Goal: Task Accomplishment & Management: Manage account settings

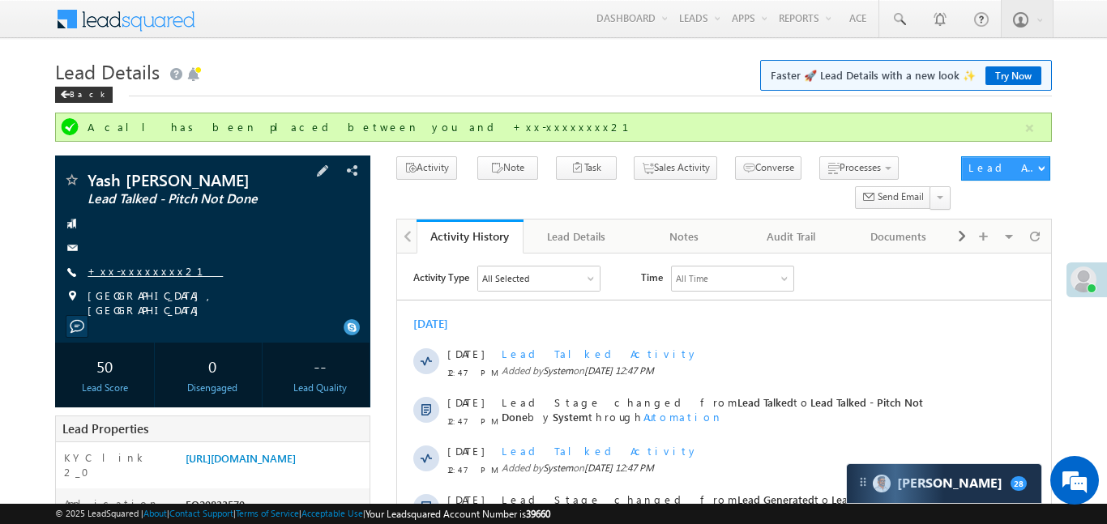
click at [128, 269] on link "+xx-xxxxxxxx21" at bounding box center [154, 271] width 135 height 14
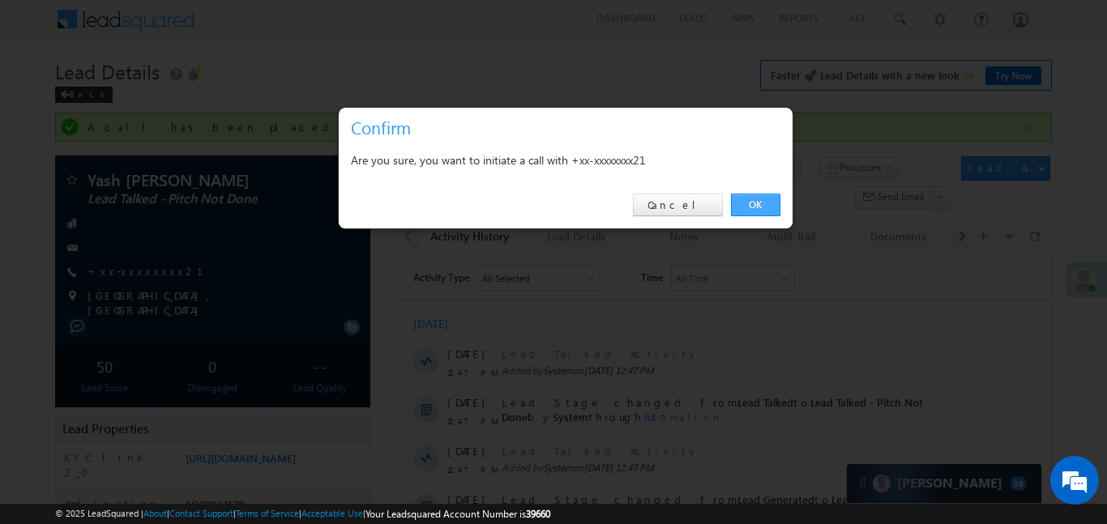
click at [761, 206] on link "OK" at bounding box center [755, 205] width 49 height 23
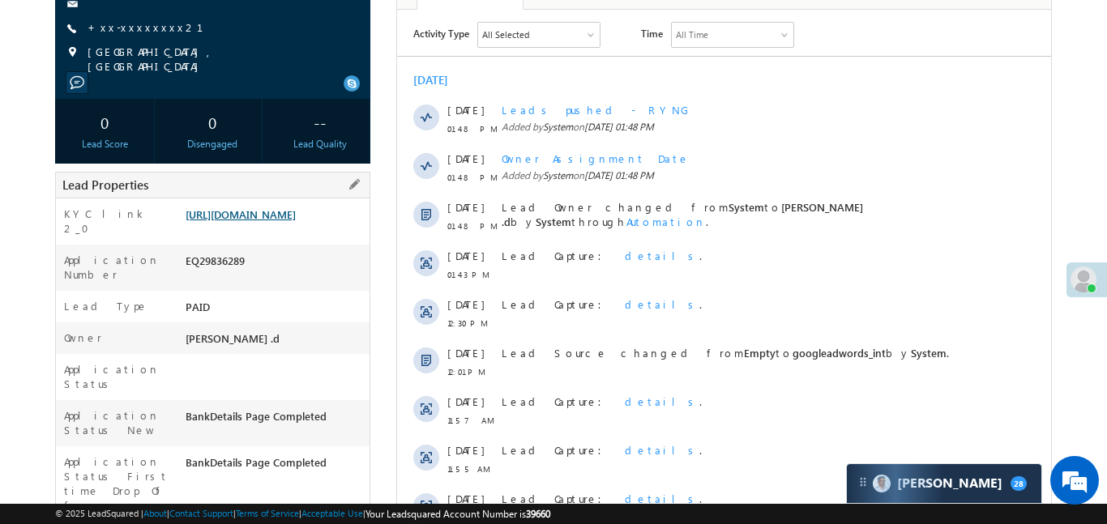
click at [272, 219] on link "https://angelbroking1-pk3em7sa.customui-test.leadsquared.com?leadId=bfd5bced-97…" at bounding box center [241, 214] width 110 height 14
click at [121, 24] on link "+xx-xxxxxxxx21" at bounding box center [154, 27] width 135 height 14
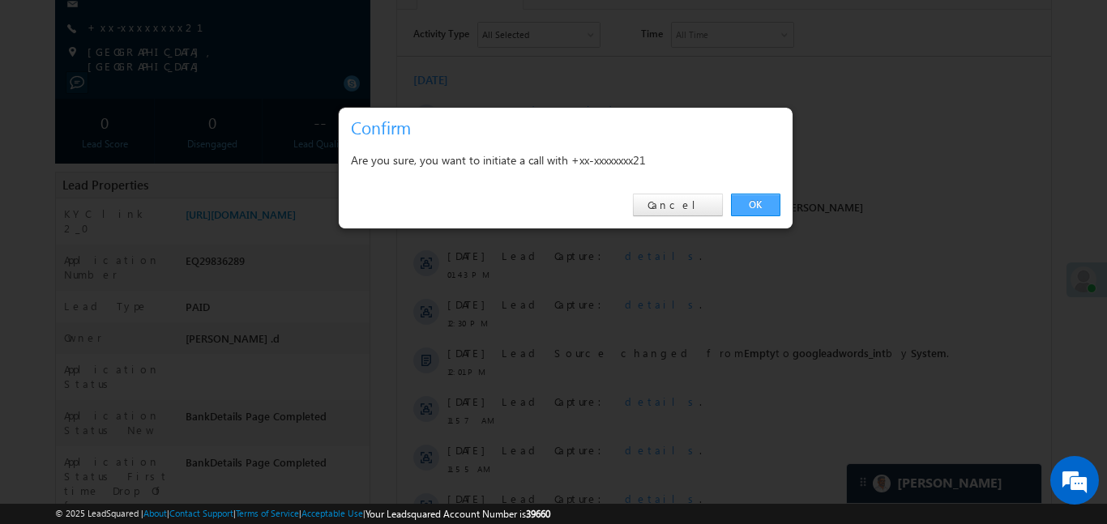
drag, startPoint x: 757, startPoint y: 205, endPoint x: 334, endPoint y: 177, distance: 423.9
click at [757, 205] on link "OK" at bounding box center [755, 205] width 49 height 23
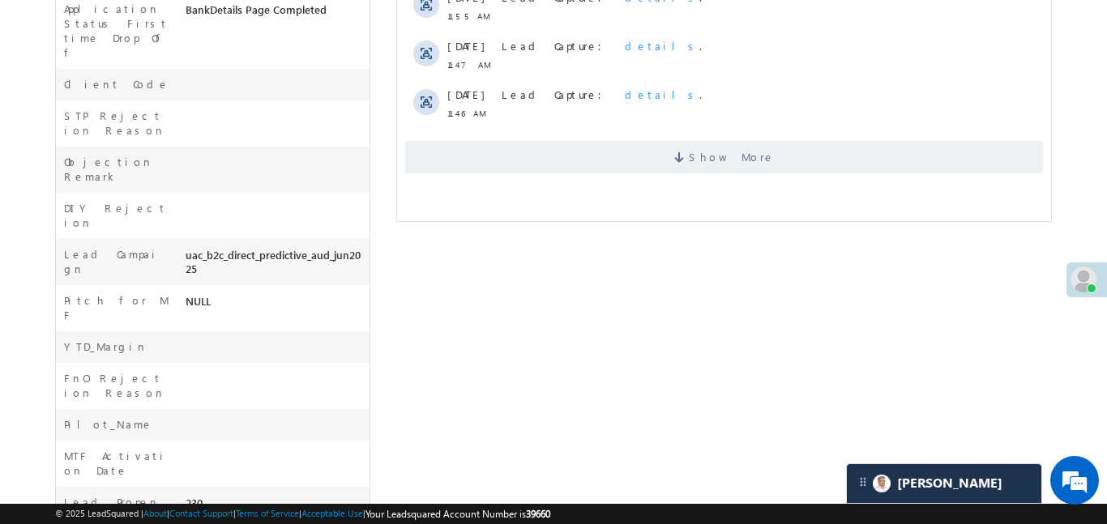
scroll to position [740, 0]
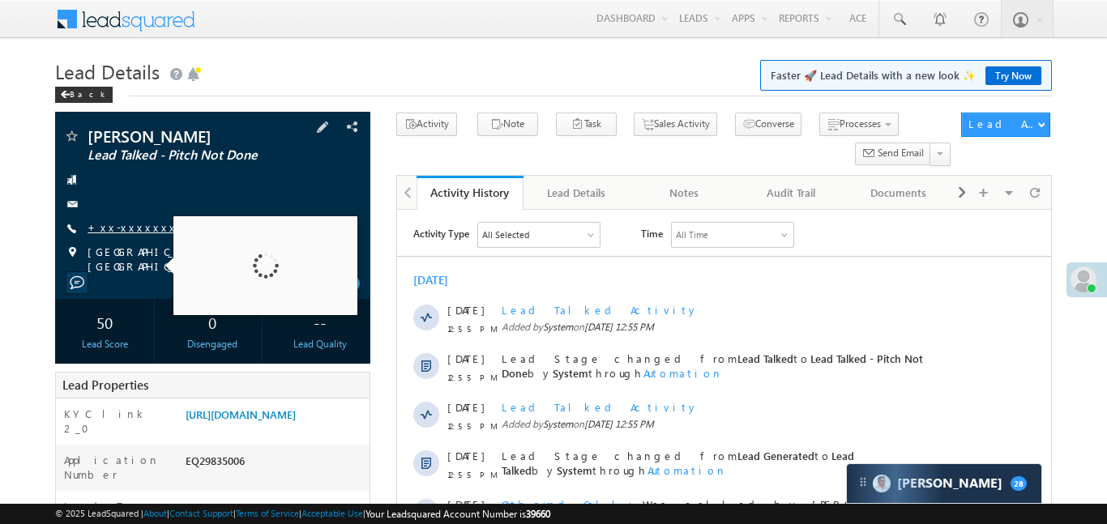
click at [135, 234] on link "+xx-xxxxxxxx03" at bounding box center [147, 227] width 121 height 14
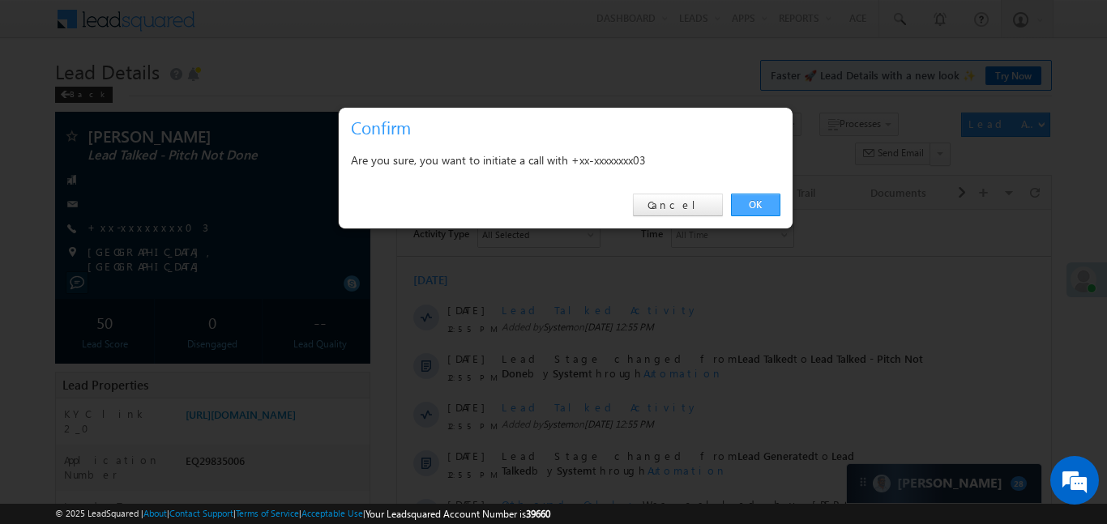
click at [753, 200] on link "OK" at bounding box center [755, 205] width 49 height 23
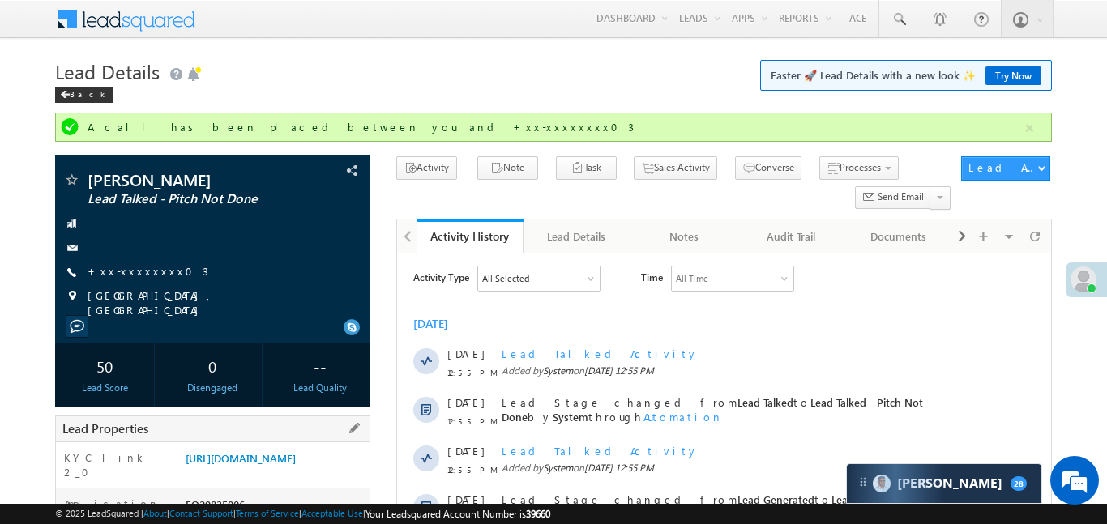
click at [307, 457] on div "KYC link 2_0 [URL][DOMAIN_NAME]" at bounding box center [213, 465] width 314 height 46
click at [296, 465] on link "[URL][DOMAIN_NAME]" at bounding box center [241, 458] width 110 height 14
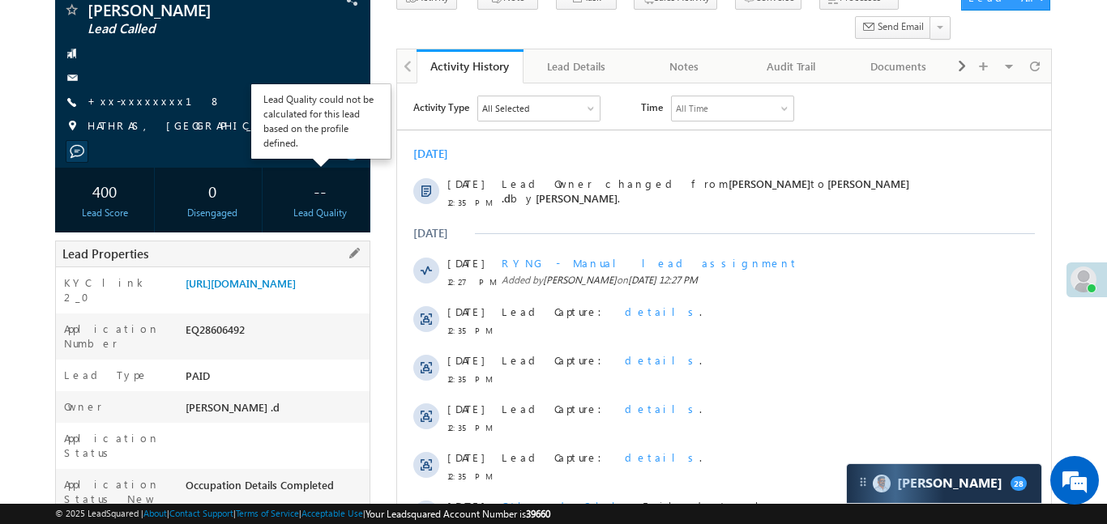
scroll to position [139, 0]
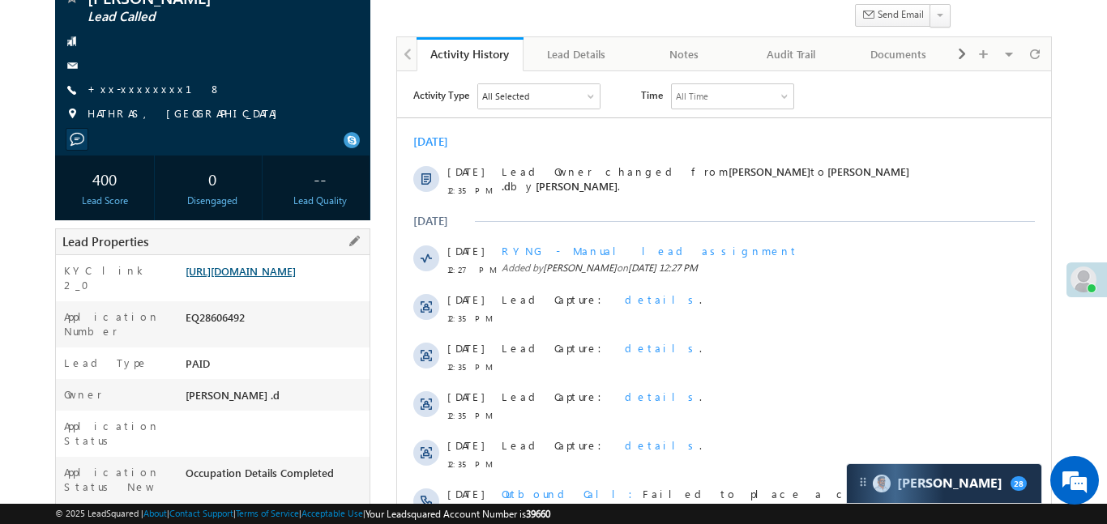
click at [292, 278] on link "https://angelbroking1-pk3em7sa.customui-test.leadsquared.com?leadId=1e547415-62…" at bounding box center [241, 271] width 110 height 14
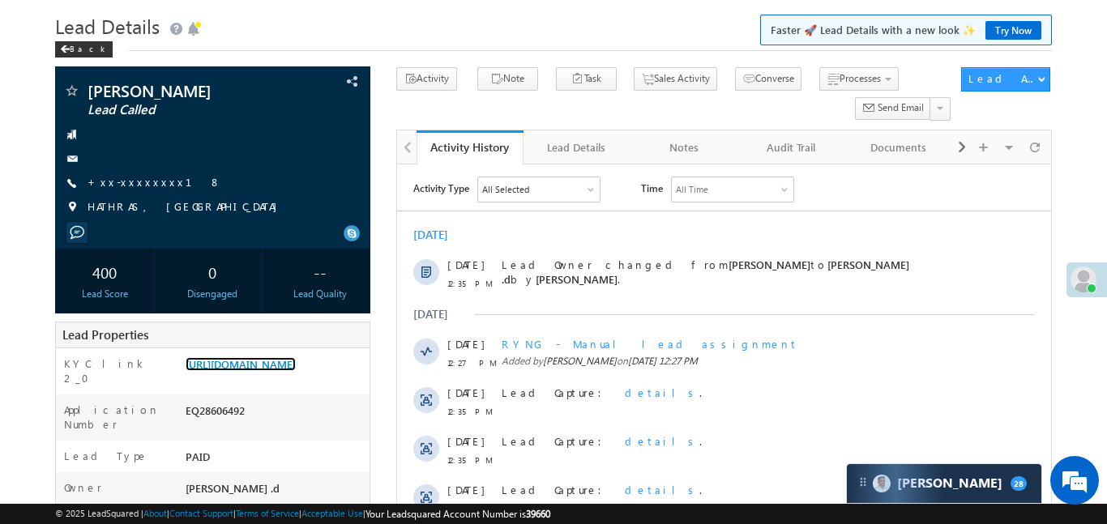
scroll to position [0, 0]
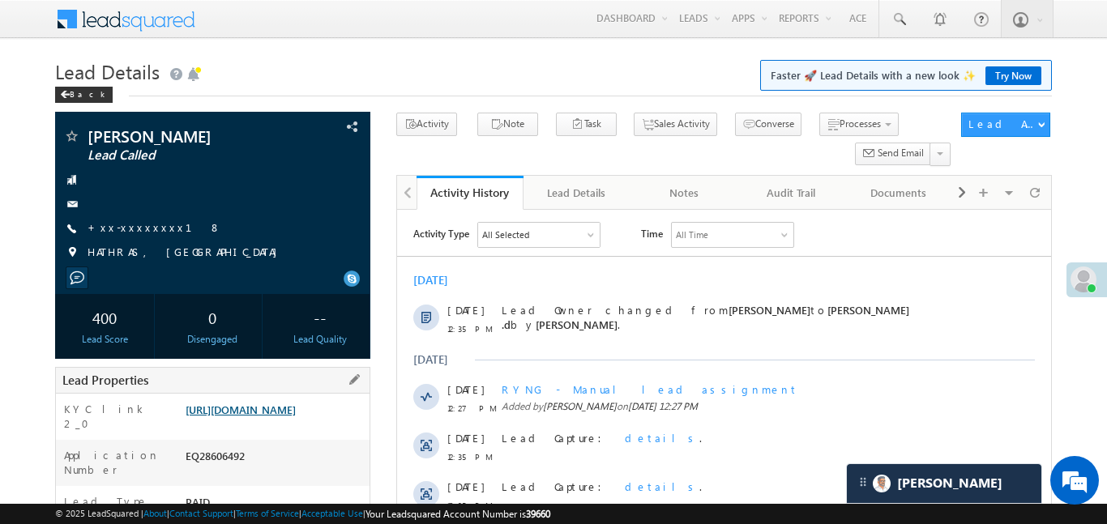
click at [272, 416] on link "https://angelbroking1-pk3em7sa.customui-test.leadsquared.com?leadId=1e547415-62…" at bounding box center [241, 410] width 110 height 14
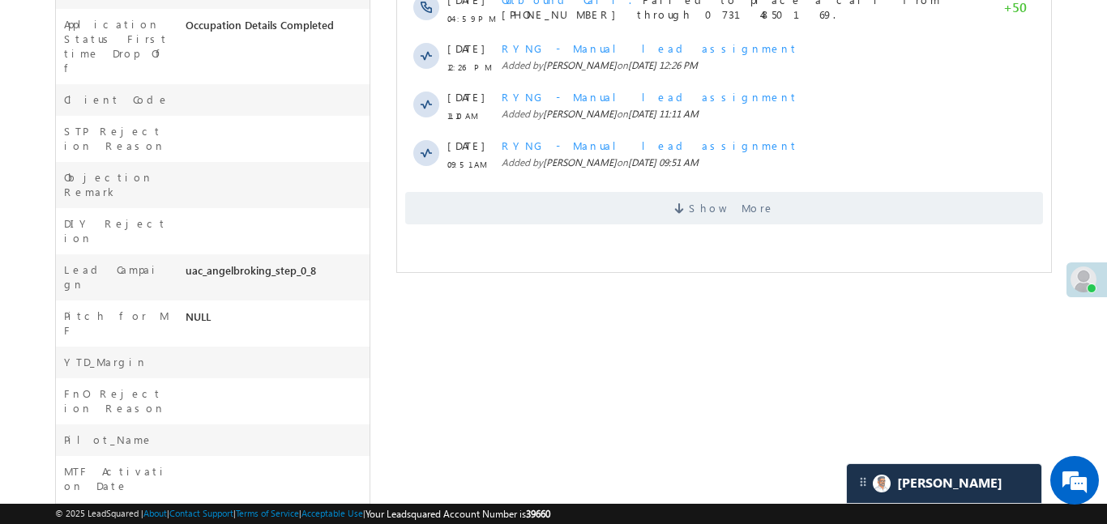
scroll to position [648, 0]
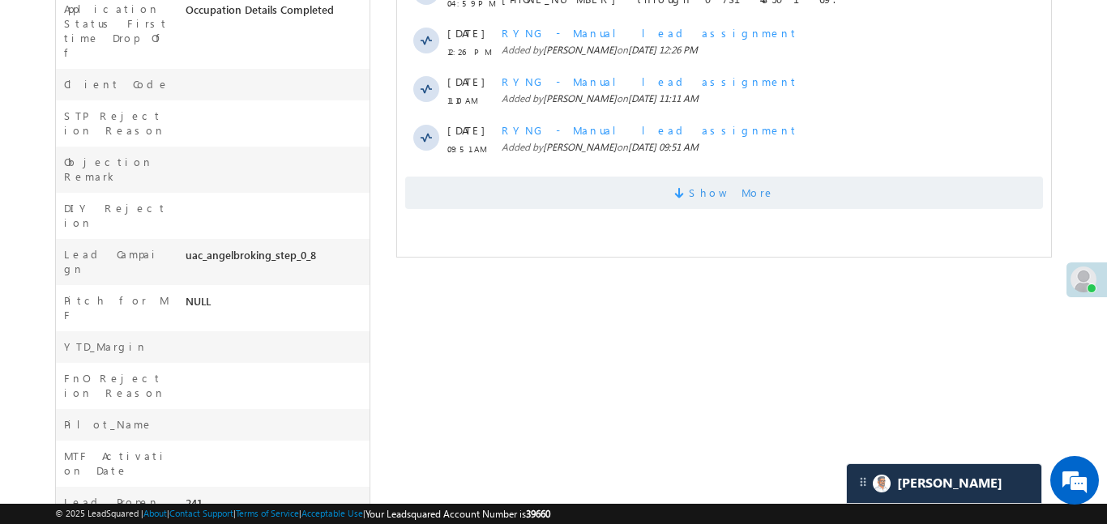
drag, startPoint x: 726, startPoint y: 160, endPoint x: 730, endPoint y: 183, distance: 23.0
click at [727, 160] on div "RYNG - Manual lead assignment Added by Manish Panchal on 16 Sep 2025 09:51 AM" at bounding box center [740, 140] width 478 height 49
click at [732, 193] on span "Show More" at bounding box center [731, 193] width 86 height 32
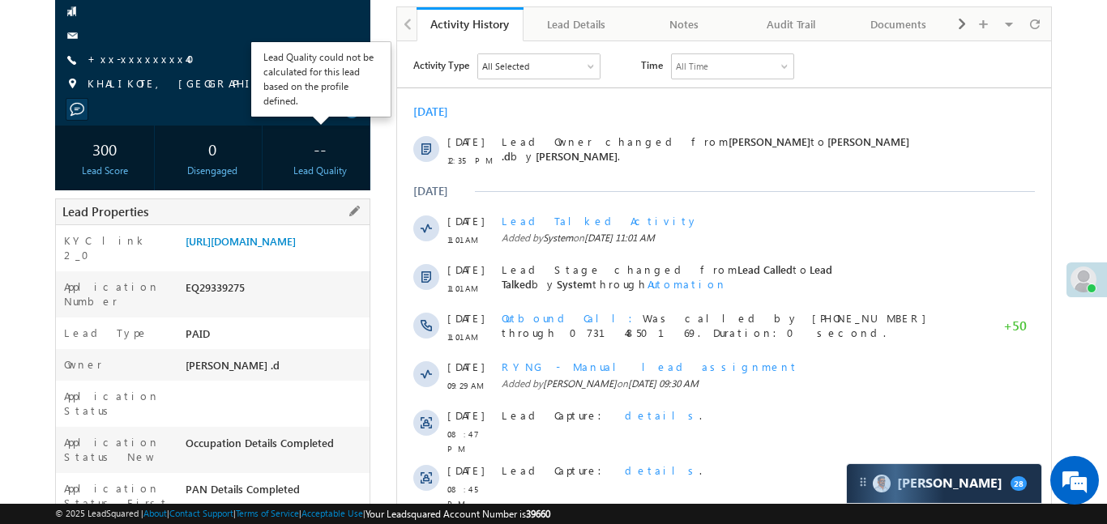
scroll to position [171, 0]
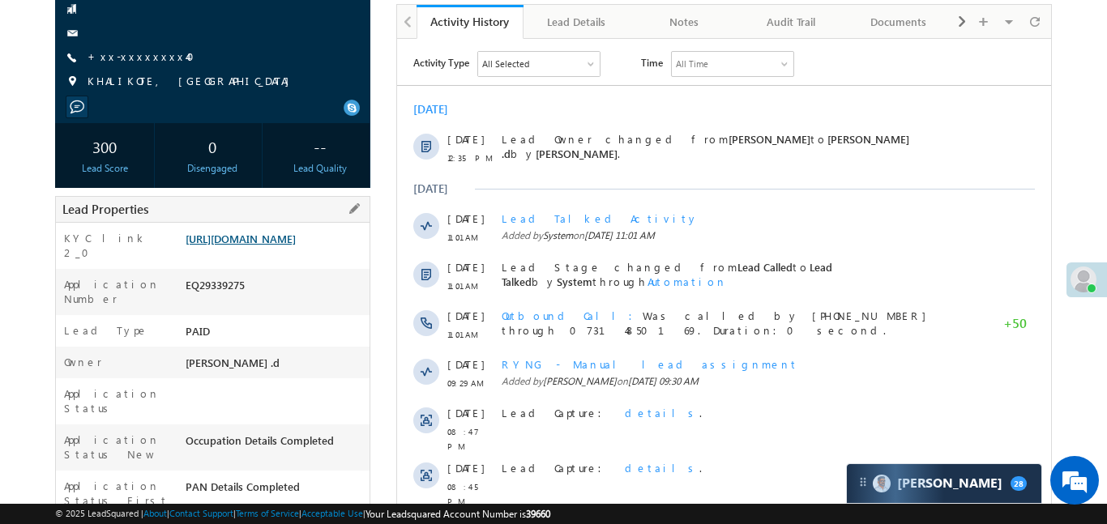
click at [277, 245] on link "https://angelbroking1-pk3em7sa.customui-test.leadsquared.com?leadId=25753d5a-00…" at bounding box center [241, 239] width 110 height 14
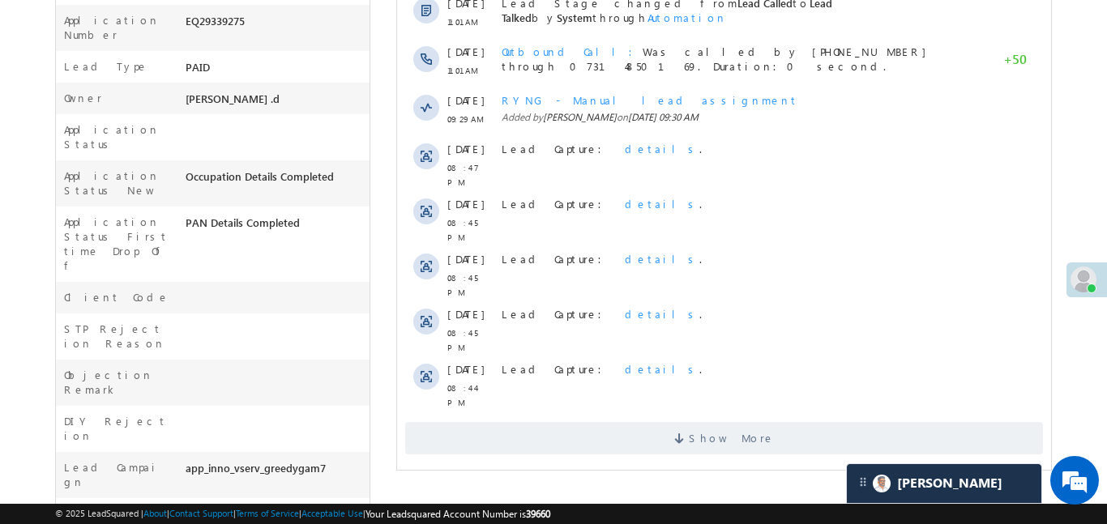
scroll to position [493, 0]
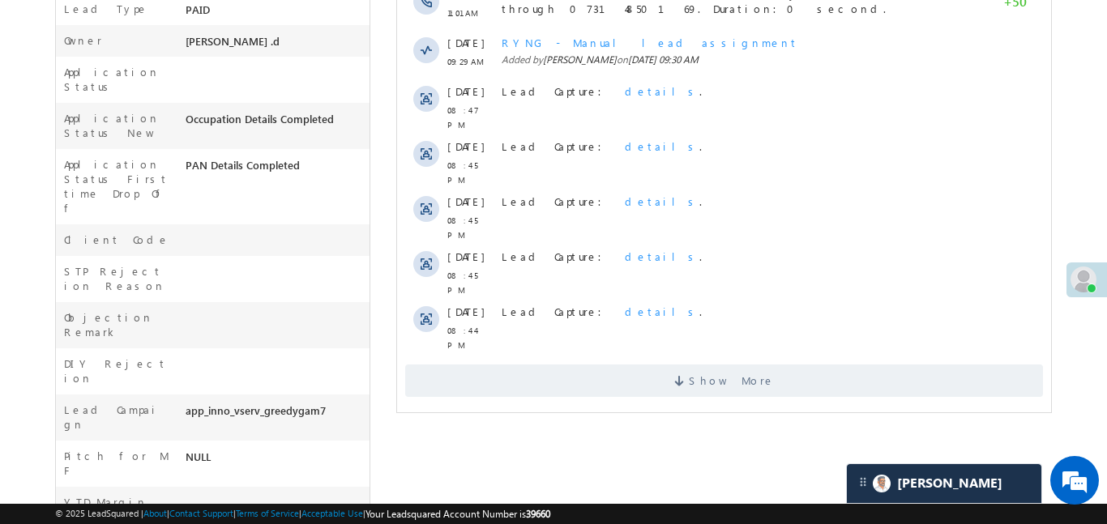
click at [741, 365] on div "Activity Type All Selected Select All Sales Activities 1 Sales Activity Email A…" at bounding box center [723, 63] width 654 height 684
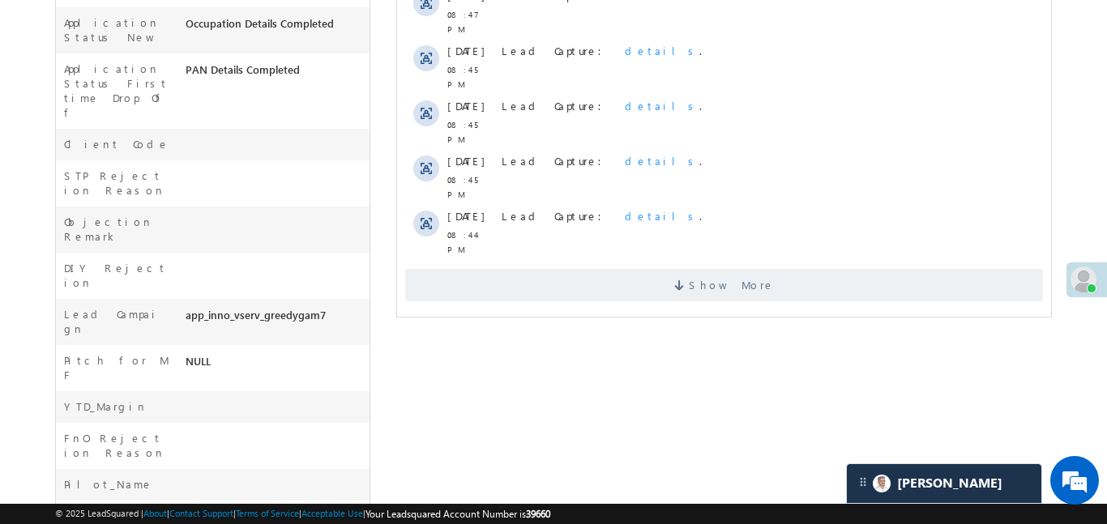
scroll to position [684, 0]
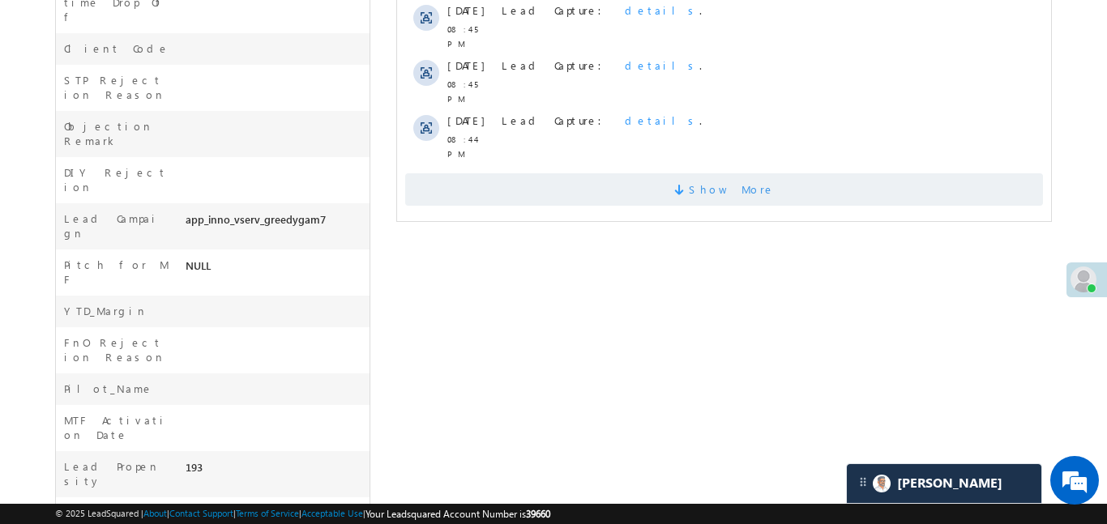
click at [758, 173] on span "Show More" at bounding box center [723, 189] width 638 height 32
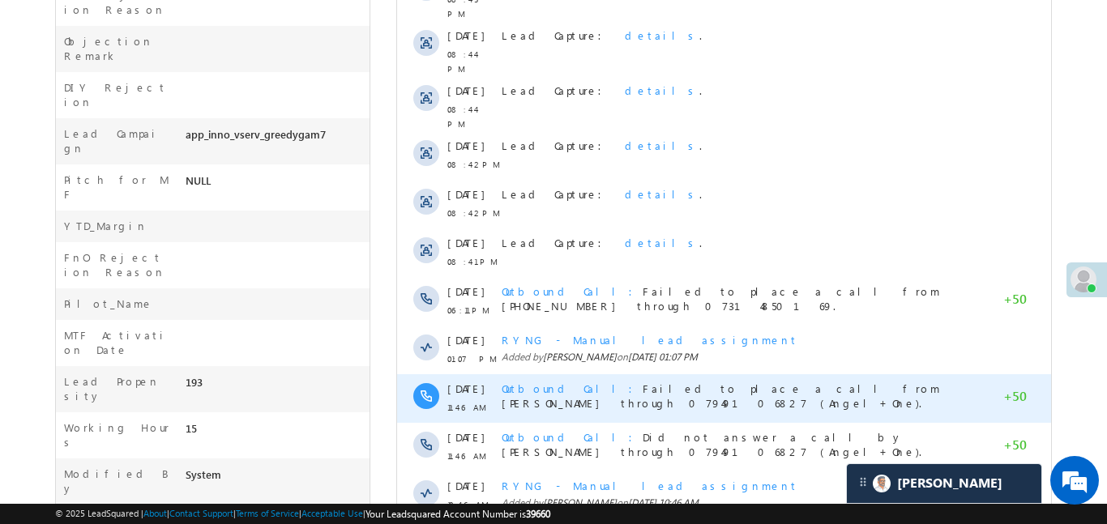
scroll to position [887, 0]
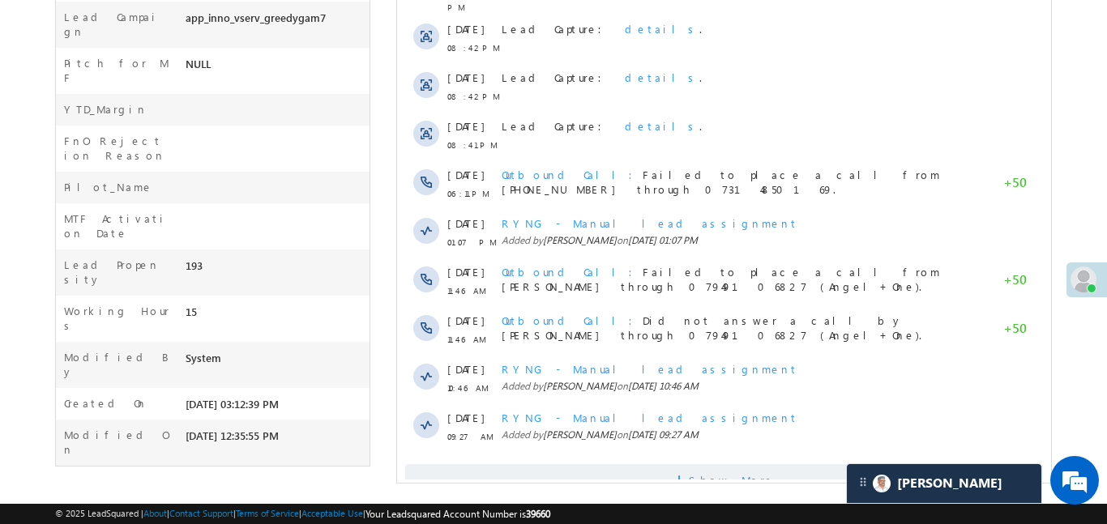
click at [860, 464] on span "Show More" at bounding box center [723, 480] width 638 height 32
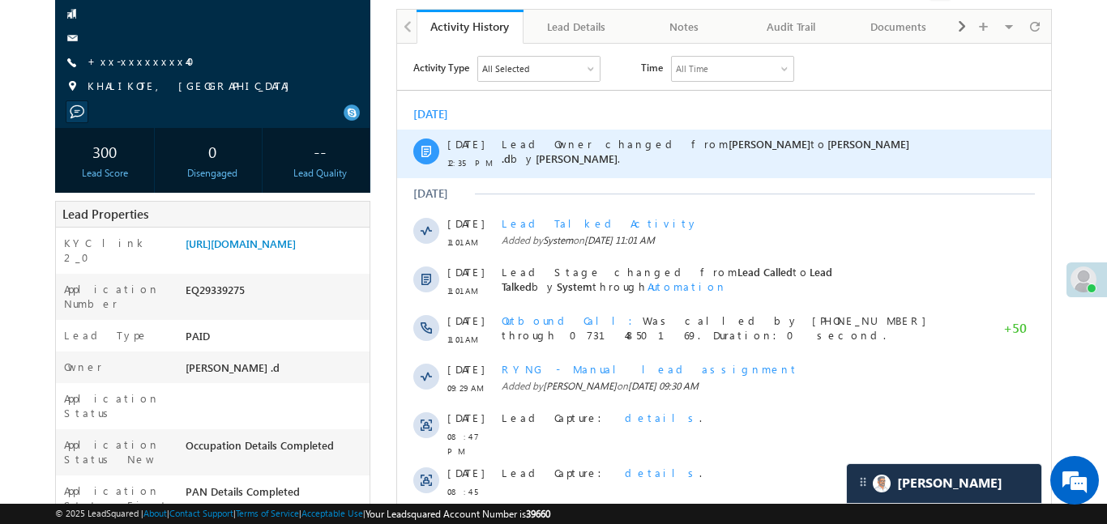
scroll to position [0, 0]
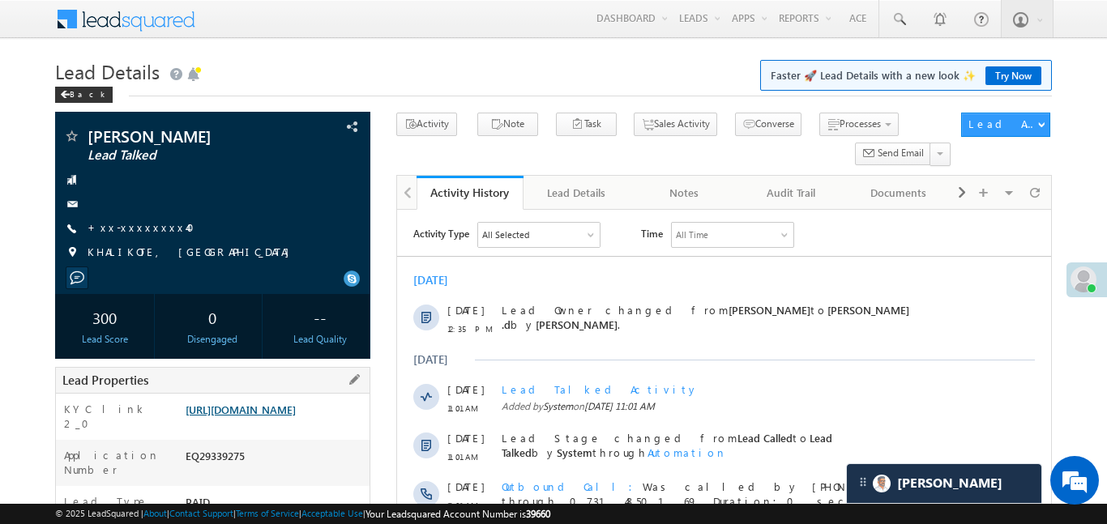
click at [296, 416] on link "https://angelbroking1-pk3em7sa.customui-test.leadsquared.com?leadId=25753d5a-00…" at bounding box center [241, 410] width 110 height 14
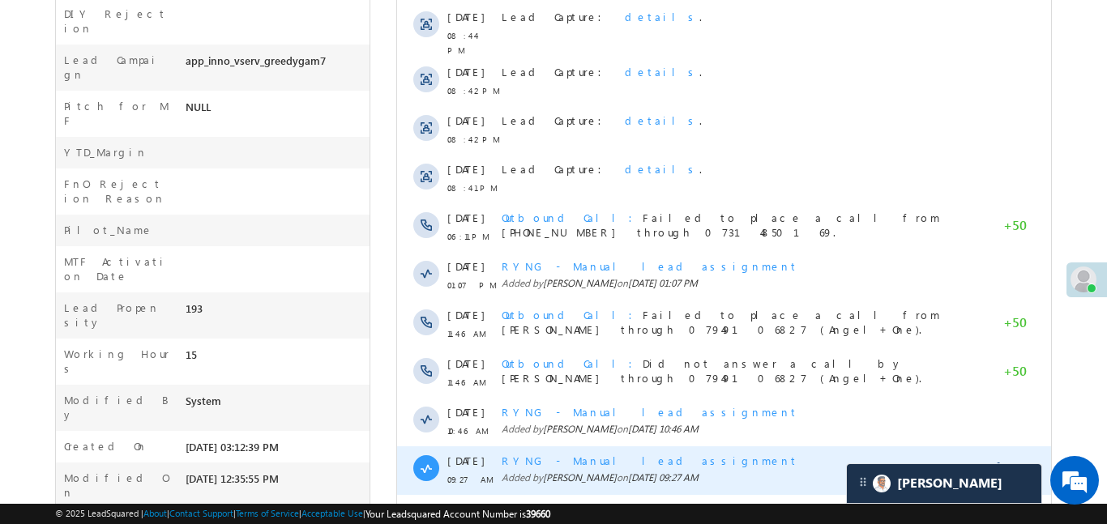
scroll to position [1065, 0]
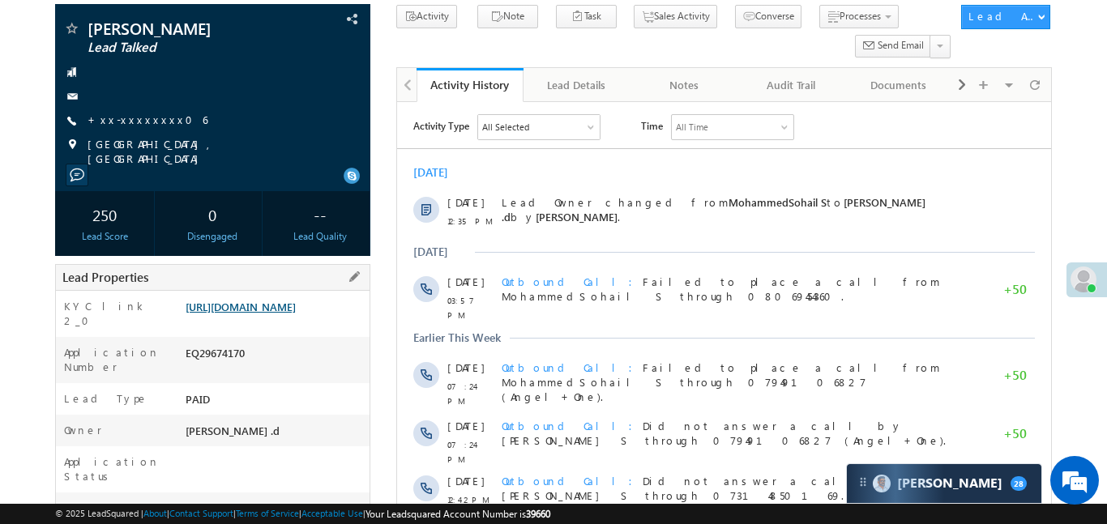
click at [296, 302] on link "https://angelbroking1-pk3em7sa.customui-test.leadsquared.com?leadId=37408b20-86…" at bounding box center [241, 307] width 110 height 14
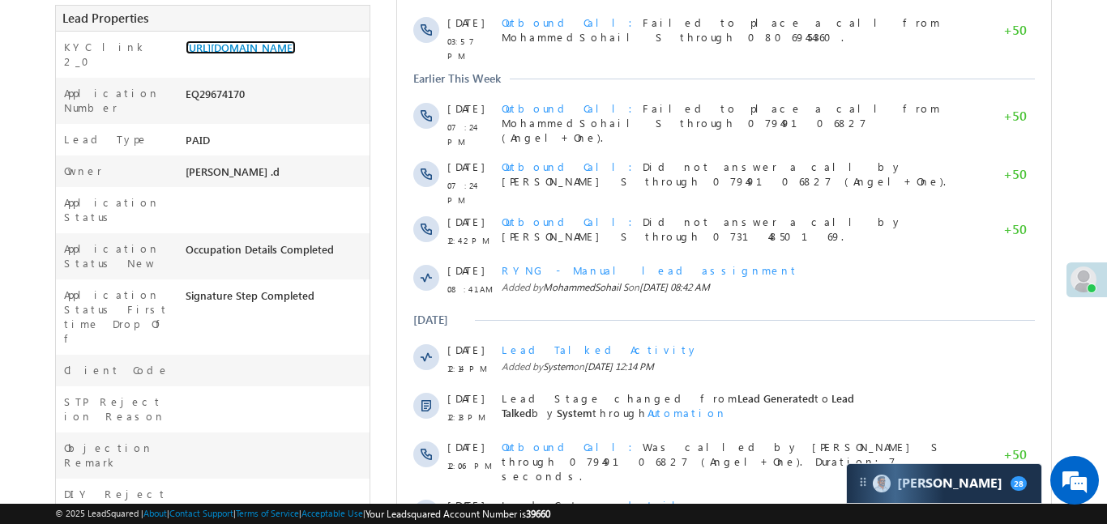
scroll to position [684, 0]
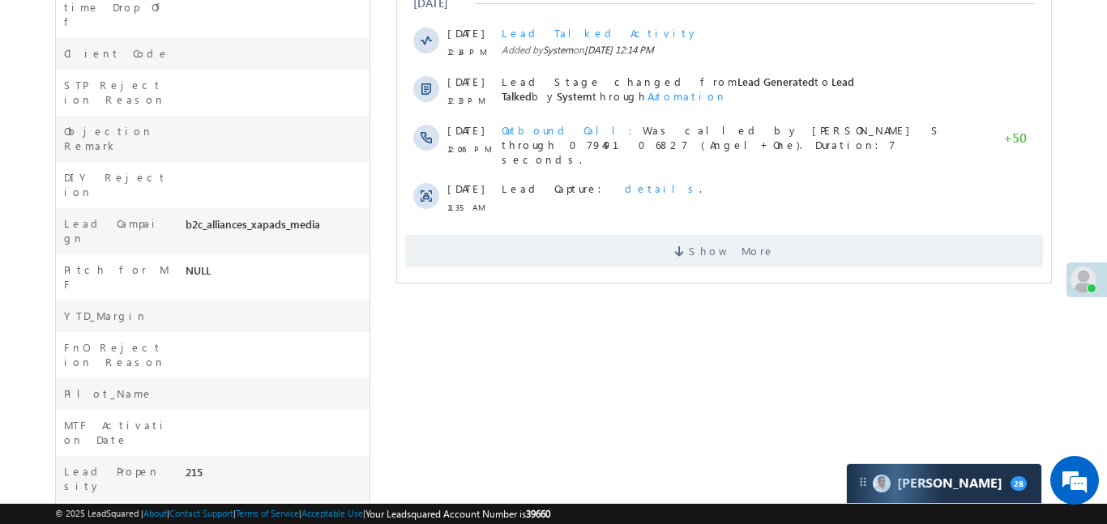
click at [635, 223] on div "Show More" at bounding box center [723, 245] width 654 height 45
click at [647, 235] on span "Show More" at bounding box center [723, 251] width 638 height 32
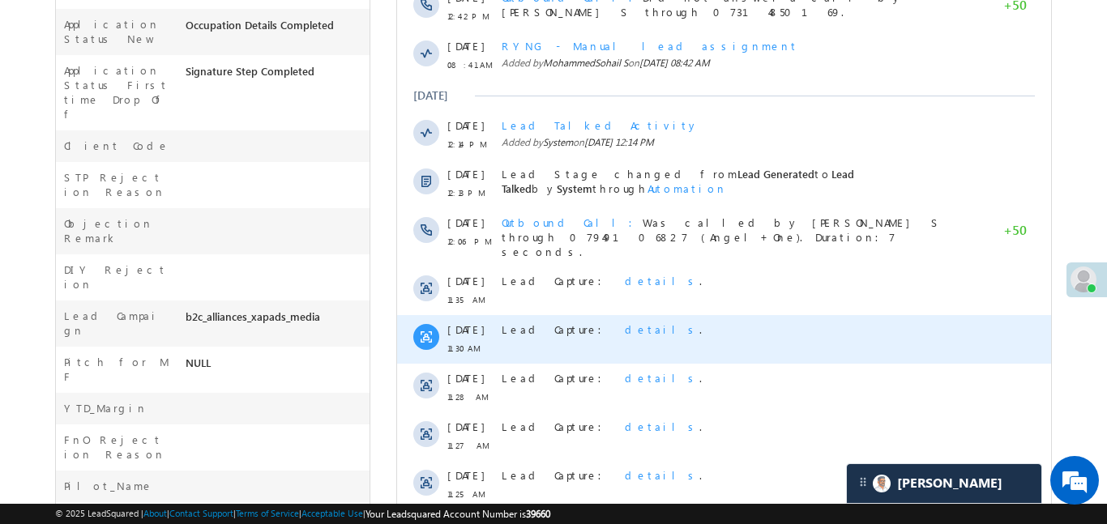
scroll to position [949, 0]
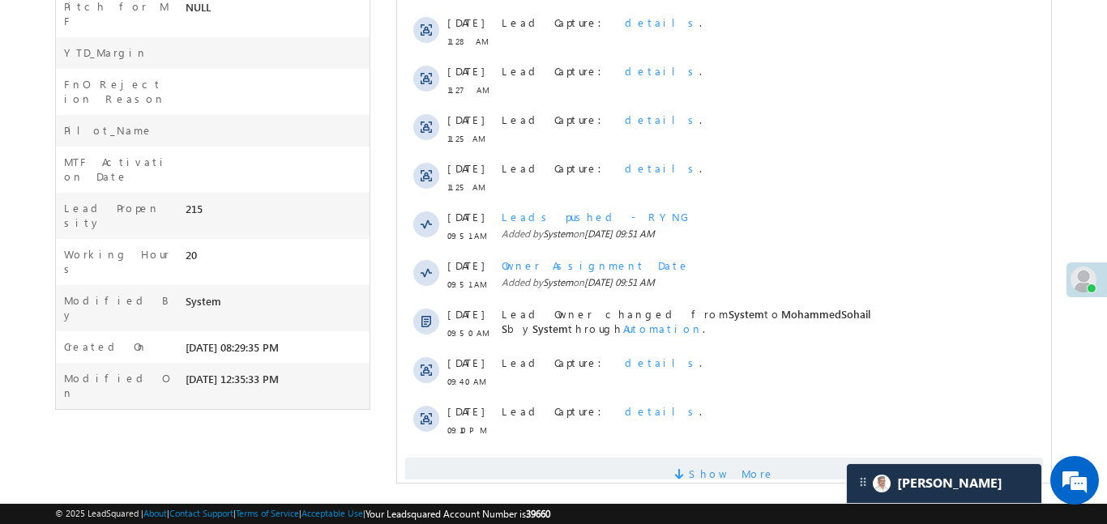
click at [743, 458] on span "Show More" at bounding box center [731, 474] width 86 height 32
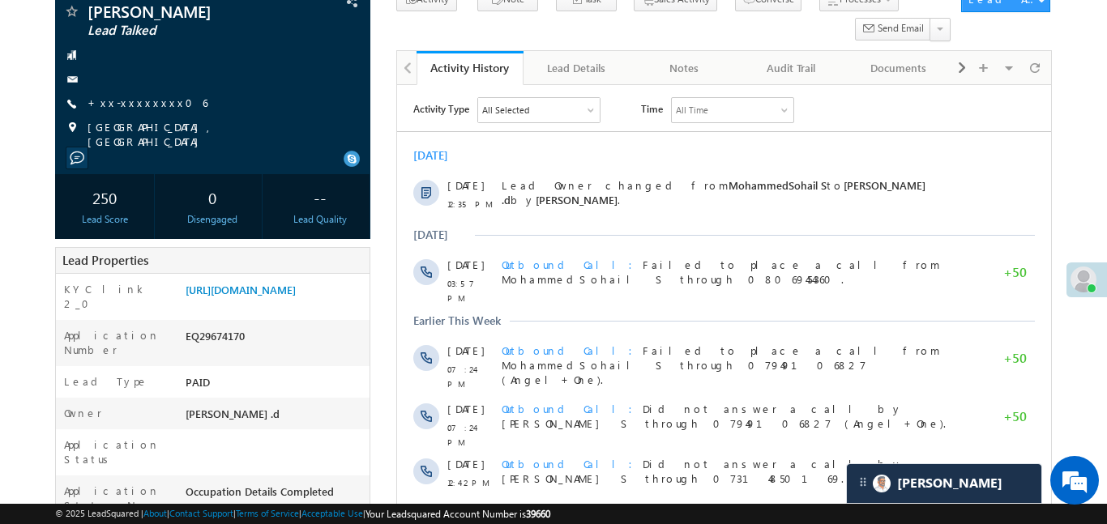
scroll to position [99, 0]
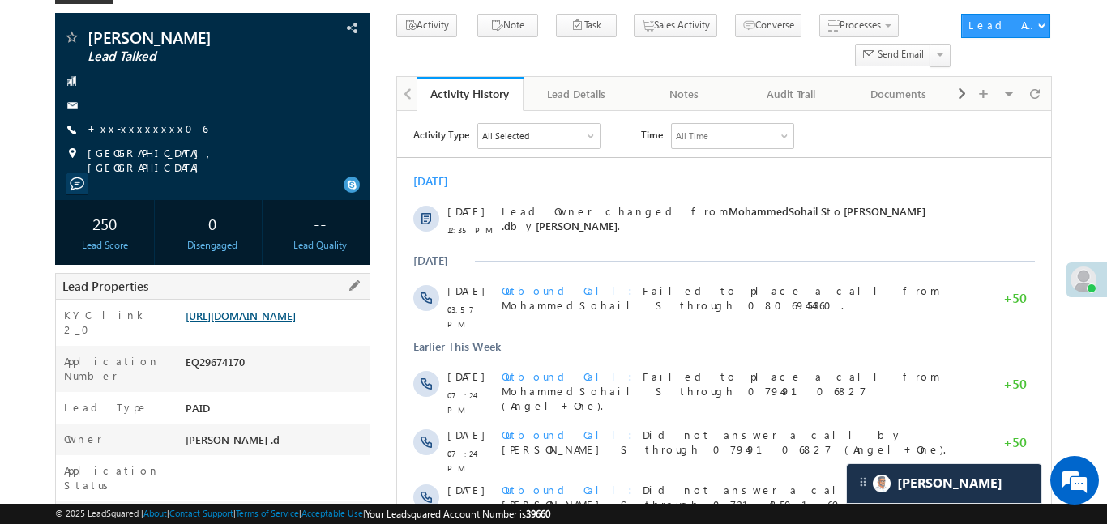
click at [296, 322] on link "https://angelbroking1-pk3em7sa.customui-test.leadsquared.com?leadId=37408b20-86…" at bounding box center [241, 316] width 110 height 14
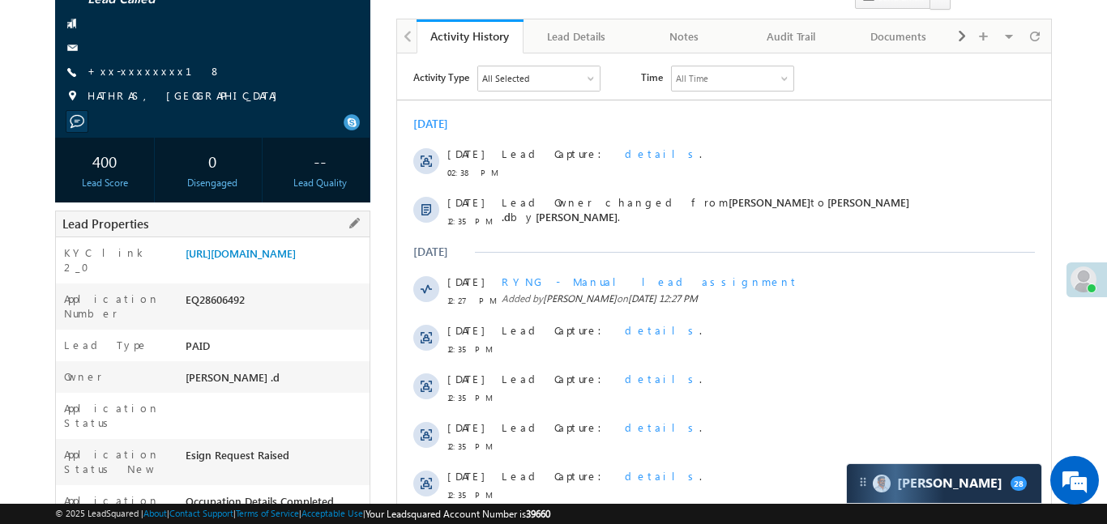
scroll to position [254, 0]
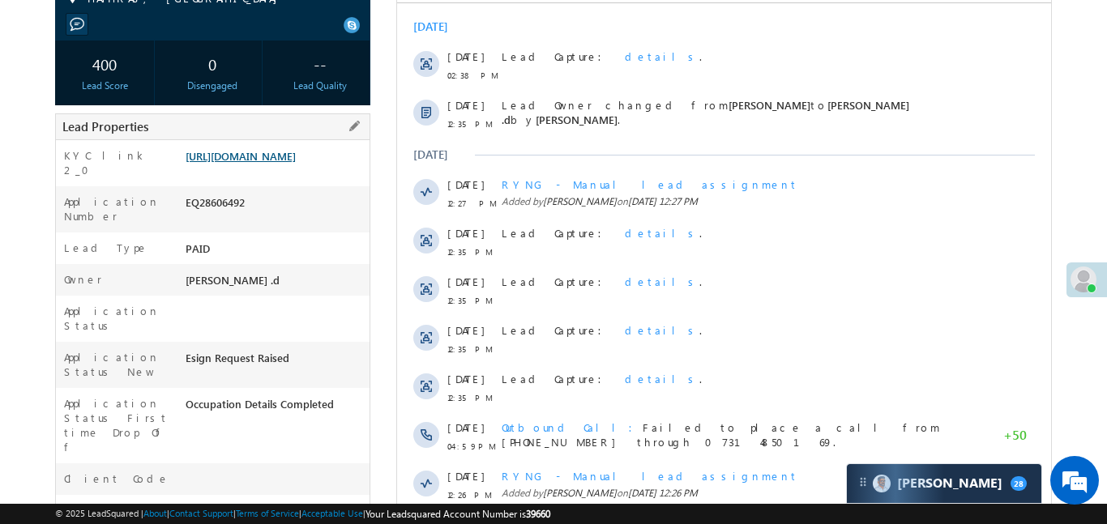
click at [288, 163] on link "https://angelbroking1-pk3em7sa.customui-test.leadsquared.com?leadId=1e547415-62…" at bounding box center [241, 156] width 110 height 14
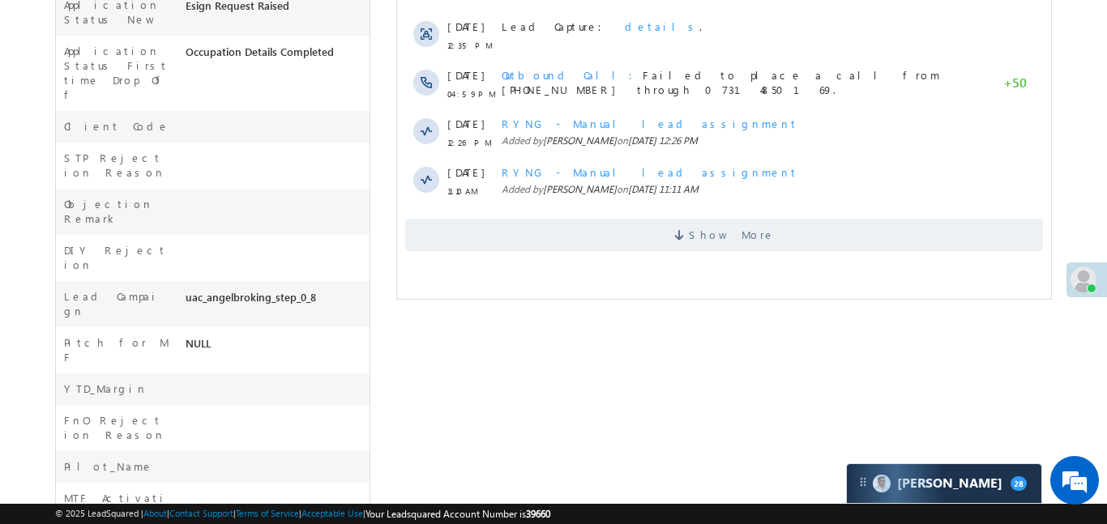
scroll to position [607, 0]
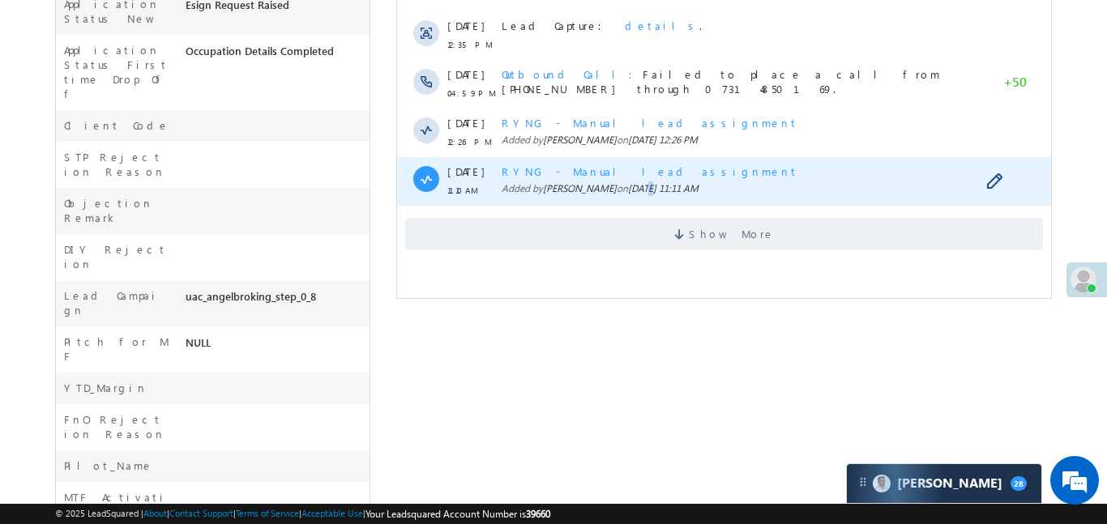
click at [650, 201] on div "RYNG - Manual lead assignment Added by Manish Panchal on 17 Sep 2025 11:11 AM" at bounding box center [740, 181] width 478 height 49
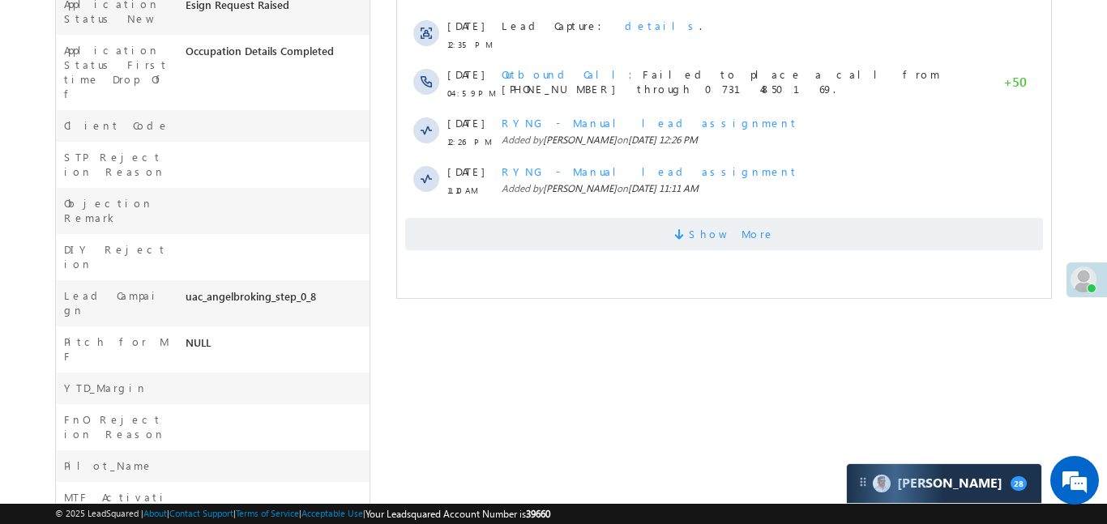
click at [659, 240] on span "Show More" at bounding box center [723, 234] width 638 height 32
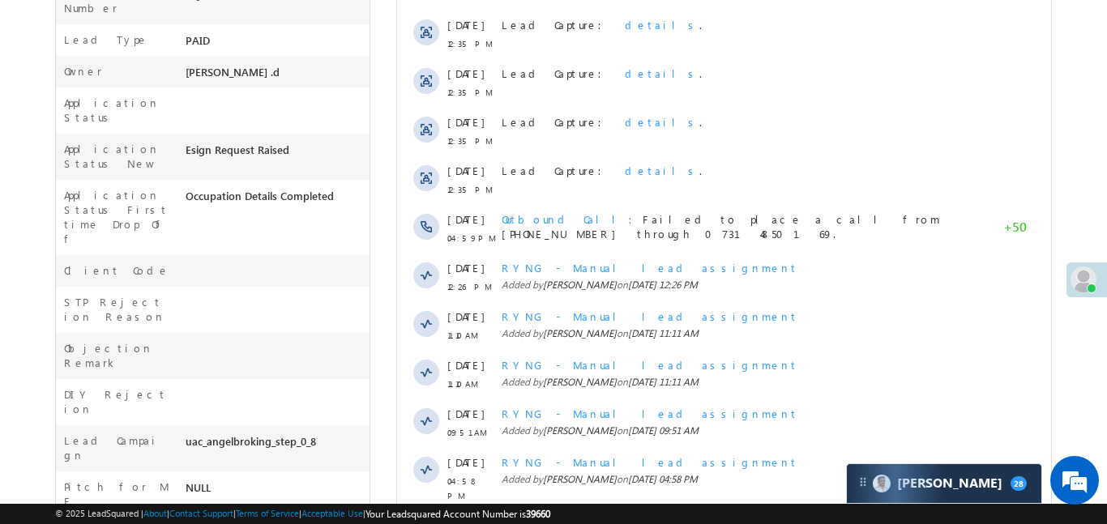
scroll to position [379, 0]
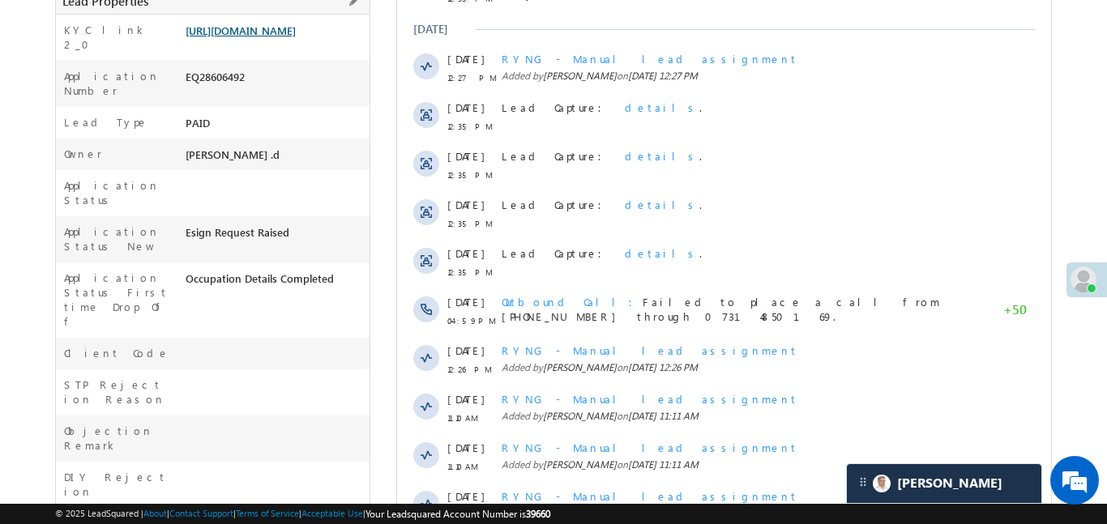
click at [296, 37] on link "https://angelbroking1-pk3em7sa.customui-test.leadsquared.com?leadId=1e547415-62…" at bounding box center [241, 30] width 110 height 14
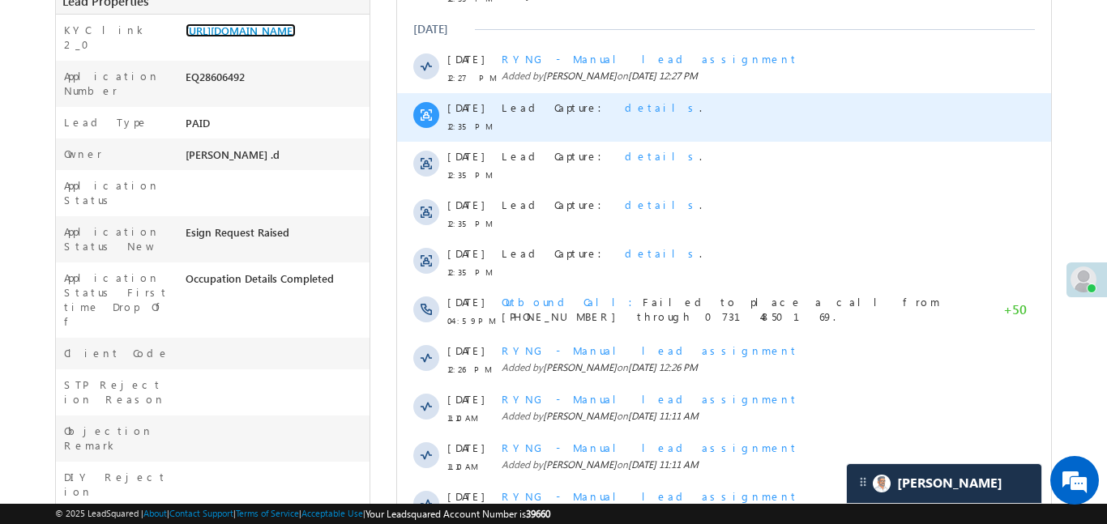
scroll to position [0, 0]
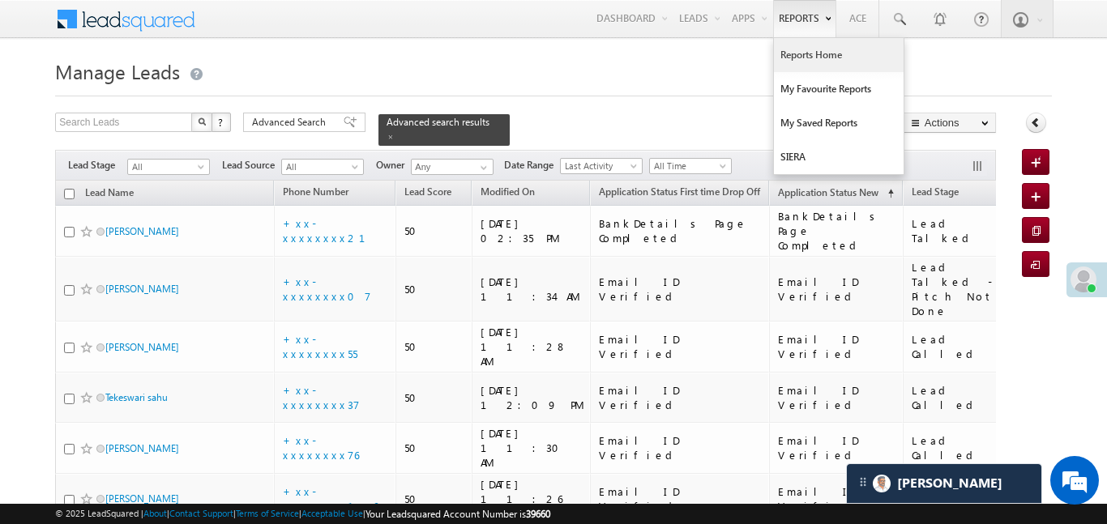
click at [825, 62] on link "Reports Home" at bounding box center [839, 55] width 130 height 34
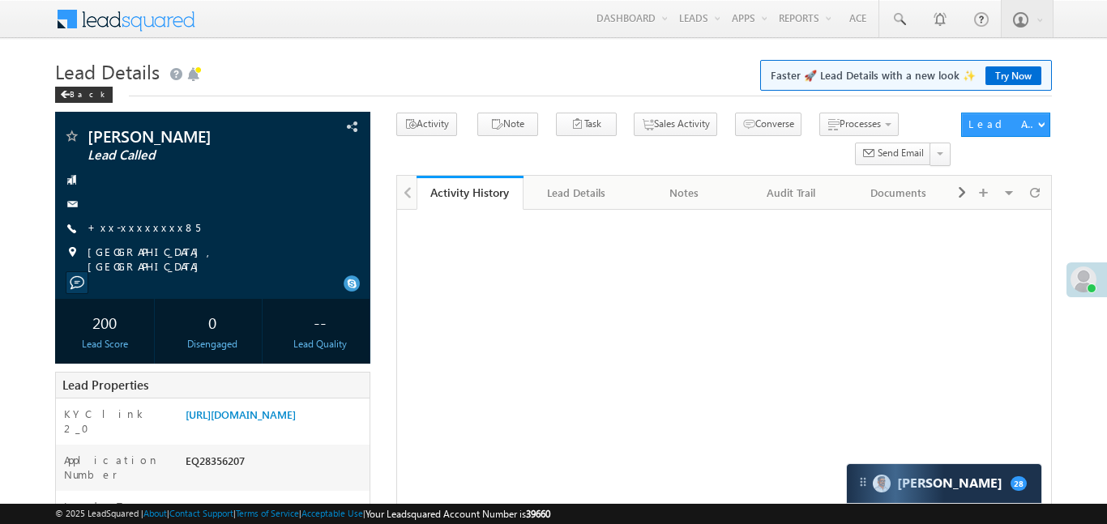
click at [296, 408] on link "[URL][DOMAIN_NAME]" at bounding box center [241, 415] width 110 height 14
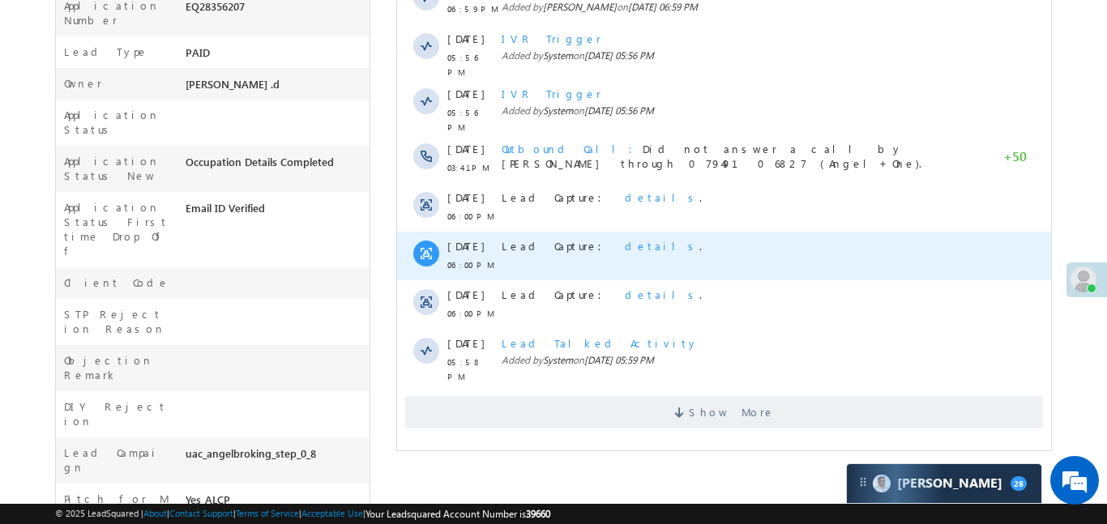
scroll to position [331, 0]
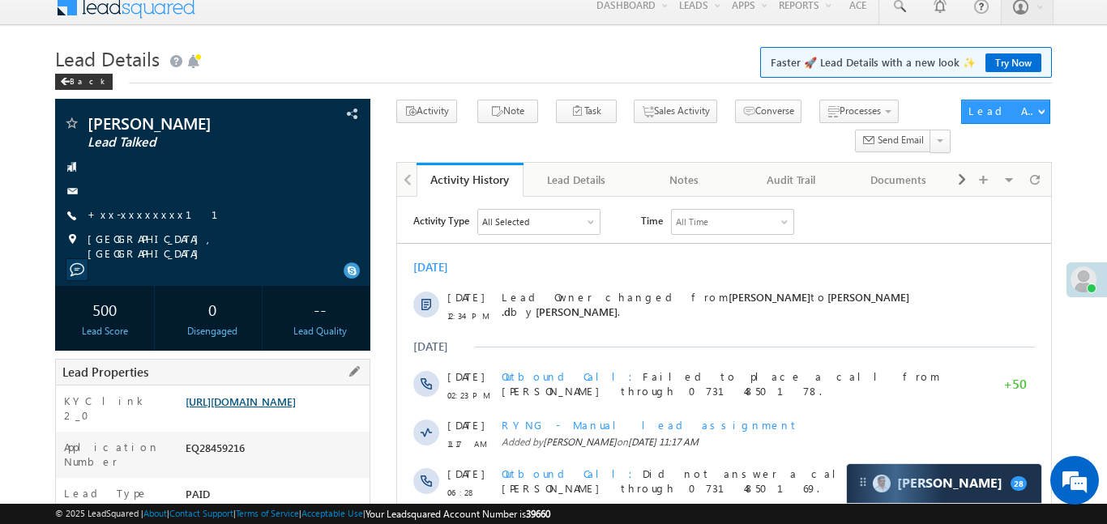
scroll to position [25, 0]
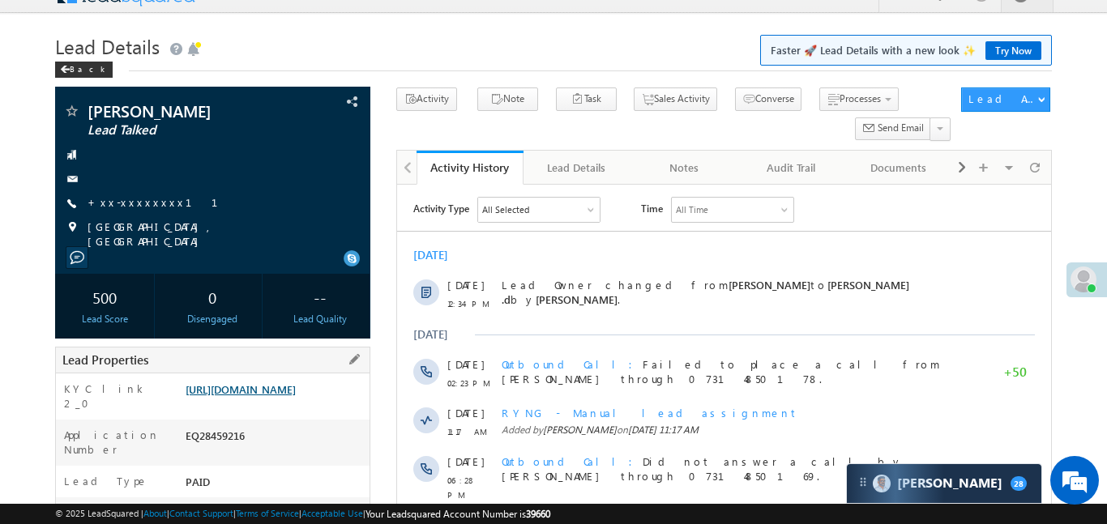
click at [296, 396] on link "https://angelbroking1-pk3em7sa.customui-test.leadsquared.com?leadId=515e938e-32…" at bounding box center [241, 389] width 110 height 14
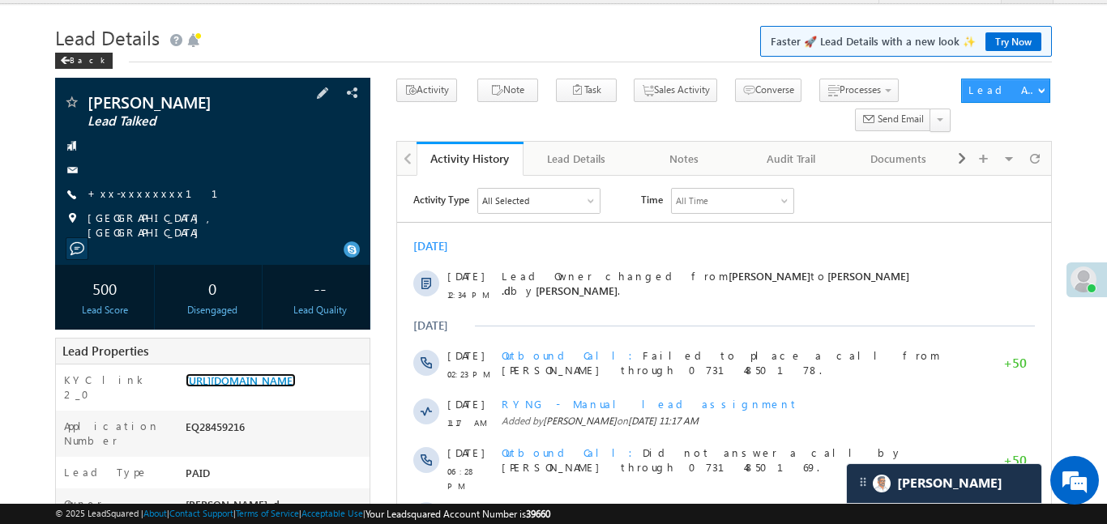
scroll to position [41, 0]
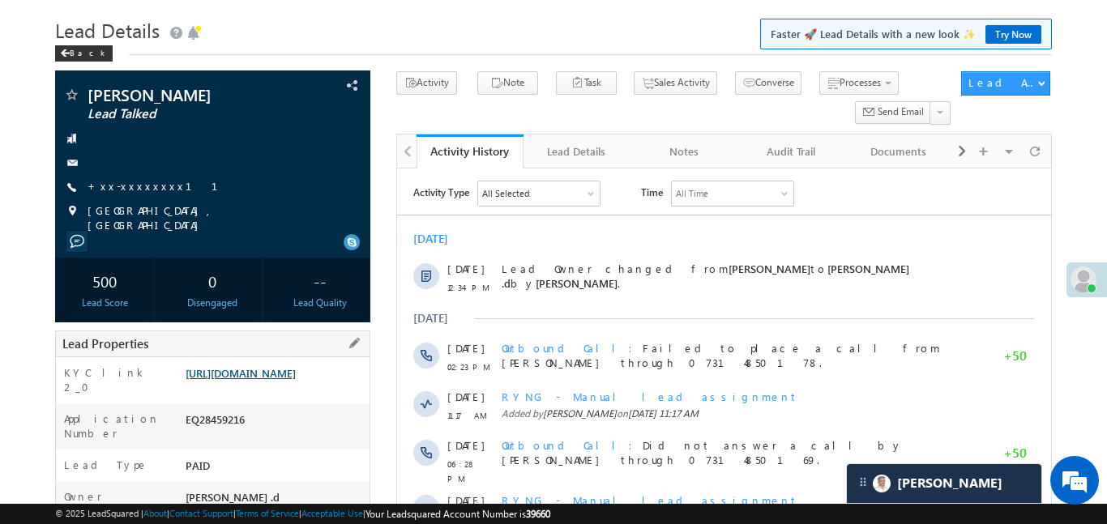
click at [271, 375] on link "https://angelbroking1-pk3em7sa.customui-test.leadsquared.com?leadId=515e938e-32…" at bounding box center [241, 373] width 110 height 14
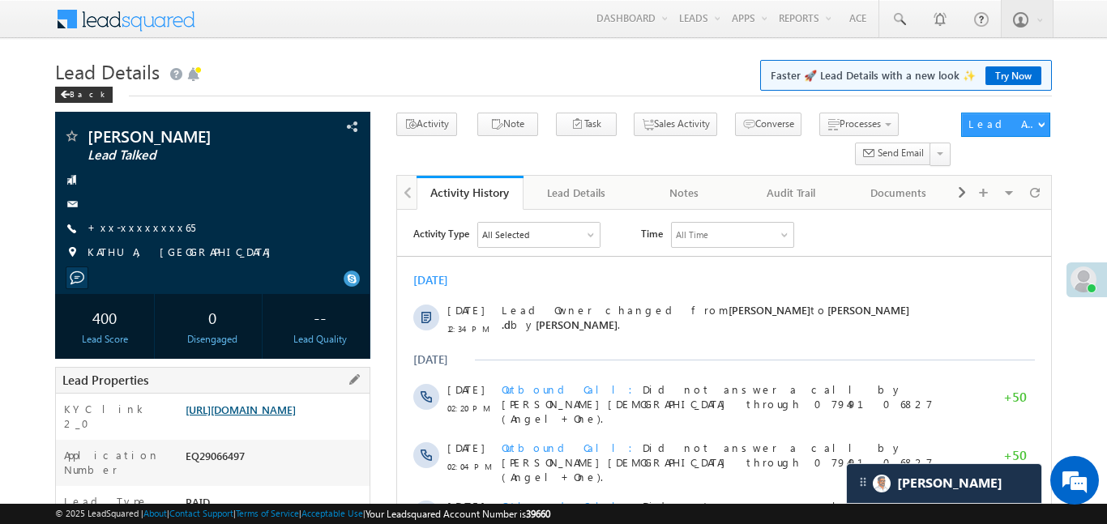
click at [272, 416] on link "https://angelbroking1-pk3em7sa.customui-test.leadsquared.com?leadId=c2cb6b04-e2…" at bounding box center [241, 410] width 110 height 14
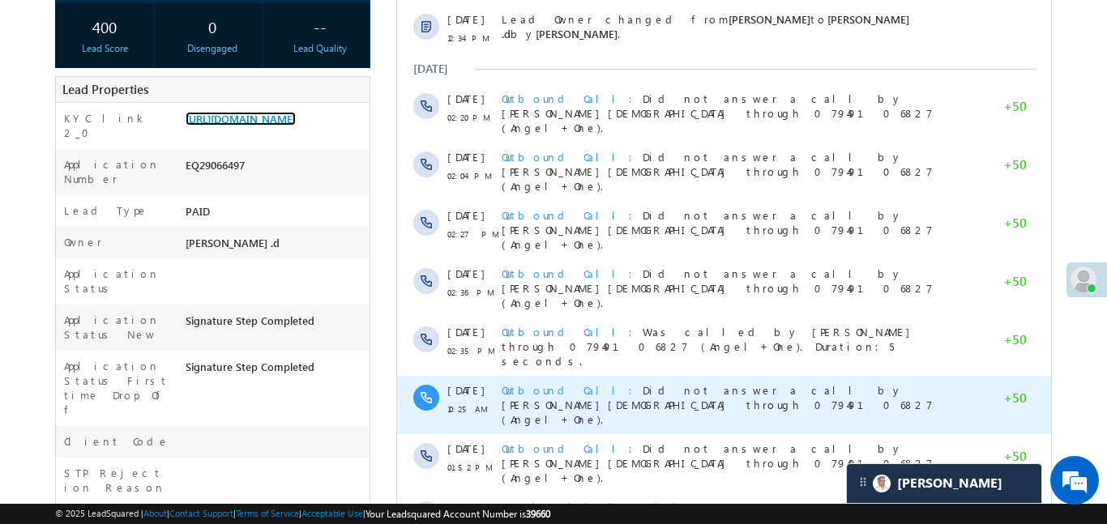
scroll to position [533, 0]
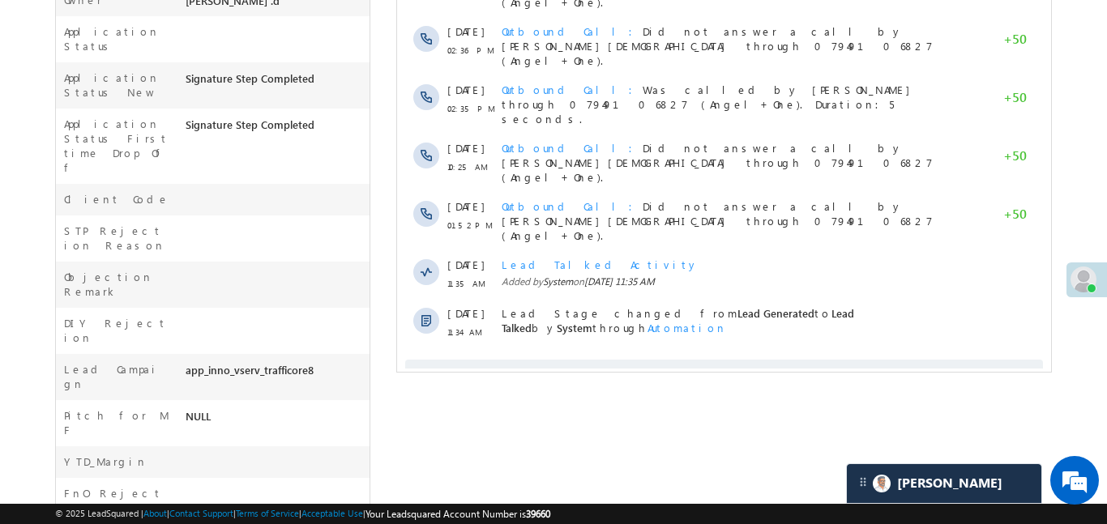
click at [766, 360] on span "Show More" at bounding box center [723, 376] width 638 height 32
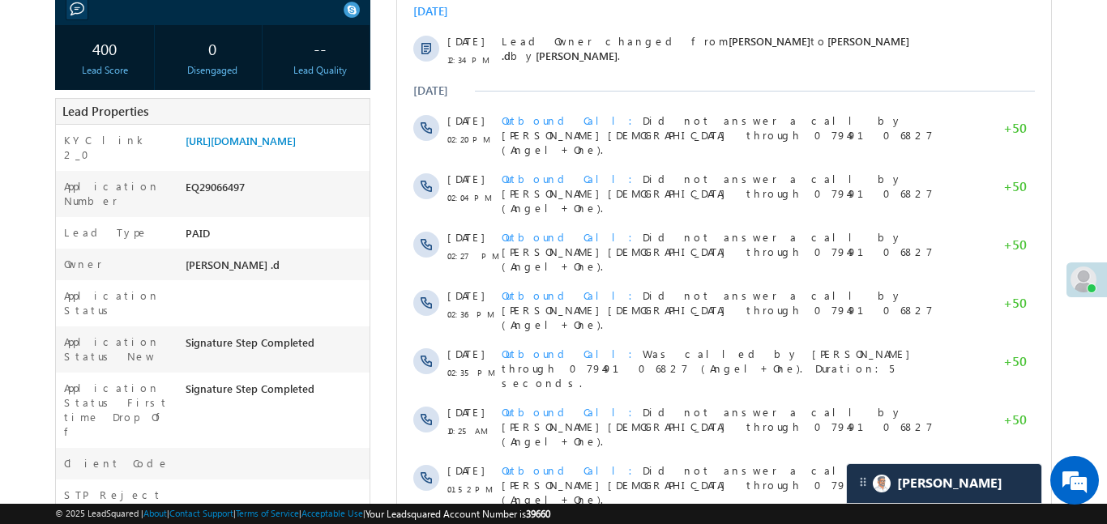
scroll to position [257, 0]
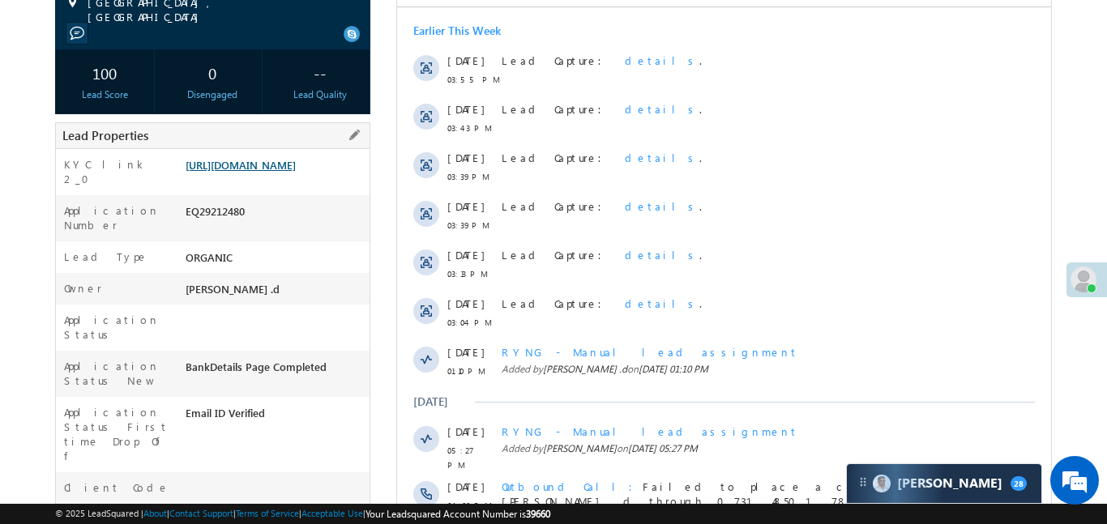
click at [256, 172] on link "[URL][DOMAIN_NAME]" at bounding box center [241, 165] width 110 height 14
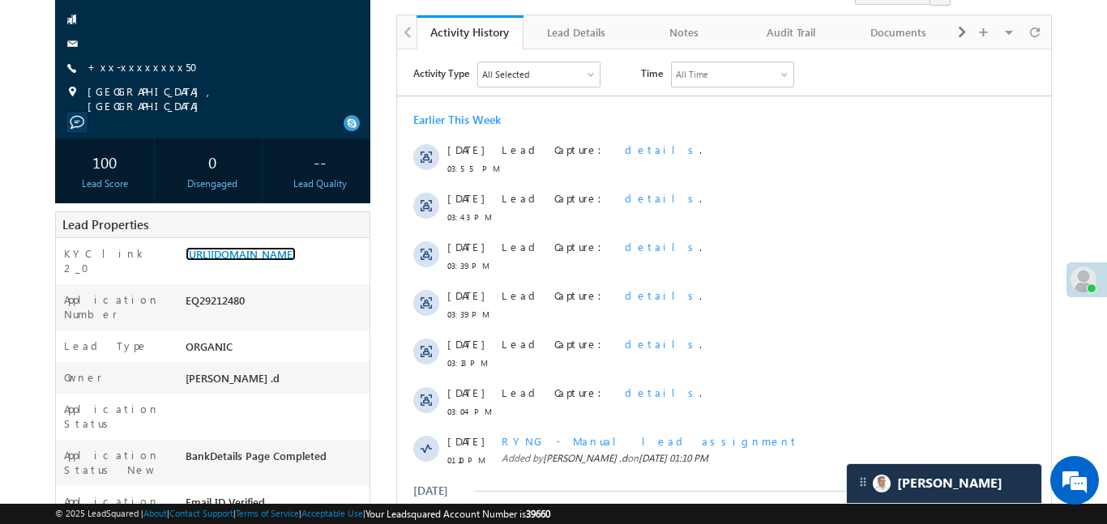
scroll to position [2, 0]
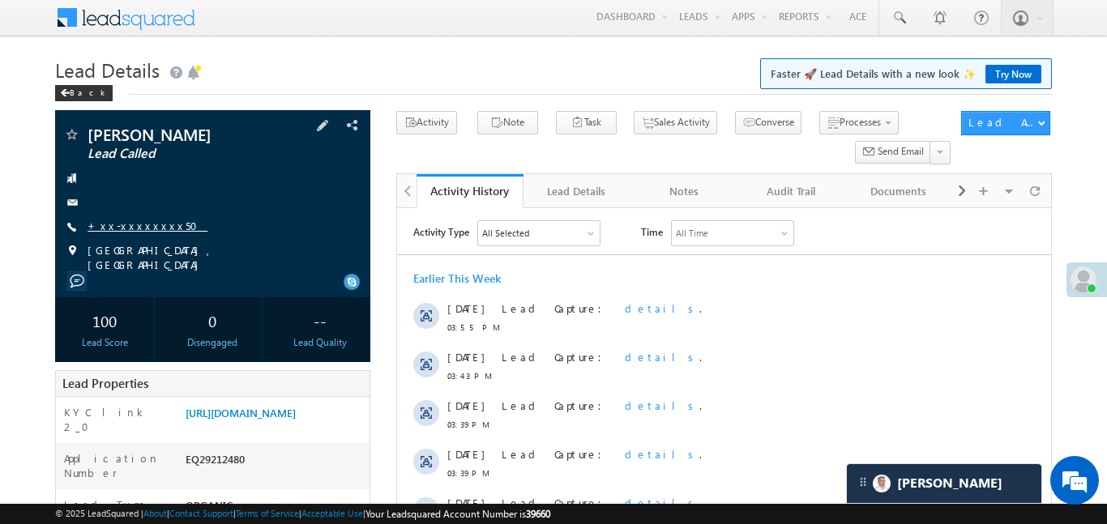
click at [145, 224] on link "+xx-xxxxxxxx50" at bounding box center [147, 226] width 120 height 14
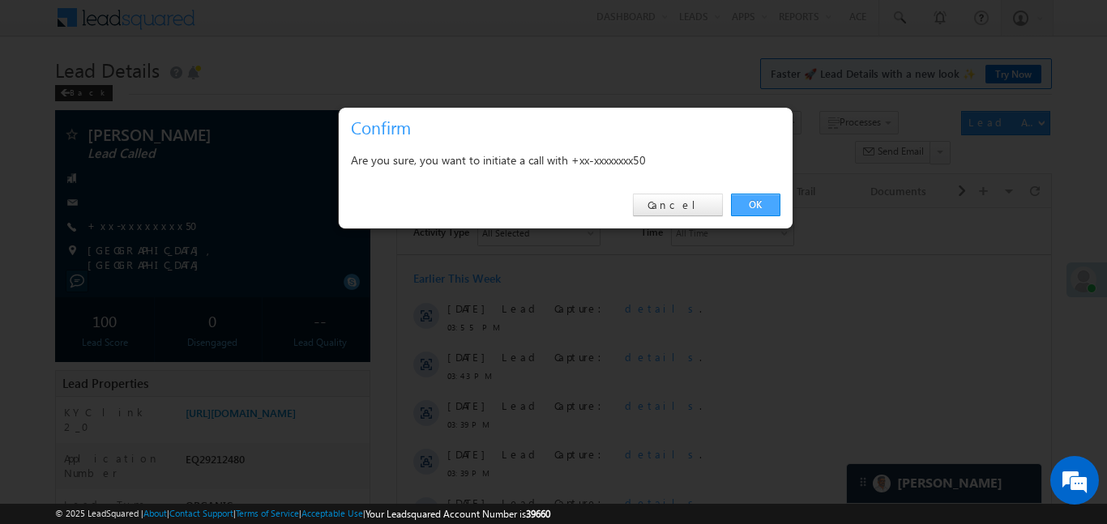
click at [748, 200] on link "OK" at bounding box center [755, 205] width 49 height 23
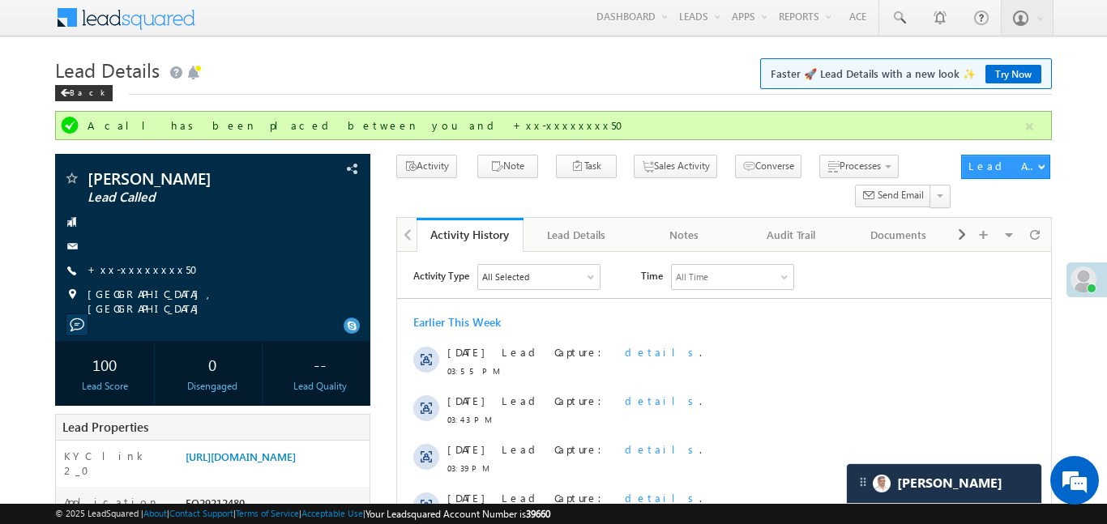
scroll to position [0, 0]
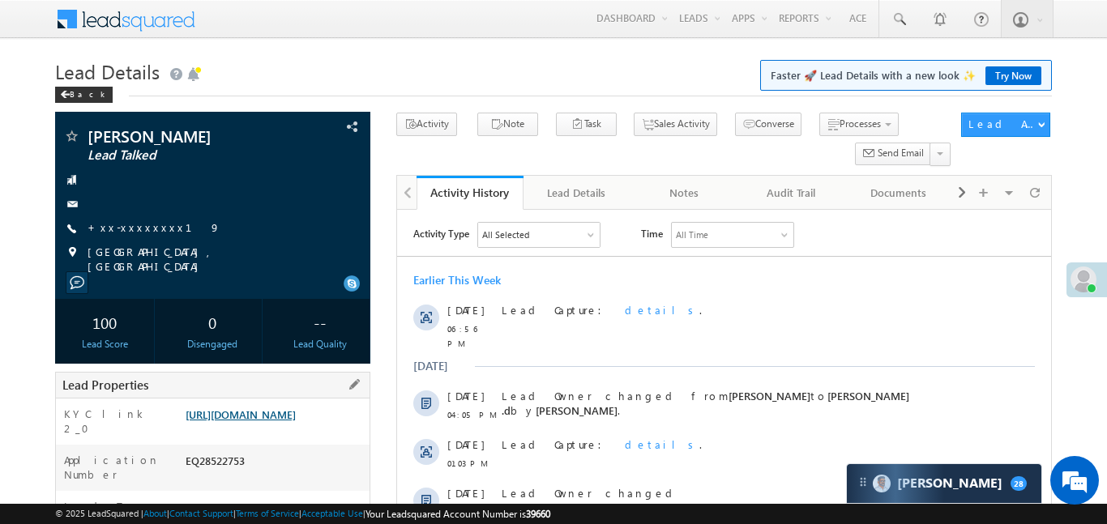
click at [296, 421] on link "https://angelbroking1-pk3em7sa.customui-test.leadsquared.com?leadId=bd1e4429-95…" at bounding box center [241, 415] width 110 height 14
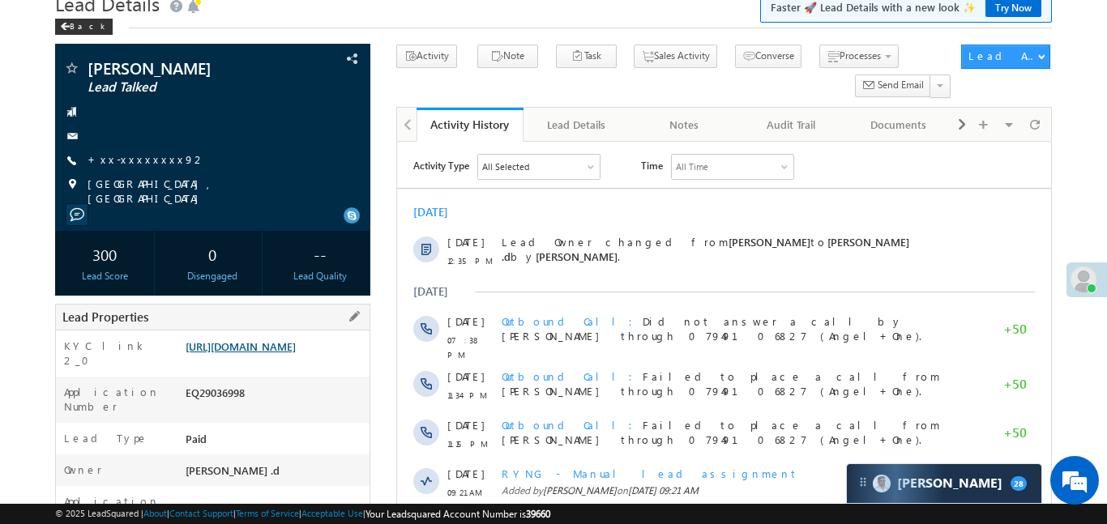
click at [296, 353] on link "[URL][DOMAIN_NAME]" at bounding box center [241, 346] width 110 height 14
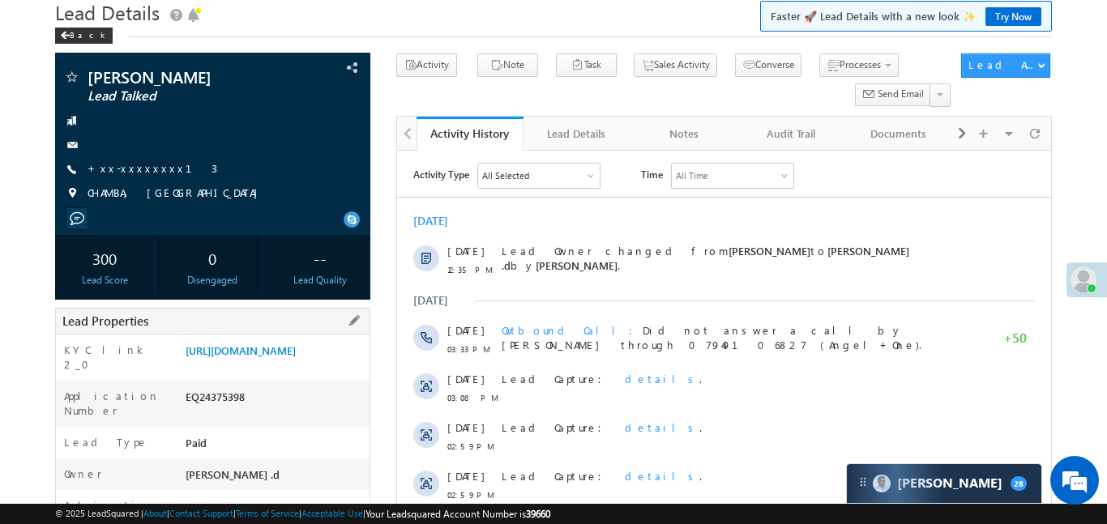
scroll to position [207, 0]
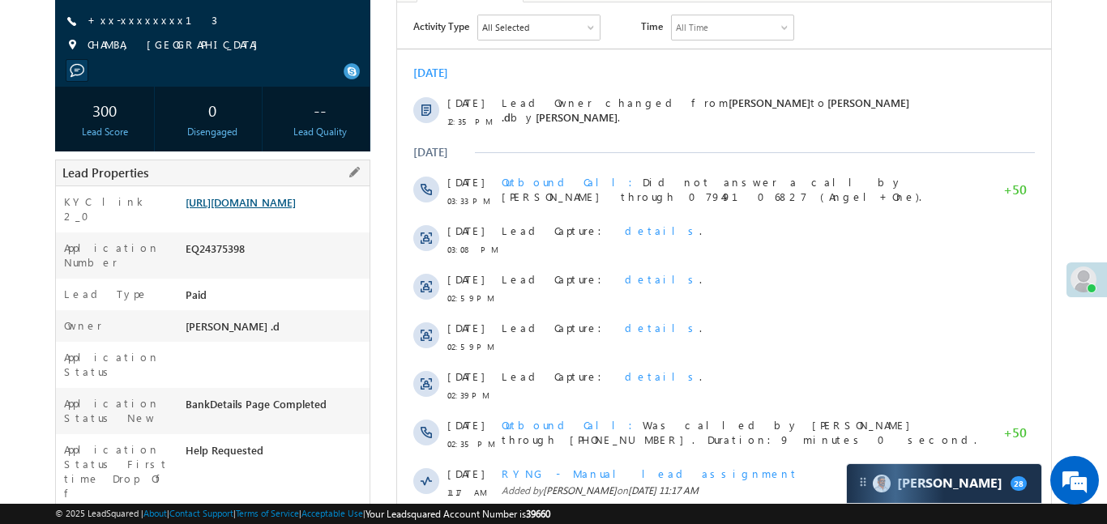
click at [285, 209] on link "[URL][DOMAIN_NAME]" at bounding box center [241, 202] width 110 height 14
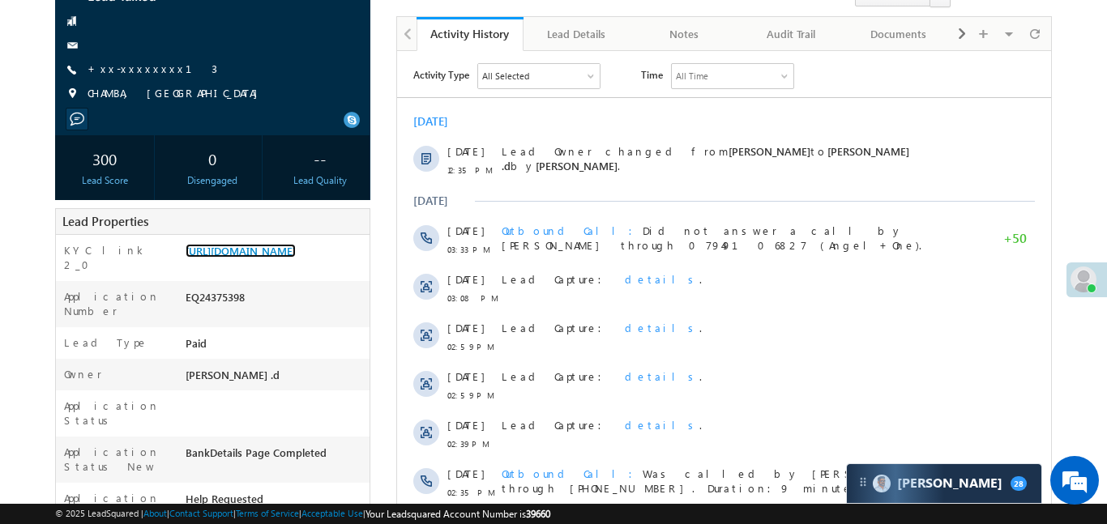
scroll to position [142, 0]
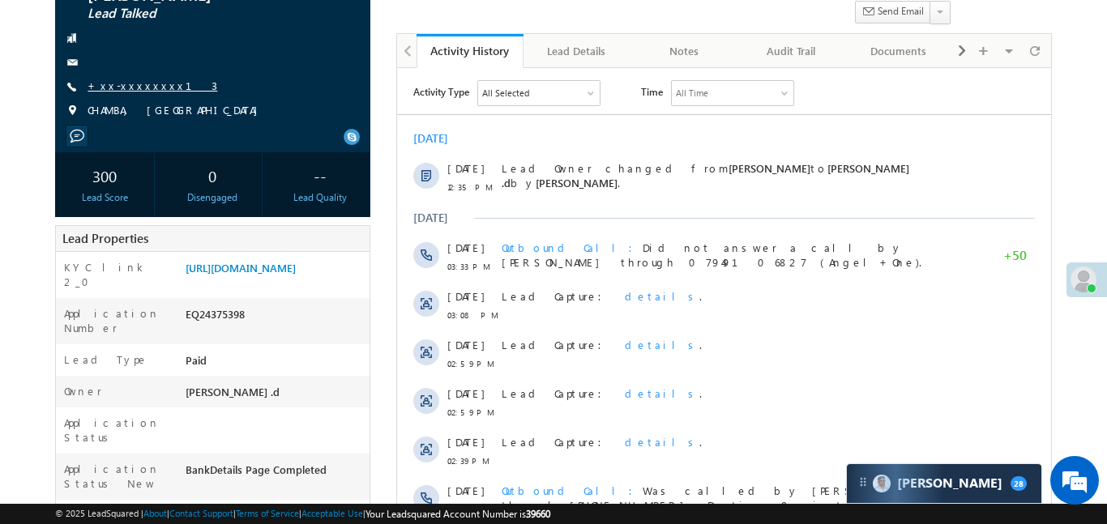
click at [136, 91] on link "+xx-xxxxxxxx13" at bounding box center [152, 86] width 130 height 14
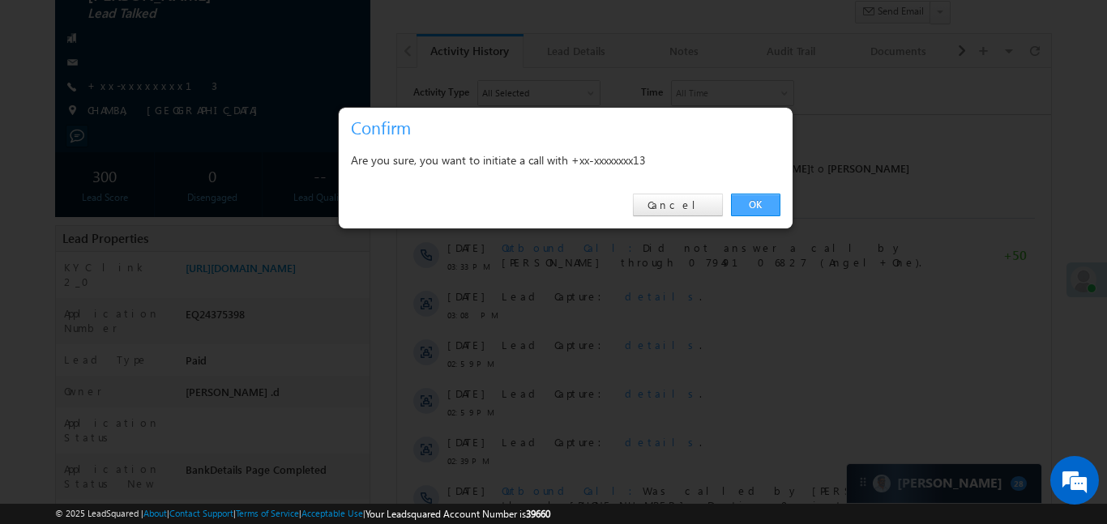
click at [757, 200] on link "OK" at bounding box center [755, 205] width 49 height 23
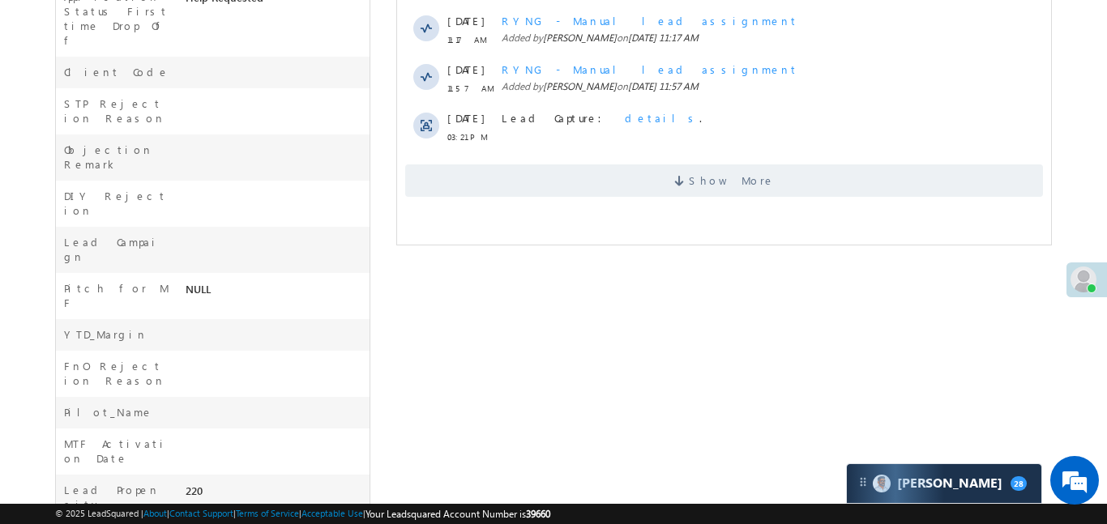
scroll to position [728, 0]
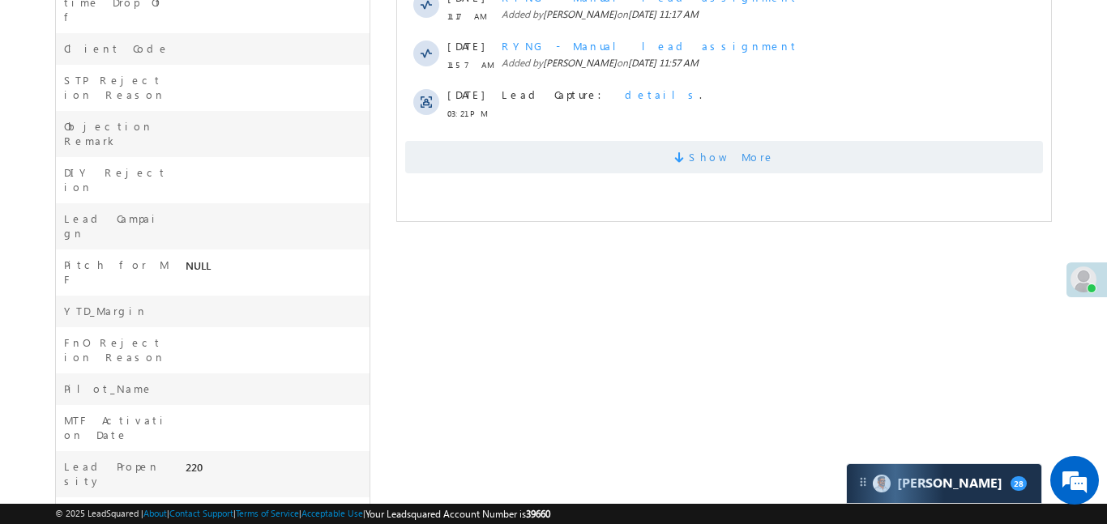
click at [826, 163] on span "Show More" at bounding box center [723, 157] width 638 height 32
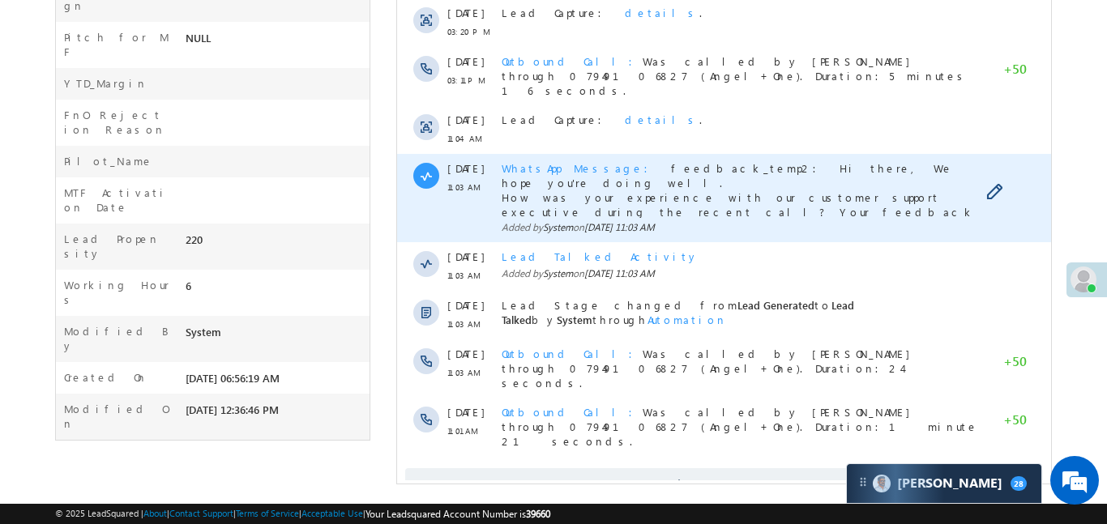
scroll to position [958, 0]
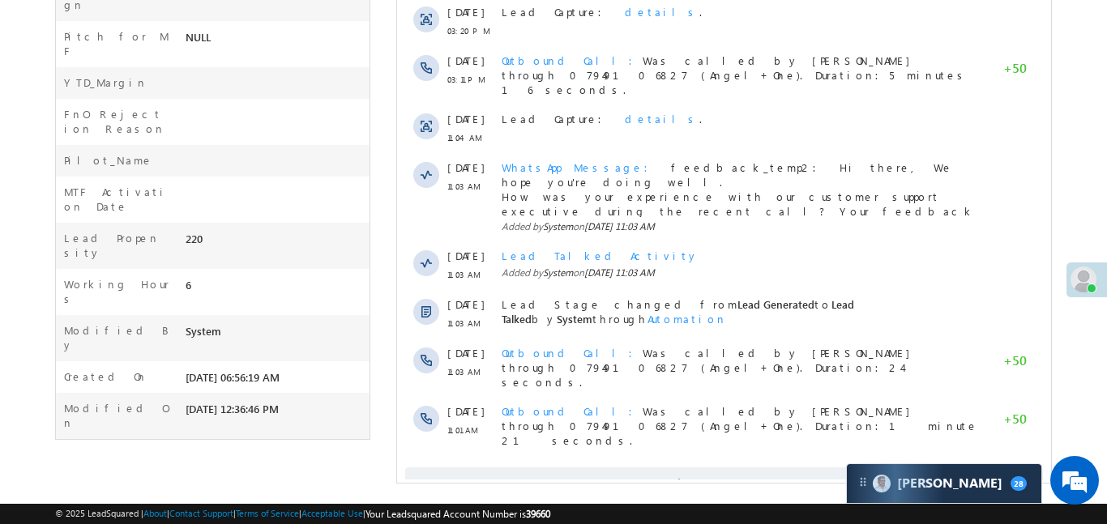
click at [822, 467] on span "Show More" at bounding box center [723, 483] width 638 height 32
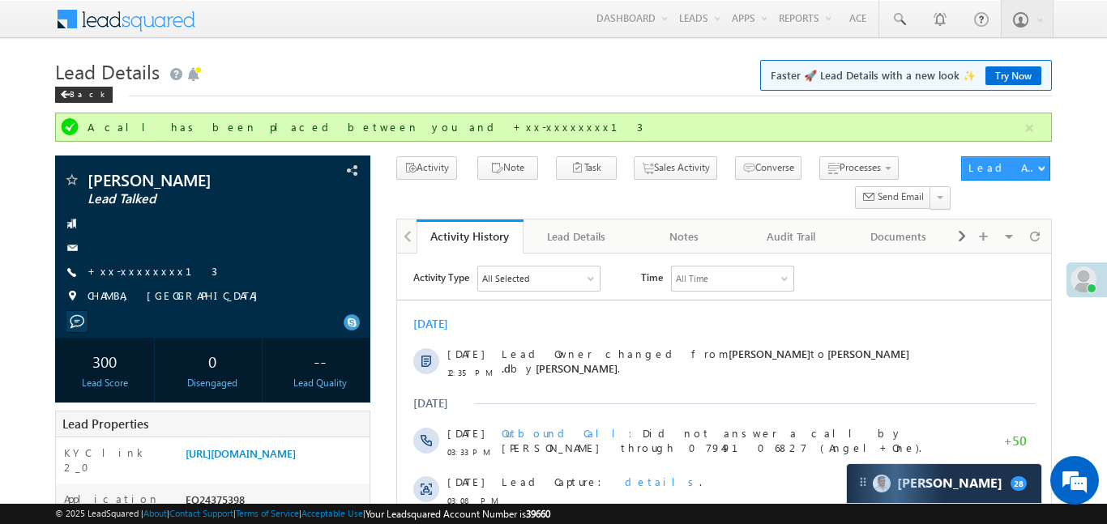
scroll to position [396, 0]
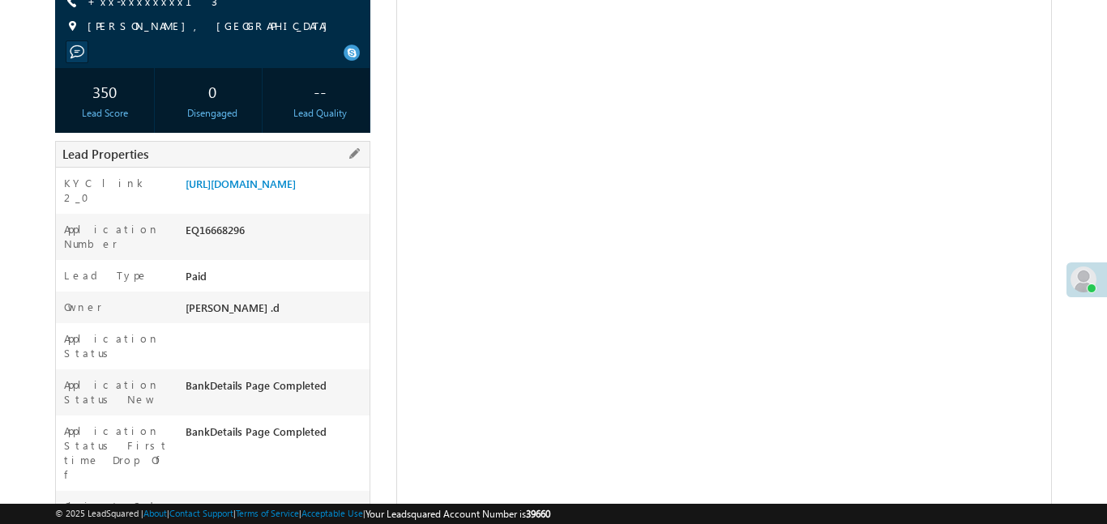
click at [258, 198] on div "[URL][DOMAIN_NAME]" at bounding box center [275, 187] width 188 height 23
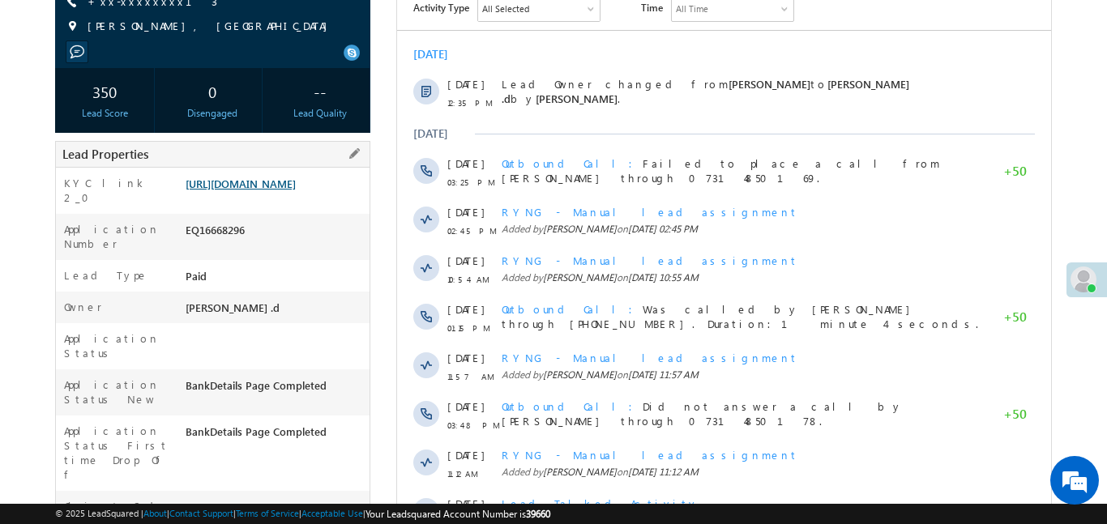
click at [296, 190] on link "[URL][DOMAIN_NAME]" at bounding box center [241, 184] width 110 height 14
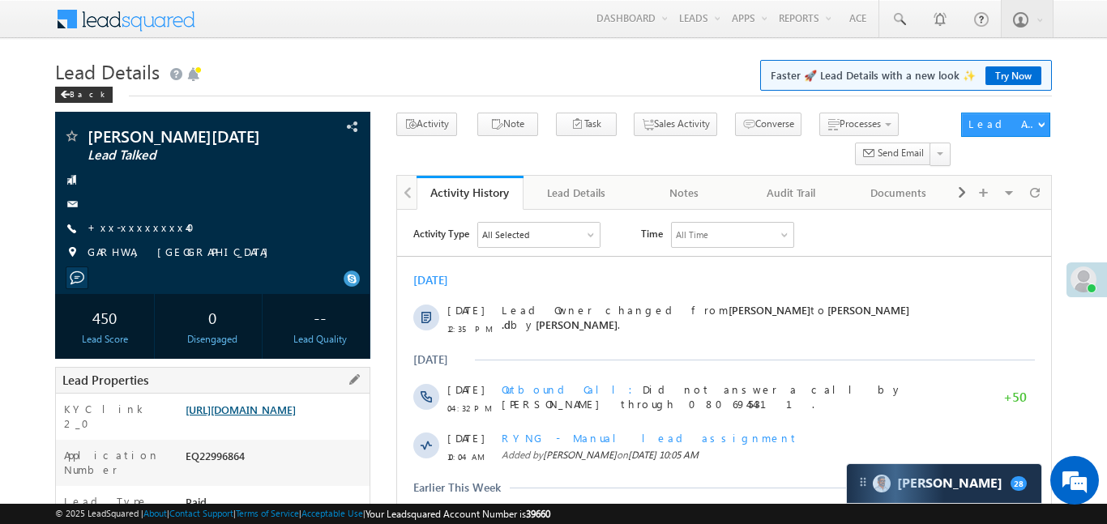
click at [291, 403] on link "https://angelbroking1-pk3em7sa.customui-test.leadsquared.com?leadId=9220c794-8c…" at bounding box center [241, 410] width 110 height 14
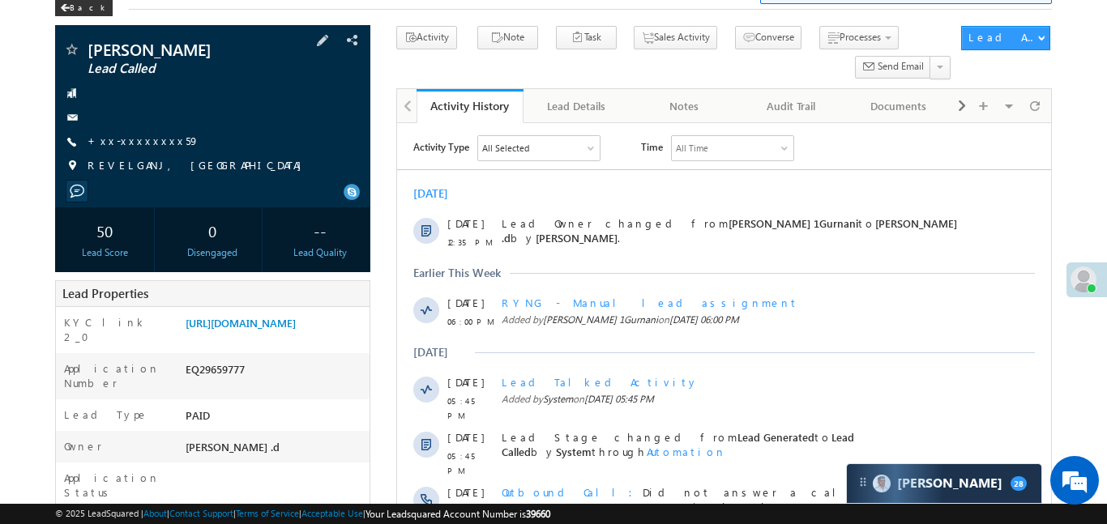
scroll to position [243, 0]
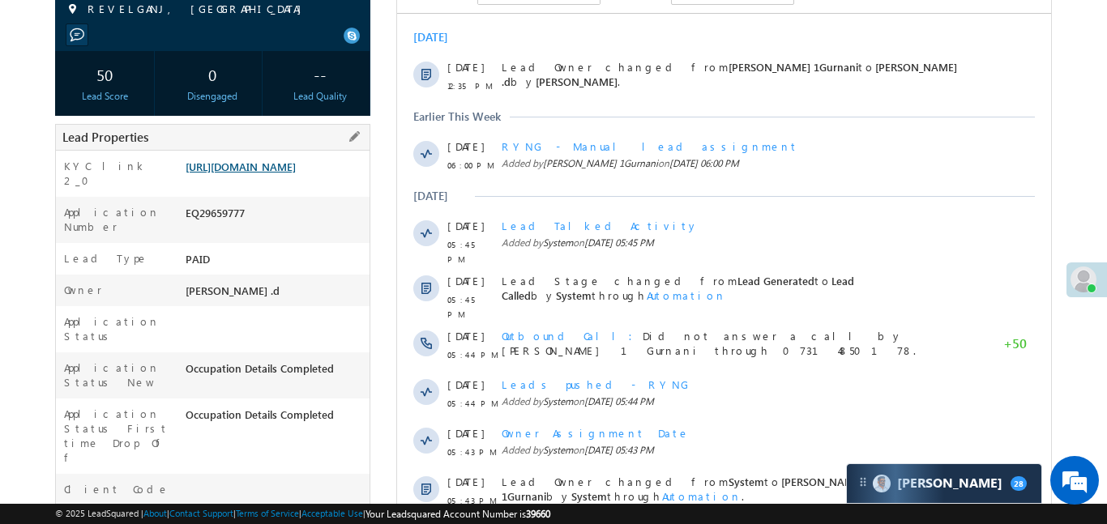
click at [296, 173] on link "https://angelbroking1-pk3em7sa.customui-test.leadsquared.com?leadId=c4eabe76-31…" at bounding box center [241, 167] width 110 height 14
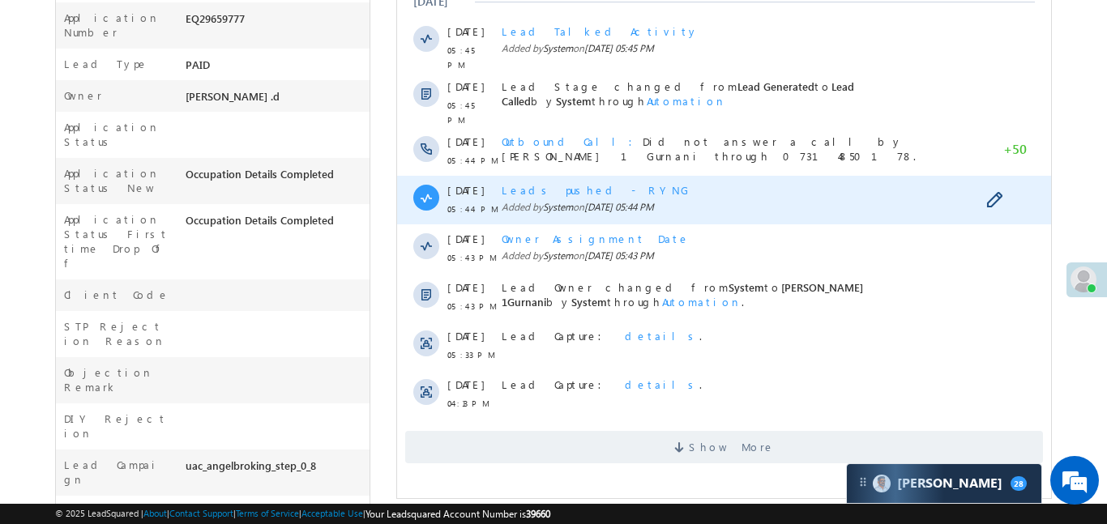
scroll to position [501, 0]
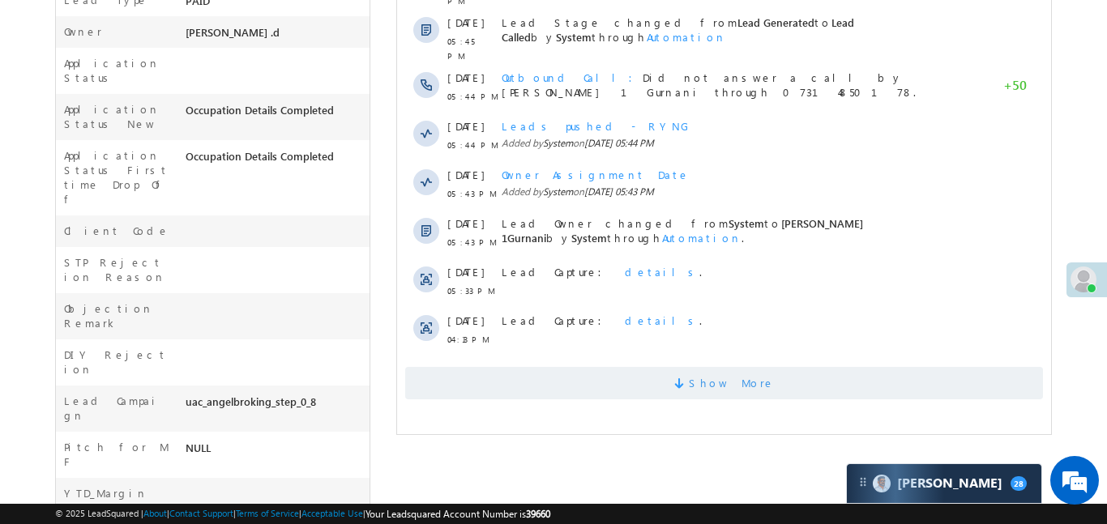
click at [656, 367] on span "Show More" at bounding box center [723, 383] width 638 height 32
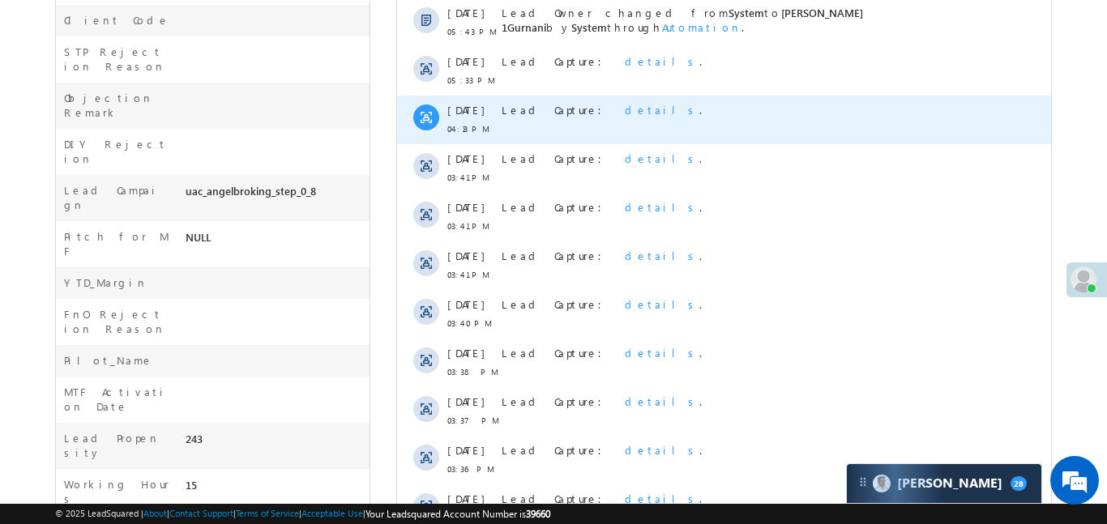
scroll to position [565, 0]
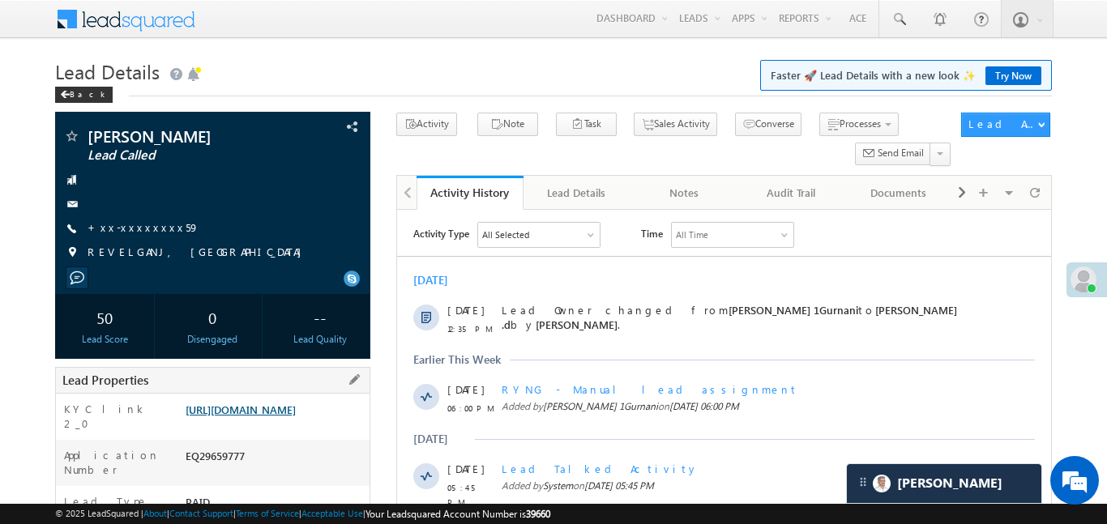
click at [296, 416] on link "[URL][DOMAIN_NAME]" at bounding box center [241, 410] width 110 height 14
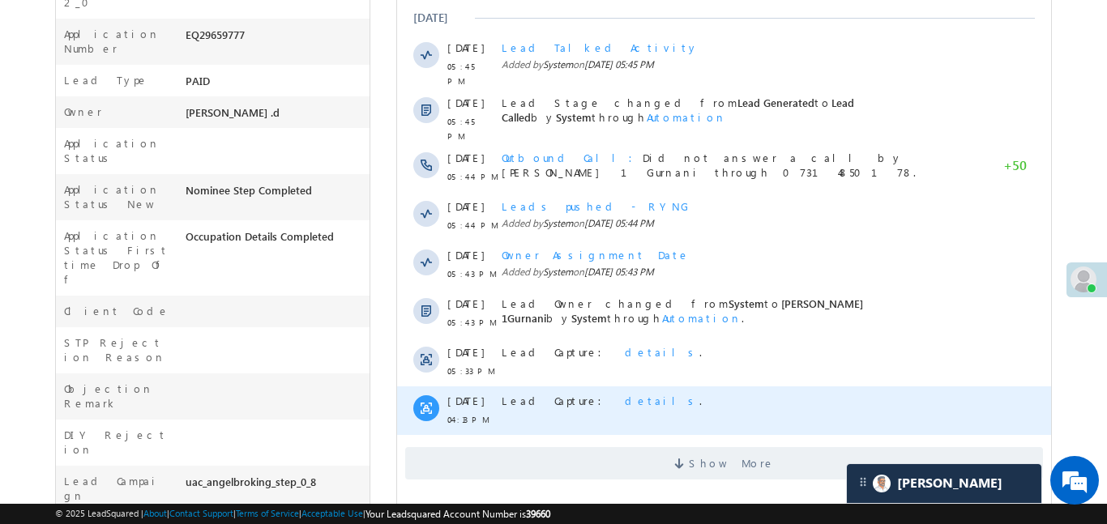
scroll to position [587, 0]
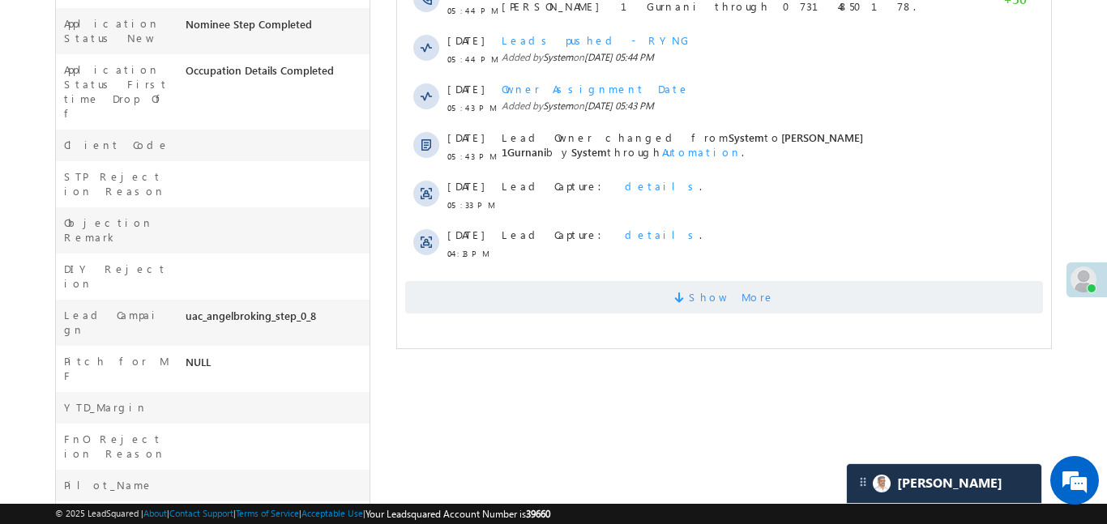
click at [741, 296] on span "Show More" at bounding box center [731, 297] width 86 height 32
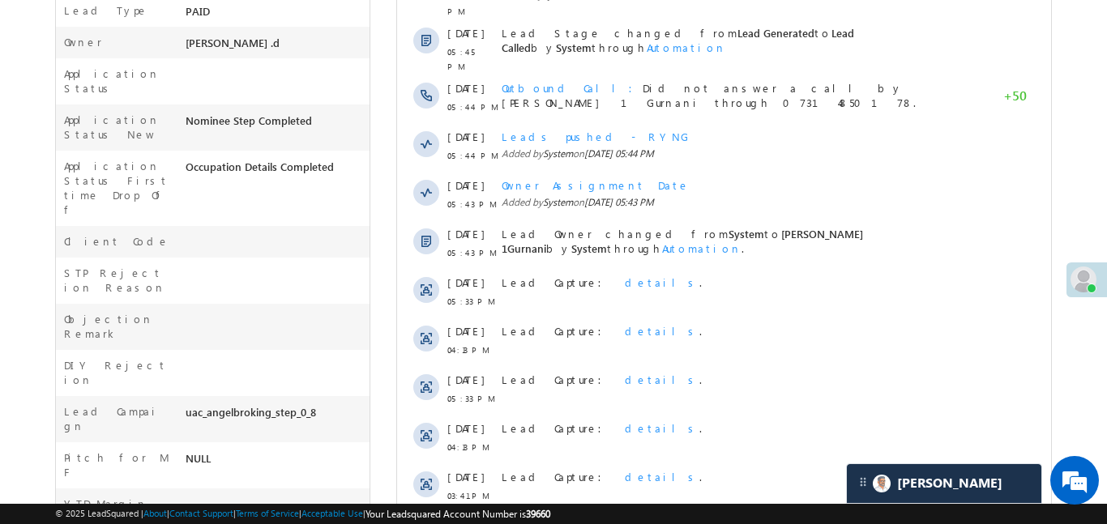
scroll to position [918, 0]
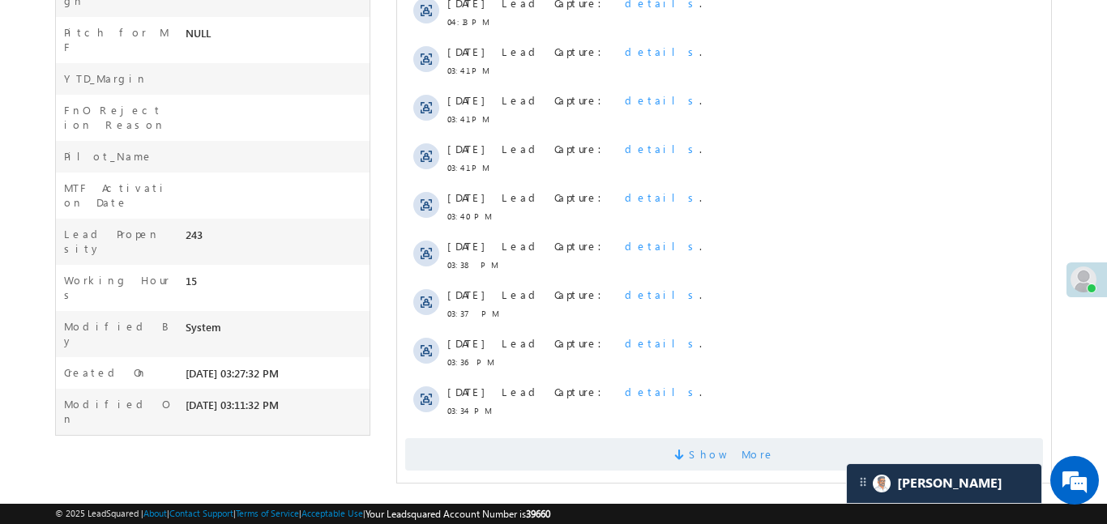
click at [671, 426] on div "Show More" at bounding box center [723, 448] width 654 height 45
click at [768, 448] on span "Show More" at bounding box center [723, 454] width 638 height 32
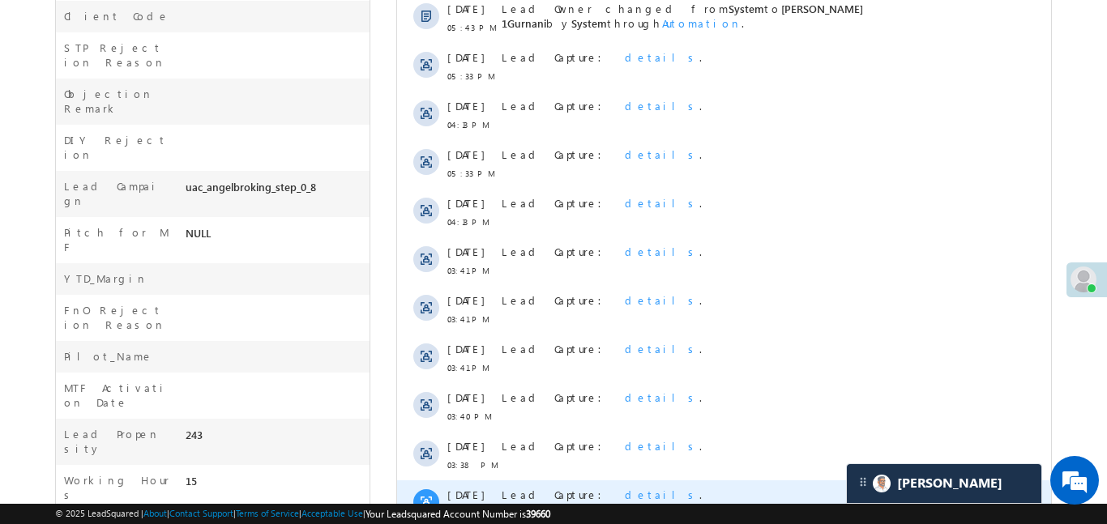
scroll to position [344, 0]
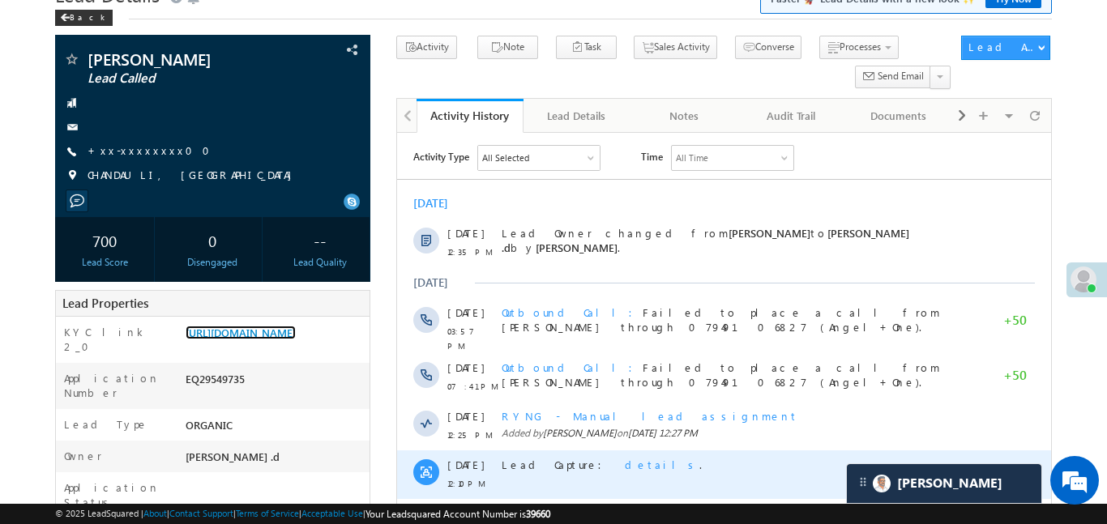
scroll to position [374, 0]
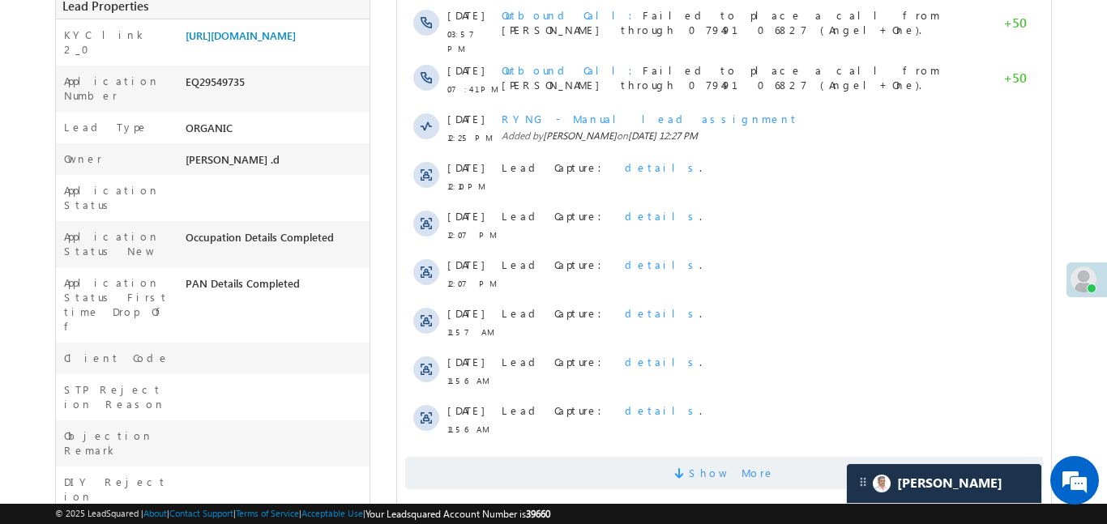
click at [741, 478] on span "Show More" at bounding box center [731, 473] width 86 height 32
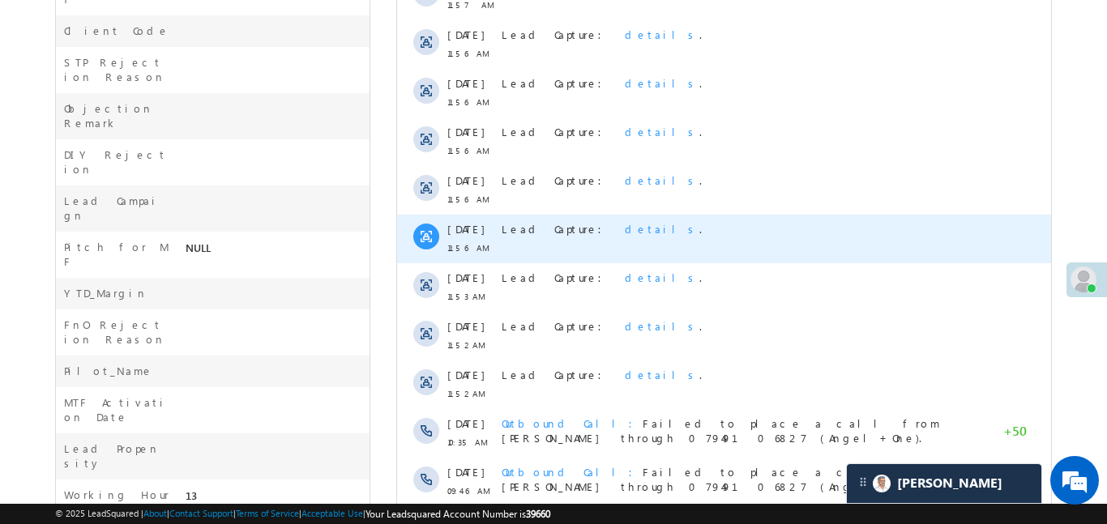
scroll to position [887, 0]
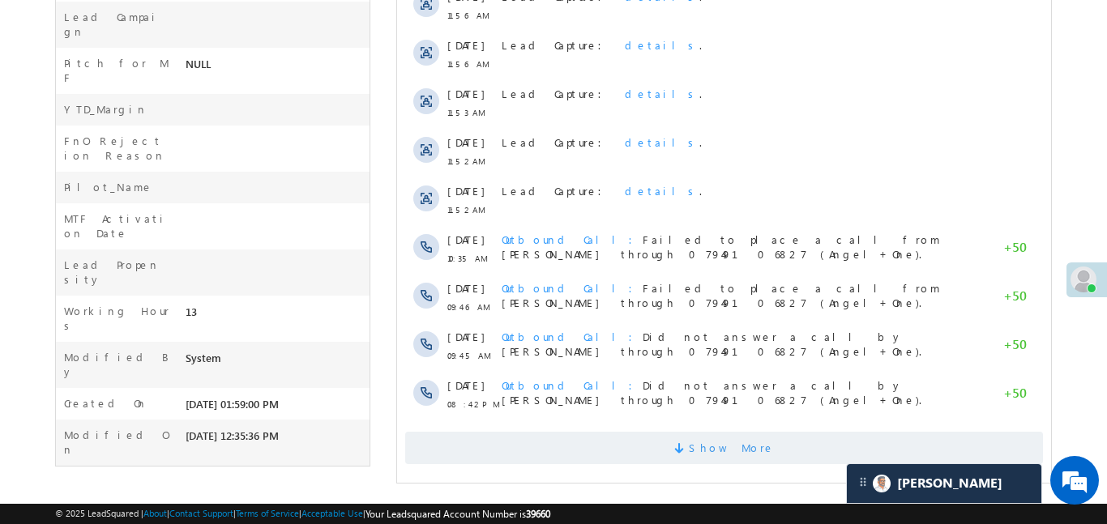
click at [762, 441] on span "Show More" at bounding box center [723, 448] width 638 height 32
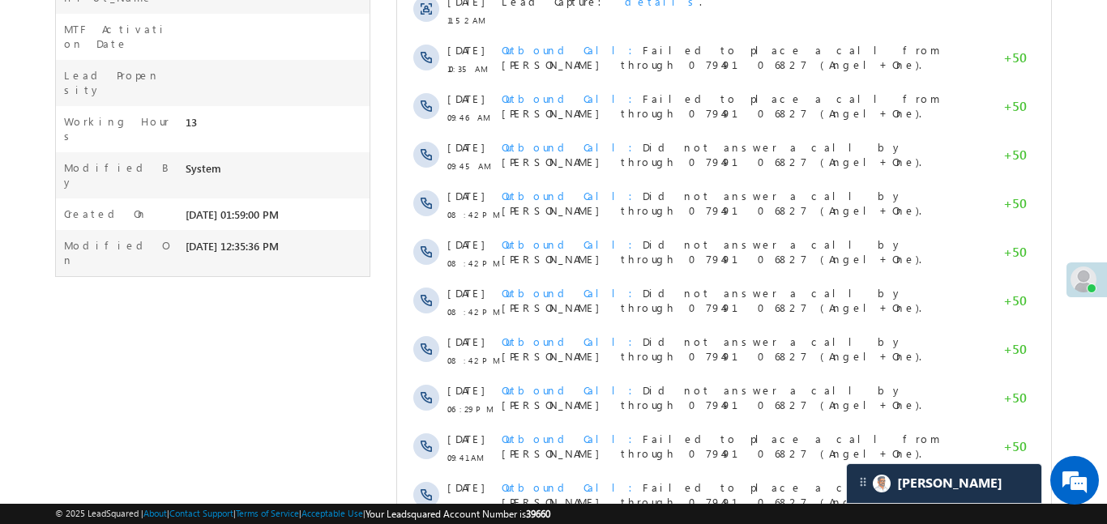
scroll to position [1249, 0]
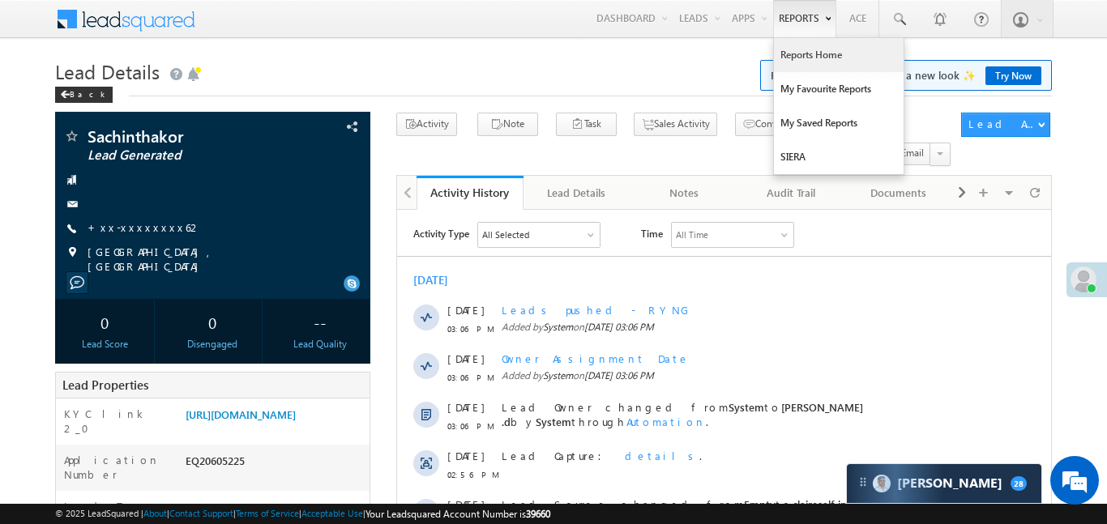
click at [812, 61] on link "Reports Home" at bounding box center [839, 55] width 130 height 34
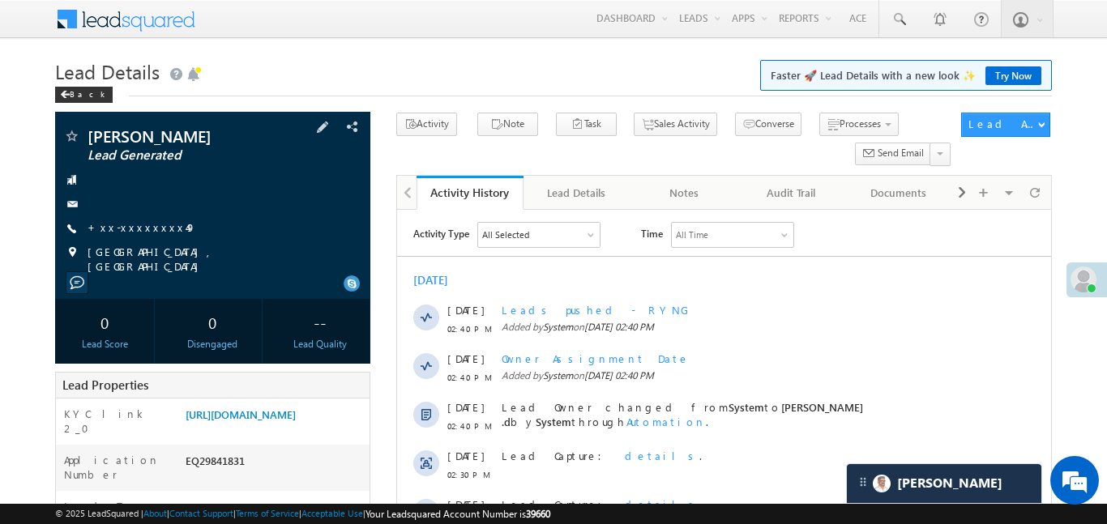
click at [224, 187] on div at bounding box center [212, 180] width 299 height 16
click at [108, 224] on link "+xx-xxxxxxxx49" at bounding box center [141, 227] width 109 height 14
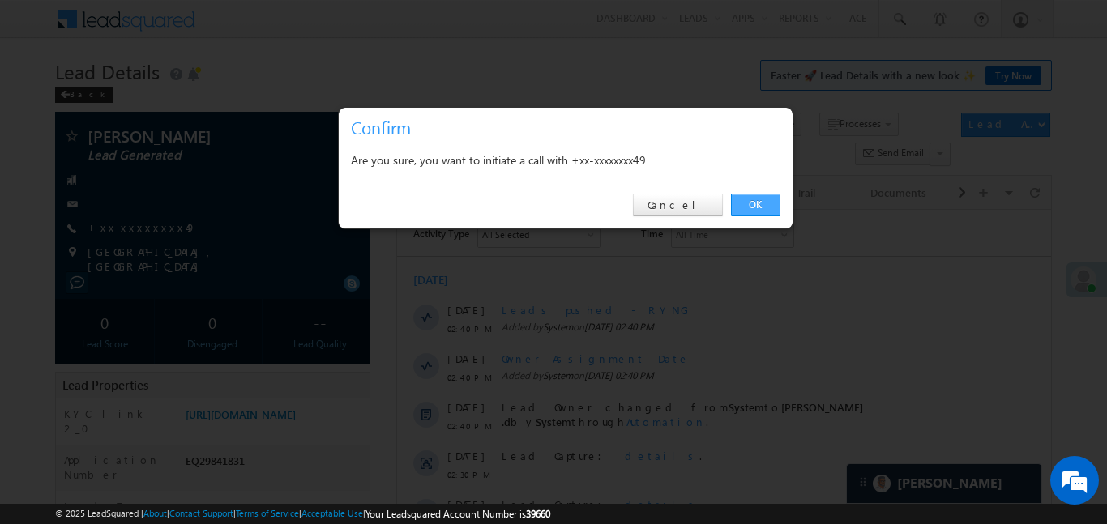
click at [760, 206] on link "OK" at bounding box center [755, 205] width 49 height 23
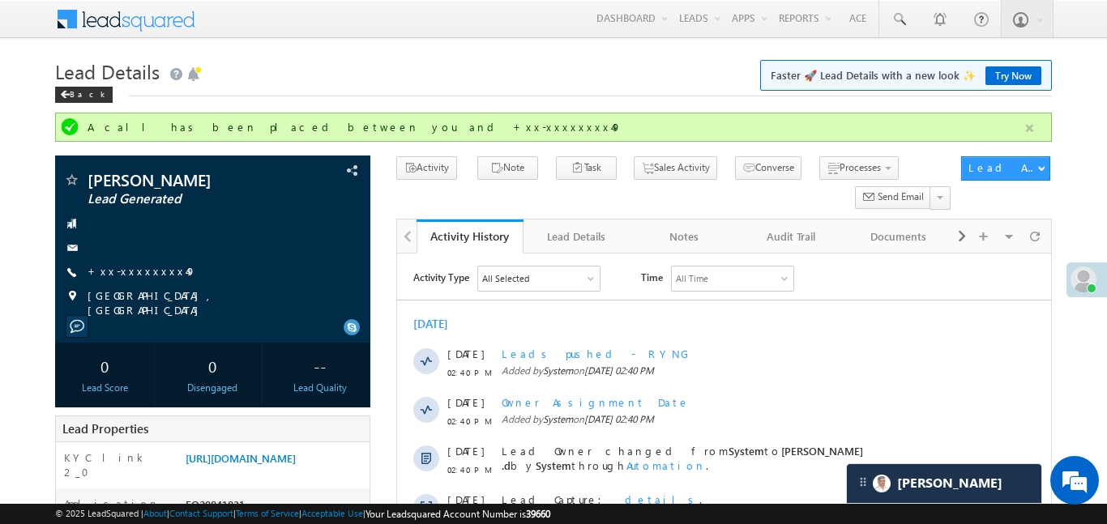
click at [1030, 124] on button "button" at bounding box center [1029, 128] width 20 height 20
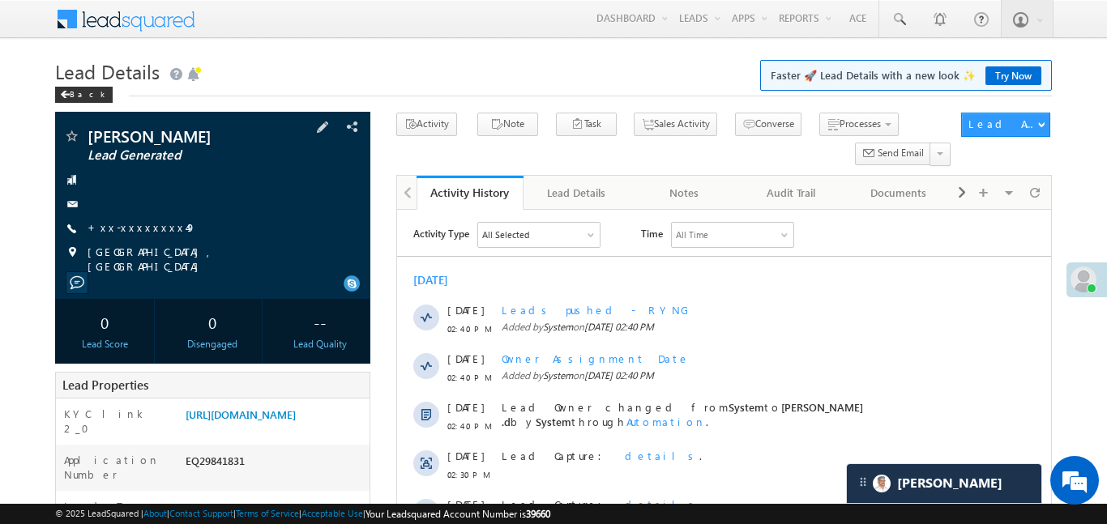
click at [143, 235] on span "+xx-xxxxxxxx49" at bounding box center [141, 228] width 109 height 16
click at [136, 228] on link "+xx-xxxxxxxx49" at bounding box center [141, 227] width 109 height 14
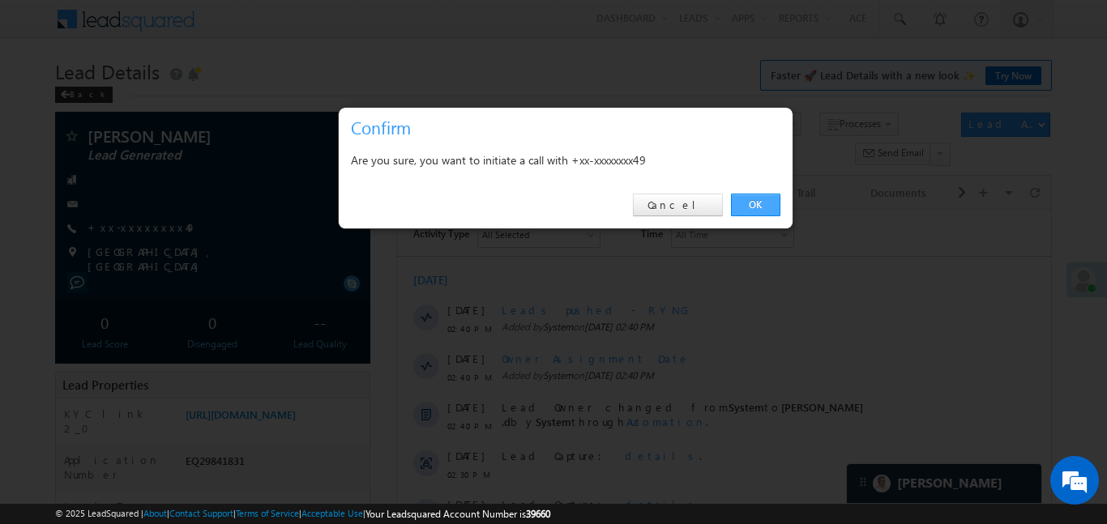
click at [741, 202] on link "OK" at bounding box center [755, 205] width 49 height 23
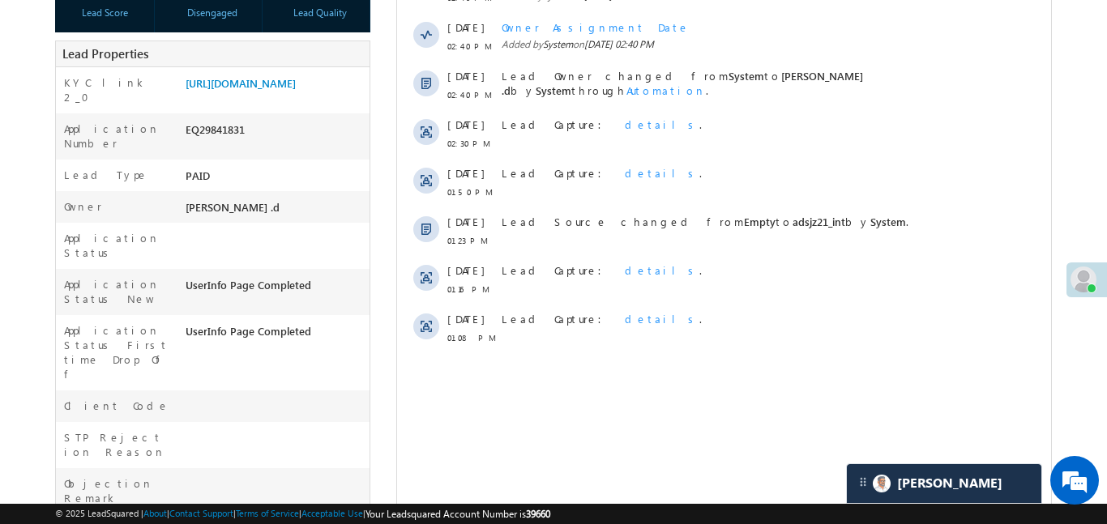
scroll to position [379, 0]
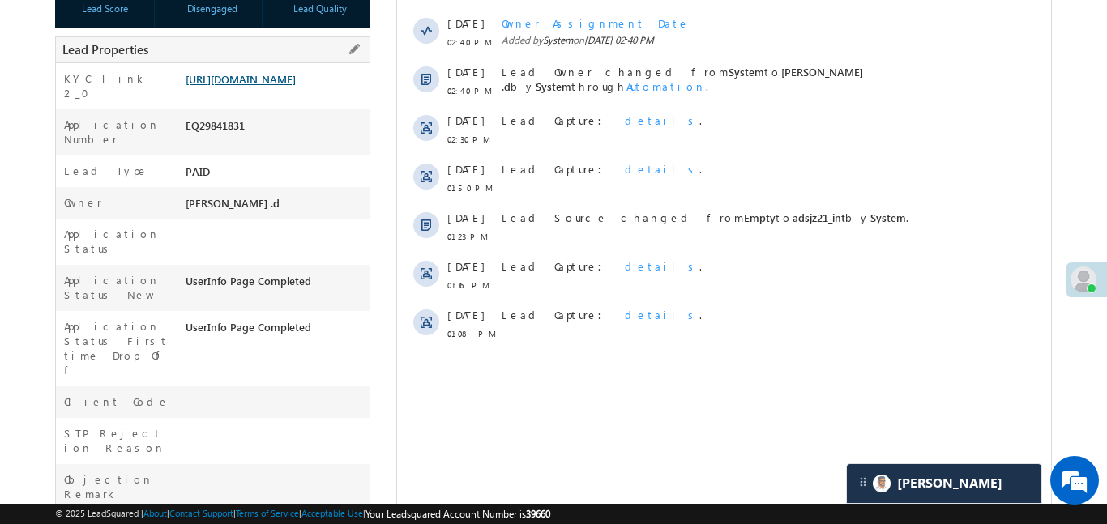
click at [250, 86] on link "https://angelbroking1-pk3em7sa.customui-test.leadsquared.com?leadId=38ca2870-33…" at bounding box center [241, 79] width 110 height 14
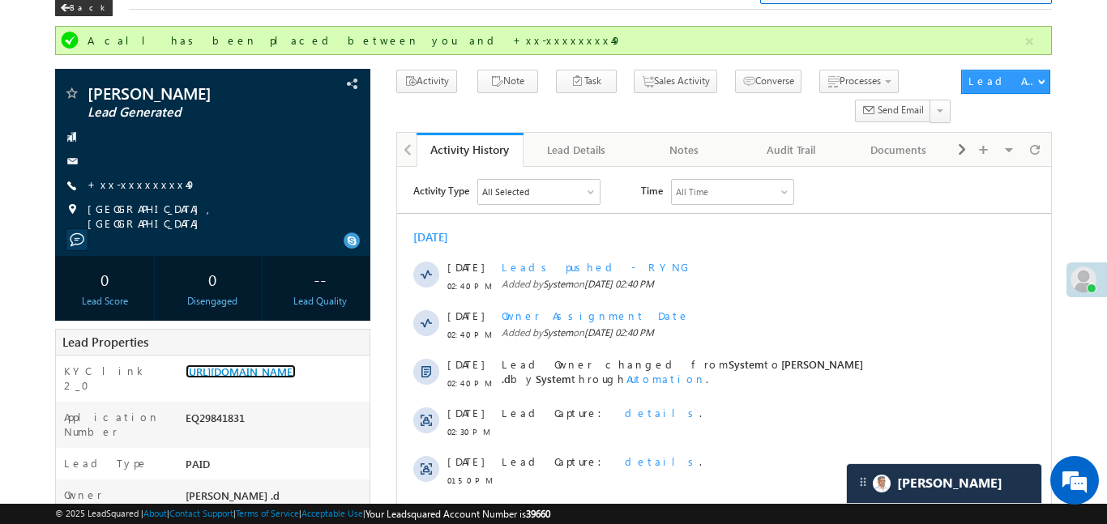
scroll to position [0, 0]
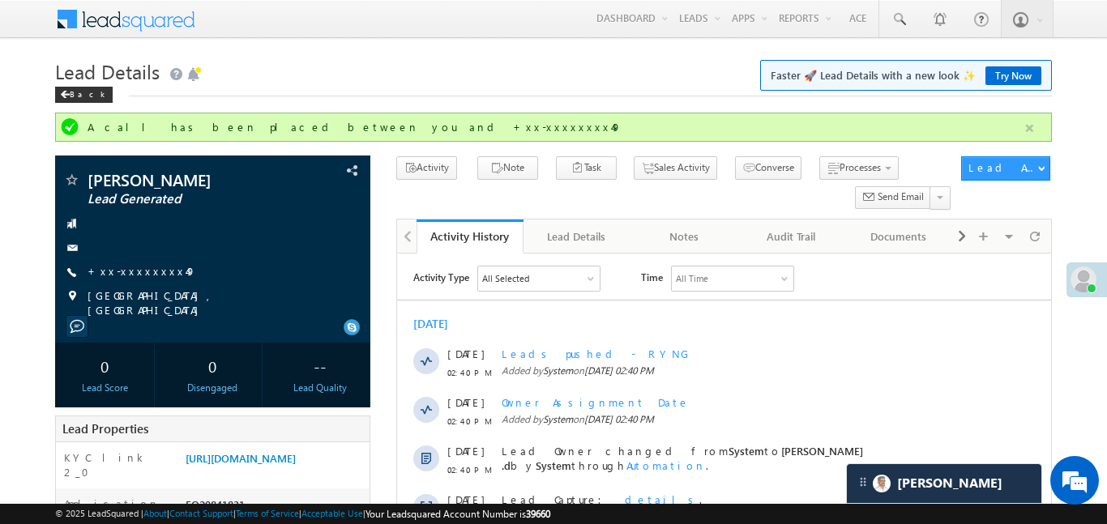
click at [1037, 130] on button "button" at bounding box center [1029, 128] width 20 height 20
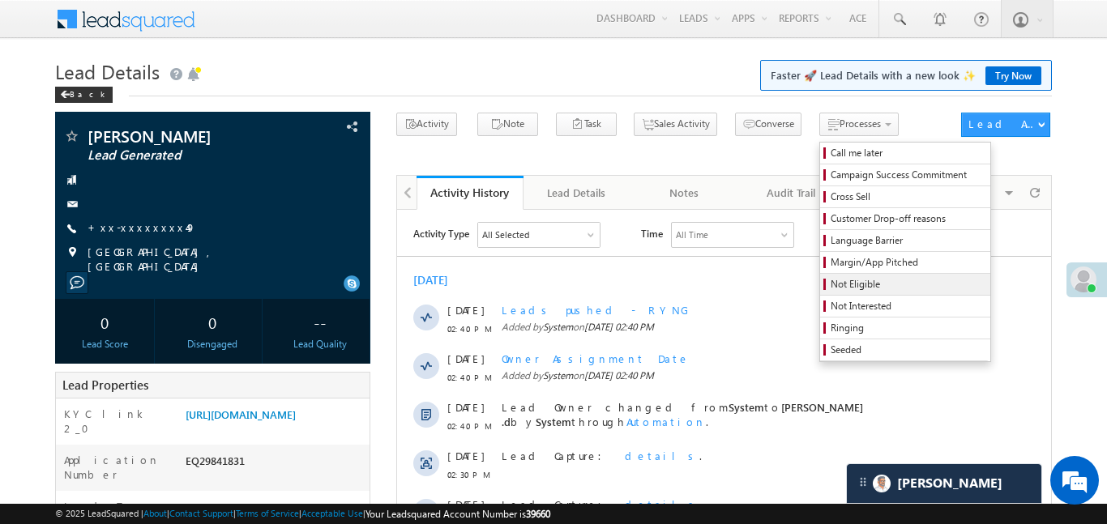
click at [830, 280] on span "Not Eligible" at bounding box center [907, 284] width 154 height 15
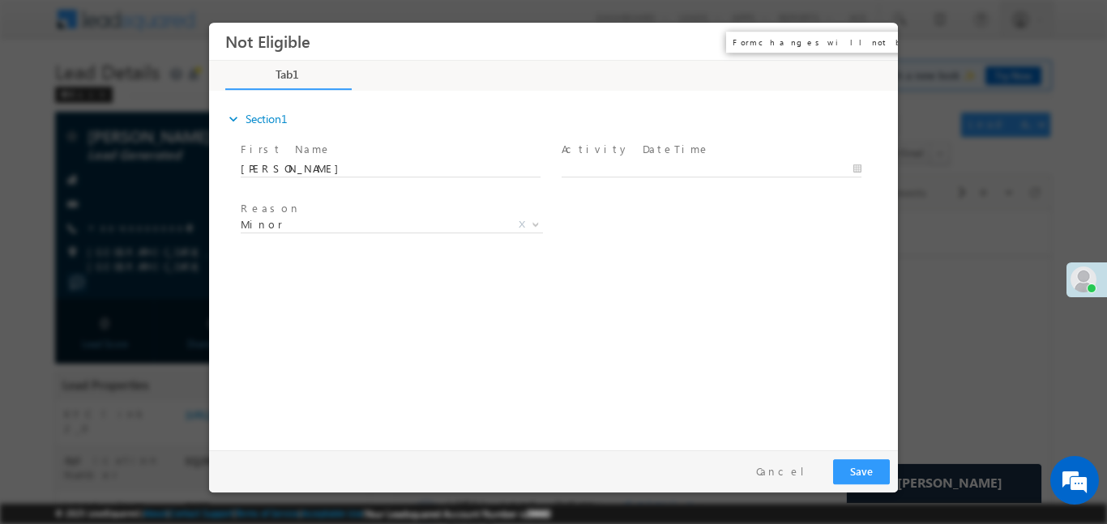
click at [874, 42] on button "×" at bounding box center [874, 41] width 28 height 30
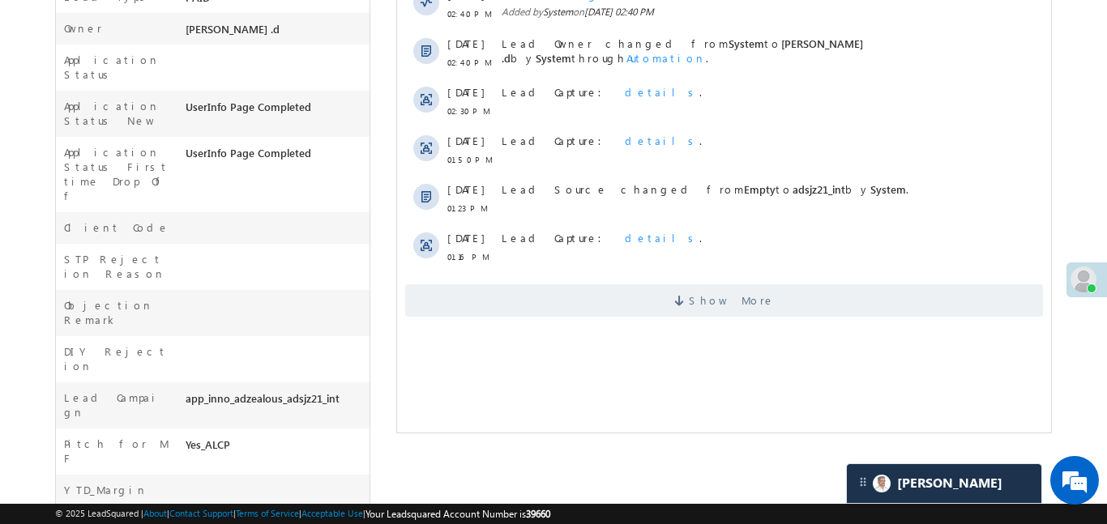
scroll to position [518, 0]
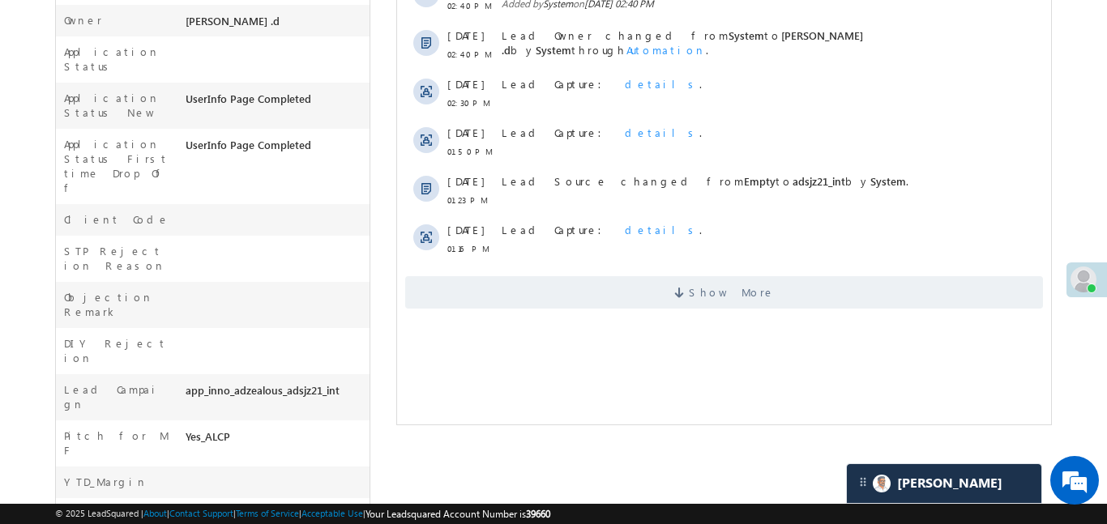
click at [671, 270] on div "Show More" at bounding box center [723, 286] width 654 height 45
click at [679, 290] on span "Show More" at bounding box center [723, 292] width 638 height 32
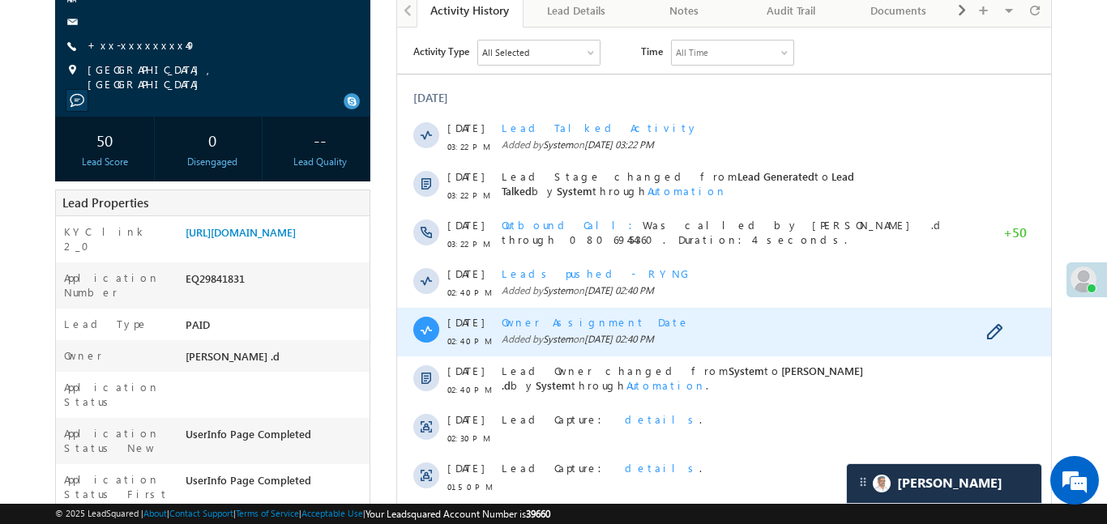
scroll to position [0, 0]
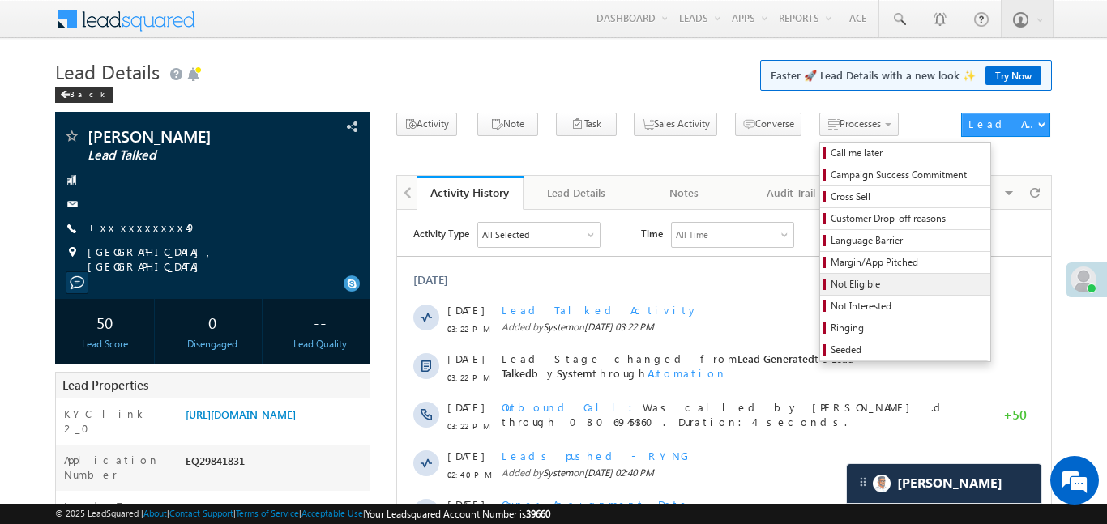
click at [830, 279] on span "Not Eligible" at bounding box center [907, 284] width 154 height 15
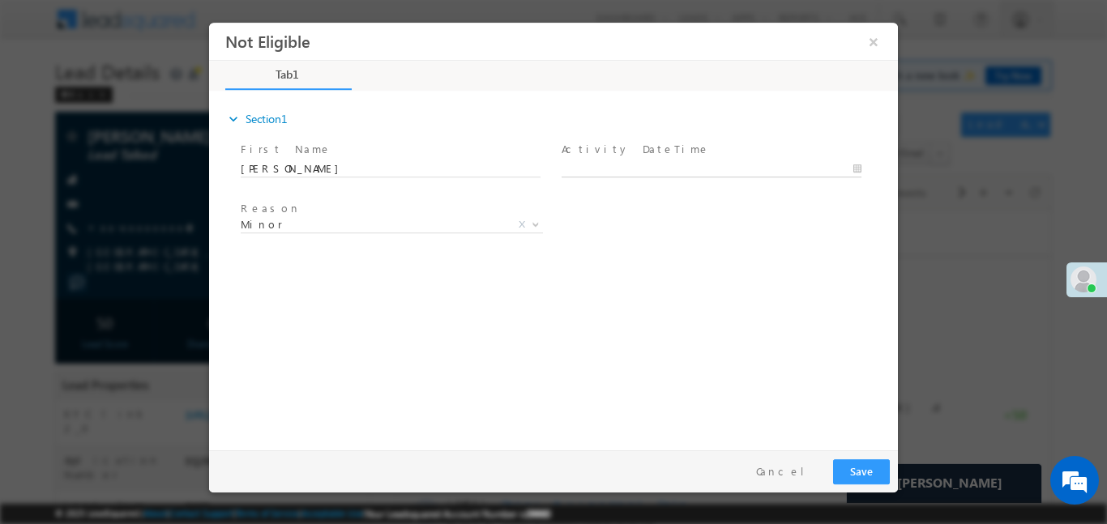
type input "01/10/25 3:24 PM"
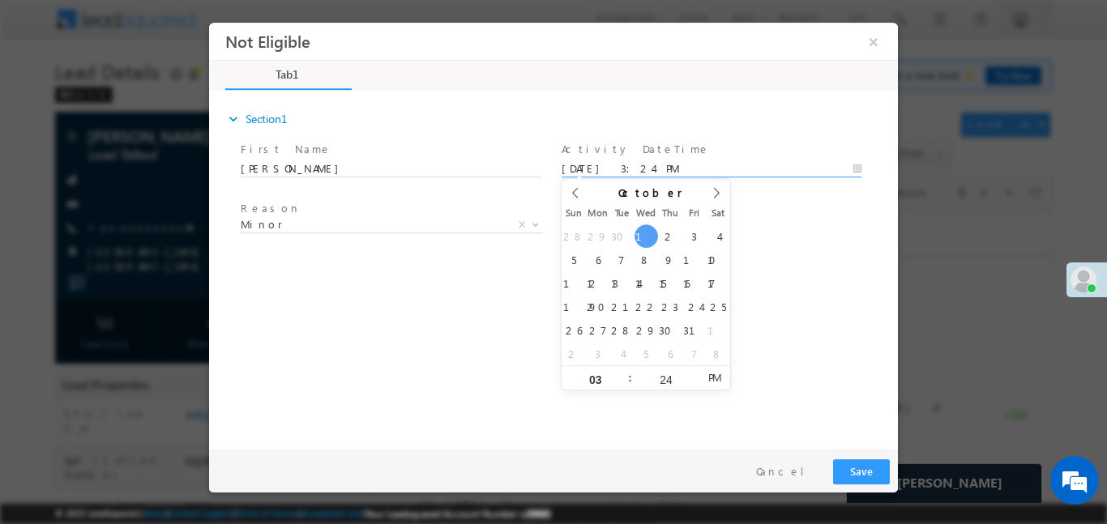
click at [732, 164] on input "01/10/25 3:24 PM" at bounding box center [711, 168] width 300 height 16
click at [869, 459] on button "Save" at bounding box center [861, 471] width 57 height 25
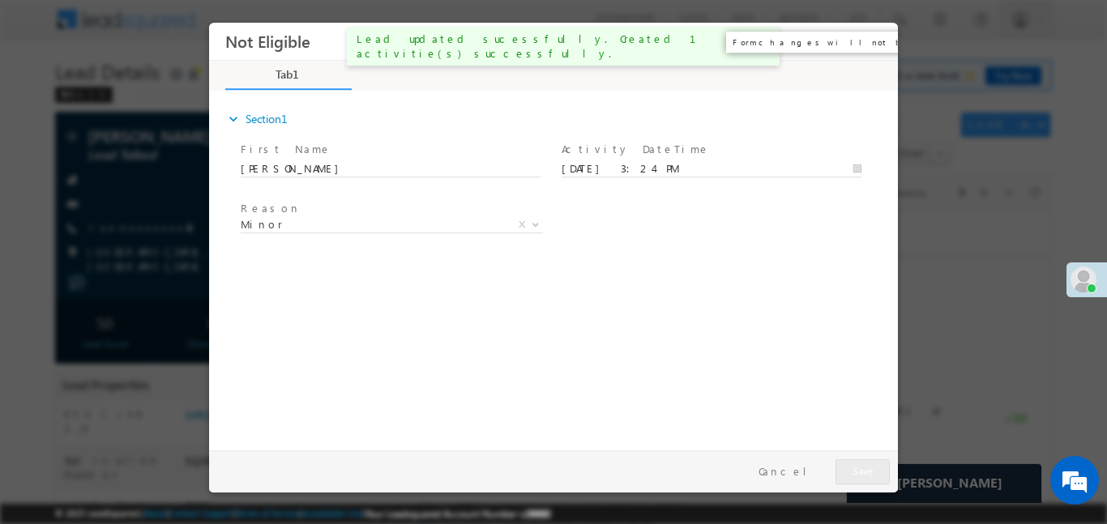
click at [877, 30] on button "×" at bounding box center [874, 41] width 28 height 30
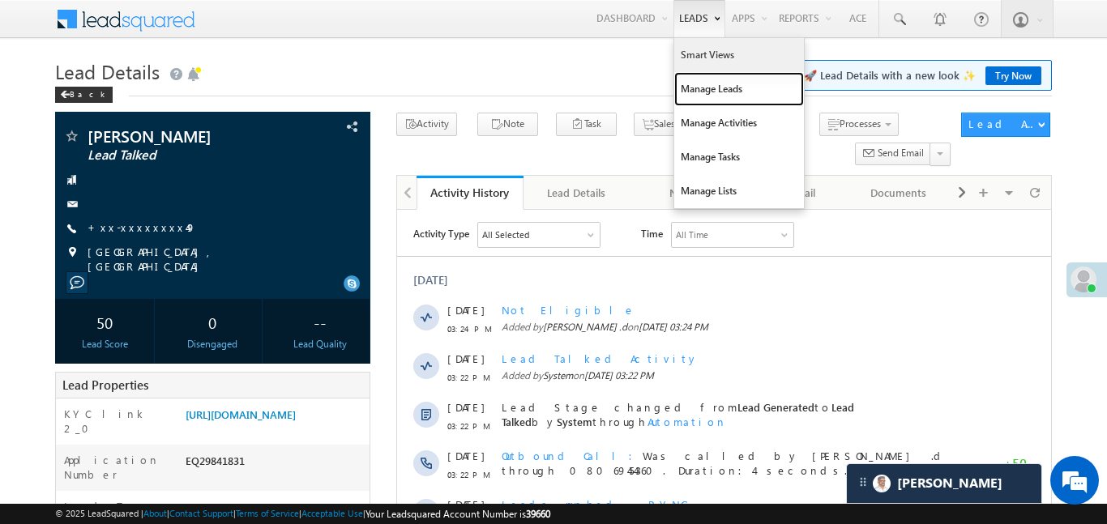
drag, startPoint x: 709, startPoint y: 81, endPoint x: 696, endPoint y: 65, distance: 20.8
click at [706, 79] on link "Manage Leads" at bounding box center [739, 89] width 130 height 34
click at [696, 65] on link "Smart Views" at bounding box center [739, 55] width 130 height 34
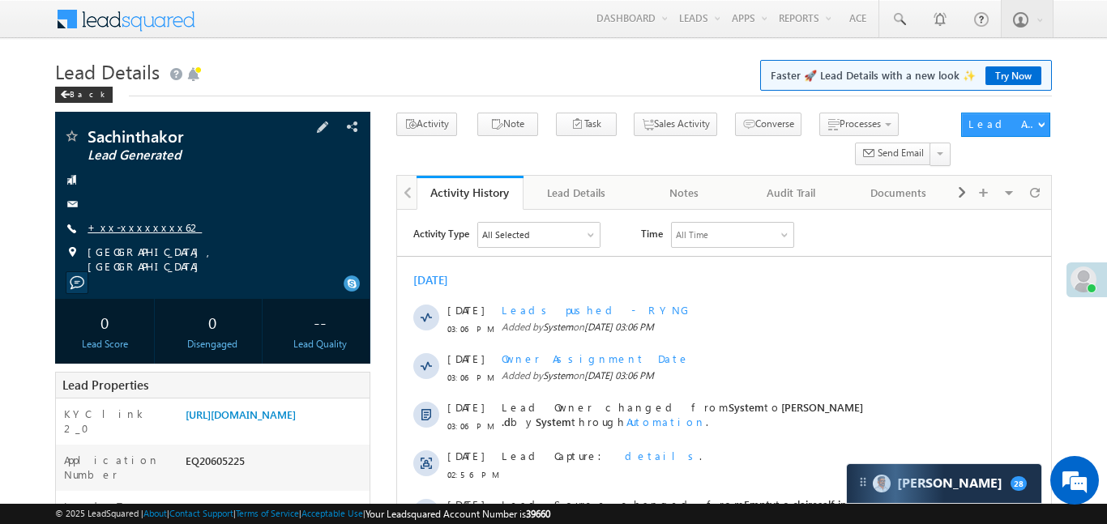
click at [147, 228] on link "+xx-xxxxxxxx62" at bounding box center [144, 227] width 114 height 14
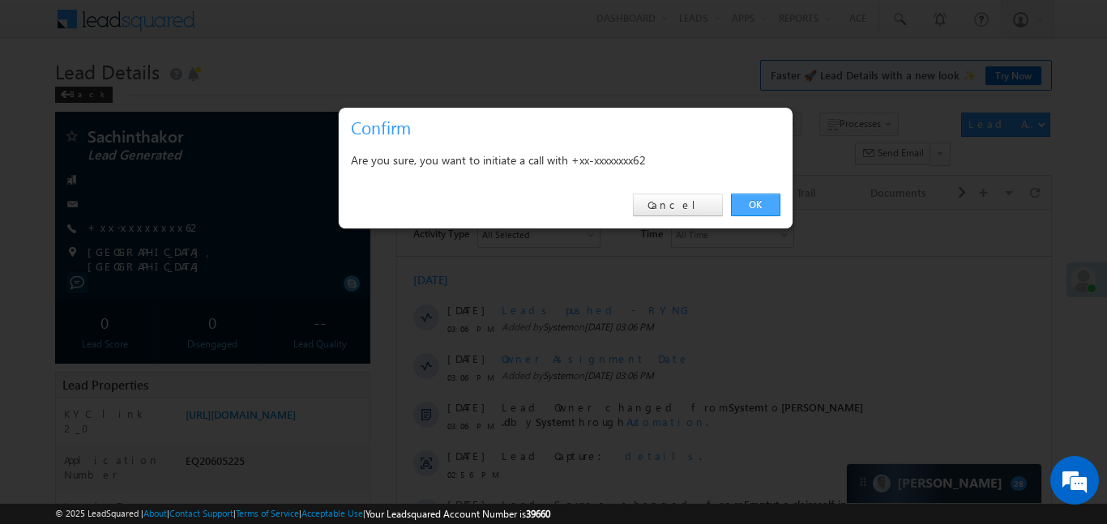
click at [752, 213] on link "OK" at bounding box center [755, 205] width 49 height 23
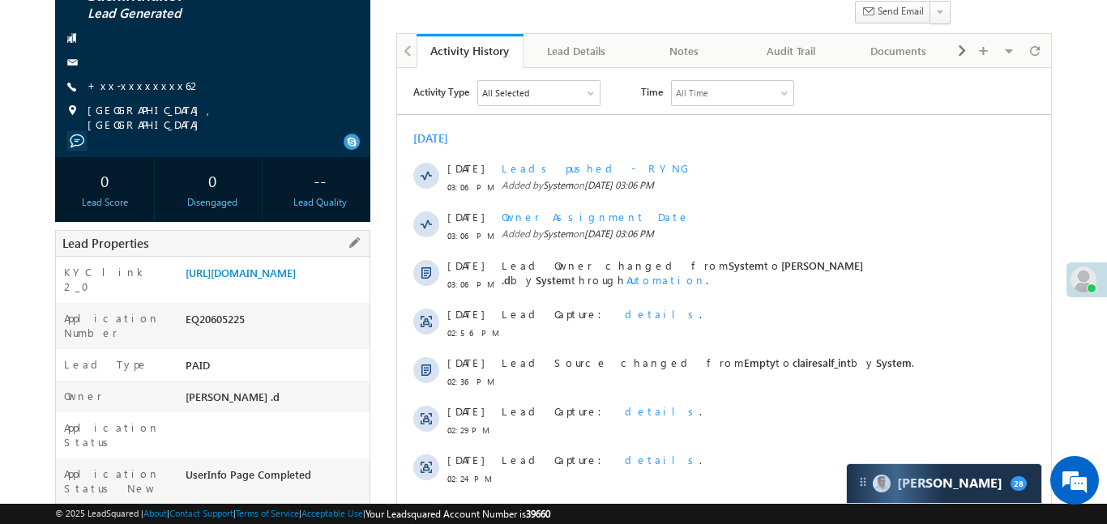
scroll to position [180, 0]
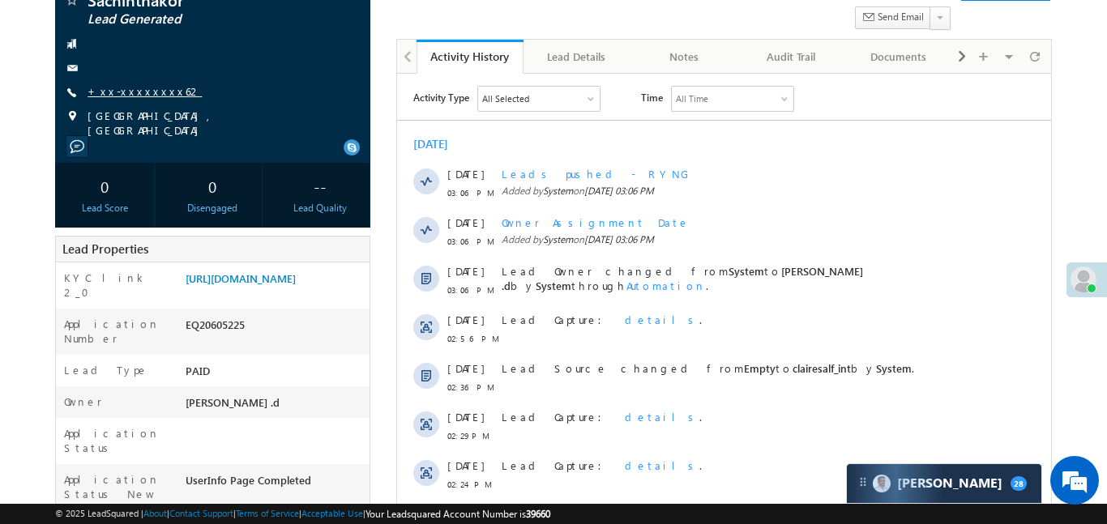
click at [120, 87] on link "+xx-xxxxxxxx62" at bounding box center [144, 91] width 114 height 14
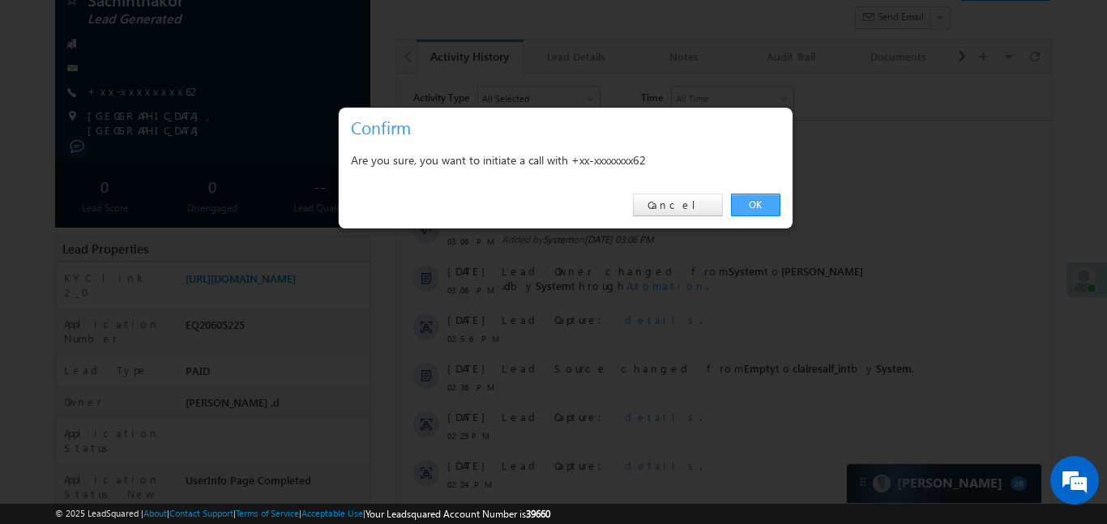
click at [756, 214] on link "OK" at bounding box center [755, 205] width 49 height 23
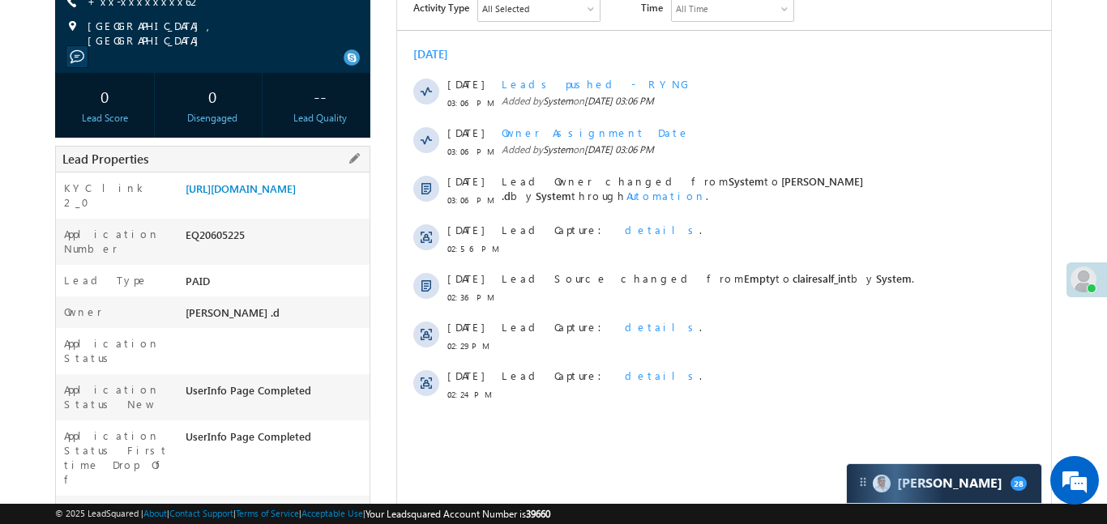
scroll to position [301, 0]
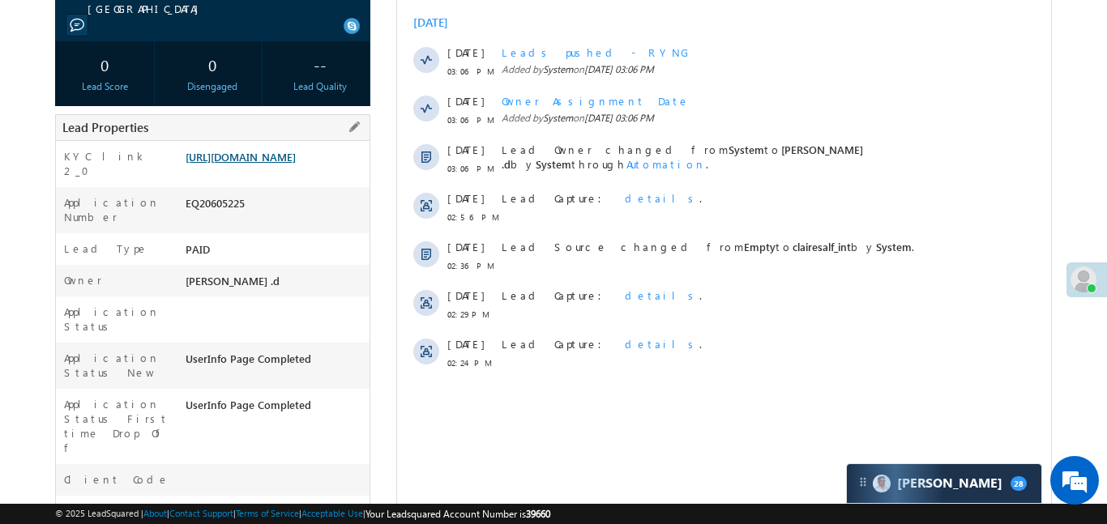
click at [275, 151] on link "https://angelbroking1-pk3em7sa.customui-test.leadsquared.com?leadId=5053a65c-63…" at bounding box center [241, 157] width 110 height 14
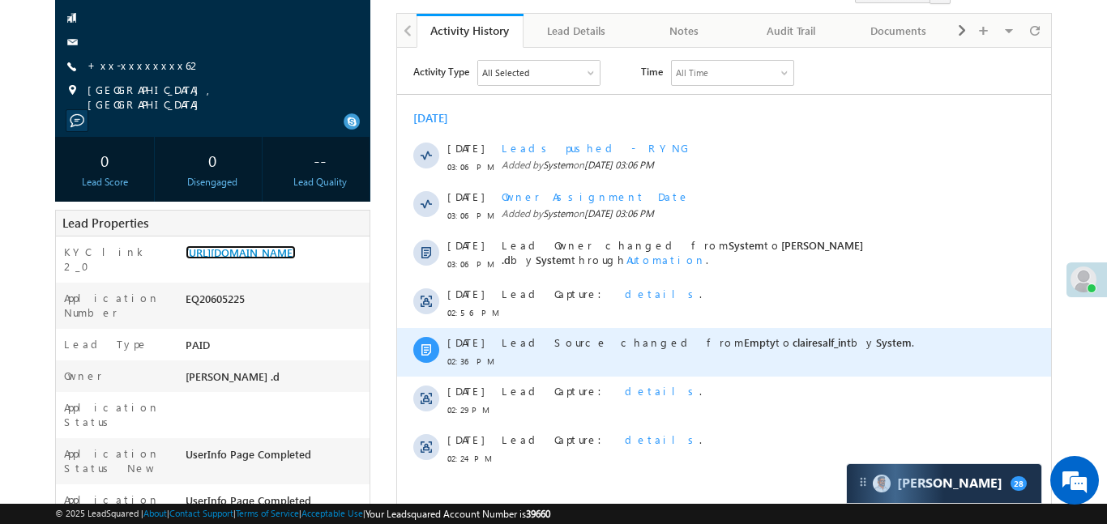
scroll to position [0, 0]
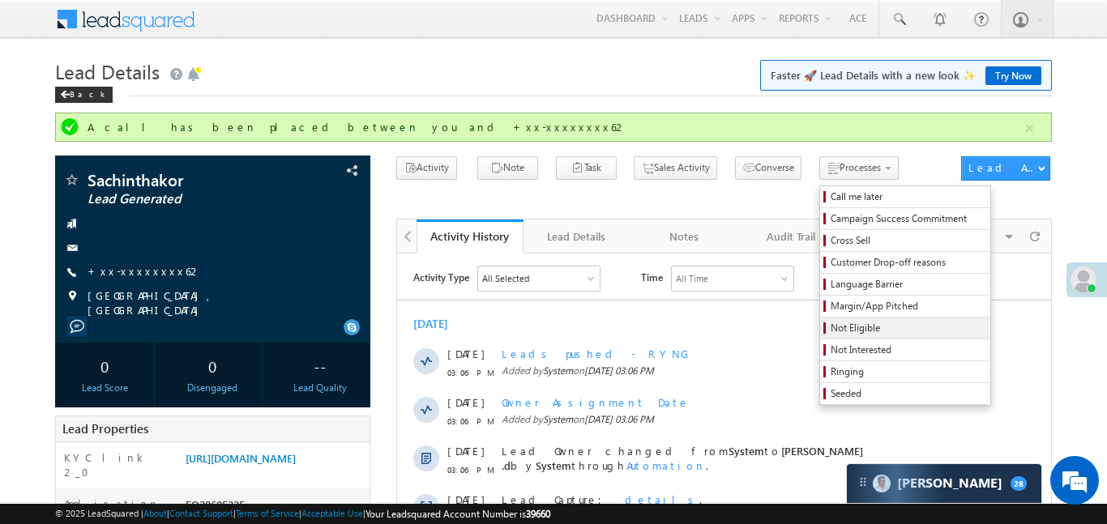
click at [830, 324] on span "Not Eligible" at bounding box center [907, 328] width 154 height 15
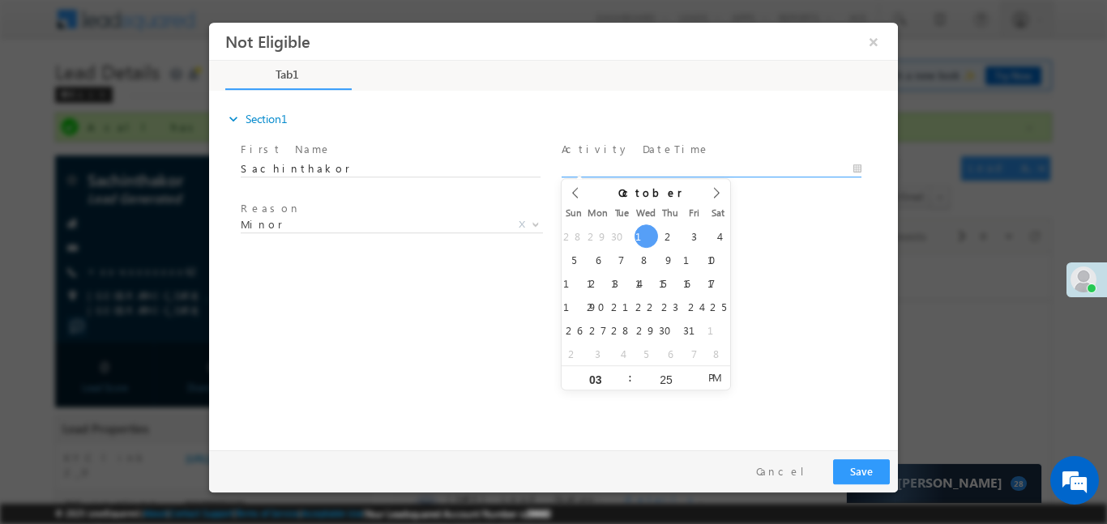
type input "01/10/25 3:25 PM"
click at [588, 167] on input "01/10/25 3:25 PM" at bounding box center [711, 168] width 300 height 16
click at [869, 39] on button "×" at bounding box center [874, 41] width 28 height 30
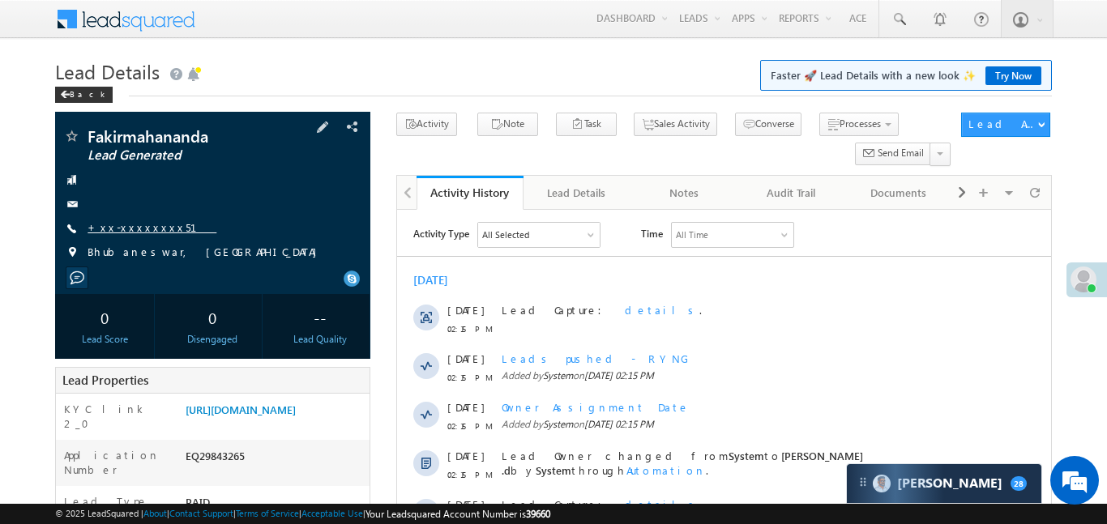
click at [113, 228] on link "+xx-xxxxxxxx51" at bounding box center [151, 227] width 129 height 14
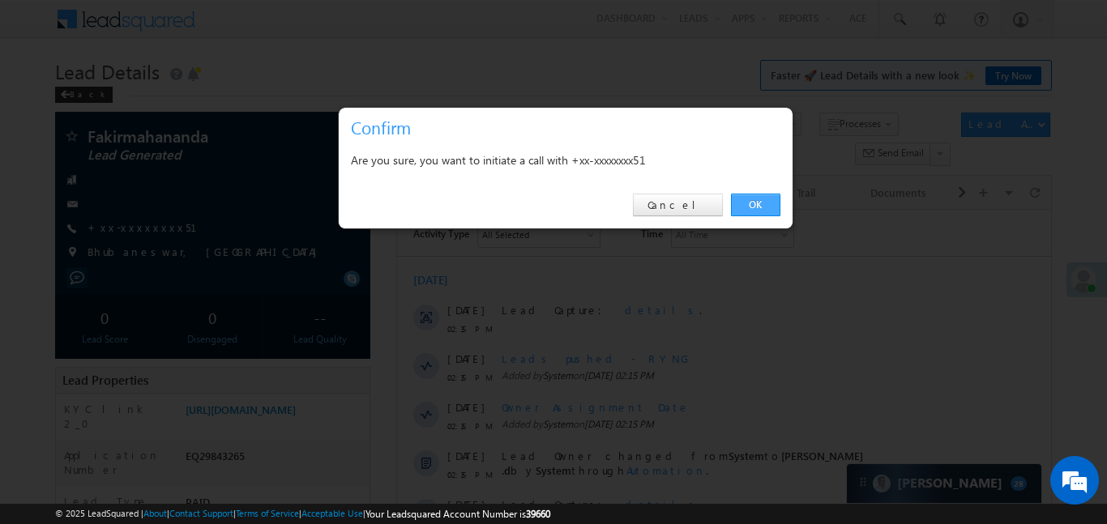
click at [779, 205] on link "OK" at bounding box center [755, 205] width 49 height 23
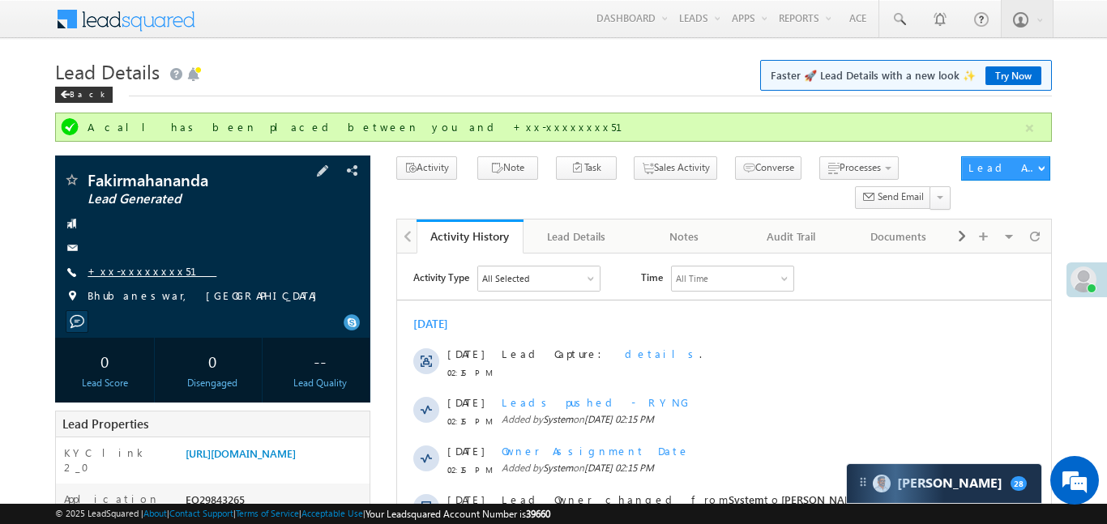
click at [124, 266] on link "+xx-xxxxxxxx51" at bounding box center [151, 271] width 129 height 14
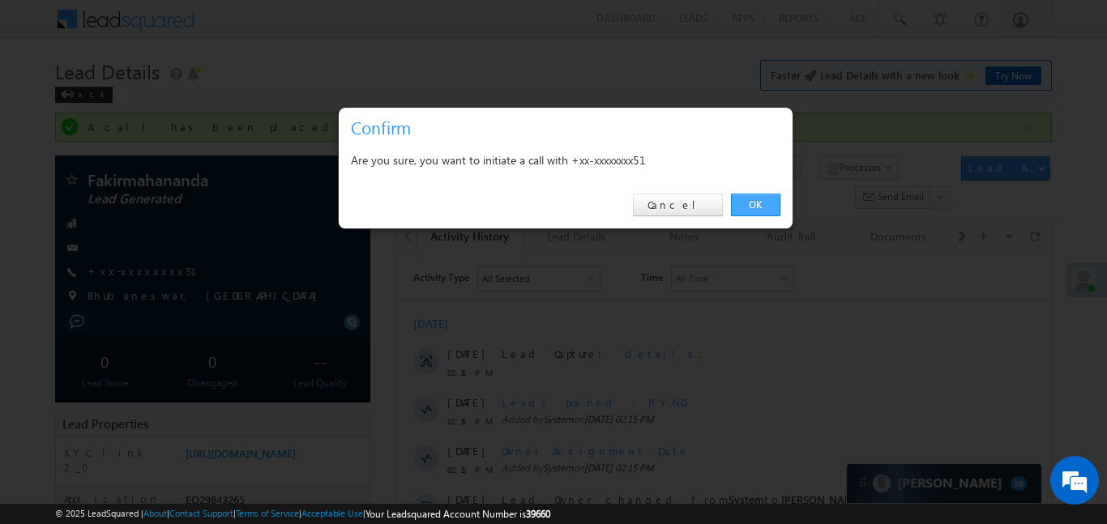
click at [770, 198] on link "OK" at bounding box center [755, 205] width 49 height 23
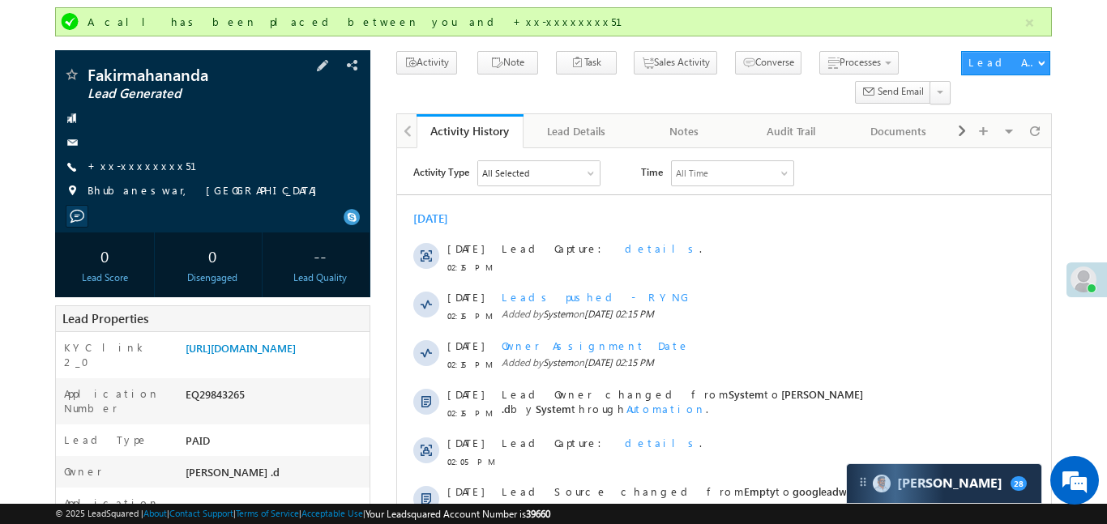
scroll to position [134, 0]
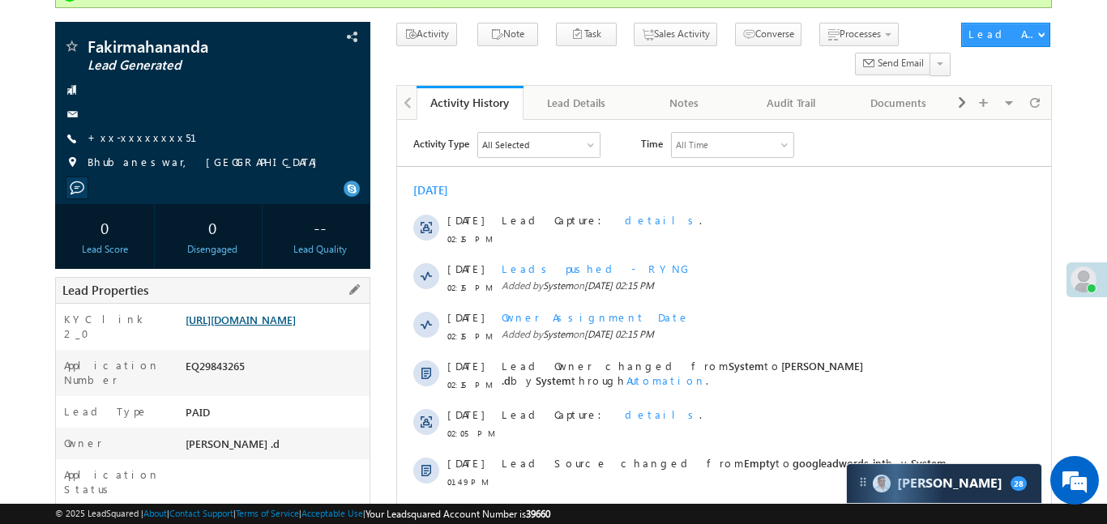
click at [296, 326] on link "https://angelbroking1-pk3em7sa.customui-test.leadsquared.com?leadId=b916833a-26…" at bounding box center [241, 320] width 110 height 14
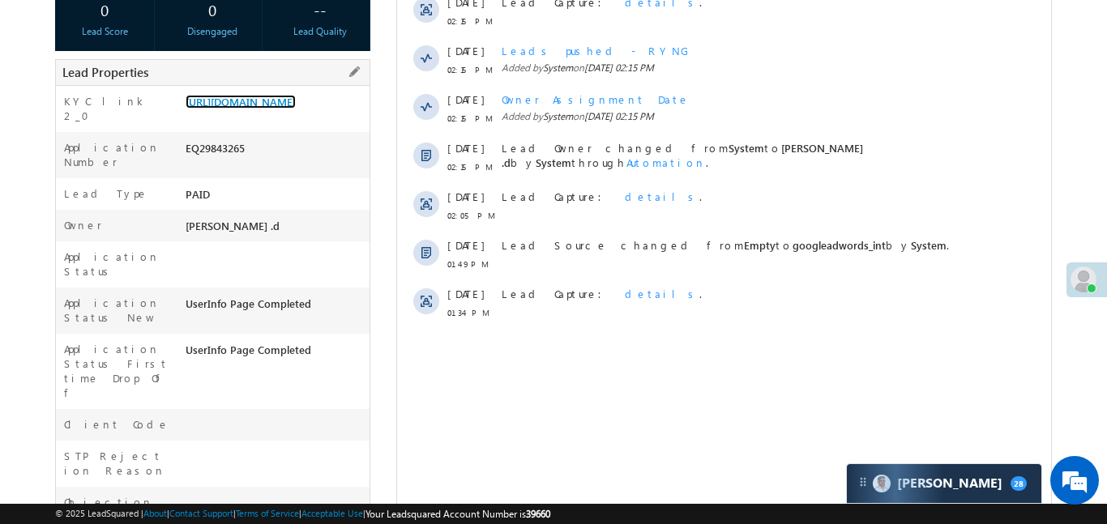
scroll to position [403, 0]
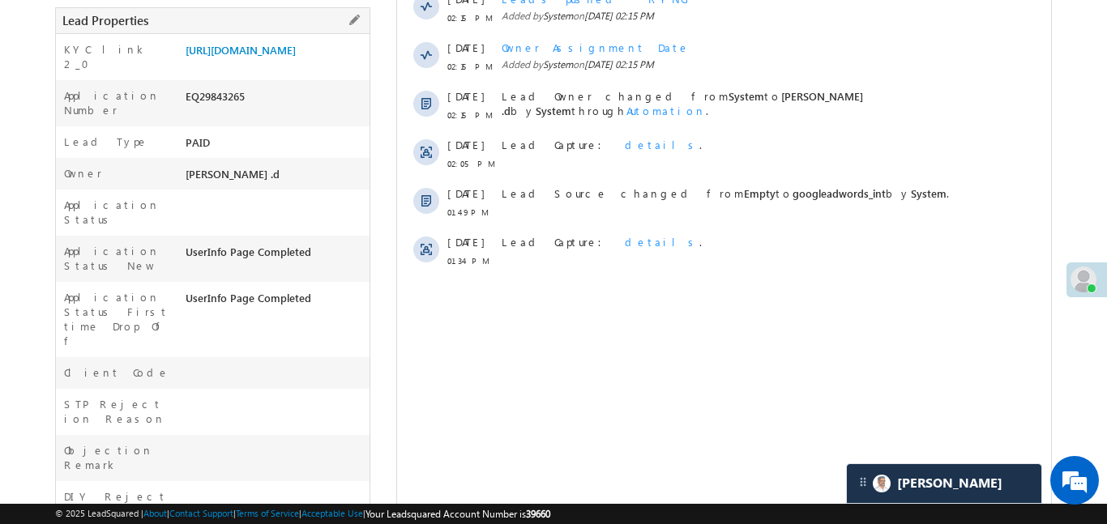
click at [369, 65] on div "https://angelbroking1-pk3em7sa.customui-test.leadsquared.com?leadId=b916833a-26…" at bounding box center [275, 53] width 188 height 23
click at [296, 57] on link "https://angelbroking1-pk3em7sa.customui-test.leadsquared.com?leadId=b916833a-26…" at bounding box center [241, 50] width 110 height 14
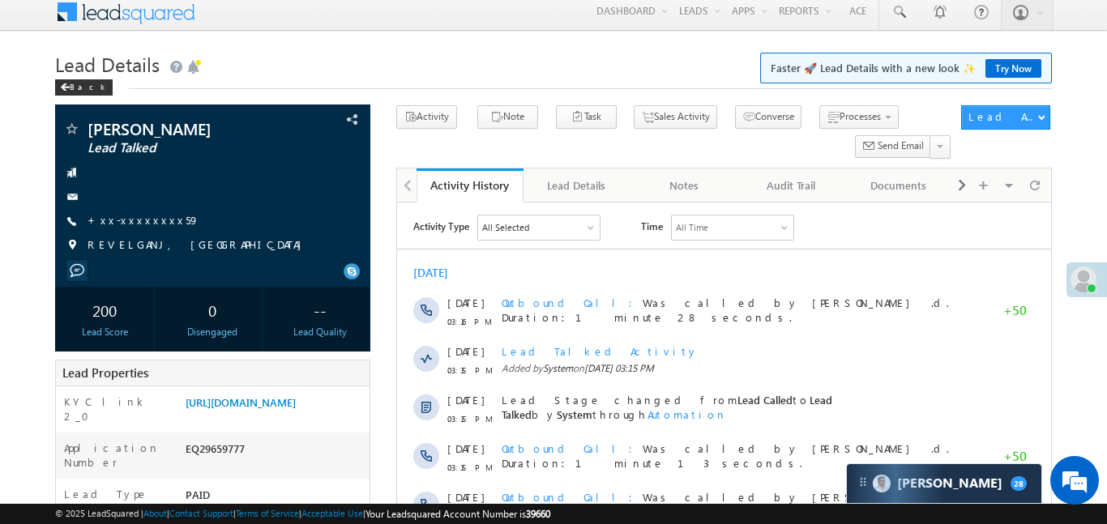
scroll to position [16, 0]
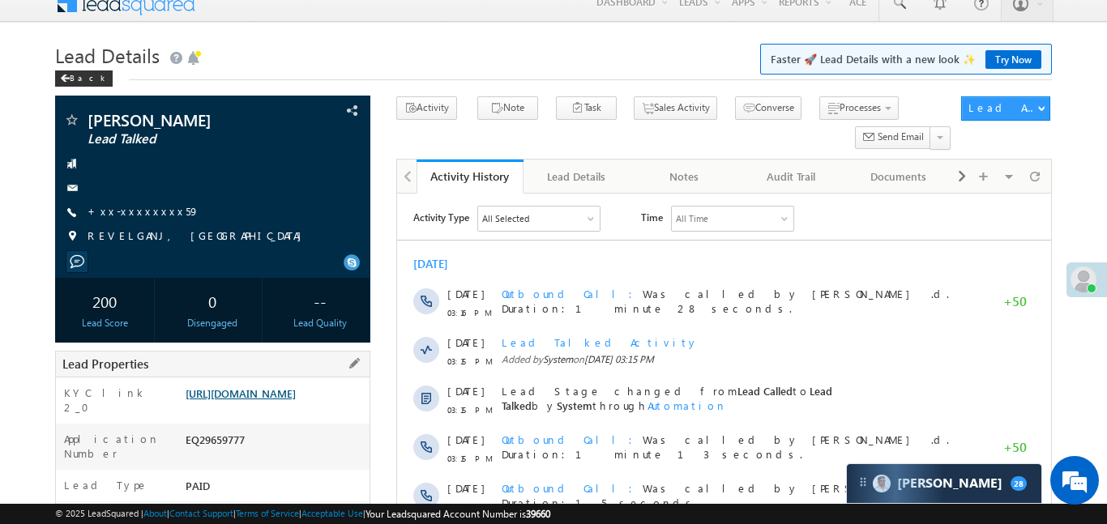
click at [296, 400] on link "https://angelbroking1-pk3em7sa.customui-test.leadsquared.com?leadId=c4eabe76-31…" at bounding box center [241, 393] width 110 height 14
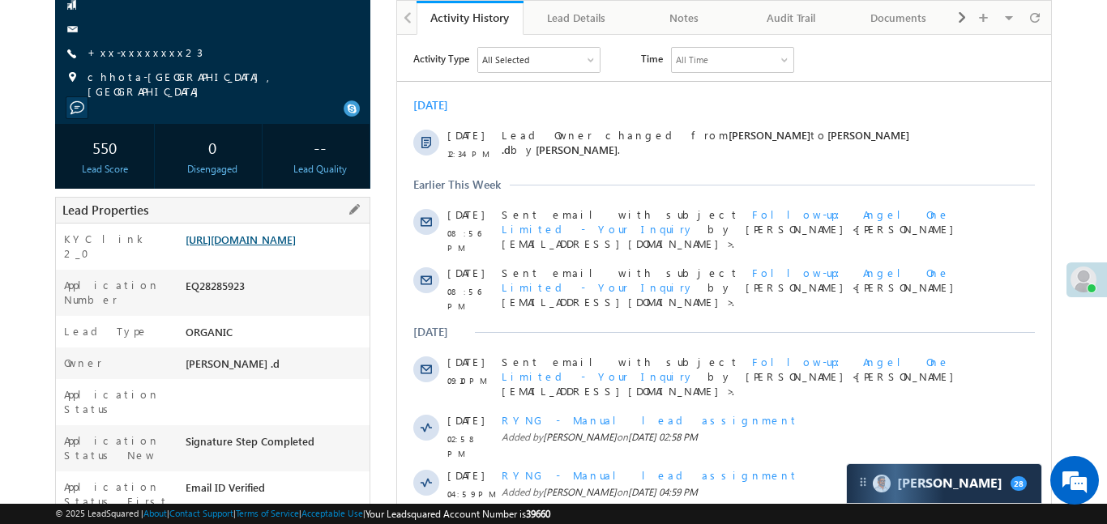
click at [237, 246] on link "https://angelbroking1-pk3em7sa.customui-test.leadsquared.com?leadId=eb266f80-cc…" at bounding box center [241, 240] width 110 height 14
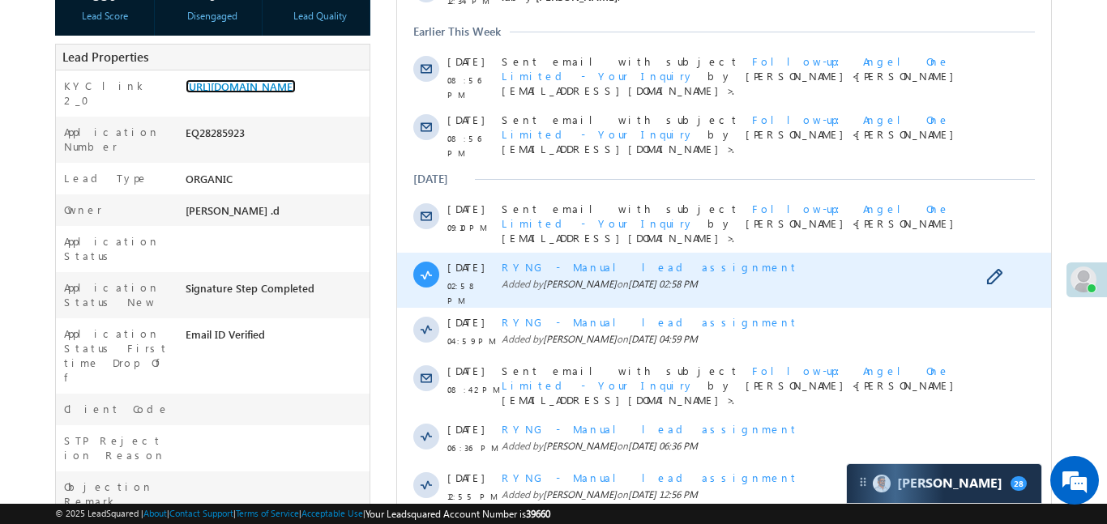
scroll to position [483, 0]
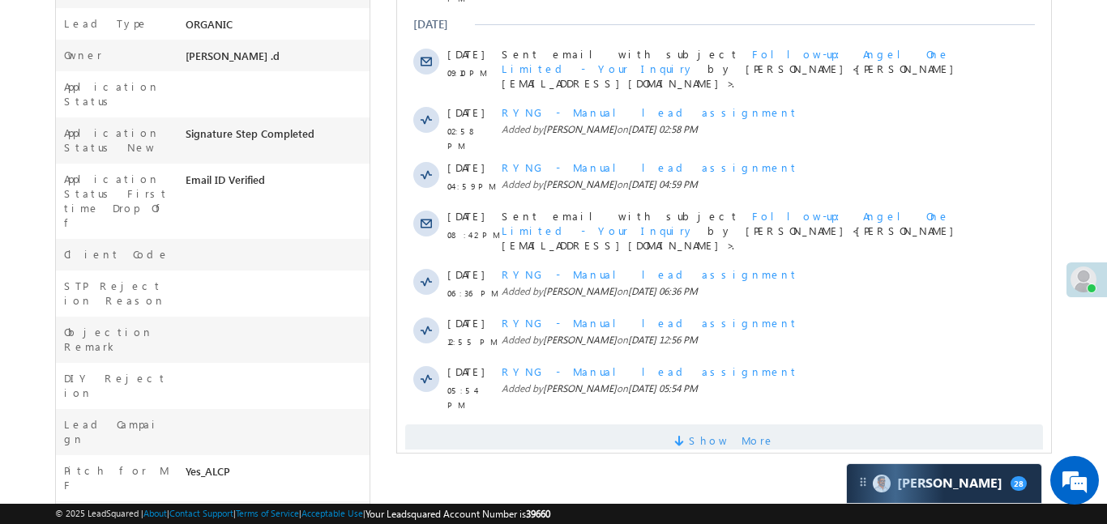
click at [750, 425] on span "Show More" at bounding box center [731, 441] width 86 height 32
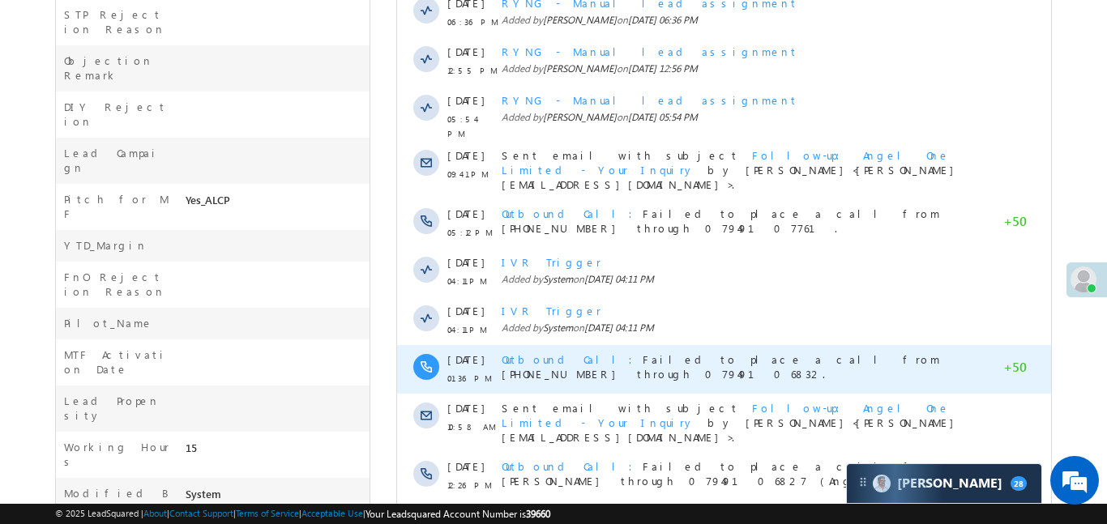
scroll to position [918, 0]
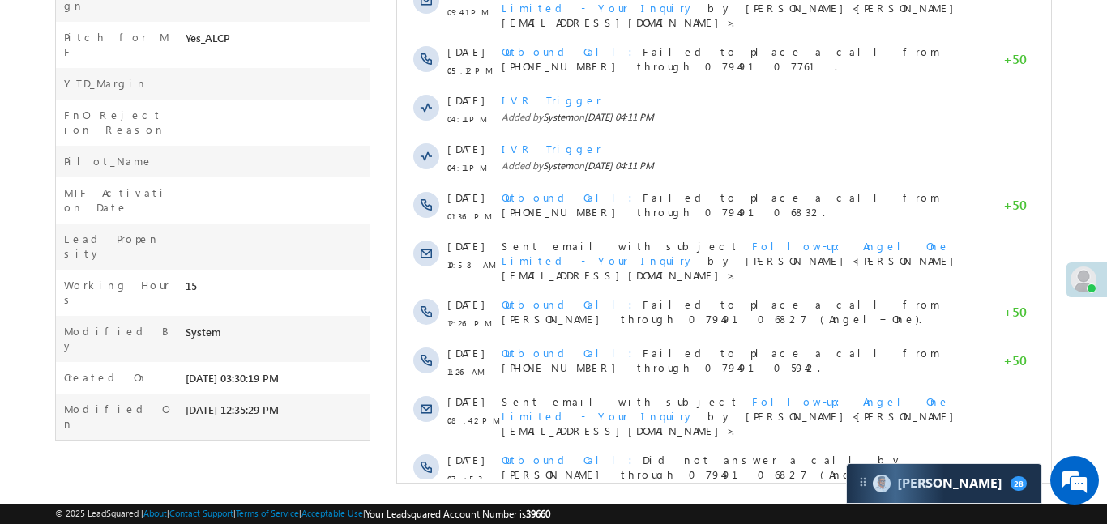
click at [793, 513] on span "Show More" at bounding box center [723, 529] width 638 height 32
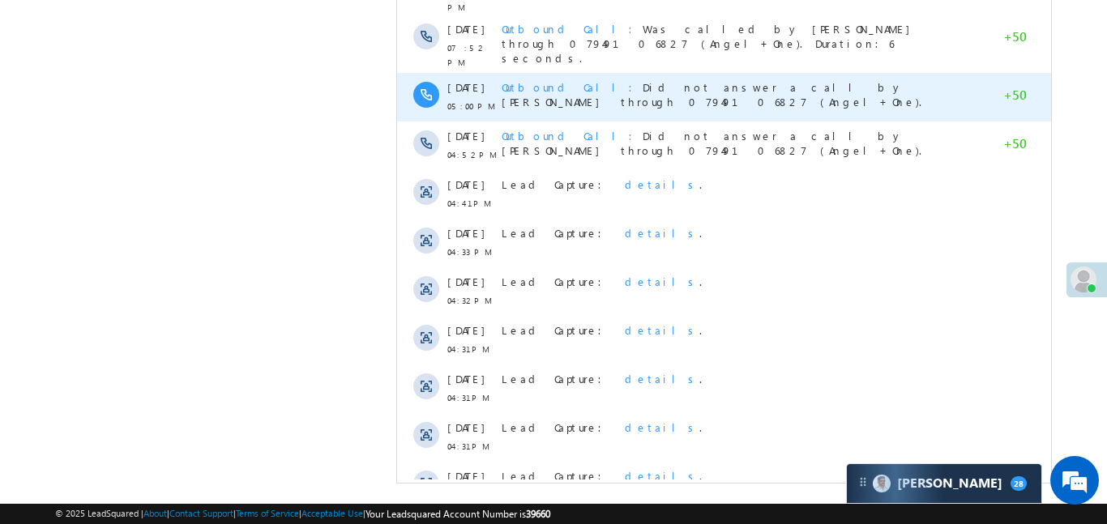
scroll to position [0, 0]
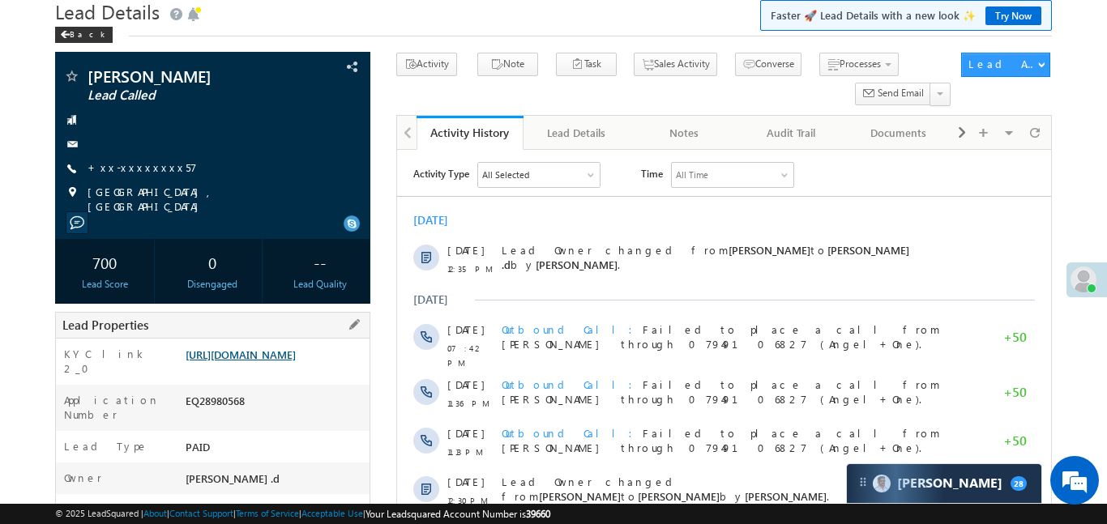
click at [289, 352] on link "https://angelbroking1-pk3em7sa.customui-test.leadsquared.com?leadId=9c1fd90d-53…" at bounding box center [241, 355] width 110 height 14
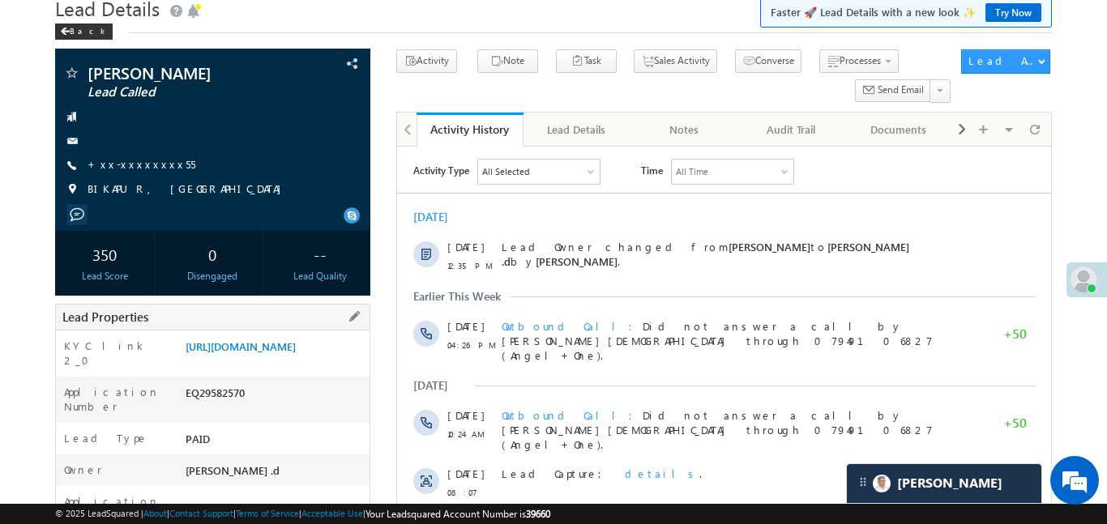
scroll to position [64, 0]
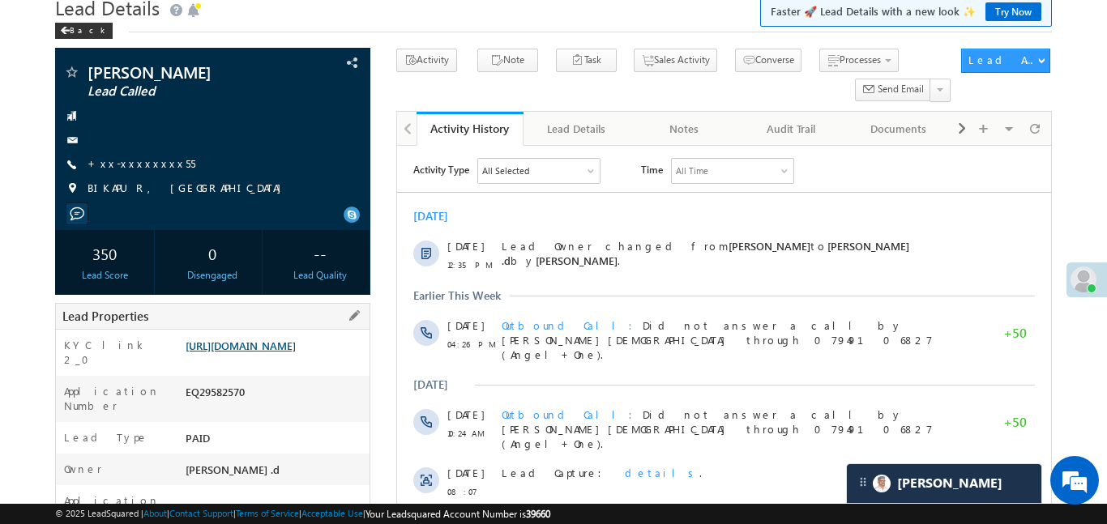
click at [273, 352] on link "[URL][DOMAIN_NAME]" at bounding box center [241, 346] width 110 height 14
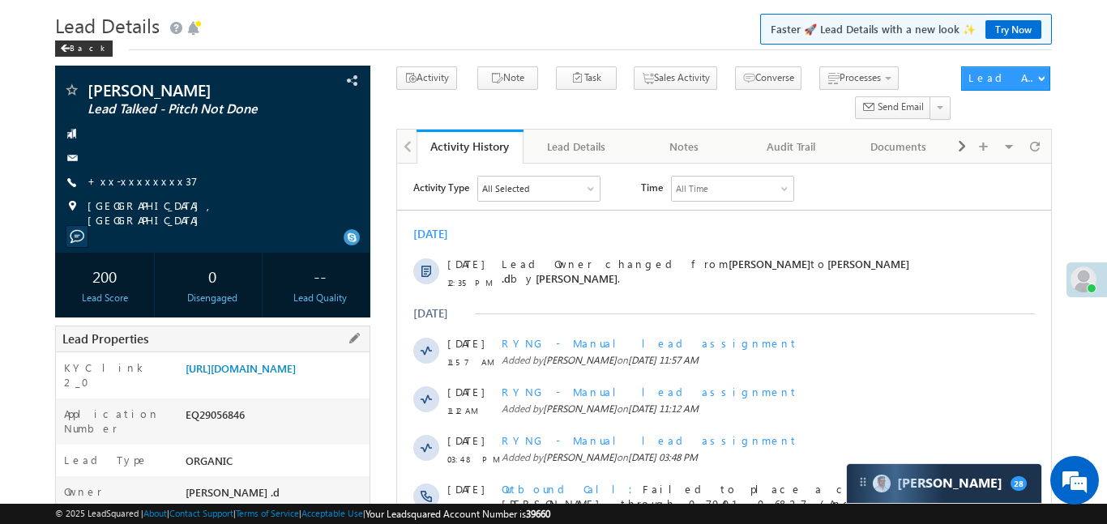
scroll to position [119, 0]
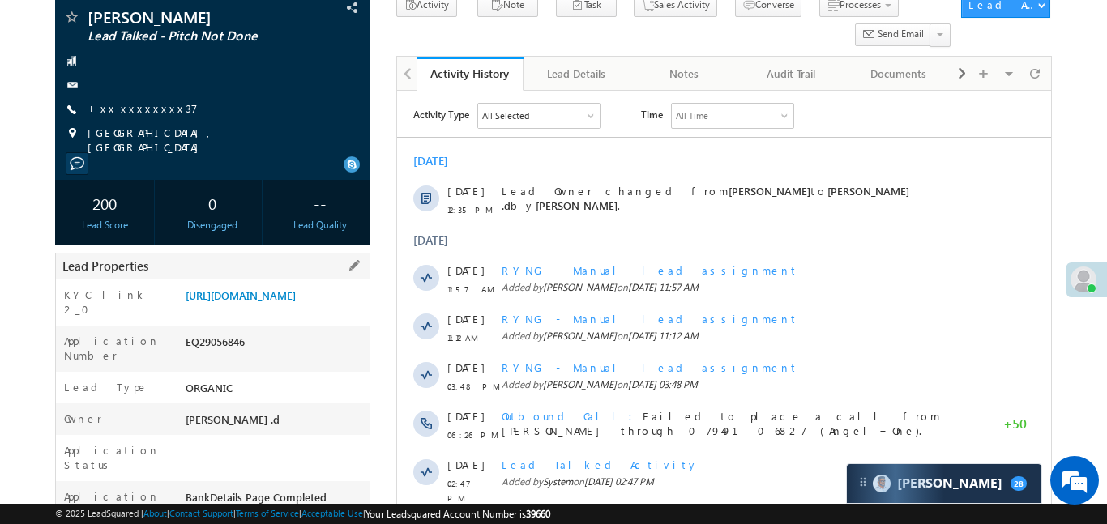
click at [235, 310] on div "[URL][DOMAIN_NAME]" at bounding box center [275, 299] width 188 height 23
click at [243, 302] on link "https://angelbroking1-pk3em7sa.customui-test.leadsquared.com?leadId=72609c0a-67…" at bounding box center [241, 295] width 110 height 14
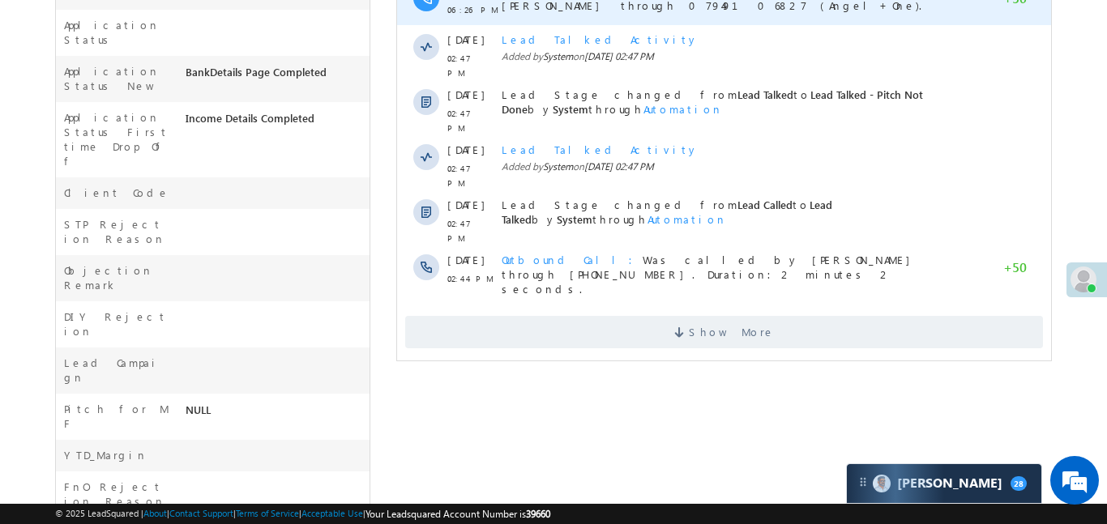
scroll to position [546, 0]
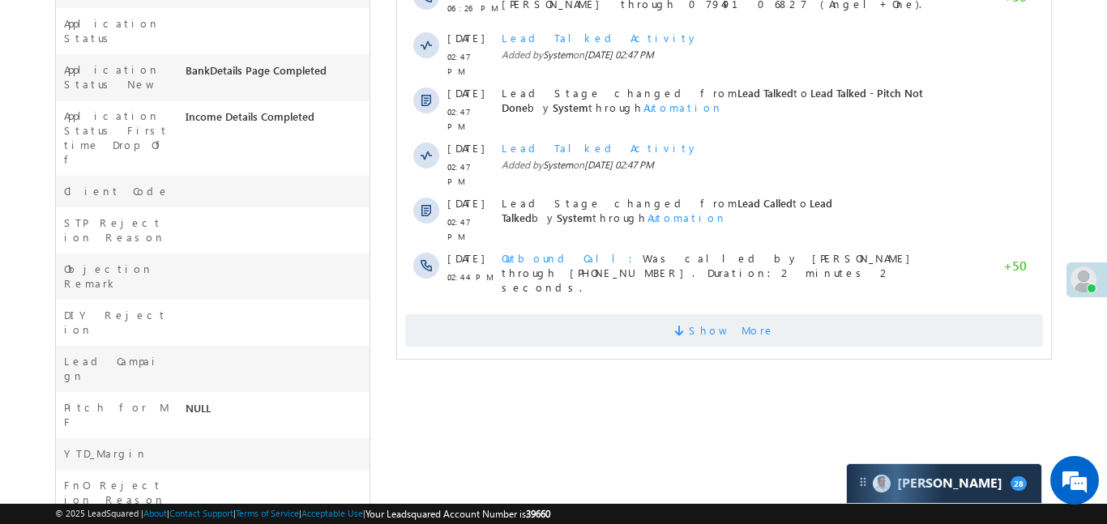
click at [730, 314] on span "Show More" at bounding box center [731, 330] width 86 height 32
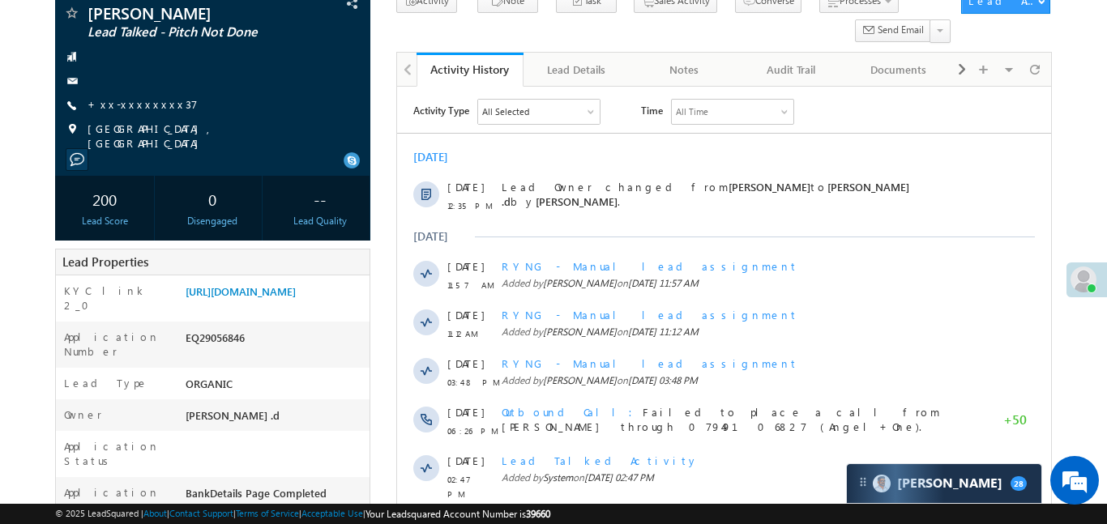
scroll to position [0, 0]
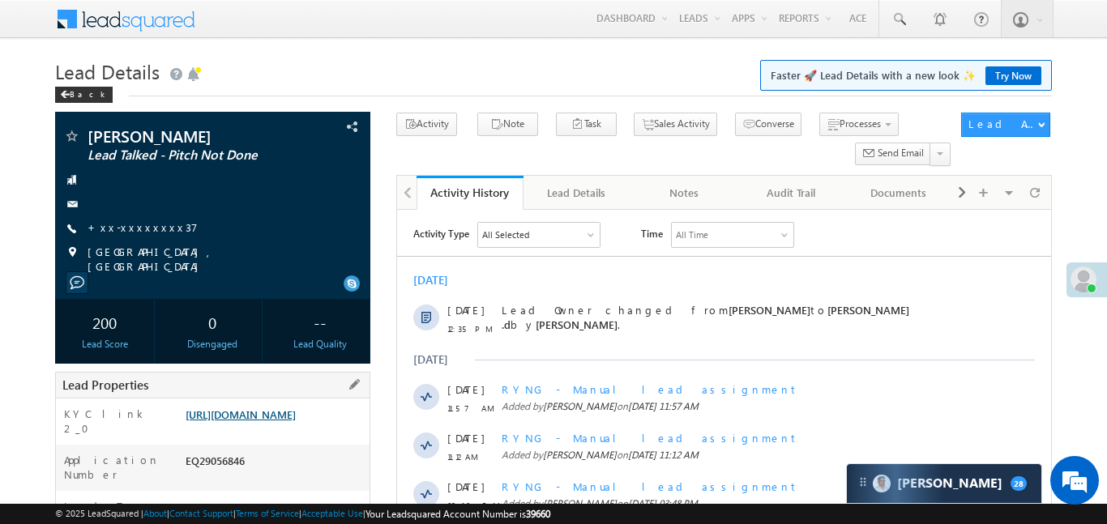
click at [285, 421] on link "https://angelbroking1-pk3em7sa.customui-test.leadsquared.com?leadId=72609c0a-67…" at bounding box center [241, 415] width 110 height 14
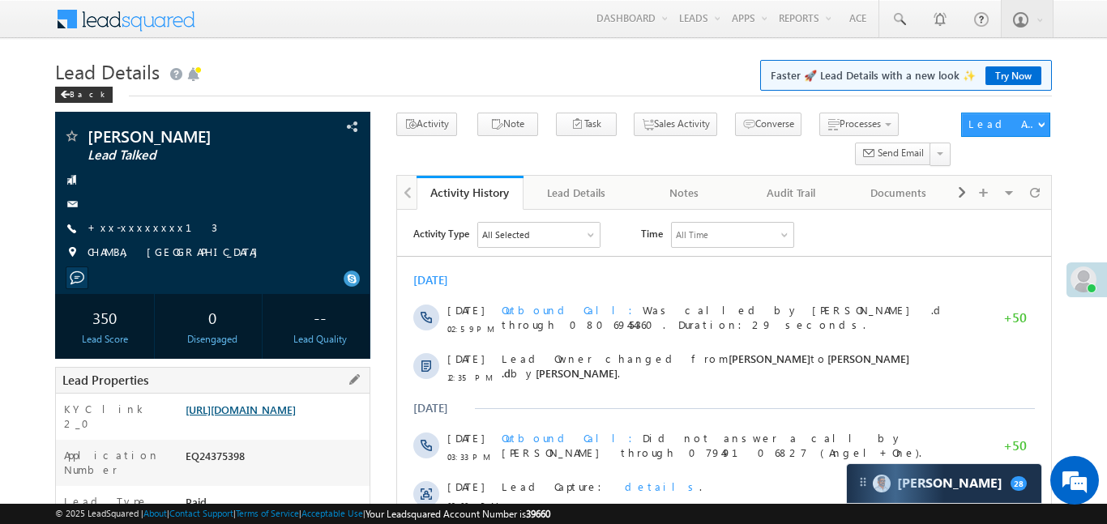
click at [258, 416] on link "https://angelbroking1-pk3em7sa.customui-test.leadsquared.com?leadId=83a54a9e-53…" at bounding box center [241, 410] width 110 height 14
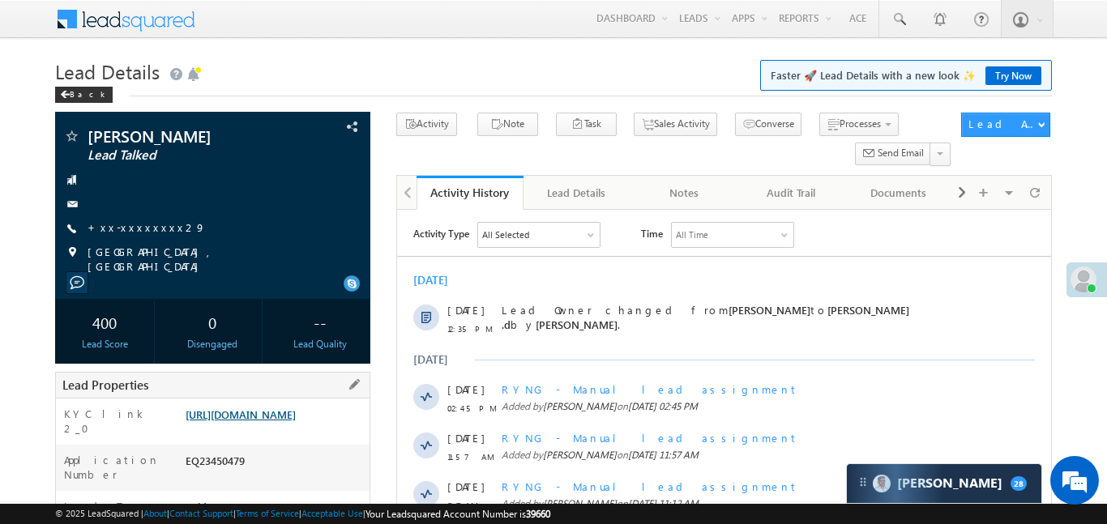
click at [296, 415] on link "https://angelbroking1-pk3em7sa.customui-test.leadsquared.com?leadId=9d8a9124-31…" at bounding box center [241, 415] width 110 height 14
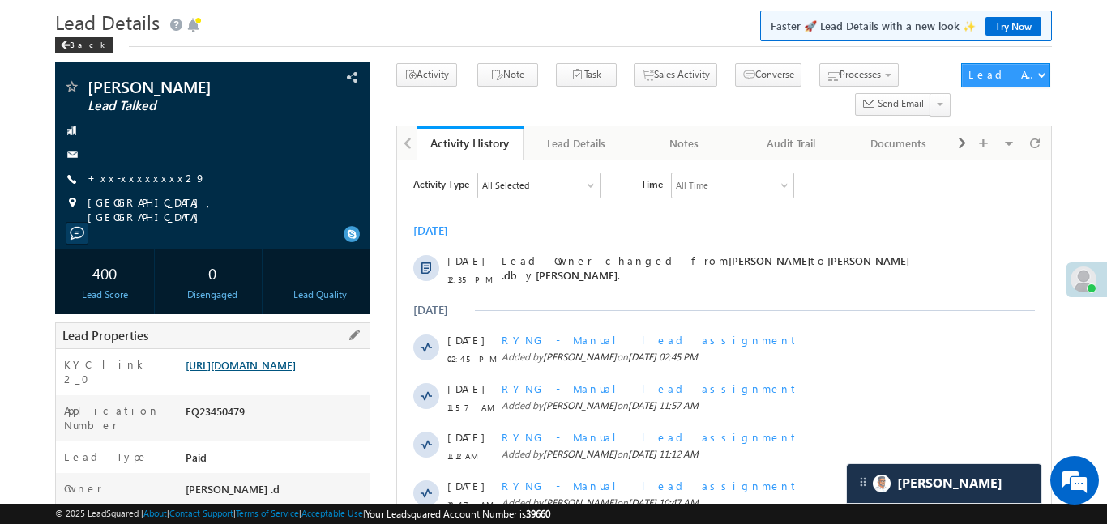
scroll to position [51, 0]
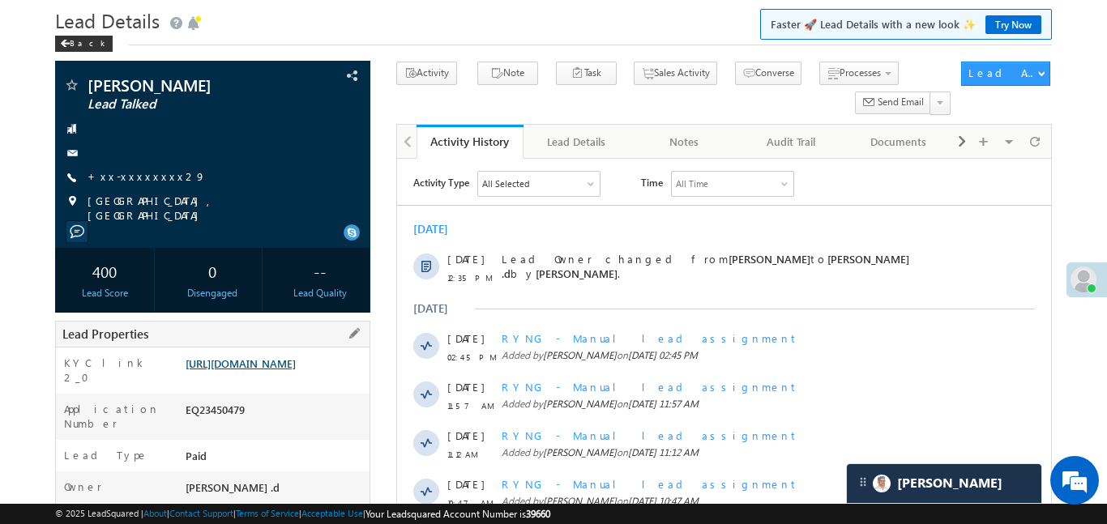
click at [287, 356] on link "https://angelbroking1-pk3em7sa.customui-test.leadsquared.com?leadId=9d8a9124-31…" at bounding box center [241, 363] width 110 height 14
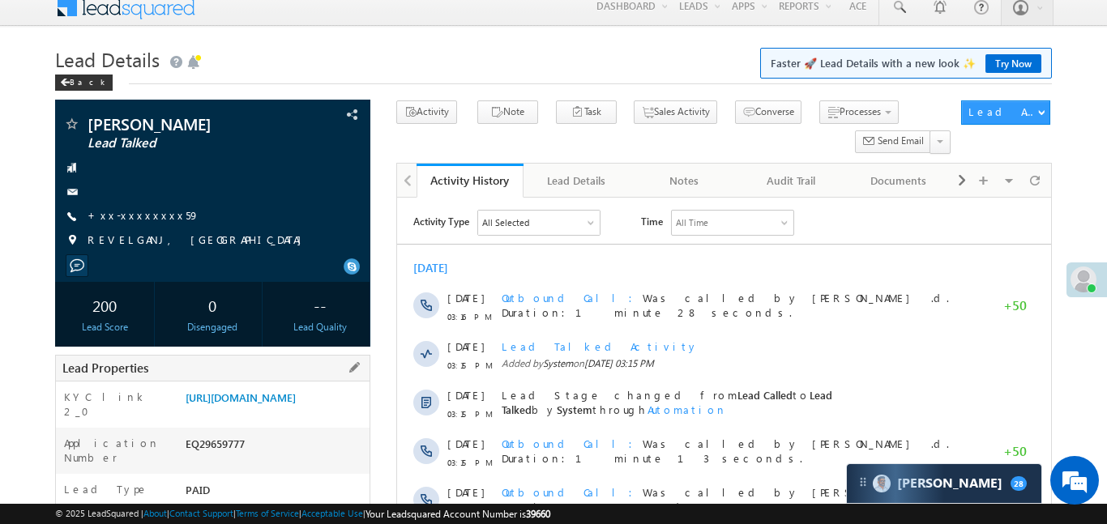
scroll to position [25, 0]
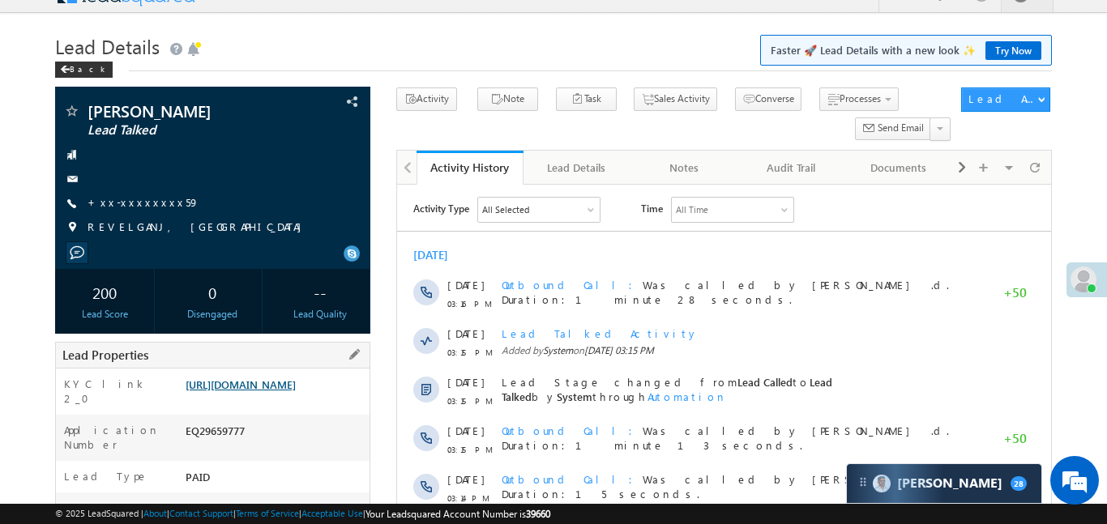
click at [288, 390] on link "[URL][DOMAIN_NAME]" at bounding box center [241, 385] width 110 height 14
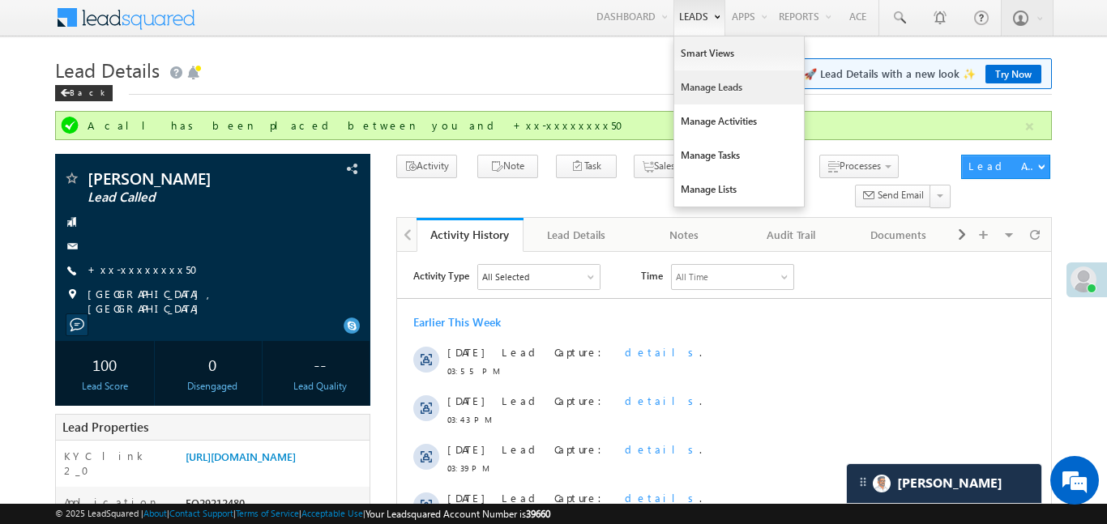
click at [705, 82] on link "Manage Leads" at bounding box center [739, 87] width 130 height 34
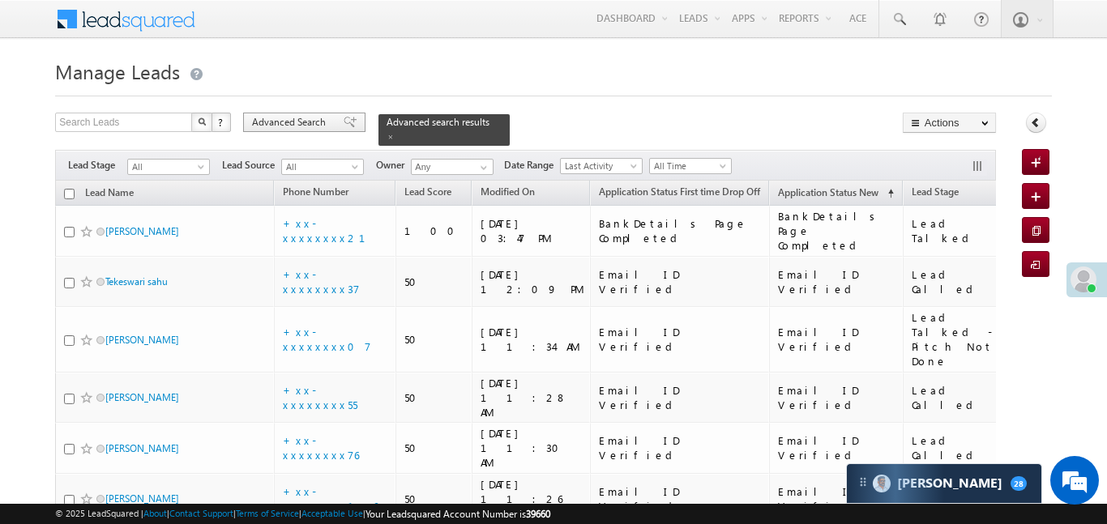
click at [304, 130] on div "Search Leads X ? 19 results found Advanced Search Advanced Search Advanced sear…" at bounding box center [525, 129] width 941 height 33
click at [305, 125] on span "Advanced Search" at bounding box center [291, 122] width 79 height 15
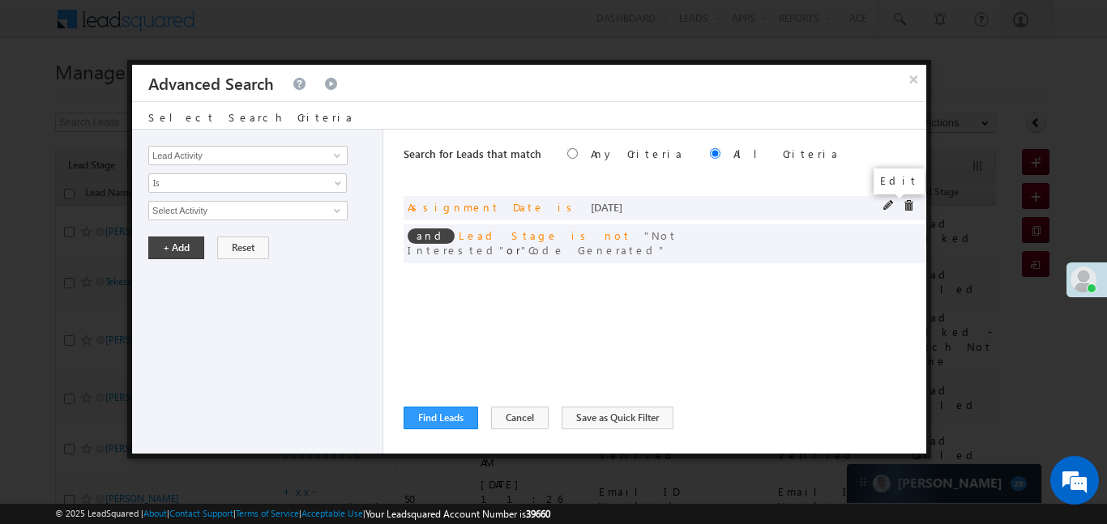
click at [889, 204] on span at bounding box center [888, 205] width 11 height 11
click at [275, 207] on span "[DATE]" at bounding box center [237, 210] width 176 height 15
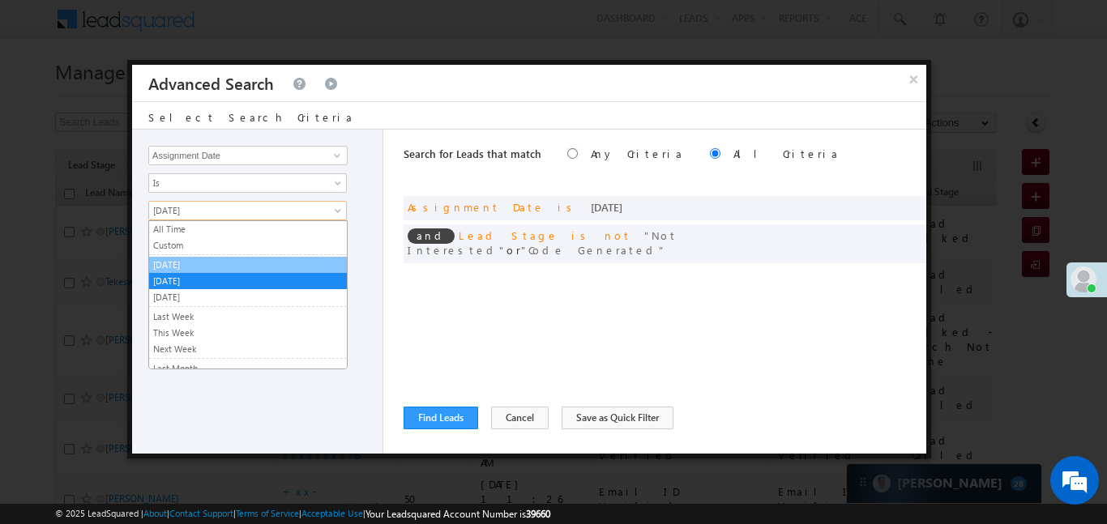
click at [205, 264] on link "[DATE]" at bounding box center [248, 265] width 198 height 15
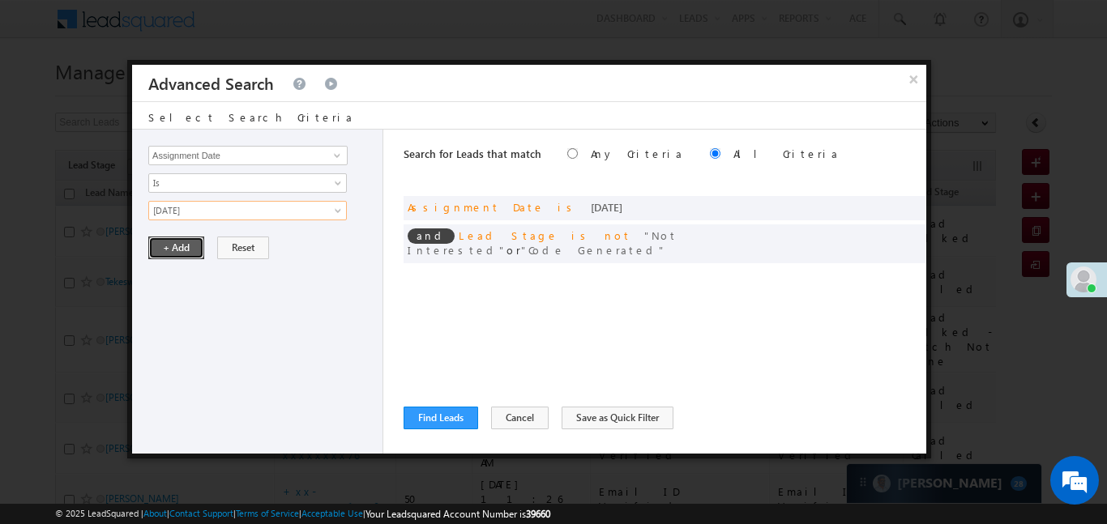
click at [188, 251] on button "+ Add" at bounding box center [176, 248] width 56 height 23
click at [450, 408] on button "Find Leads" at bounding box center [440, 418] width 75 height 23
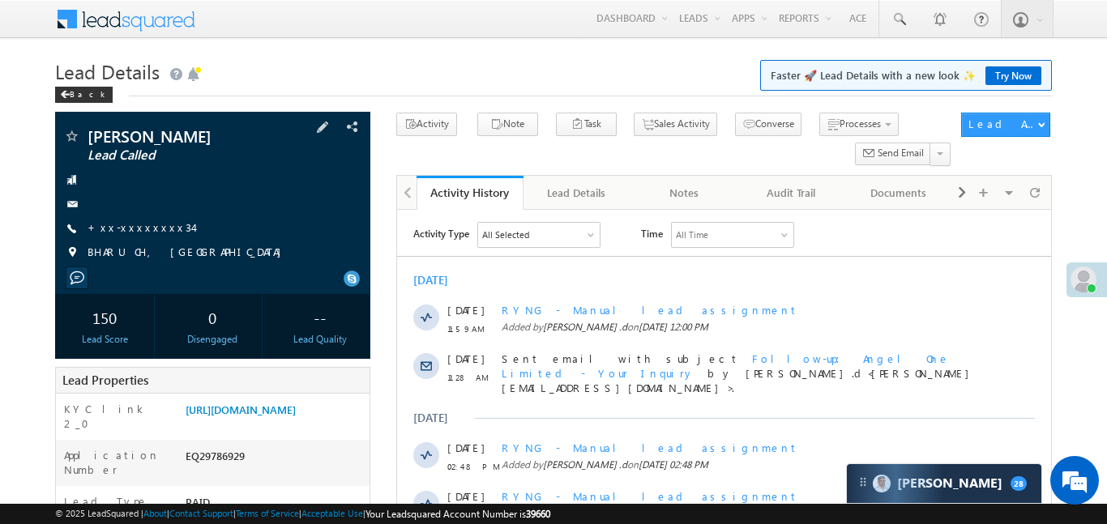
scroll to position [115, 0]
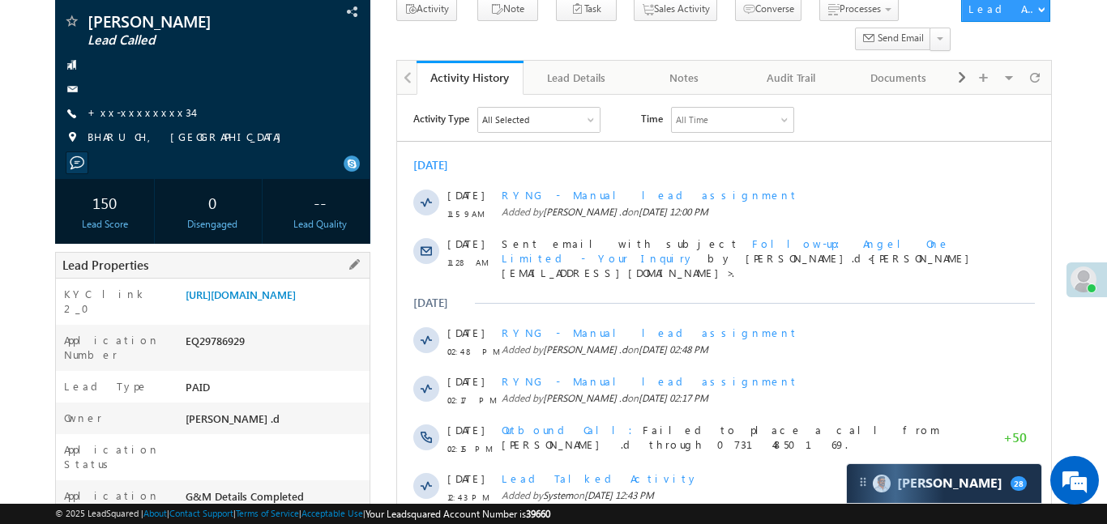
click at [282, 280] on div "KYC link 2_0 [URL][DOMAIN_NAME]" at bounding box center [213, 302] width 314 height 46
click at [296, 301] on link "https://angelbroking1-pk3em7sa.customui-test.leadsquared.com?leadId=e06937c5-17…" at bounding box center [241, 295] width 110 height 14
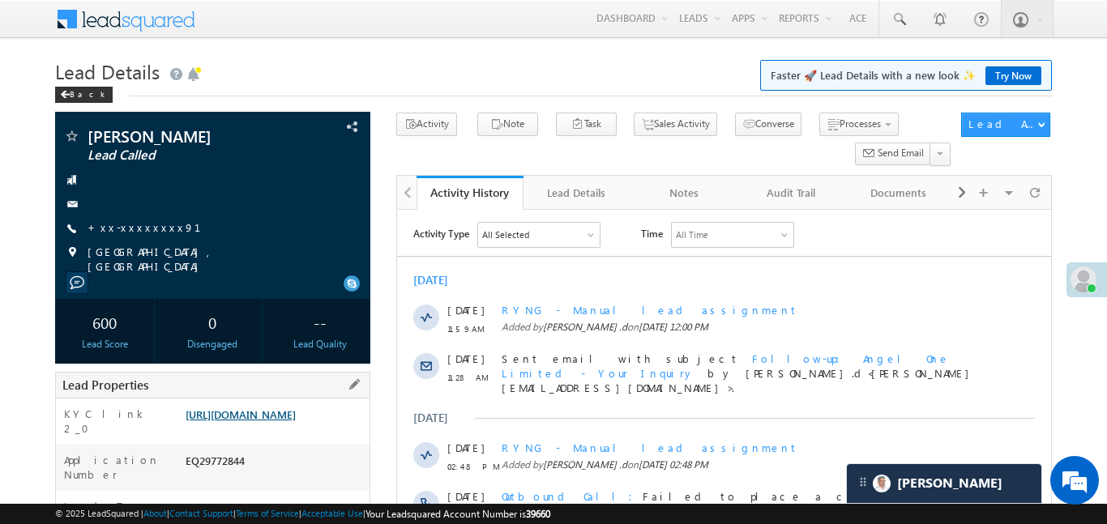
click at [291, 421] on link "[URL][DOMAIN_NAME]" at bounding box center [241, 415] width 110 height 14
click at [290, 421] on link "[URL][DOMAIN_NAME]" at bounding box center [241, 415] width 110 height 14
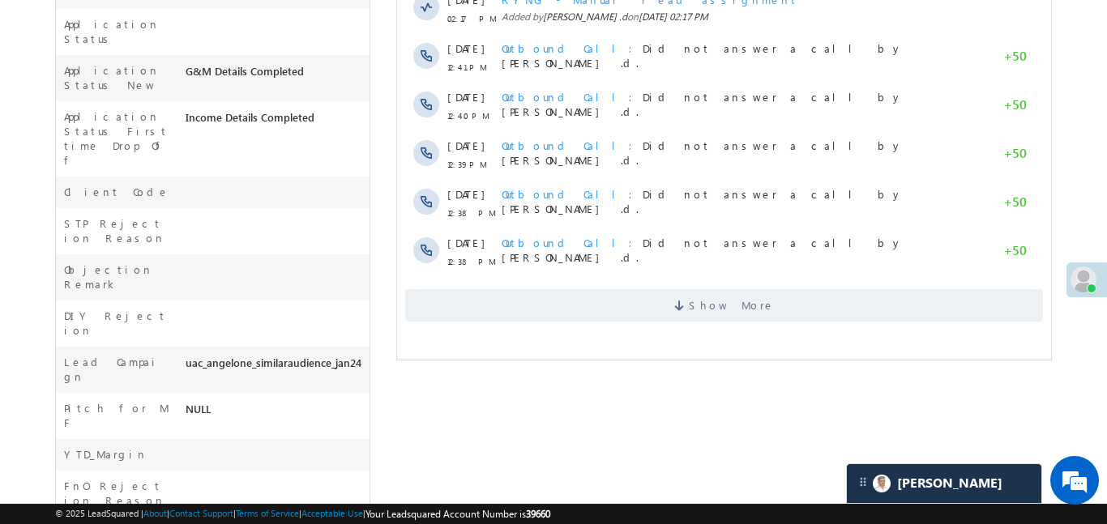
scroll to position [547, 0]
click at [714, 288] on span "Show More" at bounding box center [731, 304] width 86 height 32
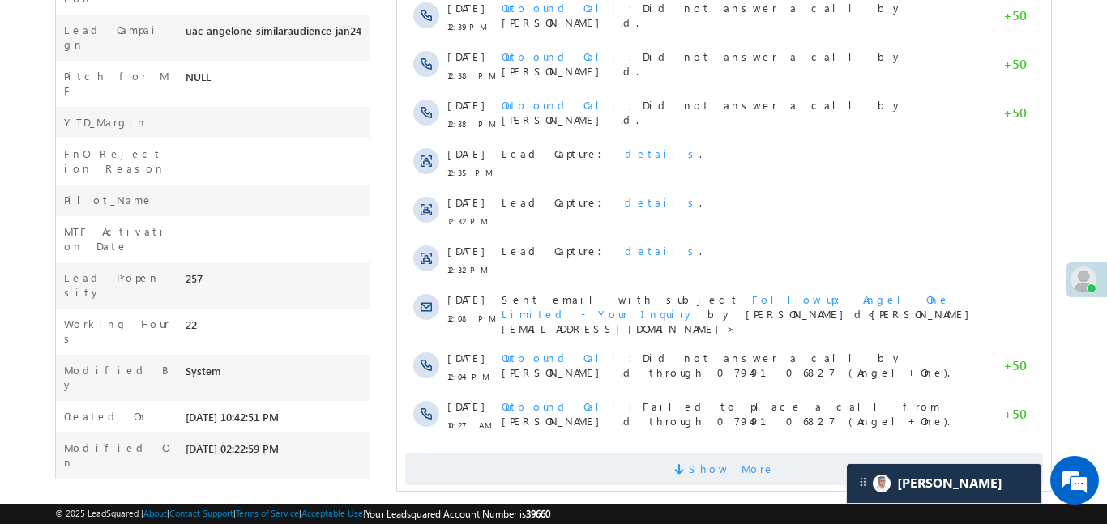
scroll to position [887, 0]
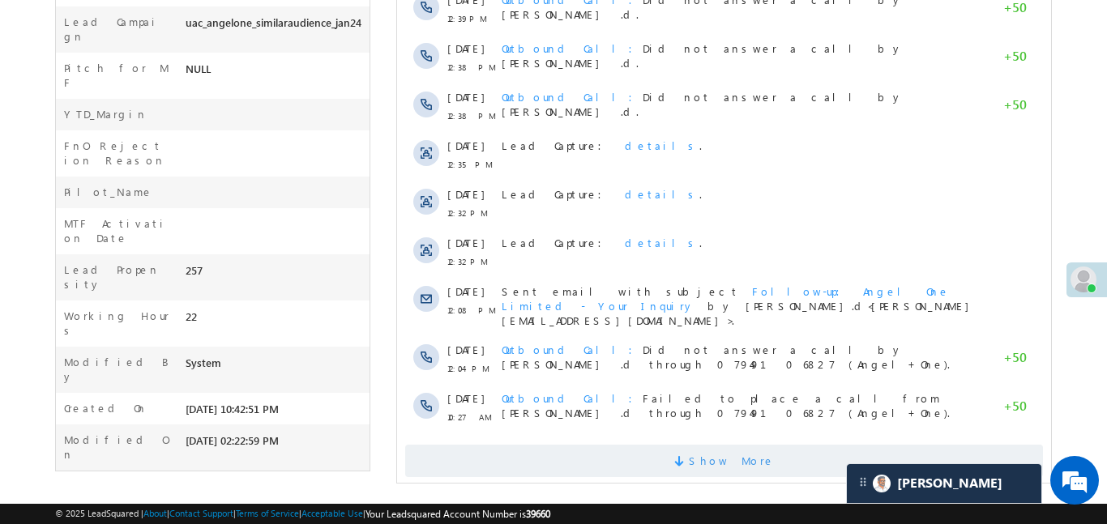
click at [779, 445] on span "Show More" at bounding box center [723, 461] width 638 height 32
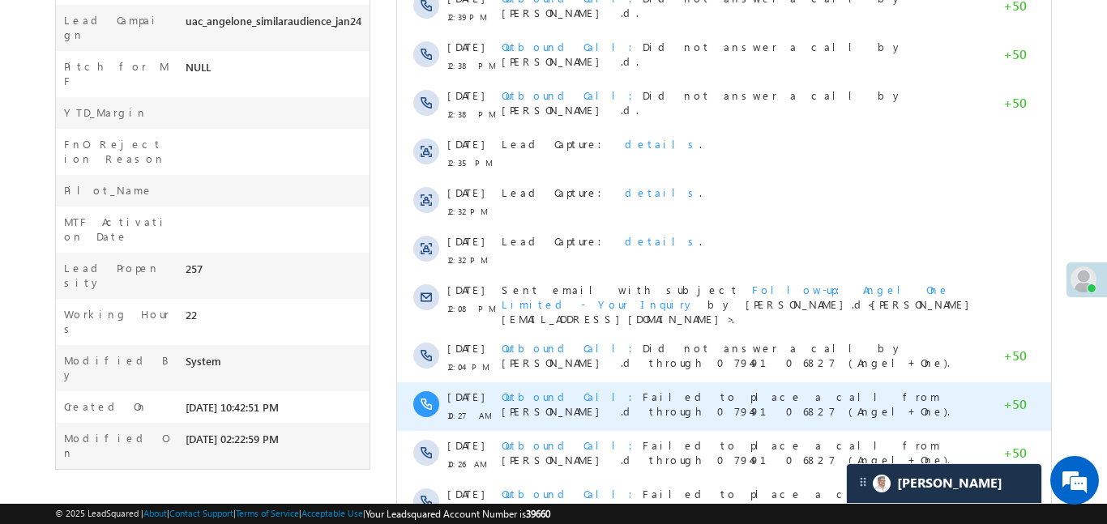
scroll to position [1364, 0]
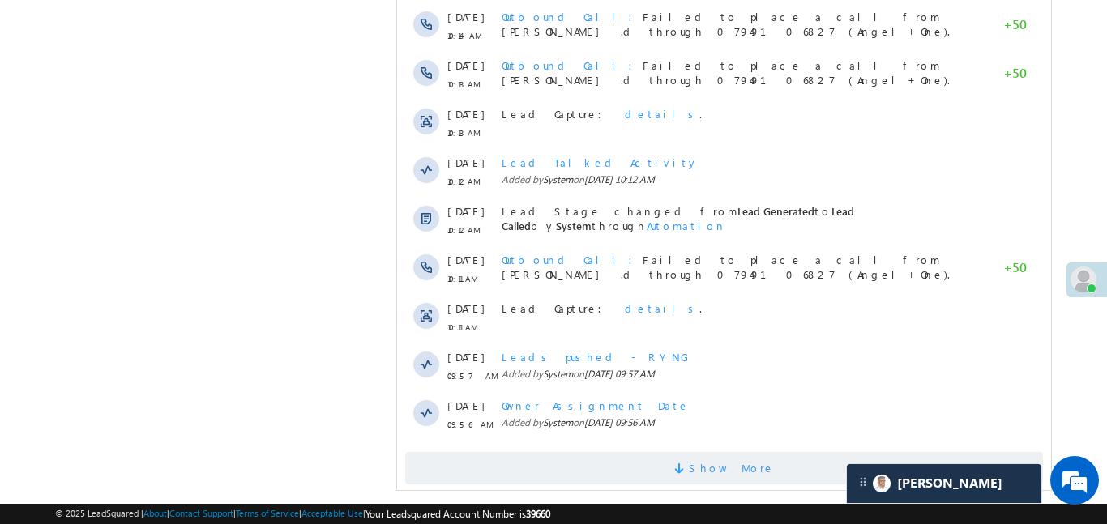
click at [716, 452] on span "Show More" at bounding box center [731, 468] width 86 height 32
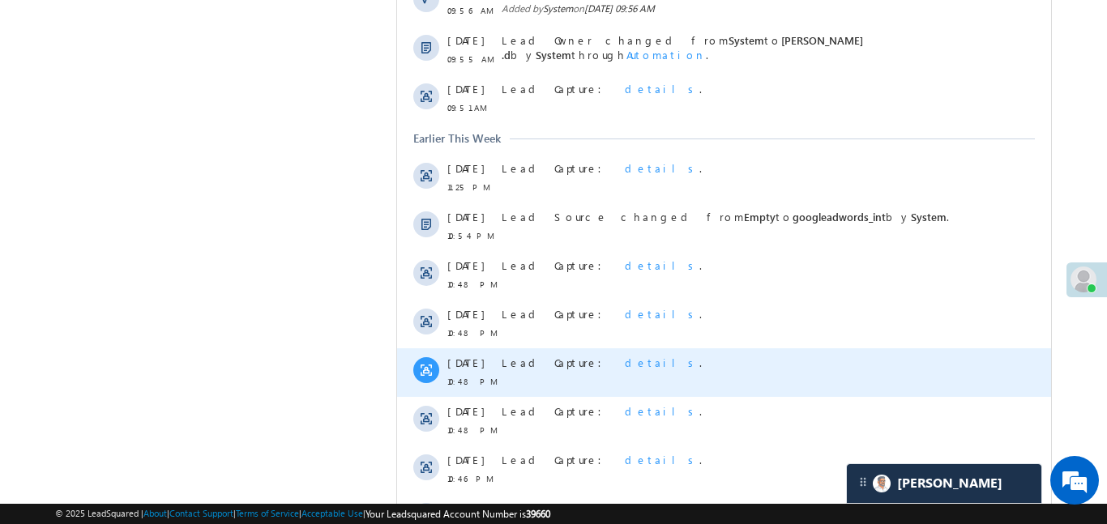
scroll to position [1890, 0]
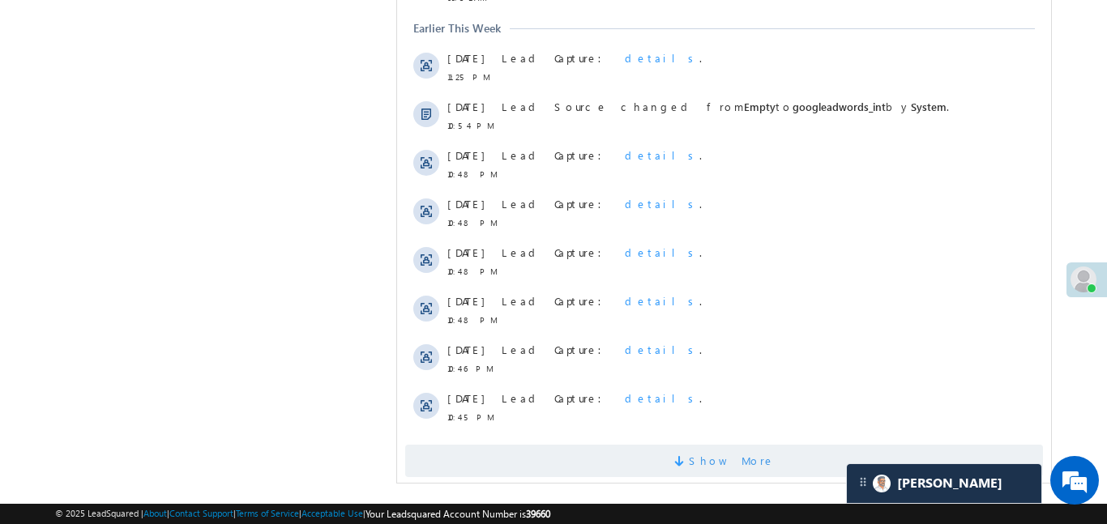
click at [693, 445] on span "Show More" at bounding box center [723, 461] width 638 height 32
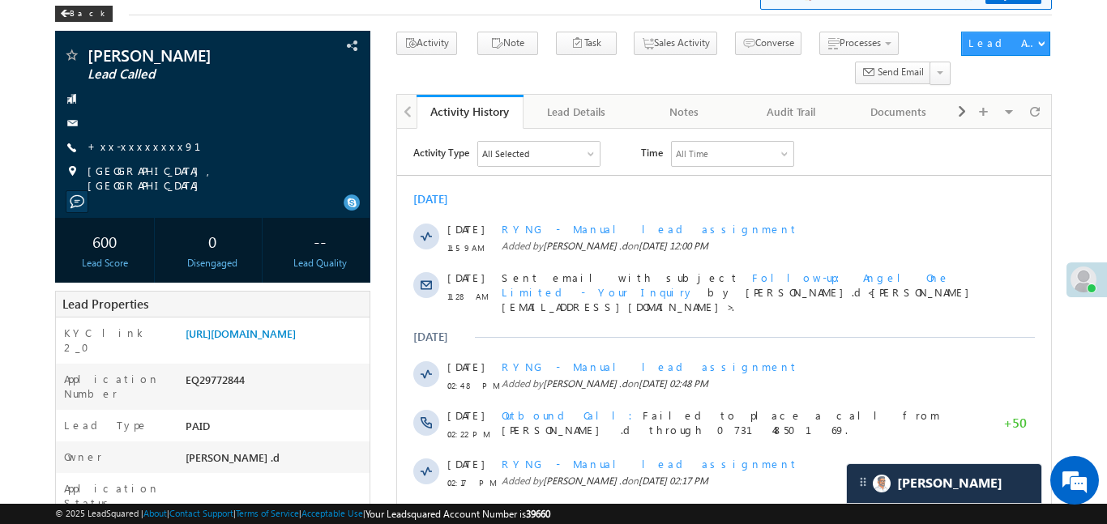
scroll to position [0, 0]
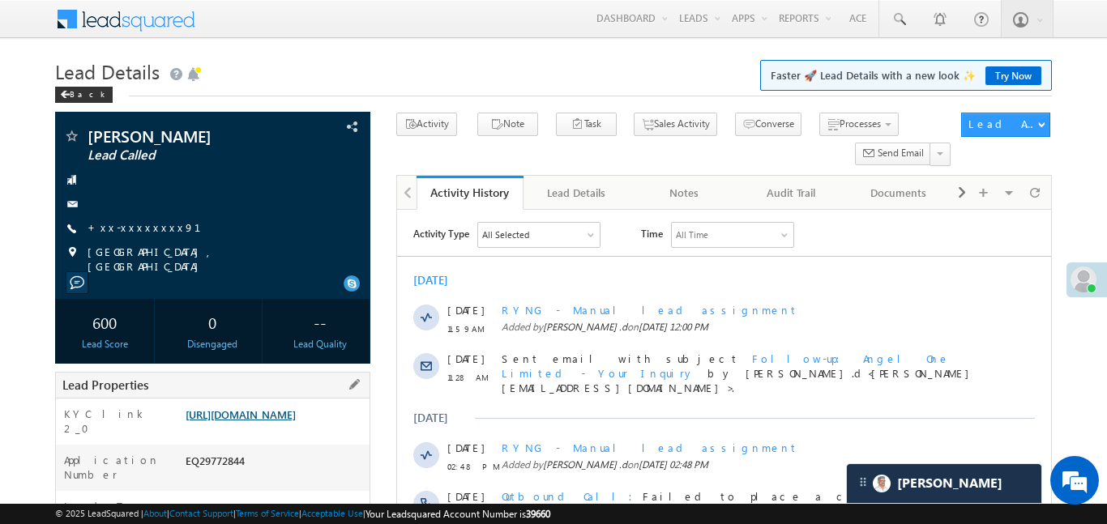
click at [296, 415] on link "https://angelbroking1-pk3em7sa.customui-test.leadsquared.com?leadId=b27bf6db-88…" at bounding box center [241, 415] width 110 height 14
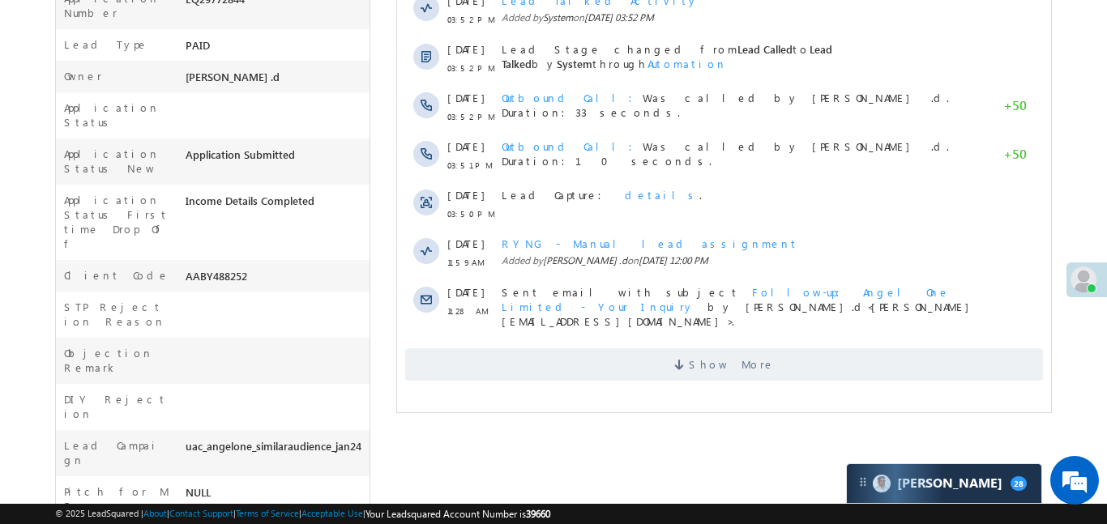
scroll to position [181, 0]
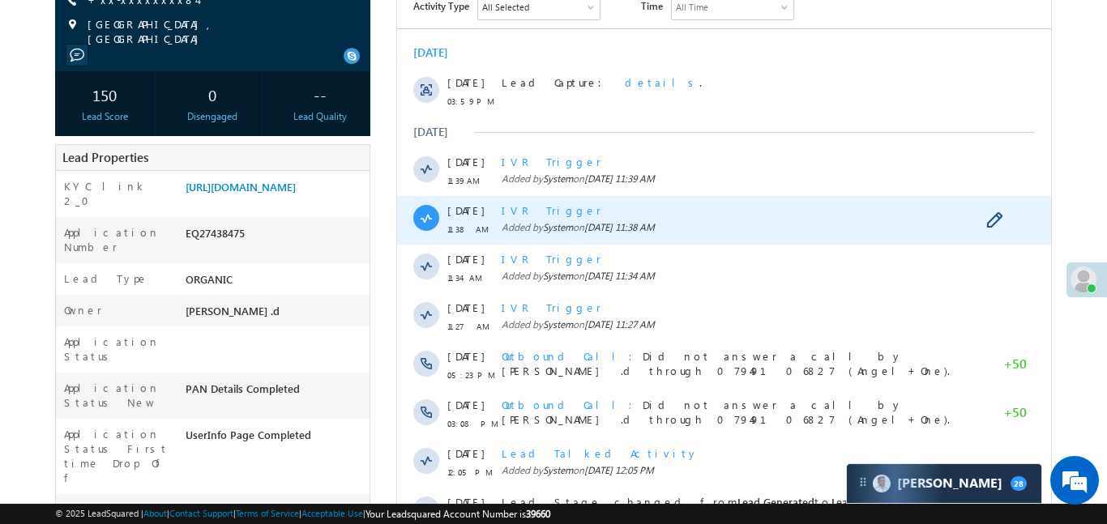
scroll to position [236, 0]
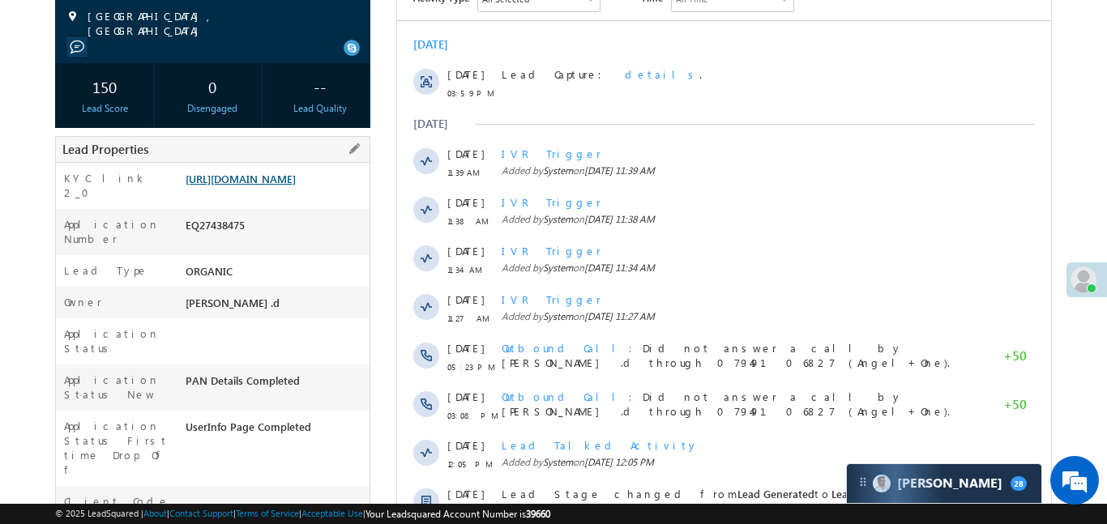
click at [292, 186] on link "https://angelbroking1-pk3em7sa.customui-test.leadsquared.com?leadId=511a6328-e5…" at bounding box center [241, 179] width 110 height 14
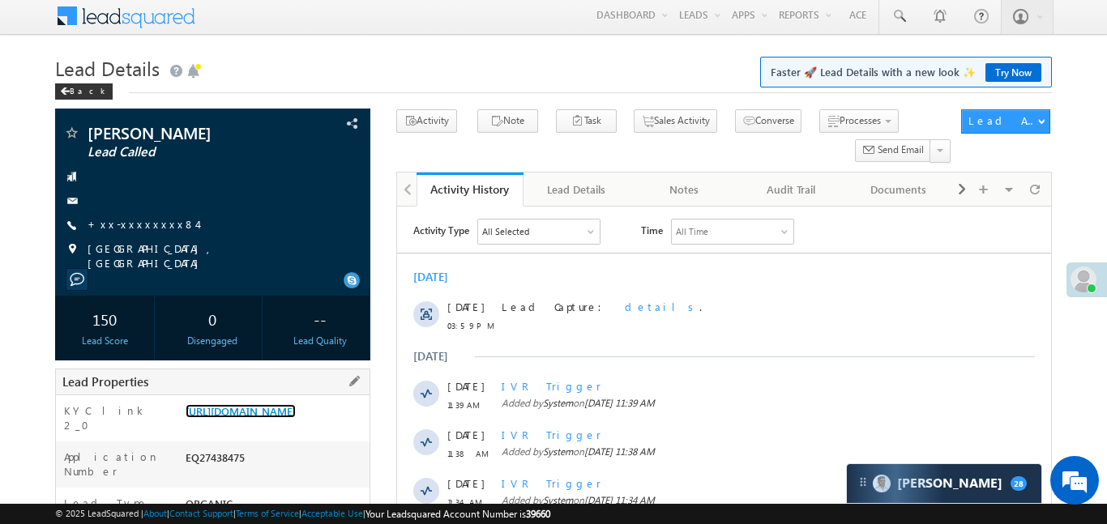
scroll to position [0, 0]
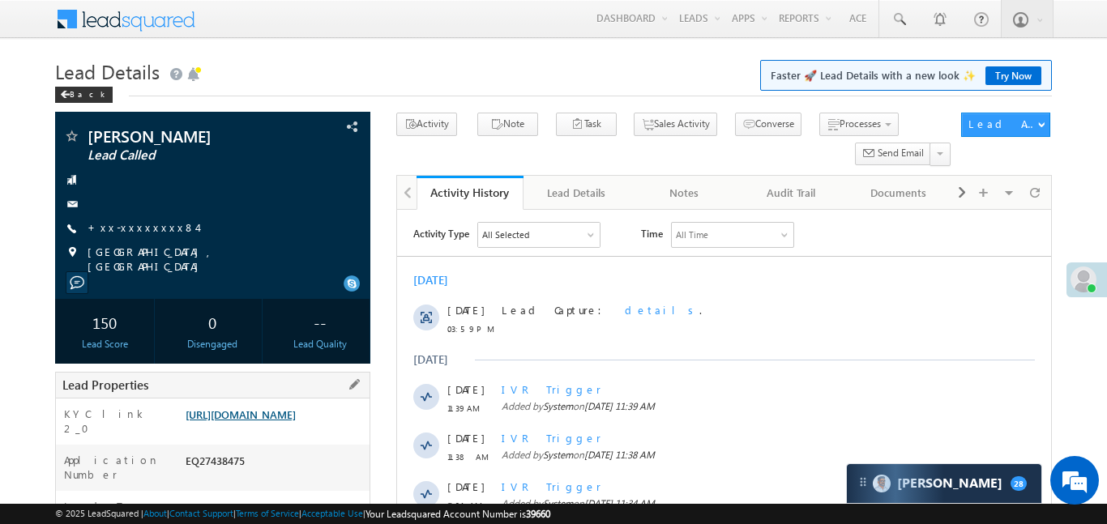
click at [239, 410] on link "https://angelbroking1-pk3em7sa.customui-test.leadsquared.com?leadId=511a6328-e5…" at bounding box center [241, 415] width 110 height 14
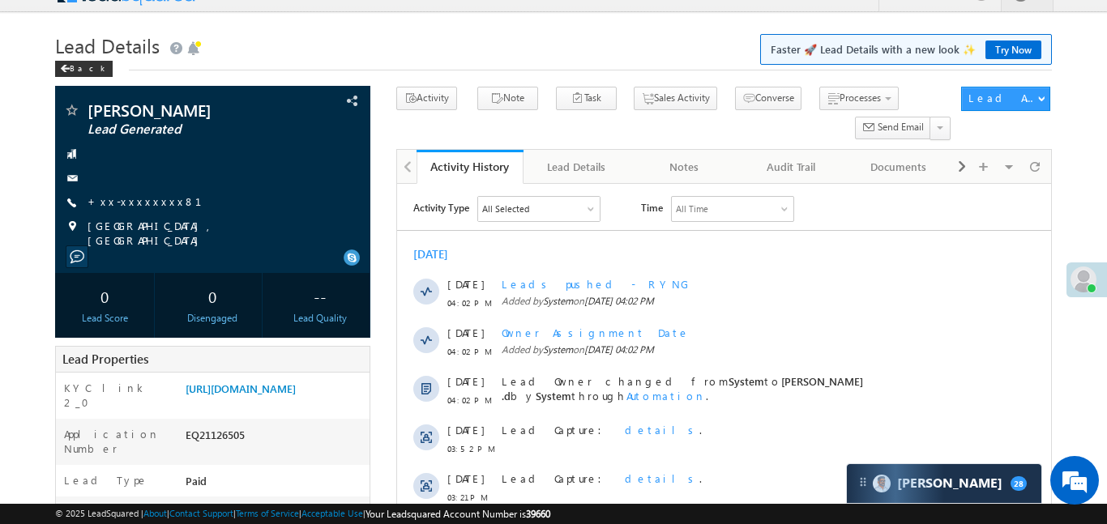
scroll to position [19, 0]
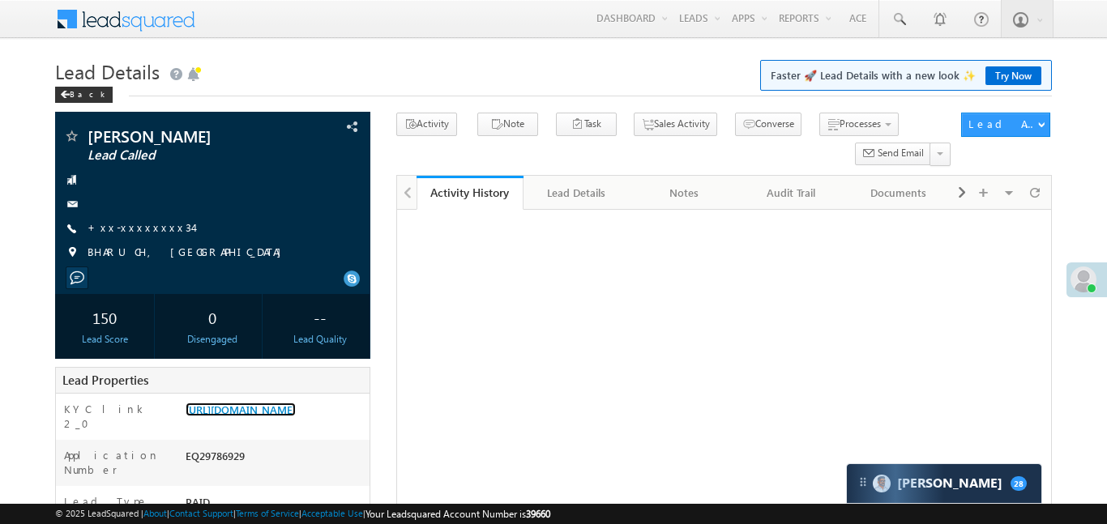
click at [296, 403] on link "[URL][DOMAIN_NAME]" at bounding box center [241, 410] width 110 height 14
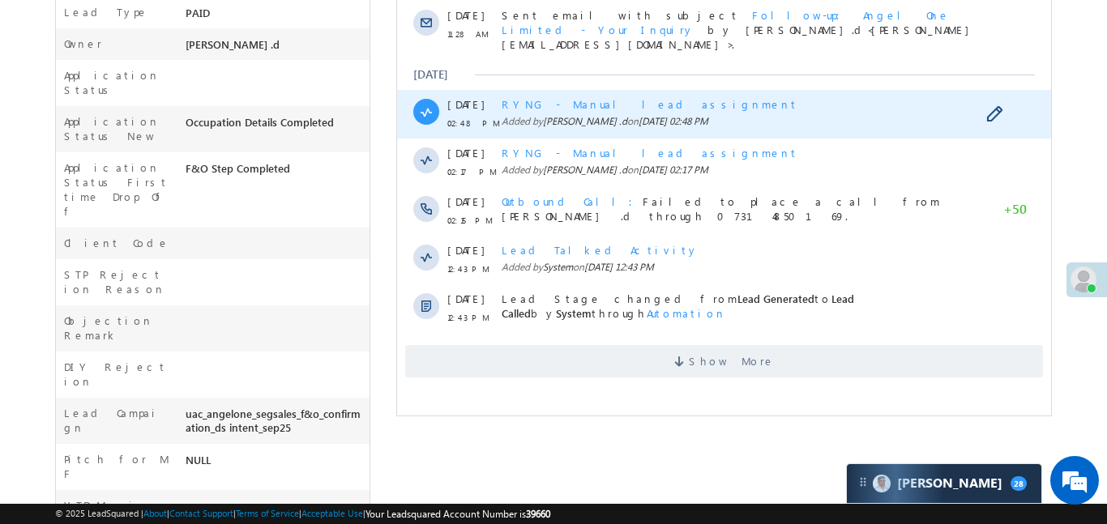
scroll to position [510, 0]
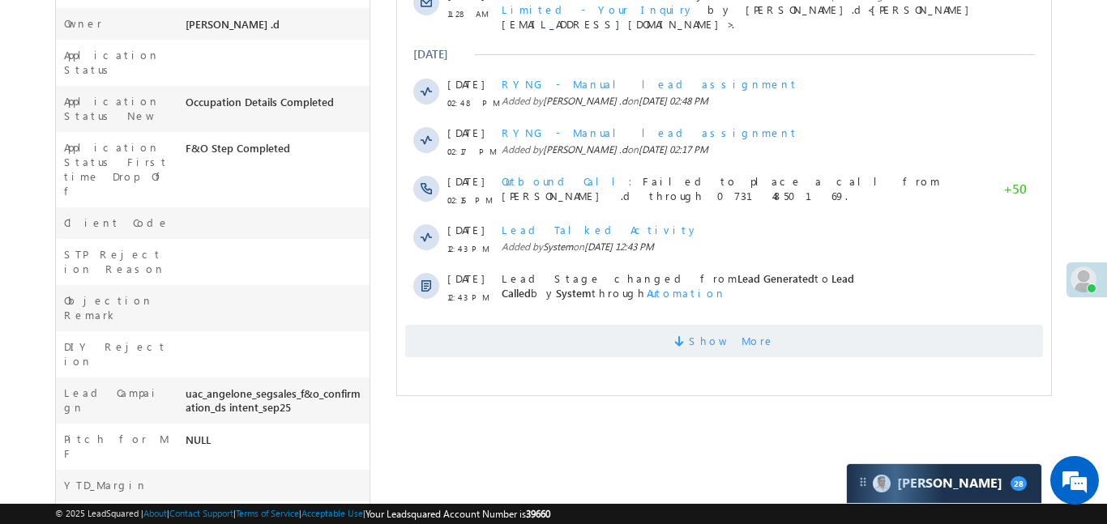
click at [688, 336] on span at bounding box center [680, 343] width 15 height 15
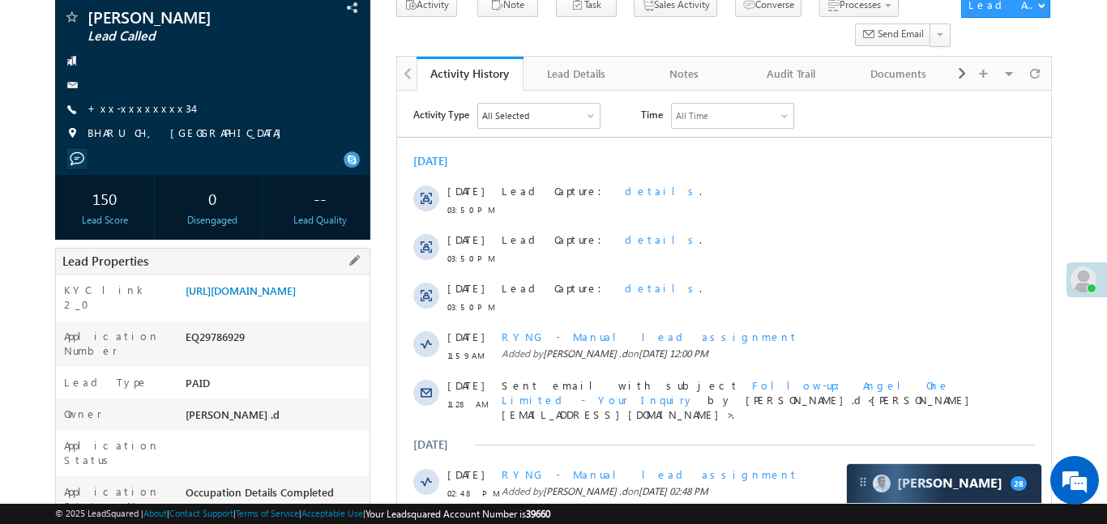
scroll to position [0, 0]
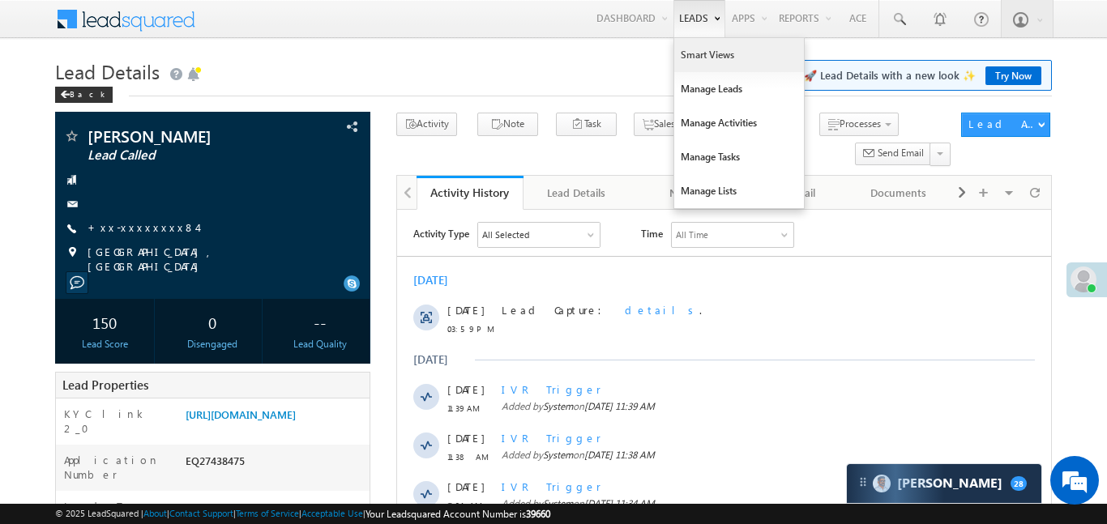
click at [699, 50] on link "Smart Views" at bounding box center [739, 55] width 130 height 34
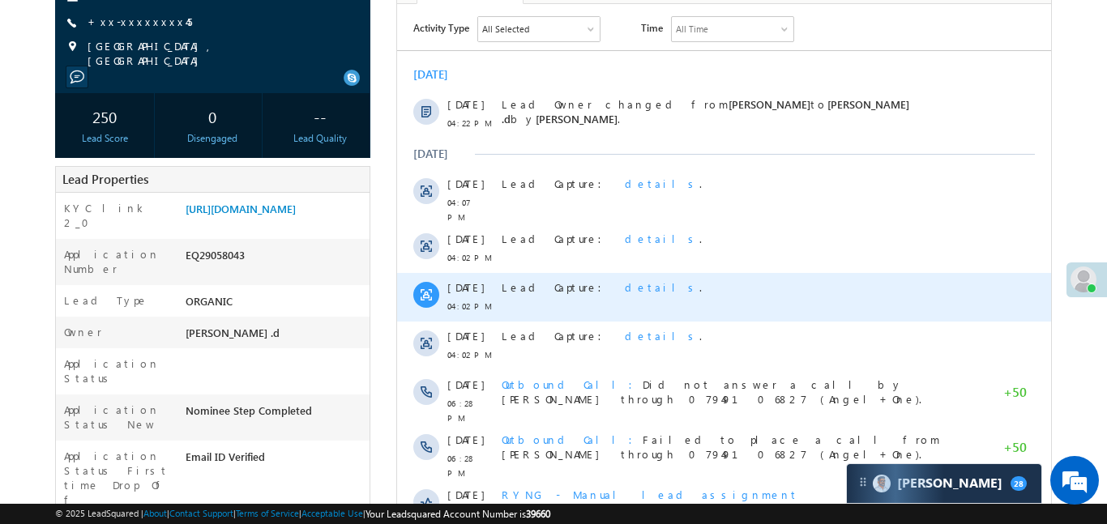
scroll to position [244, 0]
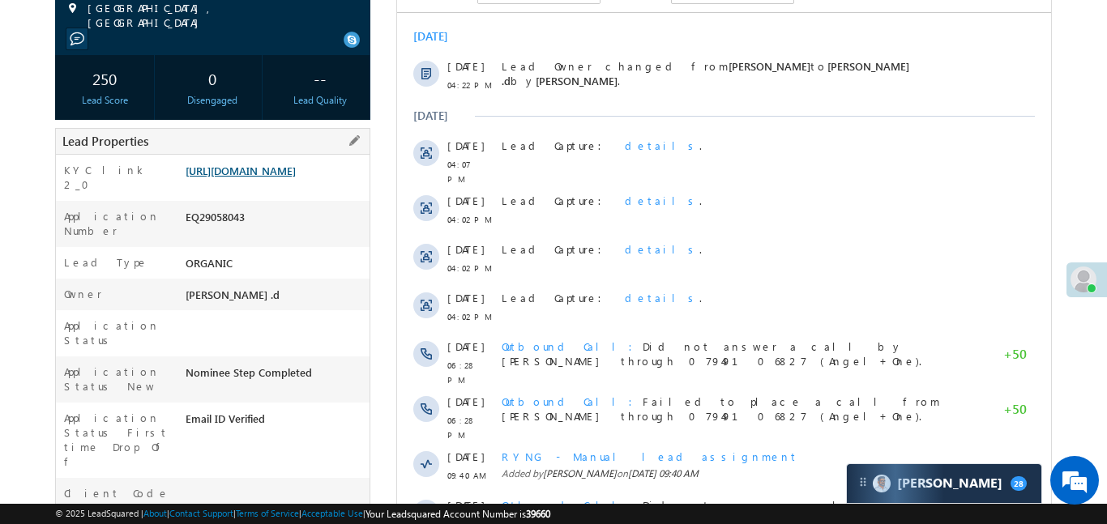
click at [282, 177] on link "[URL][DOMAIN_NAME]" at bounding box center [241, 171] width 110 height 14
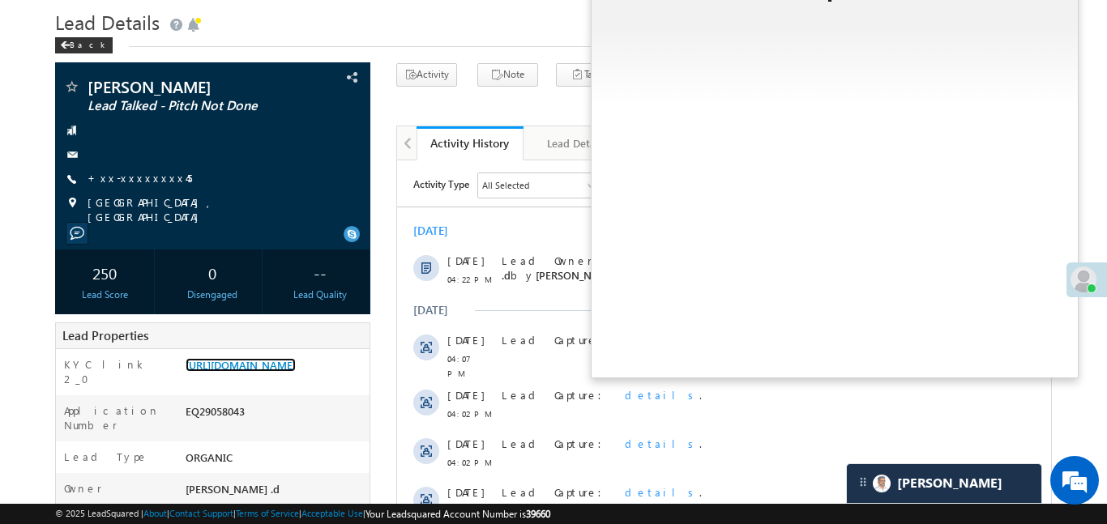
scroll to position [0, 0]
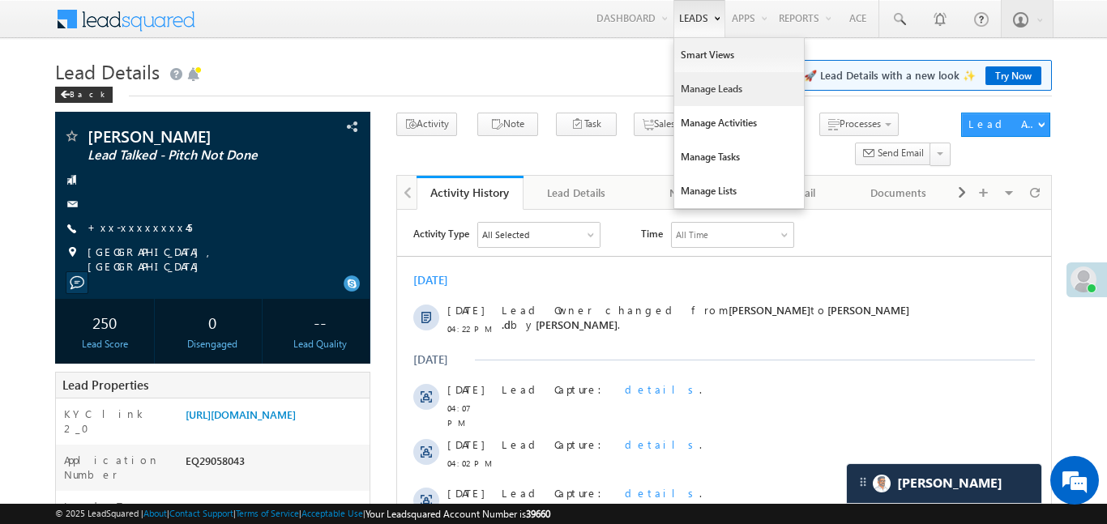
click at [737, 92] on link "Manage Leads" at bounding box center [739, 89] width 130 height 34
click at [737, 91] on link "Manage Leads" at bounding box center [739, 89] width 130 height 34
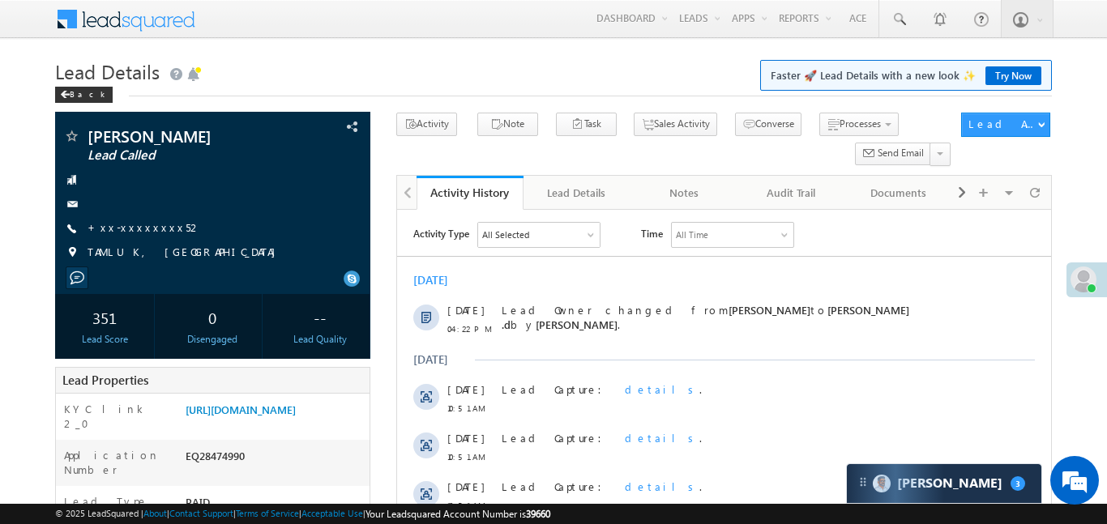
scroll to position [16, 0]
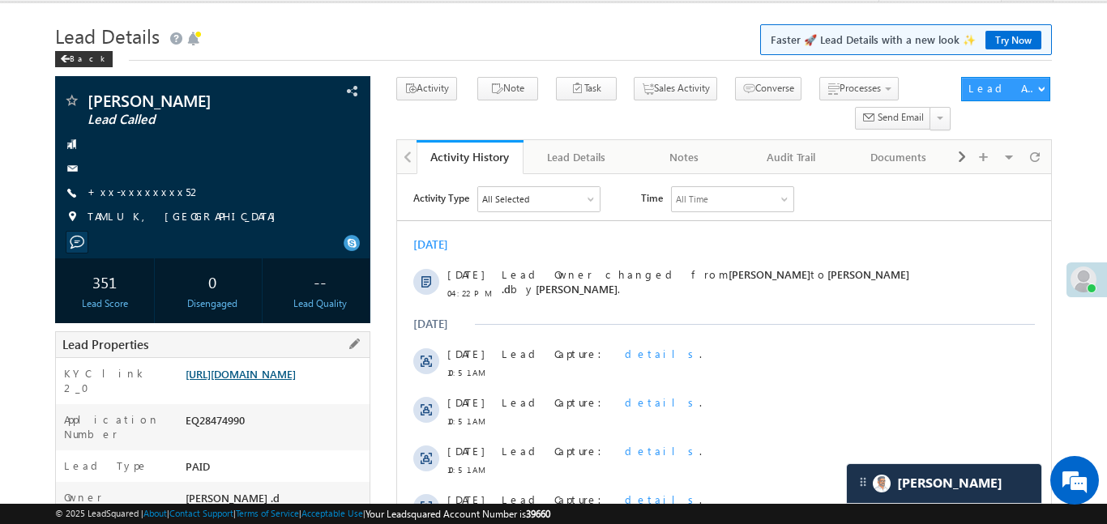
scroll to position [217, 0]
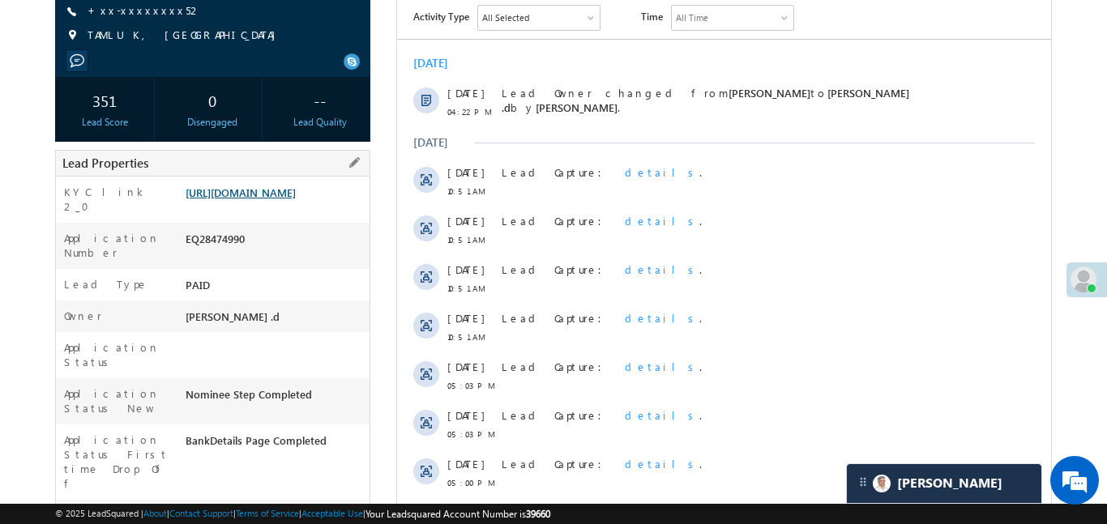
click at [296, 198] on link "https://angelbroking1-pk3em7sa.customui-test.leadsquared.com?leadId=c2c7138e-90…" at bounding box center [241, 193] width 110 height 14
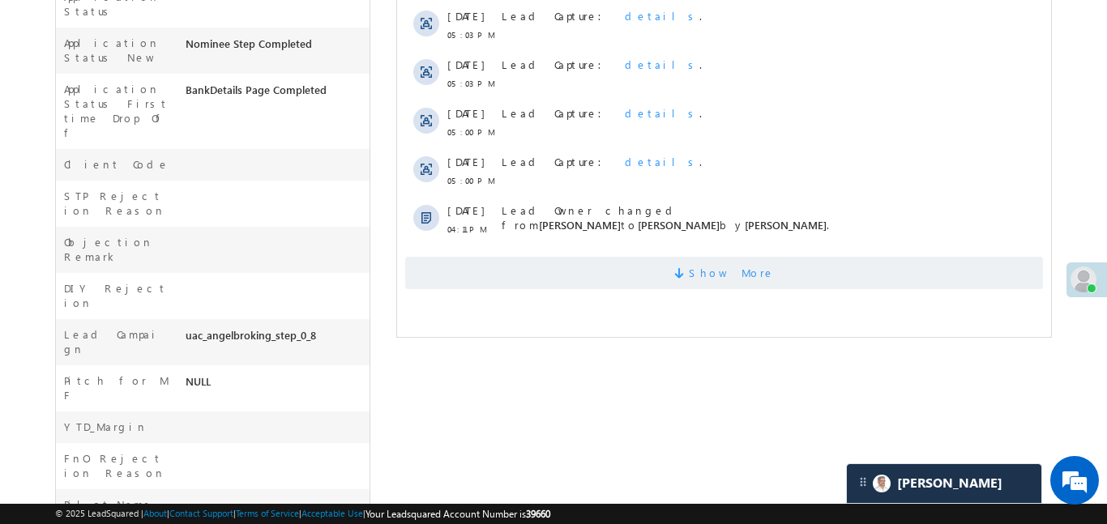
scroll to position [571, 0]
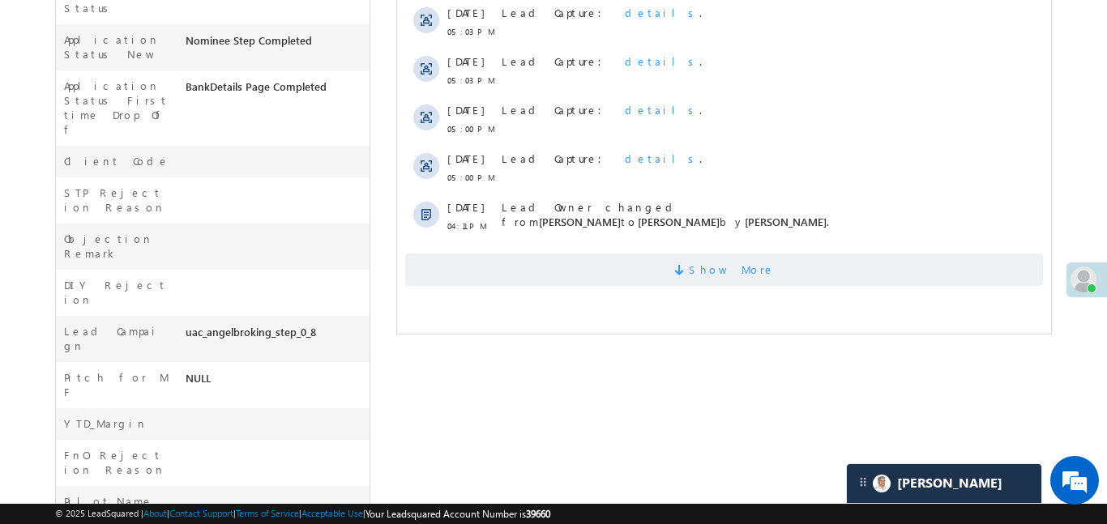
click at [688, 271] on span at bounding box center [680, 272] width 15 height 15
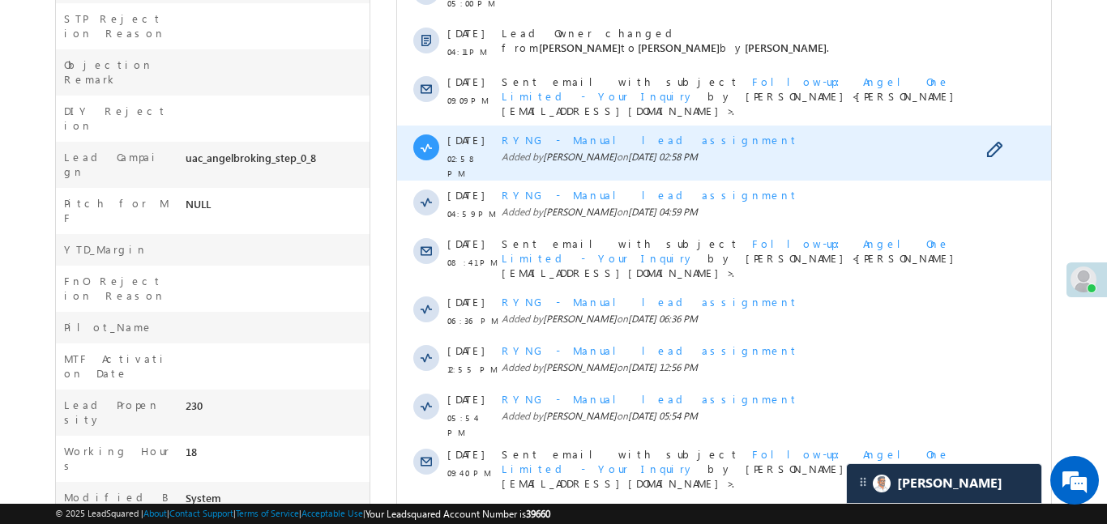
scroll to position [887, 0]
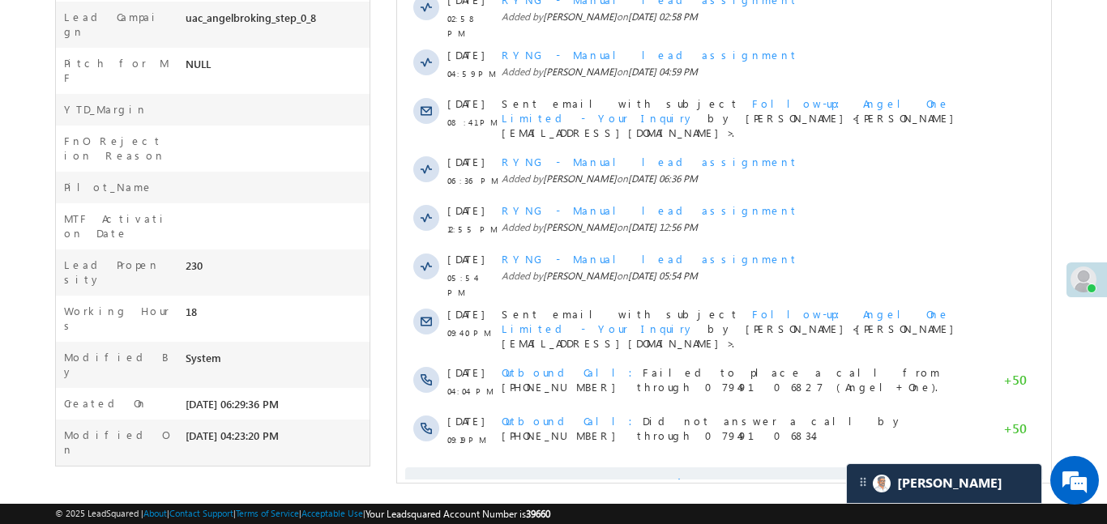
click at [787, 467] on span "Show More" at bounding box center [723, 483] width 638 height 32
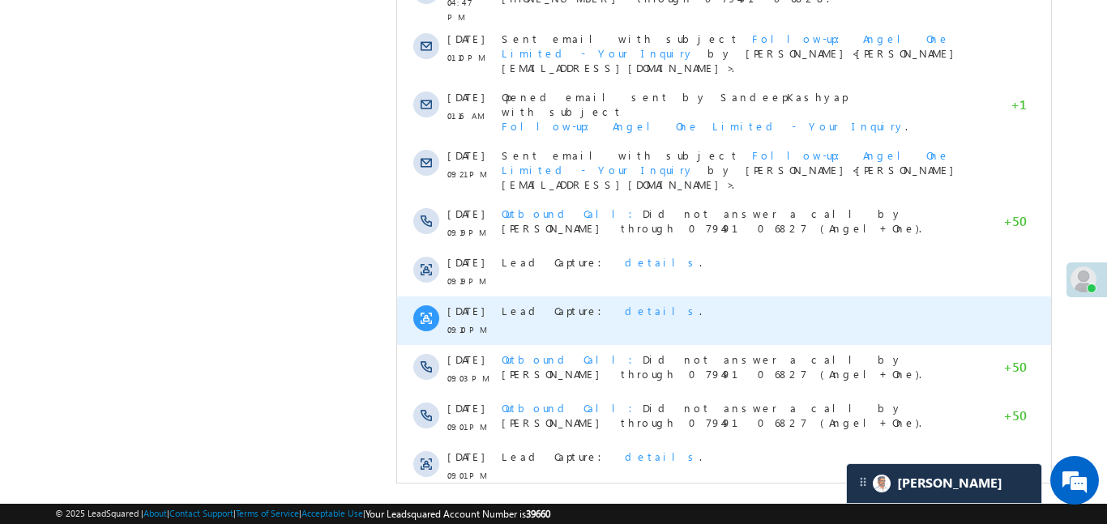
scroll to position [1373, 0]
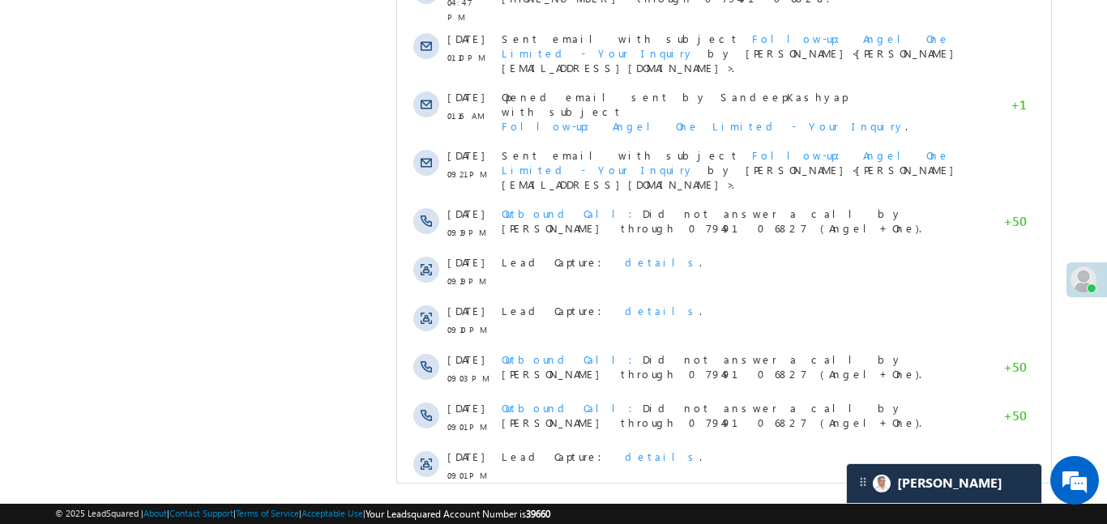
click at [732, 503] on span "Show More" at bounding box center [731, 519] width 86 height 32
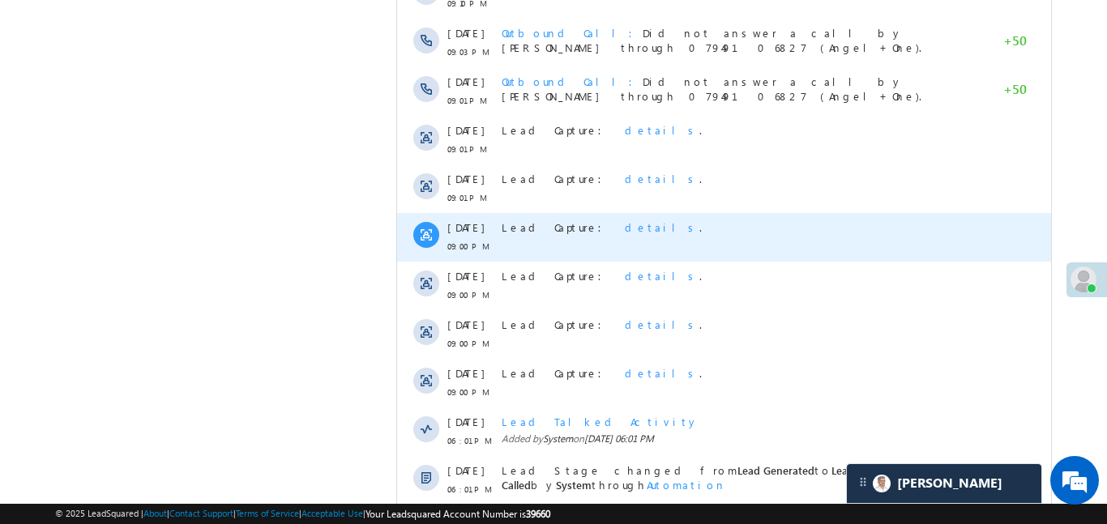
scroll to position [1859, 0]
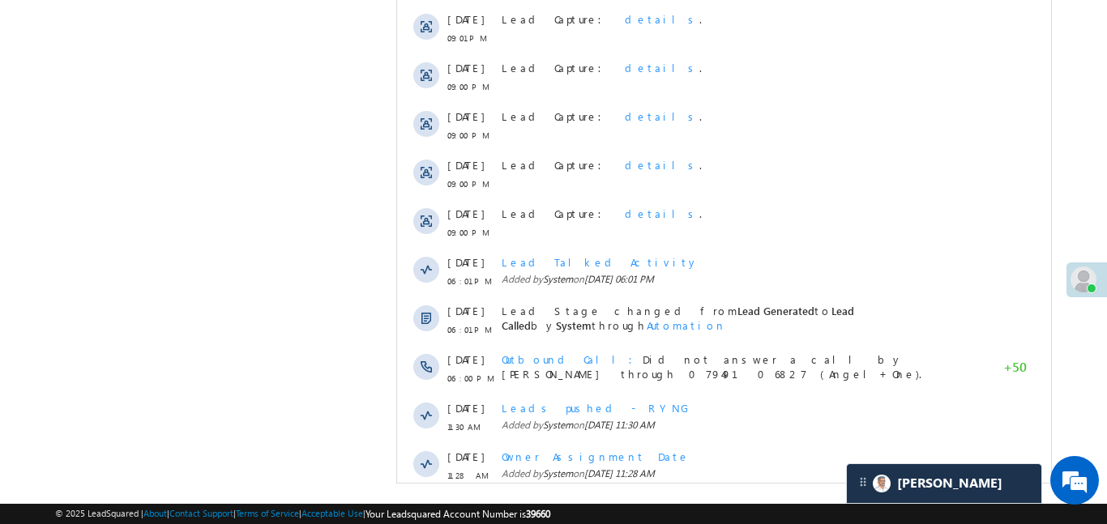
click at [744, 503] on span "Show More" at bounding box center [731, 519] width 86 height 32
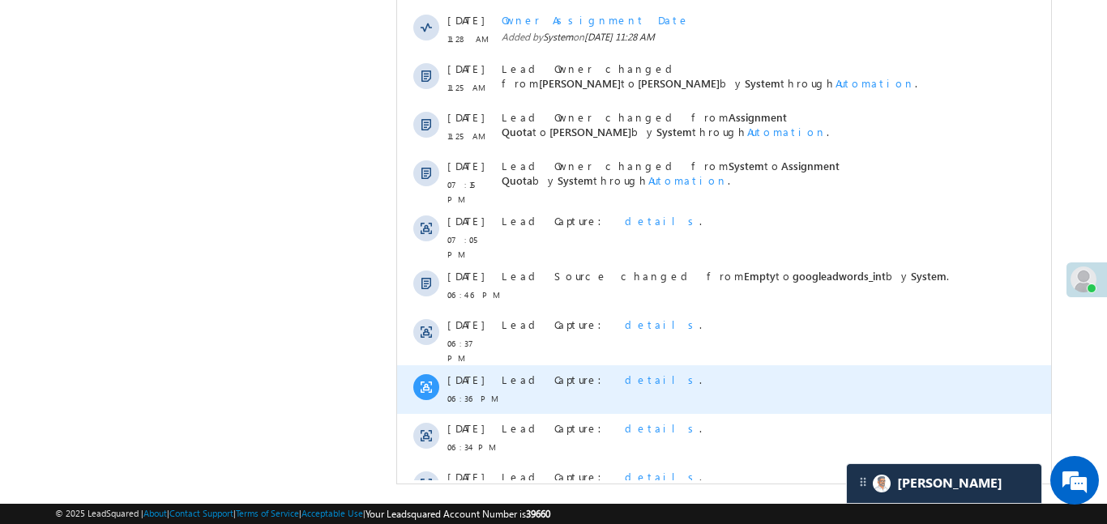
scroll to position [2345, 0]
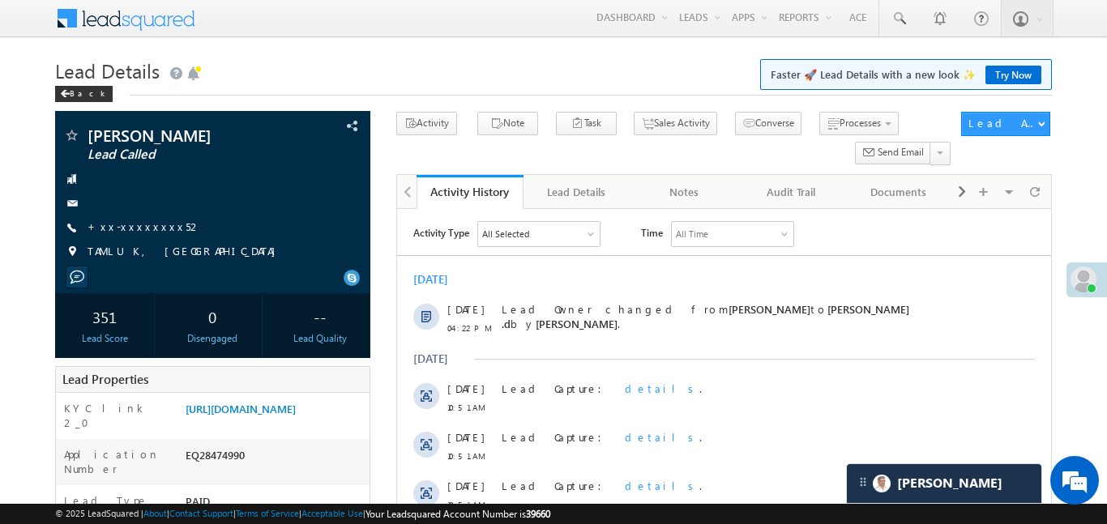
scroll to position [0, 0]
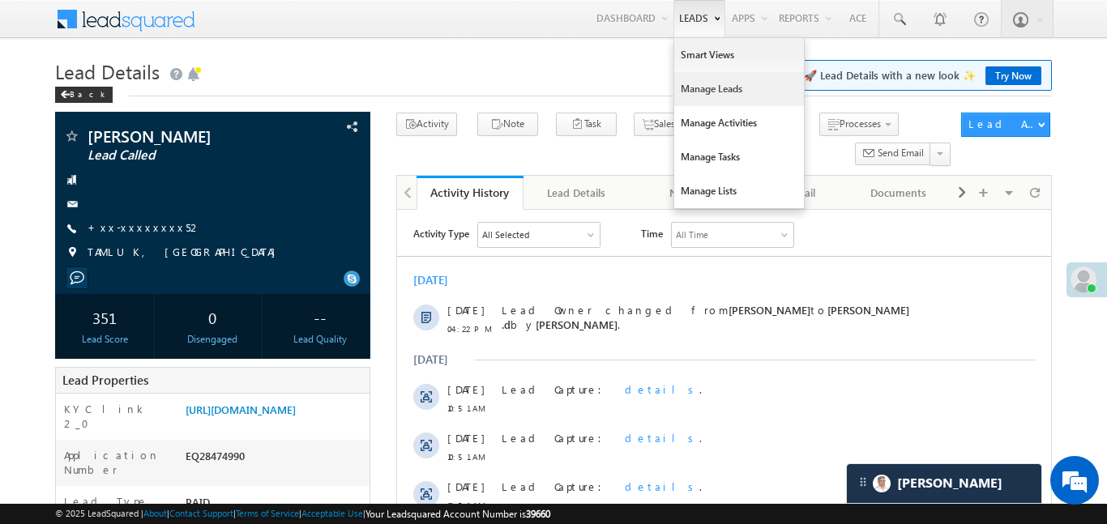
click at [728, 99] on link "Manage Leads" at bounding box center [739, 89] width 130 height 34
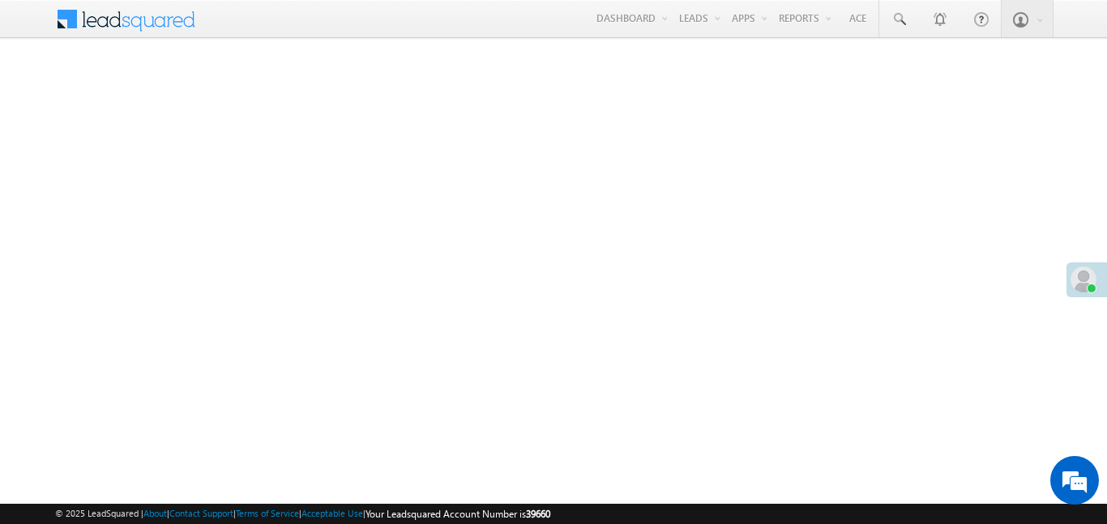
click at [0, 0] on link "Reports Home" at bounding box center [0, 0] width 0 height 0
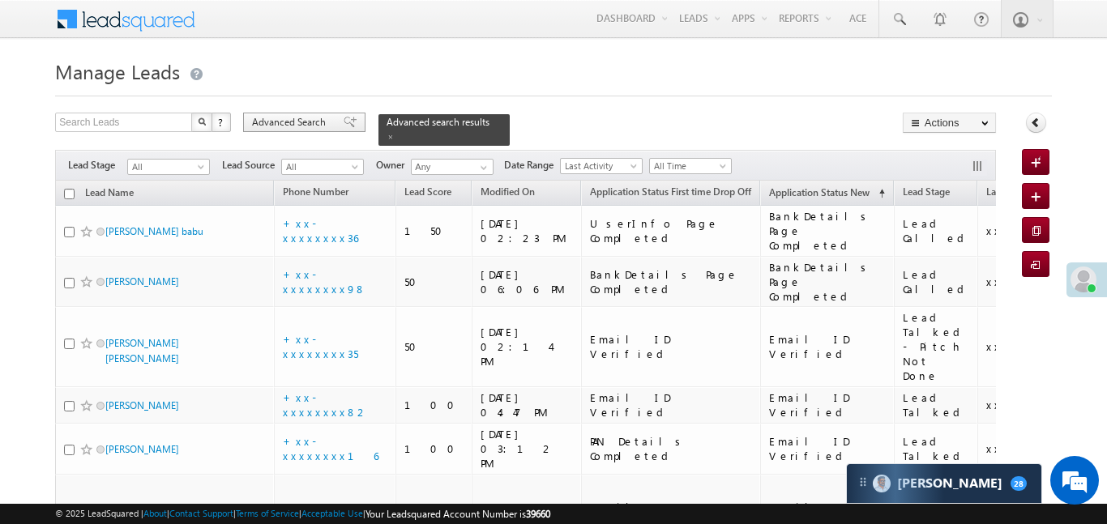
click at [305, 117] on span "Advanced Search" at bounding box center [291, 122] width 79 height 15
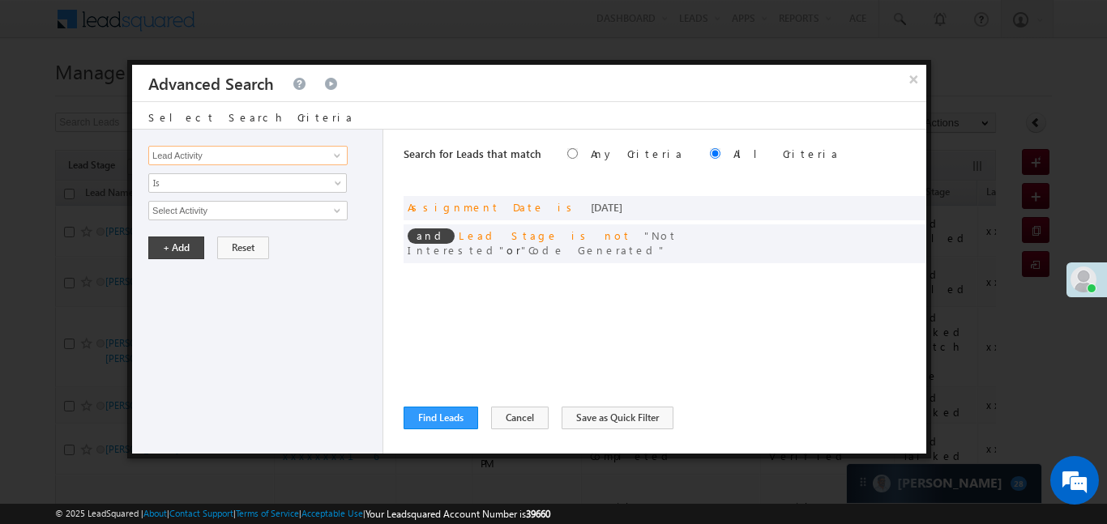
click at [305, 147] on input "Lead Activity" at bounding box center [247, 155] width 199 height 19
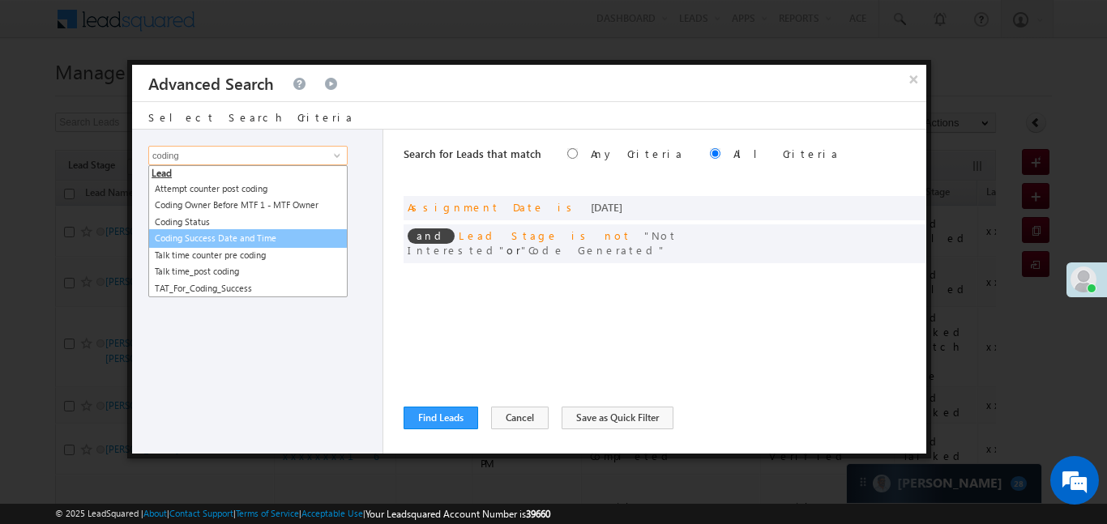
click at [239, 239] on link "Coding Success Date and Time" at bounding box center [247, 238] width 199 height 19
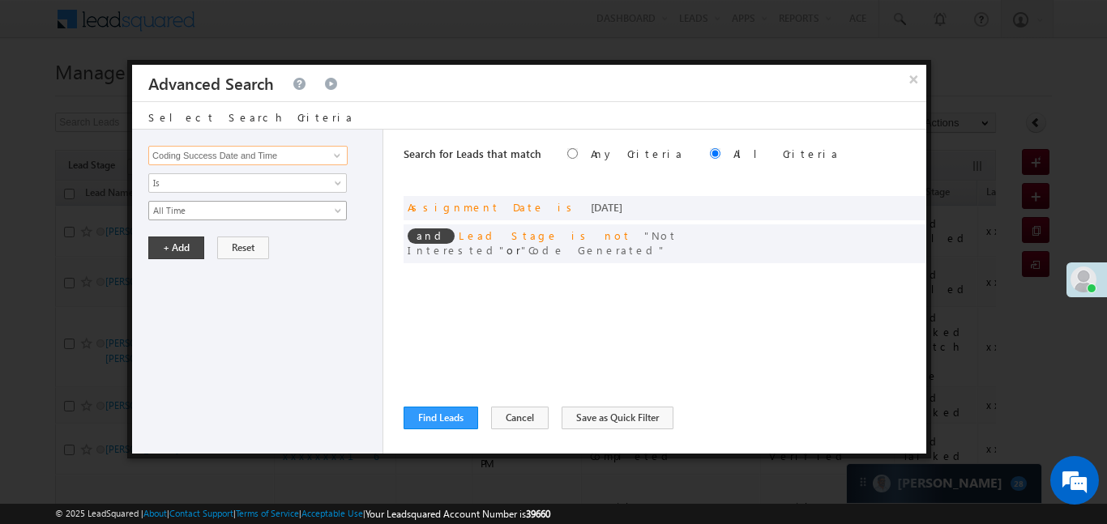
type input "Coding Success Date and Time"
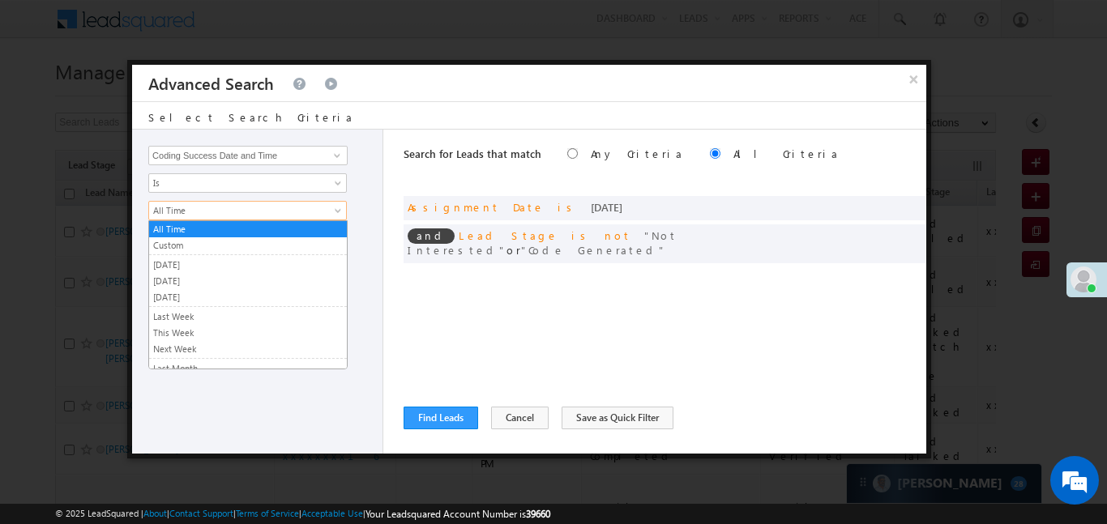
click at [205, 219] on link "All Time" at bounding box center [247, 210] width 198 height 19
click at [182, 241] on link "Custom" at bounding box center [248, 245] width 198 height 15
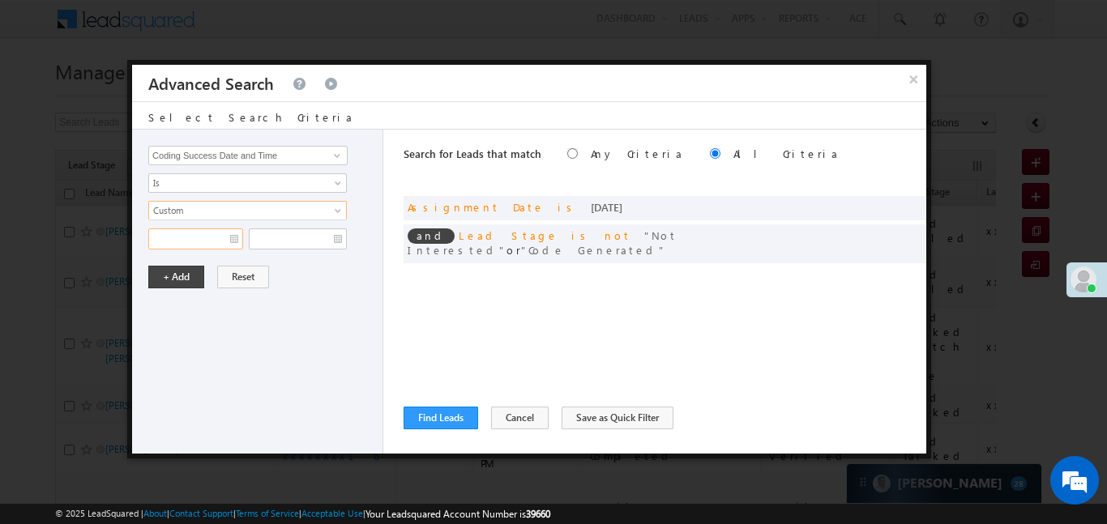
click at [182, 241] on input "text" at bounding box center [195, 238] width 95 height 21
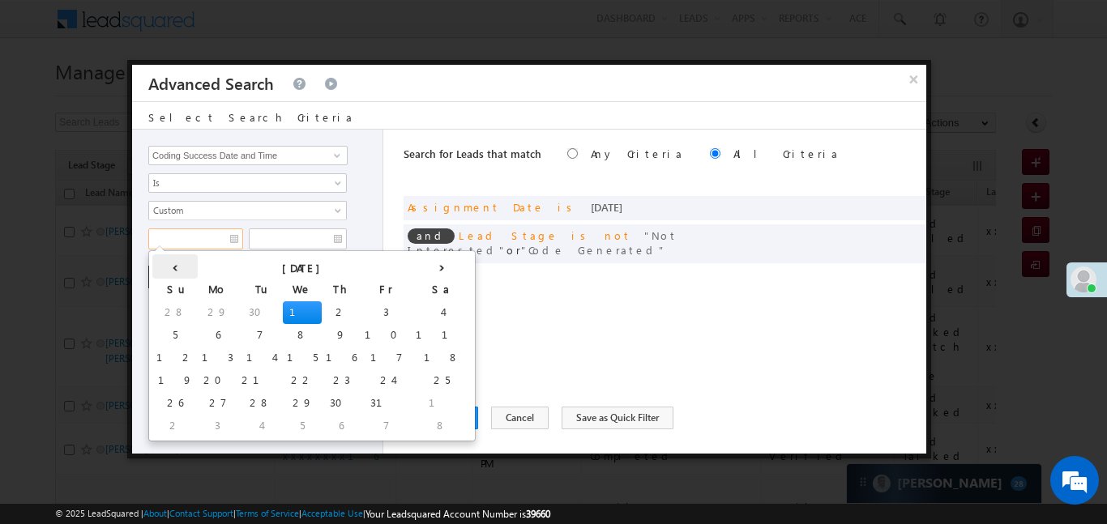
click at [167, 272] on th "‹" at bounding box center [174, 266] width 45 height 24
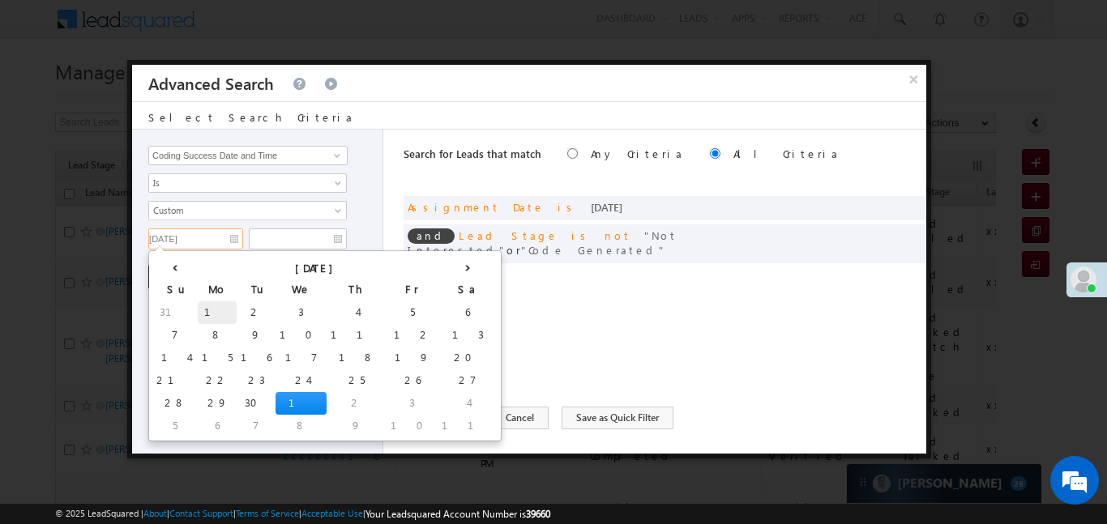
click at [198, 310] on td "1" at bounding box center [217, 312] width 39 height 23
type input "01/09/25"
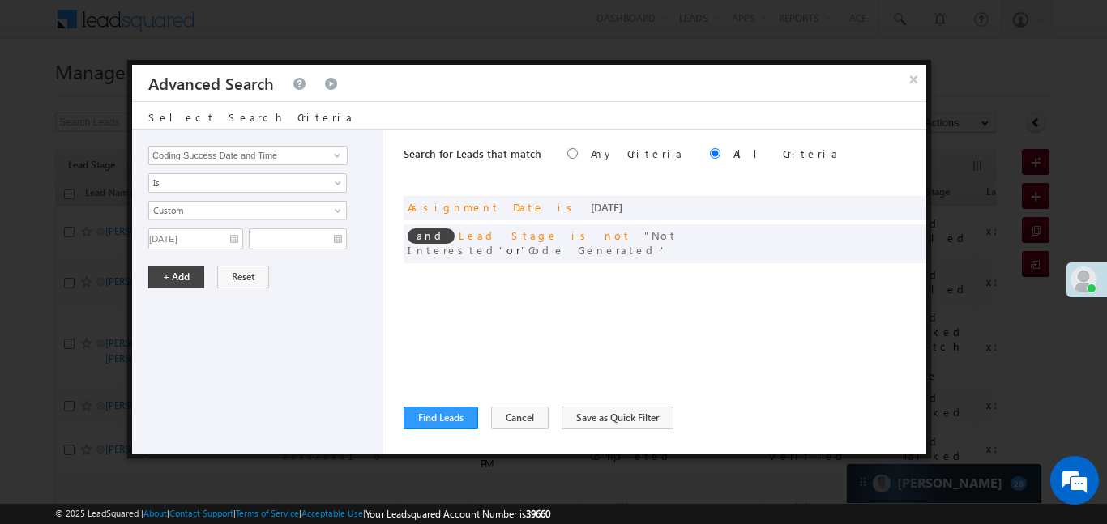
click at [326, 221] on div "All Time Custom Yesterday Today Tomorrow Last Week This Week Next Week Last Mon…" at bounding box center [261, 225] width 226 height 49
click at [322, 234] on input "text" at bounding box center [298, 238] width 98 height 21
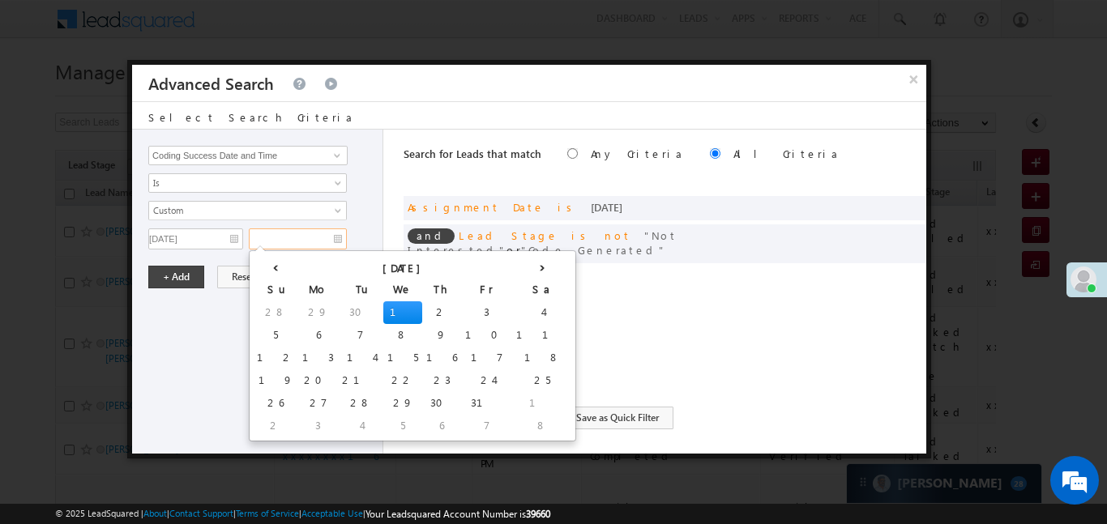
click at [383, 315] on td "1" at bounding box center [402, 312] width 39 height 23
type input "01/10/25"
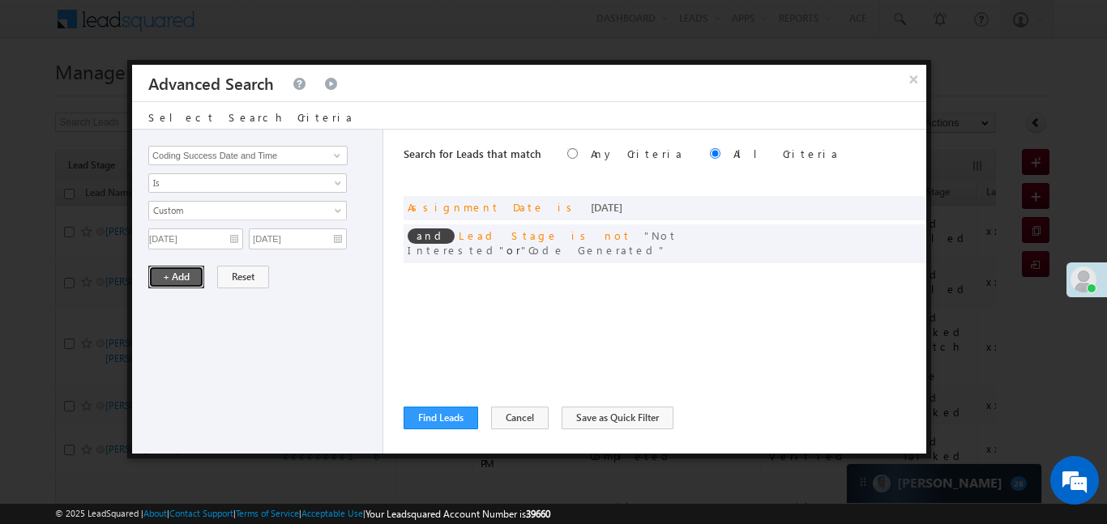
click at [181, 279] on button "+ Add" at bounding box center [176, 277] width 56 height 23
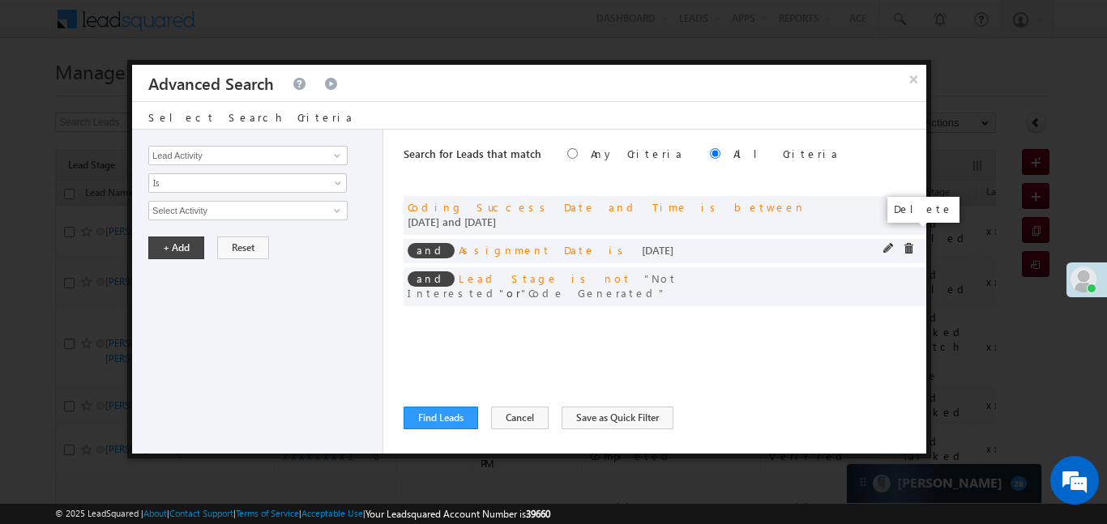
click at [907, 243] on span at bounding box center [908, 248] width 11 height 11
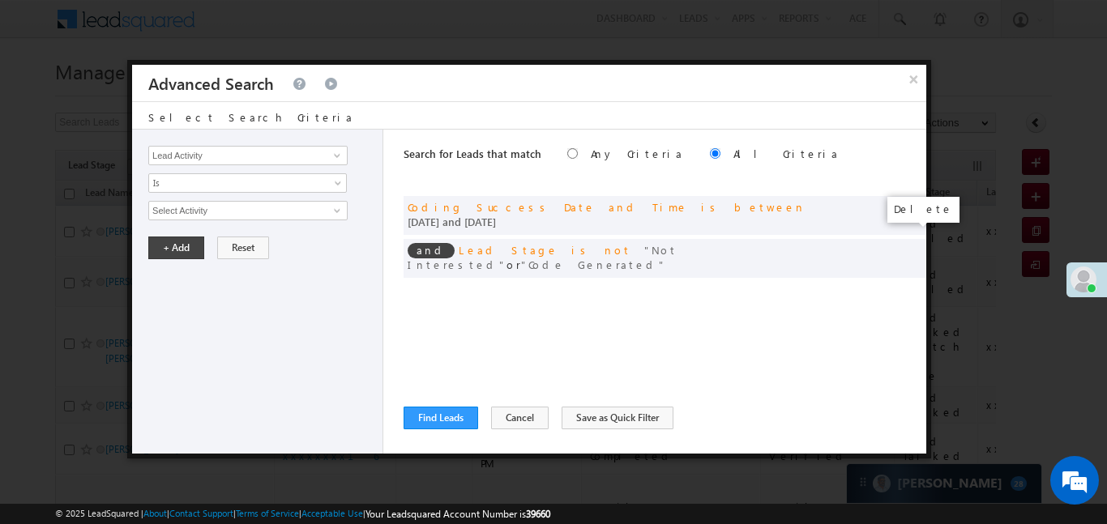
click at [0, 0] on span at bounding box center [0, 0] width 0 height 0
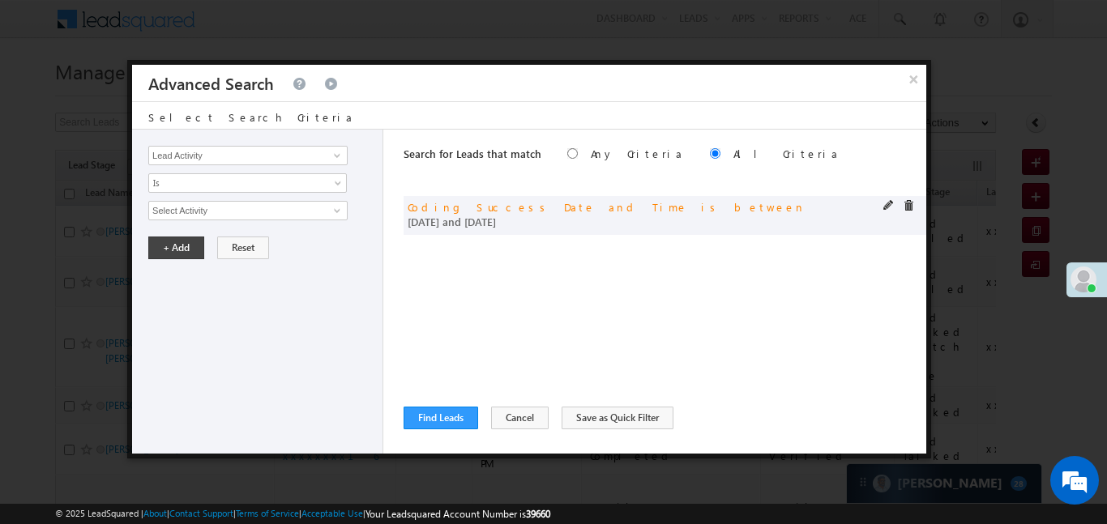
click at [890, 201] on span at bounding box center [888, 205] width 11 height 11
drag, startPoint x: 305, startPoint y: 237, endPoint x: 316, endPoint y: 255, distance: 20.7
click at [306, 236] on input "01/10/25" at bounding box center [298, 238] width 98 height 21
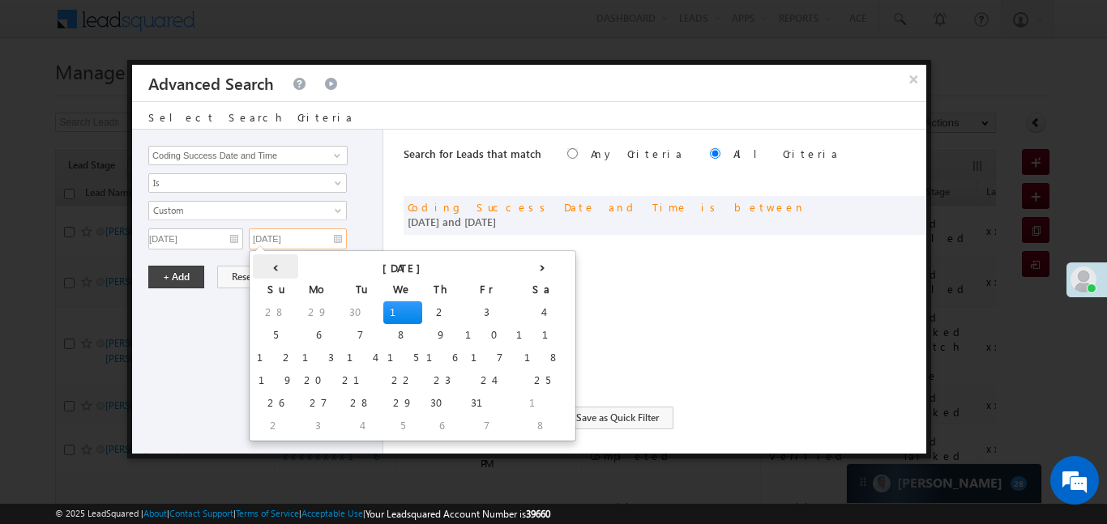
click at [262, 266] on th "‹" at bounding box center [275, 266] width 45 height 24
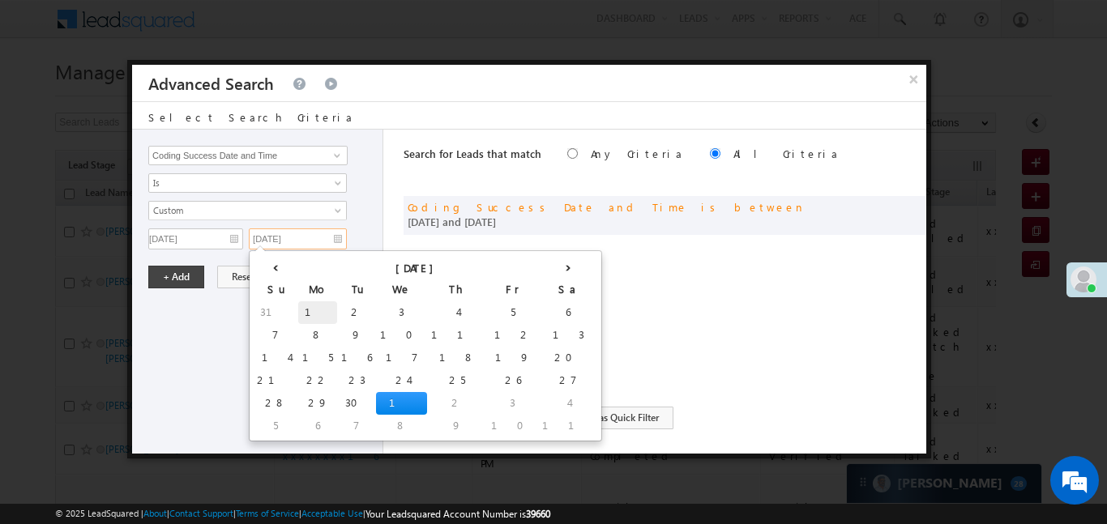
click at [298, 313] on td "1" at bounding box center [317, 312] width 39 height 23
type input "01/09/25"
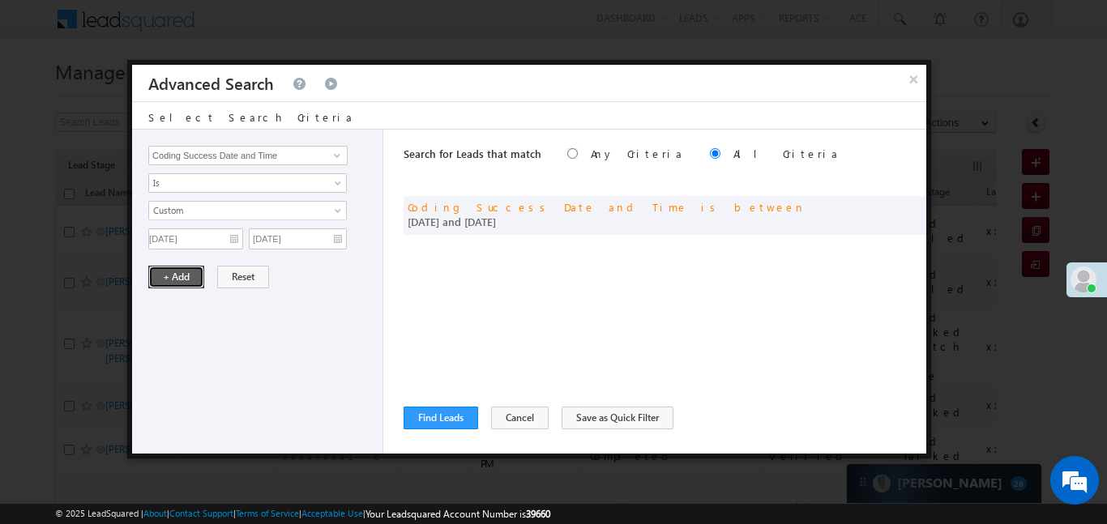
click at [185, 283] on button "+ Add" at bounding box center [176, 277] width 56 height 23
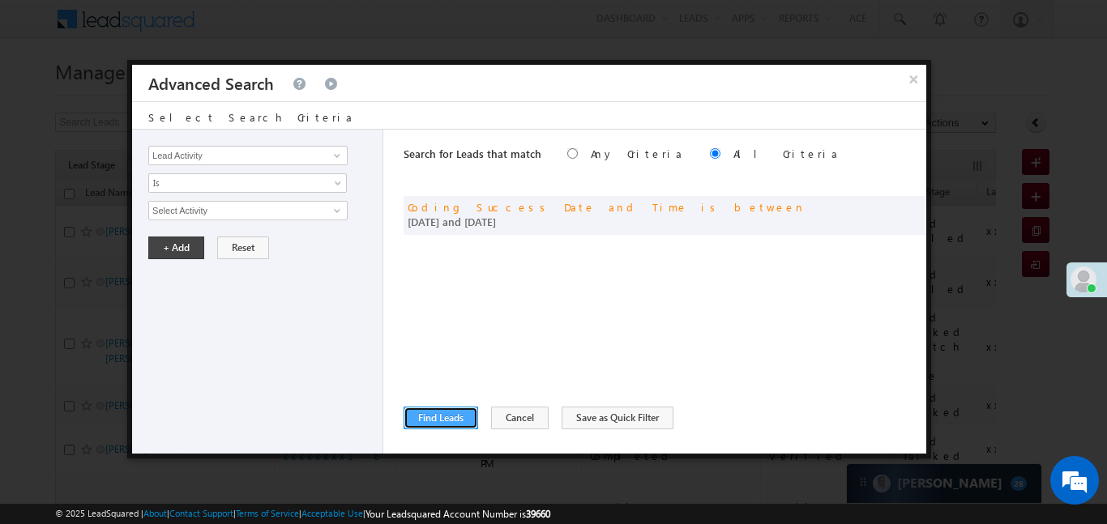
click at [459, 416] on button "Find Leads" at bounding box center [440, 418] width 75 height 23
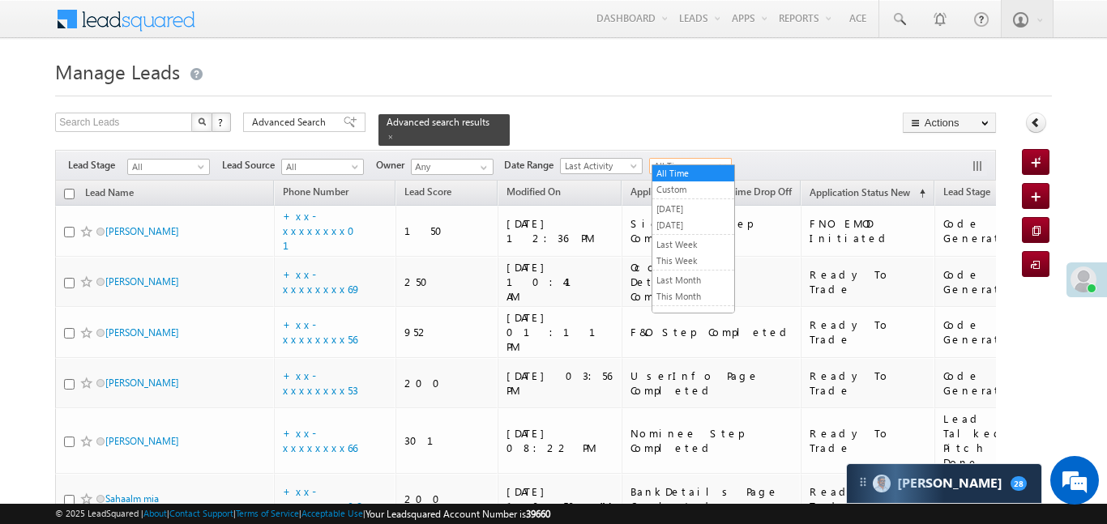
click at [705, 159] on span "All Time" at bounding box center [688, 166] width 77 height 15
click at [708, 218] on link "[DATE]" at bounding box center [693, 225] width 82 height 15
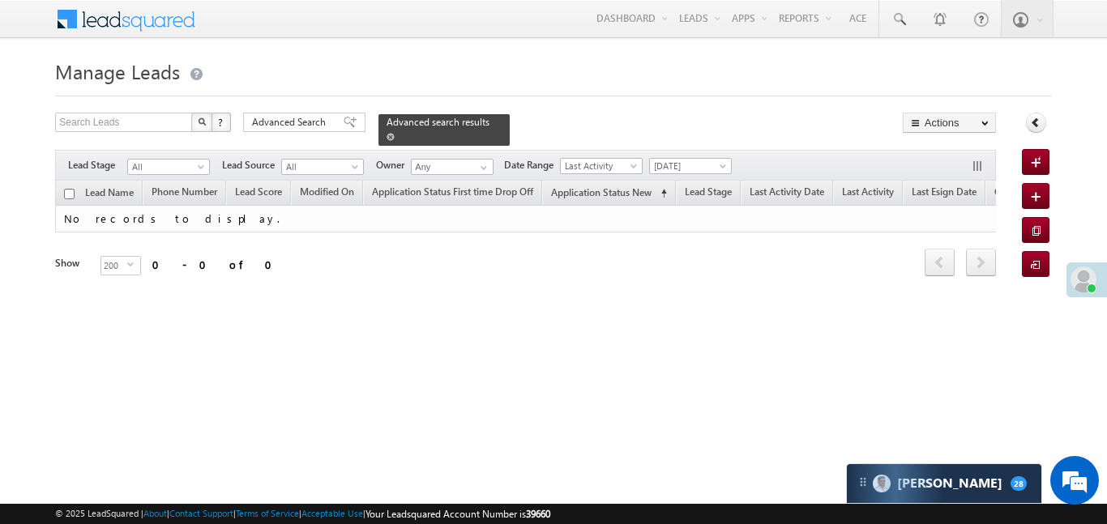
click at [395, 133] on span at bounding box center [390, 137] width 8 height 8
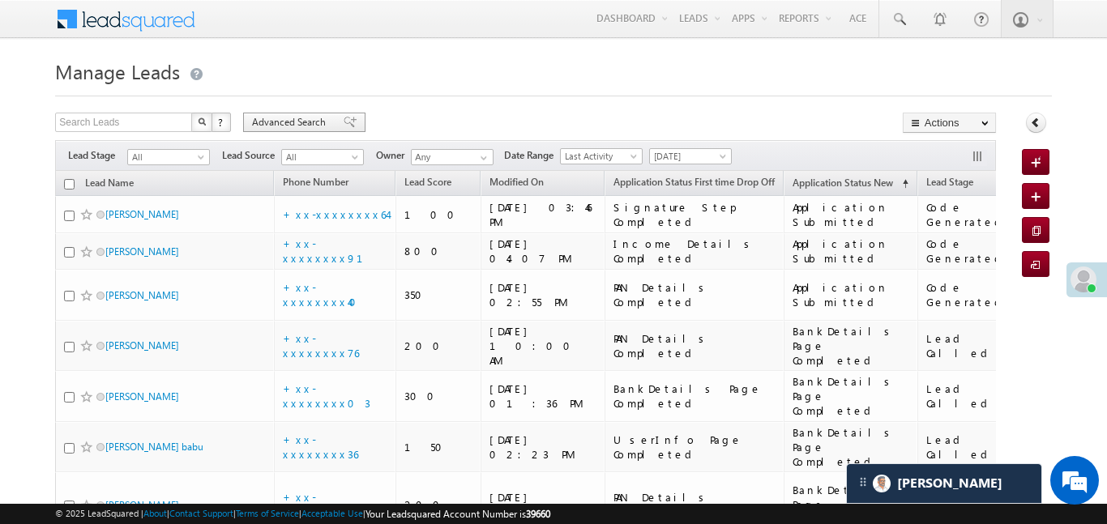
click at [278, 113] on div "Advanced Search" at bounding box center [304, 122] width 122 height 19
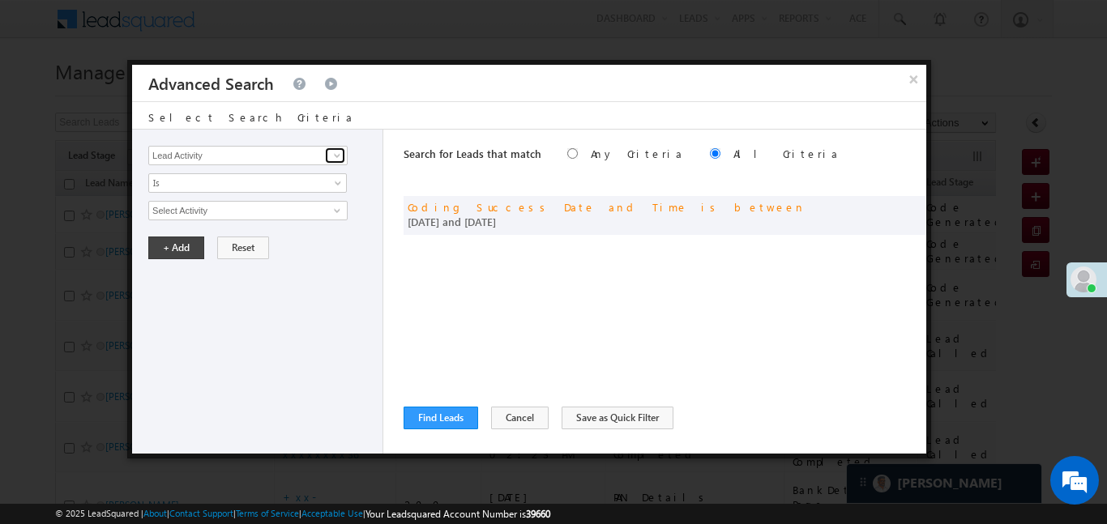
click at [332, 155] on span at bounding box center [337, 155] width 13 height 13
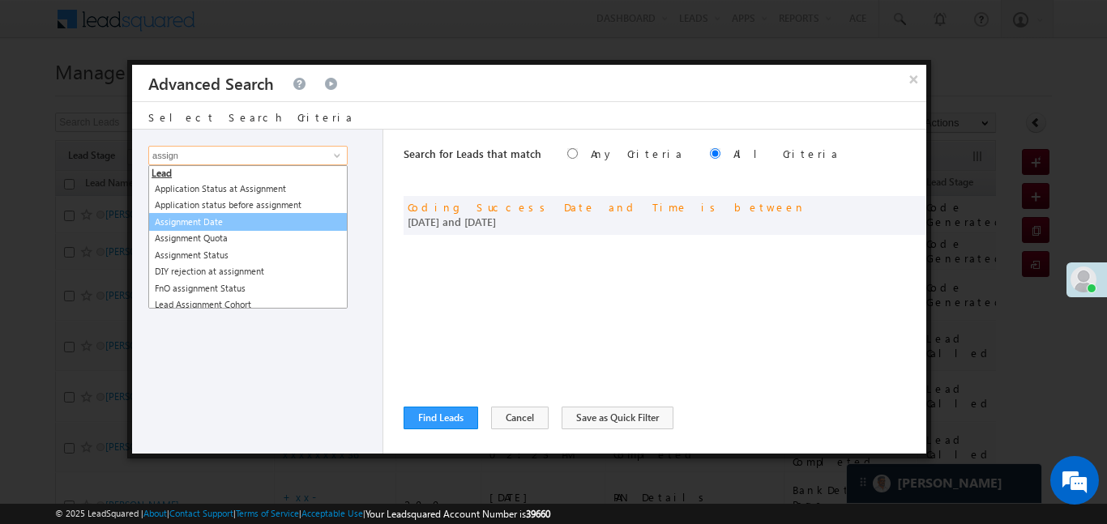
drag, startPoint x: 261, startPoint y: 207, endPoint x: 270, endPoint y: 223, distance: 17.8
click at [270, 223] on ul "Lead Application Status at Assignment Application status before assignment Assi…" at bounding box center [247, 236] width 199 height 143
click at [270, 223] on link "Assignment Date" at bounding box center [247, 222] width 199 height 19
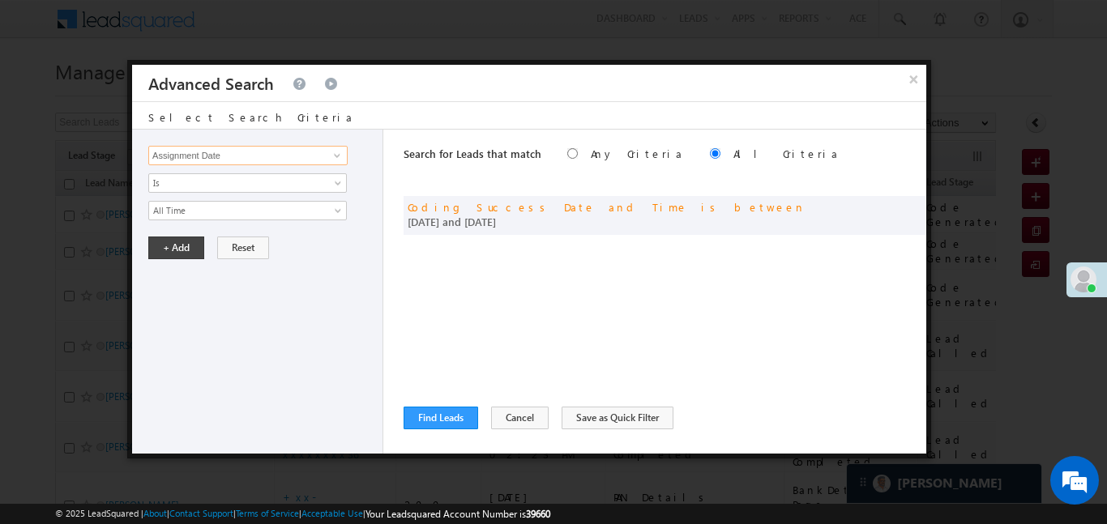
type input "Assignment Date"
click at [226, 223] on div "Lead Activity Task Sales Group Prospect Id WA Last Message Timestamp 4th Day Di…" at bounding box center [257, 292] width 251 height 324
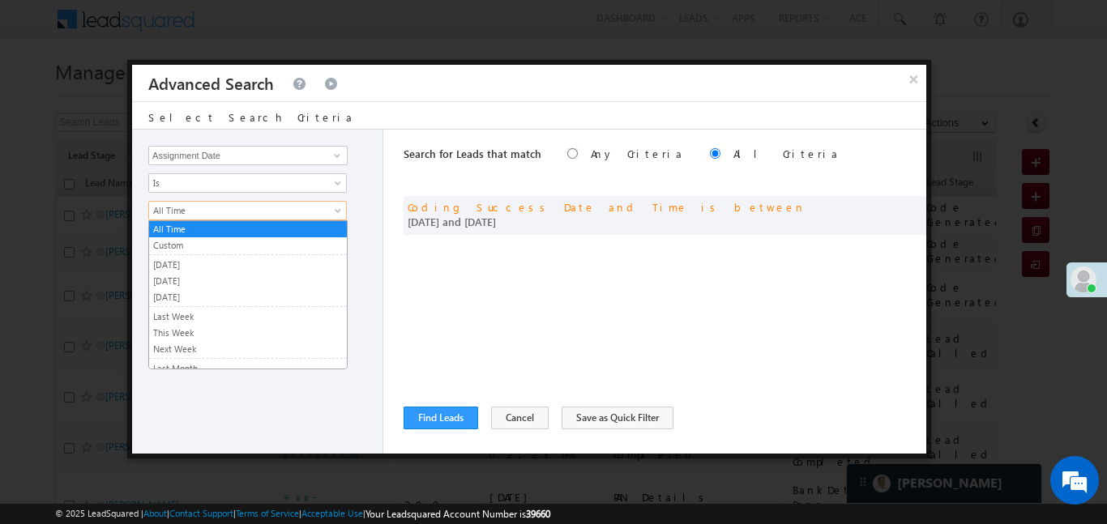
click at [224, 219] on link "All Time" at bounding box center [247, 210] width 198 height 19
drag, startPoint x: 189, startPoint y: 251, endPoint x: 184, endPoint y: 282, distance: 31.2
click at [184, 282] on ul "All Time Custom Yesterday Today Tomorrow Last Week This Week Next Week Last Mon…" at bounding box center [247, 294] width 199 height 149
click at [184, 282] on div "Lead Activity Task Sales Group Prospect Id WA Last Message Timestamp 4th Day Di…" at bounding box center [257, 292] width 251 height 324
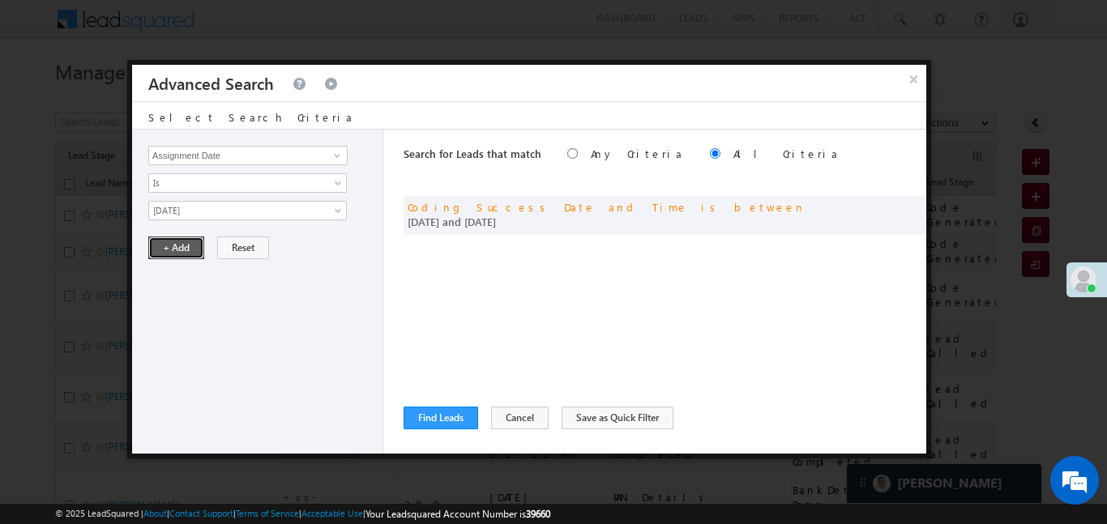
click at [175, 238] on button "+ Add" at bounding box center [176, 248] width 56 height 23
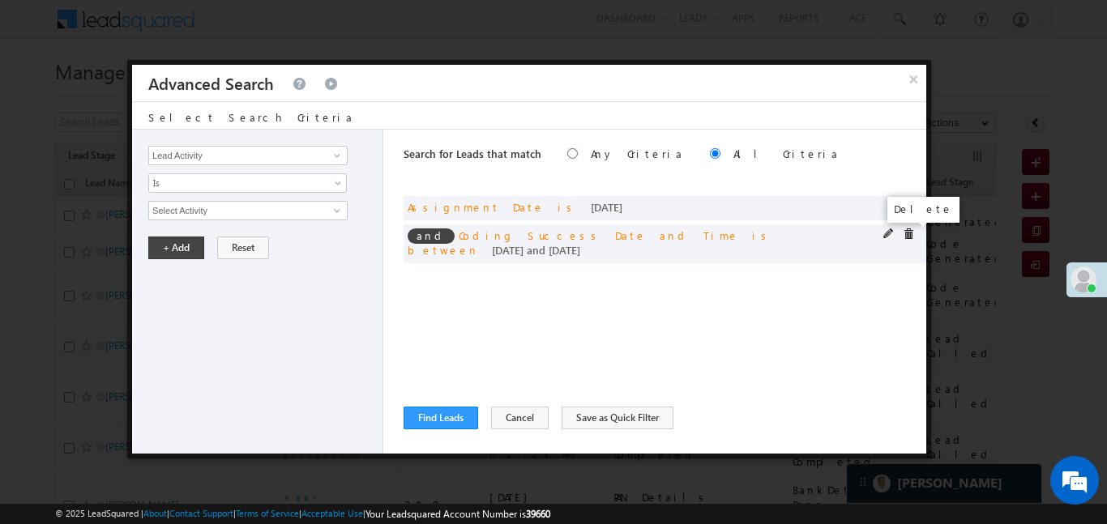
click at [906, 233] on span at bounding box center [908, 233] width 11 height 11
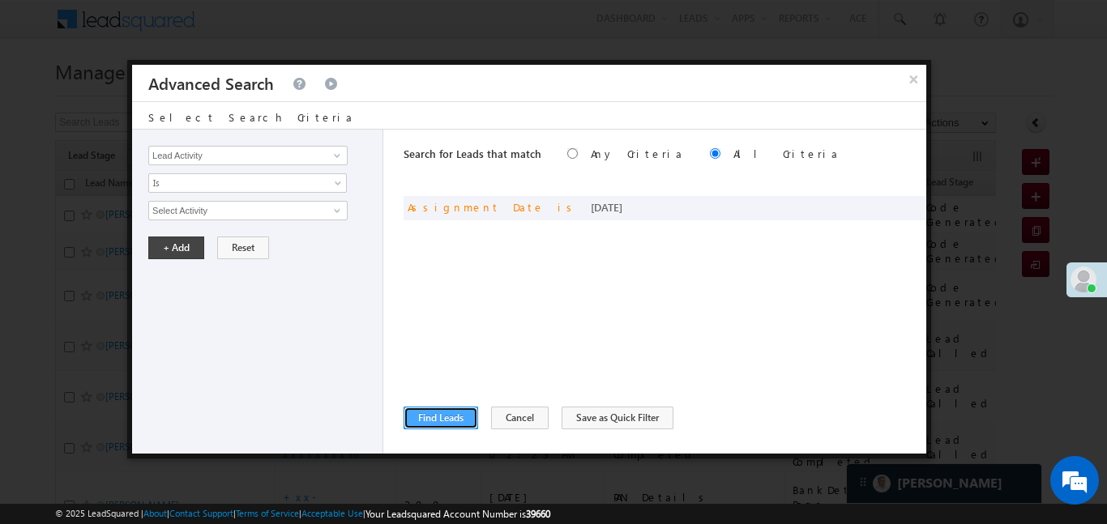
click at [432, 425] on button "Find Leads" at bounding box center [440, 418] width 75 height 23
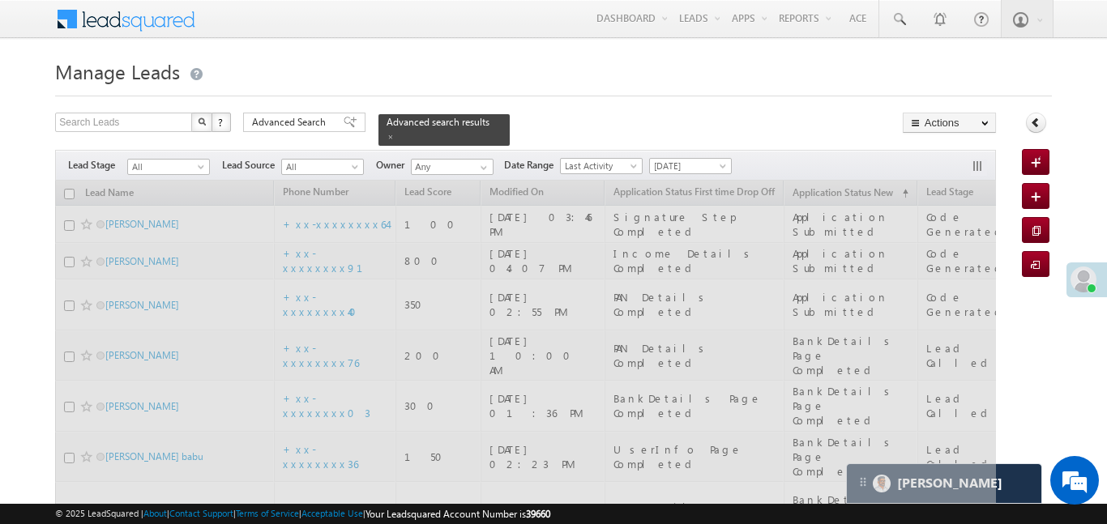
click at [619, 164] on div "Date Range Go 01/10/25 01/10/25 All Time Custom Yesterday Today Last Week This …" at bounding box center [618, 166] width 228 height 16
click at [612, 159] on span "Last Activity" at bounding box center [599, 166] width 77 height 15
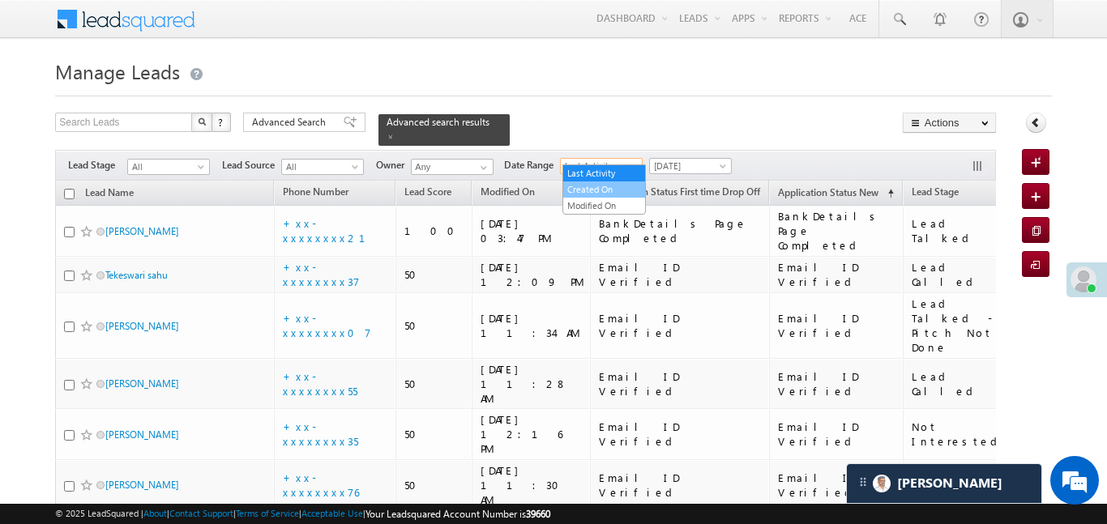
click at [622, 190] on link "Created On" at bounding box center [604, 189] width 82 height 15
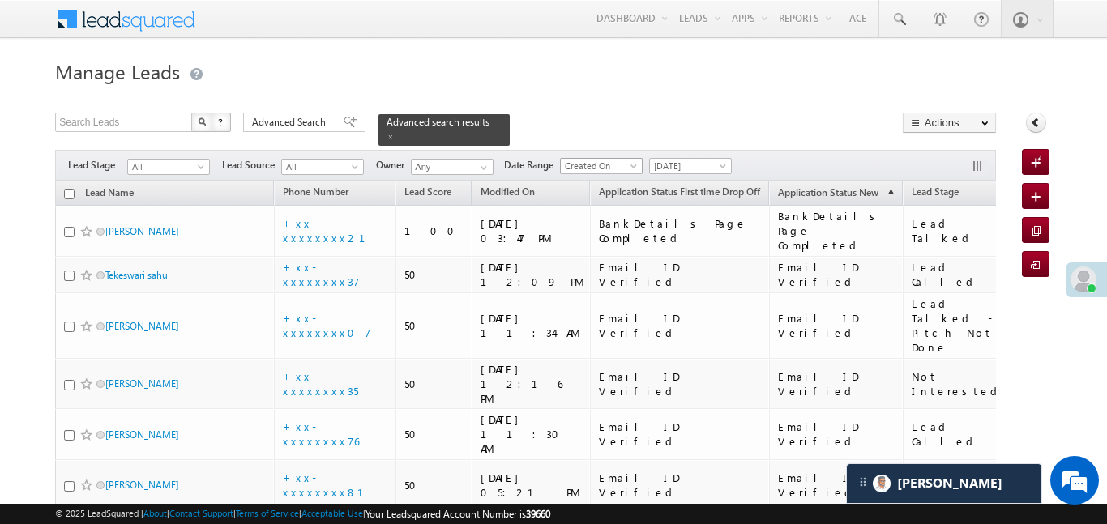
click at [610, 150] on div "Filters Lead Stage All All Lead Source All All Owner Any Any Date Range Go 01/1…" at bounding box center [525, 165] width 940 height 31
click at [608, 159] on span "Created On" at bounding box center [599, 166] width 77 height 15
click at [600, 177] on link "Last Activity" at bounding box center [604, 173] width 82 height 15
click at [395, 133] on span at bounding box center [390, 137] width 8 height 8
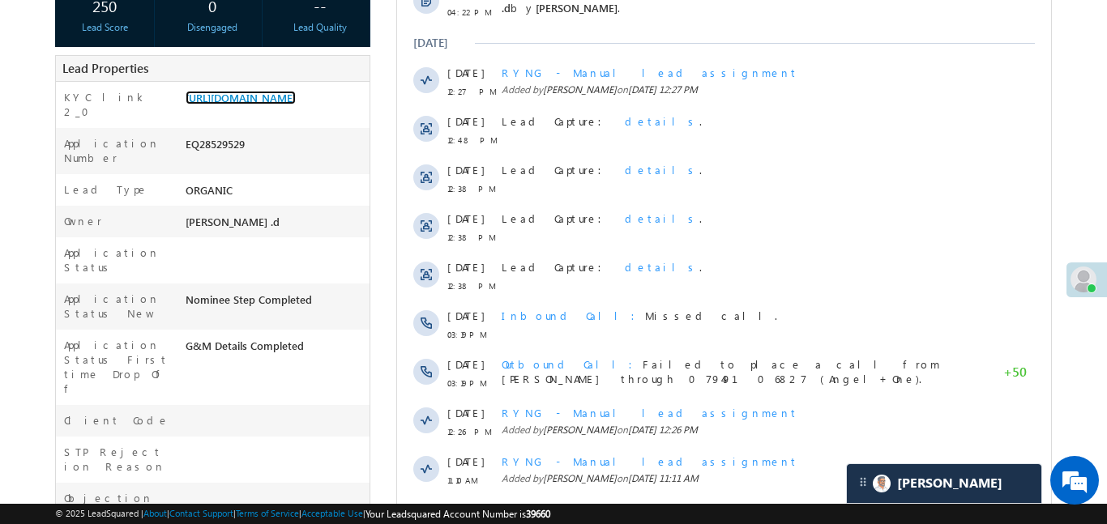
scroll to position [176, 0]
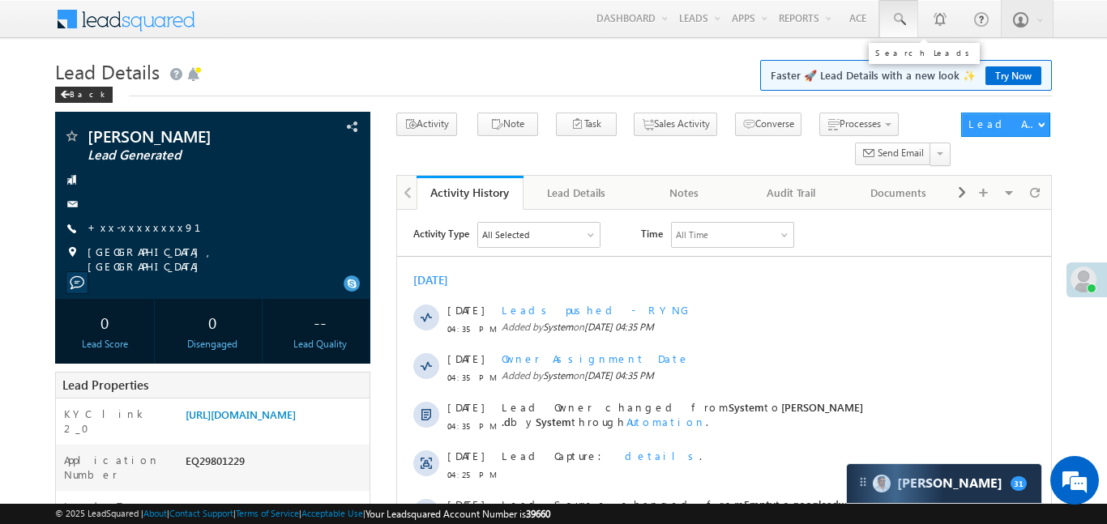
click at [907, 27] on link at bounding box center [898, 18] width 39 height 37
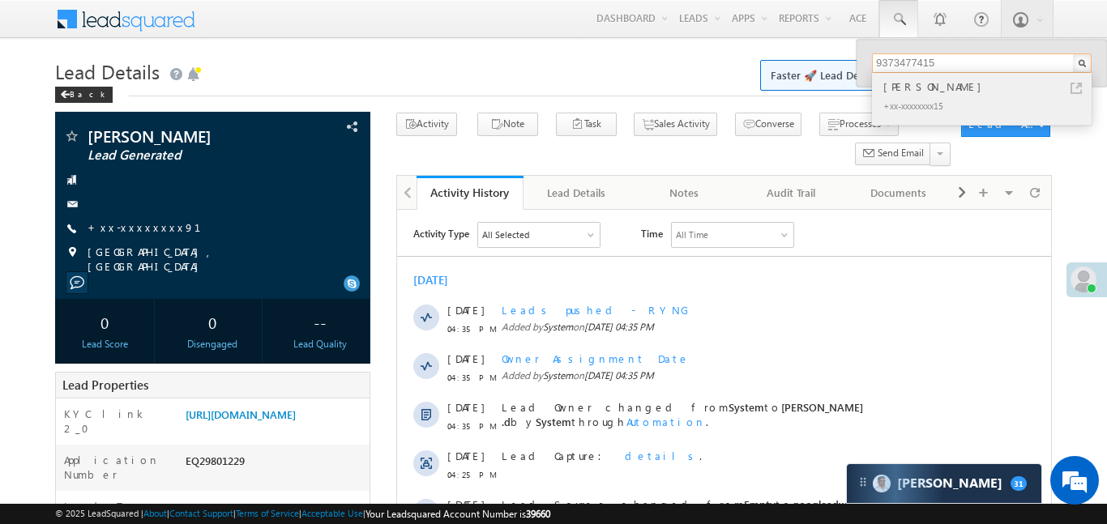
type input "9373477415"
click at [909, 87] on div "Avinash Mahendra chandorkar" at bounding box center [988, 87] width 217 height 18
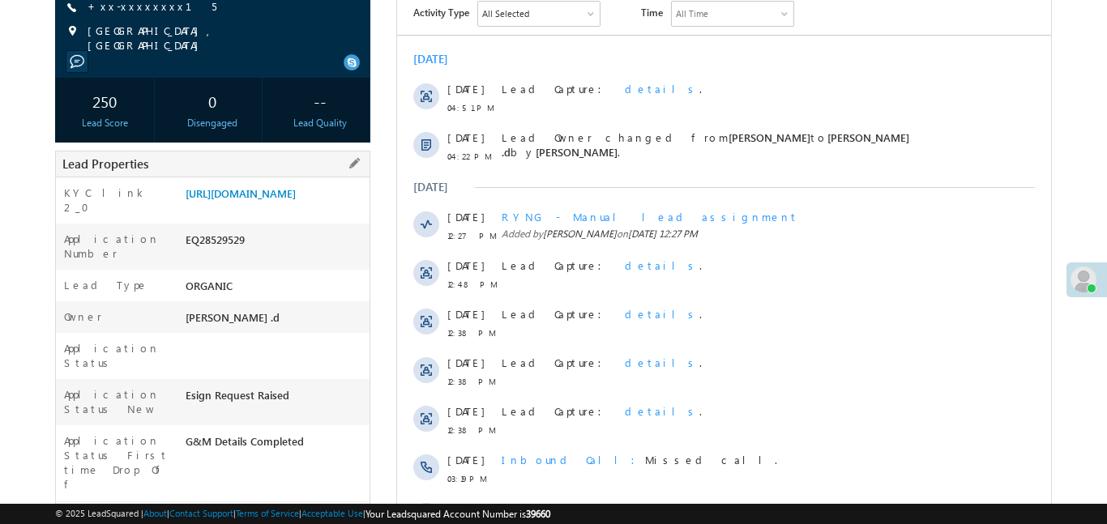
scroll to position [229, 0]
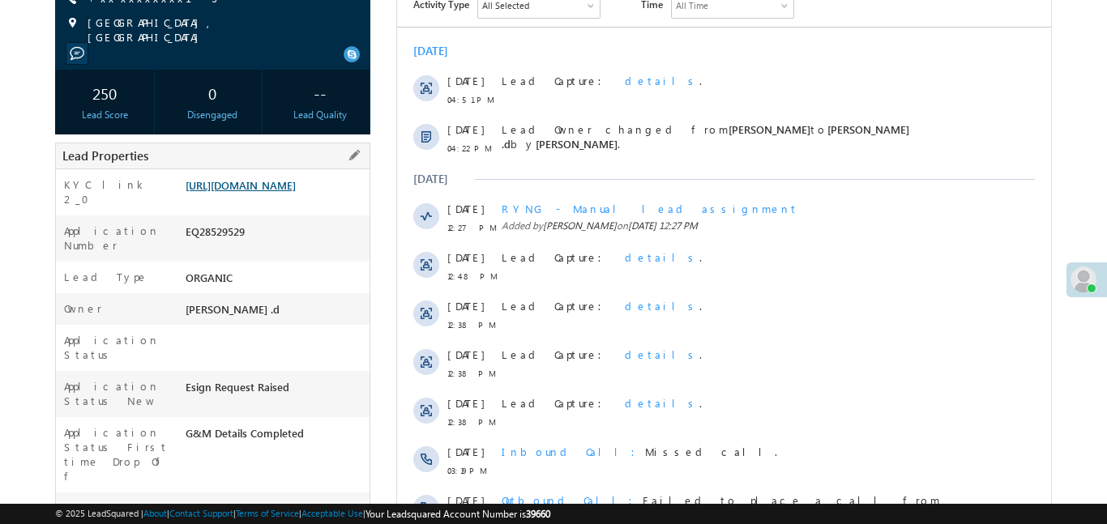
click at [296, 192] on link "https://angelbroking1-pk3em7sa.customui-test.leadsquared.com?leadId=d4c08262-4d…" at bounding box center [241, 185] width 110 height 14
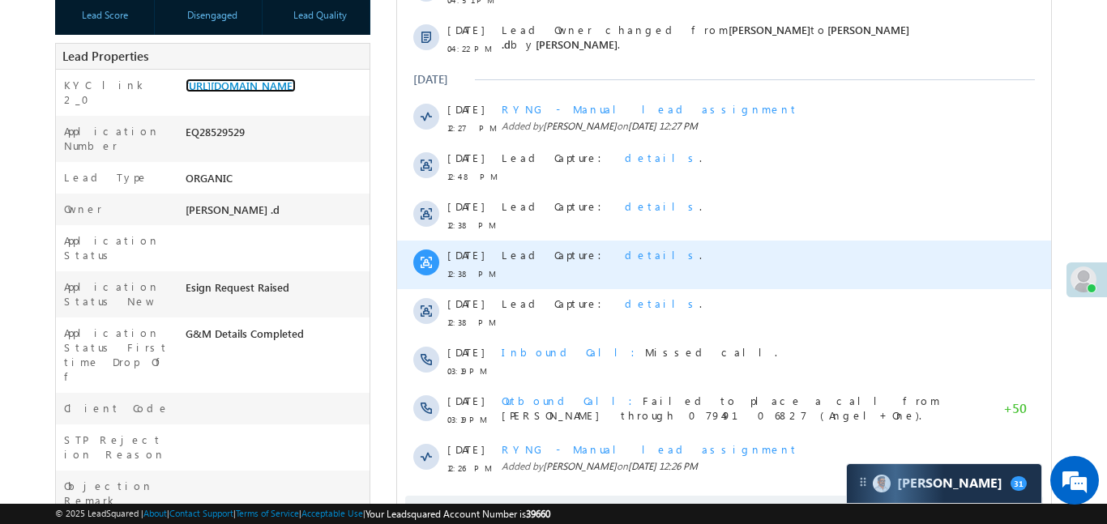
scroll to position [382, 0]
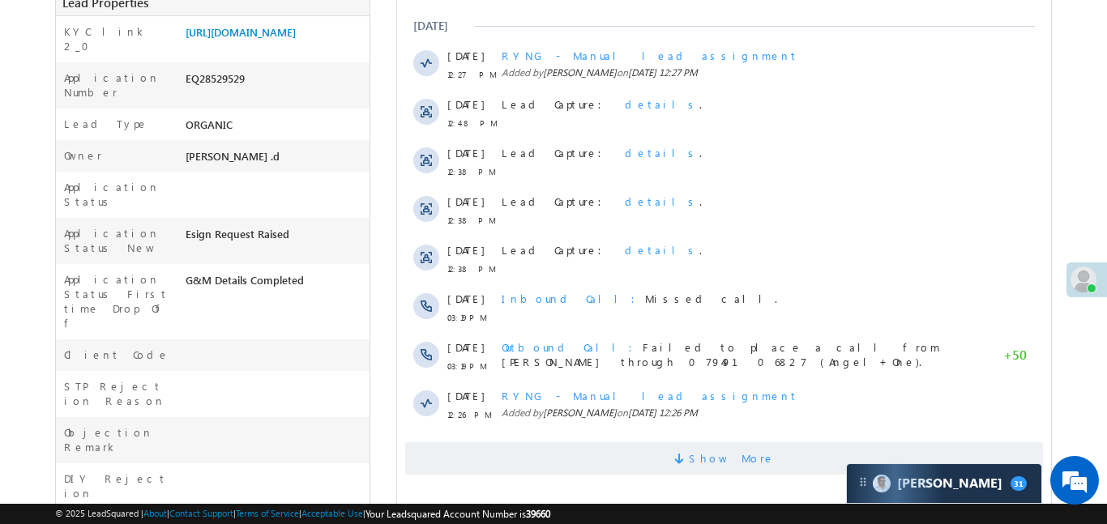
click at [770, 460] on span "Show More" at bounding box center [723, 458] width 638 height 32
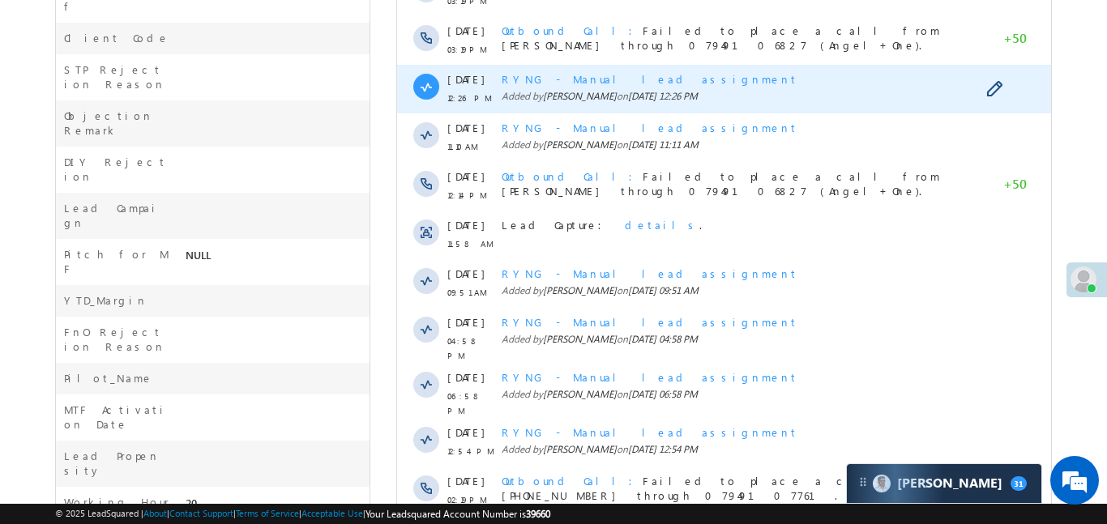
scroll to position [887, 0]
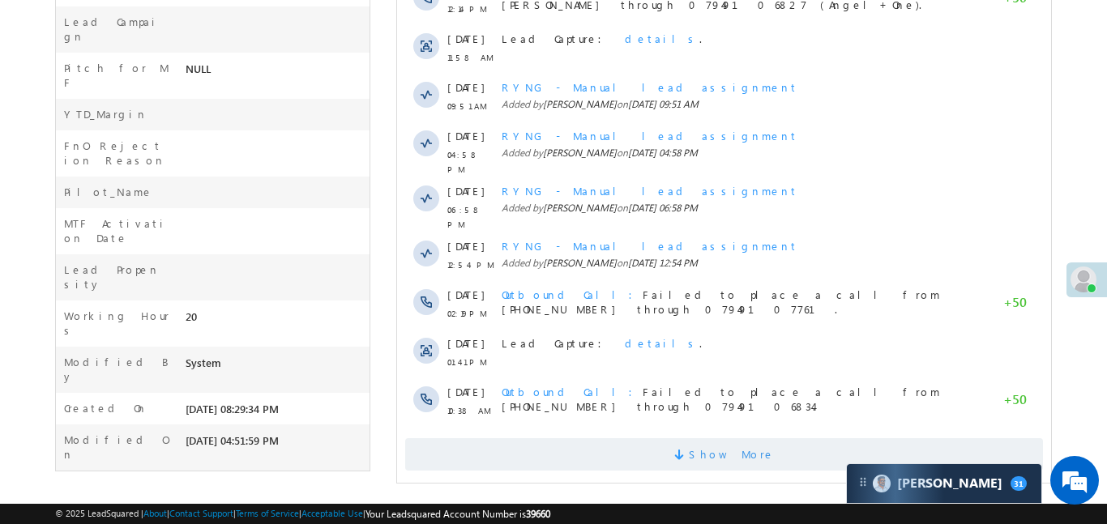
click at [725, 438] on span "Show More" at bounding box center [731, 454] width 86 height 32
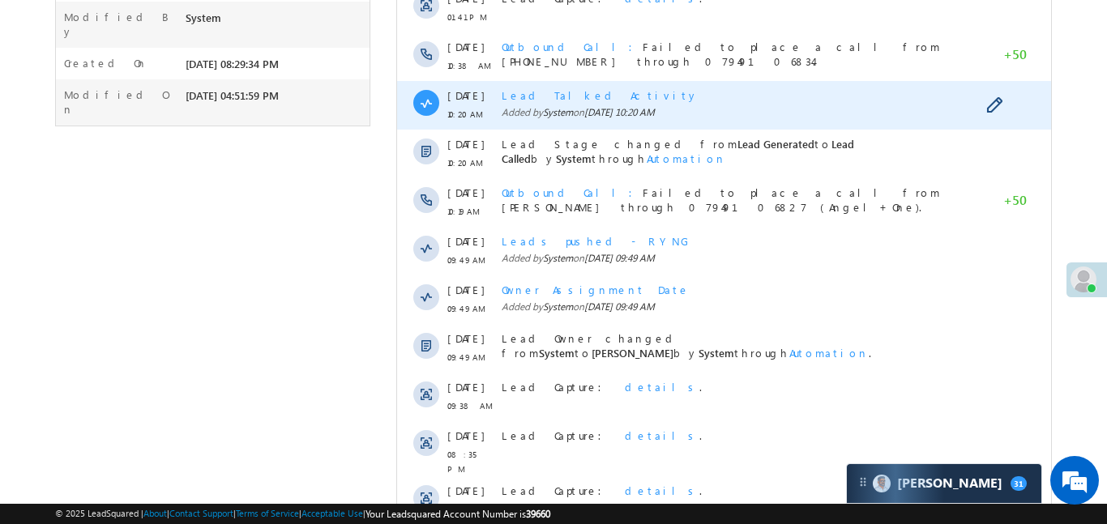
scroll to position [1373, 0]
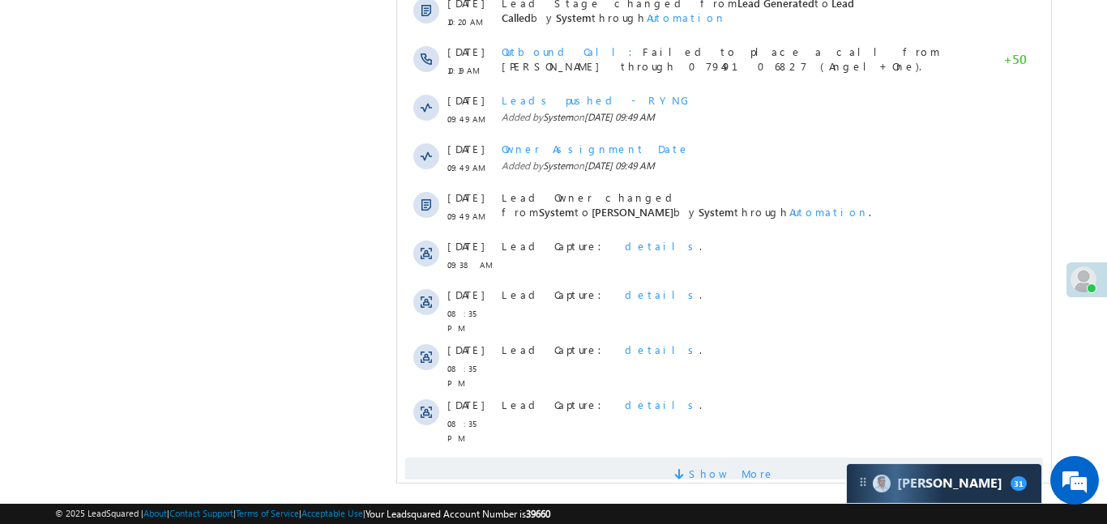
click at [702, 458] on span "Show More" at bounding box center [723, 474] width 638 height 32
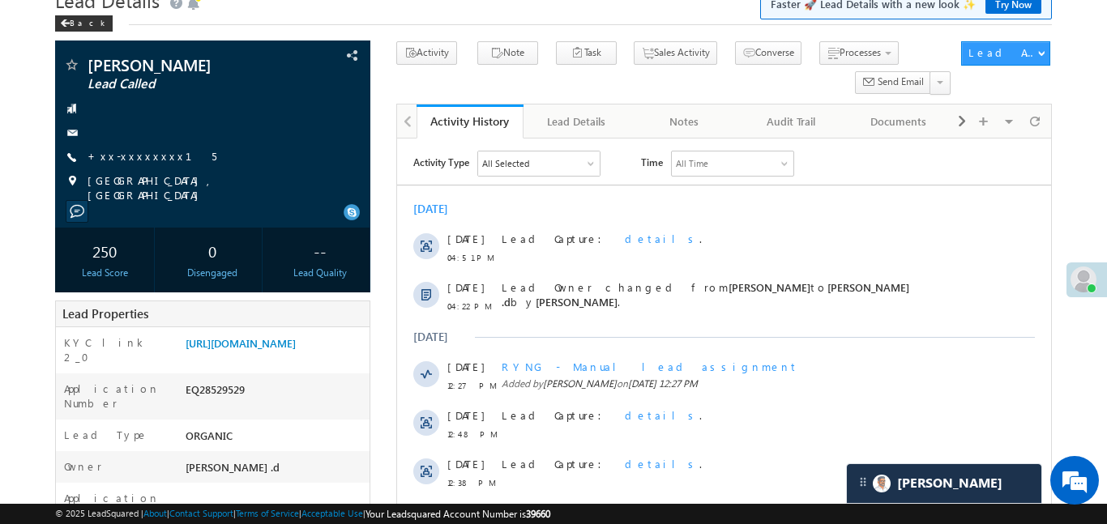
scroll to position [0, 0]
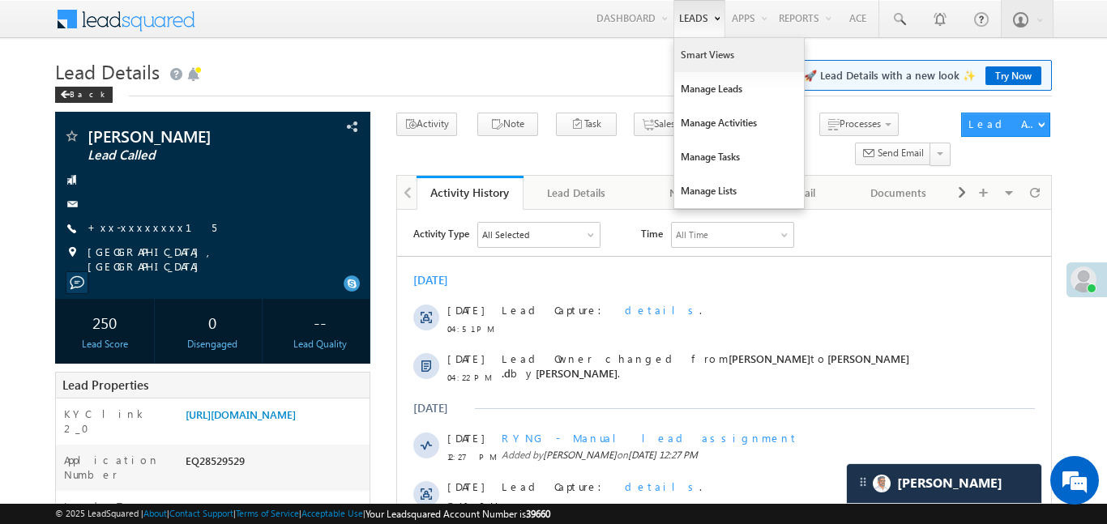
click at [710, 66] on link "Smart Views" at bounding box center [739, 55] width 130 height 34
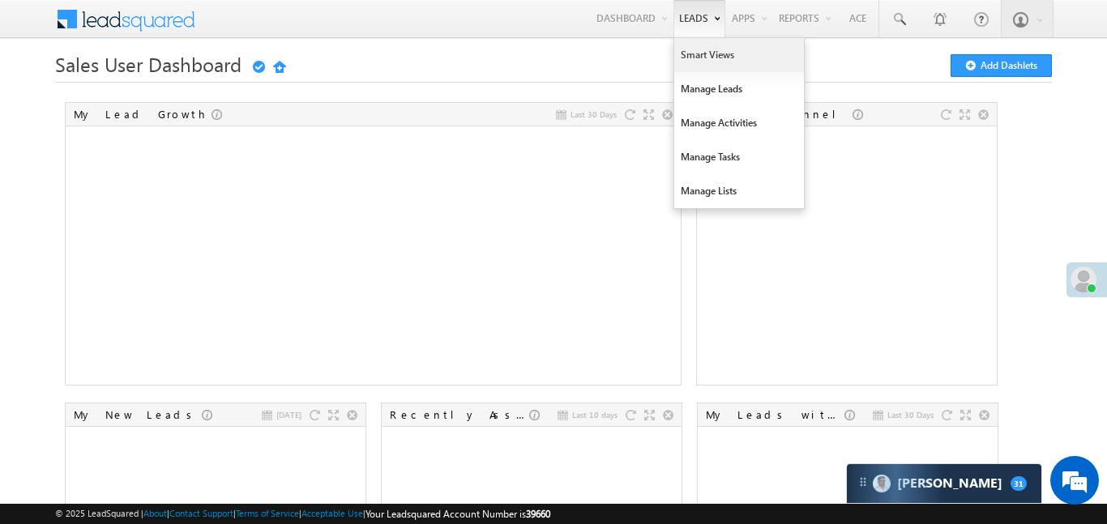
click at [704, 51] on link "Smart Views" at bounding box center [739, 55] width 130 height 34
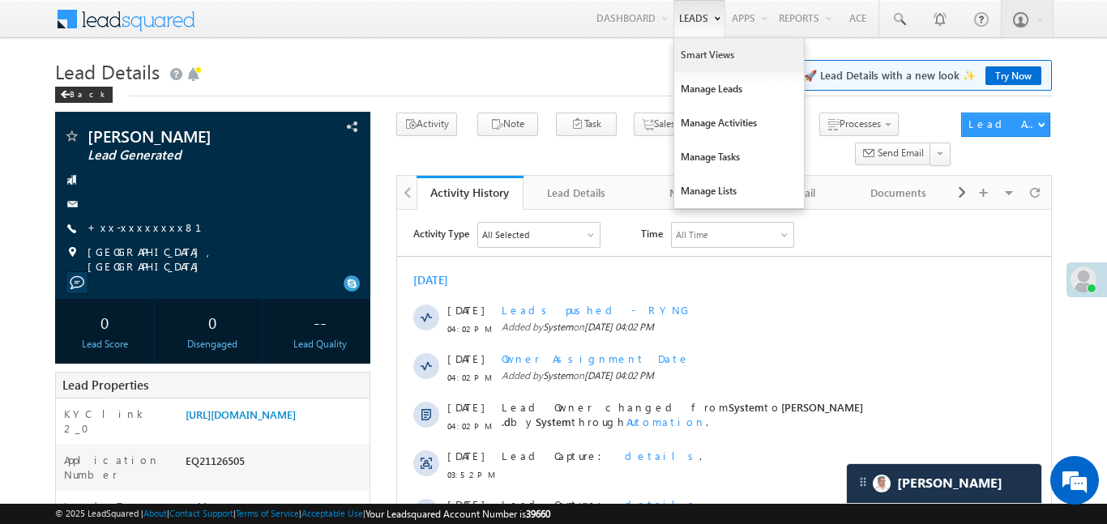
click at [710, 61] on link "Smart Views" at bounding box center [739, 55] width 130 height 34
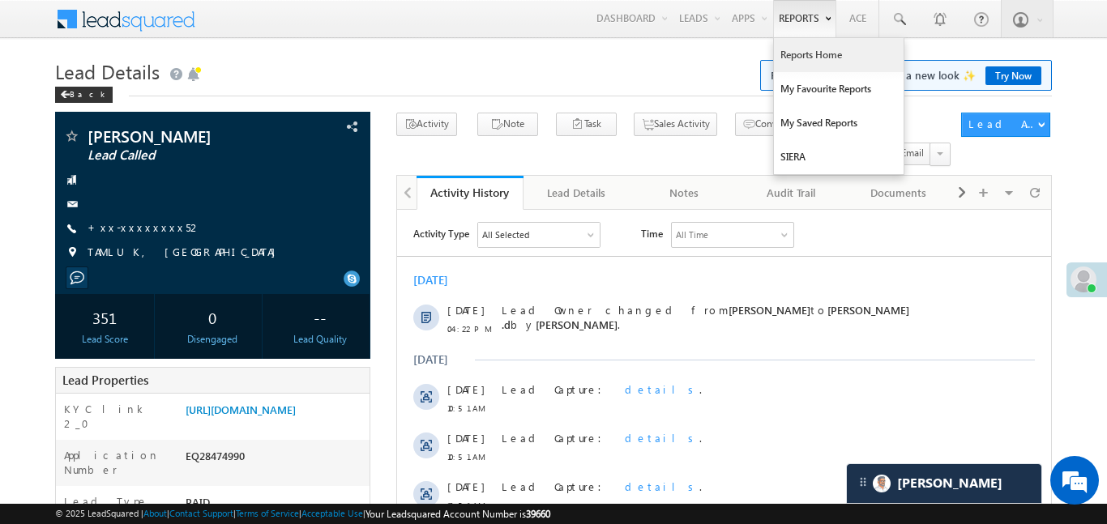
click at [813, 60] on link "Reports Home" at bounding box center [839, 55] width 130 height 34
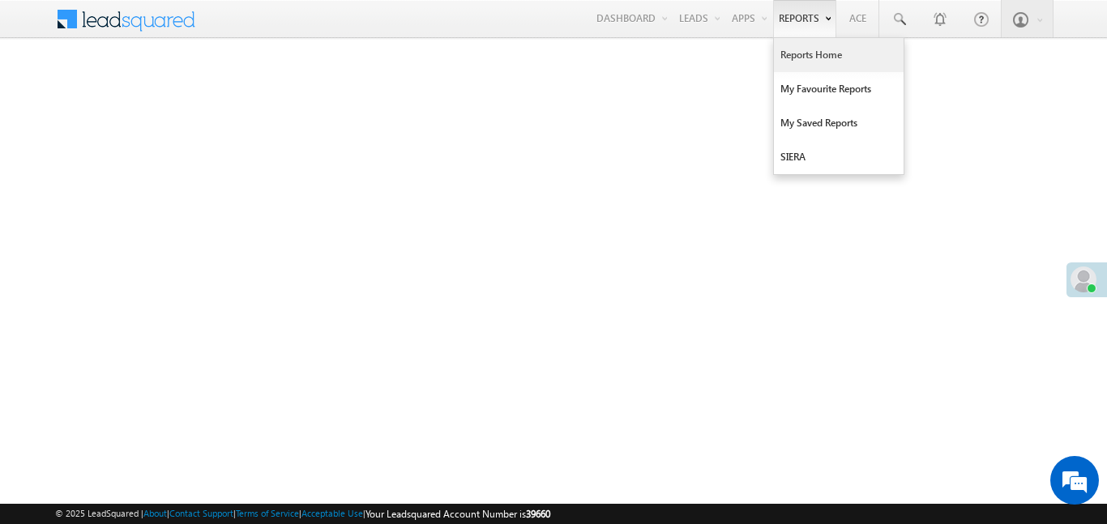
click at [791, 51] on link "Reports Home" at bounding box center [839, 55] width 130 height 34
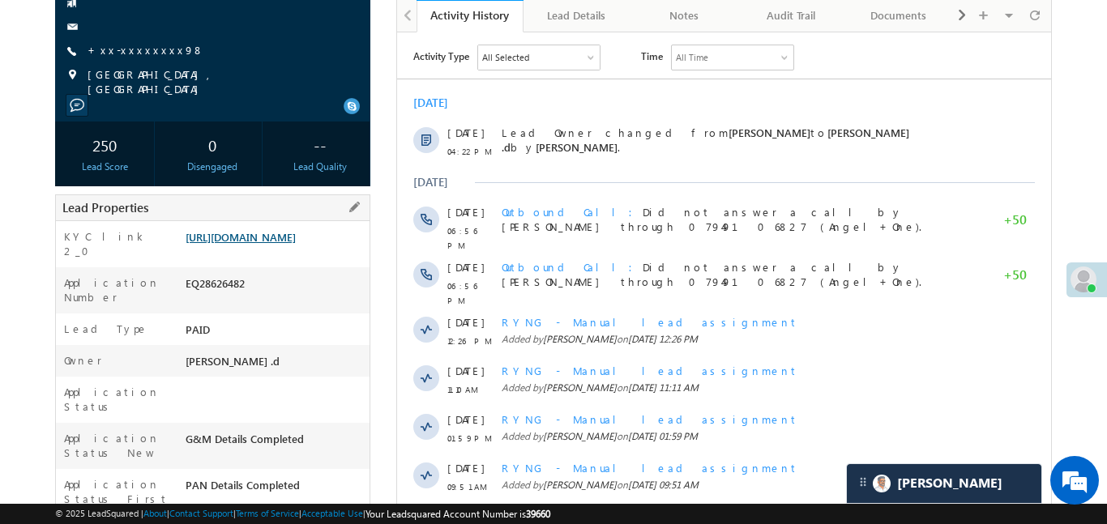
scroll to position [179, 0]
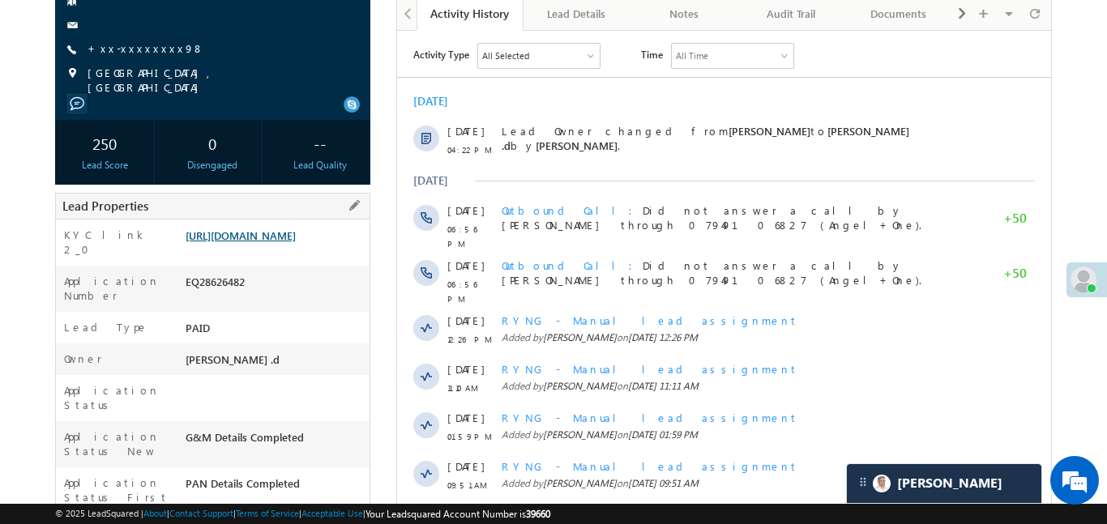
click at [271, 242] on link "[URL][DOMAIN_NAME]" at bounding box center [241, 235] width 110 height 14
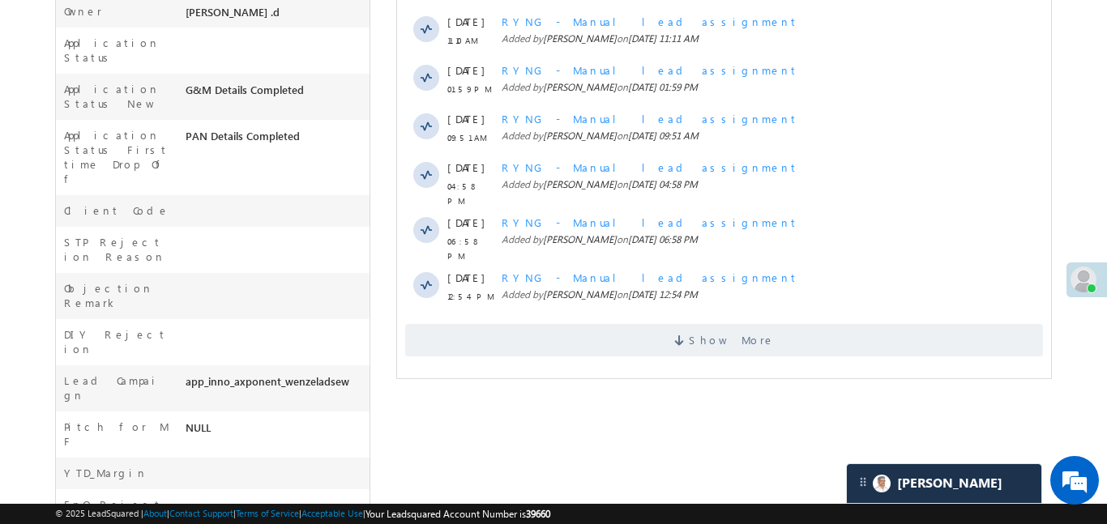
scroll to position [684, 0]
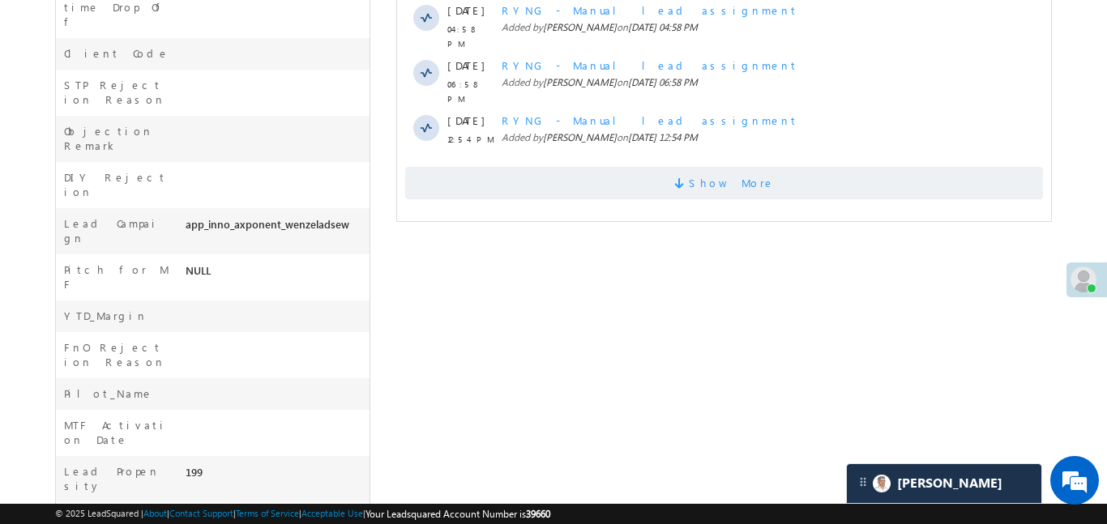
click at [597, 167] on span "Show More" at bounding box center [723, 183] width 638 height 32
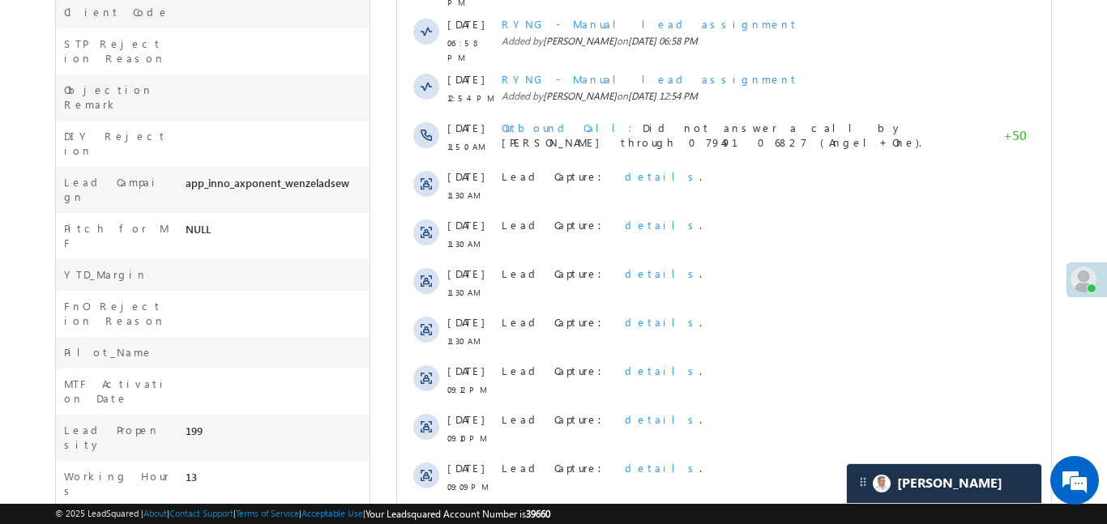
scroll to position [103, 0]
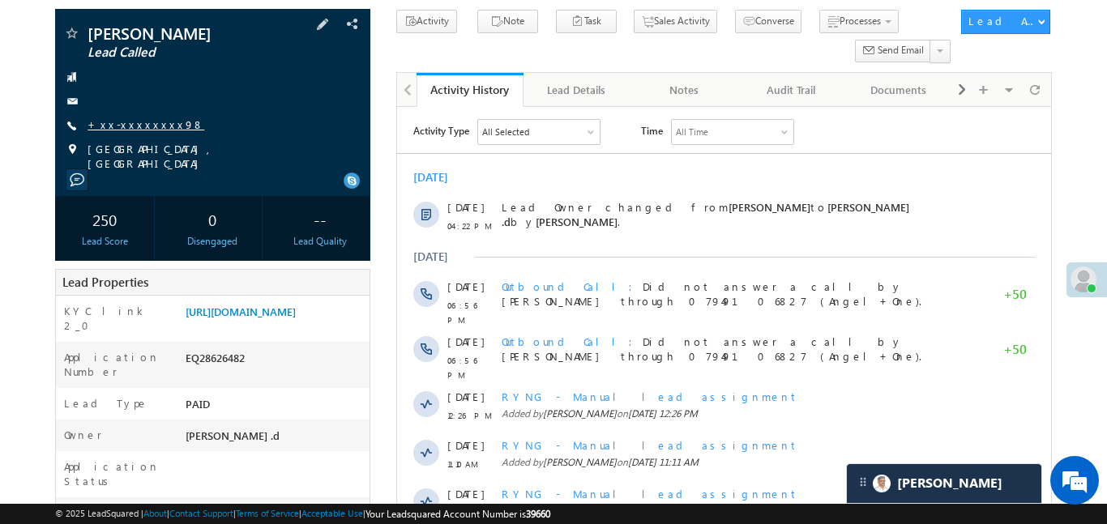
click at [143, 128] on link "+xx-xxxxxxxx98" at bounding box center [145, 124] width 117 height 14
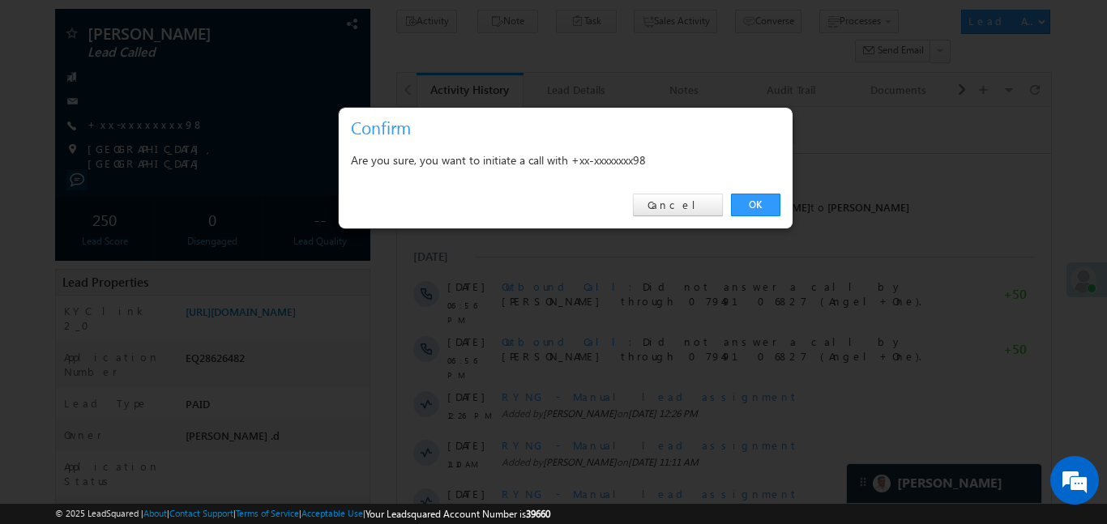
click at [745, 187] on div "OK Cancel" at bounding box center [566, 205] width 454 height 46
click at [759, 202] on link "OK" at bounding box center [755, 205] width 49 height 23
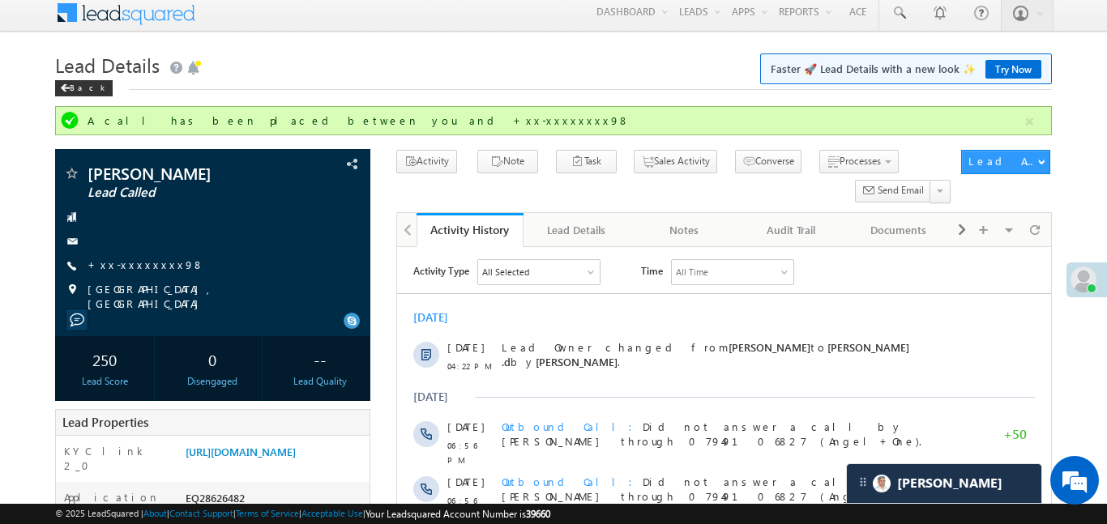
scroll to position [8, 0]
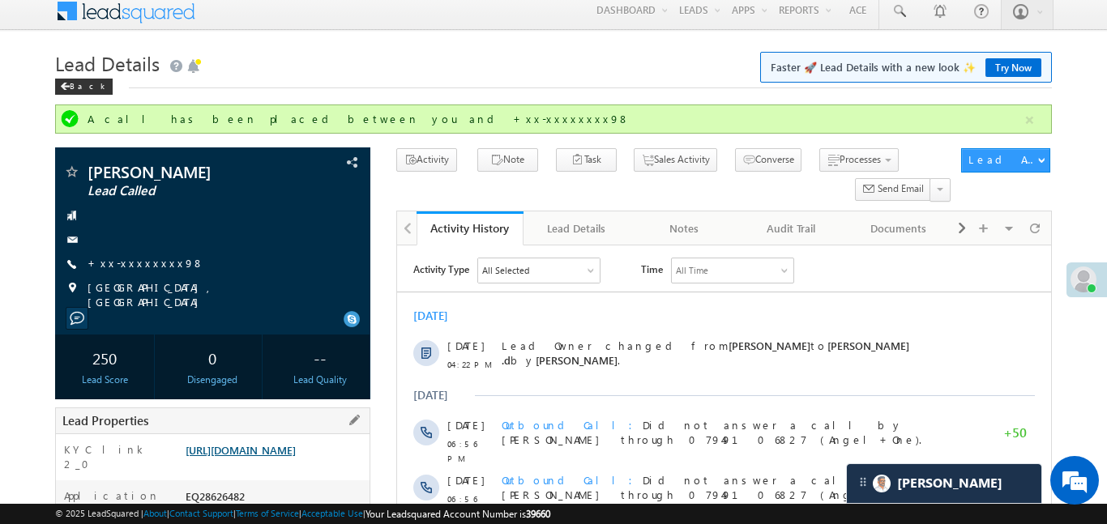
click at [258, 457] on link "https://angelbroking1-pk3em7sa.customui-test.leadsquared.com?leadId=de782978-03…" at bounding box center [241, 450] width 110 height 14
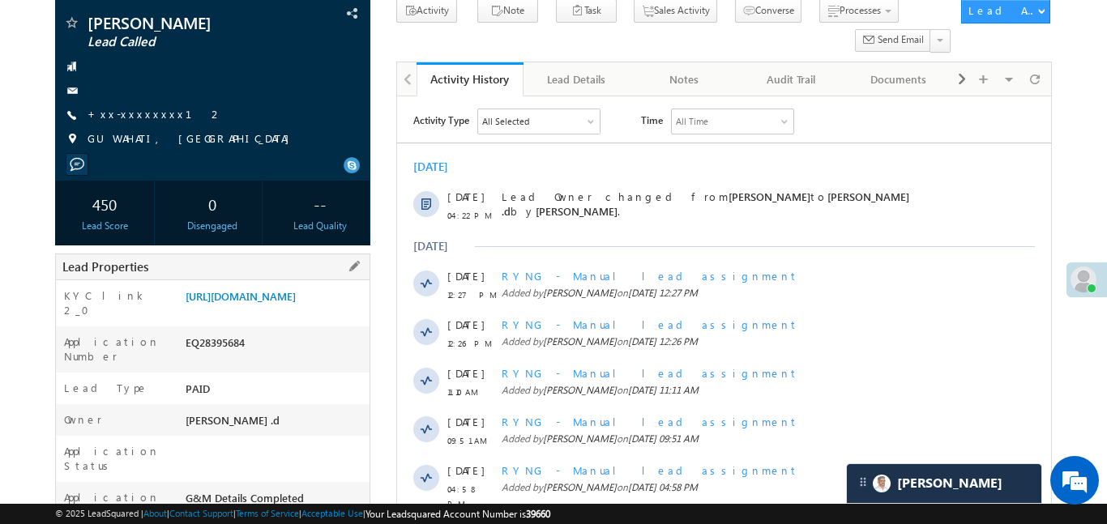
scroll to position [138, 0]
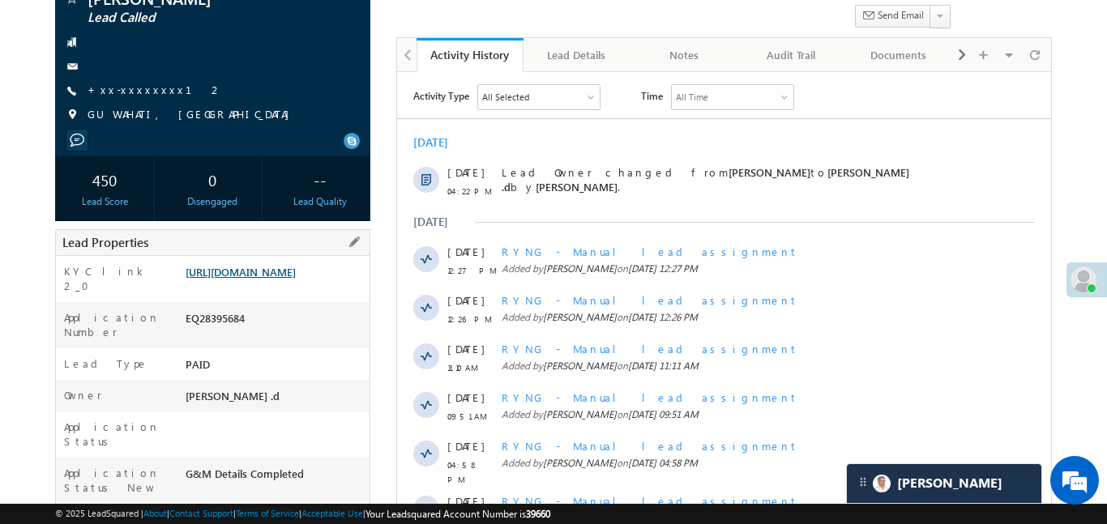
click at [284, 275] on link "[URL][DOMAIN_NAME]" at bounding box center [241, 272] width 110 height 14
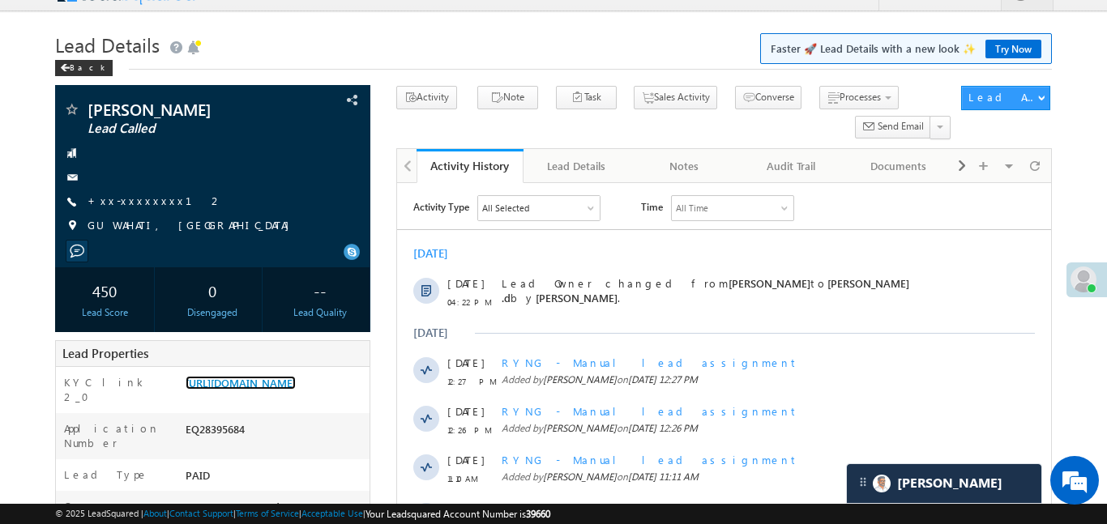
scroll to position [0, 0]
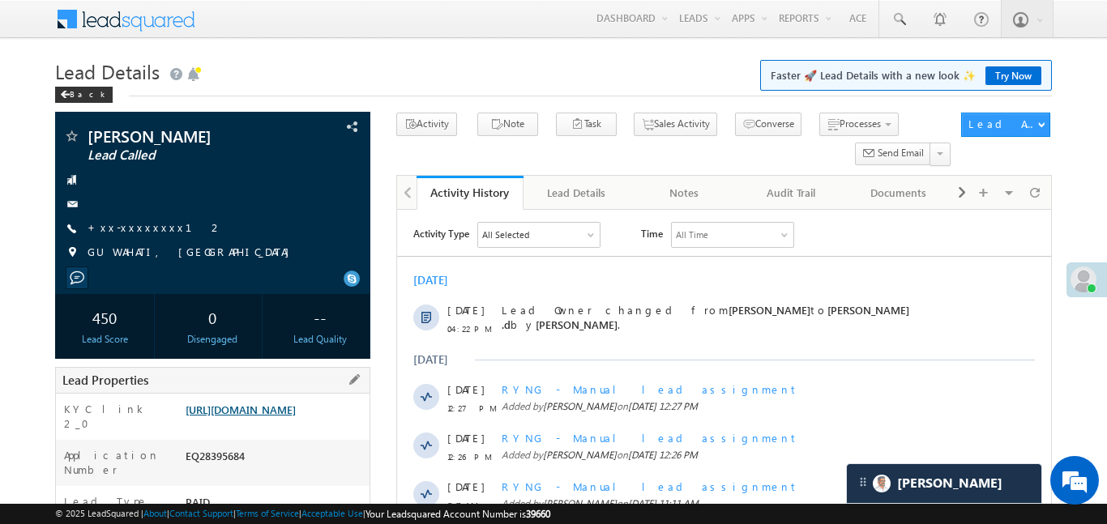
click at [280, 416] on link "[URL][DOMAIN_NAME]" at bounding box center [241, 410] width 110 height 14
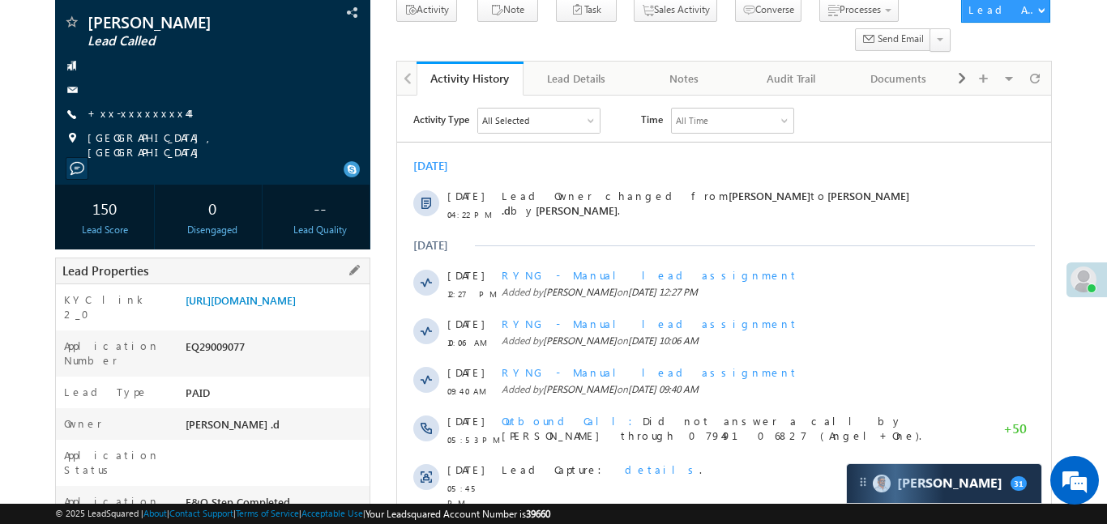
scroll to position [147, 0]
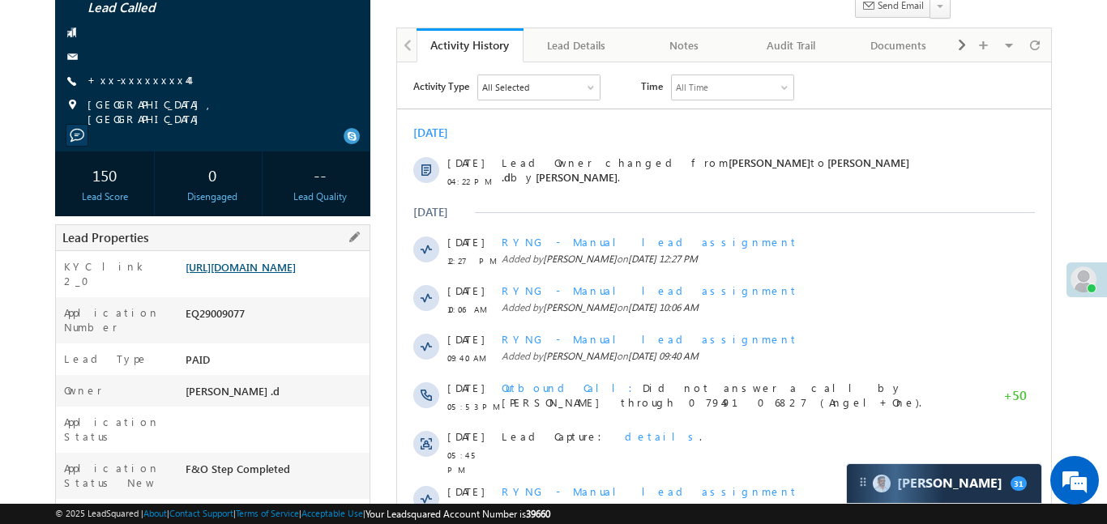
click at [277, 274] on link "https://angelbroking1-pk3em7sa.customui-test.leadsquared.com?leadId=81756eb5-3a…" at bounding box center [241, 267] width 110 height 14
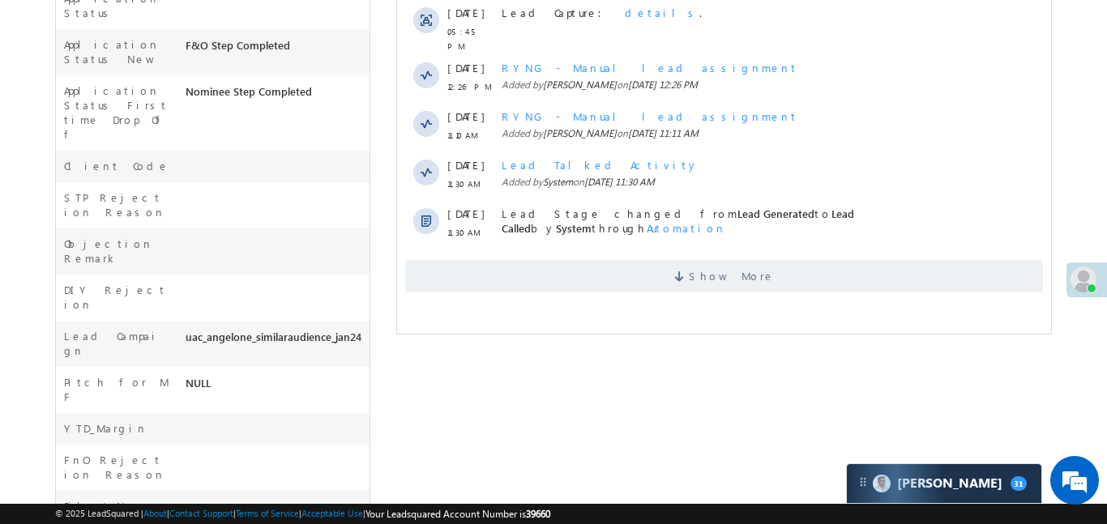
scroll to position [574, 0]
click at [651, 271] on span "Show More" at bounding box center [723, 274] width 638 height 32
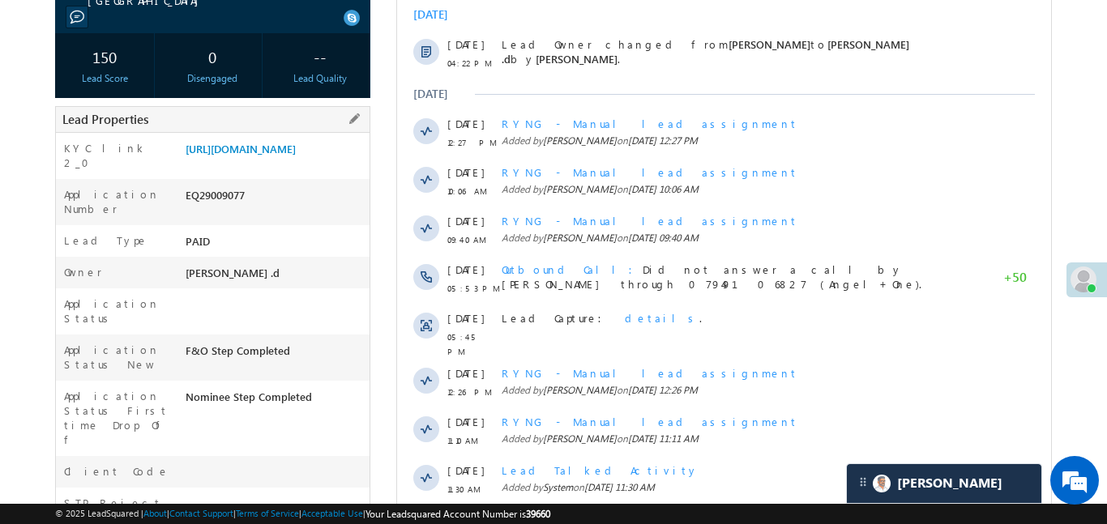
scroll to position [92, 0]
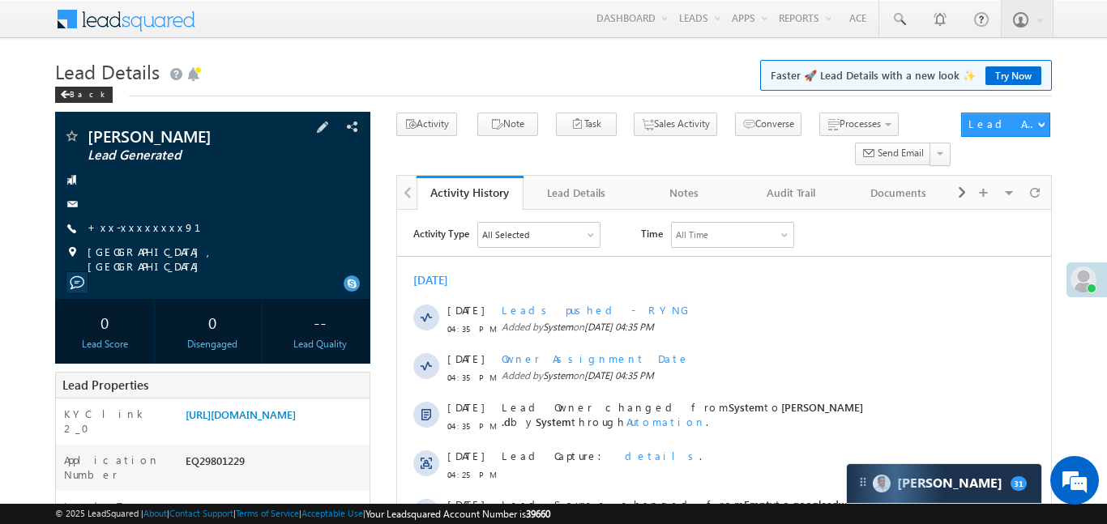
click at [132, 237] on div "[PERSON_NAME] Lead Generated +xx-xxxxxxxx91" at bounding box center [212, 201] width 299 height 146
click at [132, 233] on link "+xx-xxxxxxxx91" at bounding box center [153, 227] width 133 height 14
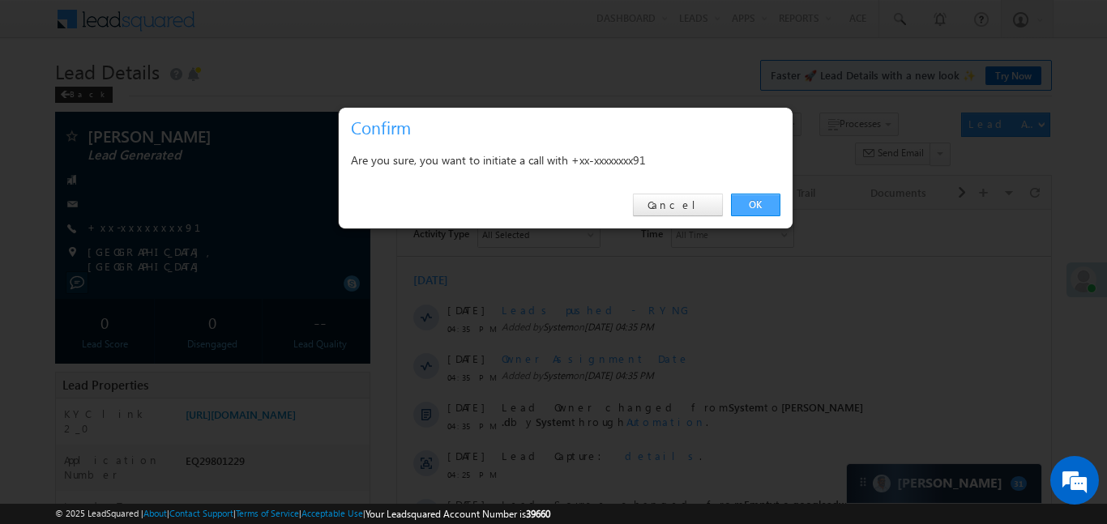
click at [740, 209] on link "OK" at bounding box center [755, 205] width 49 height 23
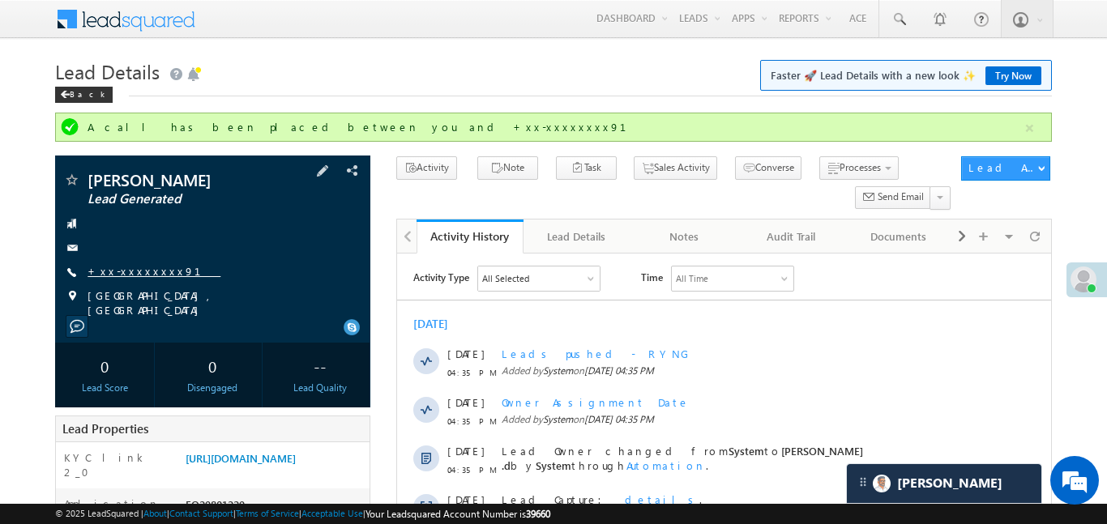
click at [143, 271] on link "+xx-xxxxxxxx91" at bounding box center [153, 271] width 133 height 14
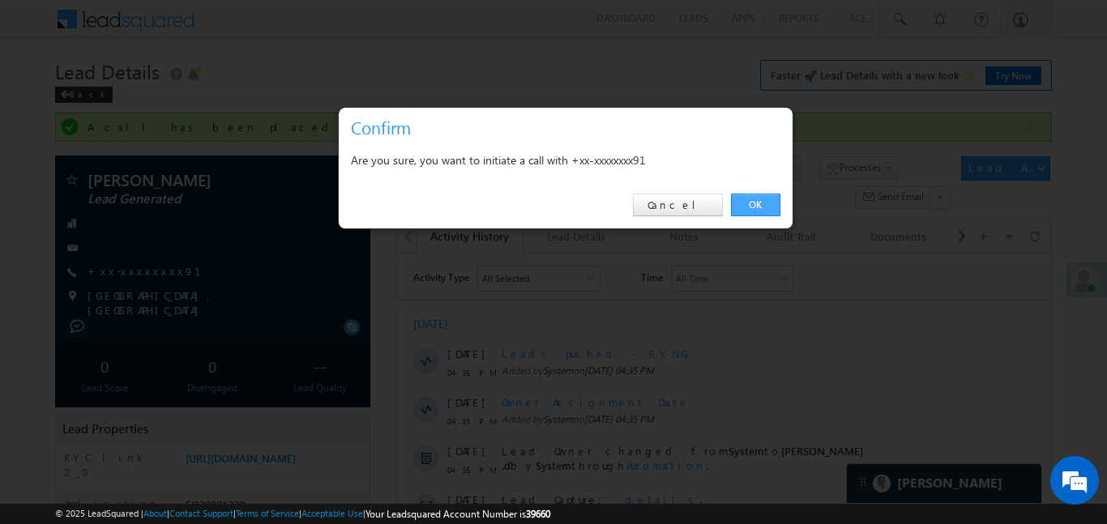
click at [769, 209] on link "OK" at bounding box center [755, 205] width 49 height 23
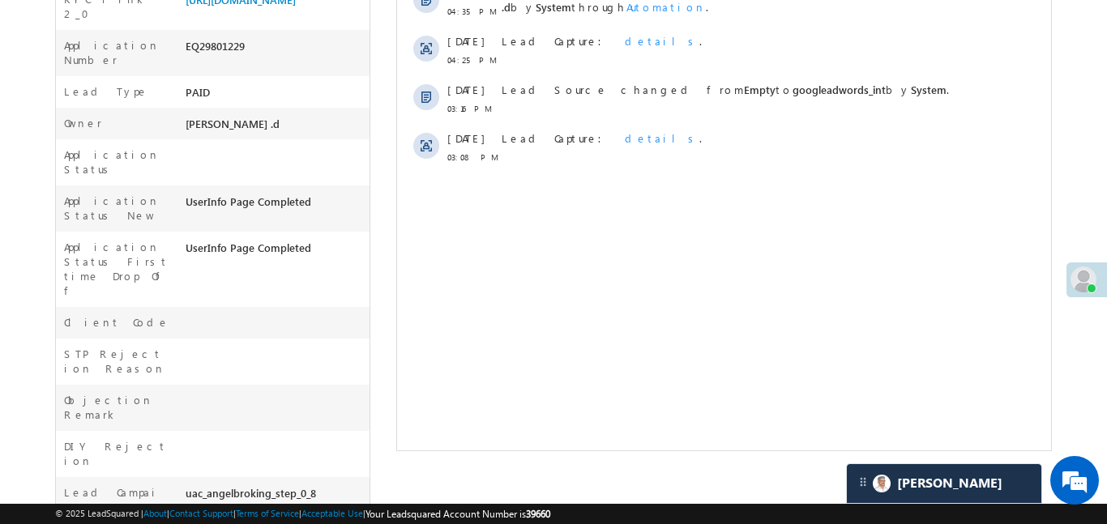
scroll to position [715, 0]
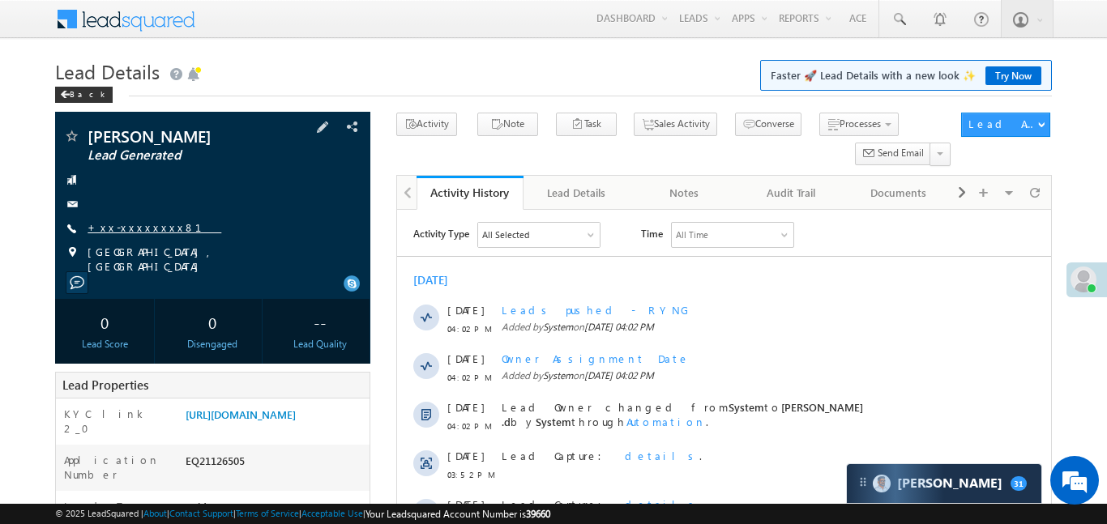
click at [143, 224] on link "+xx-xxxxxxxx81" at bounding box center [154, 227] width 134 height 14
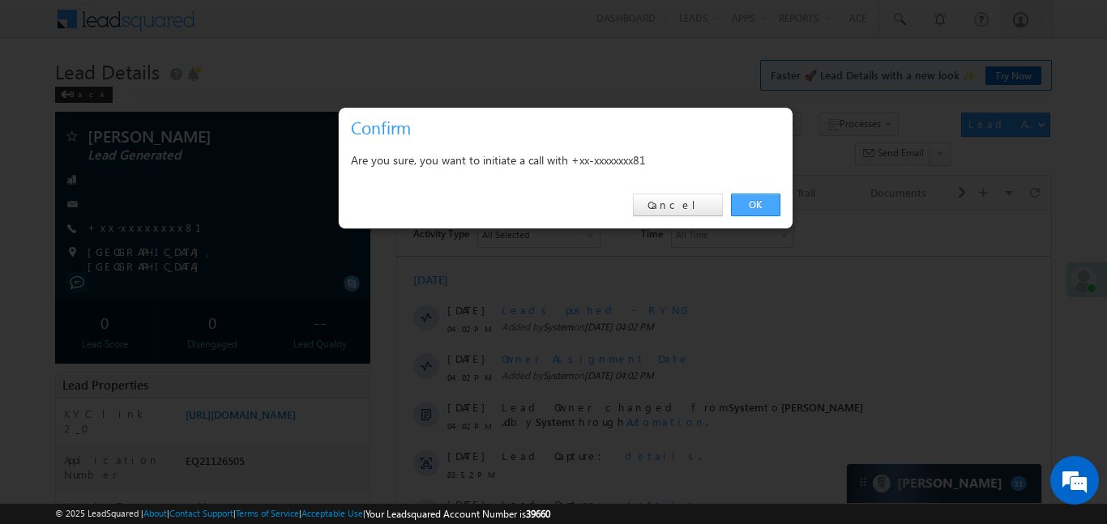
click at [759, 198] on link "OK" at bounding box center [755, 205] width 49 height 23
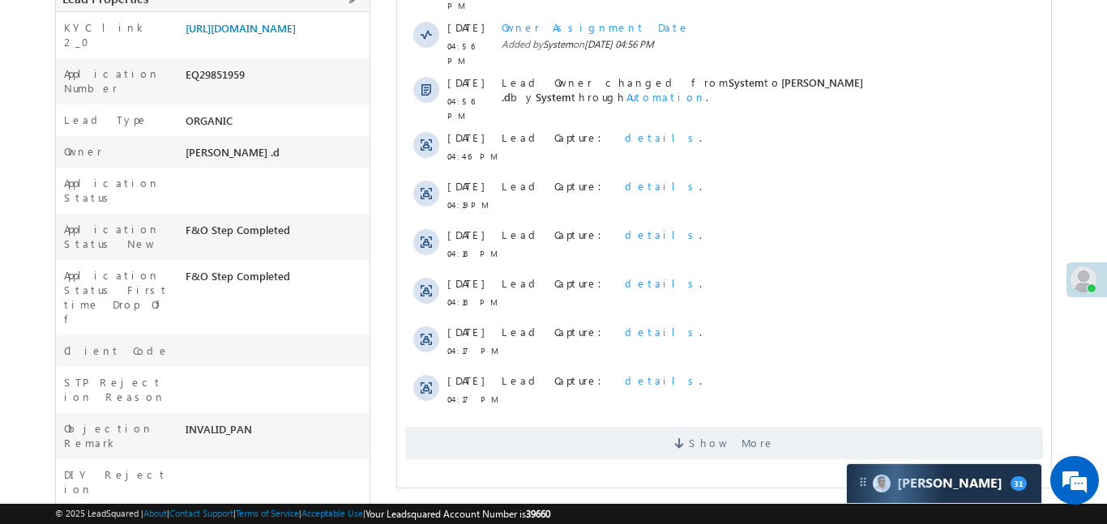
scroll to position [200, 0]
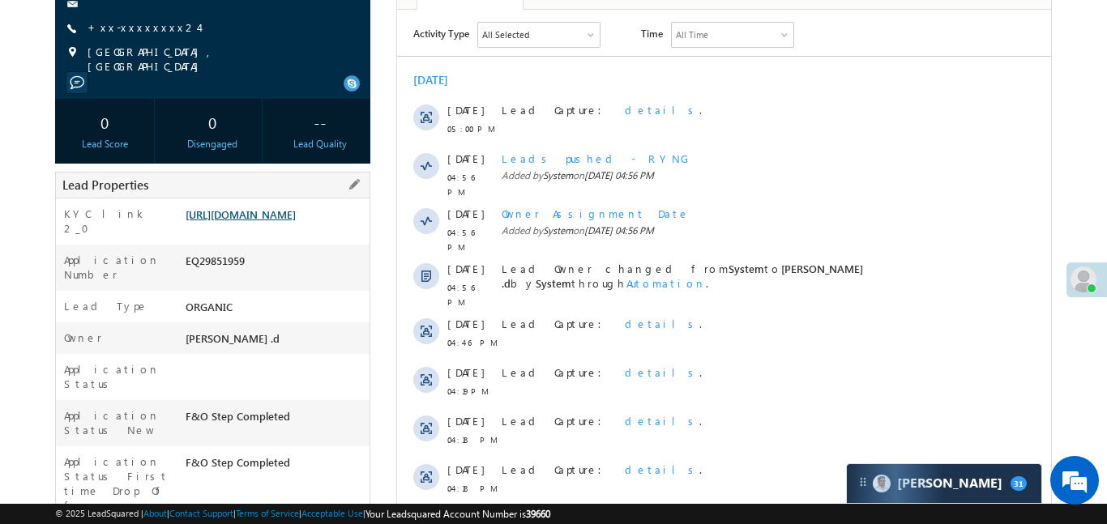
click at [271, 221] on link "[URL][DOMAIN_NAME]" at bounding box center [241, 214] width 110 height 14
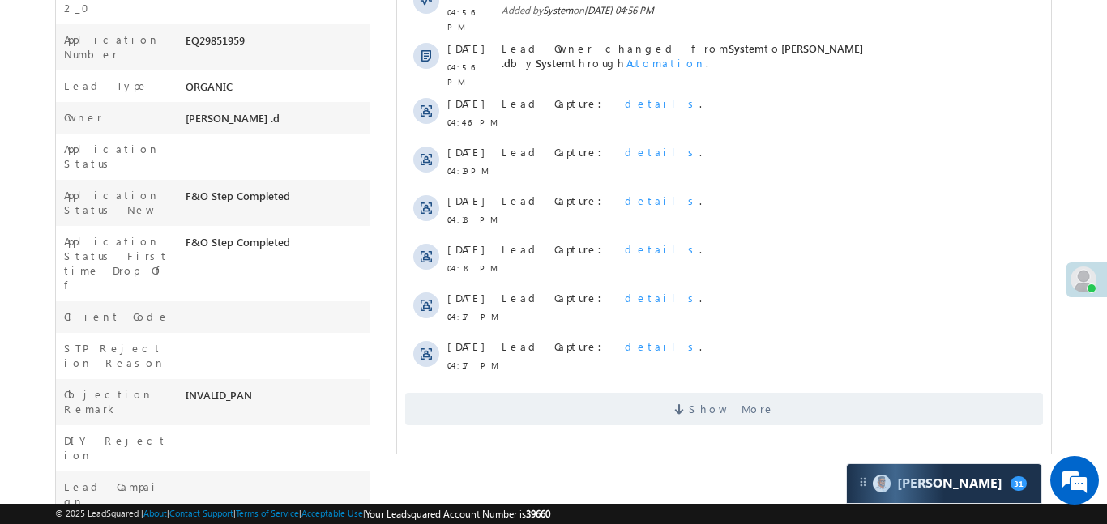
scroll to position [480, 0]
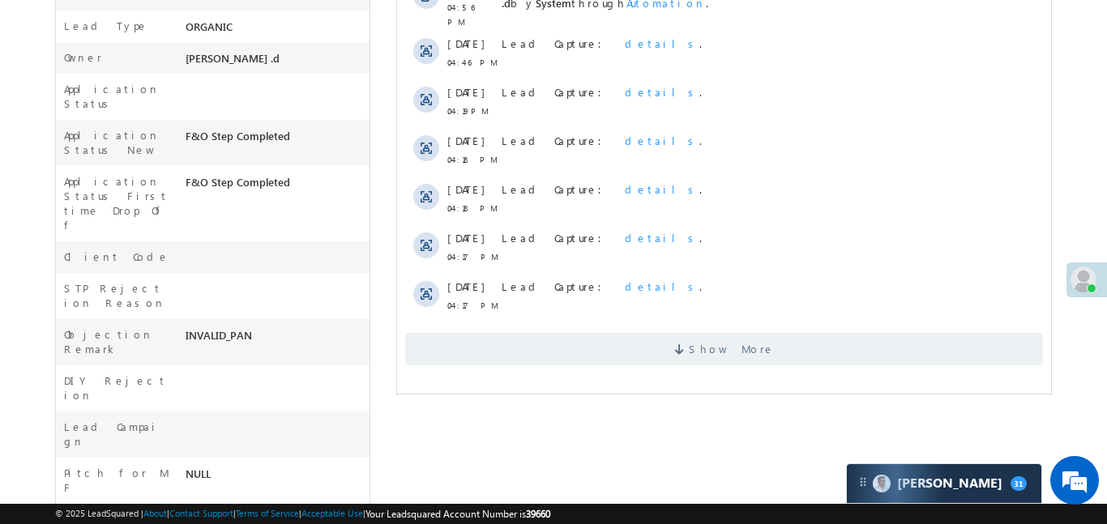
click at [638, 321] on div "Show More" at bounding box center [723, 343] width 654 height 45
click at [646, 333] on span "Show More" at bounding box center [723, 349] width 638 height 32
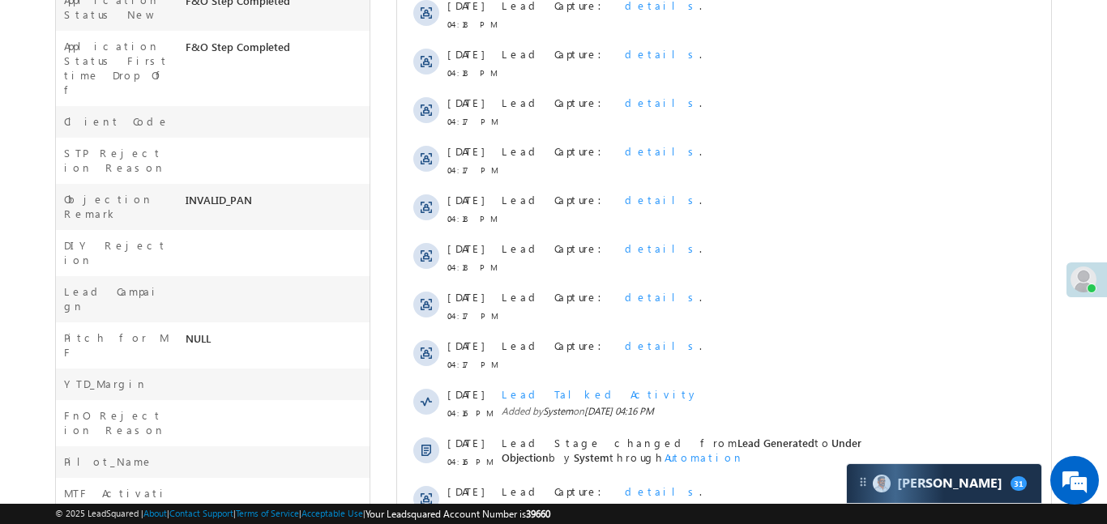
scroll to position [0, 0]
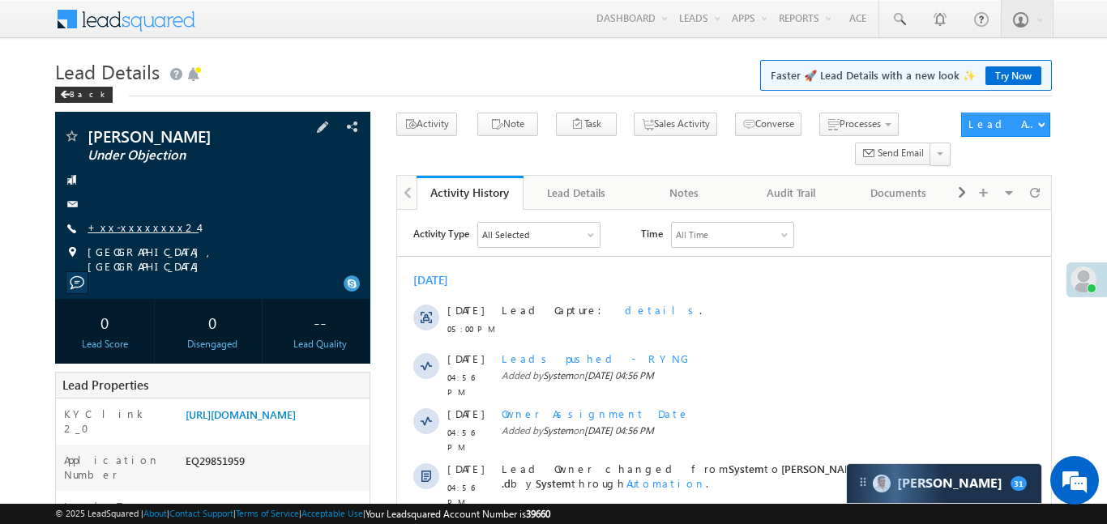
click at [147, 224] on link "+xx-xxxxxxxx24" at bounding box center [142, 227] width 111 height 14
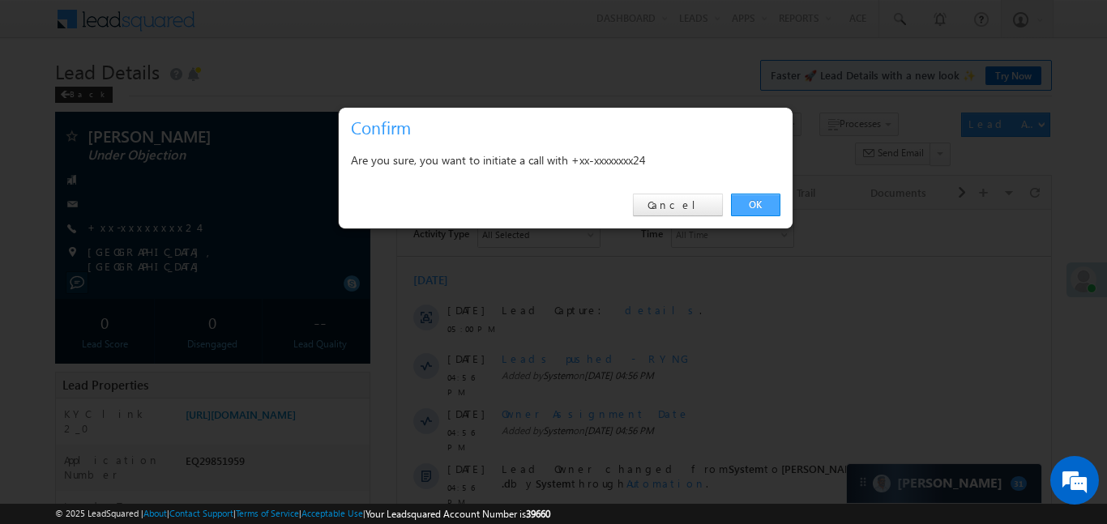
click at [757, 208] on link "OK" at bounding box center [755, 205] width 49 height 23
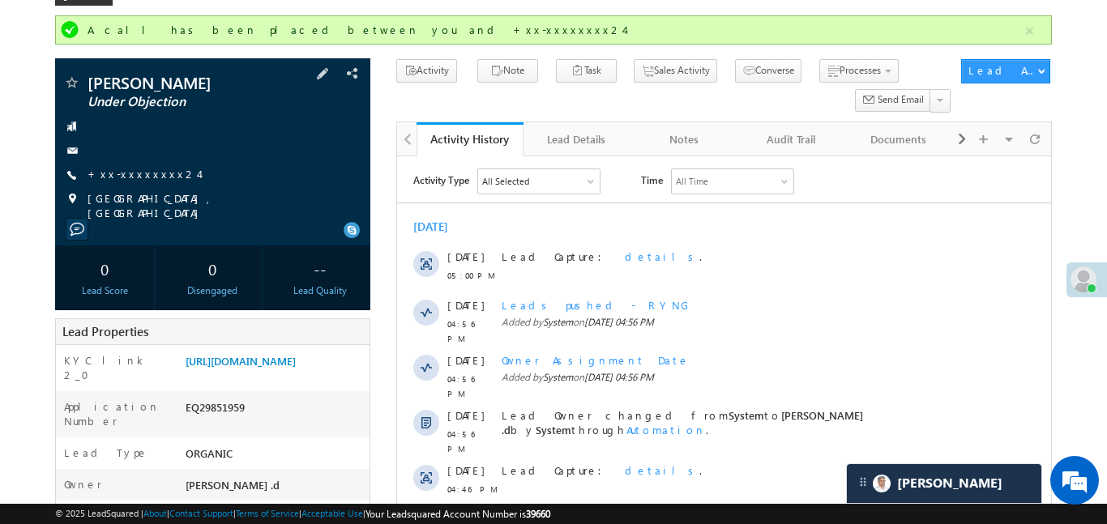
scroll to position [100, 0]
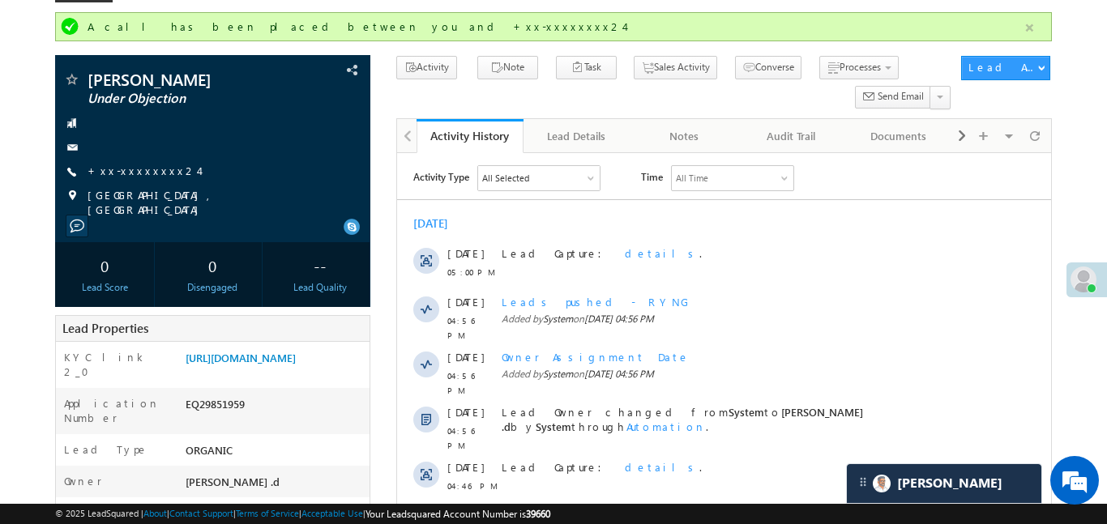
click at [1036, 27] on button "button" at bounding box center [1029, 28] width 20 height 20
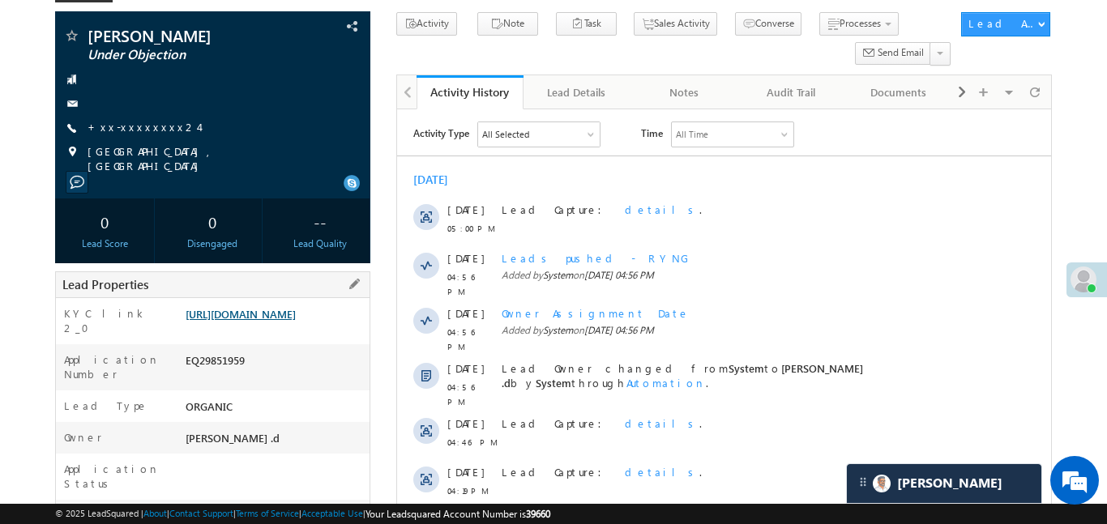
click at [296, 321] on link "https://angelbroking1-pk3em7sa.customui-test.leadsquared.com?leadId=74e6f112-43…" at bounding box center [241, 314] width 110 height 14
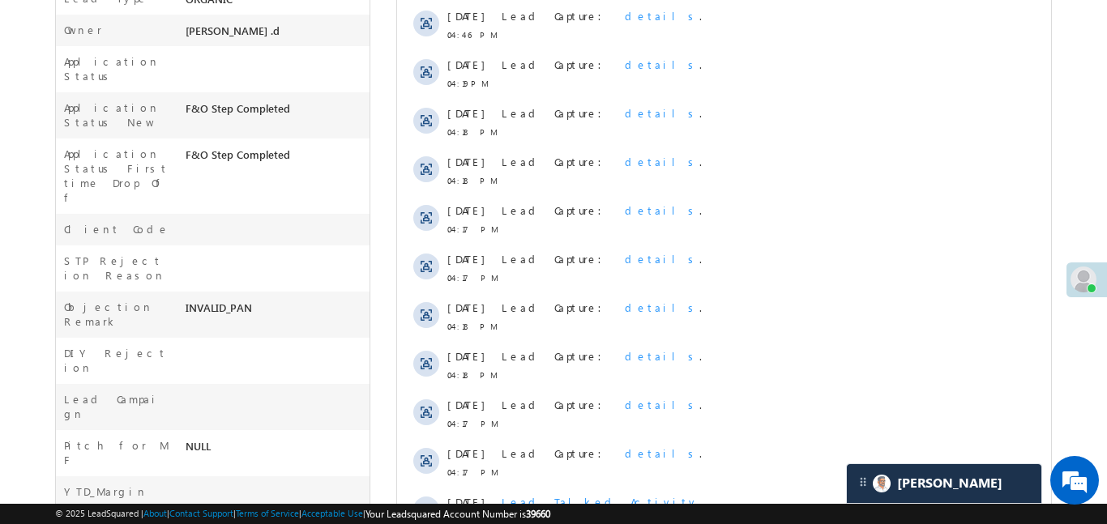
scroll to position [223, 0]
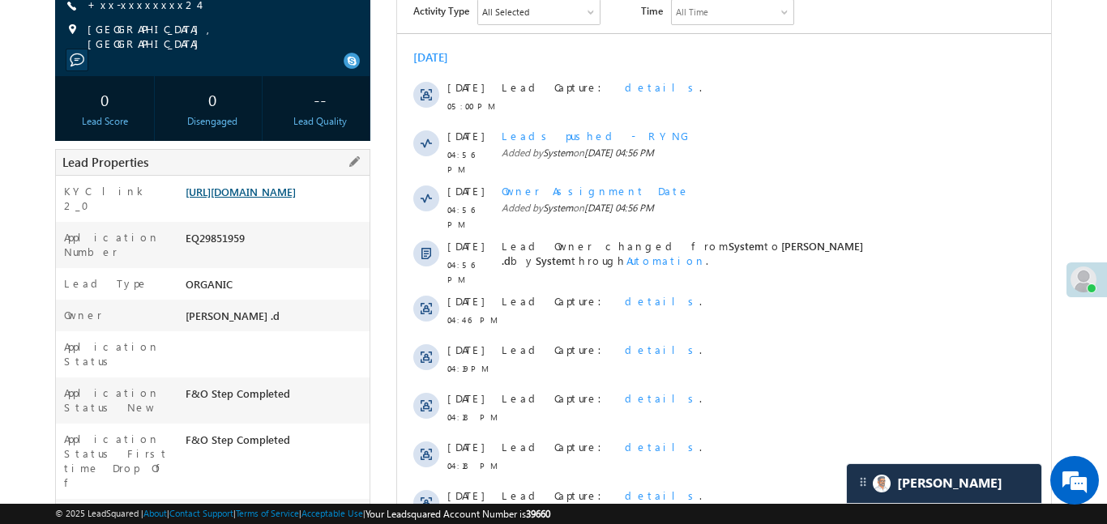
click at [238, 198] on link "https://angelbroking1-pk3em7sa.customui-test.leadsquared.com?leadId=74e6f112-43…" at bounding box center [241, 192] width 110 height 14
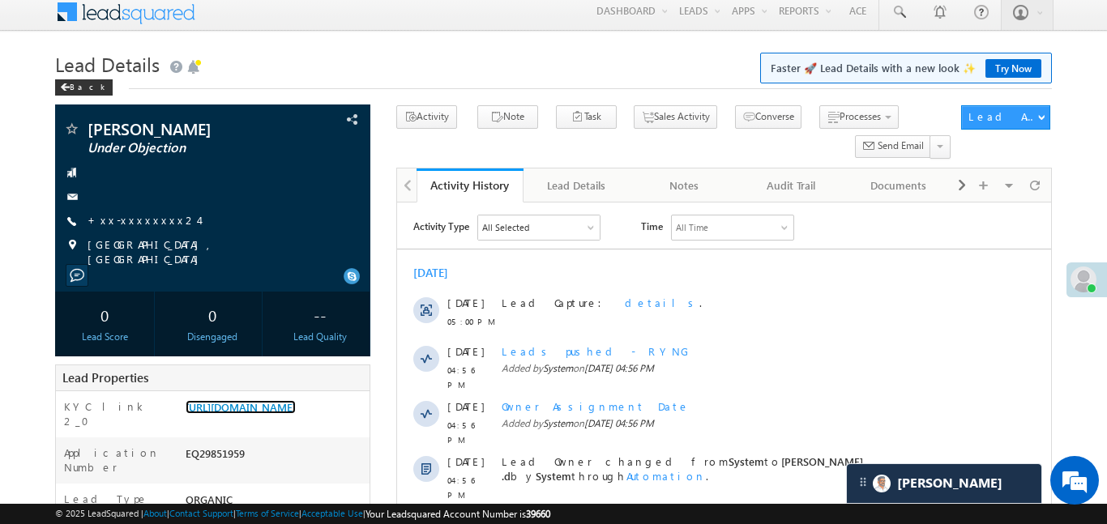
scroll to position [0, 0]
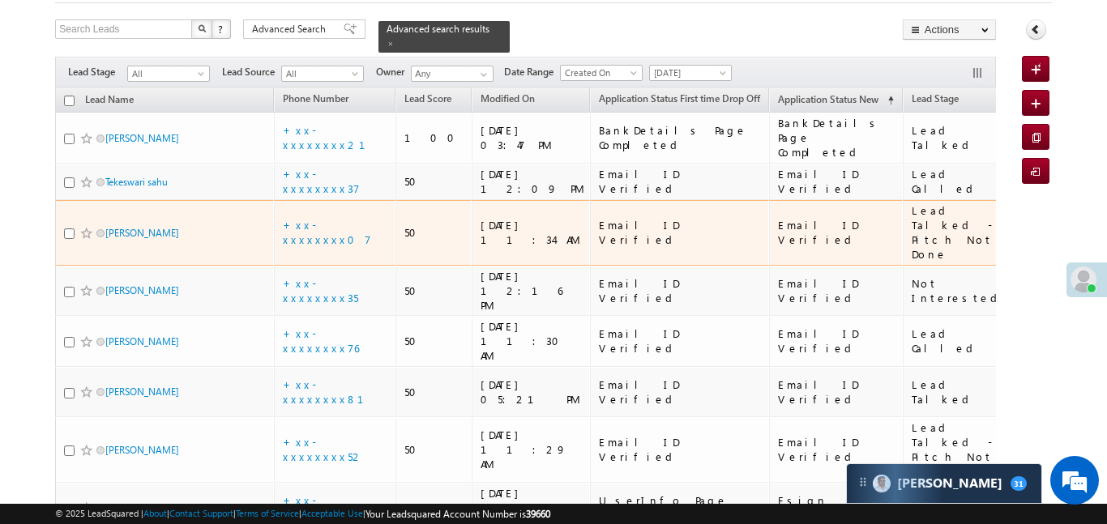
scroll to position [70, 0]
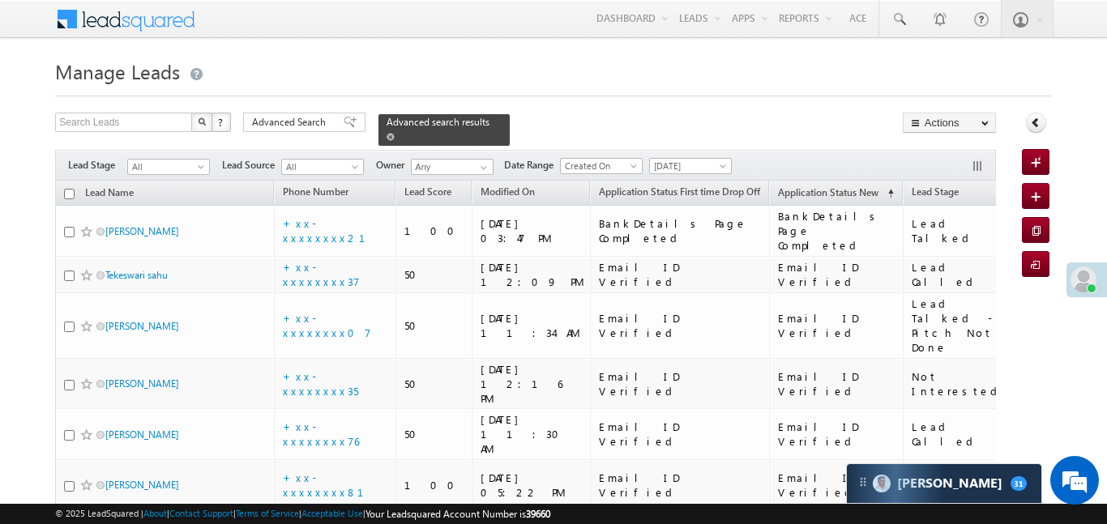
click at [395, 133] on span at bounding box center [390, 137] width 8 height 8
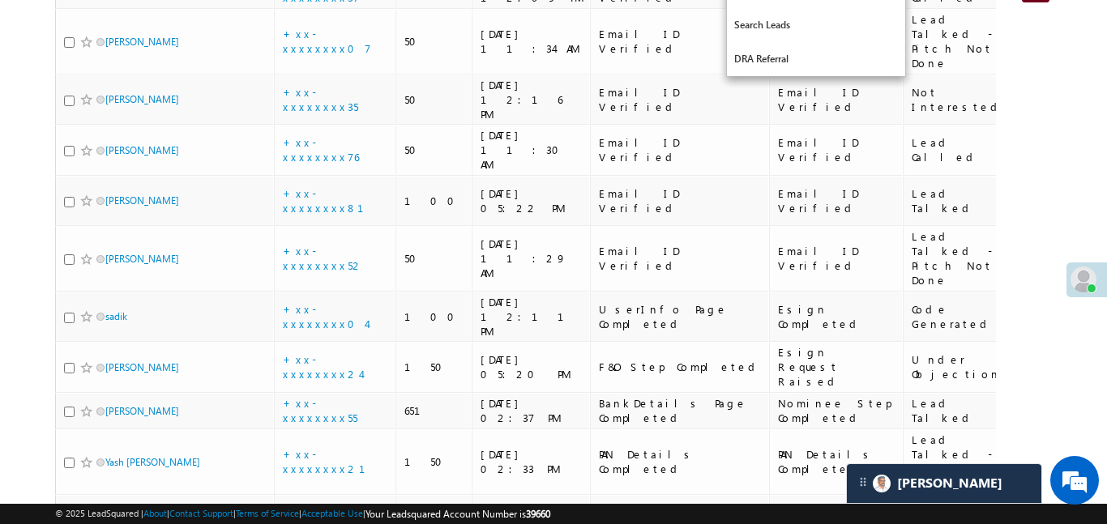
scroll to position [730, 0]
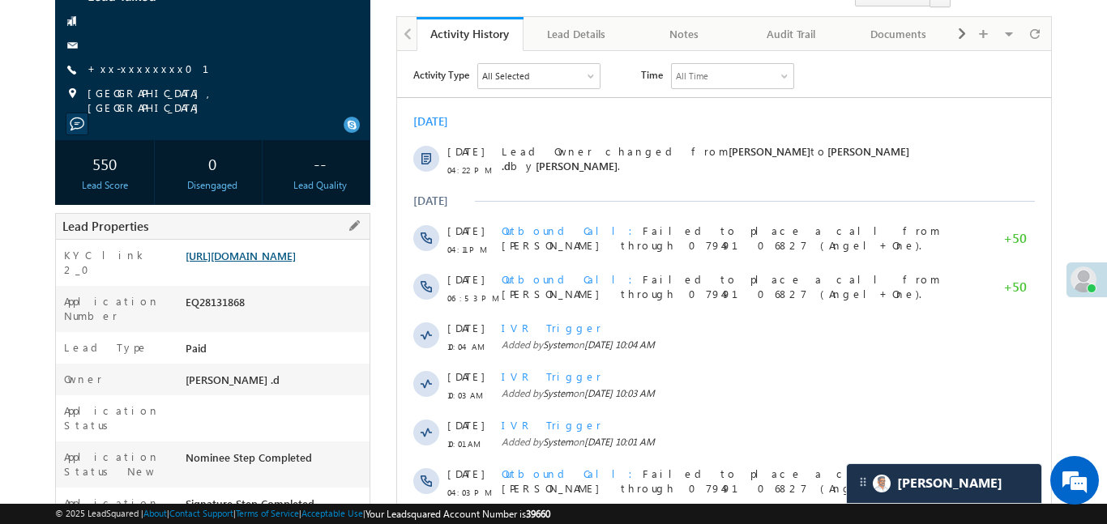
scroll to position [163, 0]
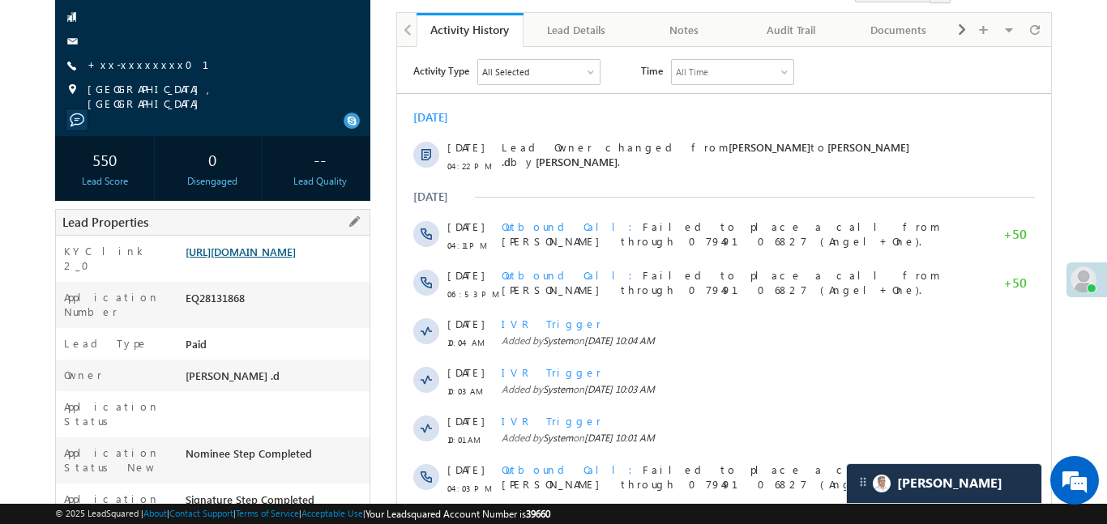
click at [266, 258] on link "https://angelbroking1-pk3em7sa.customui-test.leadsquared.com?leadId=9c0c2605-2f…" at bounding box center [241, 252] width 110 height 14
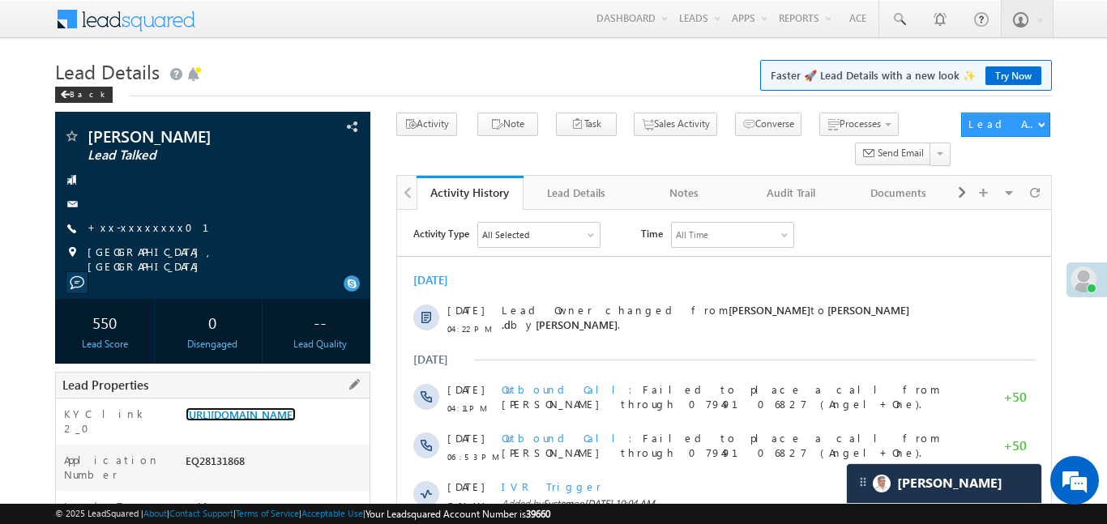
scroll to position [548, 0]
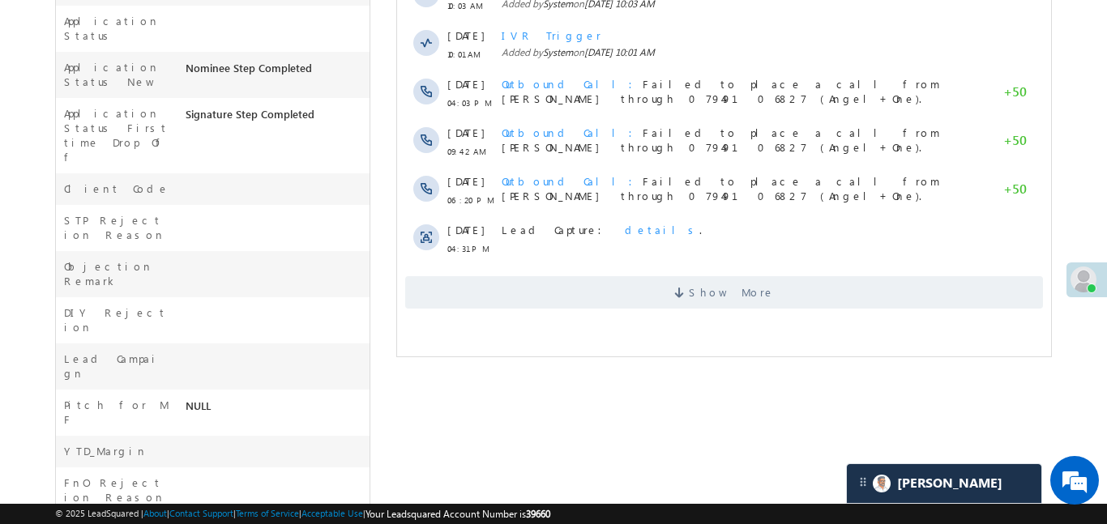
click at [582, 288] on span "Show More" at bounding box center [723, 292] width 638 height 32
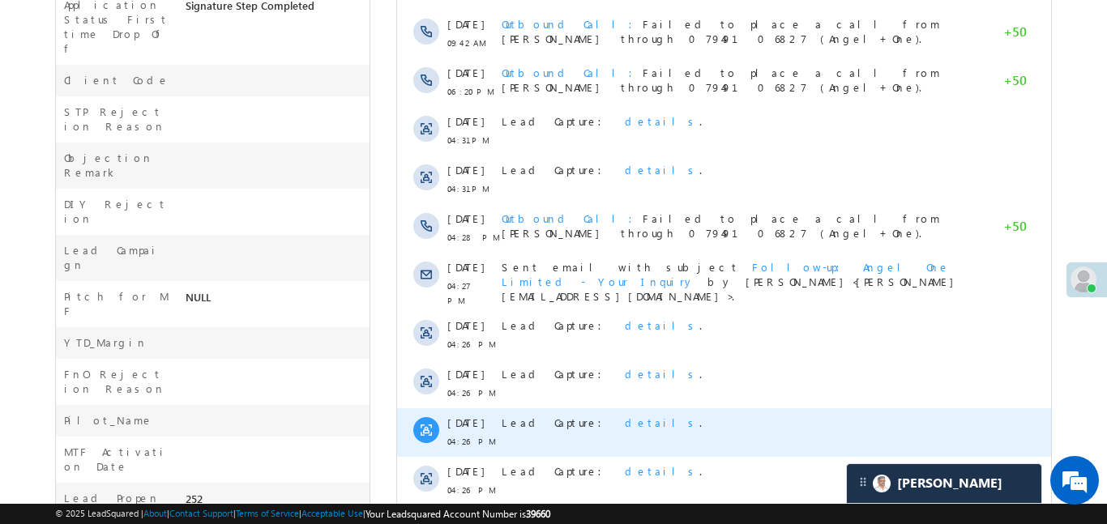
scroll to position [887, 0]
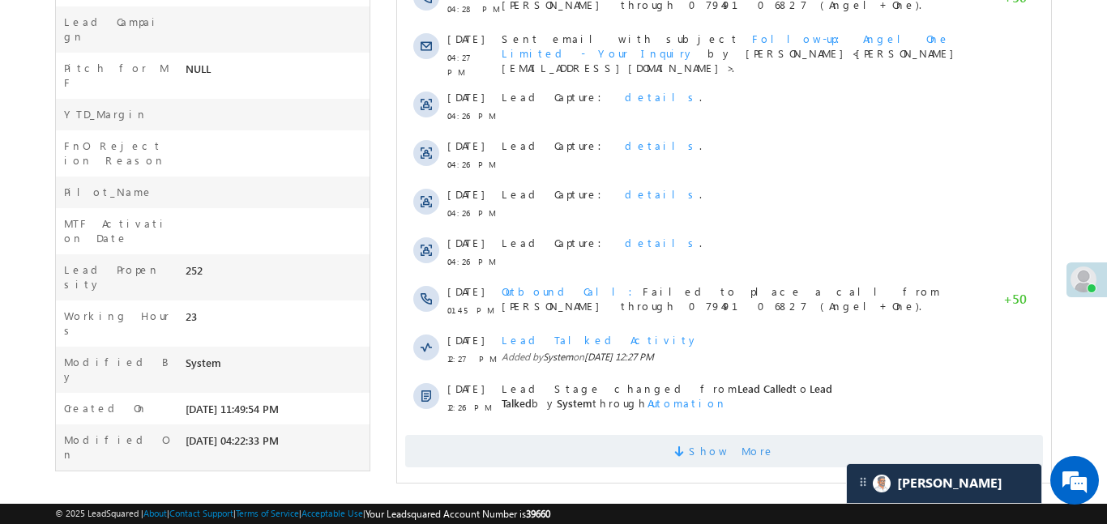
click at [752, 448] on span "Show More" at bounding box center [731, 451] width 86 height 32
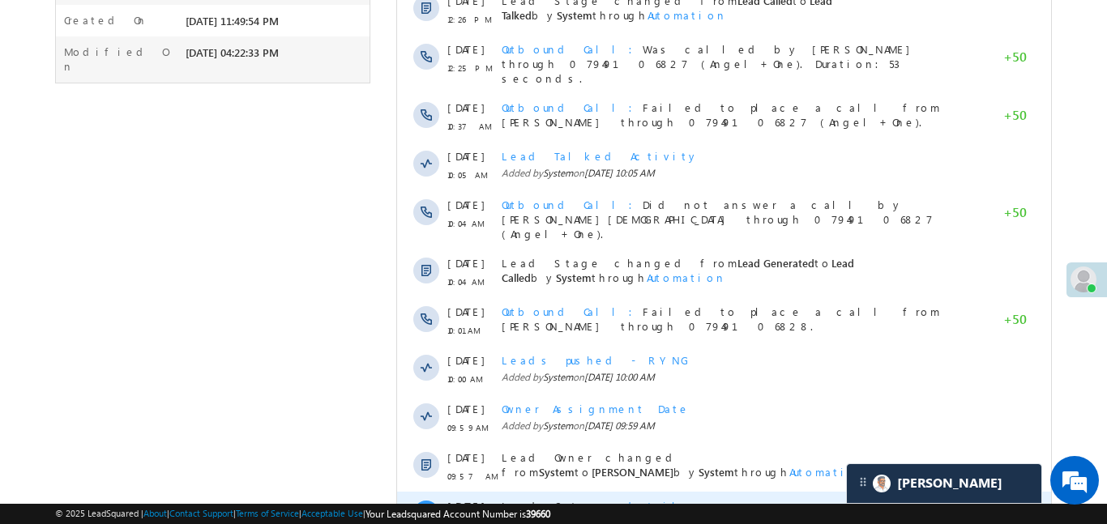
scroll to position [1373, 0]
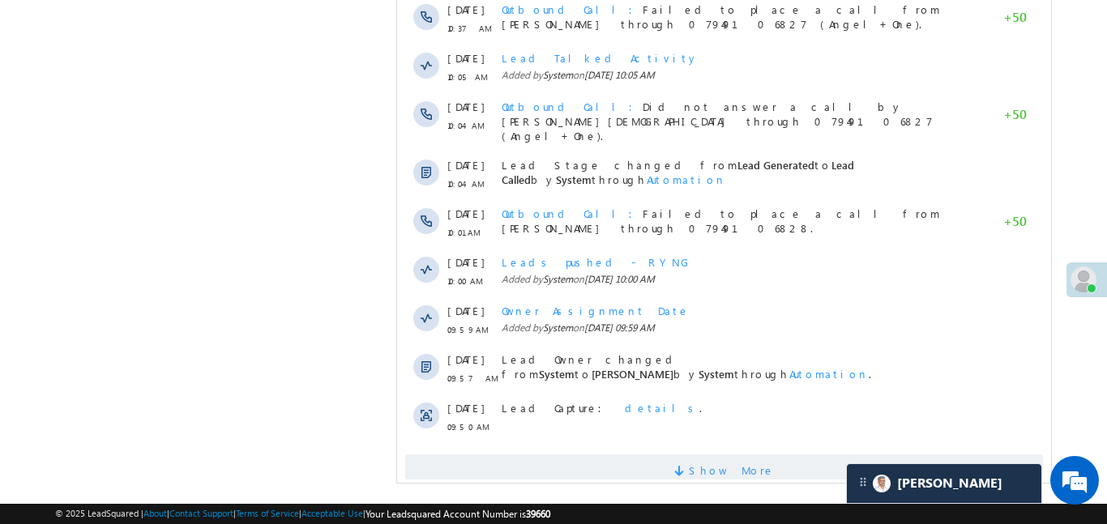
click at [772, 454] on span "Show More" at bounding box center [723, 470] width 638 height 32
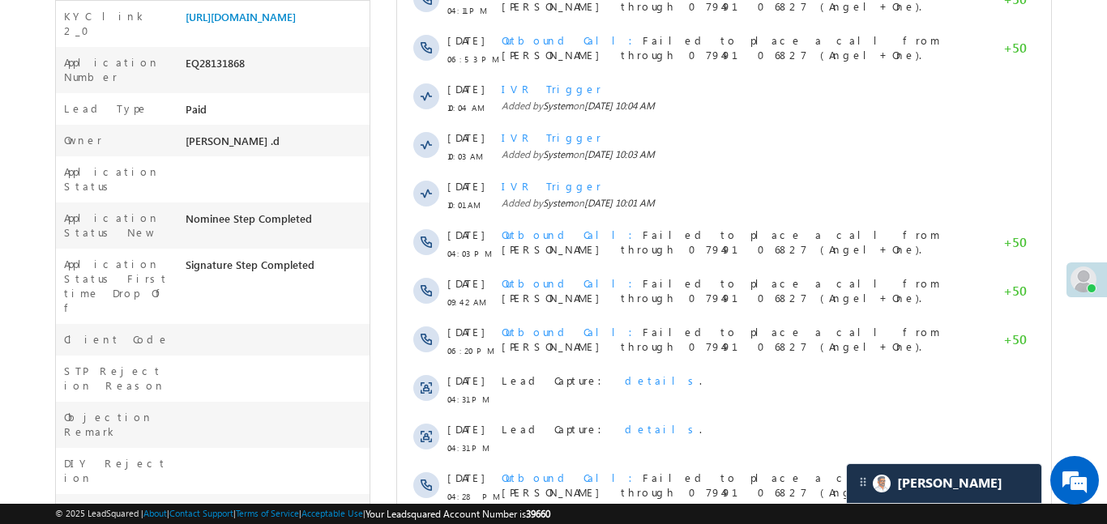
scroll to position [114, 0]
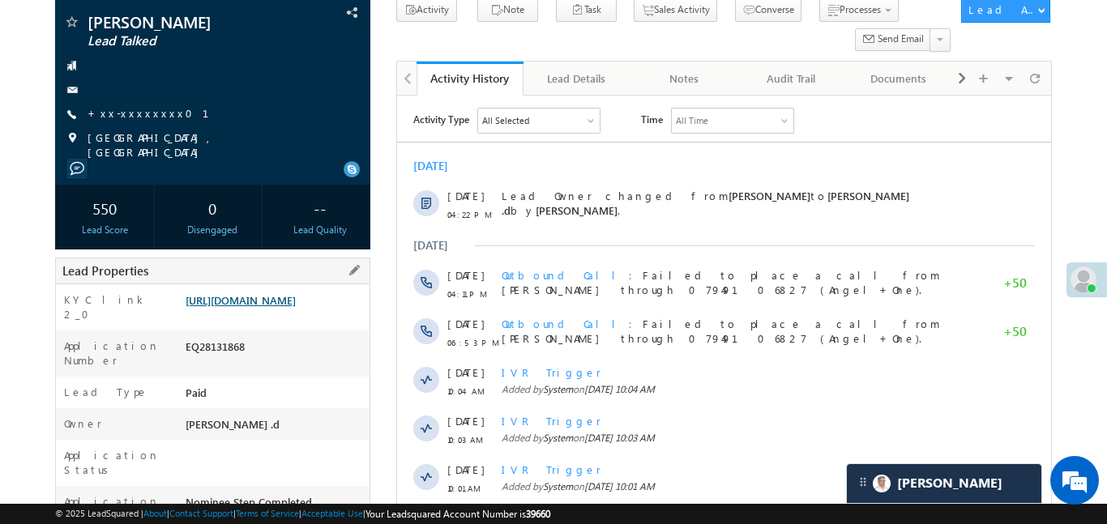
click at [296, 297] on link "https://angelbroking1-pk3em7sa.customui-test.leadsquared.com?leadId=9c0c2605-2f…" at bounding box center [241, 300] width 110 height 14
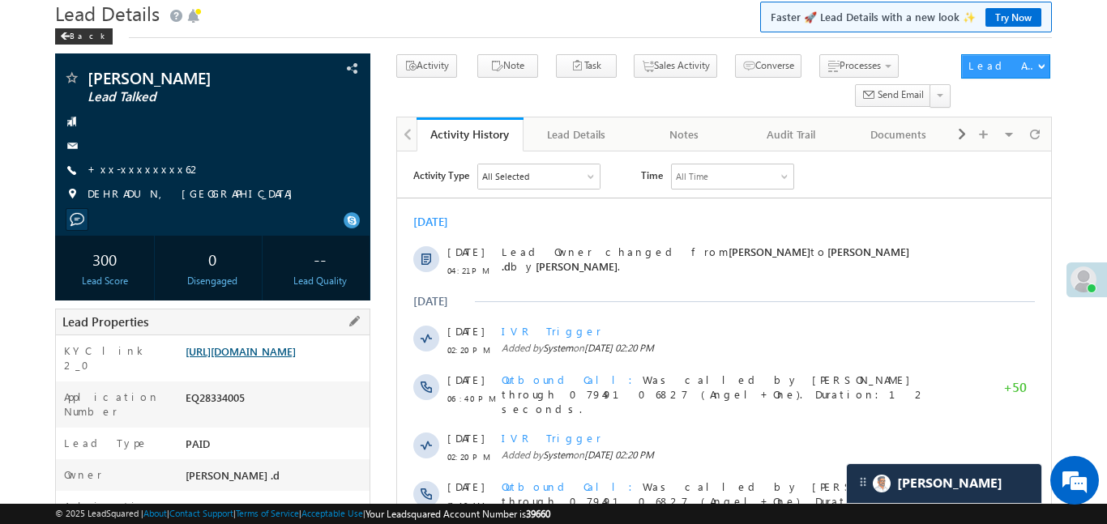
click at [296, 356] on link "https://angelbroking1-pk3em7sa.customui-test.leadsquared.com?leadId=9c2db803-68…" at bounding box center [241, 351] width 110 height 14
click at [276, 356] on link "https://angelbroking1-pk3em7sa.customui-test.leadsquared.com?leadId=9c2db803-68…" at bounding box center [241, 351] width 110 height 14
click at [134, 170] on link "+xx-xxxxxxxx62" at bounding box center [144, 169] width 114 height 14
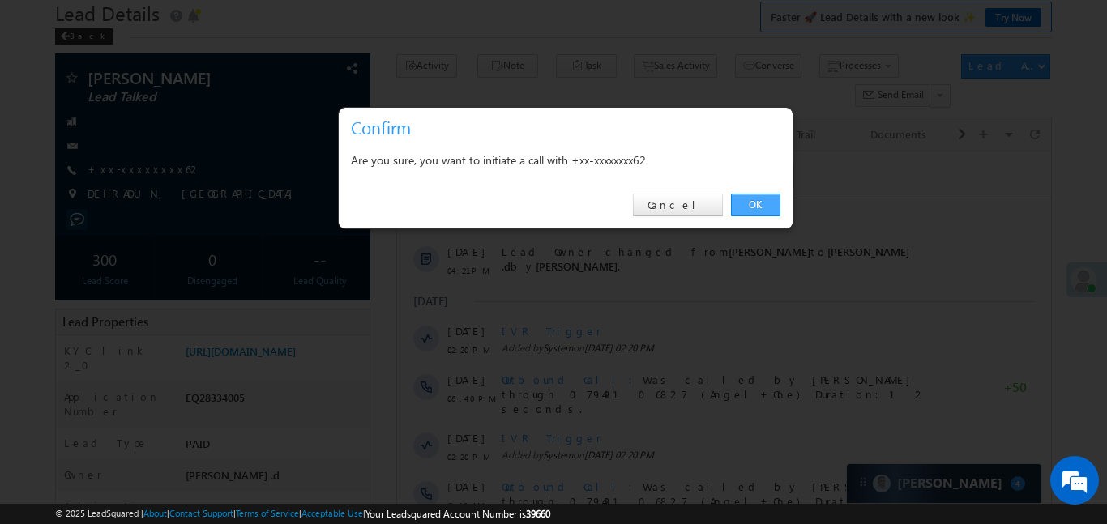
click at [751, 199] on link "OK" at bounding box center [755, 205] width 49 height 23
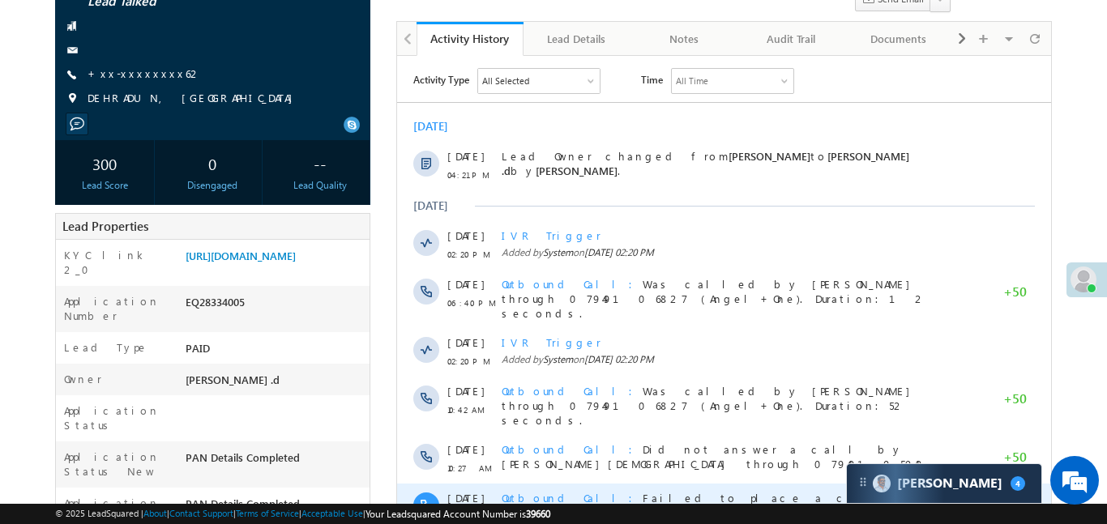
scroll to position [241, 0]
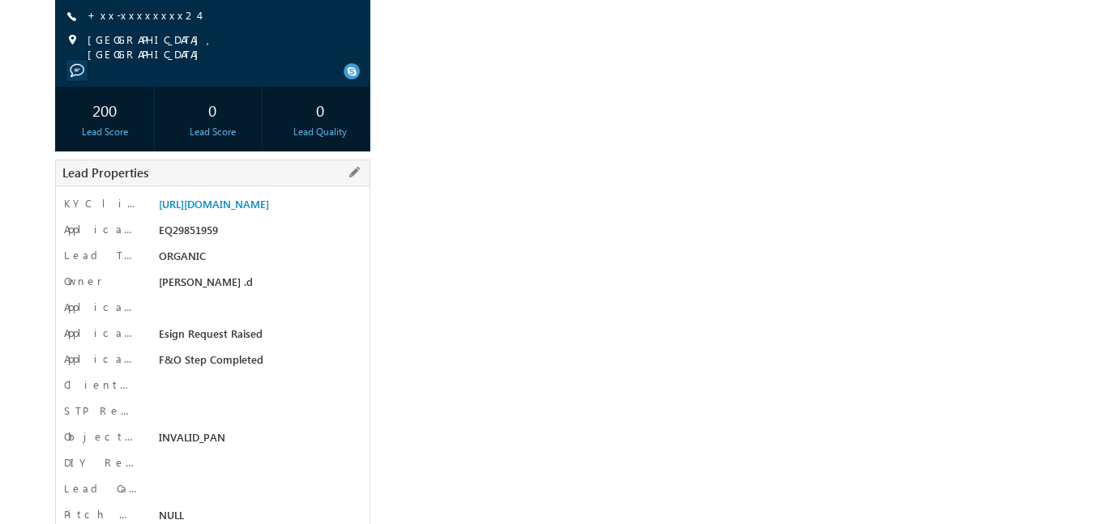
scroll to position [233, 0]
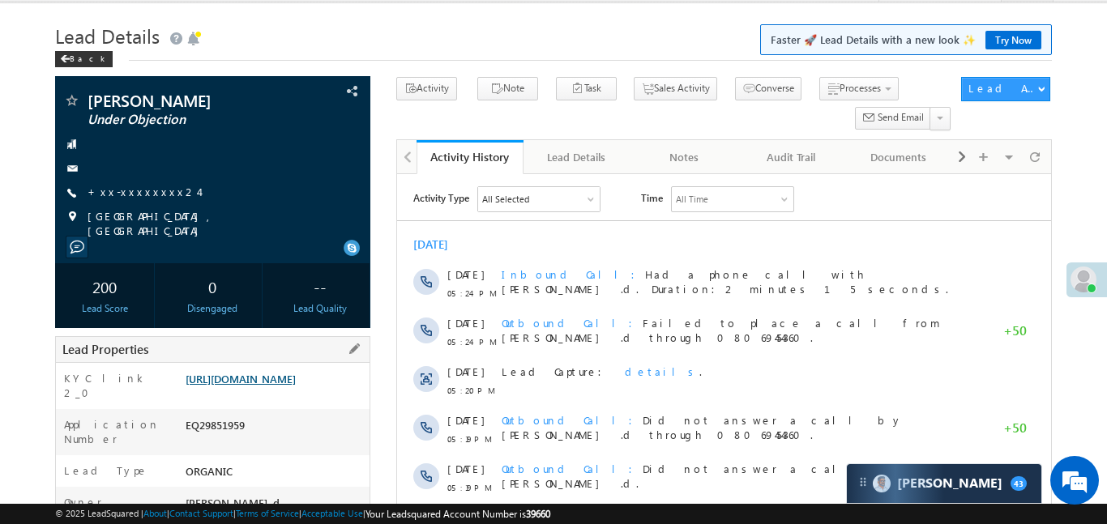
click at [296, 386] on link "https://angelbroking1-pk3em7sa.customui-test.leadsquared.com?leadId=74e6f112-43…" at bounding box center [241, 379] width 110 height 14
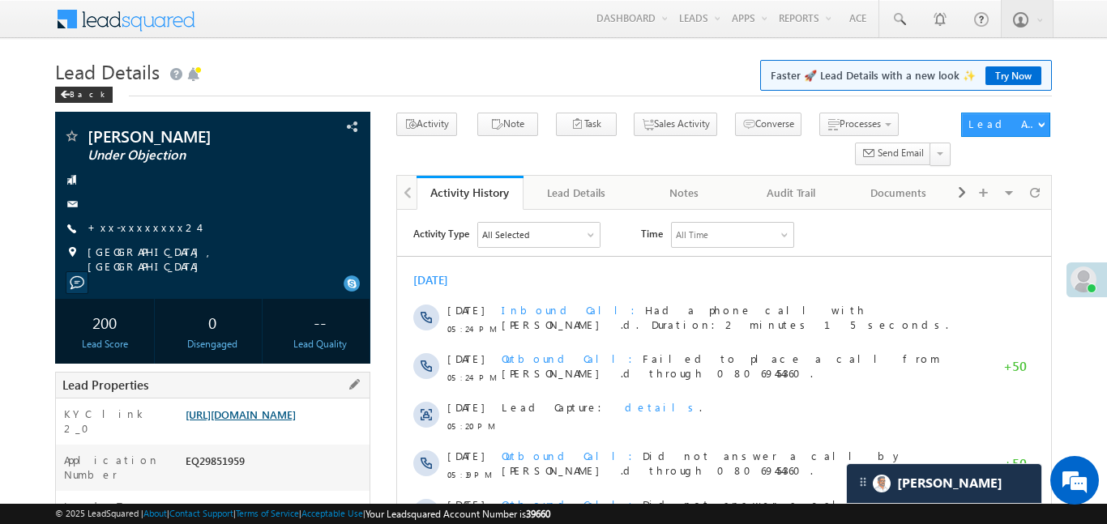
click at [255, 421] on link "https://angelbroking1-pk3em7sa.customui-test.leadsquared.com?leadId=74e6f112-43…" at bounding box center [241, 415] width 110 height 14
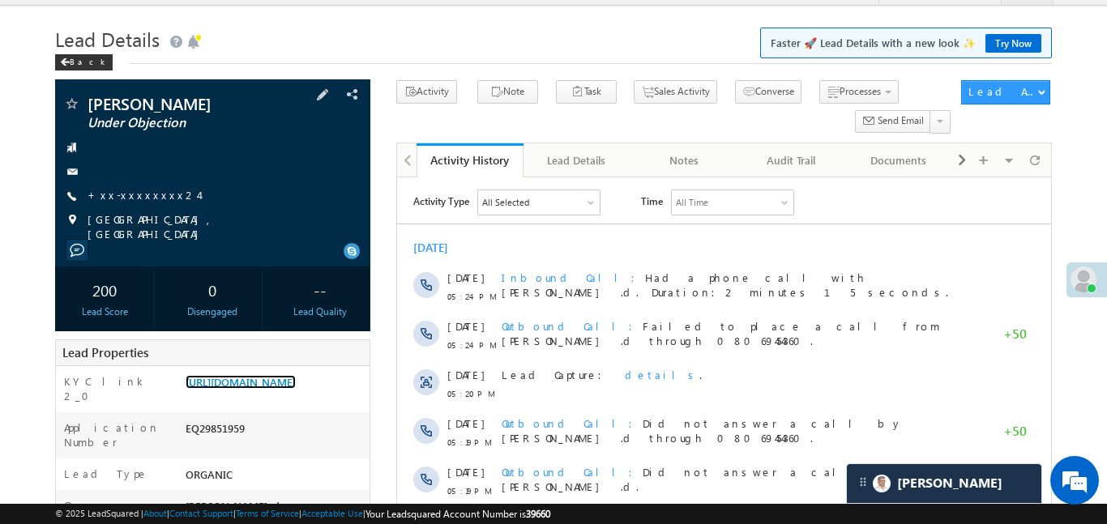
scroll to position [55, 0]
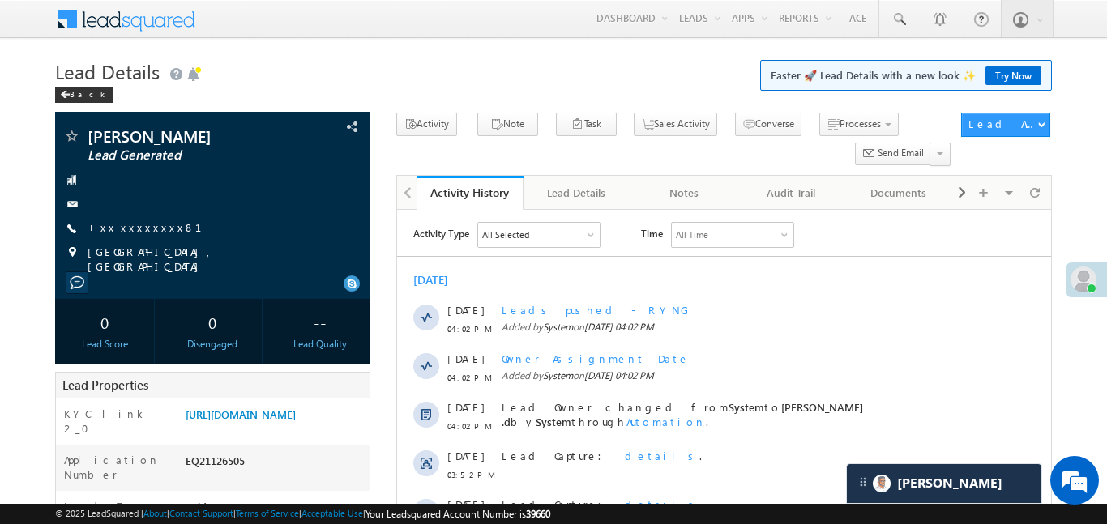
scroll to position [545, 0]
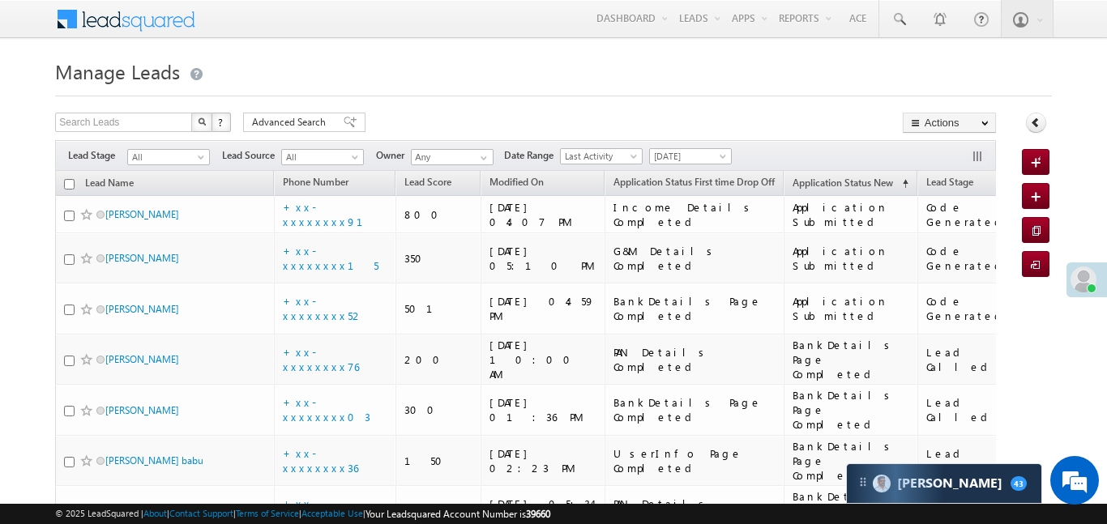
scroll to position [132, 0]
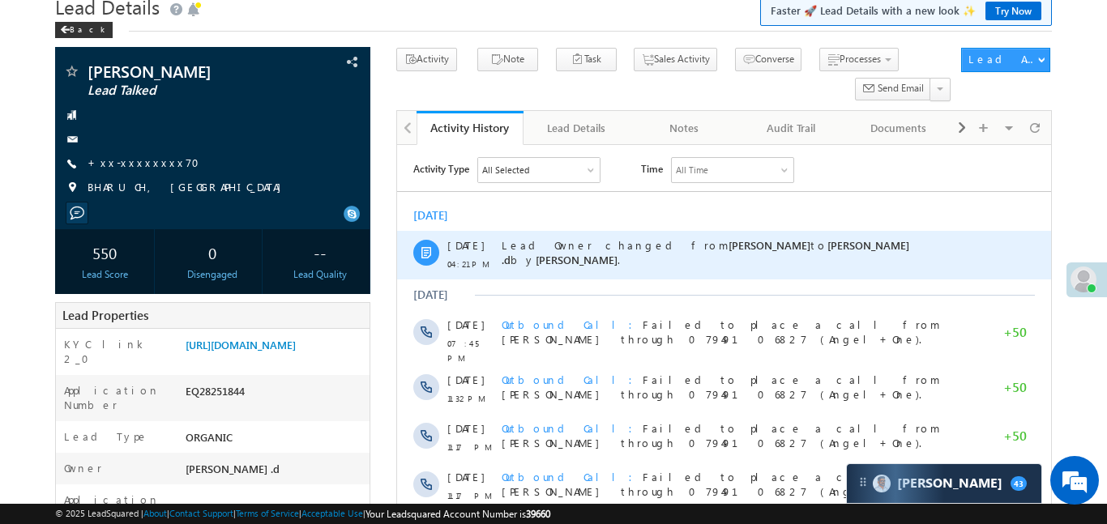
scroll to position [241, 0]
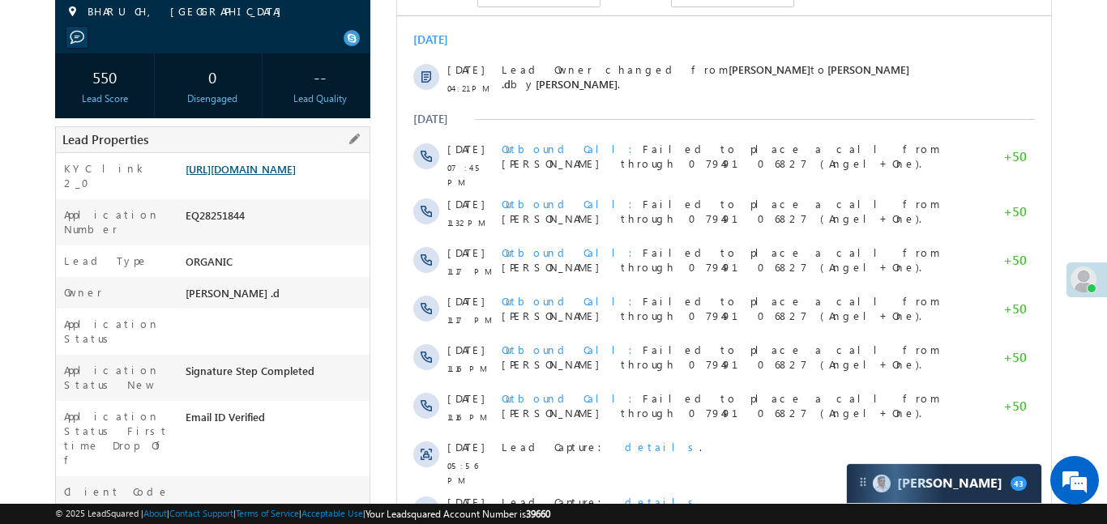
click at [296, 176] on link "https://angelbroking1-pk3em7sa.customui-test.leadsquared.com?leadId=1add73df-68…" at bounding box center [241, 169] width 110 height 14
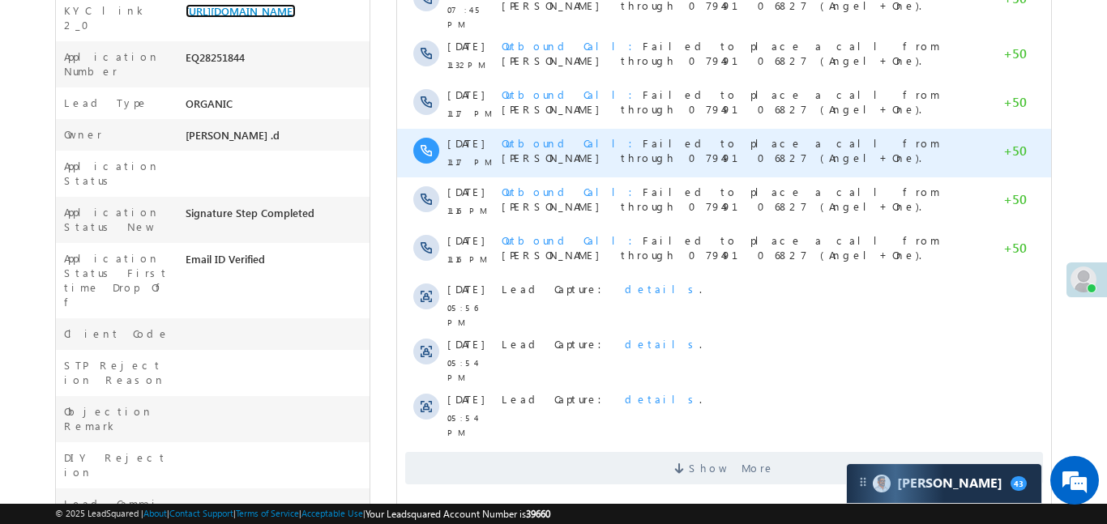
scroll to position [456, 0]
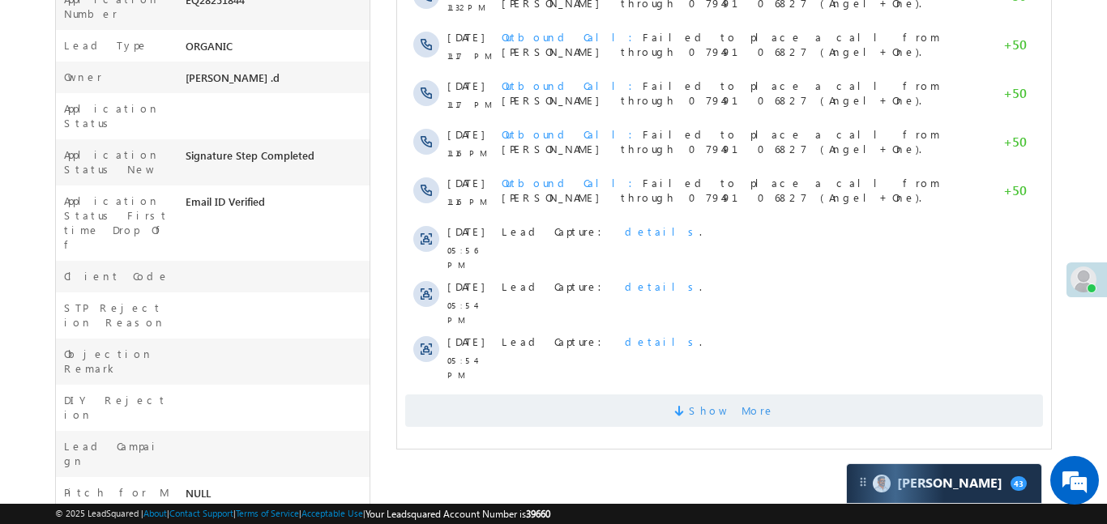
click at [641, 395] on span "Show More" at bounding box center [723, 411] width 638 height 32
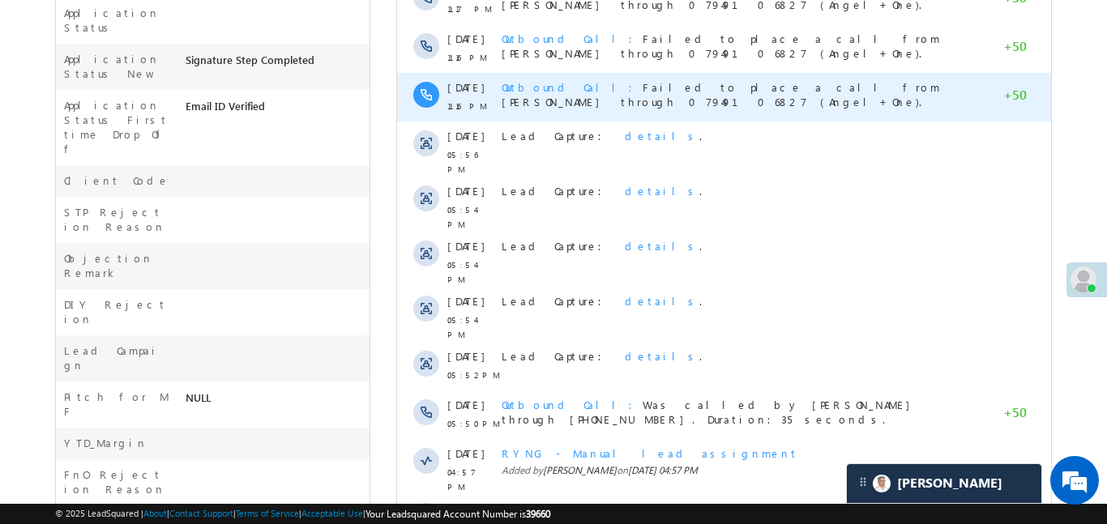
scroll to position [0, 0]
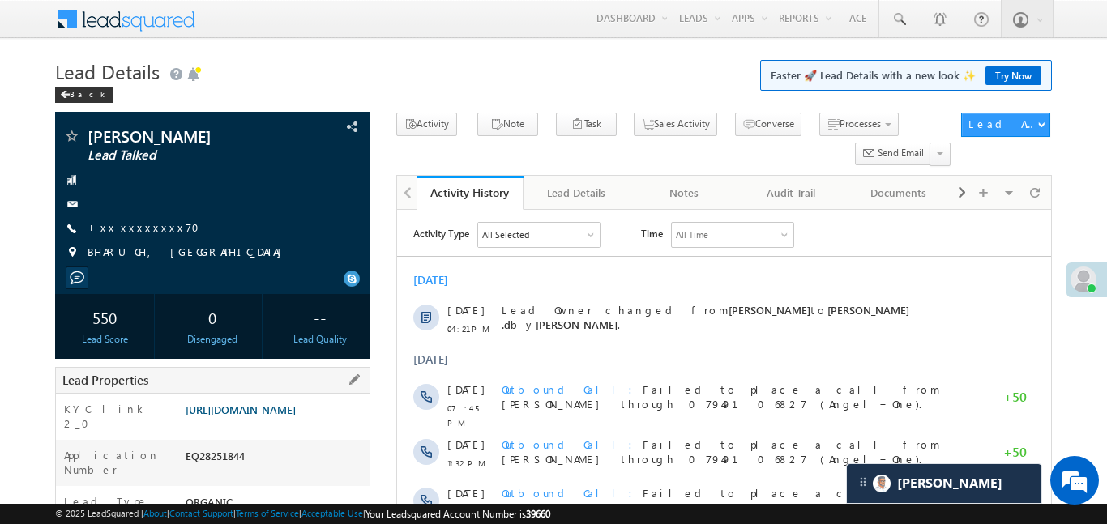
click at [296, 416] on link "https://angelbroking1-pk3em7sa.customui-test.leadsquared.com?leadId=1add73df-68…" at bounding box center [241, 410] width 110 height 14
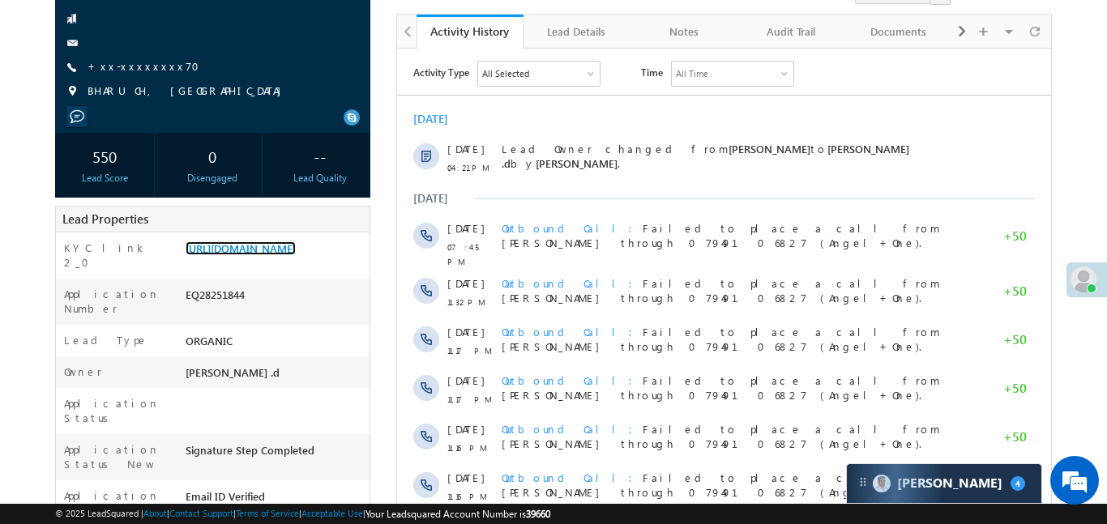
scroll to position [90, 0]
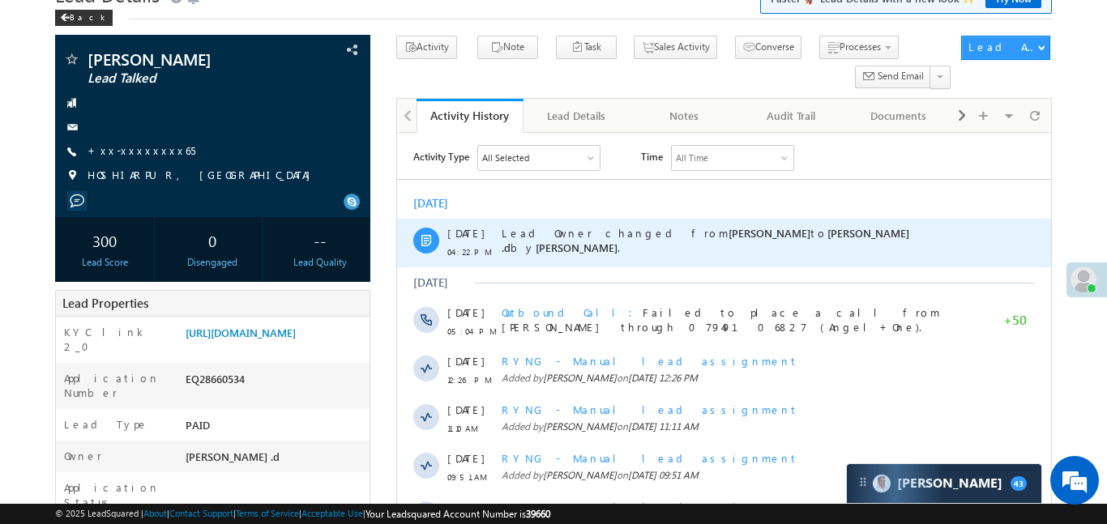
scroll to position [120, 0]
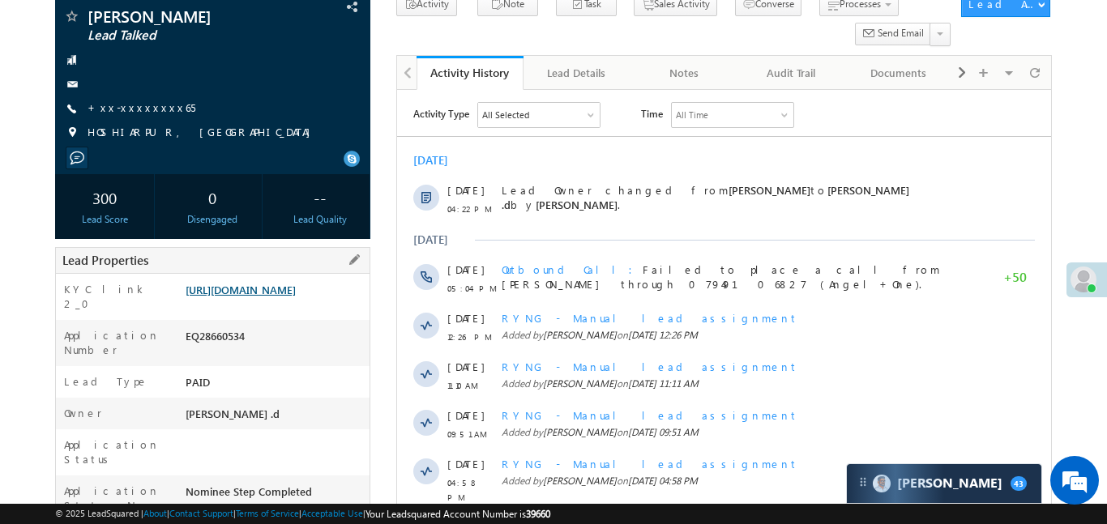
click at [266, 297] on link "[URL][DOMAIN_NAME]" at bounding box center [241, 290] width 110 height 14
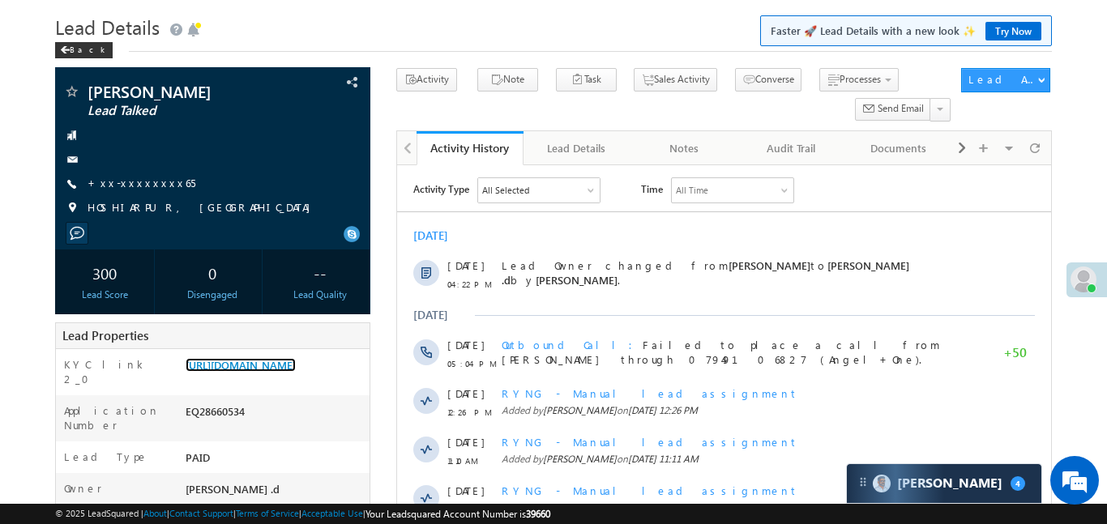
scroll to position [36, 0]
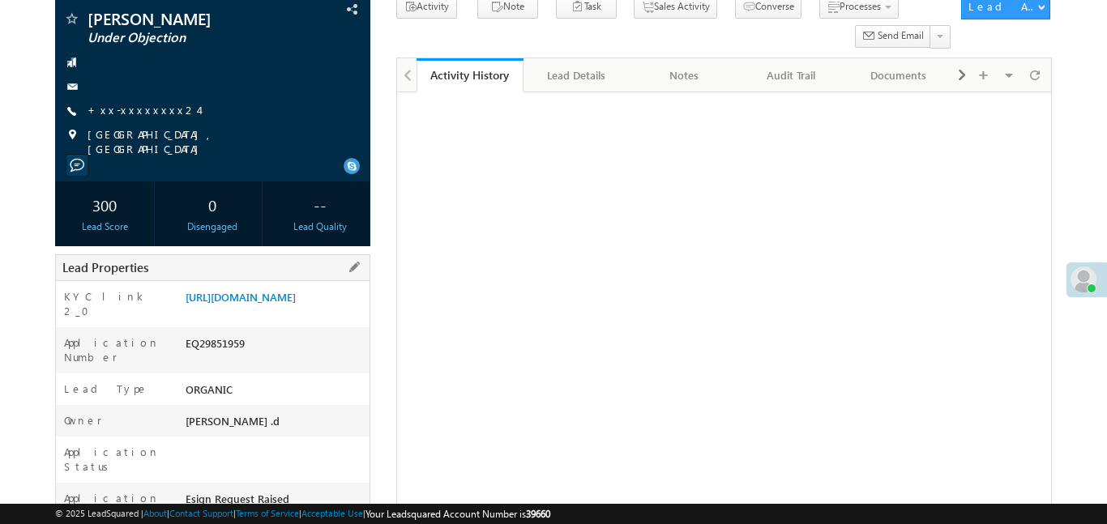
scroll to position [190, 0]
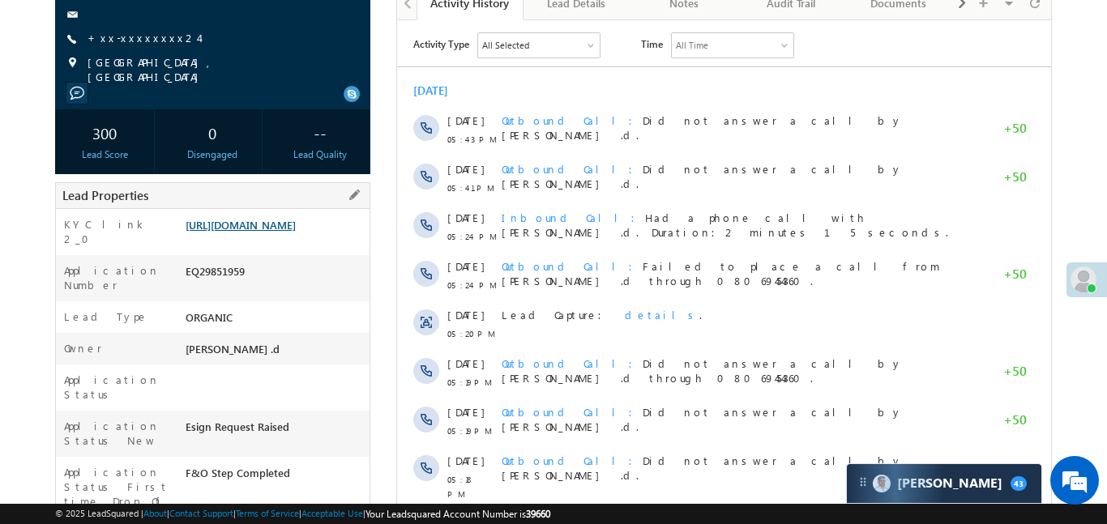
click at [296, 228] on link "[URL][DOMAIN_NAME]" at bounding box center [241, 225] width 110 height 14
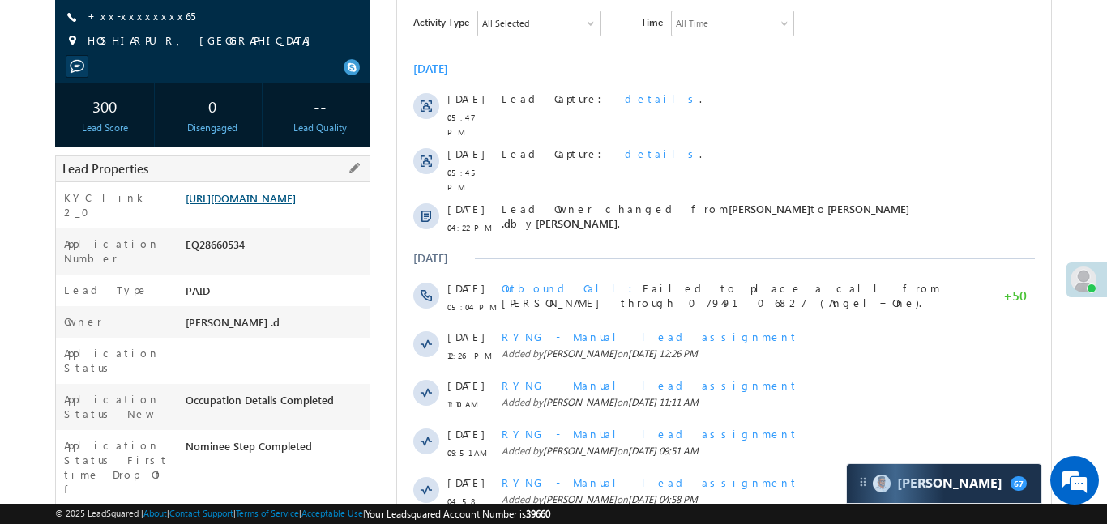
scroll to position [225, 0]
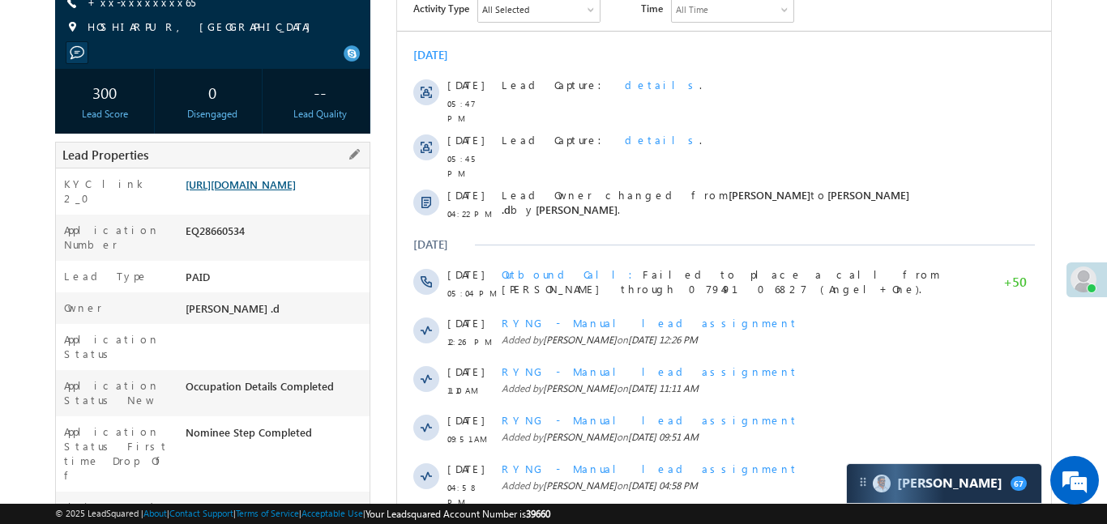
click at [296, 182] on link "[URL][DOMAIN_NAME]" at bounding box center [241, 184] width 110 height 14
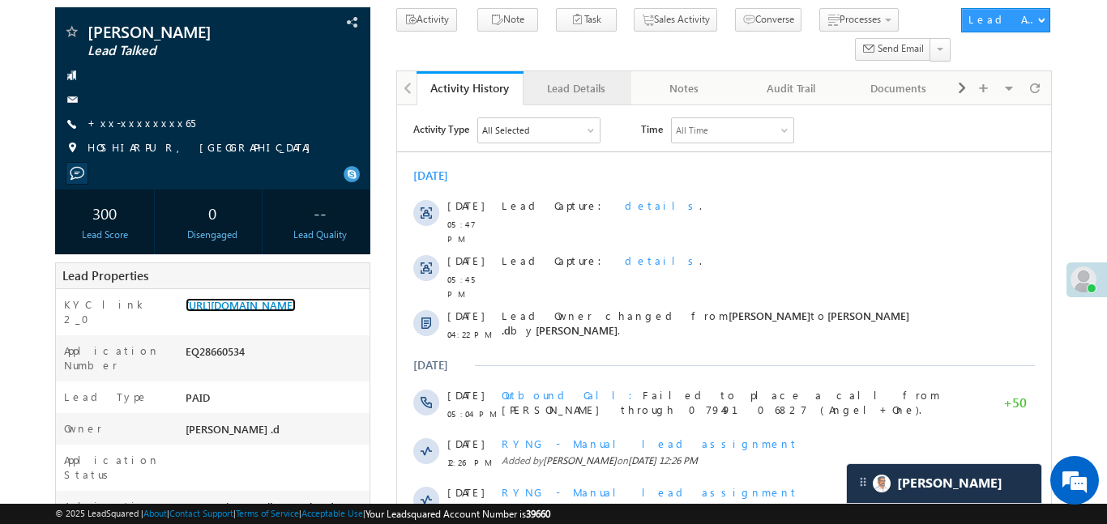
scroll to position [0, 0]
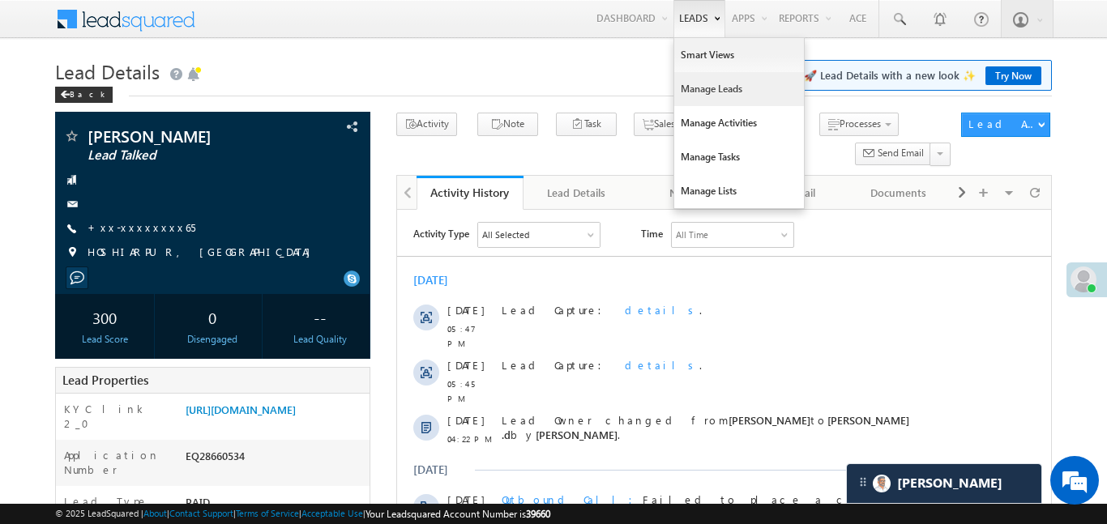
click at [736, 100] on link "Manage Leads" at bounding box center [739, 89] width 130 height 34
click at [734, 100] on link "Manage Leads" at bounding box center [739, 89] width 130 height 34
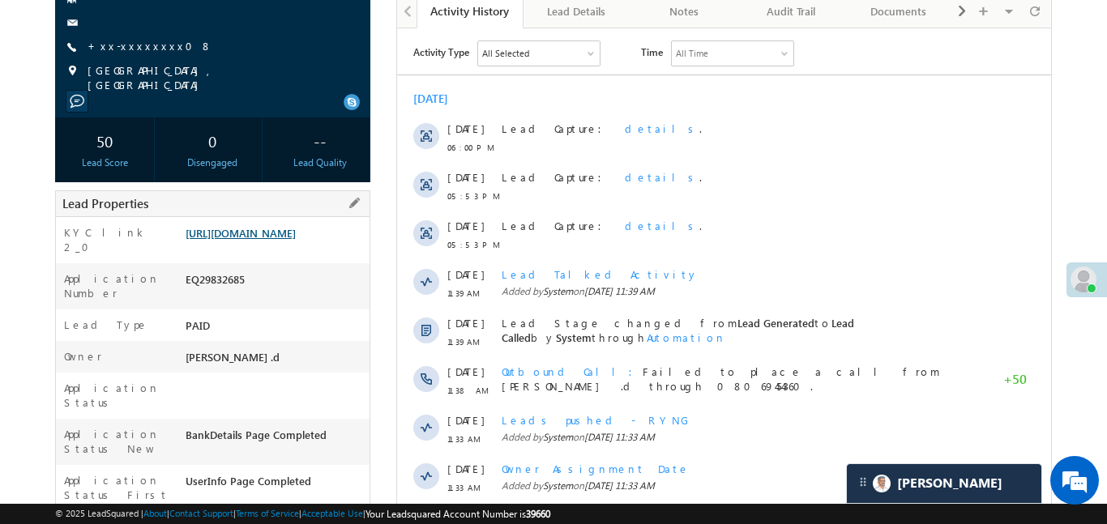
click at [292, 233] on link "[URL][DOMAIN_NAME]" at bounding box center [241, 233] width 110 height 14
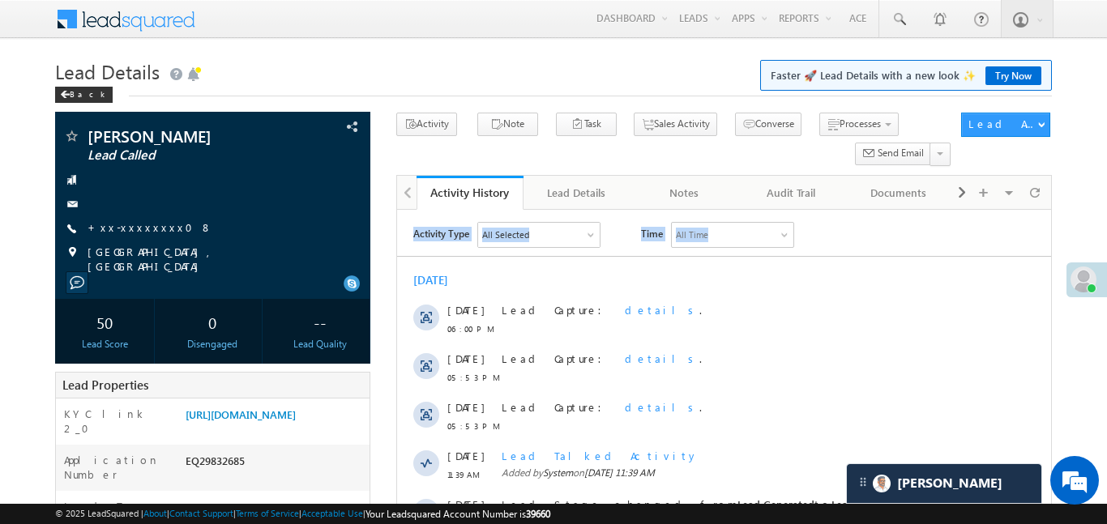
drag, startPoint x: 399, startPoint y: 237, endPoint x: 1105, endPoint y: -100, distance: 782.0
click at [1050, 210] on html "Activity Type All Selected Select All Sales Activities 1 Sales Activity Email A…" at bounding box center [723, 524] width 654 height 629
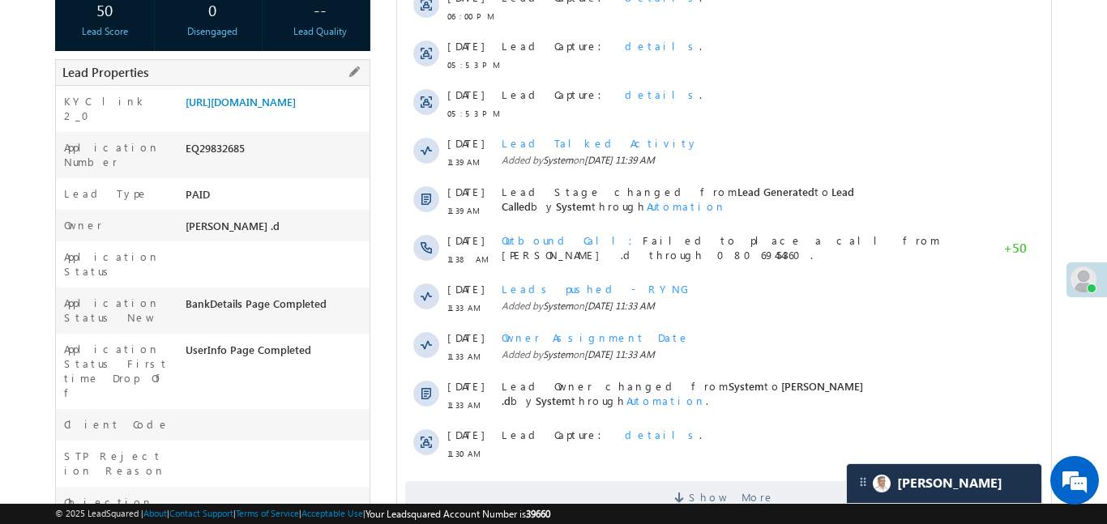
scroll to position [348, 0]
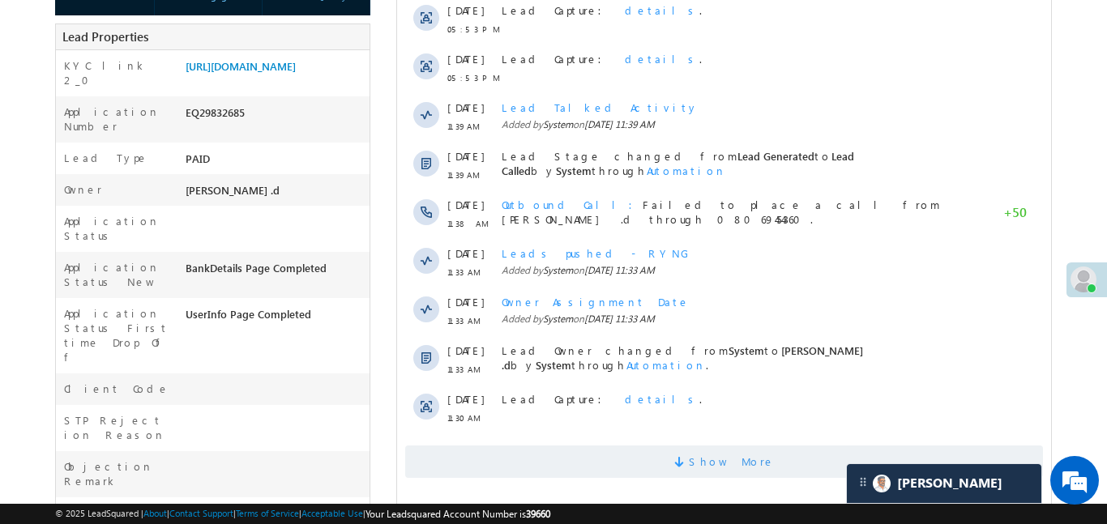
click at [573, 470] on span "Show More" at bounding box center [723, 462] width 638 height 32
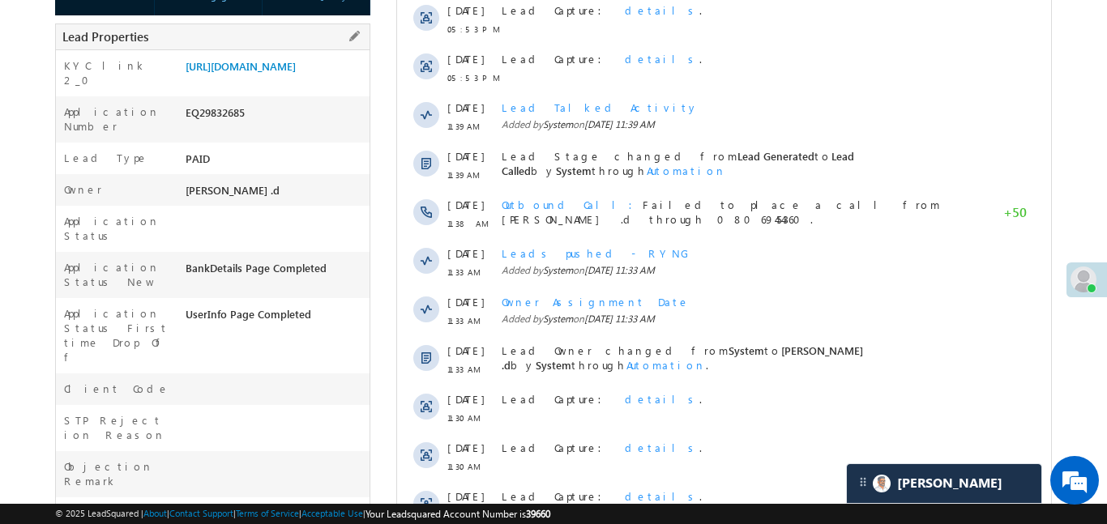
click at [301, 127] on div "EQ29832685" at bounding box center [275, 116] width 188 height 23
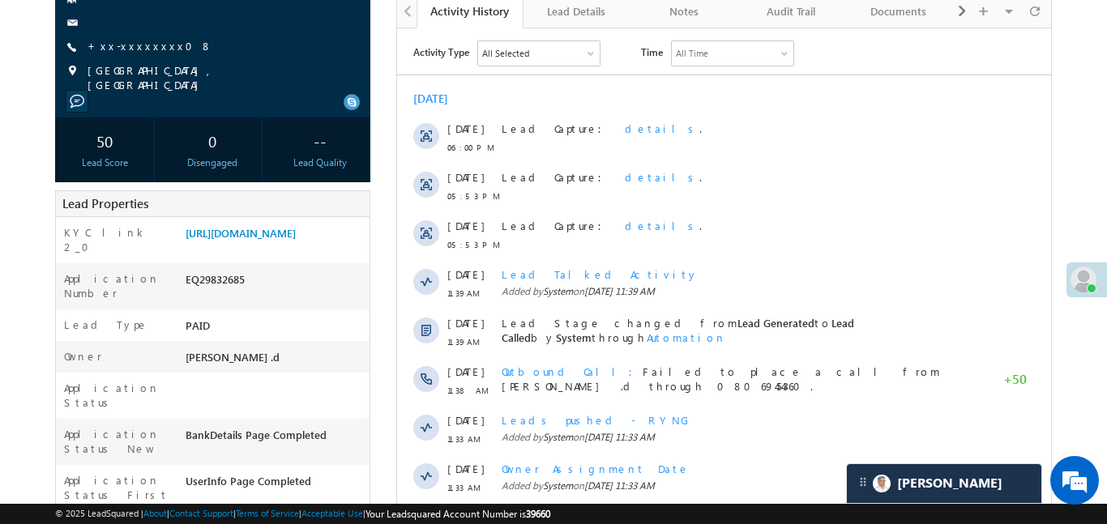
scroll to position [0, 0]
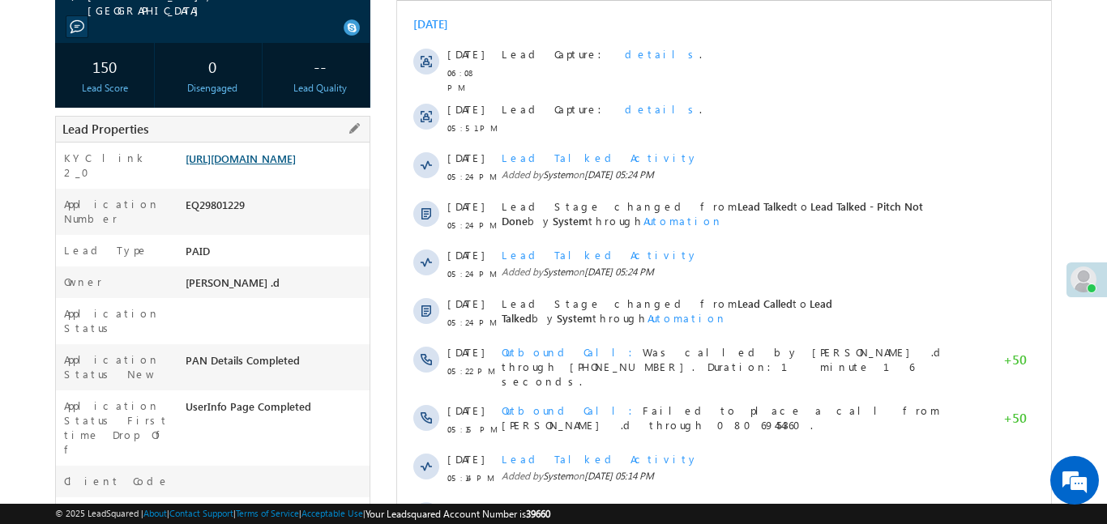
click at [275, 165] on link "[URL][DOMAIN_NAME]" at bounding box center [241, 158] width 110 height 14
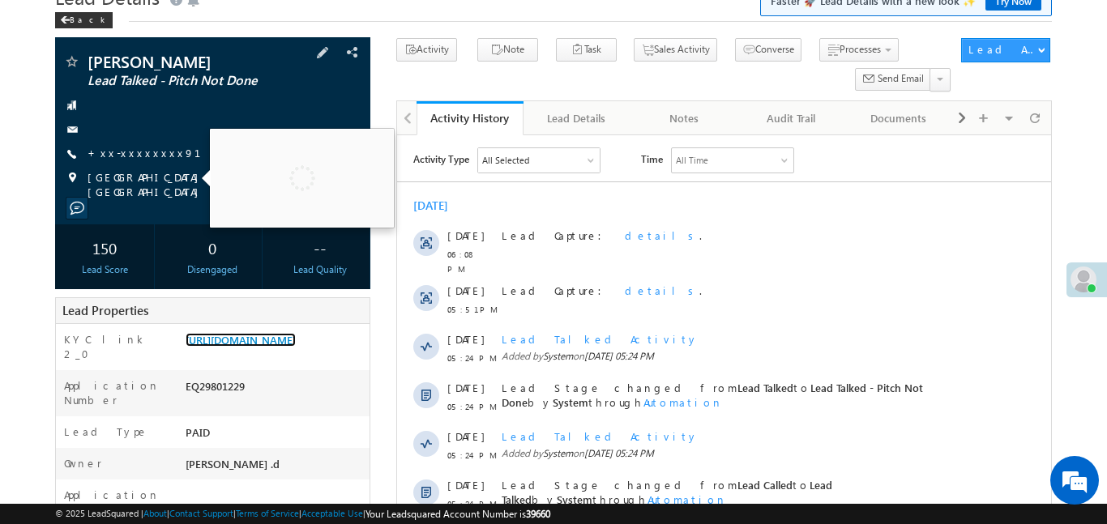
scroll to position [63, 0]
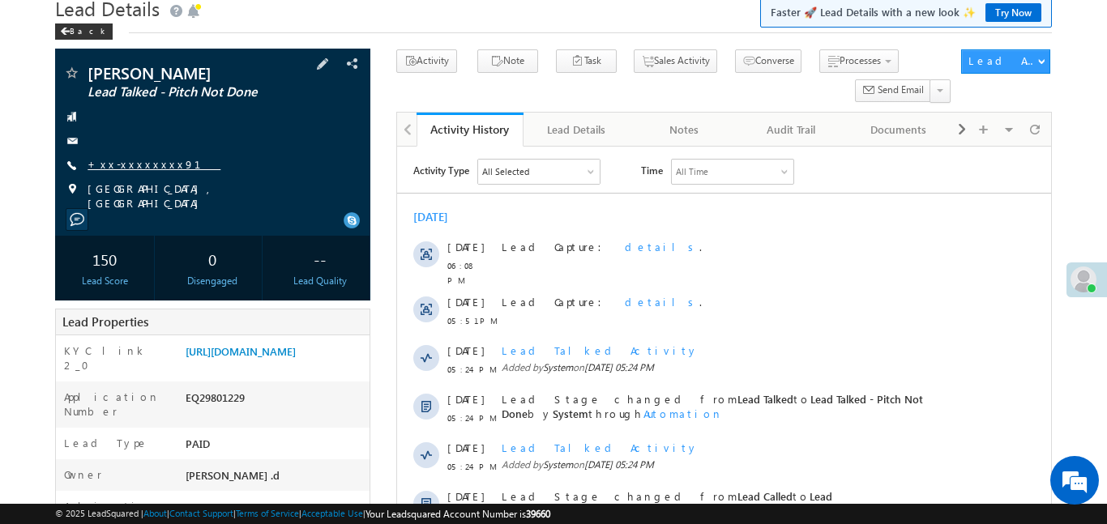
click at [128, 163] on link "+xx-xxxxxxxx91" at bounding box center [153, 164] width 133 height 14
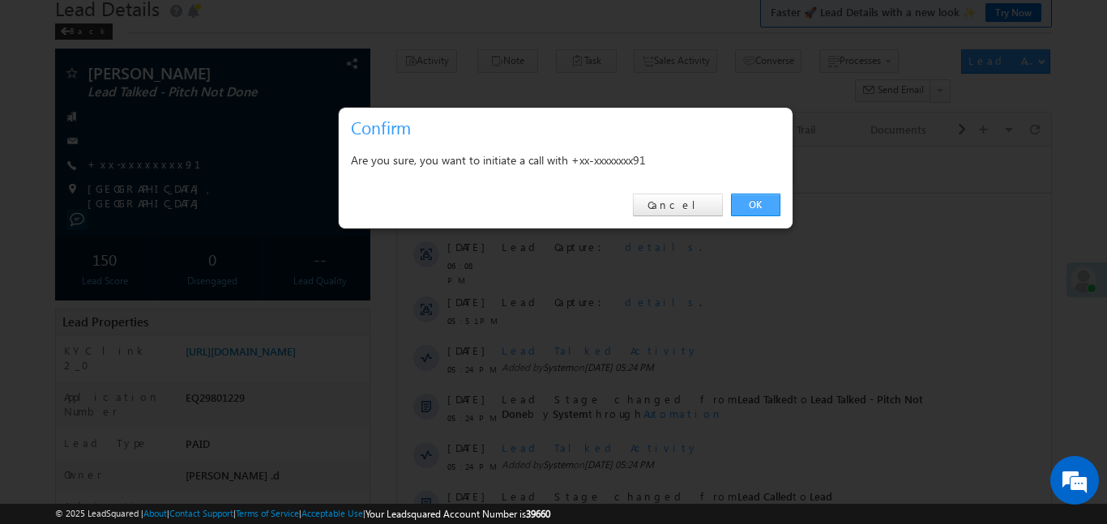
click at [745, 198] on link "OK" at bounding box center [755, 205] width 49 height 23
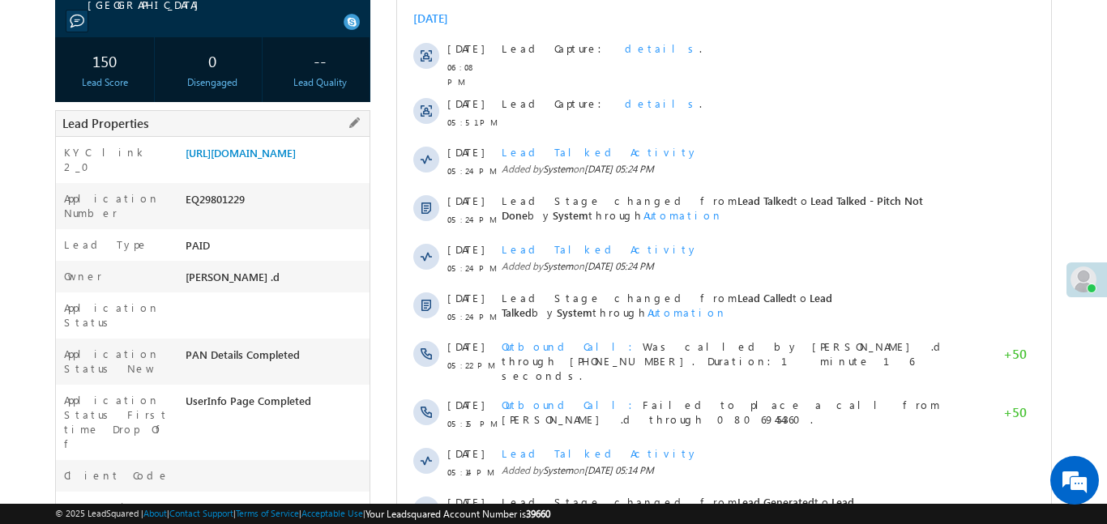
scroll to position [23, 0]
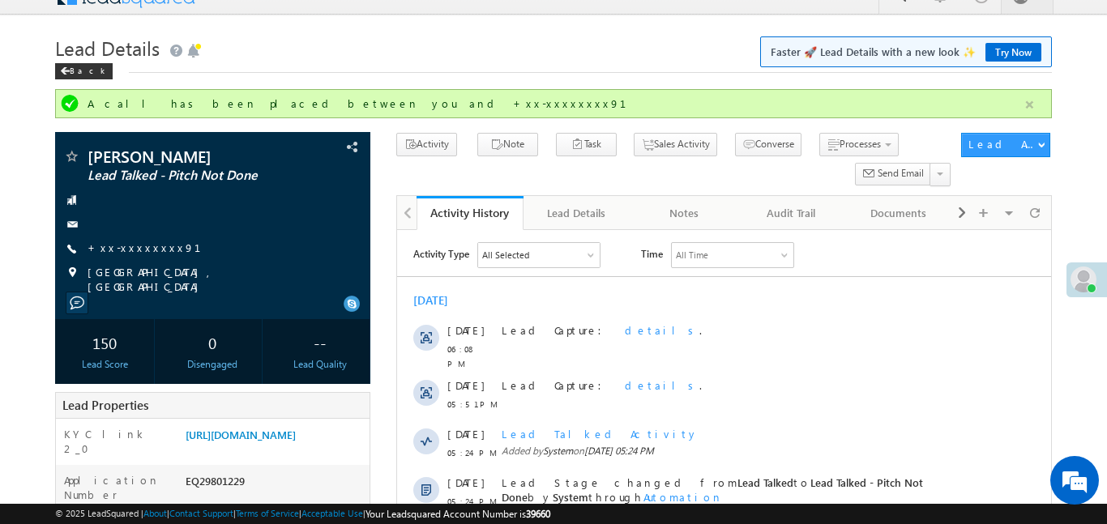
click at [1029, 113] on button "button" at bounding box center [1029, 105] width 20 height 20
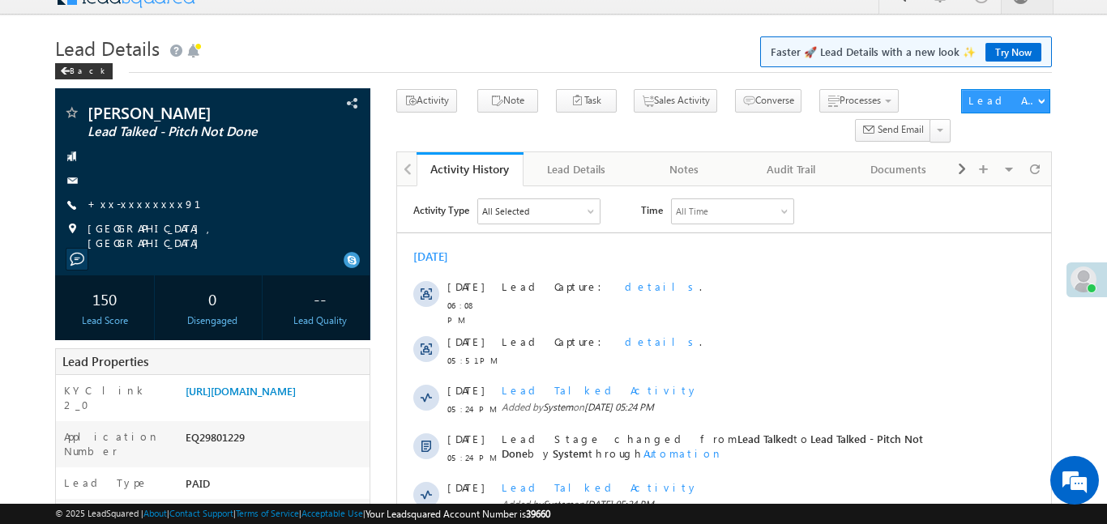
scroll to position [0, 0]
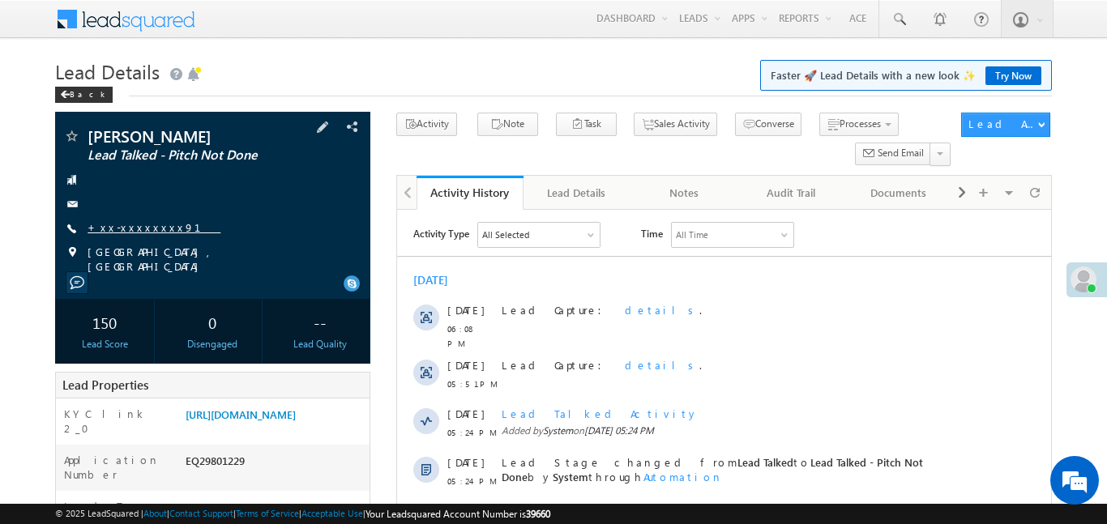
click at [91, 229] on link "+xx-xxxxxxxx91" at bounding box center [153, 227] width 133 height 14
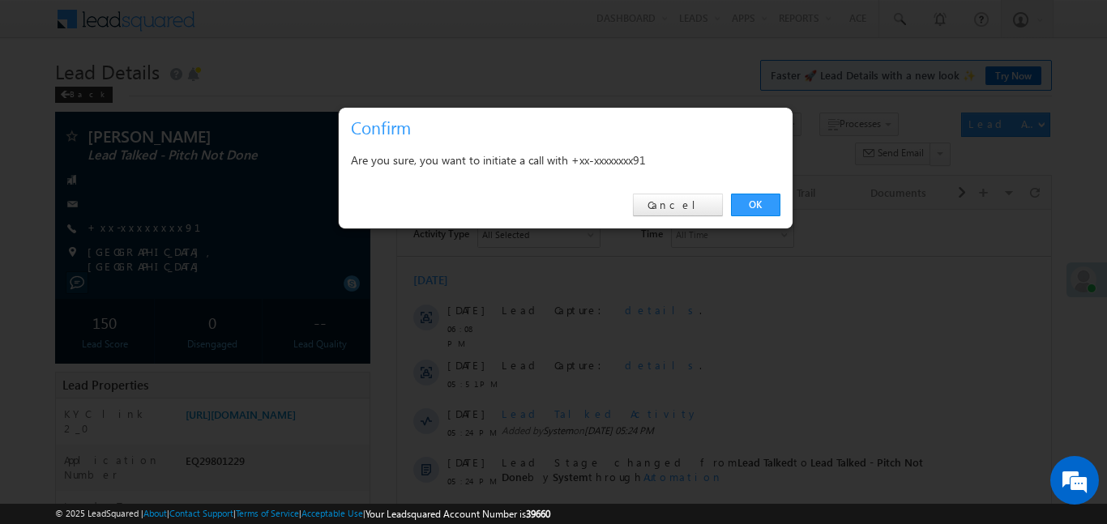
click at [755, 221] on div "OK Cancel" at bounding box center [566, 205] width 454 height 46
click at [759, 206] on link "OK" at bounding box center [755, 205] width 49 height 23
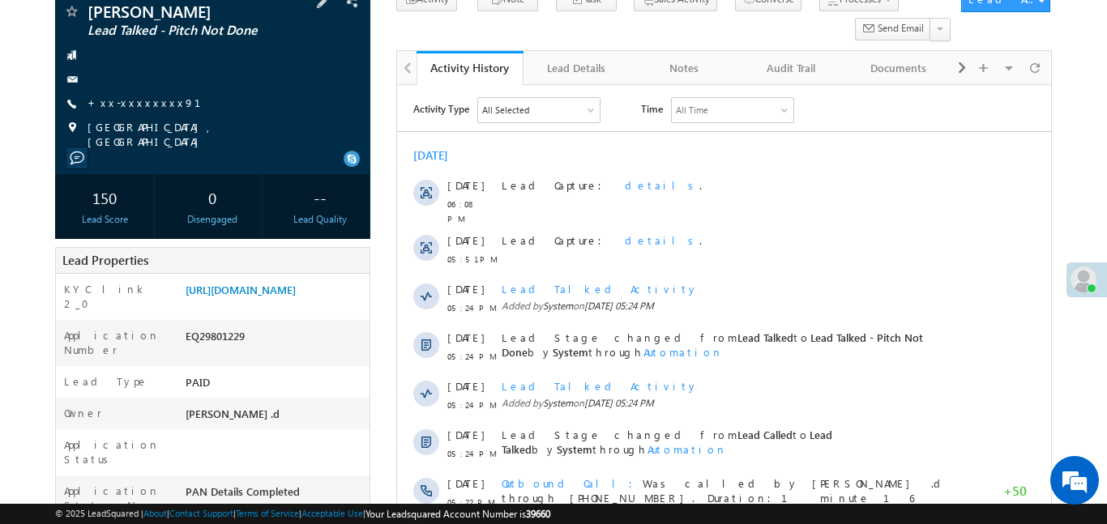
scroll to position [143, 0]
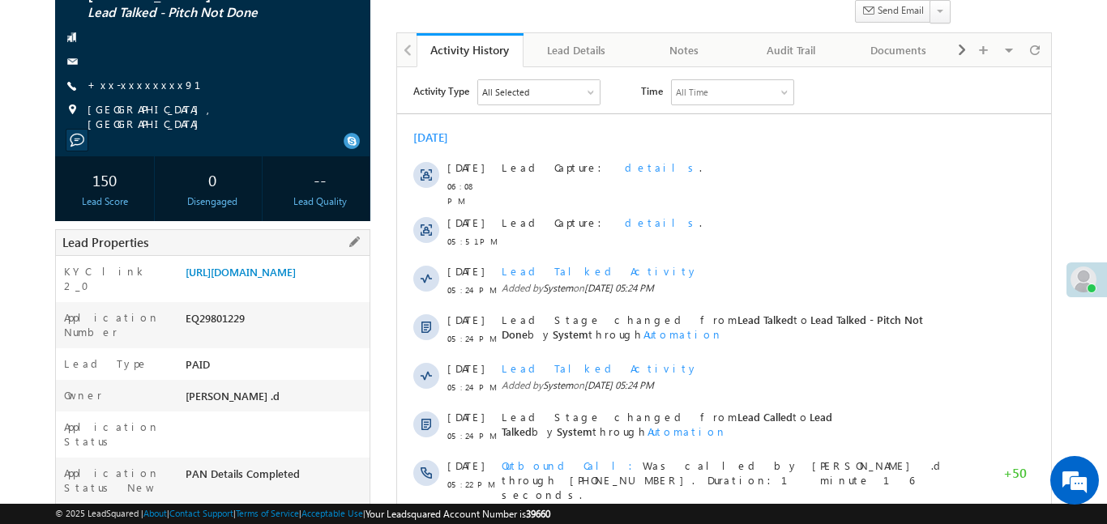
click at [253, 287] on div "https://angelbroking1-pk3em7sa.customui-test.leadsquared.com?leadId=f8d21926-4e…" at bounding box center [275, 275] width 188 height 23
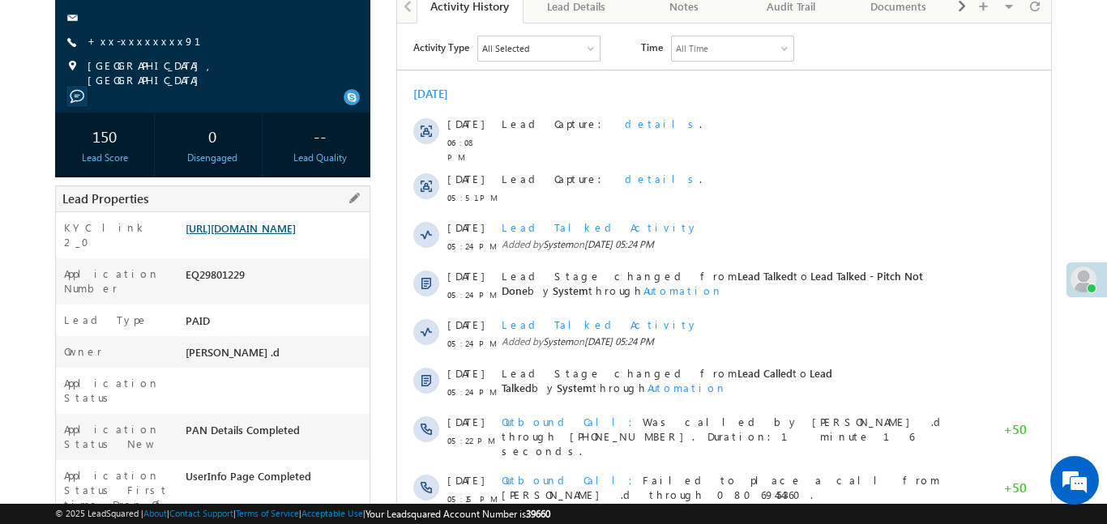
click at [271, 235] on link "https://angelbroking1-pk3em7sa.customui-test.leadsquared.com?leadId=f8d21926-4e…" at bounding box center [241, 228] width 110 height 14
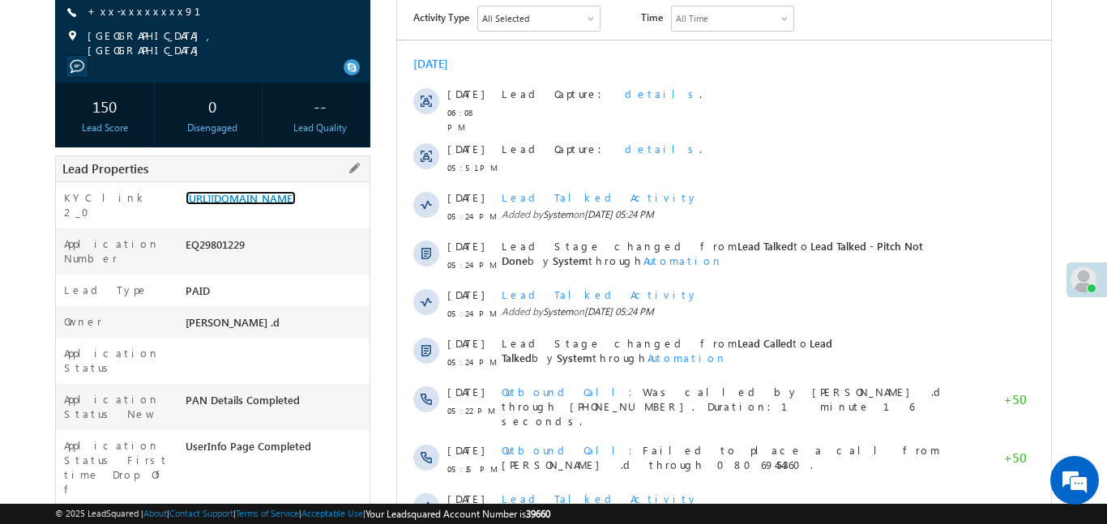
scroll to position [263, 0]
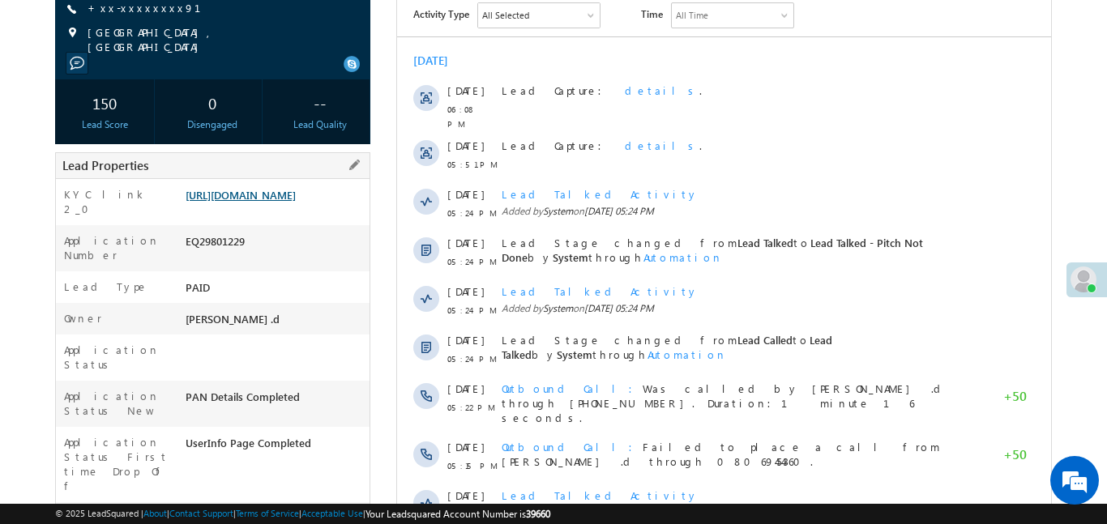
click at [296, 202] on link "https://angelbroking1-pk3em7sa.customui-test.leadsquared.com?leadId=f8d21926-4e…" at bounding box center [241, 195] width 110 height 14
click at [131, 13] on link "+xx-xxxxxxxx91" at bounding box center [153, 8] width 133 height 14
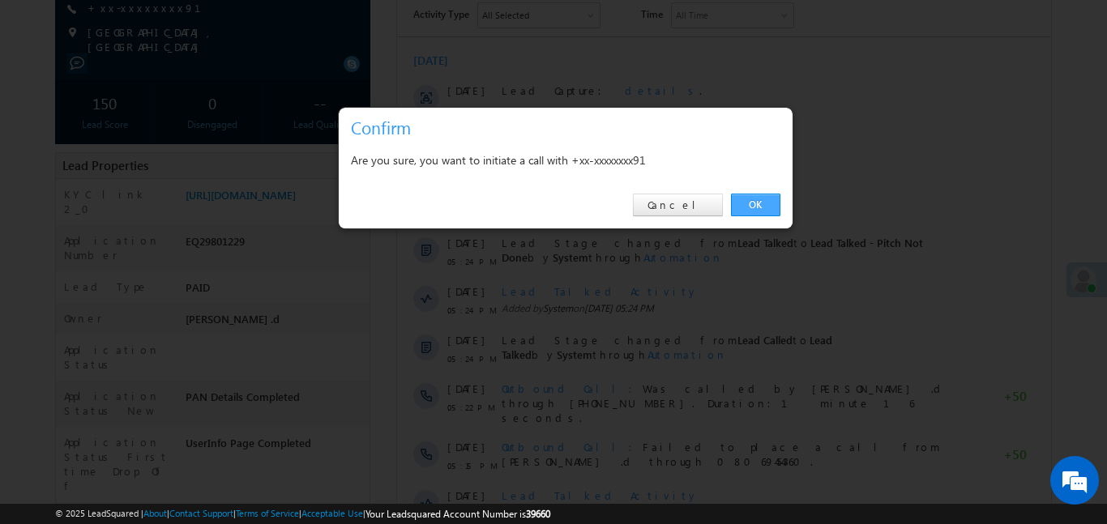
click at [758, 203] on link "OK" at bounding box center [755, 205] width 49 height 23
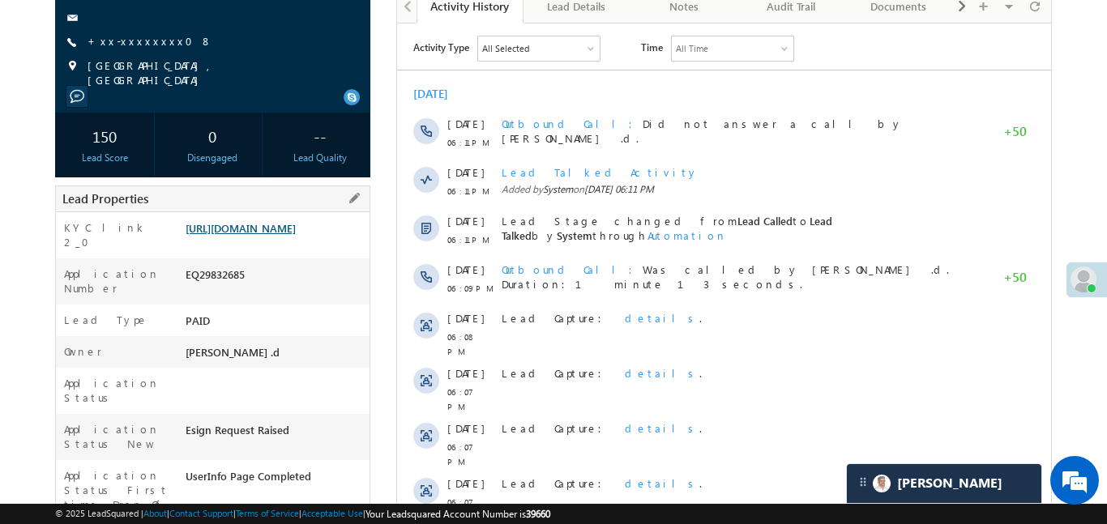
click at [296, 235] on link "[URL][DOMAIN_NAME]" at bounding box center [241, 228] width 110 height 14
click at [223, 235] on link "https://angelbroking1-pk3em7sa.customui-test.leadsquared.com?leadId=f6178f5b-c0…" at bounding box center [241, 228] width 110 height 14
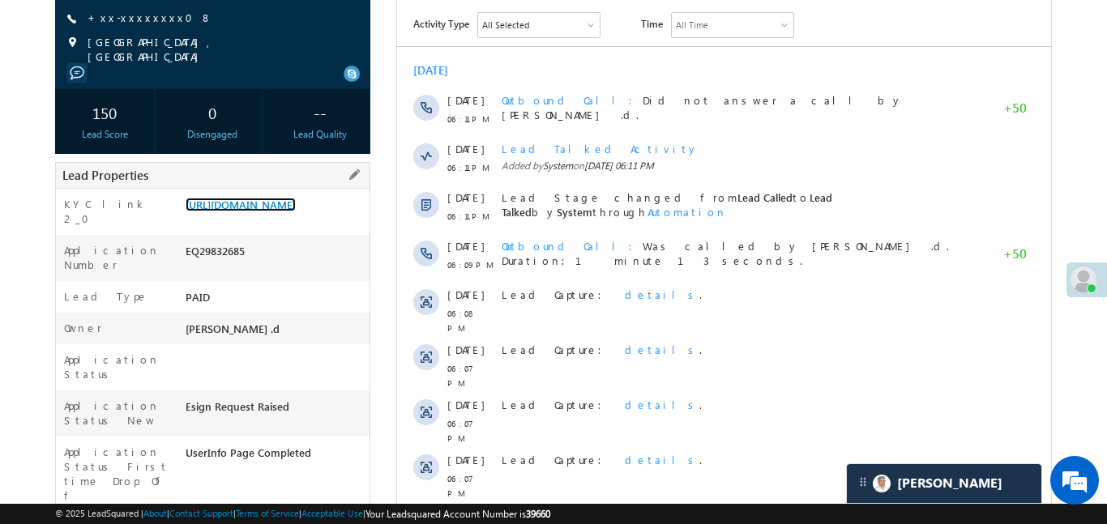
scroll to position [211, 0]
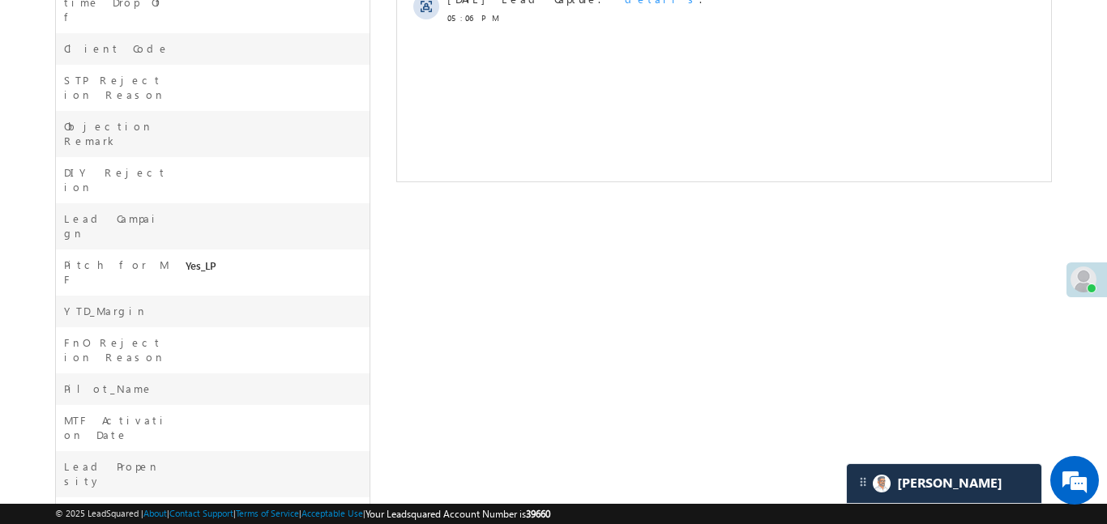
scroll to position [123, 0]
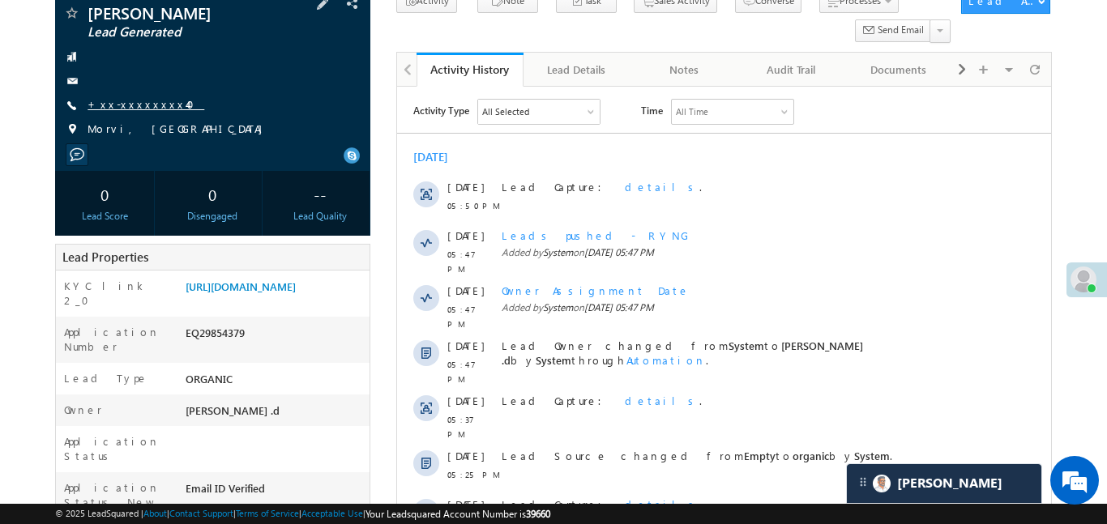
click at [135, 101] on link "+xx-xxxxxxxx40" at bounding box center [145, 104] width 117 height 14
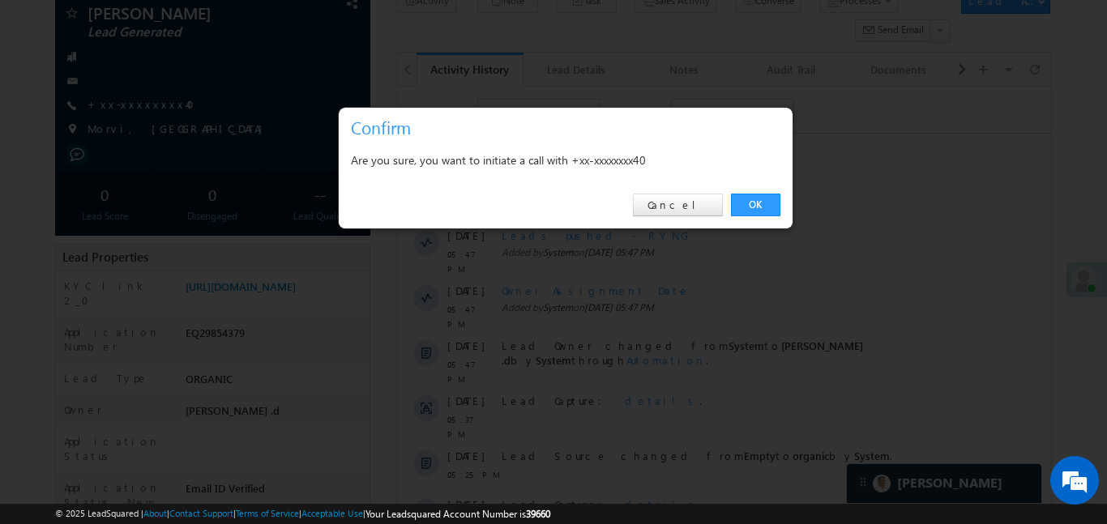
click at [746, 203] on link "OK" at bounding box center [755, 205] width 49 height 23
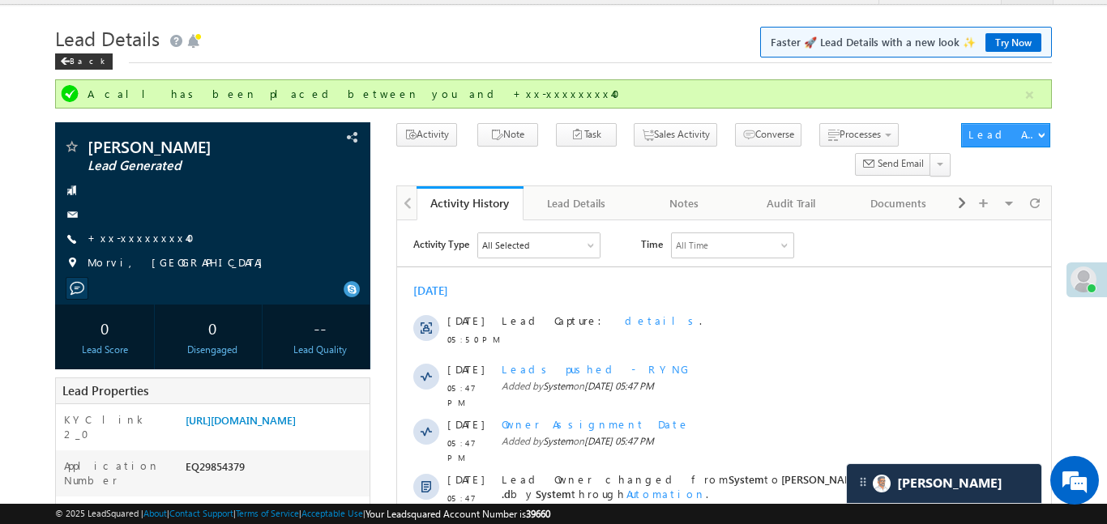
scroll to position [0, 0]
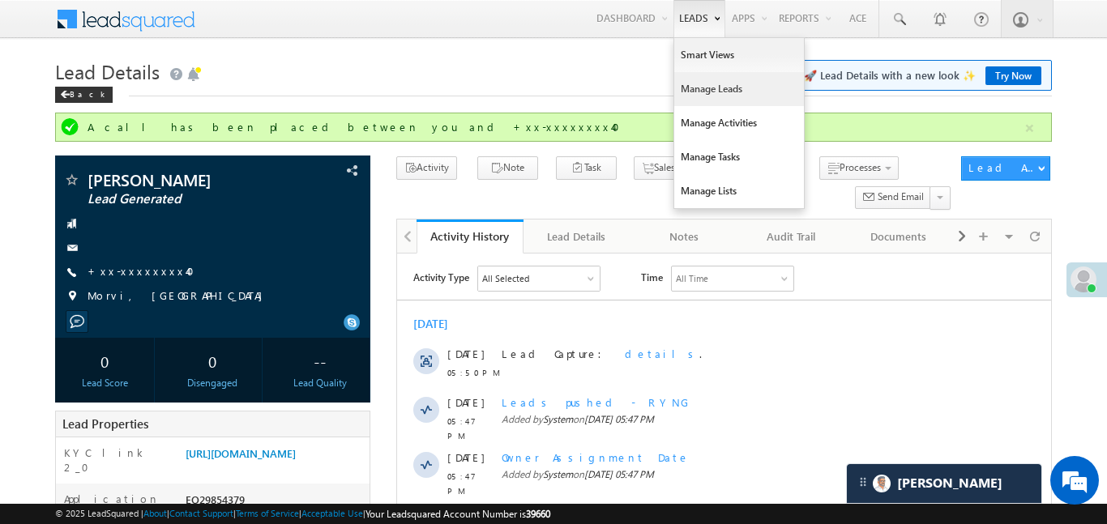
click at [690, 95] on link "Manage Leads" at bounding box center [739, 89] width 130 height 34
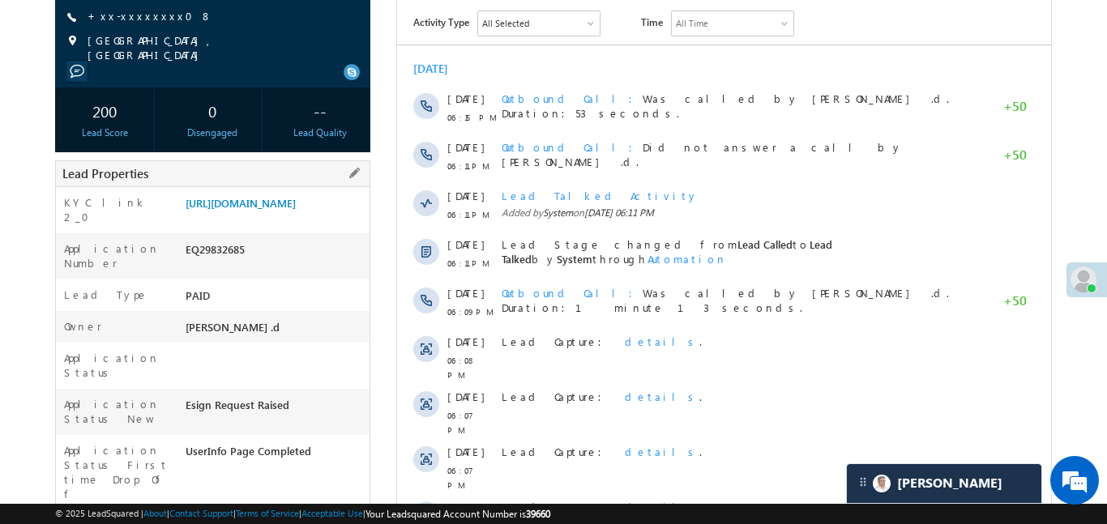
click at [326, 218] on div "[URL][DOMAIN_NAME]" at bounding box center [275, 206] width 188 height 23
click at [296, 206] on link "[URL][DOMAIN_NAME]" at bounding box center [241, 203] width 110 height 14
drag, startPoint x: 272, startPoint y: 187, endPoint x: 290, endPoint y: 208, distance: 27.6
click at [278, 194] on div "KYC link 2_0 https://angelbroking1-pk3em7sa.customui-test.leadsquared.com?leadI…" at bounding box center [213, 210] width 314 height 46
click at [290, 208] on link "https://angelbroking1-pk3em7sa.customui-test.leadsquared.com?leadId=f6178f5b-c0…" at bounding box center [241, 203] width 110 height 14
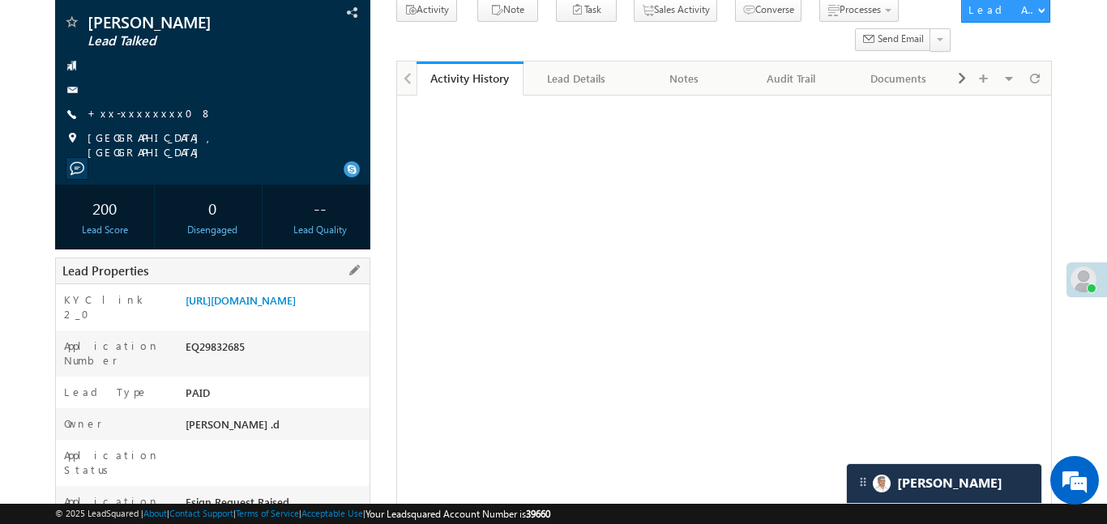
scroll to position [105, 0]
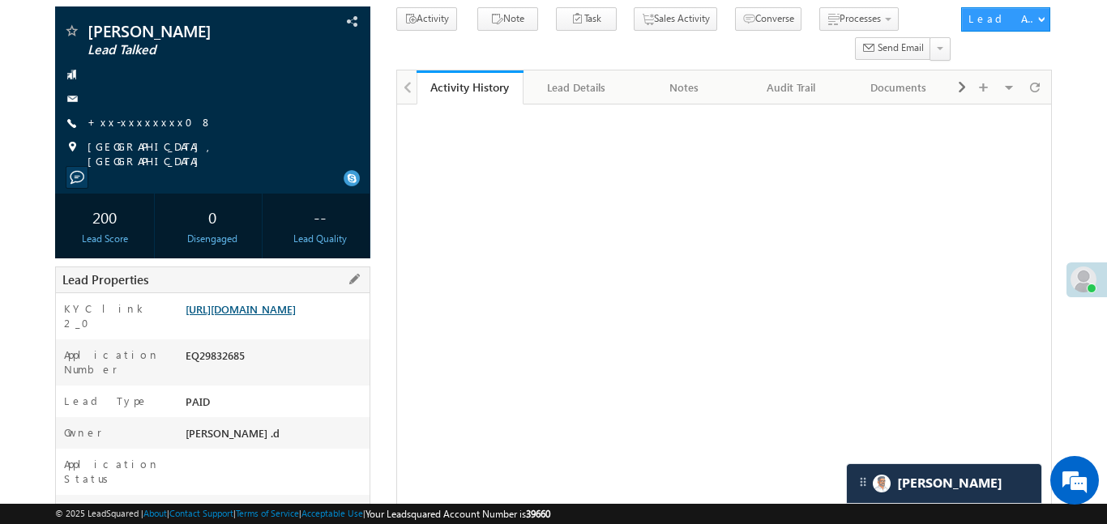
click at [291, 316] on link "https://angelbroking1-pk3em7sa.customui-test.leadsquared.com?leadId=f6178f5b-c0…" at bounding box center [241, 309] width 110 height 14
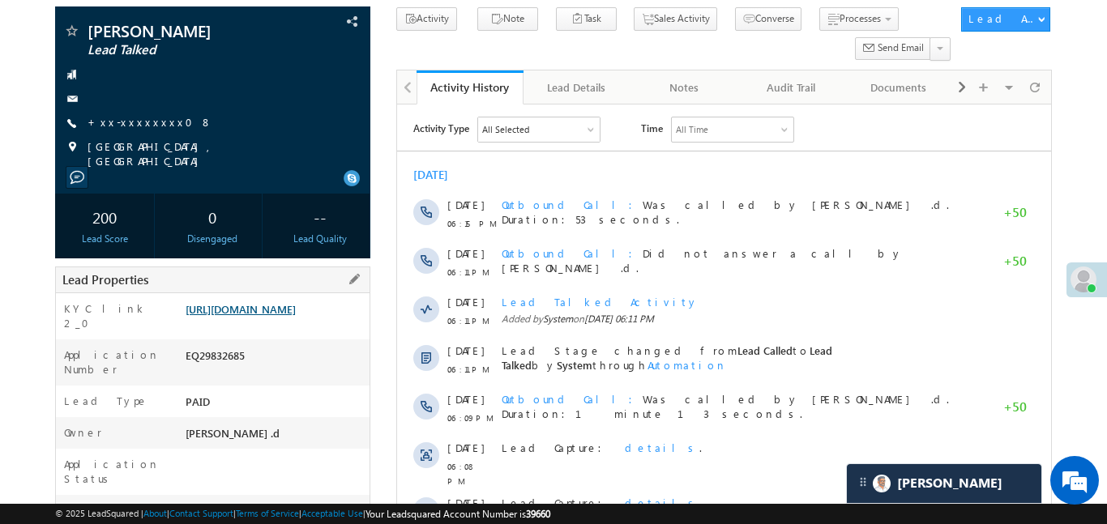
scroll to position [0, 0]
click at [296, 309] on link "https://angelbroking1-pk3em7sa.customui-test.leadsquared.com?leadId=f6178f5b-c0…" at bounding box center [241, 309] width 110 height 14
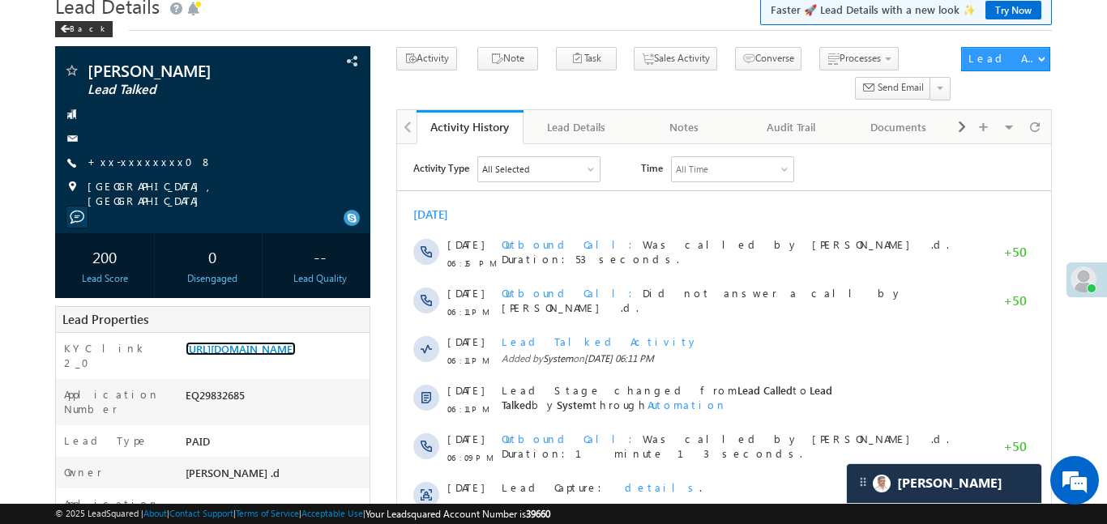
scroll to position [78, 0]
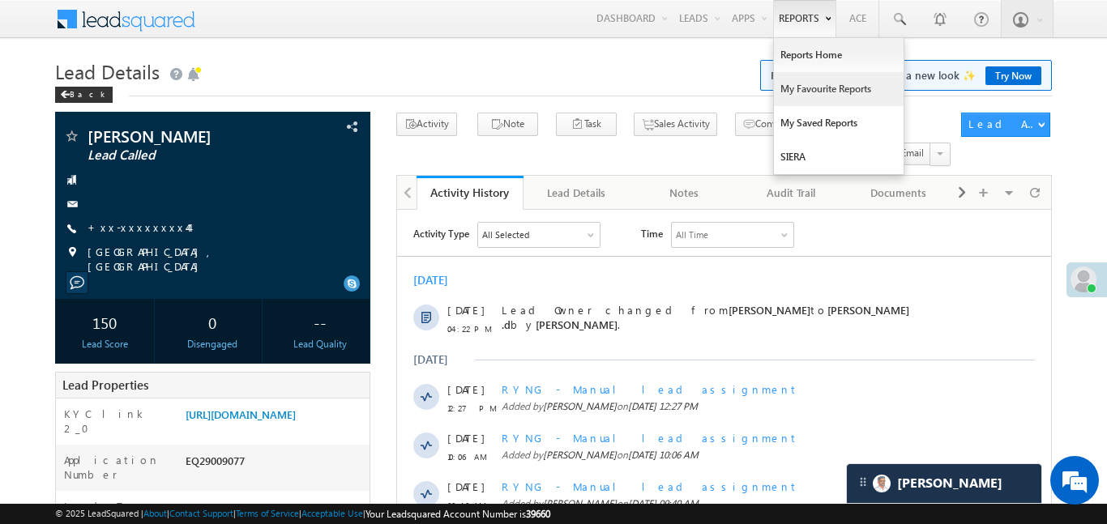
click at [802, 74] on link "My Favourite Reports" at bounding box center [839, 89] width 130 height 34
drag, startPoint x: 802, startPoint y: 74, endPoint x: 812, endPoint y: 50, distance: 25.4
click at [801, 69] on ul "Reports Home My Favourite Reports My Saved Reports [GEOGRAPHIC_DATA]" at bounding box center [838, 106] width 131 height 138
click at [812, 49] on link "Reports Home" at bounding box center [839, 55] width 130 height 34
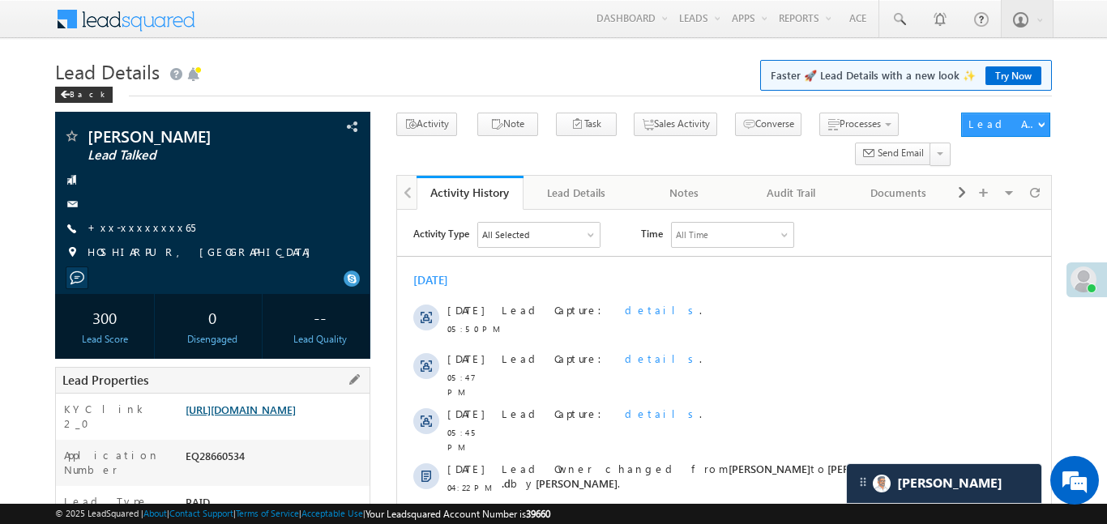
click at [288, 416] on link "https://angelbroking1-pk3em7sa.customui-test.leadsquared.com?leadId=58679c1d-5f…" at bounding box center [241, 410] width 110 height 14
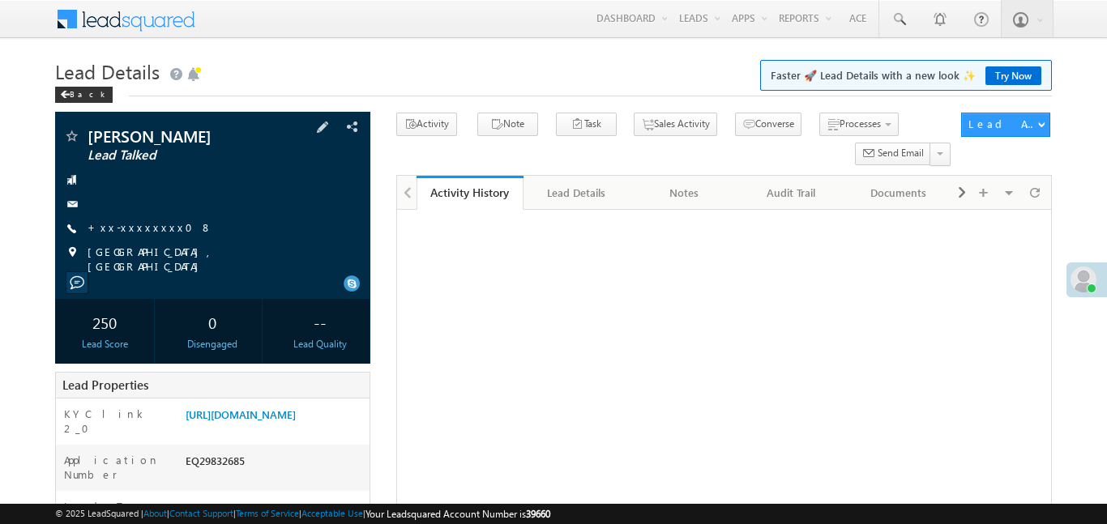
scroll to position [211, 0]
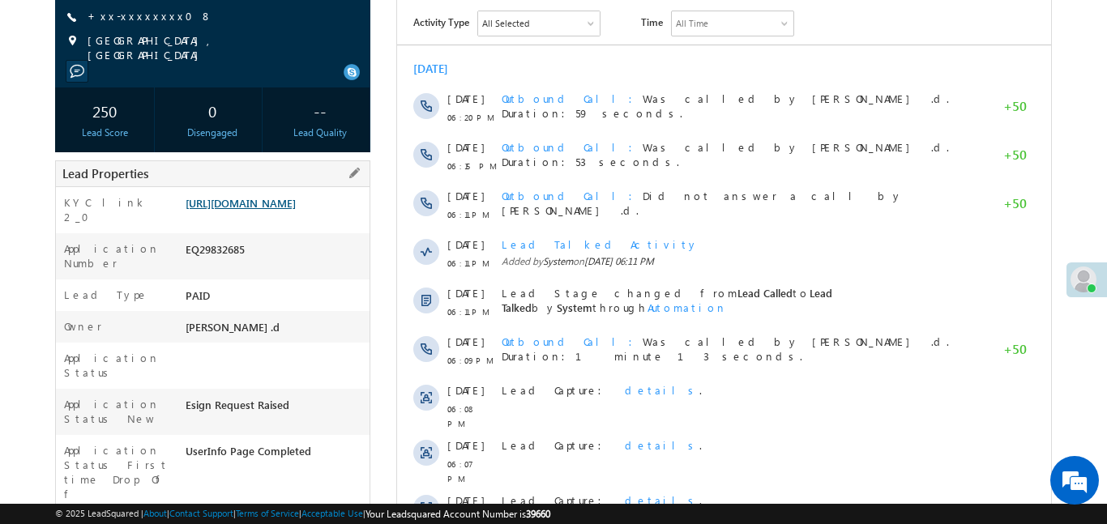
click at [295, 210] on link "[URL][DOMAIN_NAME]" at bounding box center [241, 203] width 110 height 14
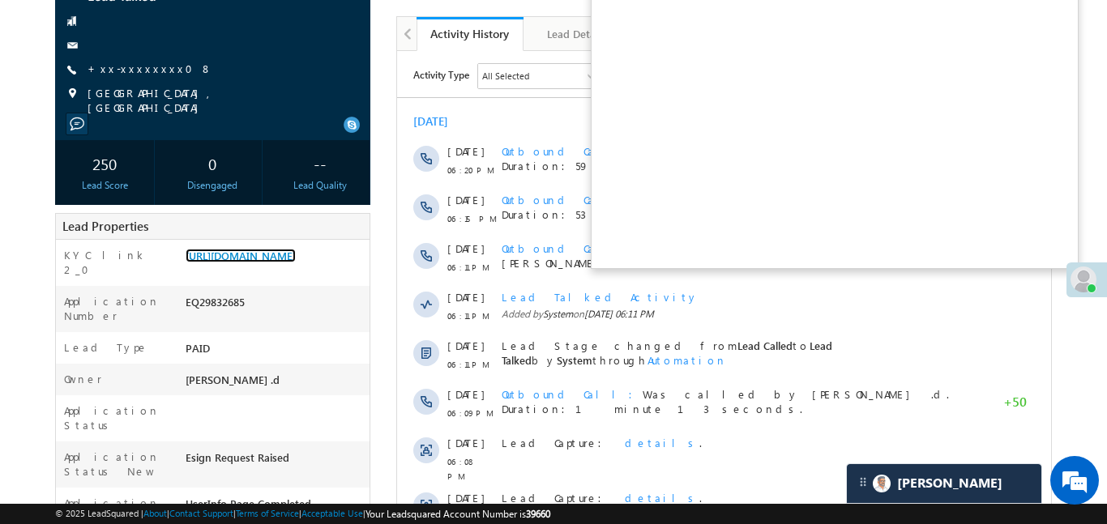
scroll to position [0, 0]
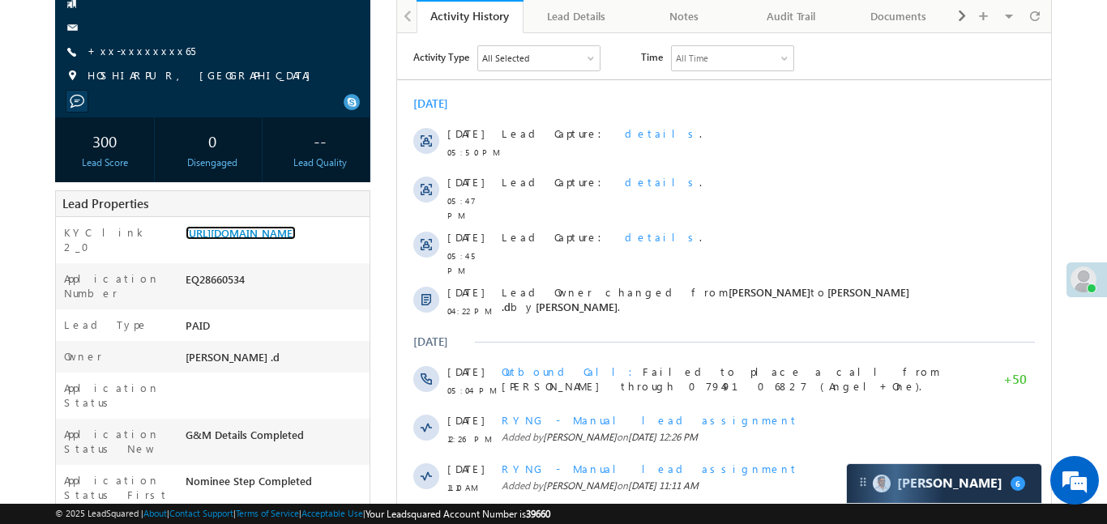
click at [296, 240] on link "https://angelbroking1-pk3em7sa.customui-test.leadsquared.com?leadId=58679c1d-5f…" at bounding box center [241, 233] width 110 height 14
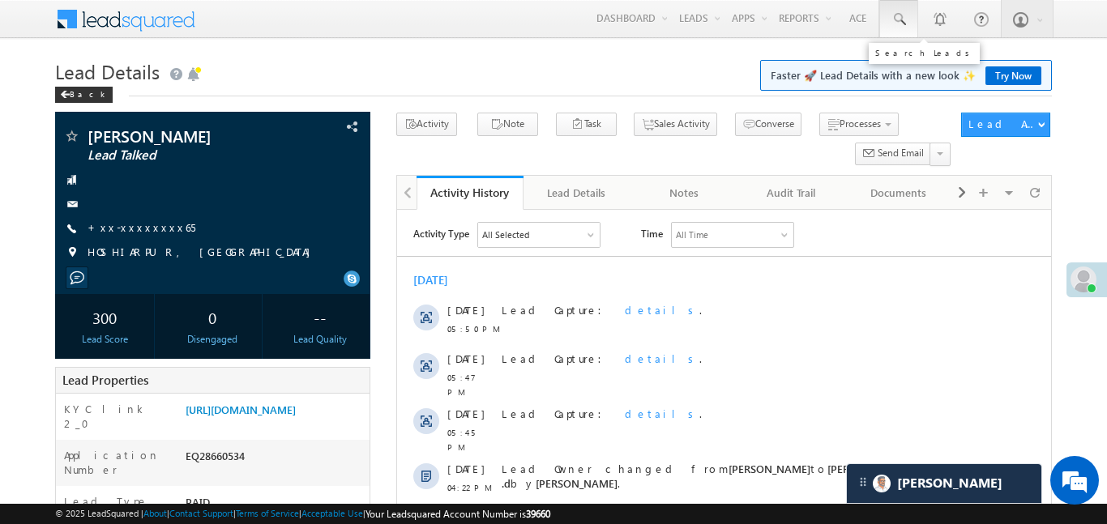
click at [896, 25] on span at bounding box center [898, 19] width 16 height 16
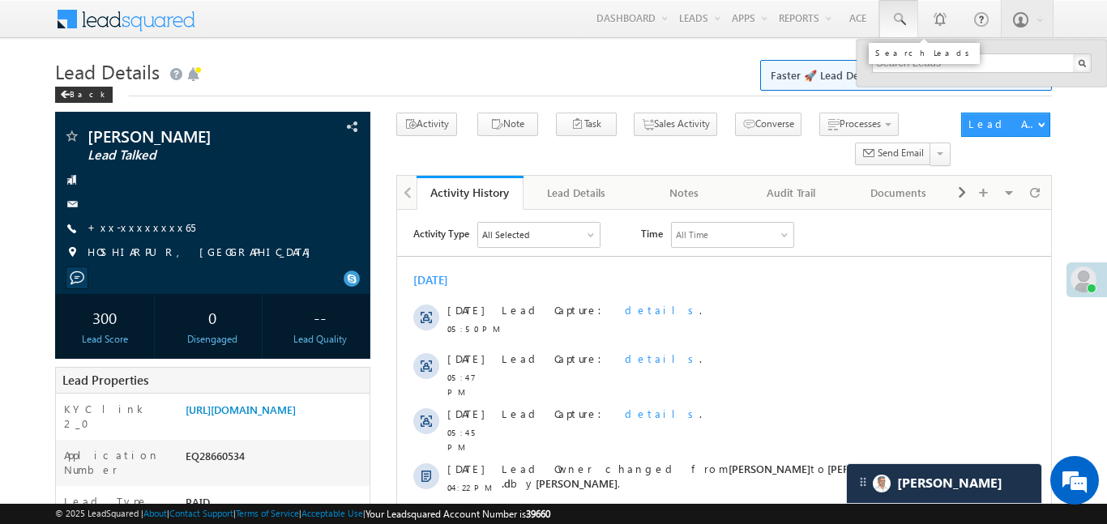
click at [896, 25] on span at bounding box center [898, 19] width 16 height 16
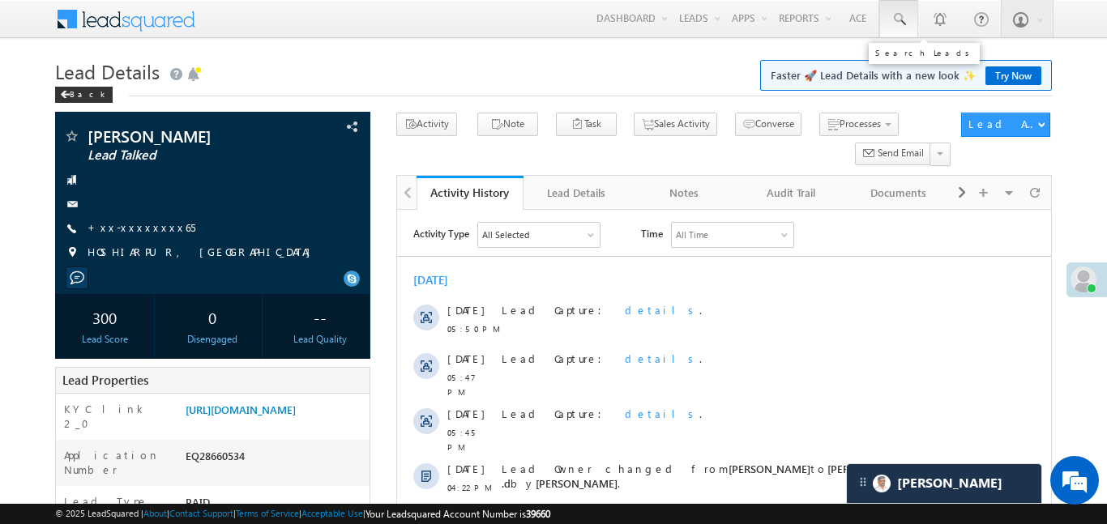
click at [890, 21] on span at bounding box center [898, 19] width 16 height 16
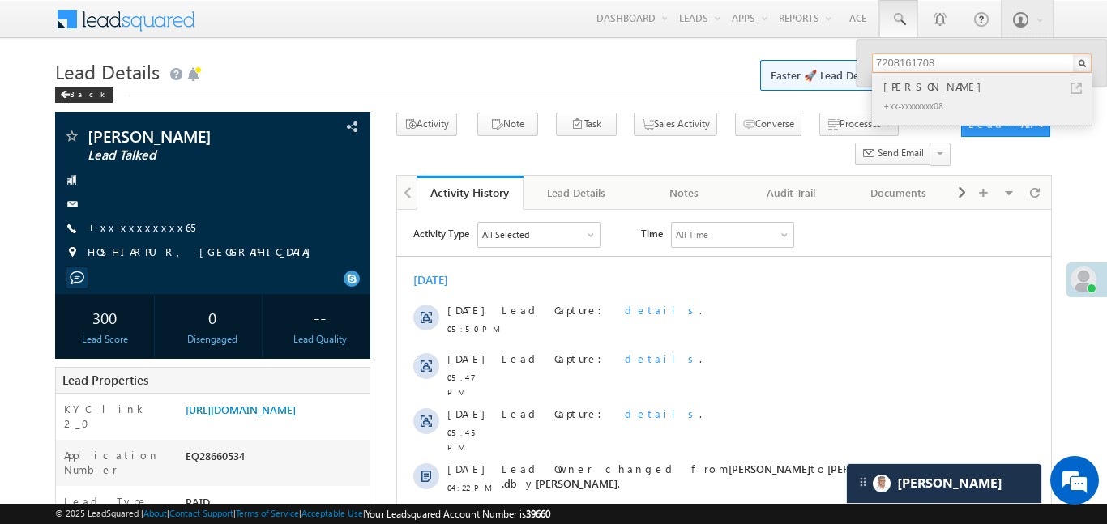
type input "7208161708"
click at [903, 85] on div "[PERSON_NAME]" at bounding box center [988, 87] width 217 height 18
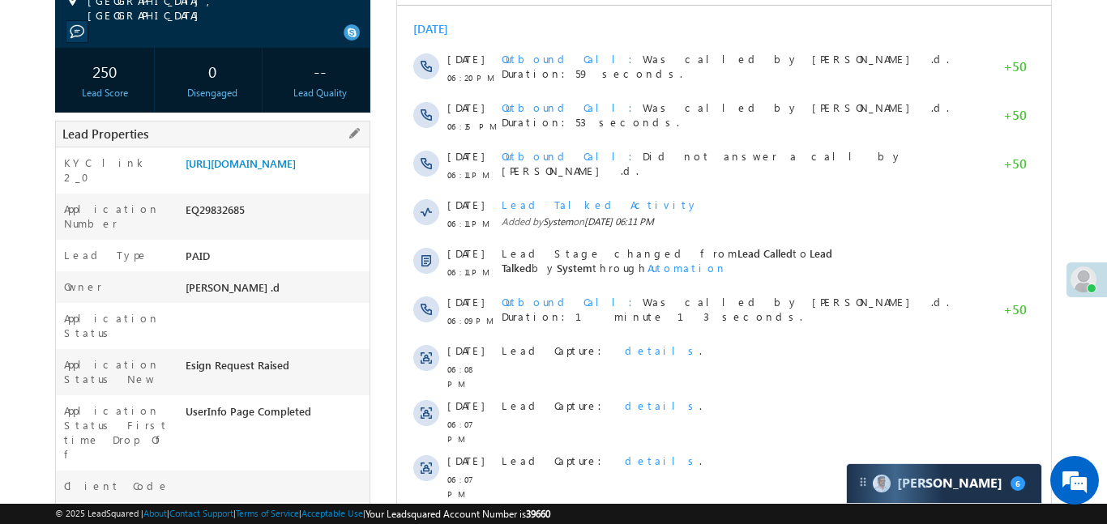
click at [313, 178] on div "[URL][DOMAIN_NAME]" at bounding box center [275, 167] width 188 height 23
click at [296, 167] on link "[URL][DOMAIN_NAME]" at bounding box center [241, 163] width 110 height 14
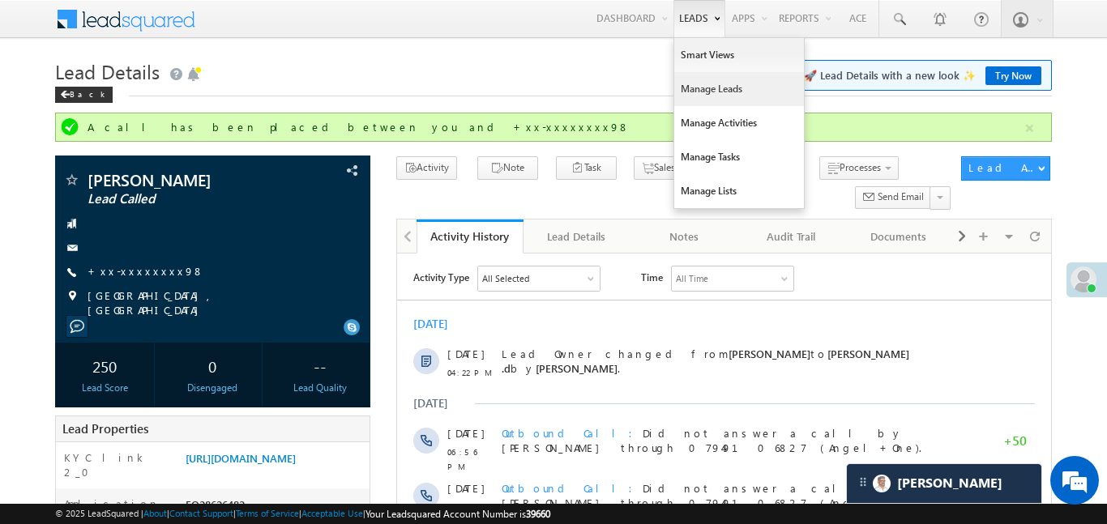
click at [728, 103] on link "Manage Leads" at bounding box center [739, 89] width 130 height 34
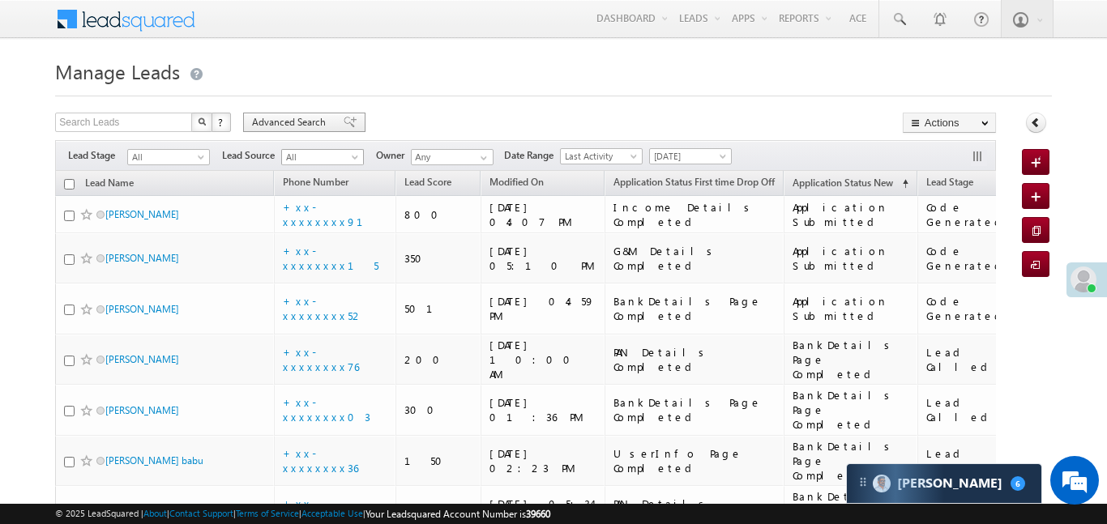
click at [344, 125] on span at bounding box center [350, 122] width 13 height 11
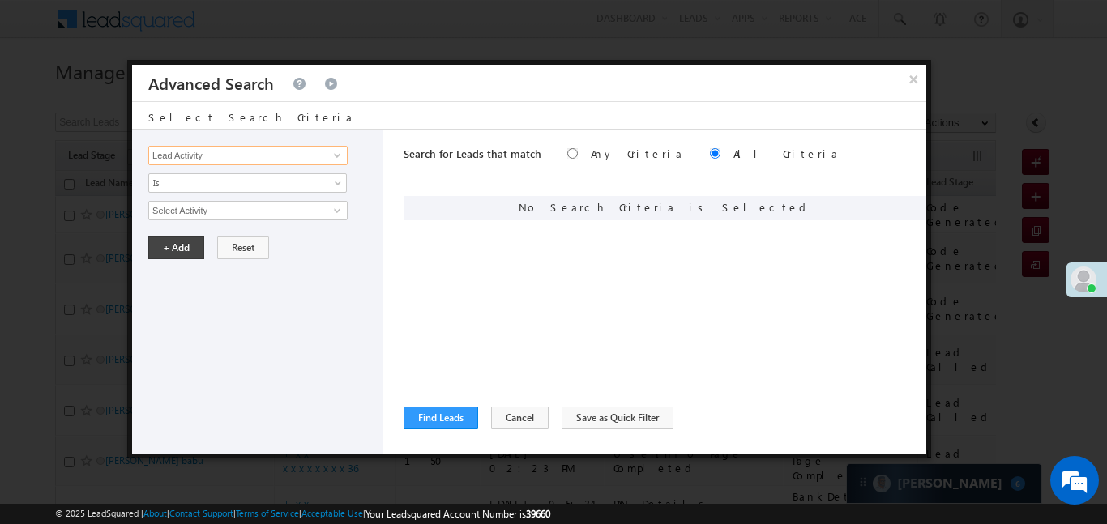
click at [311, 148] on input "Lead Activity" at bounding box center [247, 155] width 199 height 19
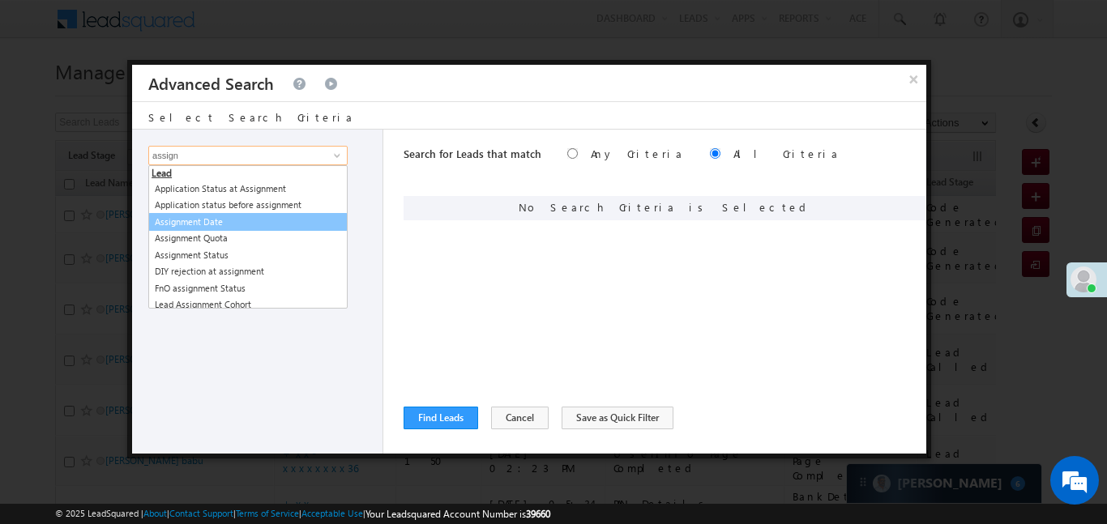
click at [209, 230] on link "Assignment Quota" at bounding box center [248, 238] width 198 height 17
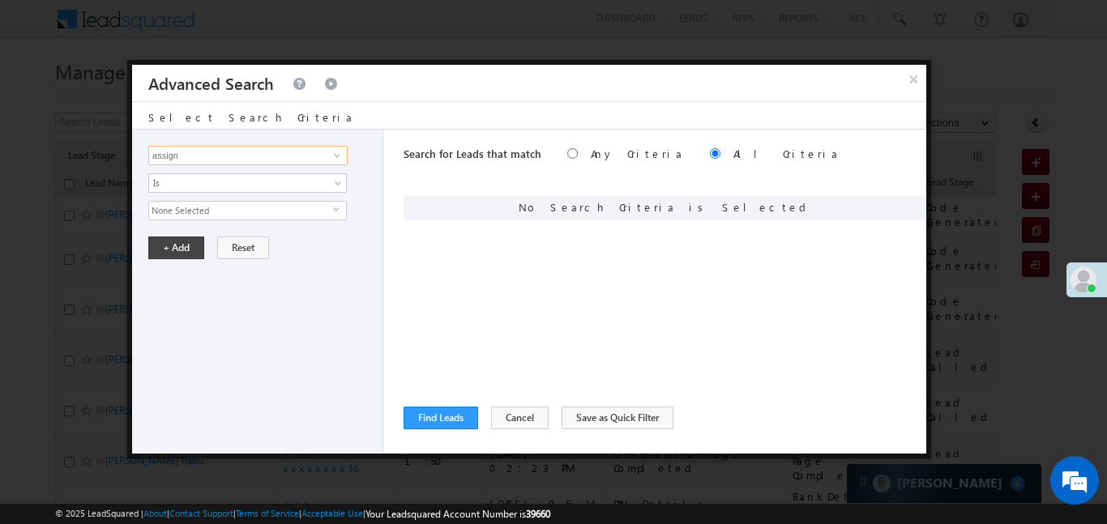
type input "Assignment Quota"
click at [233, 156] on input "Assignment Quota" at bounding box center [247, 155] width 199 height 19
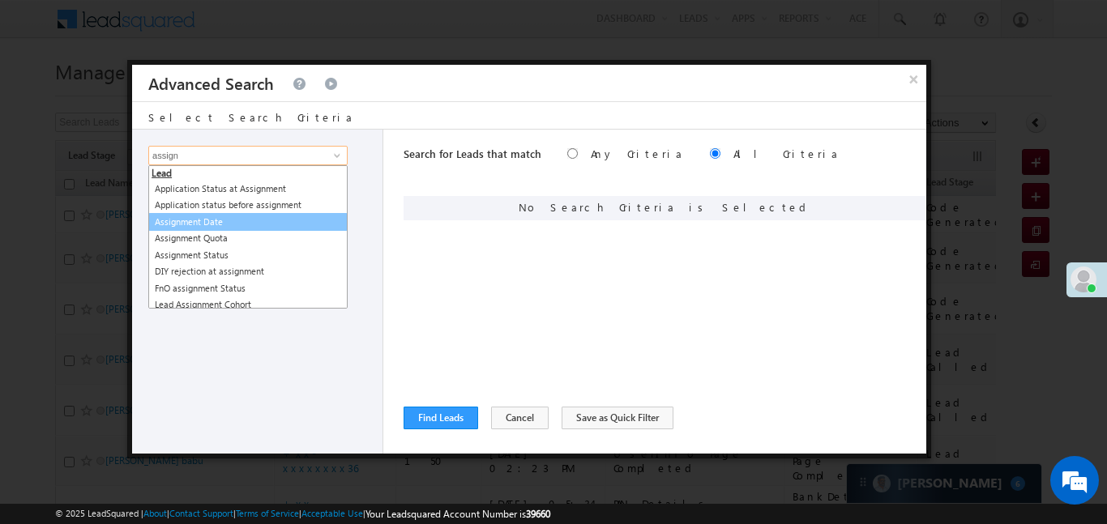
click at [232, 228] on link "Assignment Date" at bounding box center [247, 222] width 199 height 19
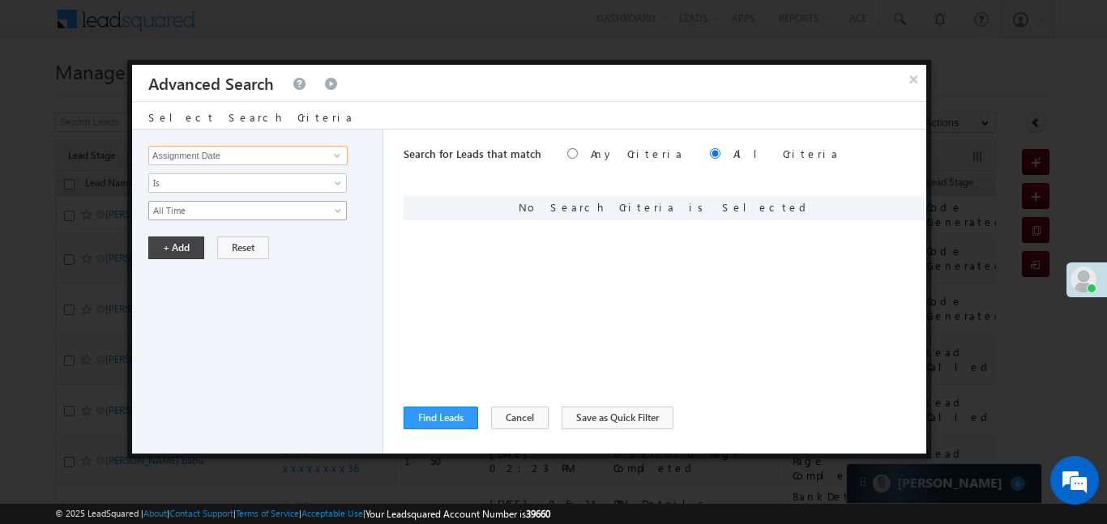
type input "Assignment Date"
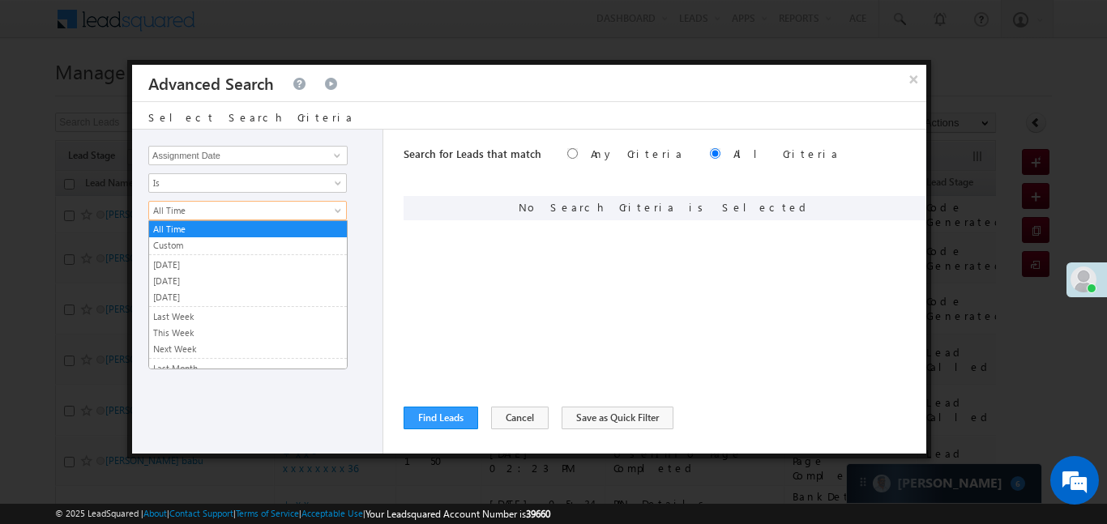
click at [236, 203] on span "All Time" at bounding box center [237, 210] width 176 height 15
click at [181, 278] on link "[DATE]" at bounding box center [248, 281] width 198 height 15
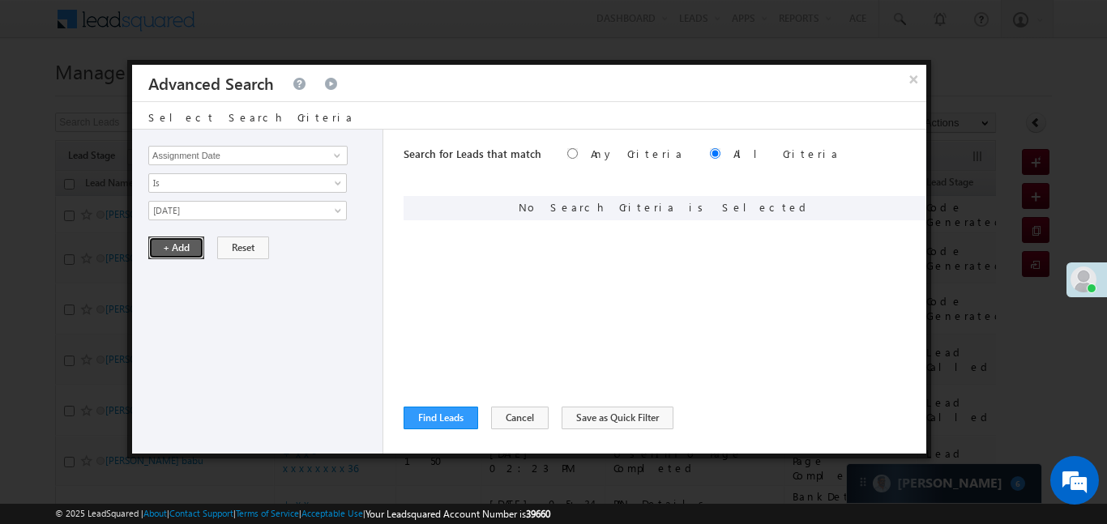
click at [179, 245] on button "+ Add" at bounding box center [176, 248] width 56 height 23
click at [447, 427] on button "Find Leads" at bounding box center [440, 418] width 75 height 23
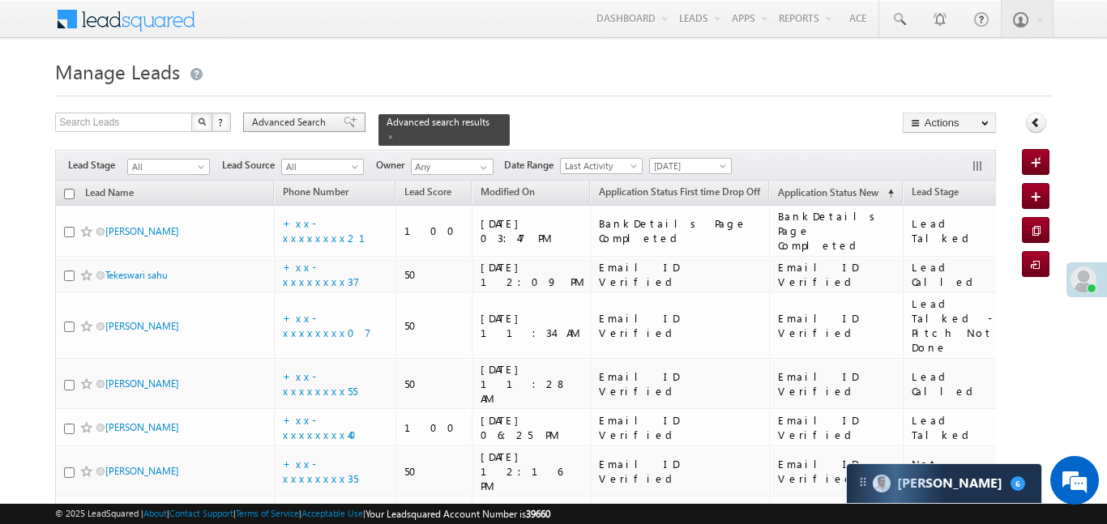
click at [345, 129] on div "Advanced Search" at bounding box center [304, 122] width 122 height 19
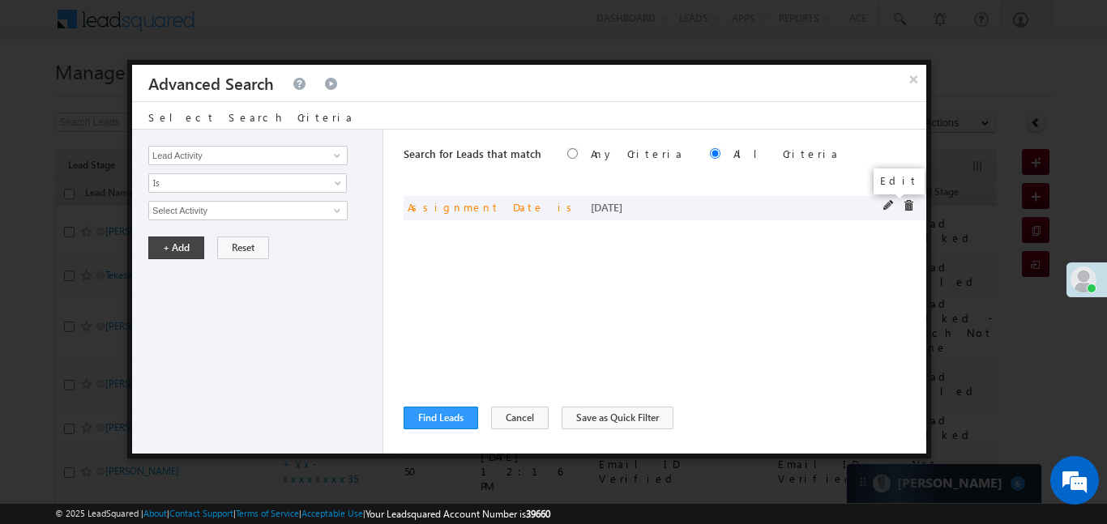
click at [886, 201] on span at bounding box center [888, 205] width 11 height 11
click at [288, 205] on span "[DATE]" at bounding box center [237, 210] width 176 height 15
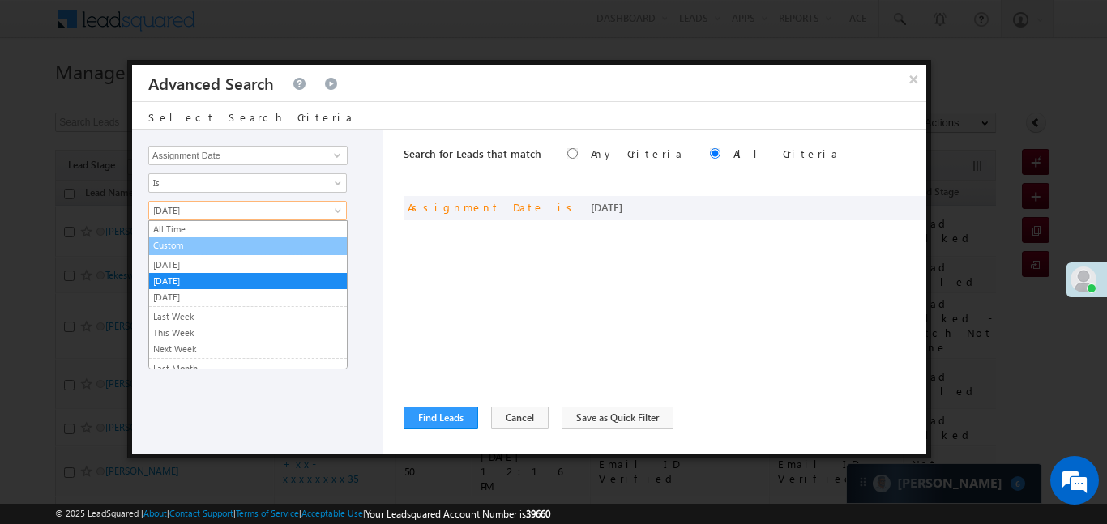
click at [236, 245] on link "Custom" at bounding box center [248, 245] width 198 height 15
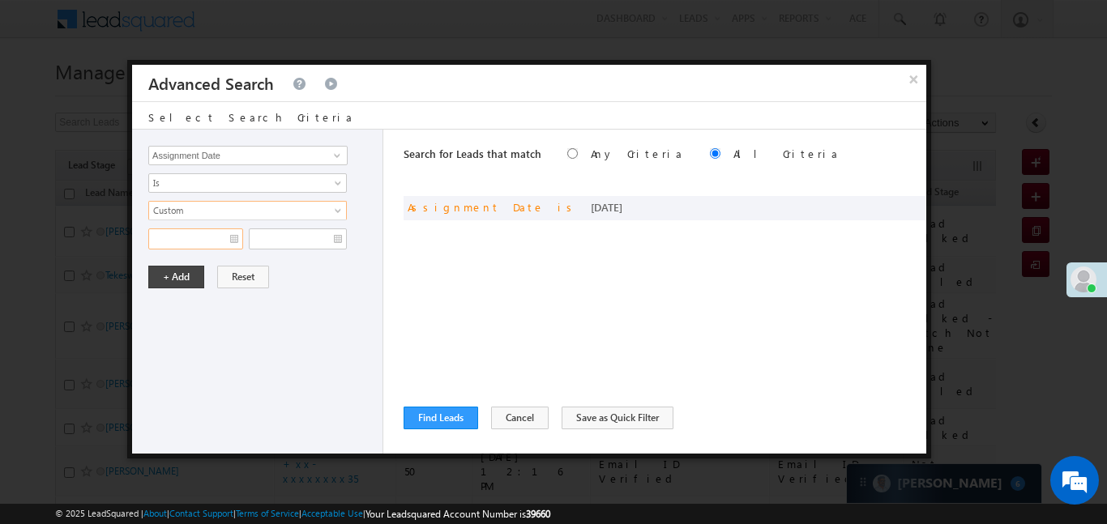
click at [208, 246] on input "text" at bounding box center [195, 238] width 95 height 21
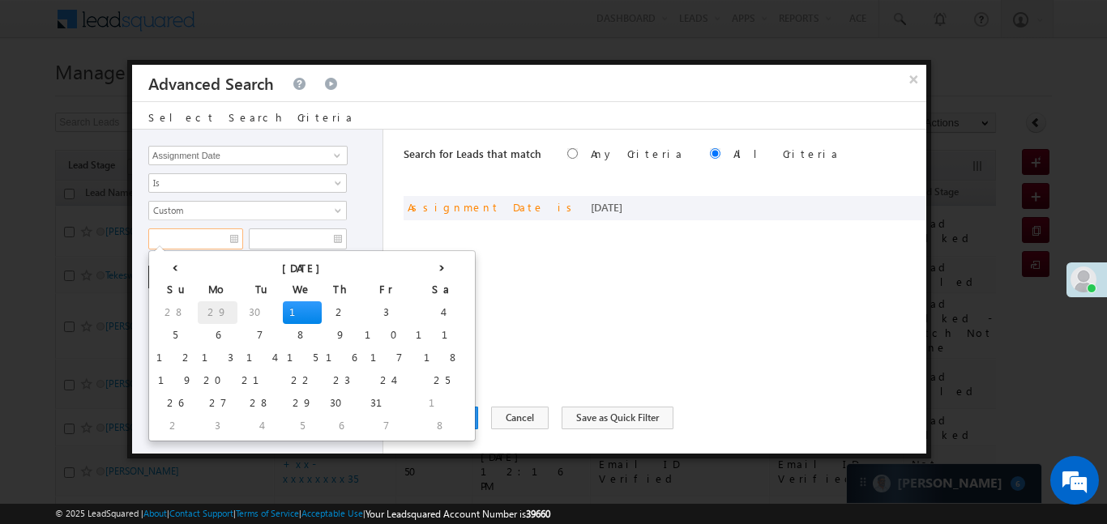
click at [198, 309] on td "29" at bounding box center [218, 312] width 40 height 23
type input "29/09/25"
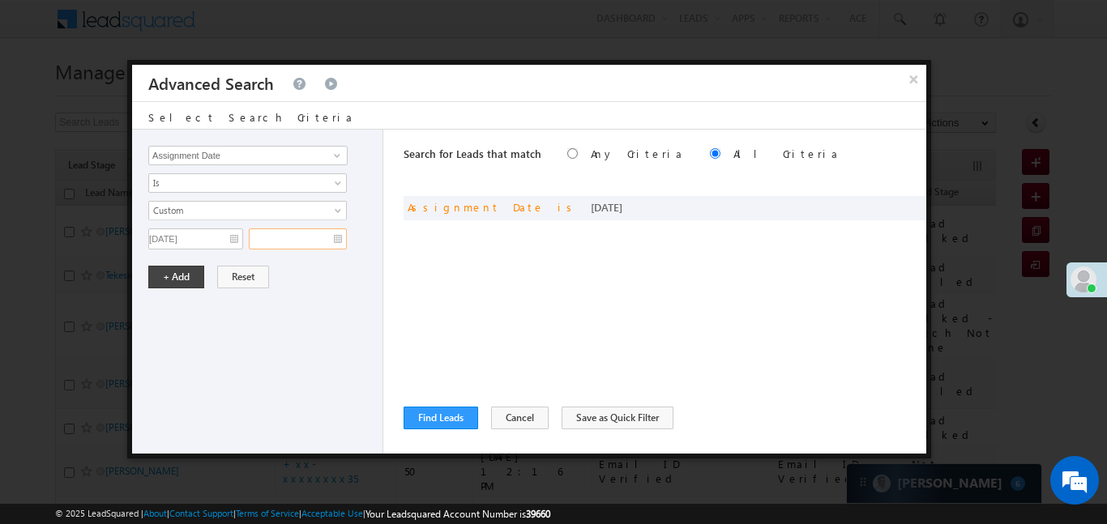
click at [286, 238] on input "text" at bounding box center [298, 238] width 98 height 21
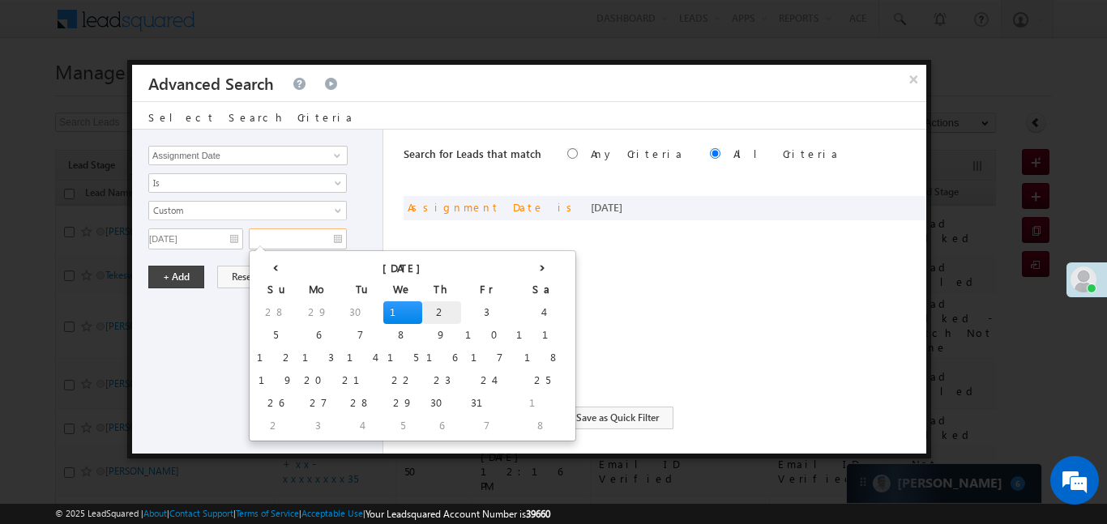
click at [422, 307] on td "2" at bounding box center [441, 312] width 39 height 23
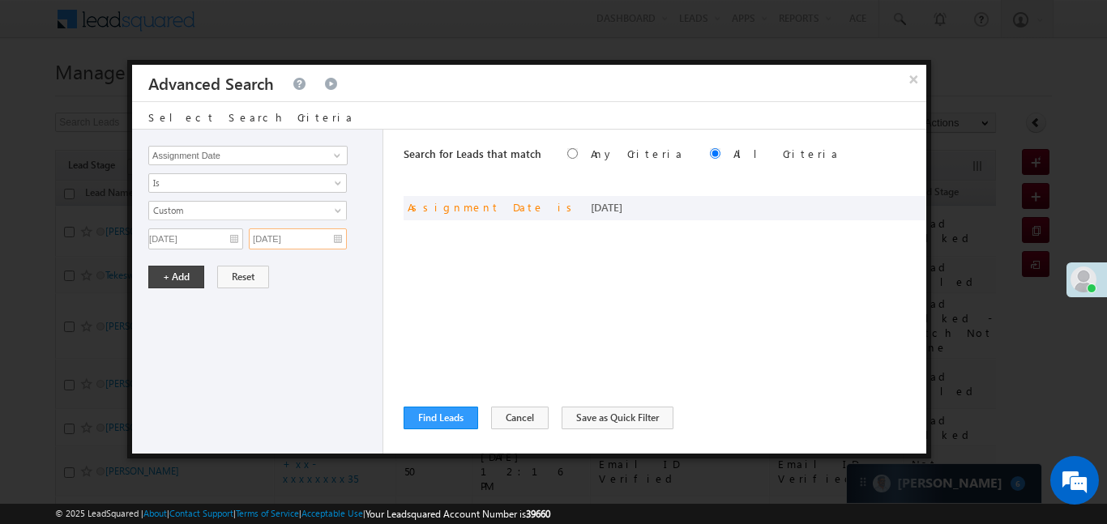
click at [304, 246] on input "02/10/25" at bounding box center [298, 238] width 98 height 21
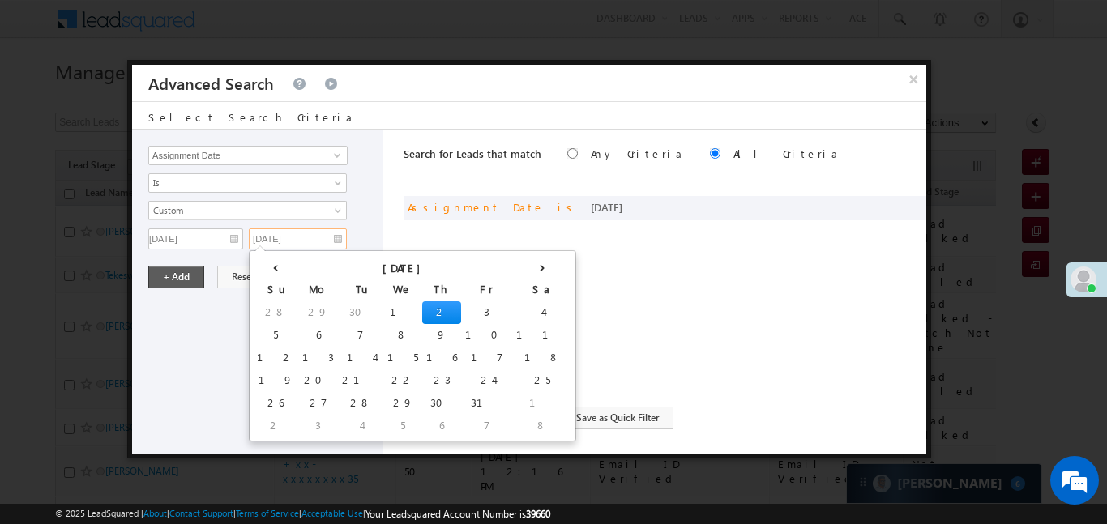
click at [383, 309] on td "1" at bounding box center [402, 312] width 39 height 23
type input "01/10/25"
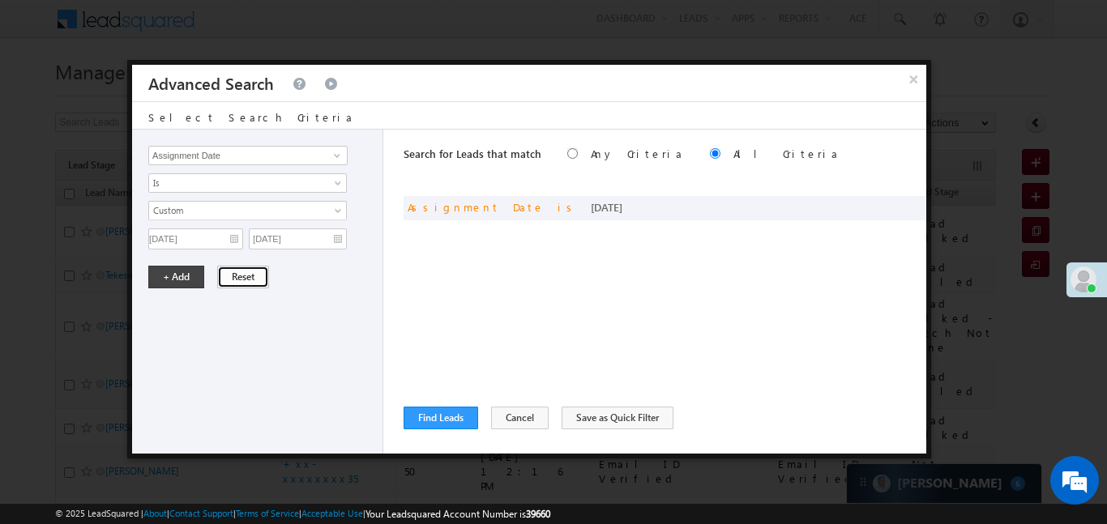
click at [225, 271] on button "Reset" at bounding box center [243, 277] width 52 height 23
click at [191, 271] on div "Lead Activity Task Sales Group Prospect Id WA Last Message Timestamp 4th Day Di…" at bounding box center [257, 292] width 251 height 324
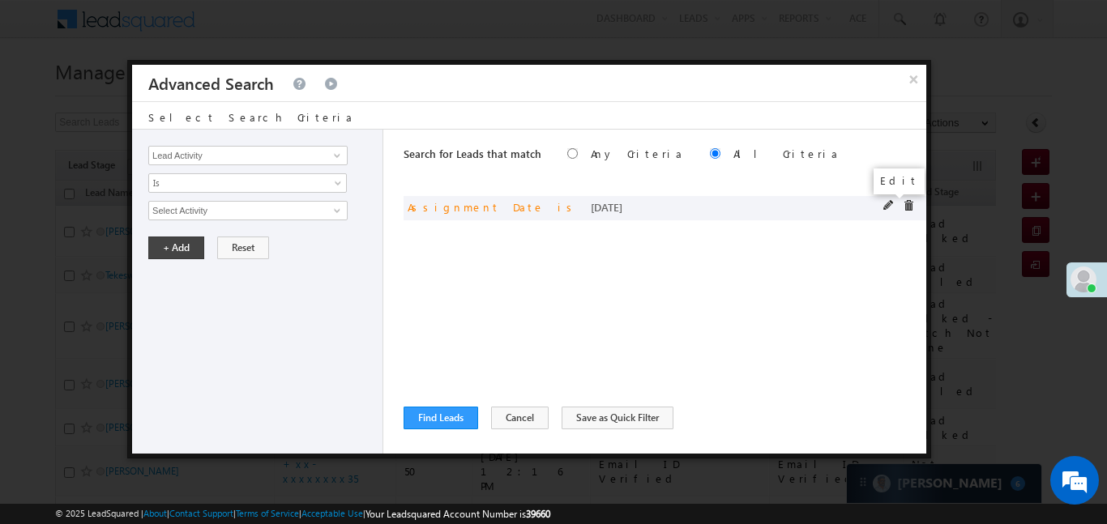
click at [887, 207] on span at bounding box center [888, 205] width 11 height 11
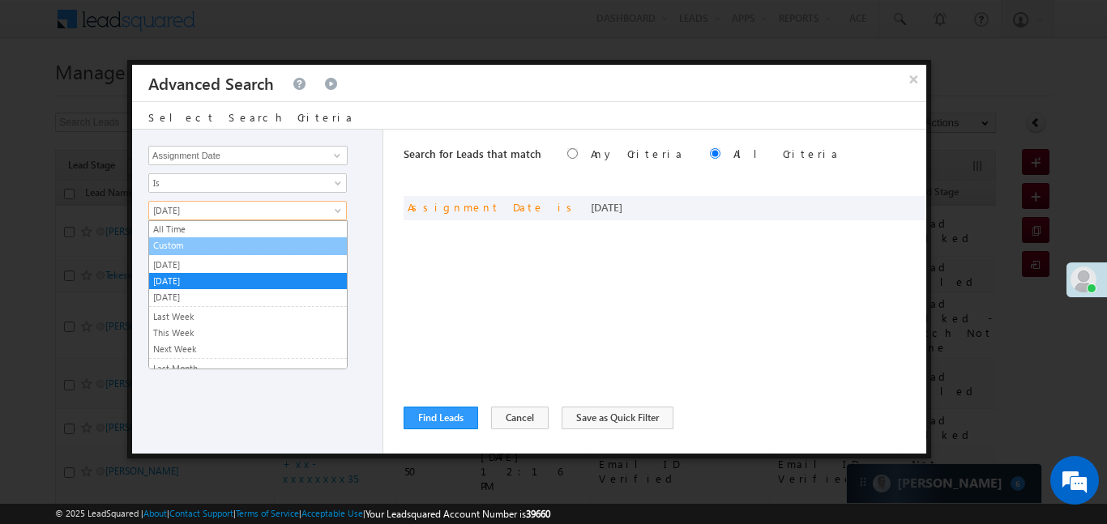
click at [228, 249] on link "Custom" at bounding box center [248, 245] width 198 height 15
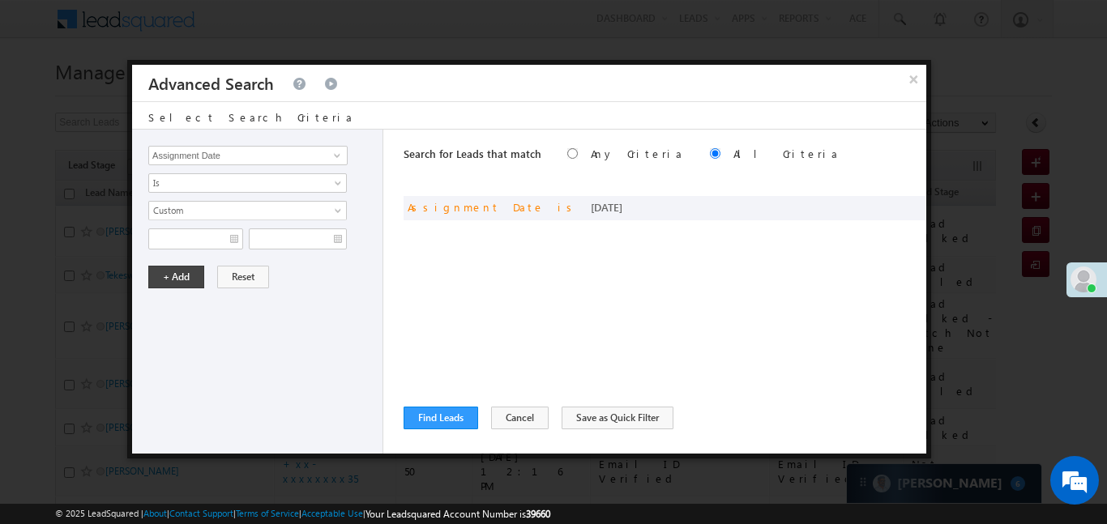
click at [213, 252] on div "Lead Activity Task Sales Group Prospect Id WA Last Message Timestamp 4th Day Di…" at bounding box center [257, 292] width 251 height 324
click at [212, 242] on input "text" at bounding box center [195, 238] width 95 height 21
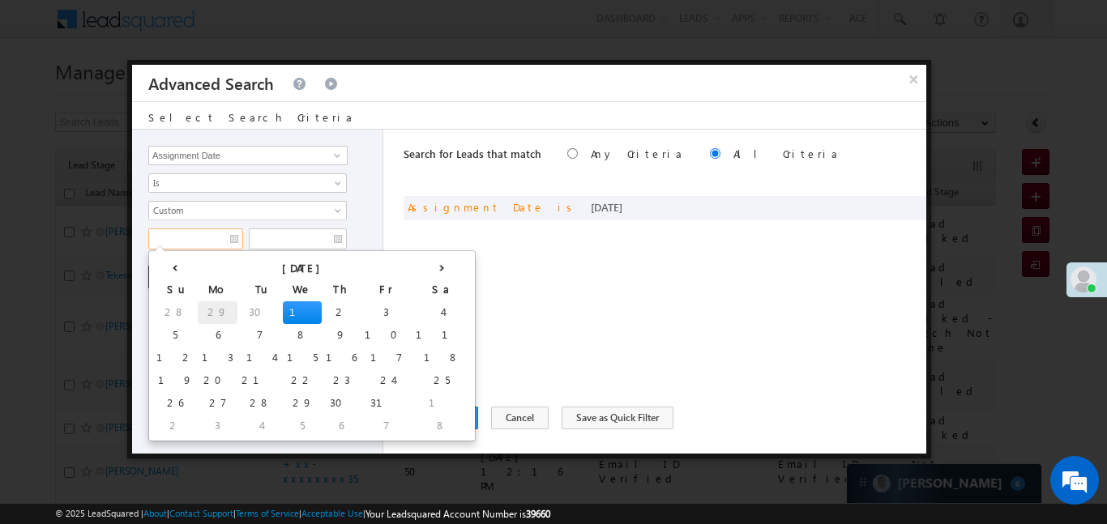
click at [198, 303] on td "29" at bounding box center [218, 312] width 40 height 23
type input "29/09/25"
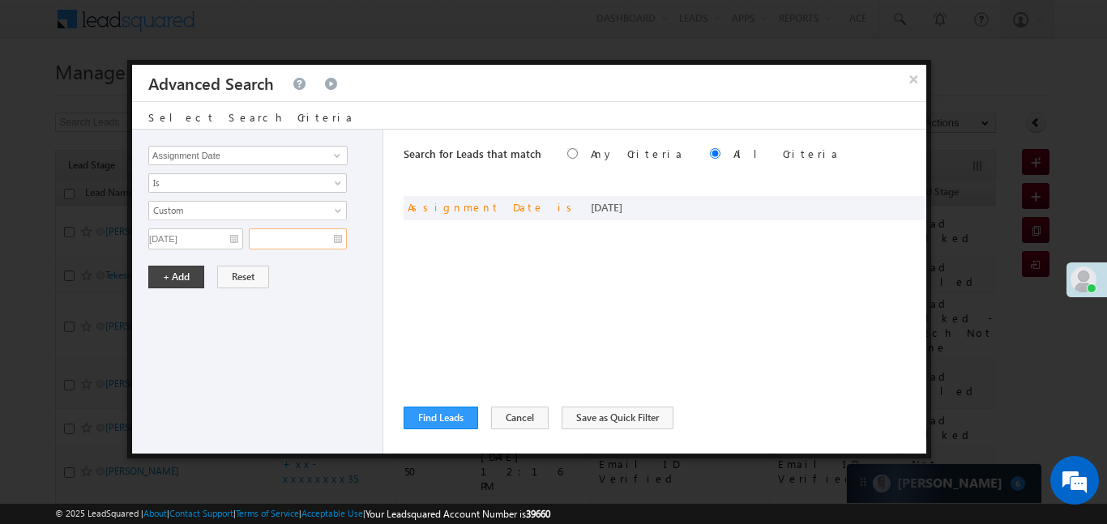
click at [293, 245] on input "text" at bounding box center [298, 238] width 98 height 21
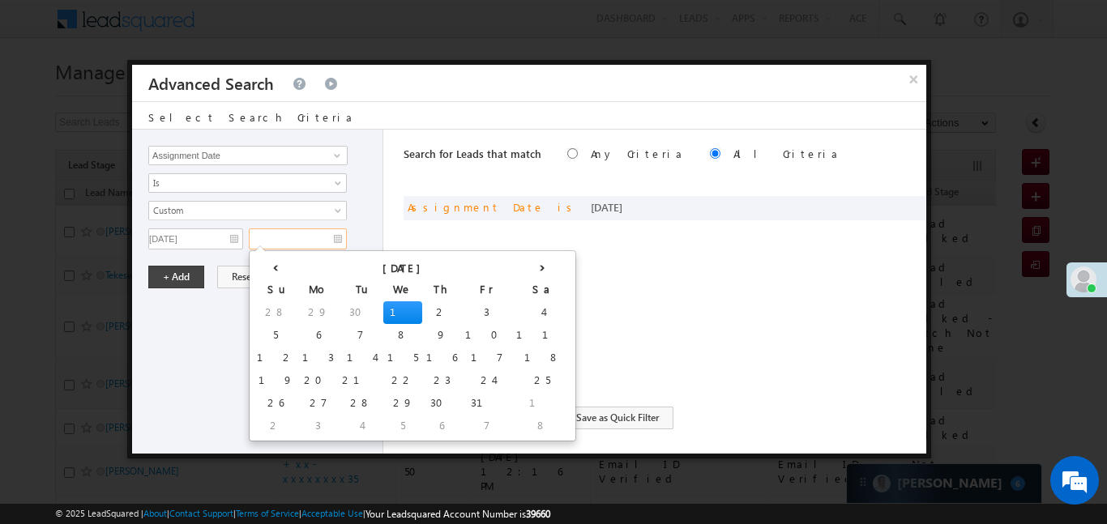
click at [383, 311] on td "1" at bounding box center [402, 312] width 39 height 23
type input "01/10/25"
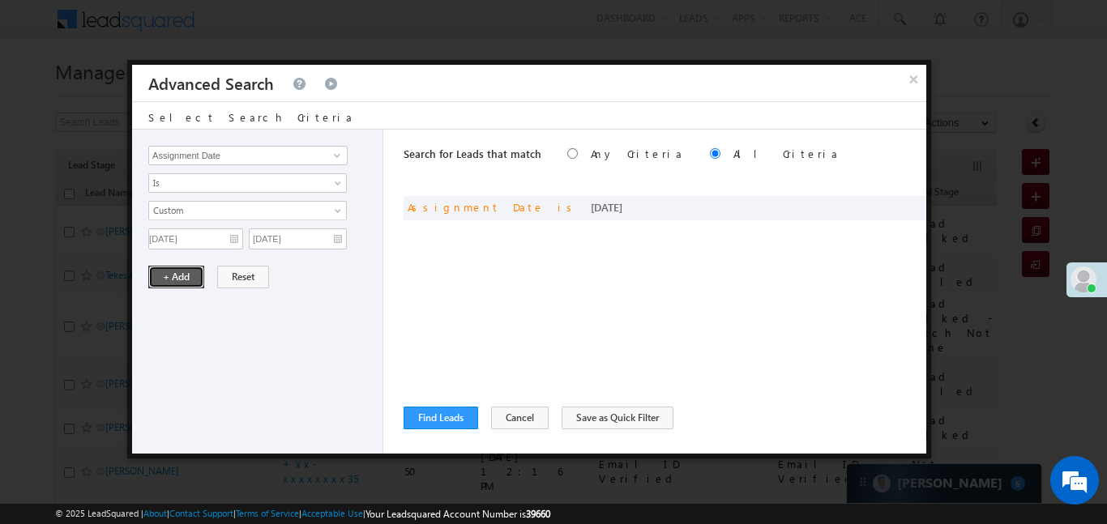
click at [181, 280] on button "+ Add" at bounding box center [176, 277] width 56 height 23
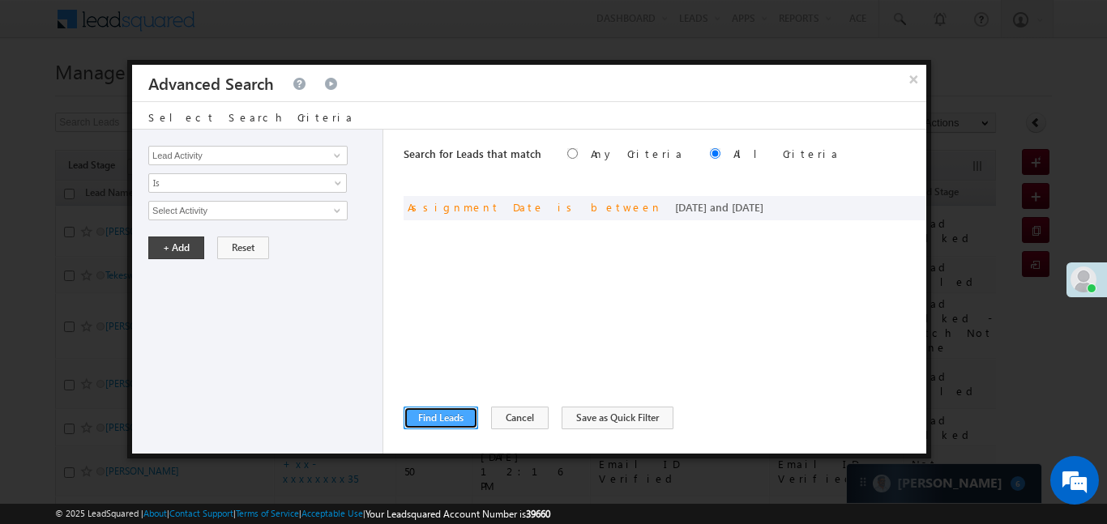
click at [444, 408] on button "Find Leads" at bounding box center [440, 418] width 75 height 23
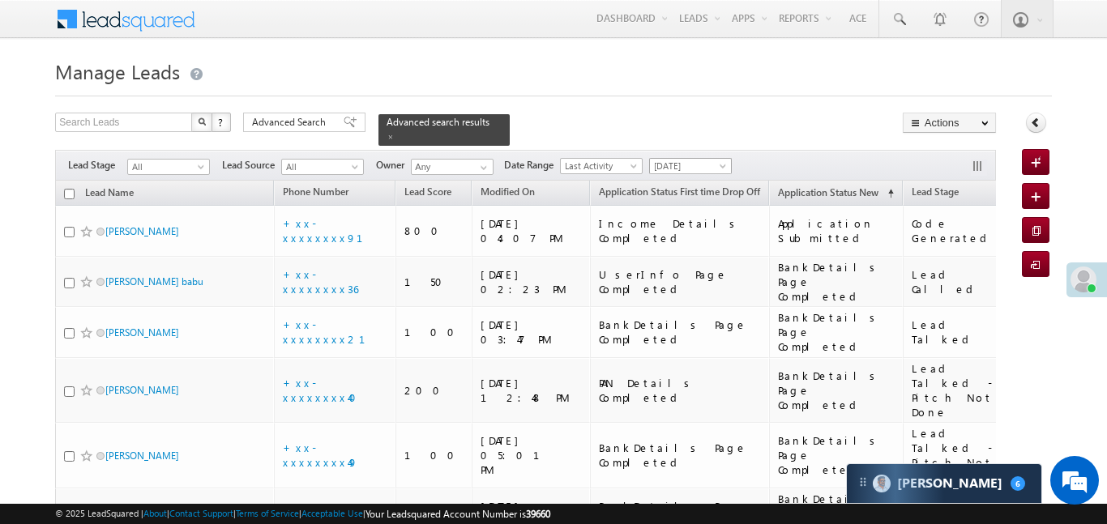
click at [711, 159] on span "[DATE]" at bounding box center [688, 166] width 77 height 15
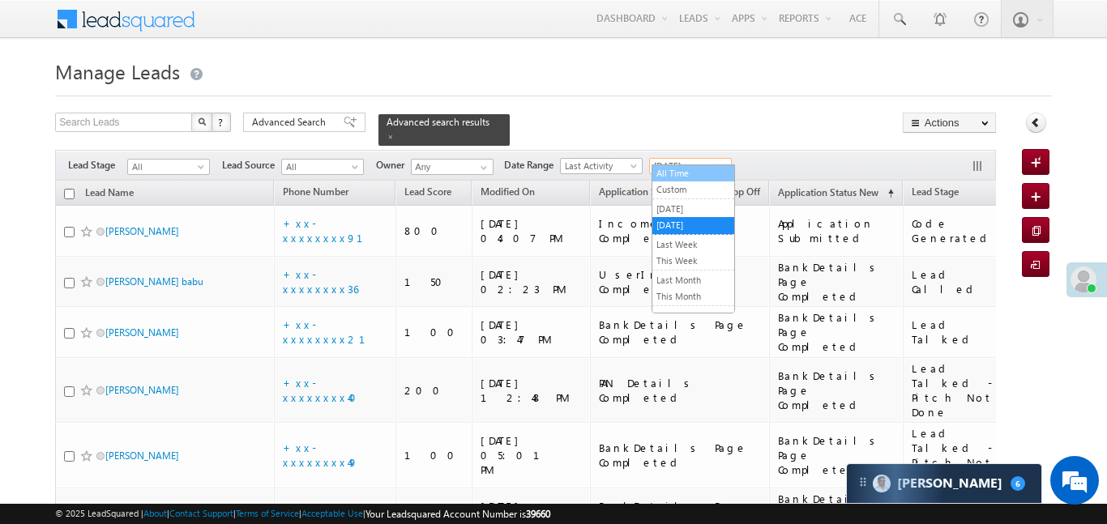
click at [704, 171] on link "All Time" at bounding box center [693, 173] width 82 height 15
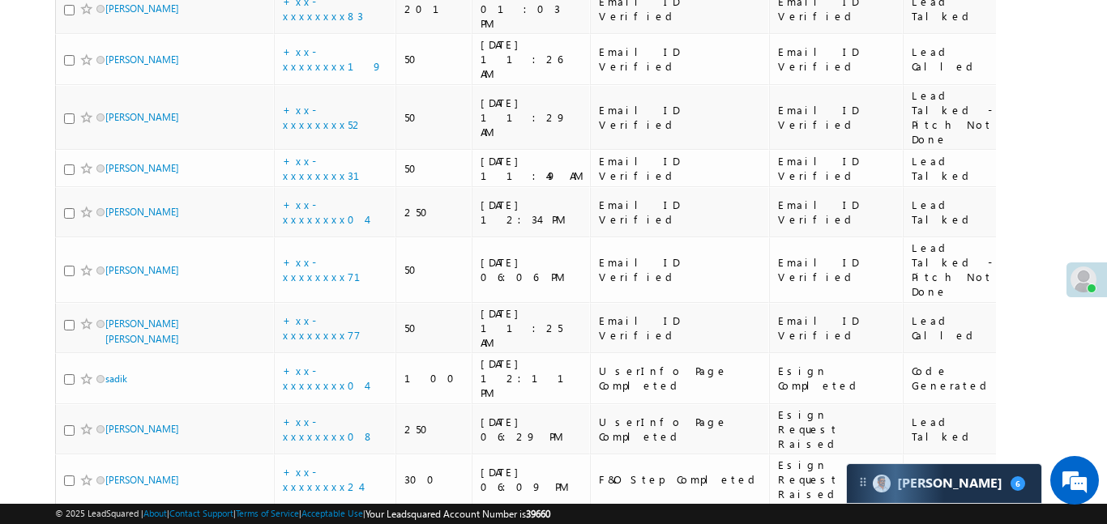
scroll to position [2144, 0]
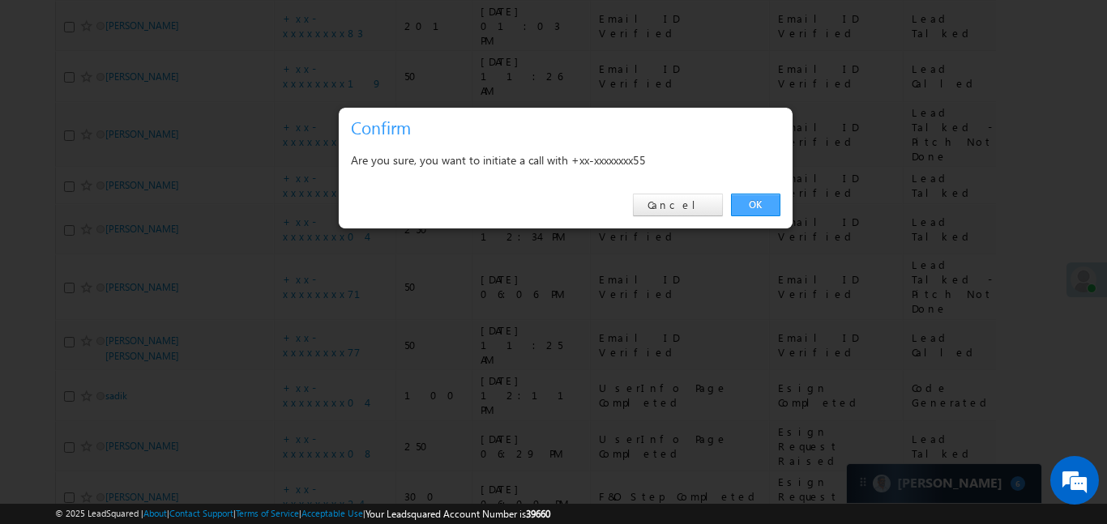
click at [749, 209] on link "OK" at bounding box center [755, 205] width 49 height 23
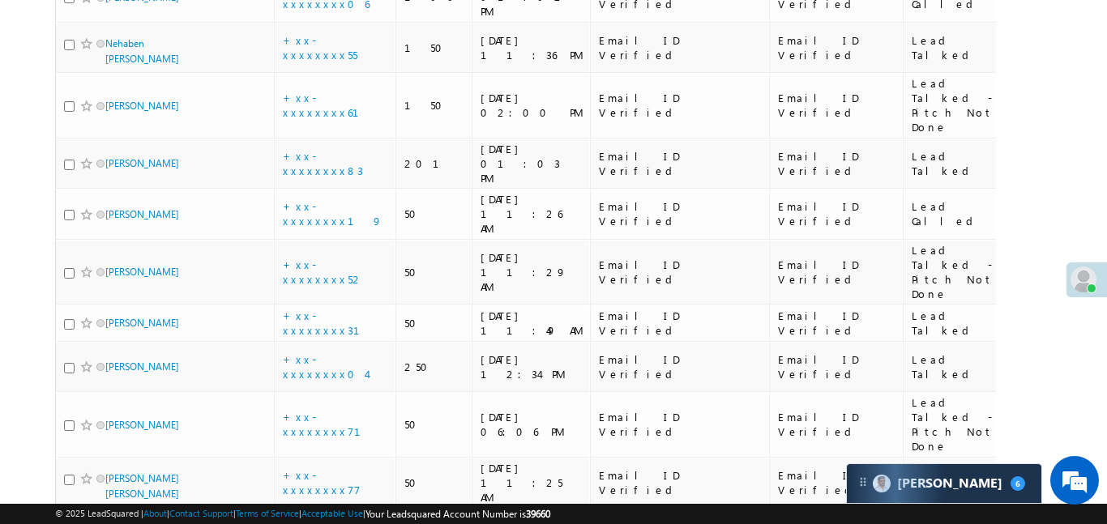
scroll to position [2050, 0]
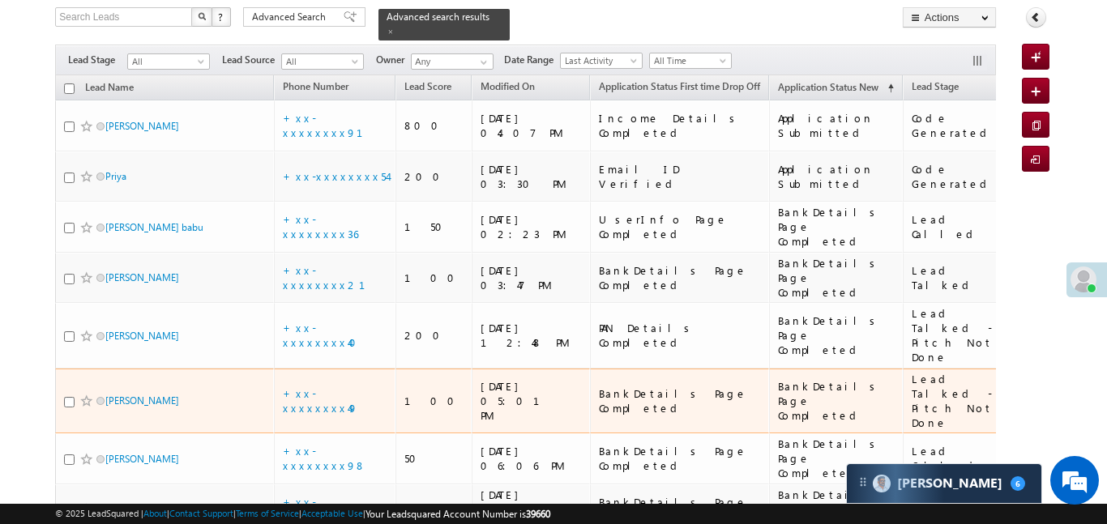
scroll to position [123, 0]
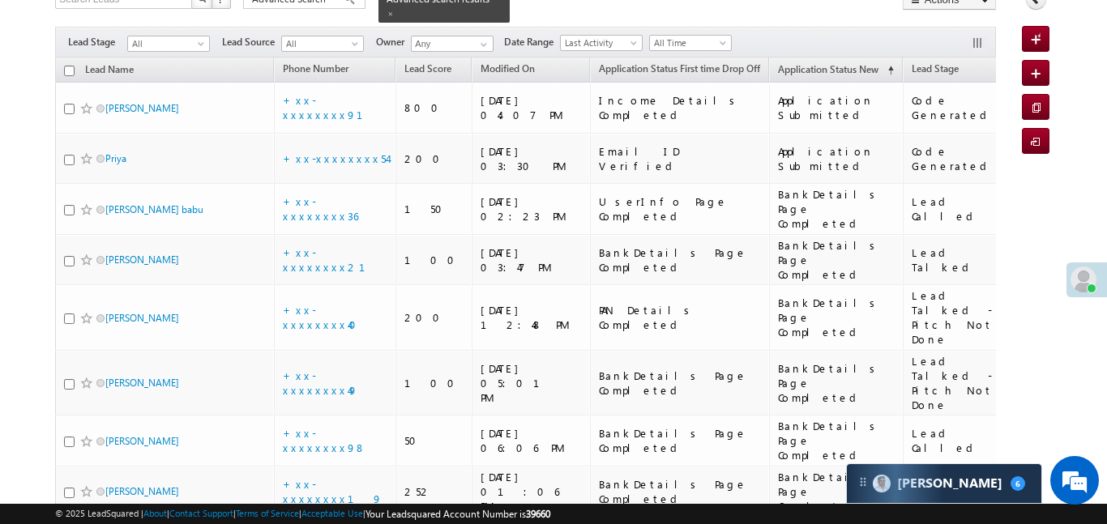
drag, startPoint x: 938, startPoint y: 254, endPoint x: 998, endPoint y: 248, distance: 60.3
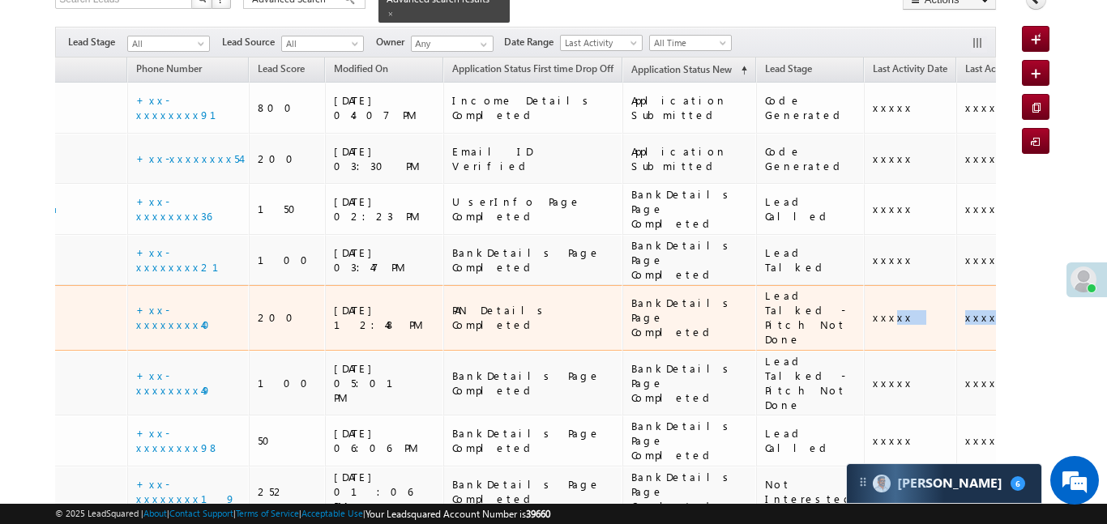
click at [873, 310] on div "xxxxx" at bounding box center [911, 317] width 76 height 15
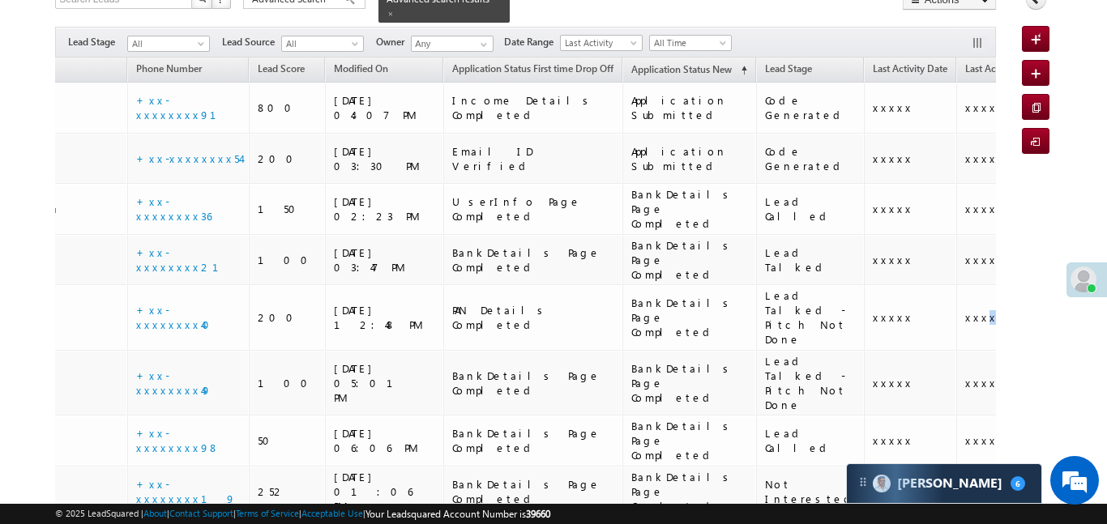
drag, startPoint x: 887, startPoint y: 253, endPoint x: 1052, endPoint y: 254, distance: 164.5
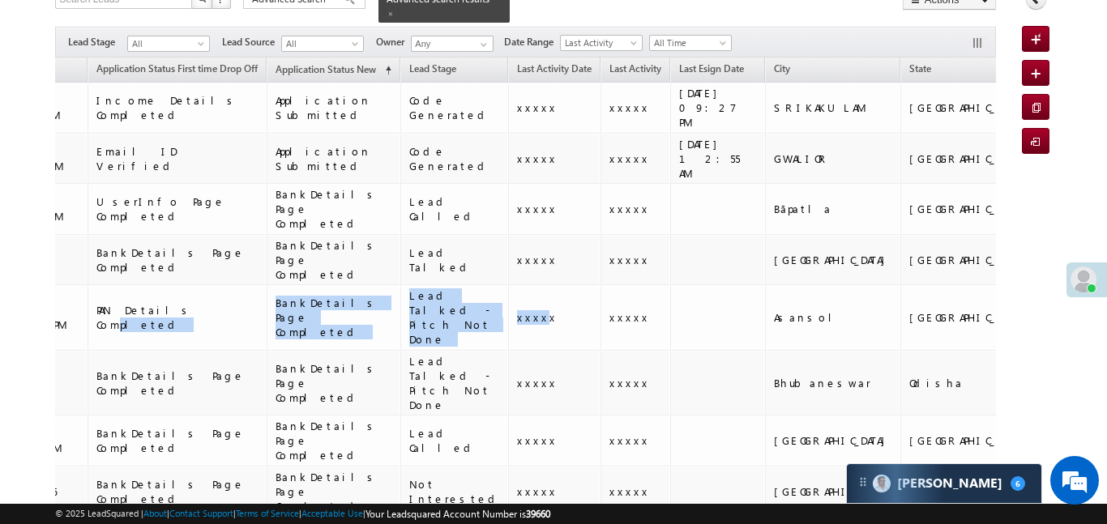
scroll to position [0, 0]
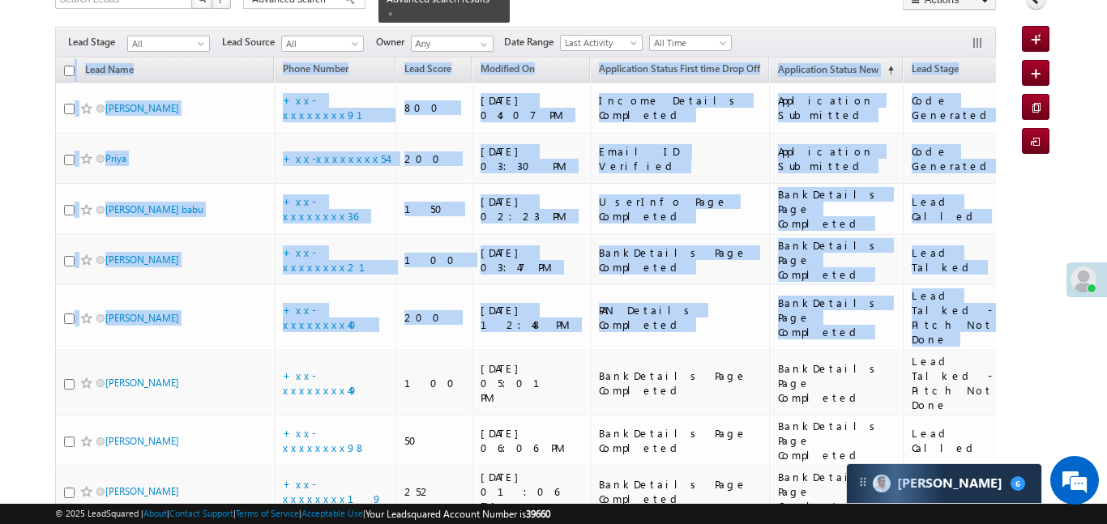
drag, startPoint x: 441, startPoint y: 250, endPoint x: 0, endPoint y: 220, distance: 441.8
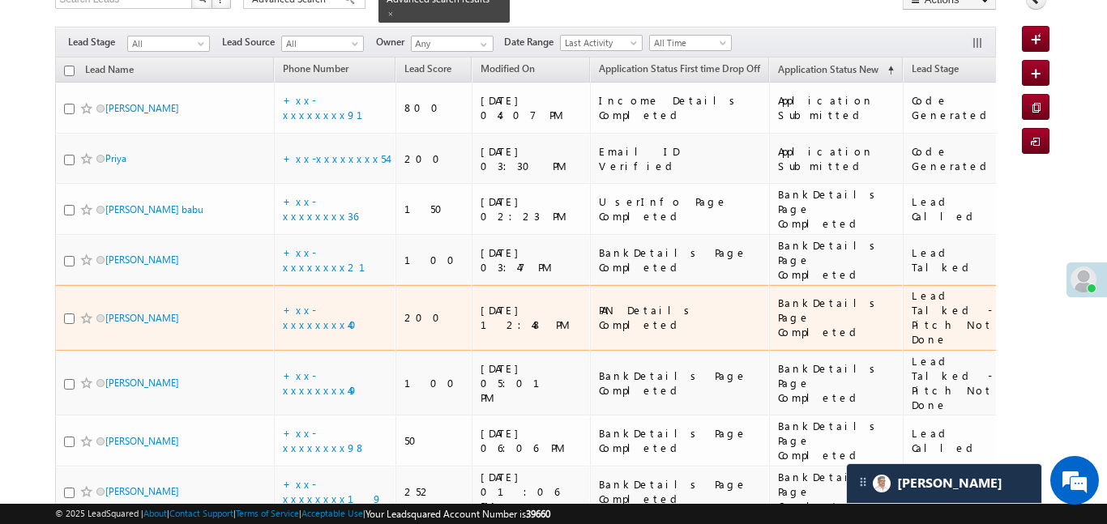
scroll to position [376, 0]
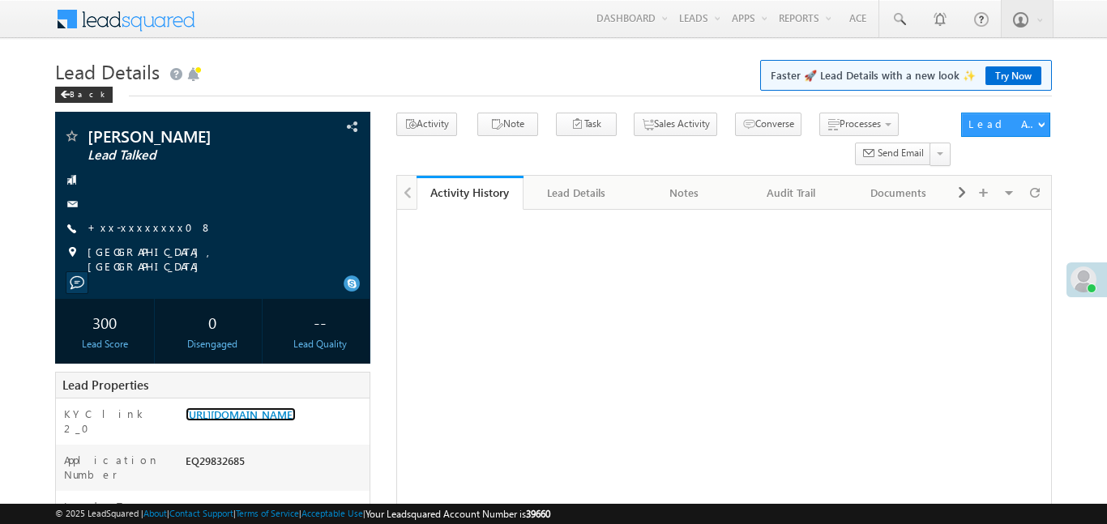
click at [295, 408] on link "https://angelbroking1-pk3em7sa.customui-test.leadsquared.com?leadId=f6178f5b-c0…" at bounding box center [241, 415] width 110 height 14
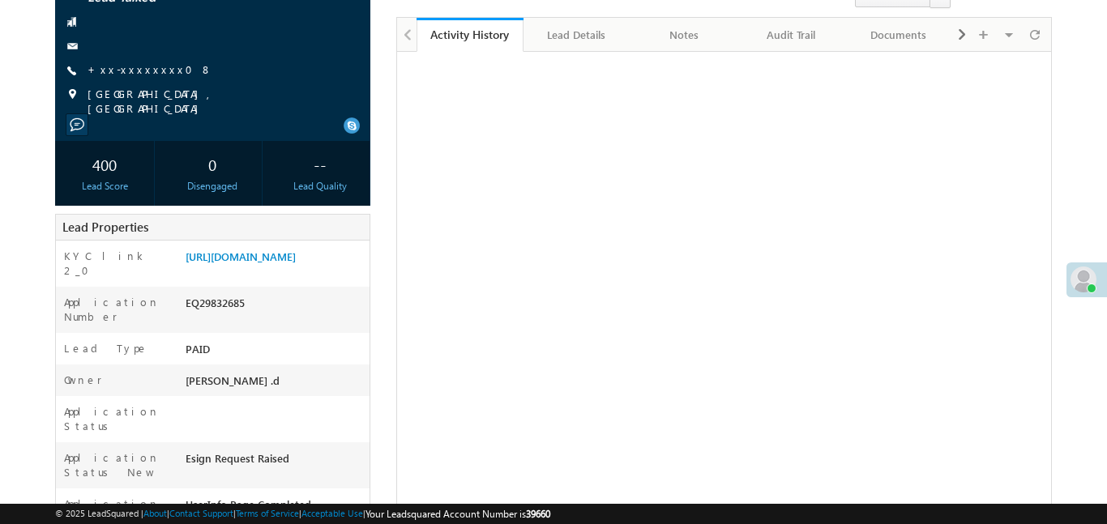
scroll to position [158, 0]
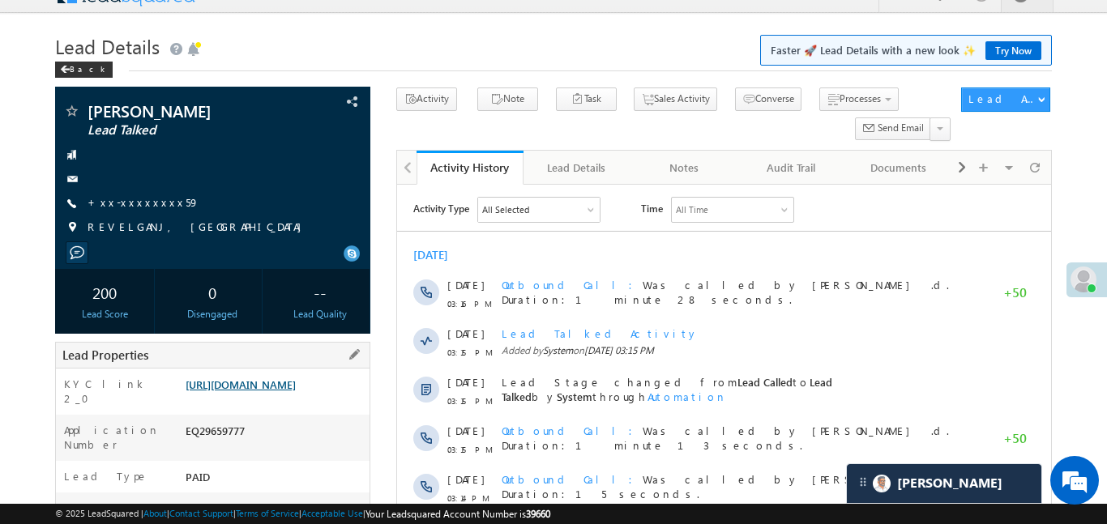
click at [296, 391] on link "[URL][DOMAIN_NAME]" at bounding box center [241, 385] width 110 height 14
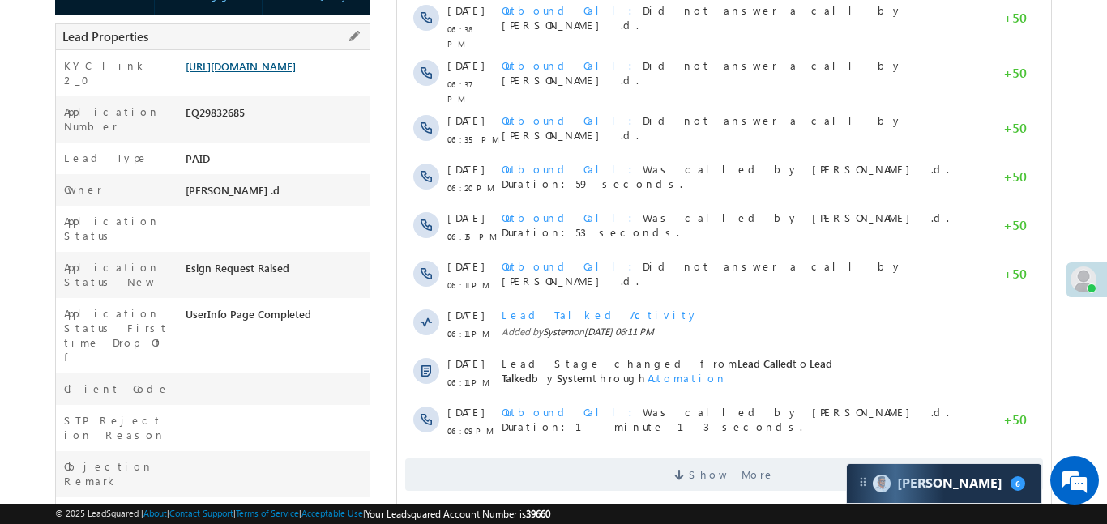
click at [277, 73] on link "https://angelbroking1-pk3em7sa.customui-test.leadsquared.com?leadId=f6178f5b-c0…" at bounding box center [241, 66] width 110 height 14
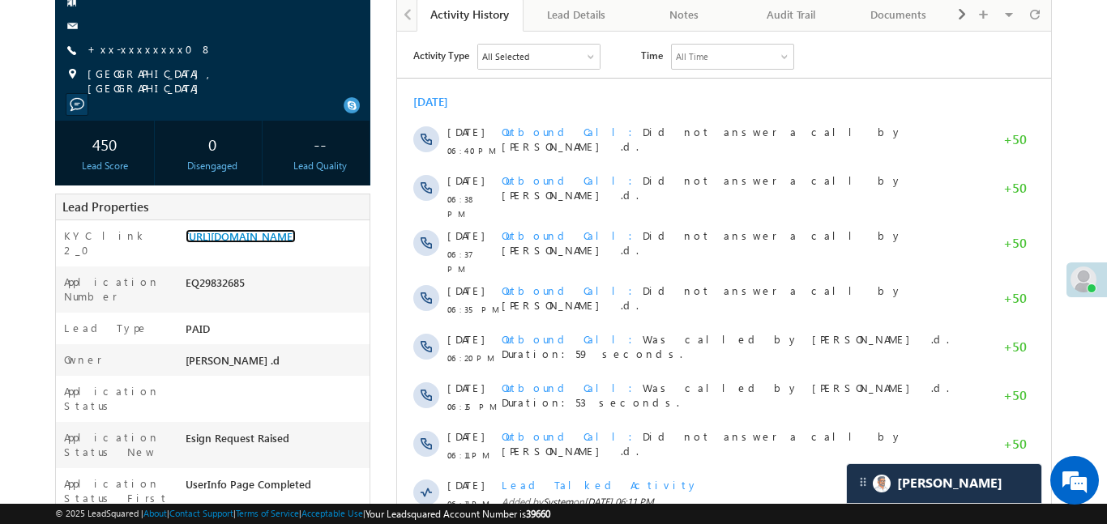
scroll to position [75, 0]
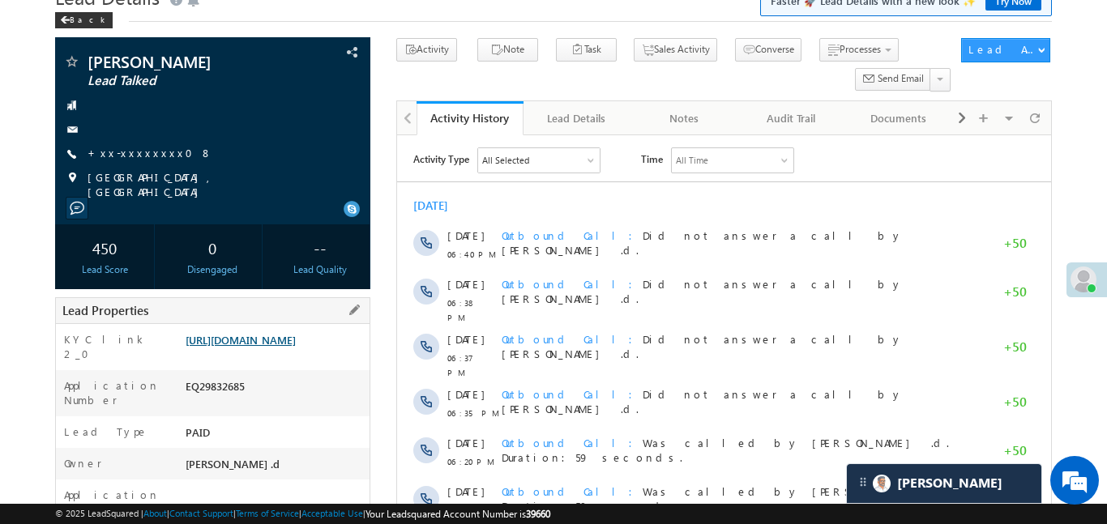
click at [296, 347] on link "https://angelbroking1-pk3em7sa.customui-test.leadsquared.com?leadId=f6178f5b-c0…" at bounding box center [241, 340] width 110 height 14
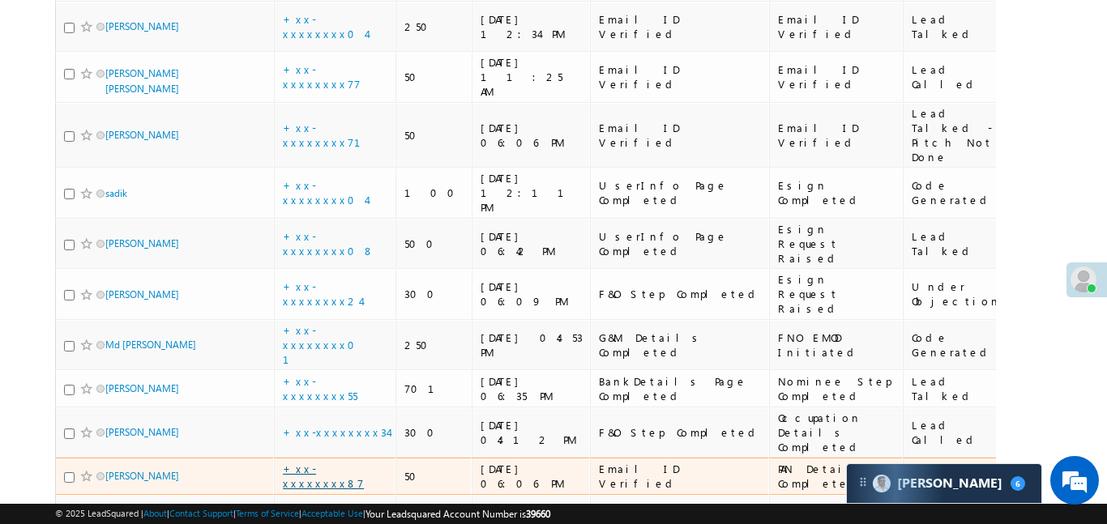
click at [328, 462] on link "+xx-xxxxxxxx87" at bounding box center [323, 476] width 81 height 28
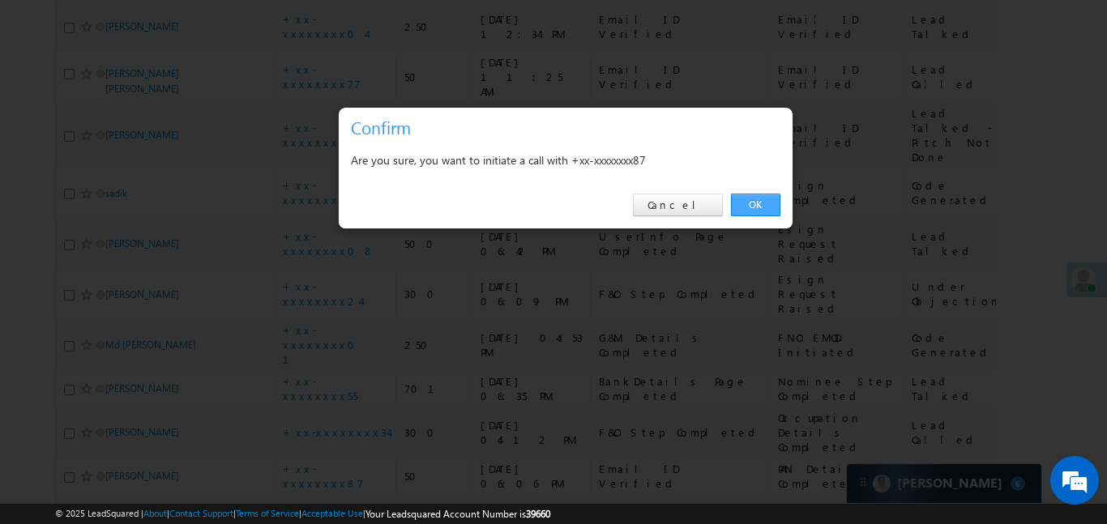
click at [757, 210] on link "OK" at bounding box center [755, 205] width 49 height 23
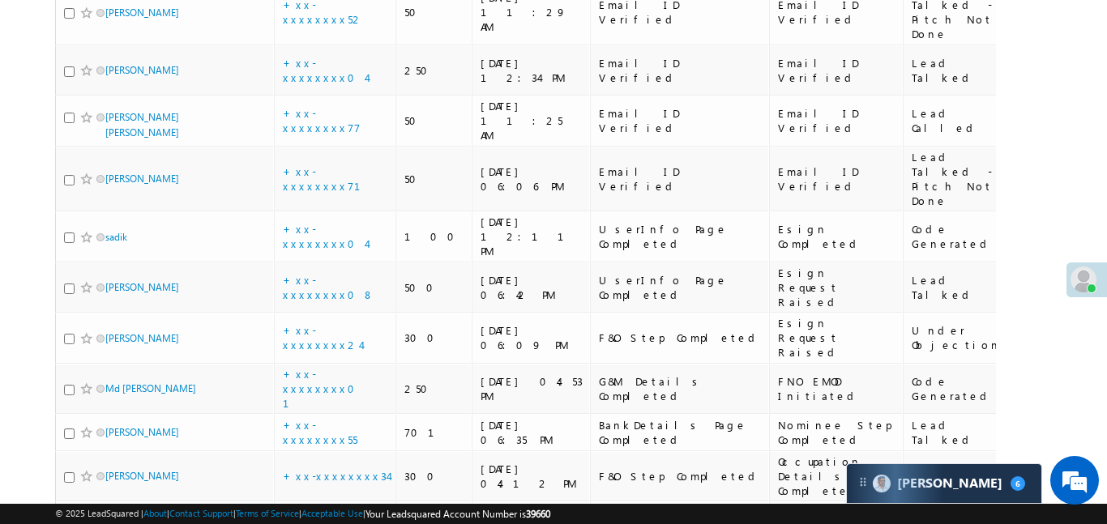
scroll to position [2390, 0]
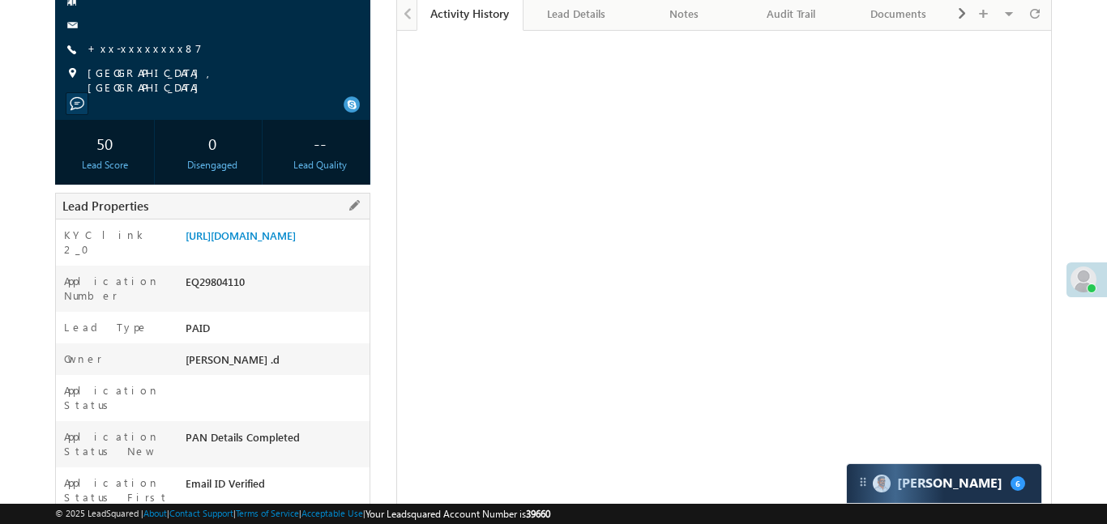
click at [316, 193] on div "Lead Properties" at bounding box center [212, 206] width 315 height 27
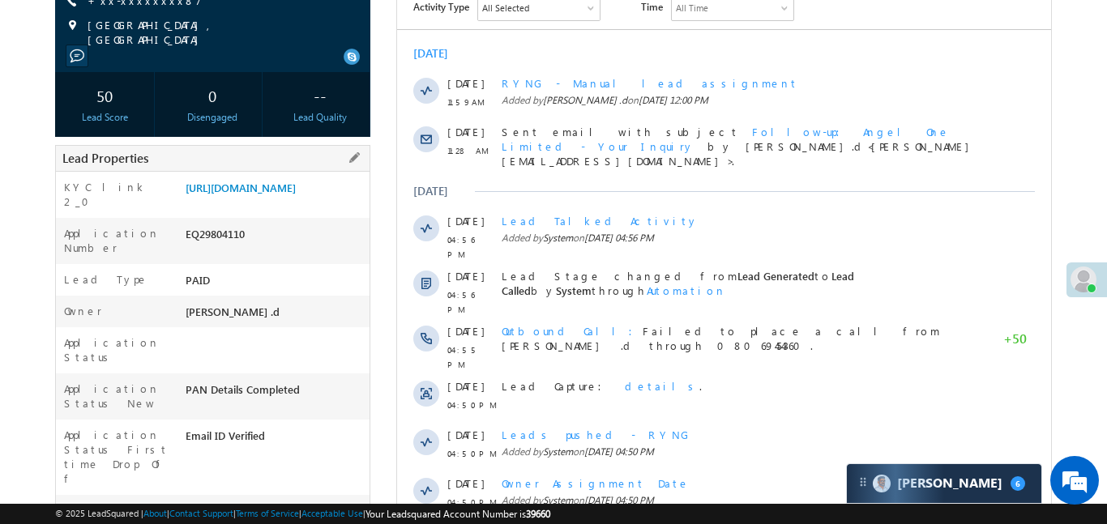
click at [255, 203] on div "[URL][DOMAIN_NAME]" at bounding box center [275, 191] width 188 height 23
click at [264, 194] on link "[URL][DOMAIN_NAME]" at bounding box center [241, 188] width 110 height 14
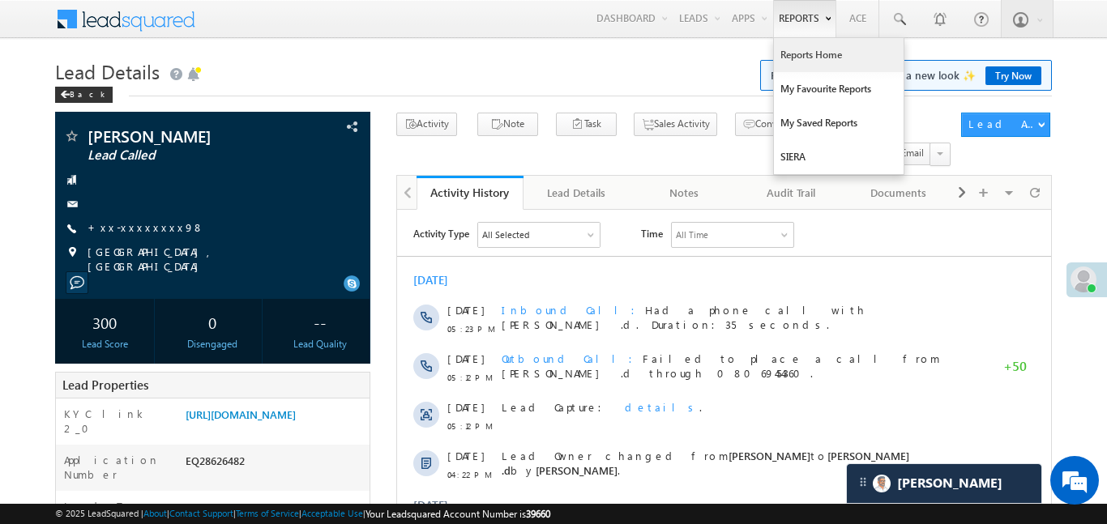
click at [814, 44] on link "Reports Home" at bounding box center [839, 55] width 130 height 34
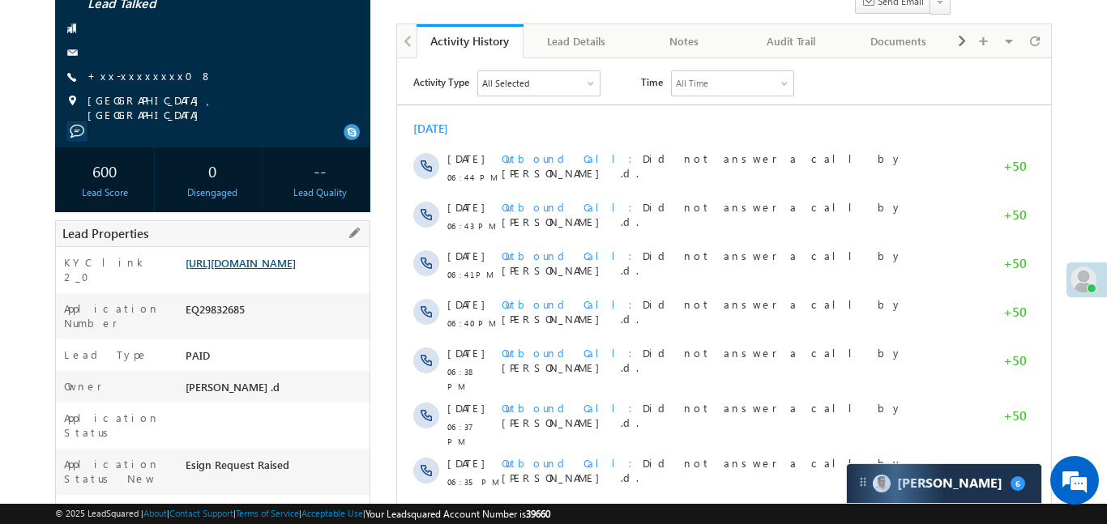
click at [296, 270] on link "[URL][DOMAIN_NAME]" at bounding box center [241, 263] width 110 height 14
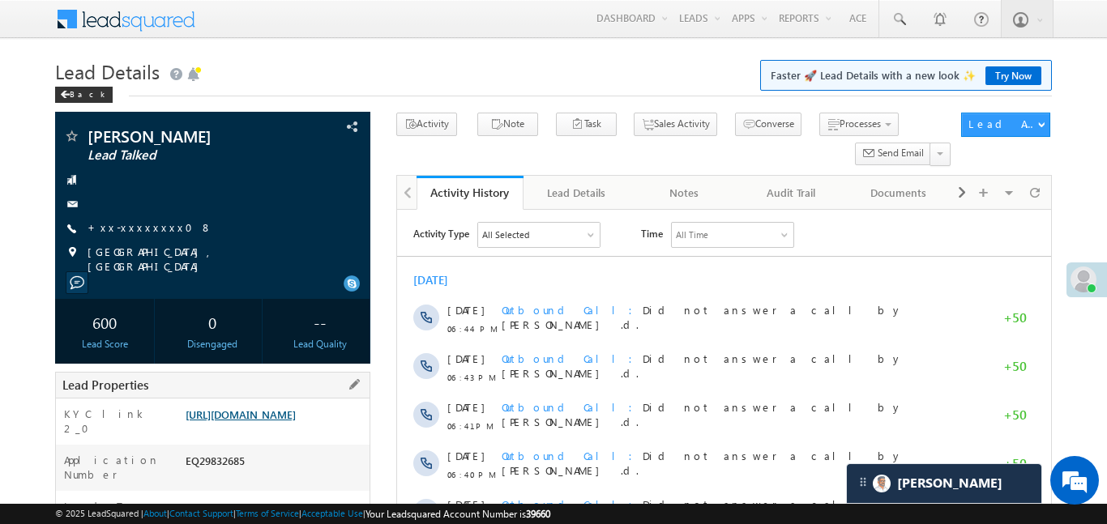
click at [296, 421] on link "https://angelbroking1-pk3em7sa.customui-test.leadsquared.com?leadId=f6178f5b-c0…" at bounding box center [241, 415] width 110 height 14
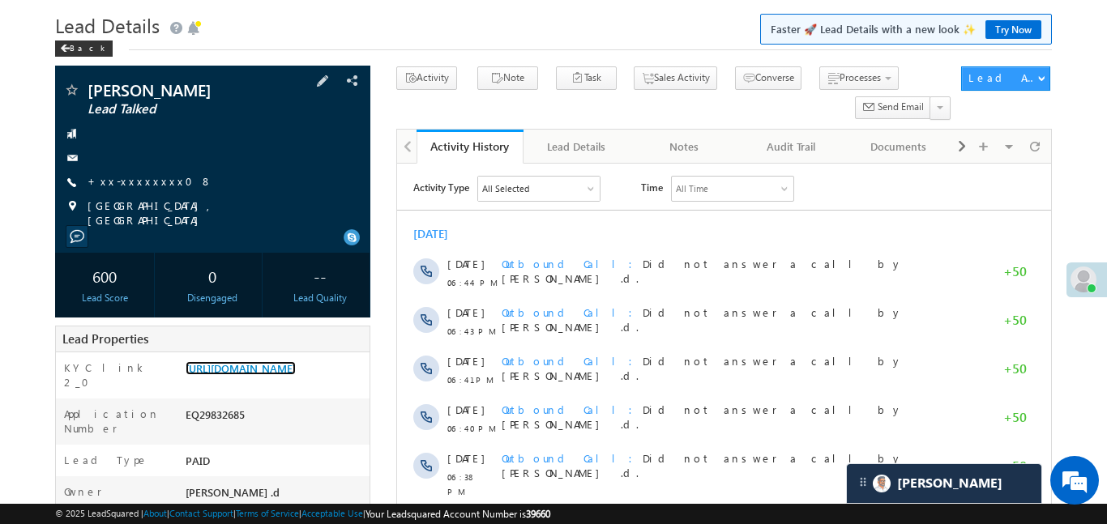
scroll to position [48, 0]
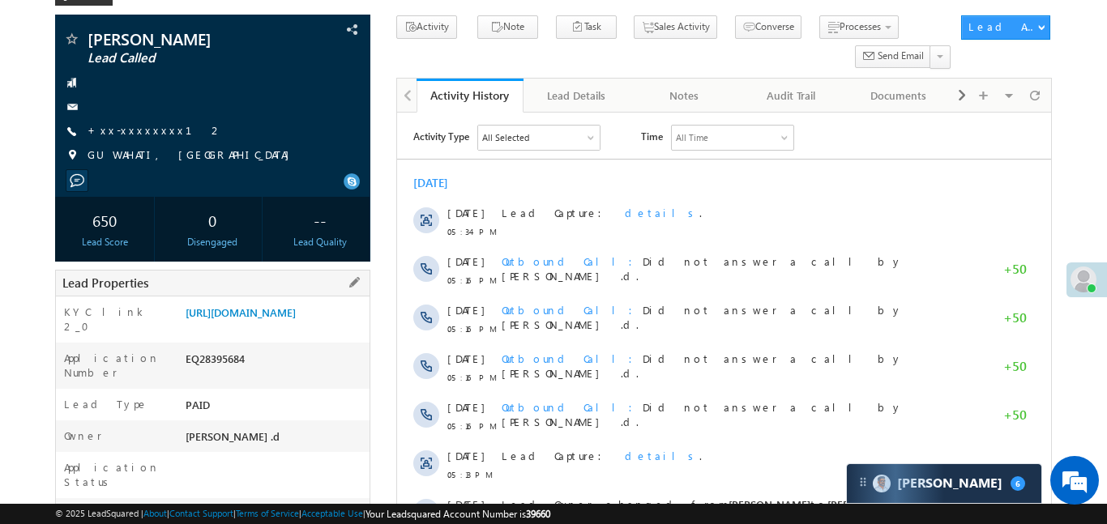
scroll to position [98, 0]
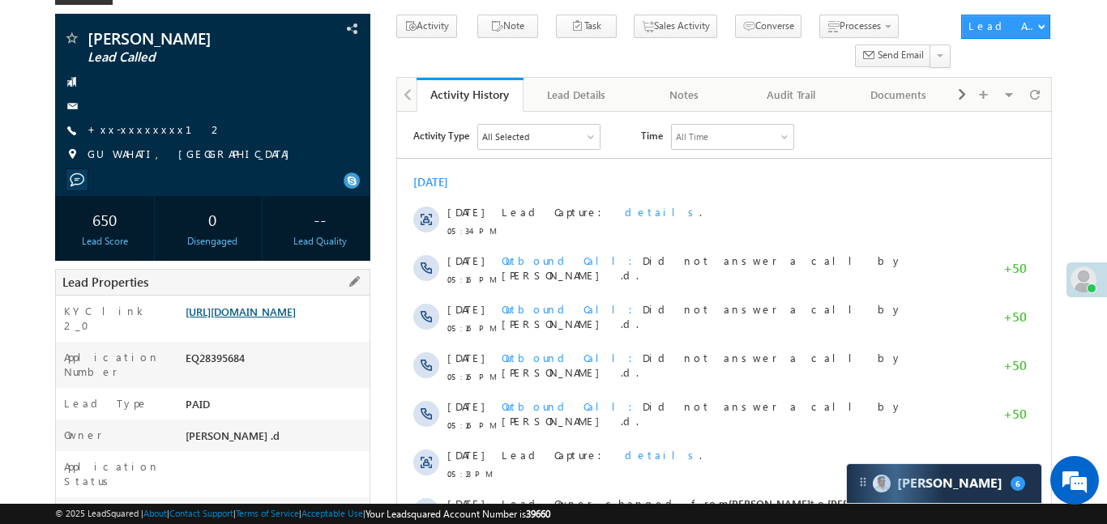
click at [296, 318] on link "[URL][DOMAIN_NAME]" at bounding box center [241, 312] width 110 height 14
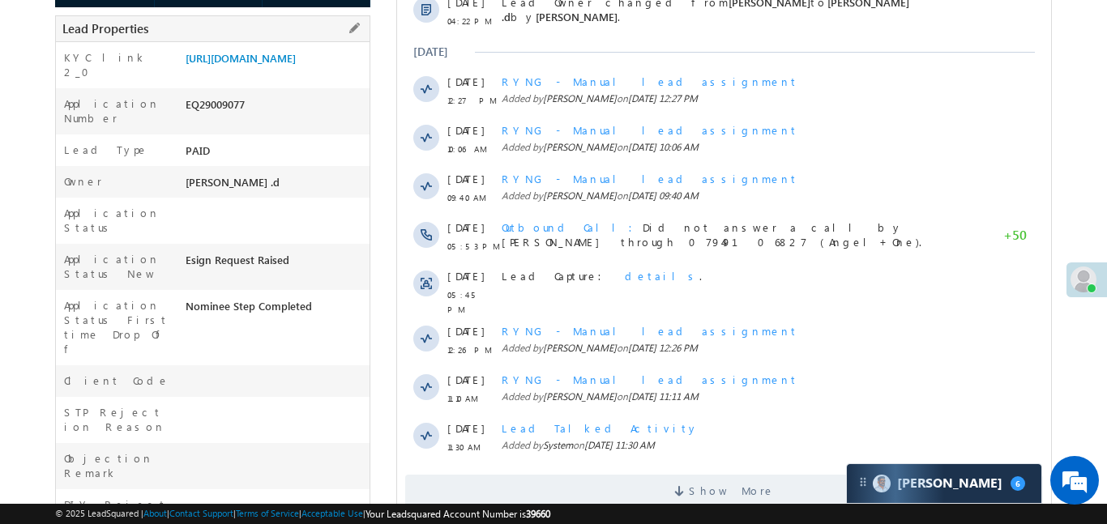
scroll to position [404, 0]
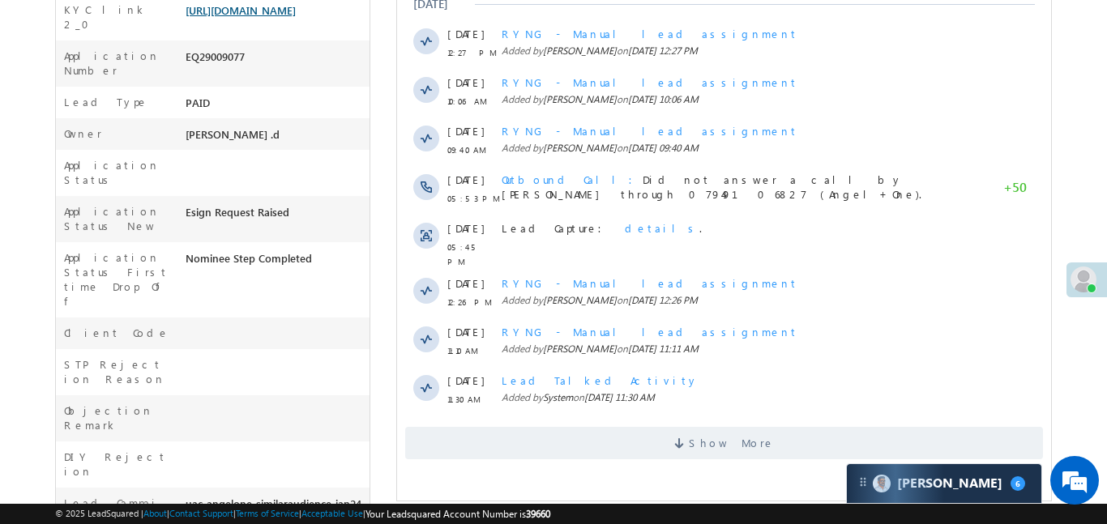
click at [296, 17] on link "[URL][DOMAIN_NAME]" at bounding box center [241, 10] width 110 height 14
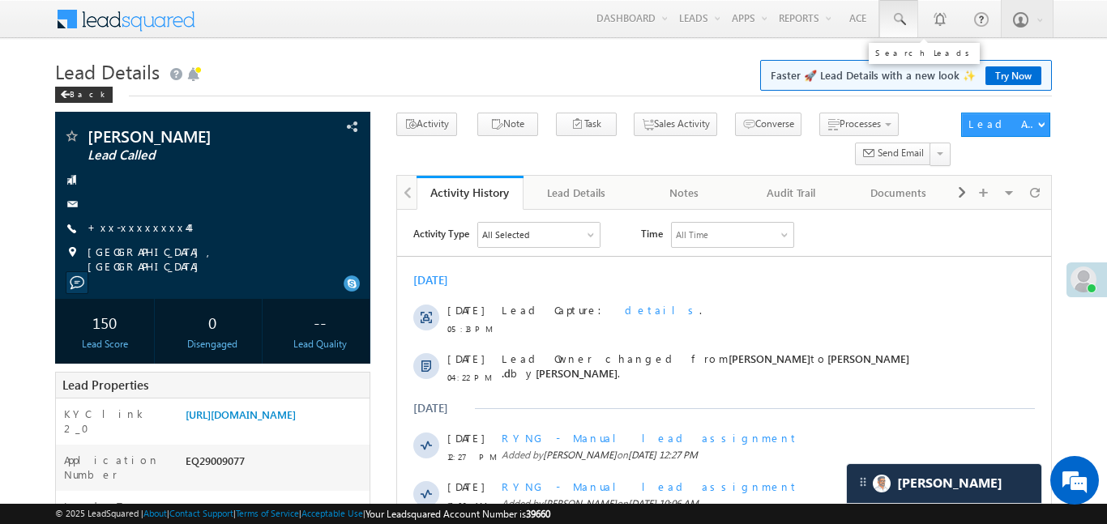
click at [886, 24] on link at bounding box center [898, 18] width 39 height 37
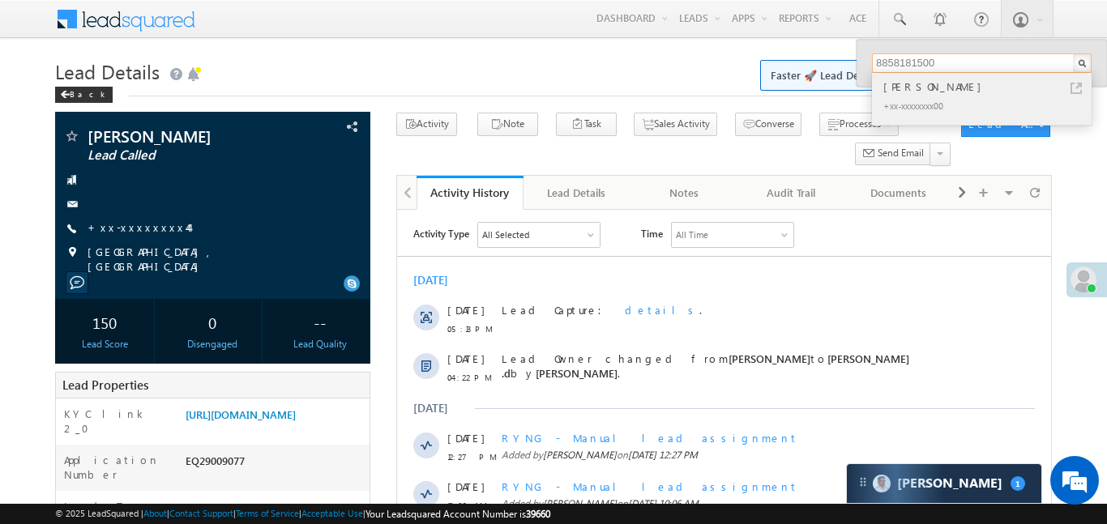
type input "8858181500"
click at [912, 94] on div "vishal kanaujia" at bounding box center [988, 87] width 217 height 18
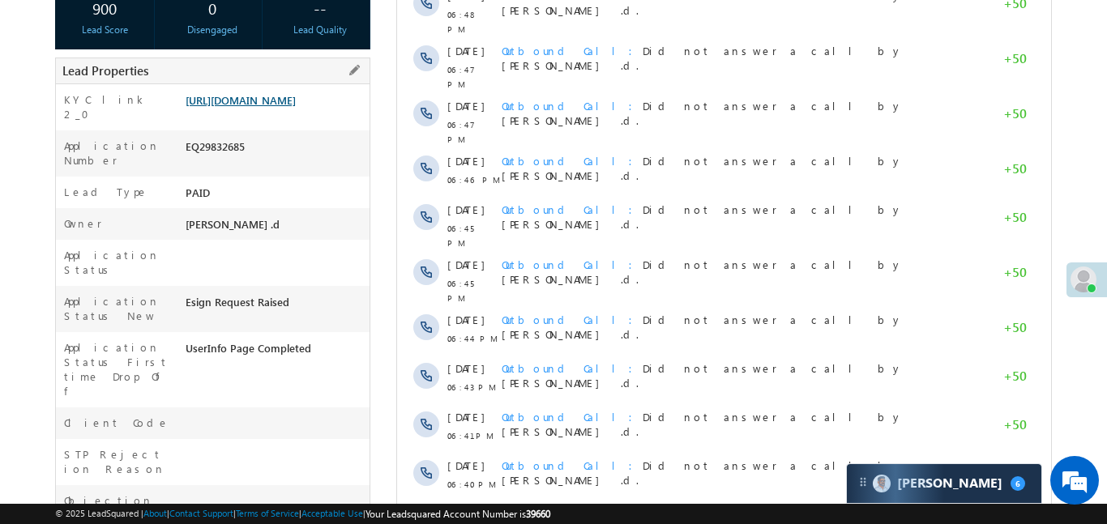
scroll to position [189, 0]
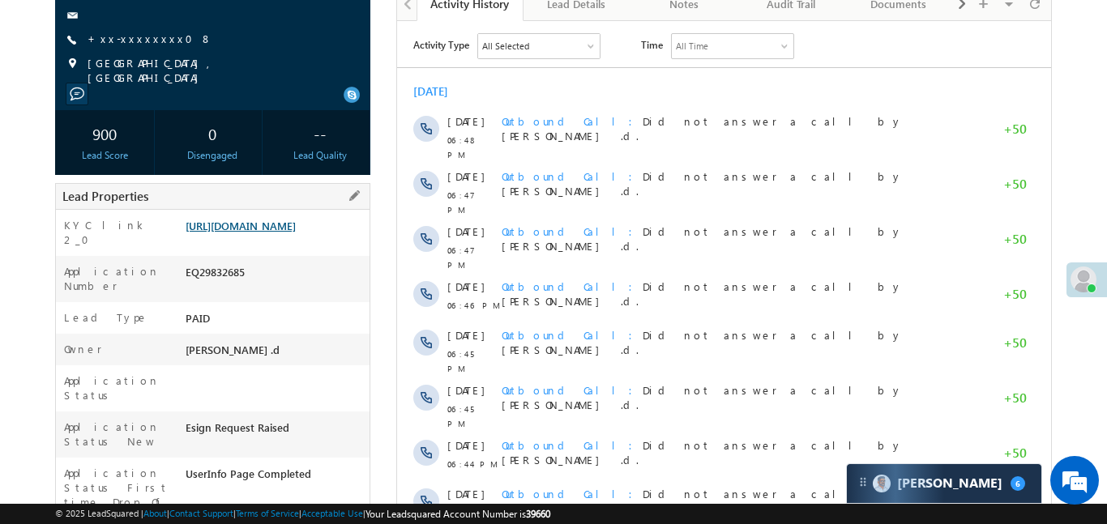
click at [296, 233] on link "https://angelbroking1-pk3em7sa.customui-test.leadsquared.com?leadId=f6178f5b-c0…" at bounding box center [241, 226] width 110 height 14
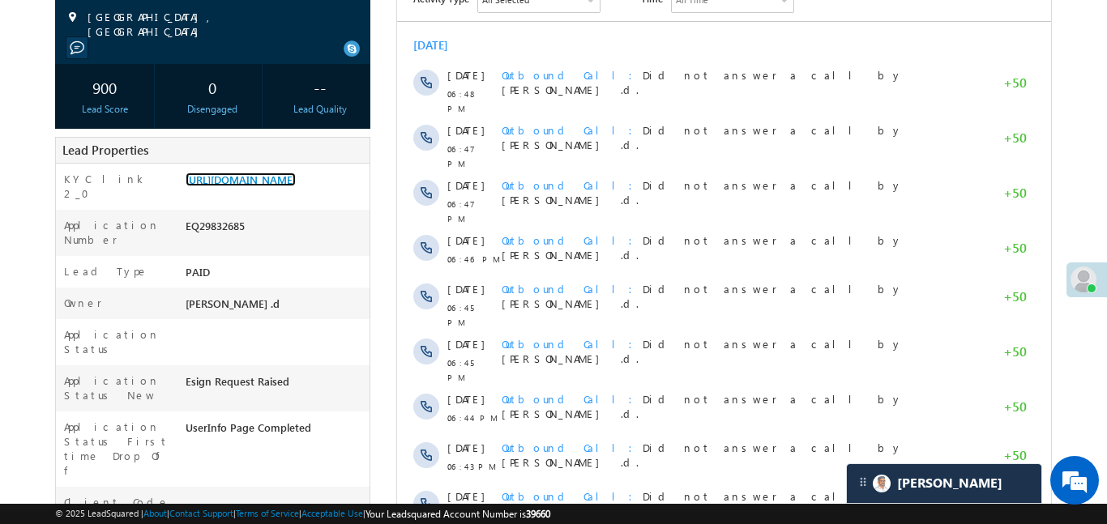
scroll to position [245, 0]
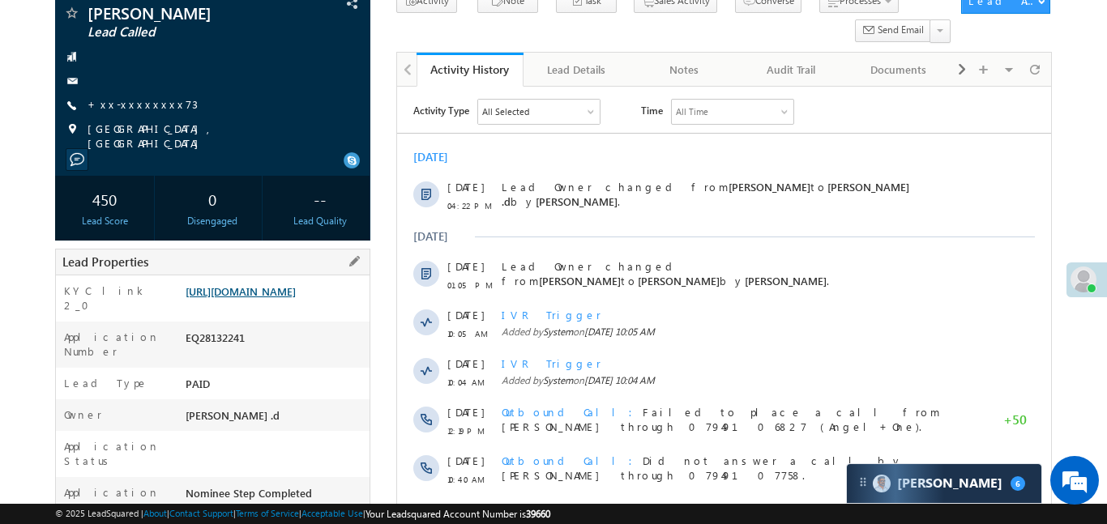
scroll to position [126, 0]
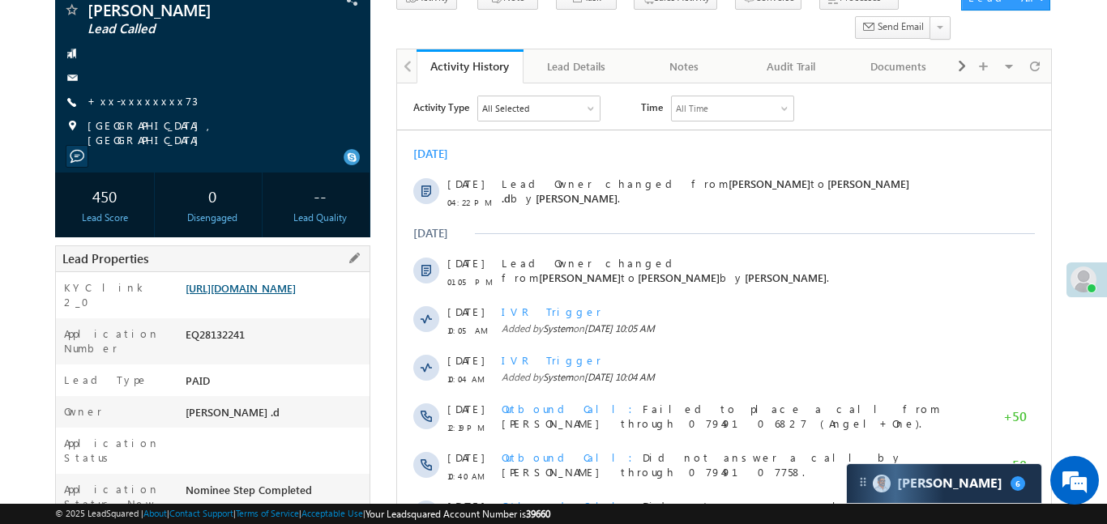
click at [271, 295] on link "https://angelbroking1-pk3em7sa.customui-test.leadsquared.com?leadId=647535ef-a9…" at bounding box center [241, 288] width 110 height 14
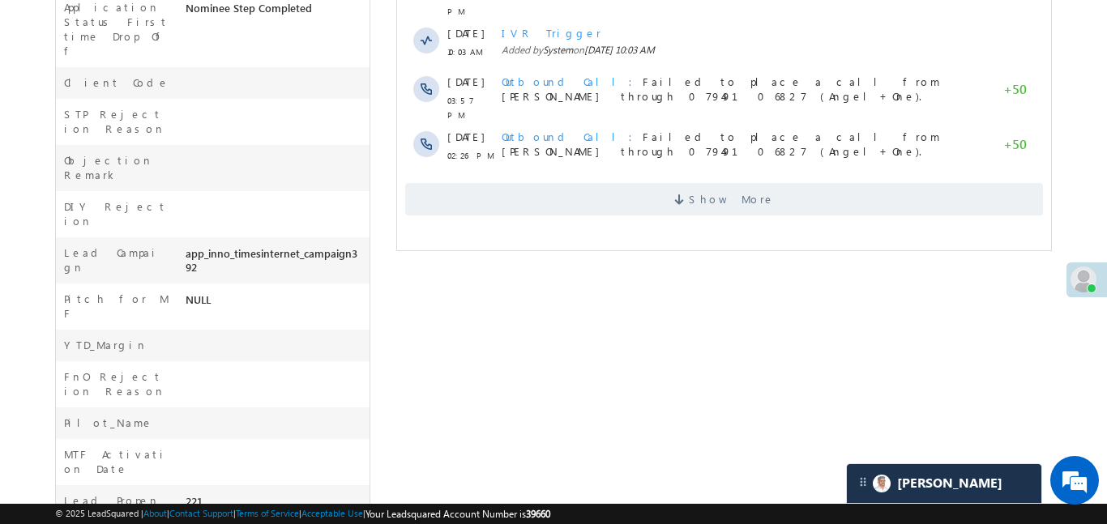
scroll to position [697, 0]
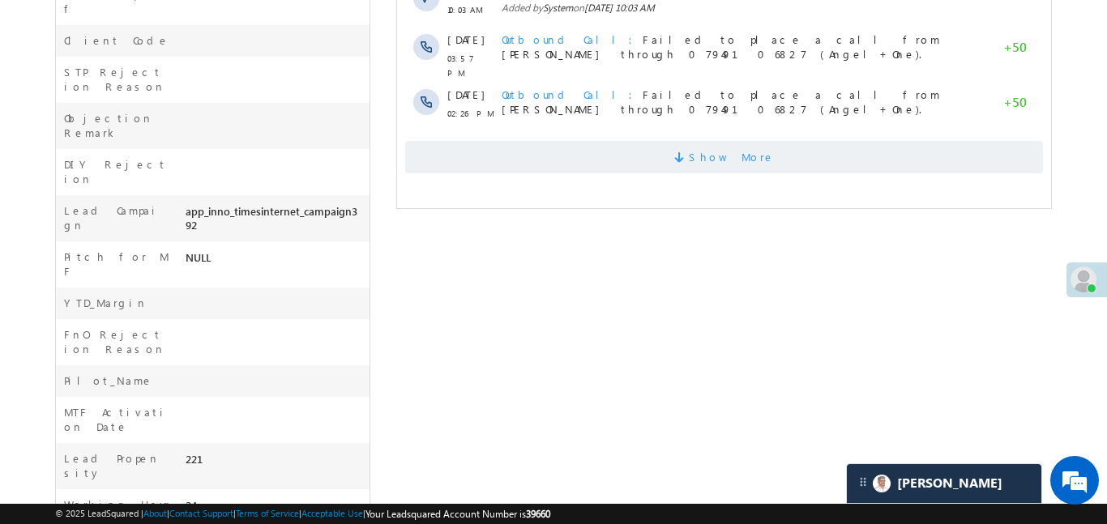
click at [725, 141] on span "Show More" at bounding box center [731, 157] width 86 height 32
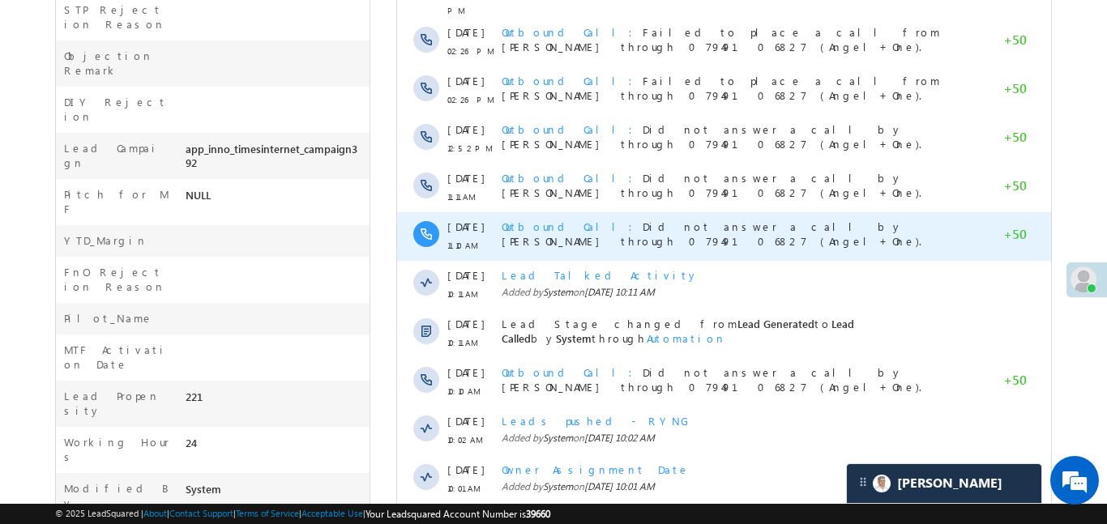
scroll to position [887, 0]
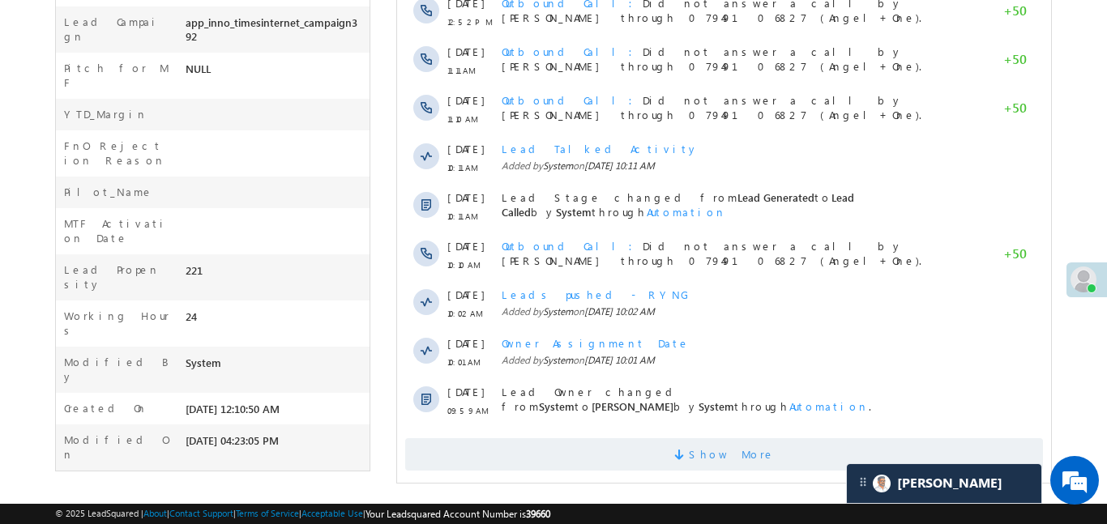
click at [763, 446] on span "Show More" at bounding box center [723, 454] width 638 height 32
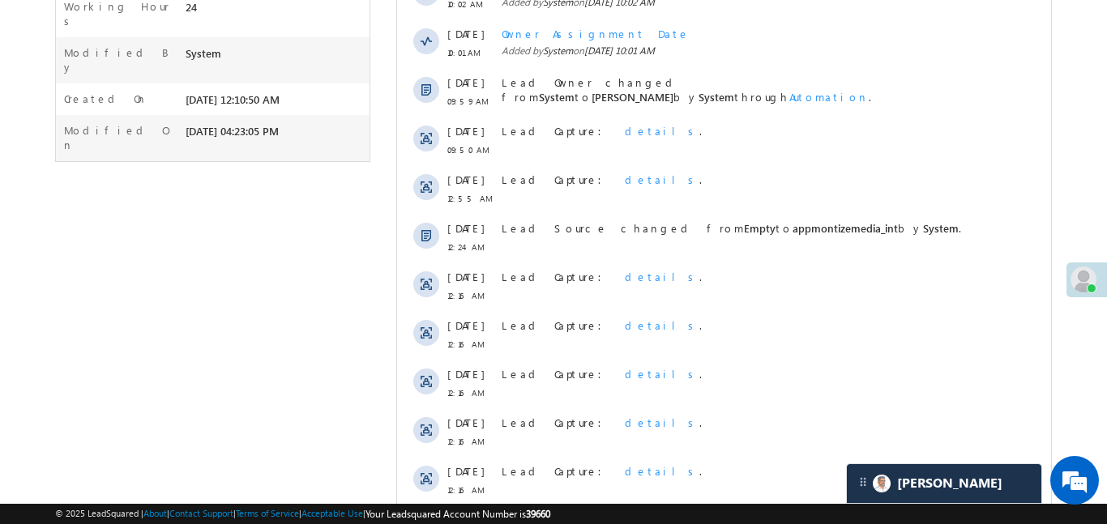
scroll to position [1373, 0]
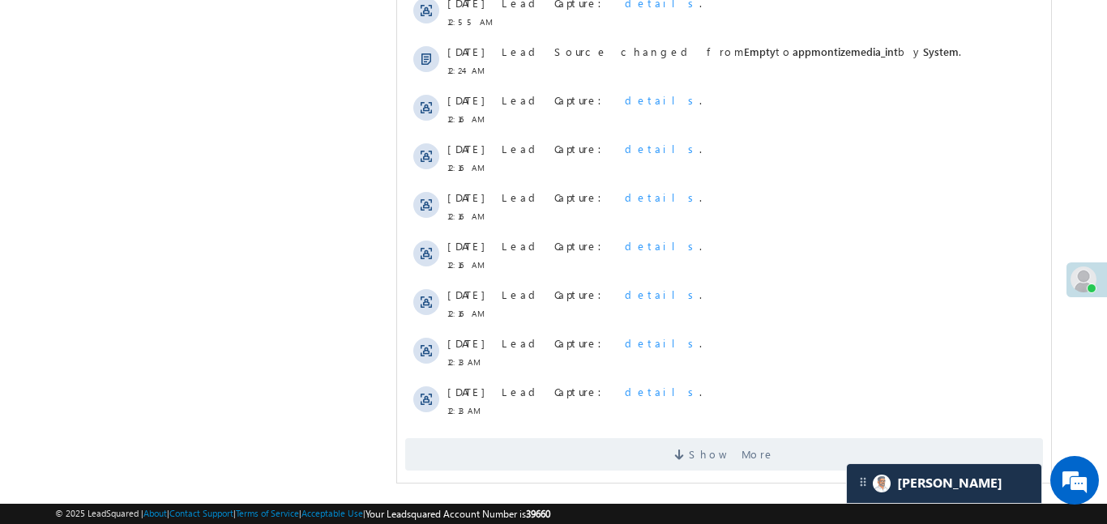
click at [717, 454] on span "Show More" at bounding box center [731, 454] width 86 height 32
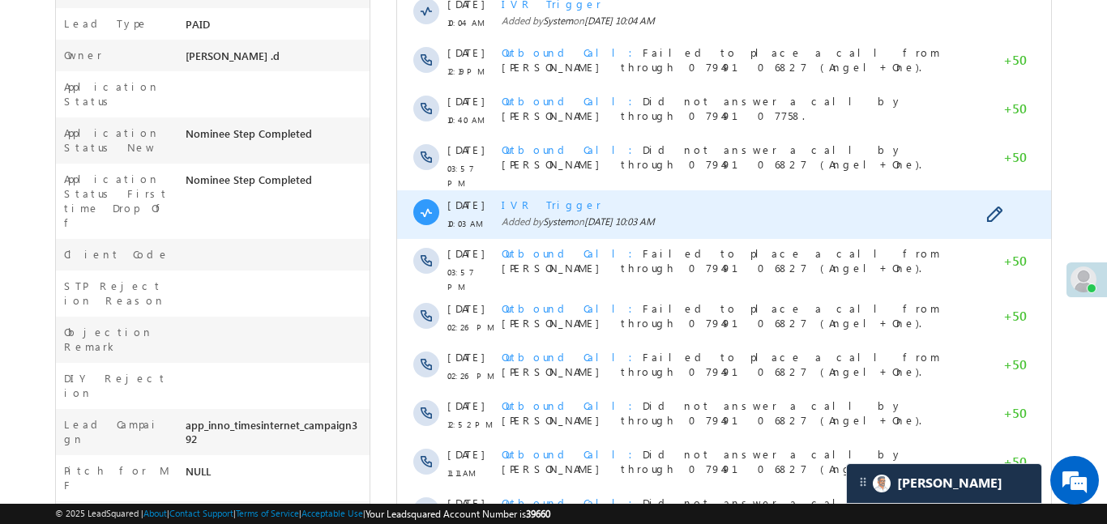
scroll to position [79, 0]
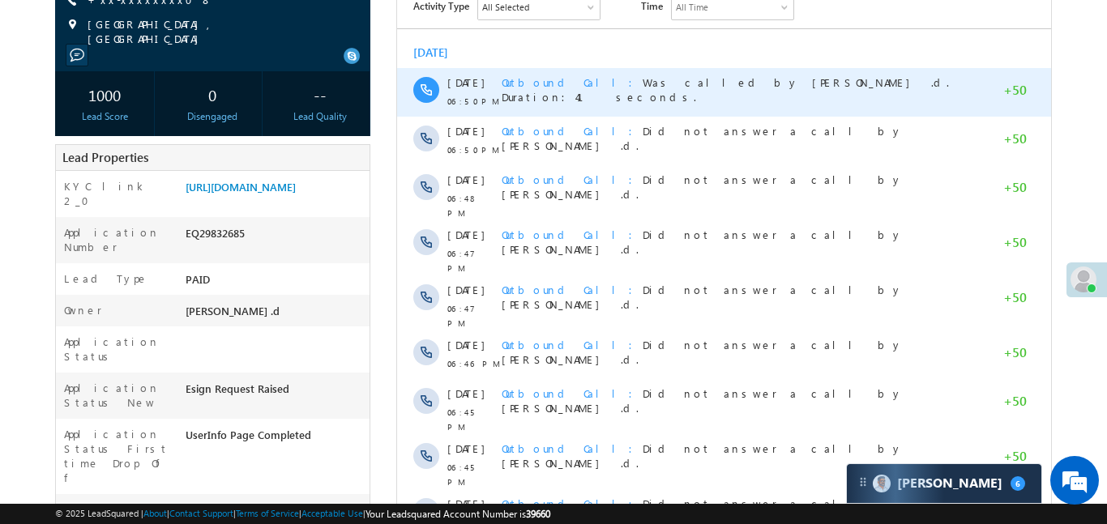
scroll to position [220, 0]
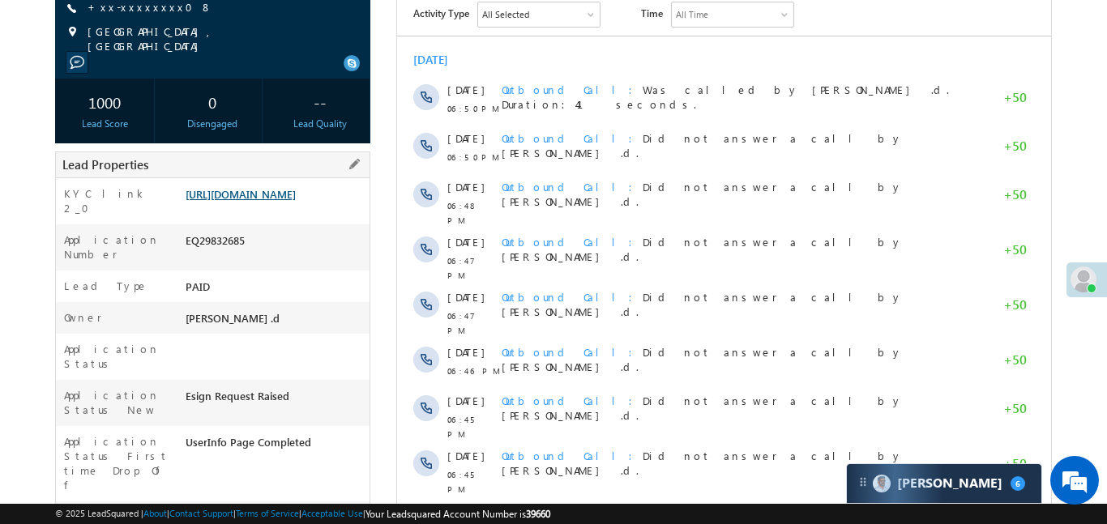
click at [296, 201] on link "[URL][DOMAIN_NAME]" at bounding box center [241, 194] width 110 height 14
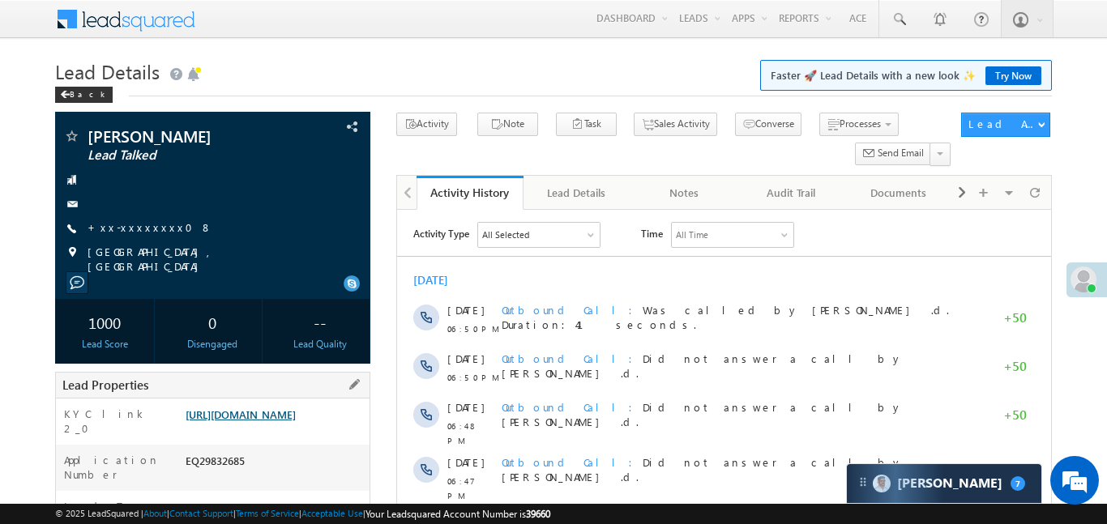
click at [271, 414] on link "[URL][DOMAIN_NAME]" at bounding box center [241, 415] width 110 height 14
click at [288, 421] on link "https://angelbroking1-pk3em7sa.customui-test.leadsquared.com?leadId=f6178f5b-c0…" at bounding box center [241, 415] width 110 height 14
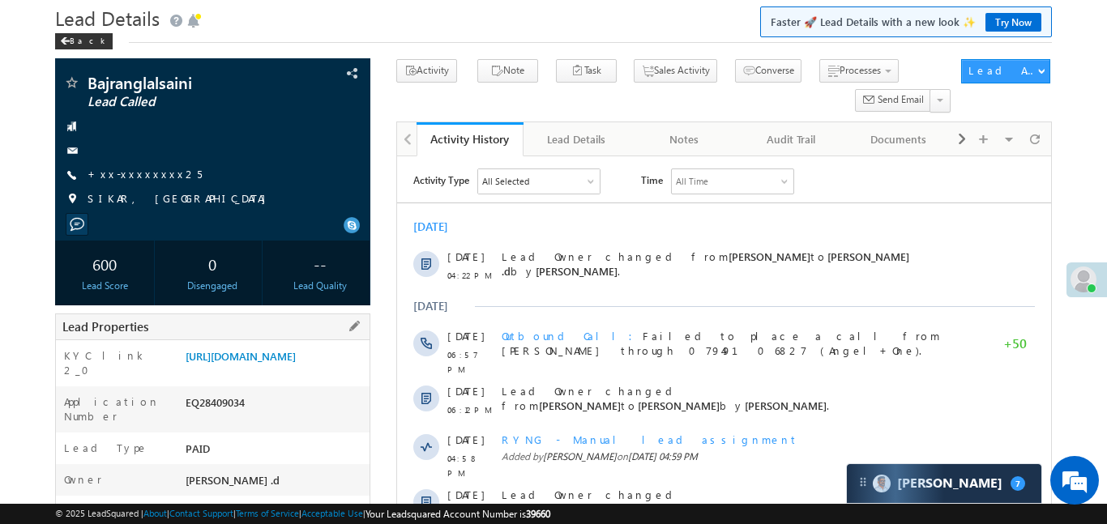
scroll to position [179, 0]
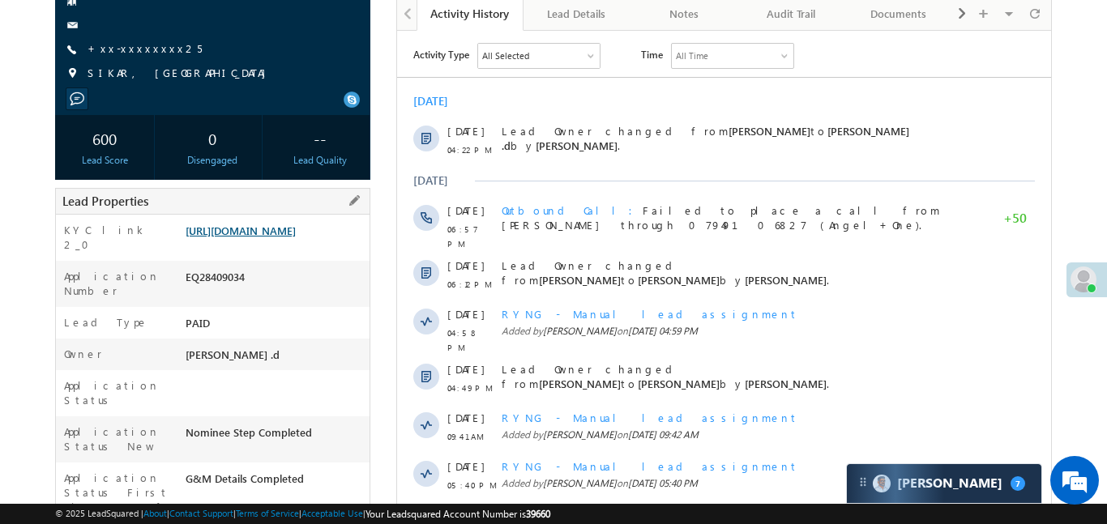
click at [296, 228] on link "[URL][DOMAIN_NAME]" at bounding box center [241, 231] width 110 height 14
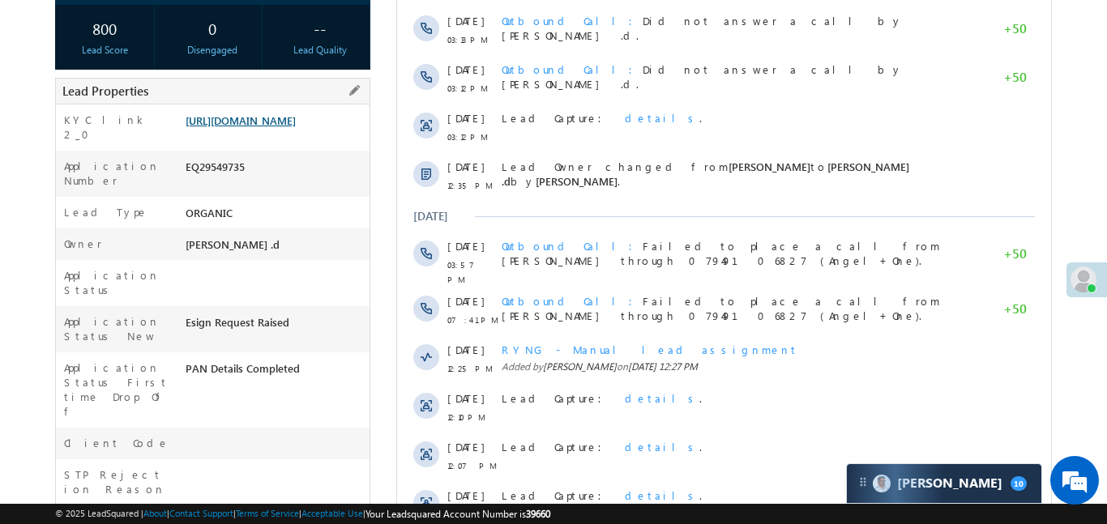
scroll to position [289, 0]
click at [278, 127] on link "https://angelbroking1-pk3em7sa.customui-test.leadsquared.com?leadId=a498f2f0-16…" at bounding box center [241, 120] width 110 height 14
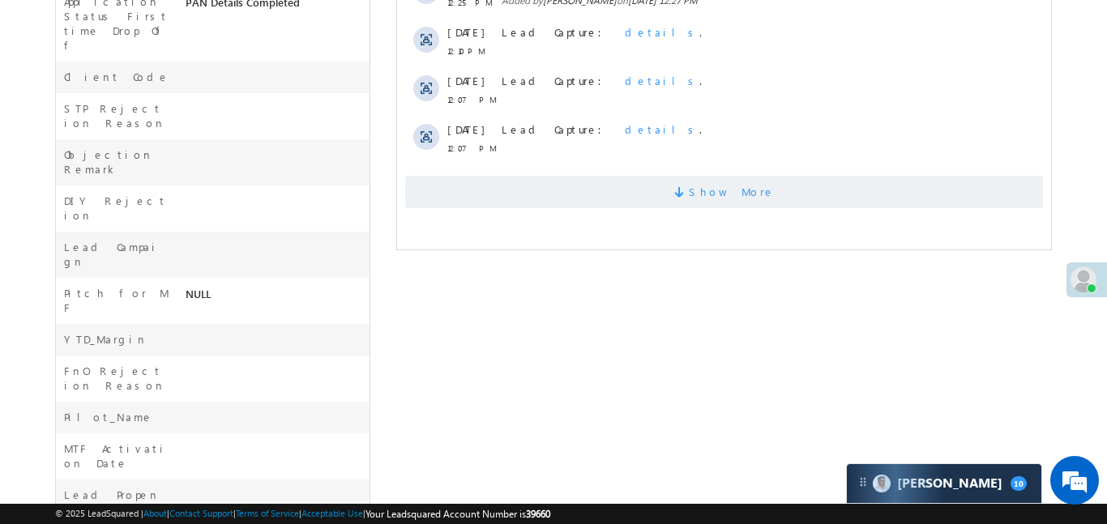
click at [613, 177] on span "Show More" at bounding box center [723, 192] width 638 height 32
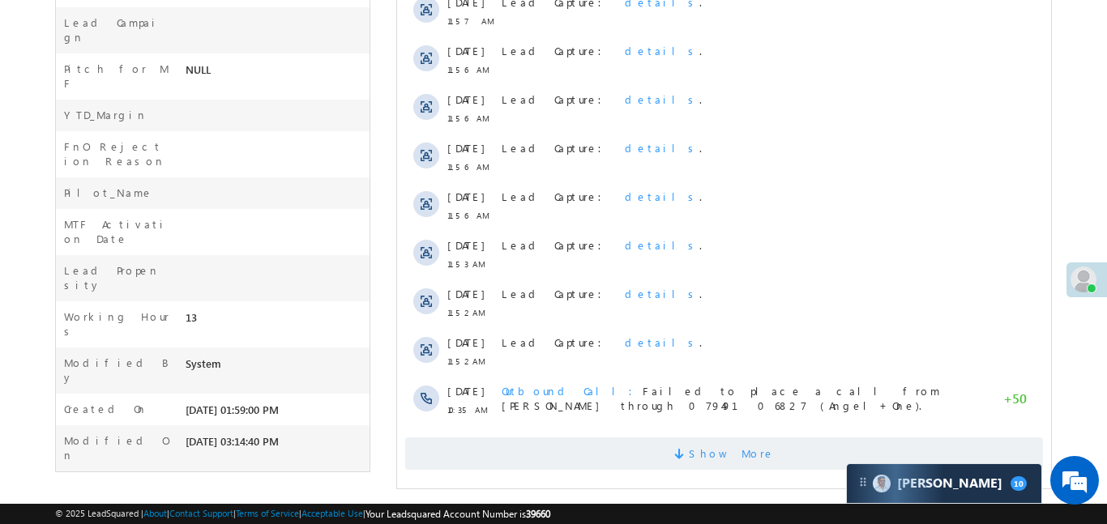
scroll to position [887, 0]
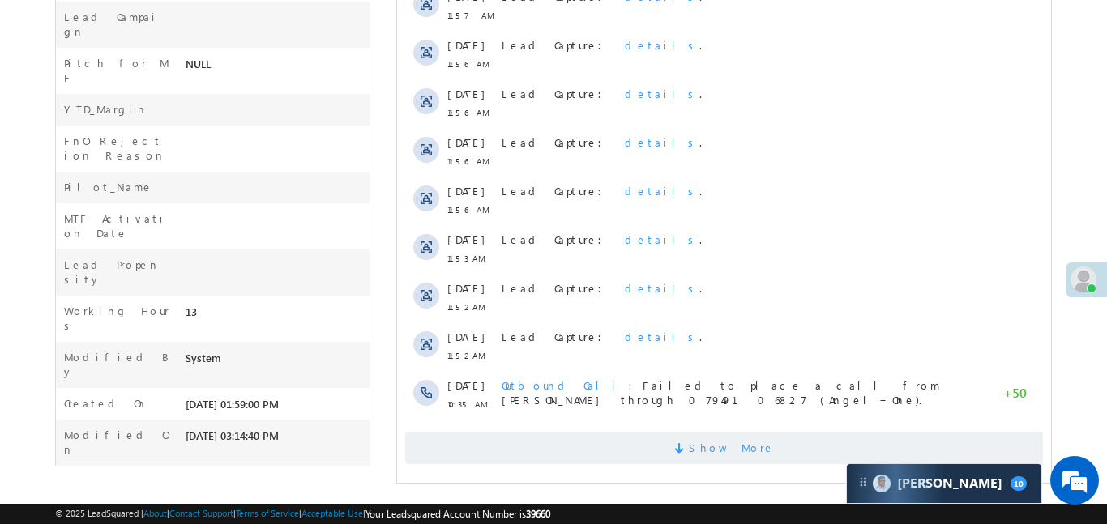
click at [715, 447] on span "Show More" at bounding box center [731, 448] width 86 height 32
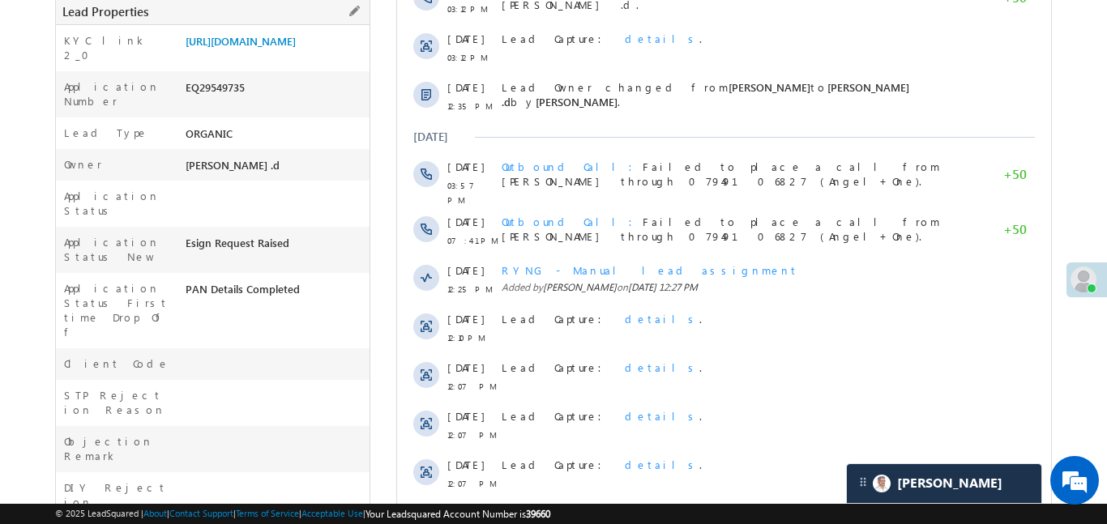
scroll to position [369, 0]
click at [296, 47] on link "https://angelbroking1-pk3em7sa.customui-test.leadsquared.com?leadId=a498f2f0-16…" at bounding box center [241, 40] width 110 height 14
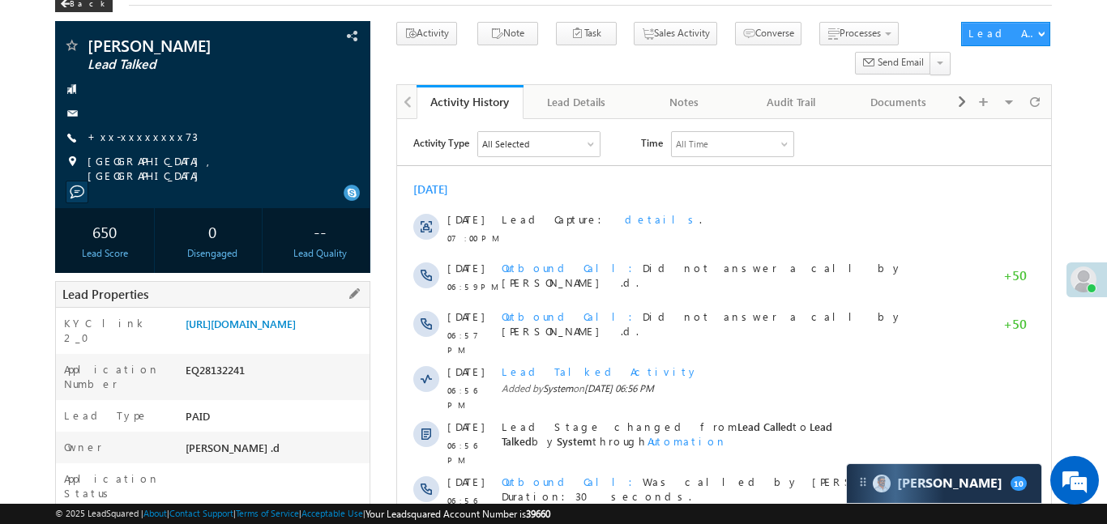
scroll to position [91, 0]
click at [295, 327] on link "https://angelbroking1-pk3em7sa.customui-test.leadsquared.com?leadId=647535ef-a9…" at bounding box center [241, 324] width 110 height 14
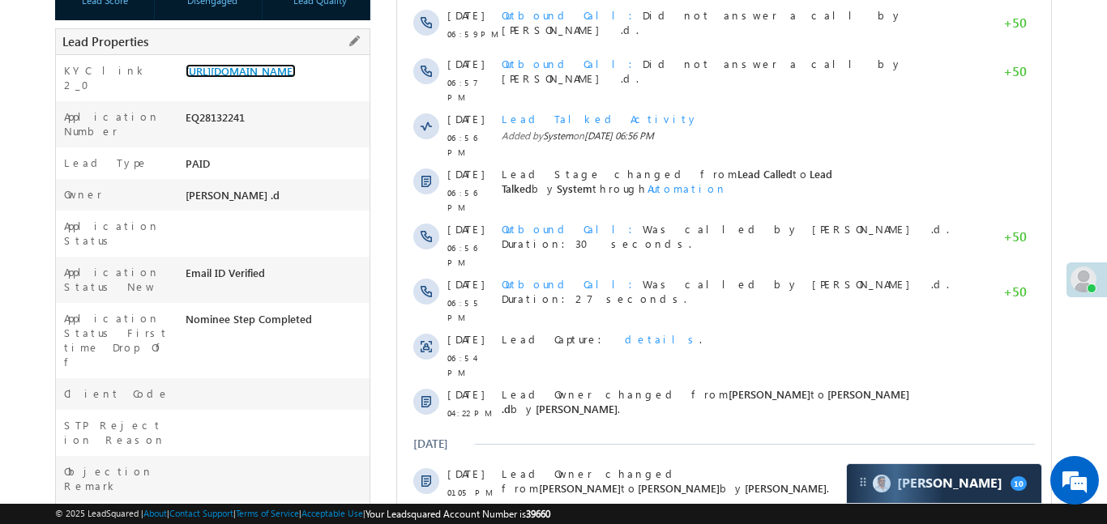
scroll to position [361, 0]
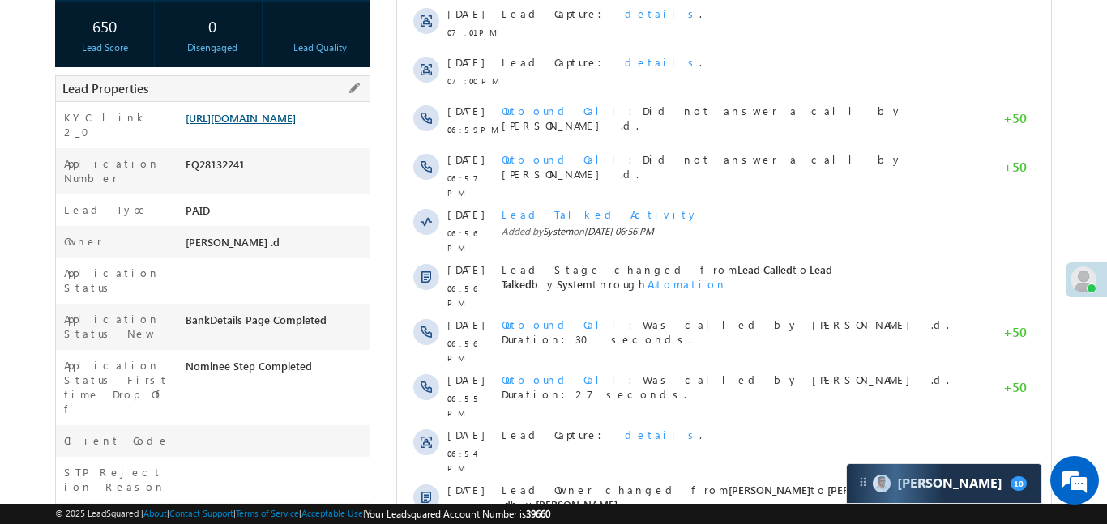
click at [296, 125] on link "[URL][DOMAIN_NAME]" at bounding box center [241, 118] width 110 height 14
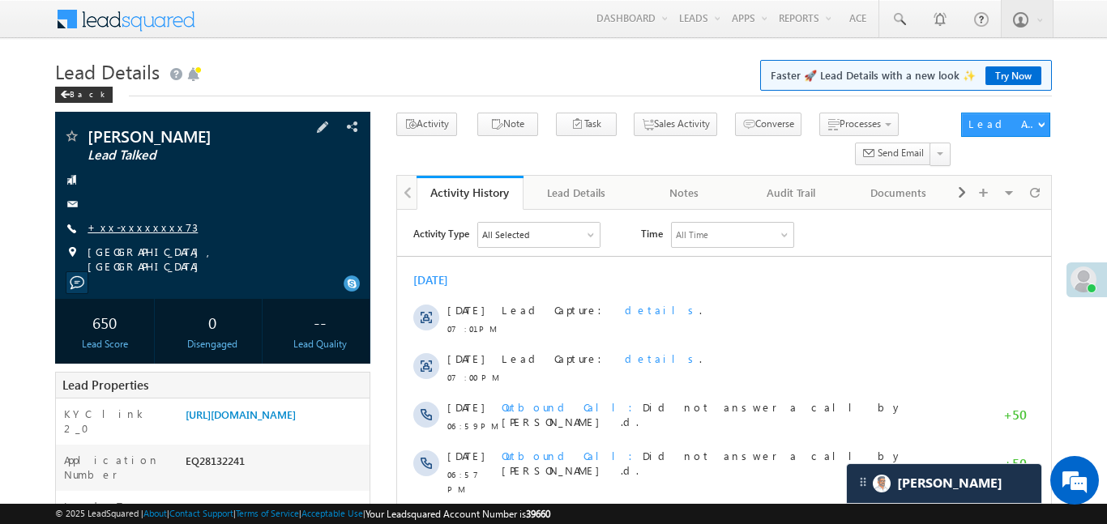
click at [148, 228] on link "+xx-xxxxxxxx73" at bounding box center [142, 227] width 110 height 14
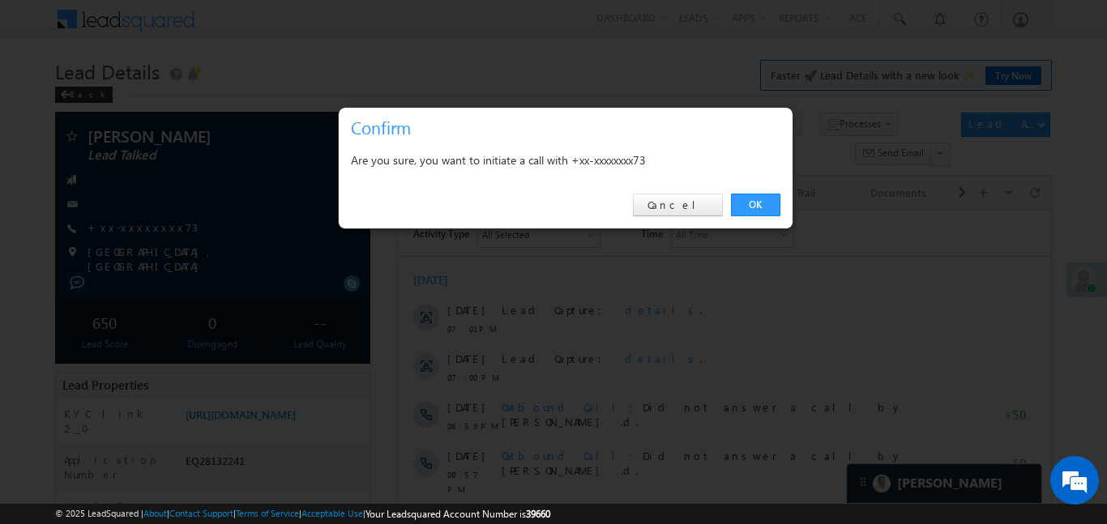
click at [654, 206] on div "OK Cancel" at bounding box center [566, 205] width 454 height 46
drag, startPoint x: 667, startPoint y: 206, endPoint x: 64, endPoint y: 36, distance: 626.3
click at [667, 206] on link "Cancel" at bounding box center [678, 205] width 90 height 23
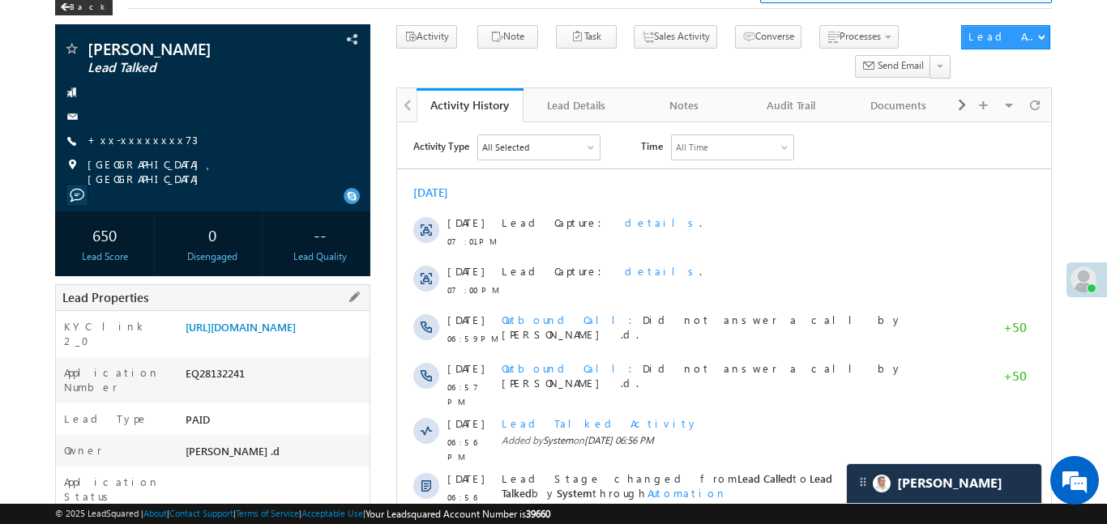
scroll to position [92, 0]
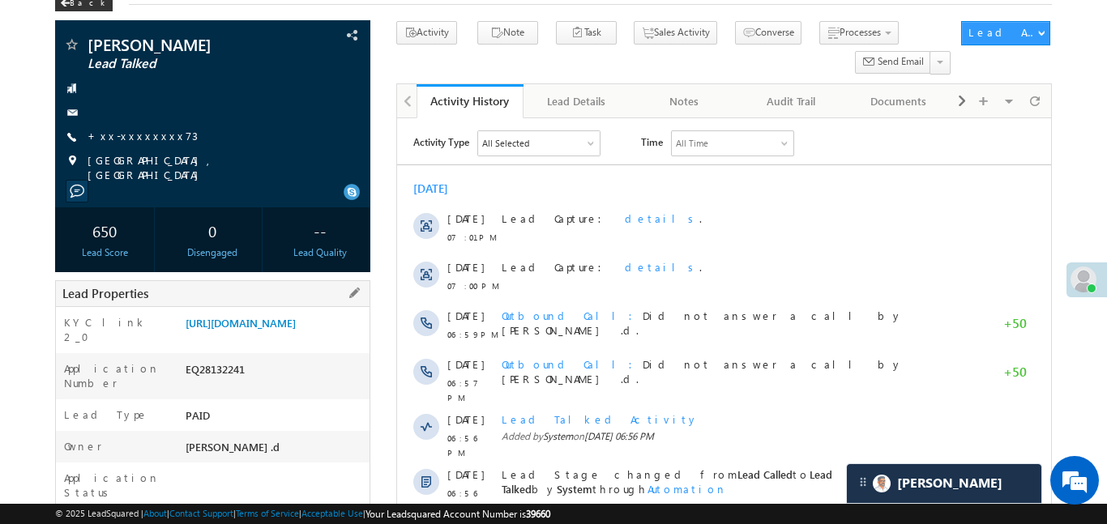
click at [305, 307] on div "KYC link 2_0 https://angelbroking1-pk3em7sa.customui-test.leadsquared.com?leadI…" at bounding box center [213, 330] width 314 height 46
click at [296, 324] on link "https://angelbroking1-pk3em7sa.customui-test.leadsquared.com?leadId=647535ef-a9…" at bounding box center [241, 323] width 110 height 14
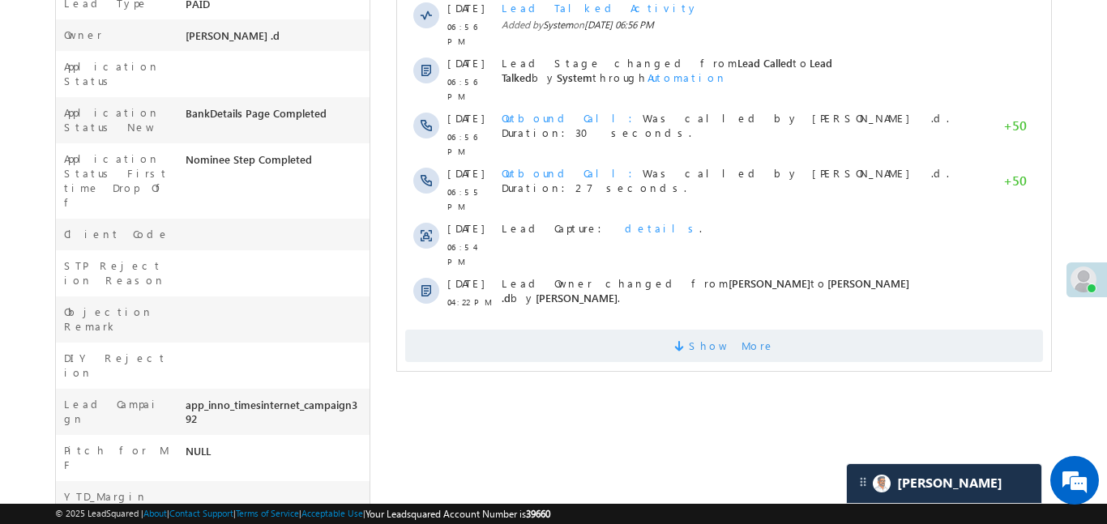
scroll to position [504, 0]
click at [600, 329] on span "Show More" at bounding box center [723, 345] width 638 height 32
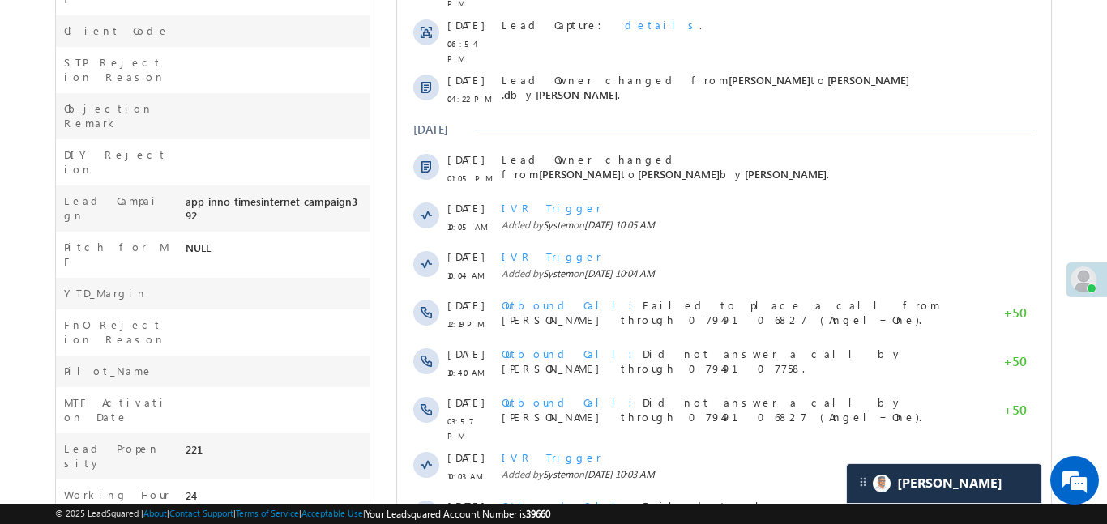
scroll to position [887, 0]
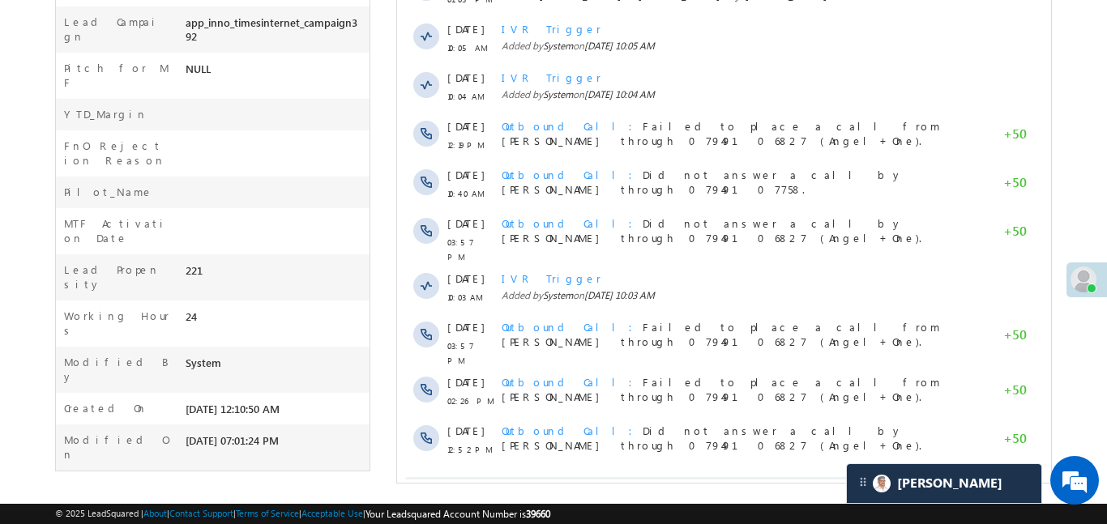
click at [688, 489] on span at bounding box center [680, 496] width 15 height 15
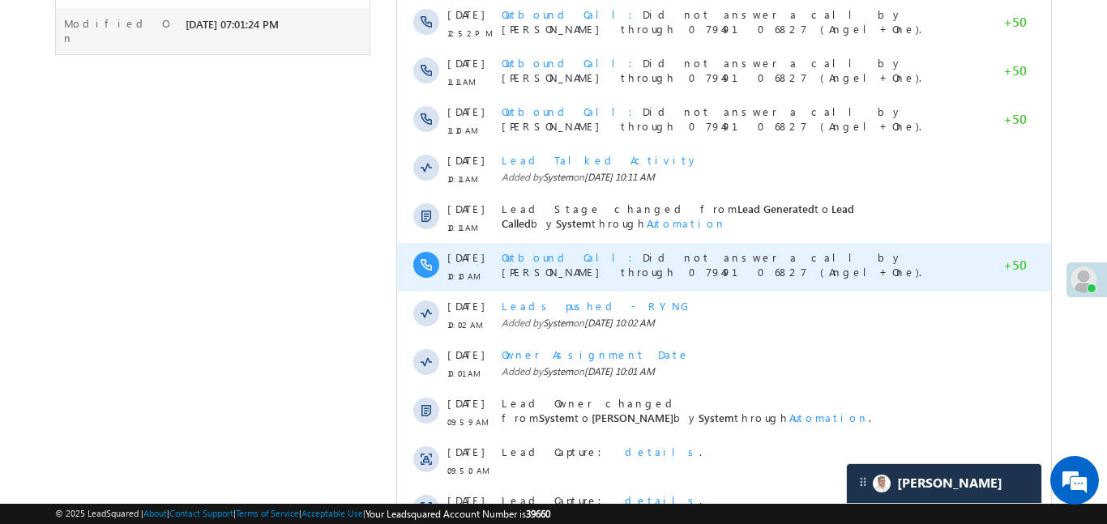
scroll to position [1373, 0]
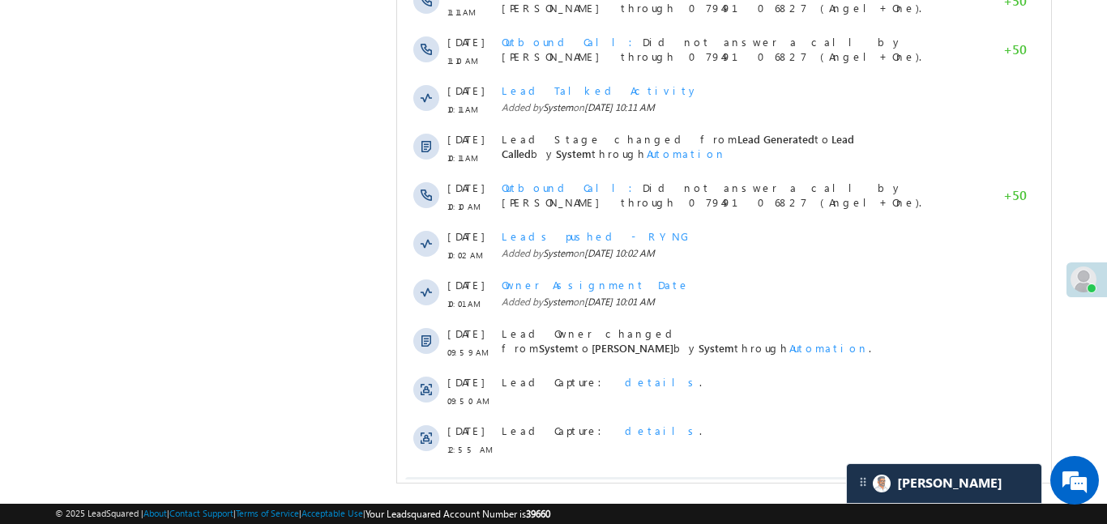
click at [738, 477] on span "Show More" at bounding box center [731, 493] width 86 height 32
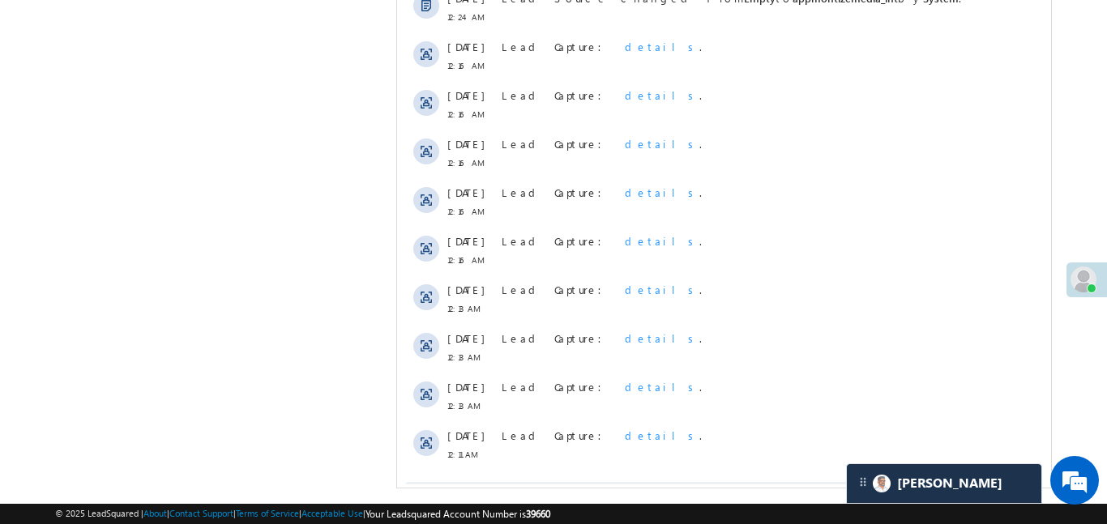
scroll to position [1851, 0]
click at [784, 484] on span "Show More" at bounding box center [723, 500] width 638 height 32
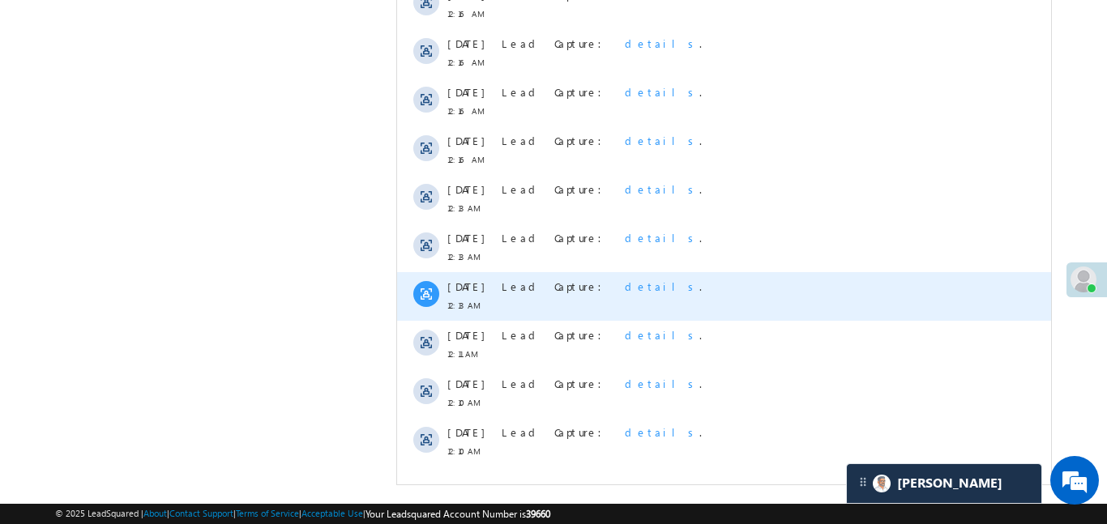
scroll to position [1957, 0]
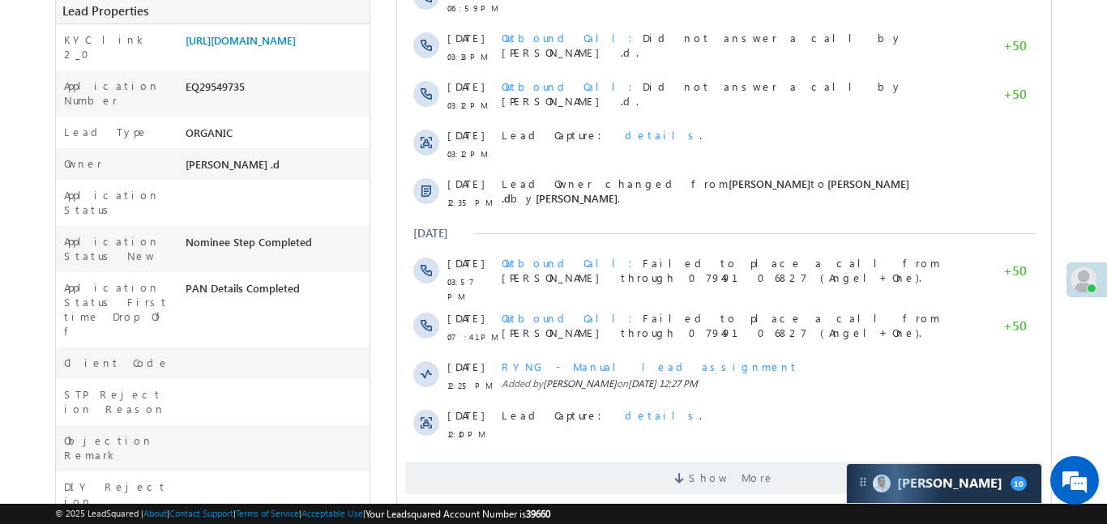
scroll to position [369, 0]
click at [296, 47] on link "[URL][DOMAIN_NAME]" at bounding box center [241, 40] width 110 height 14
click at [287, 47] on link "[URL][DOMAIN_NAME]" at bounding box center [241, 40] width 110 height 14
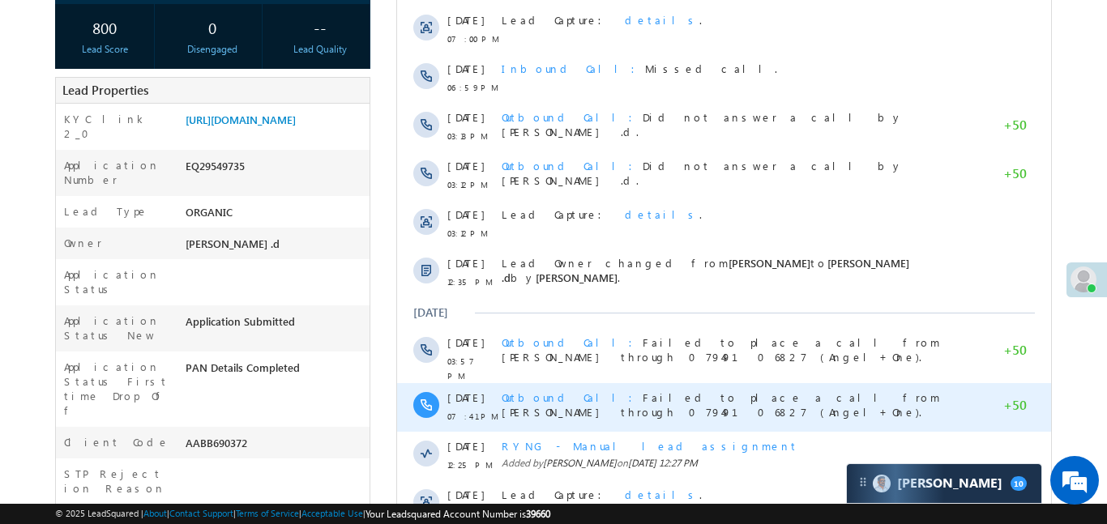
scroll to position [432, 0]
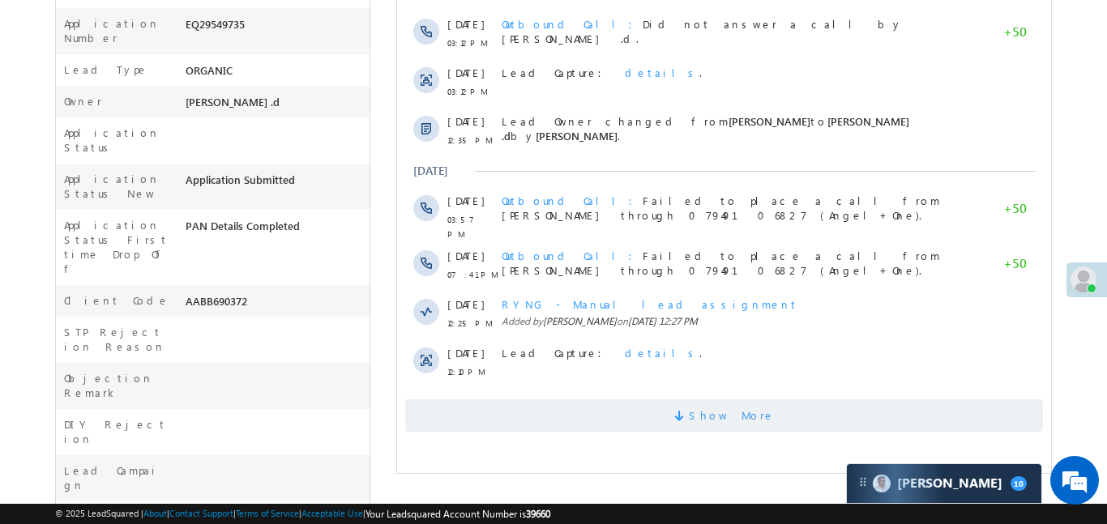
click at [717, 405] on span "Show More" at bounding box center [731, 415] width 86 height 32
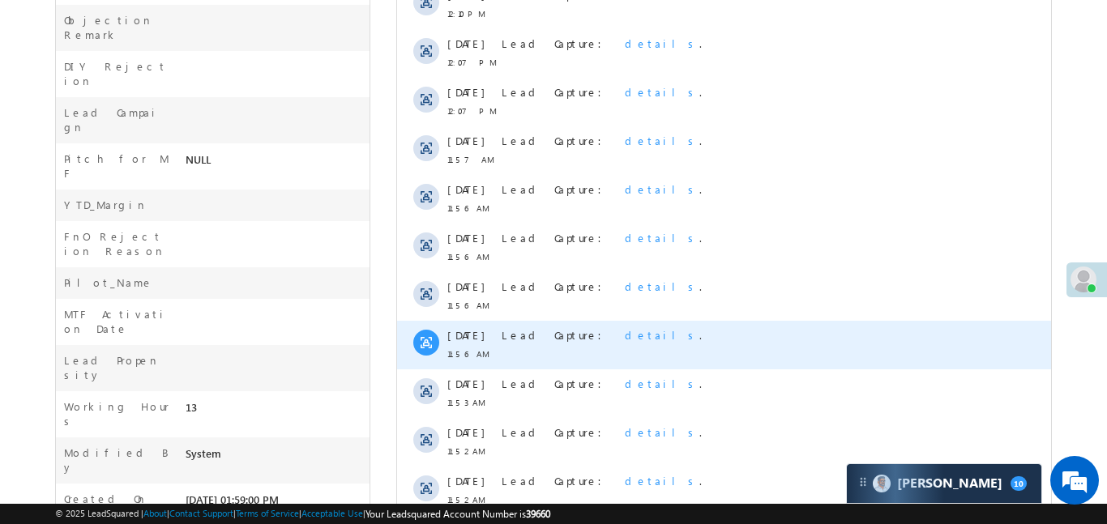
scroll to position [887, 0]
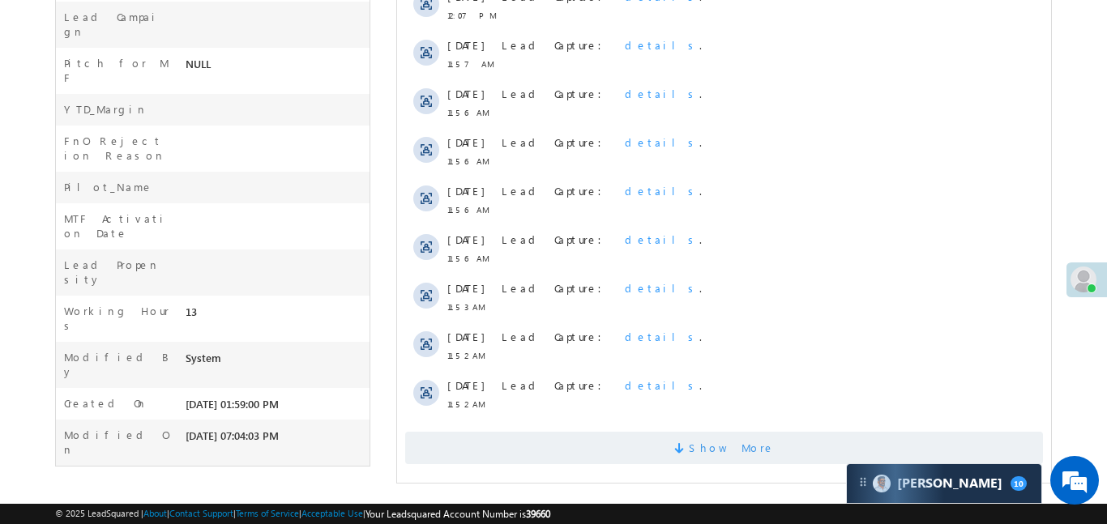
click at [798, 446] on span "Show More" at bounding box center [723, 448] width 638 height 32
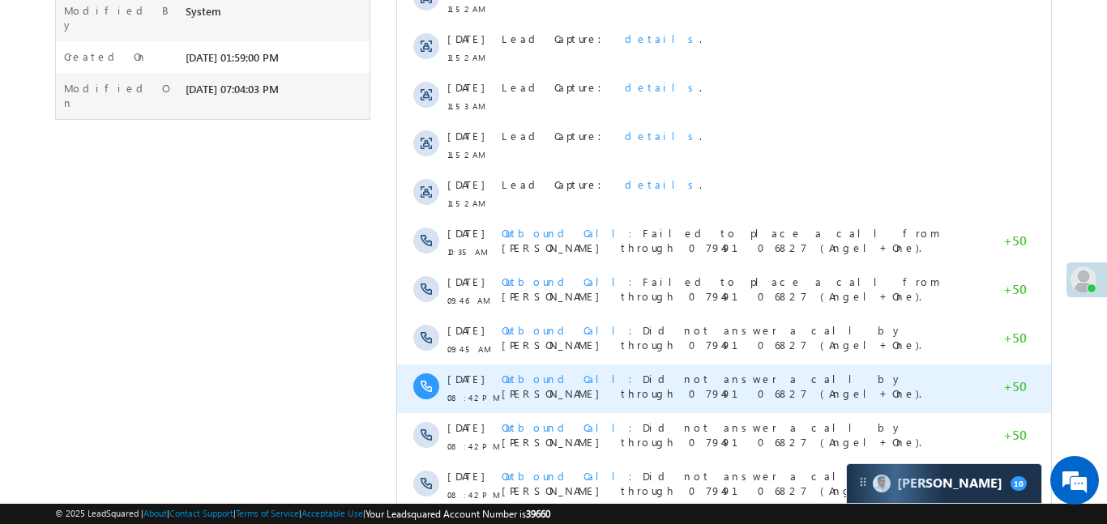
scroll to position [1373, 0]
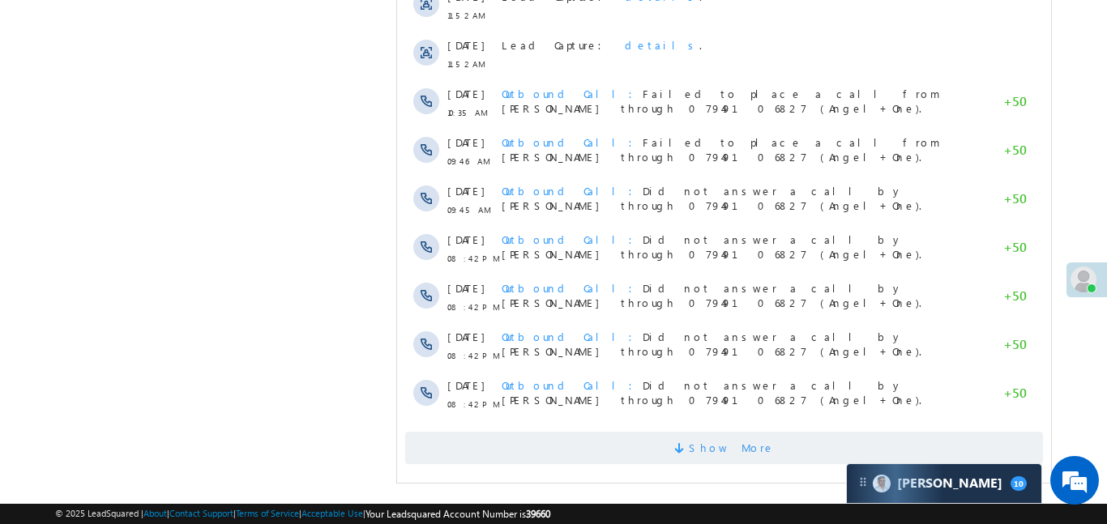
click at [800, 457] on span "Show More" at bounding box center [723, 448] width 638 height 32
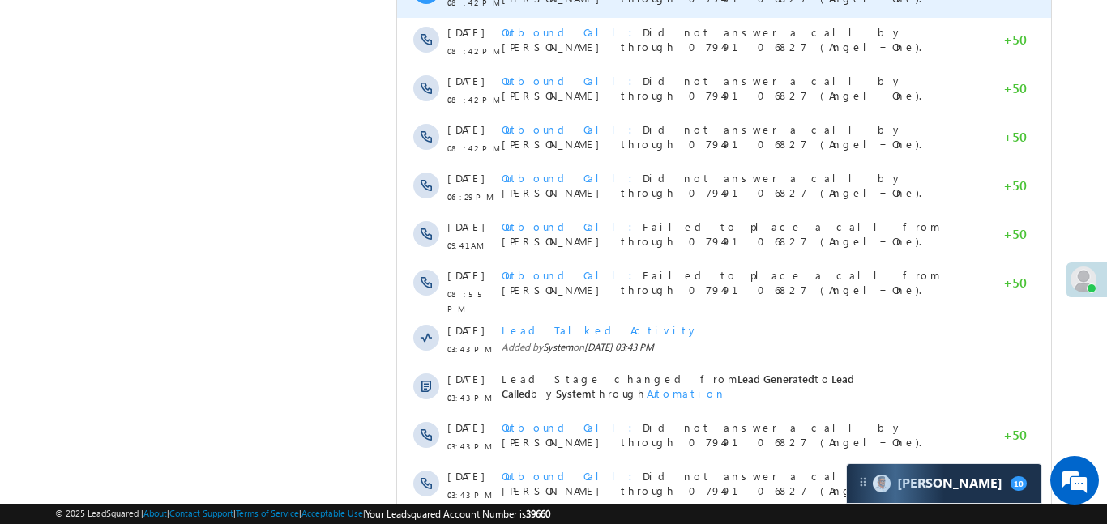
scroll to position [1859, 0]
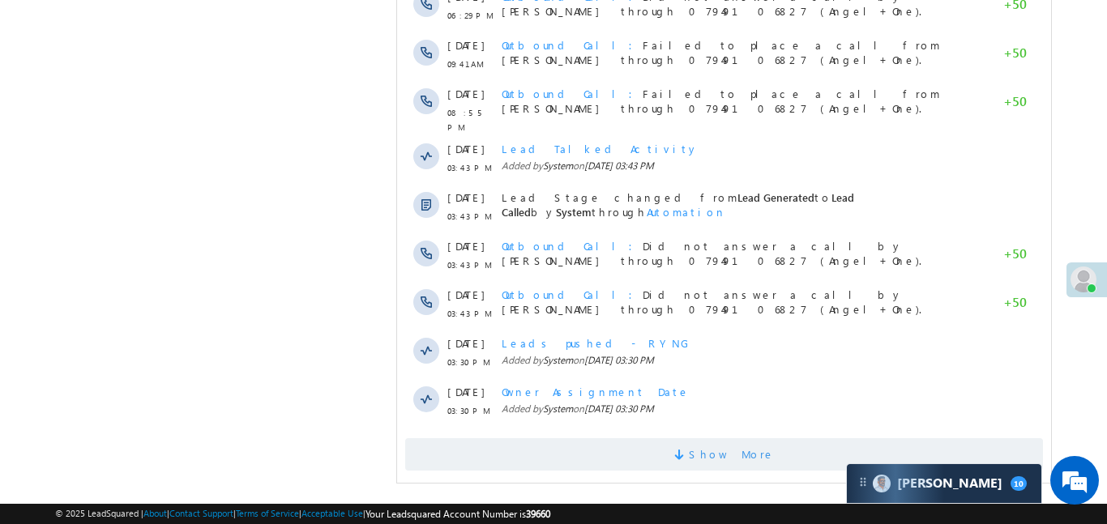
click at [737, 438] on span "Show More" at bounding box center [731, 454] width 86 height 32
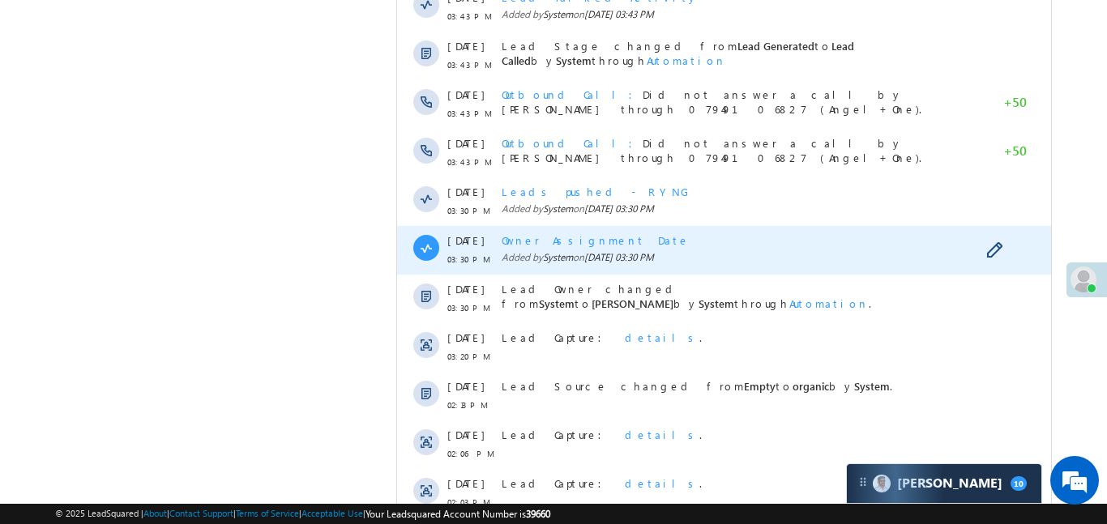
scroll to position [1969, 0]
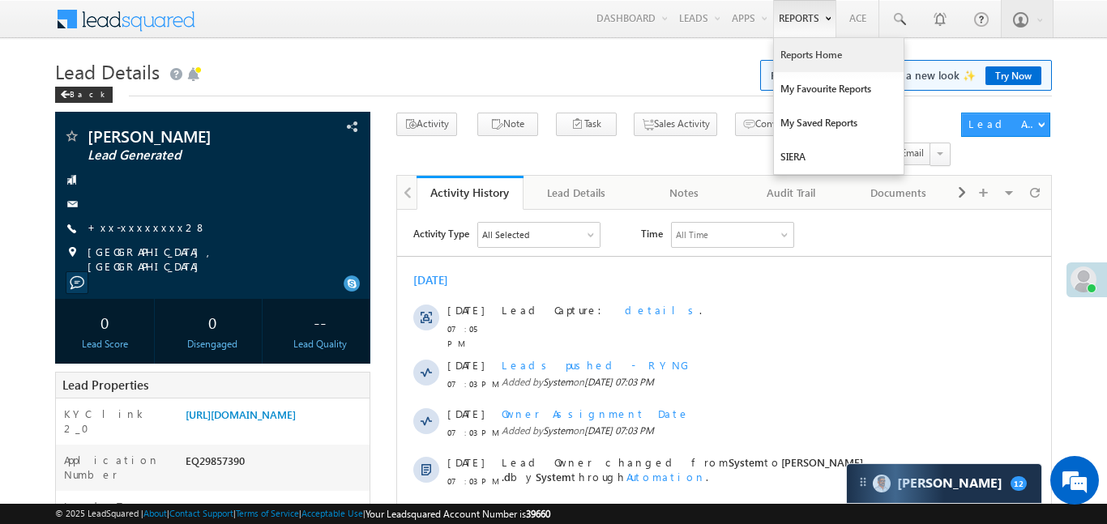
click at [829, 66] on link "Reports Home" at bounding box center [839, 55] width 130 height 34
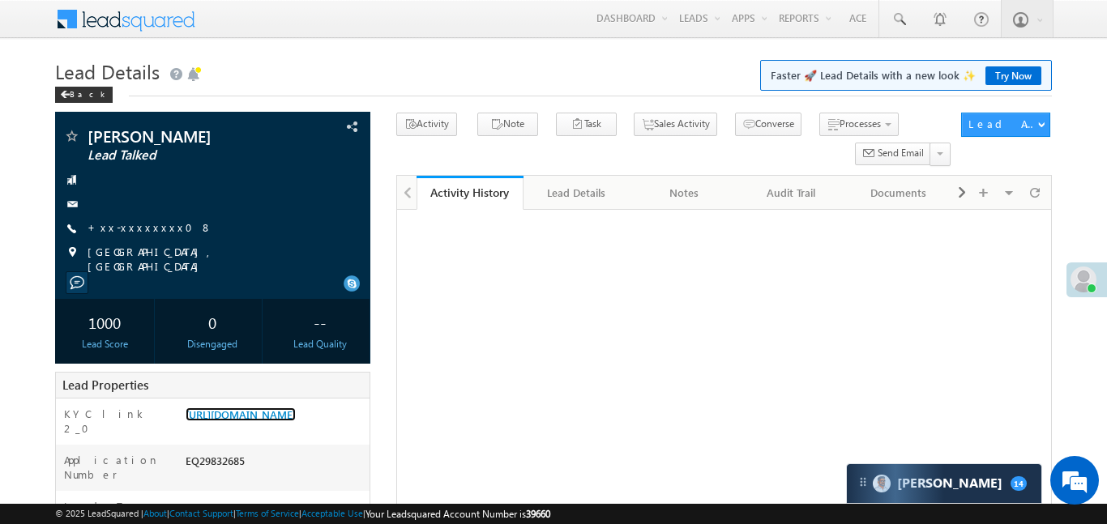
scroll to position [138, 0]
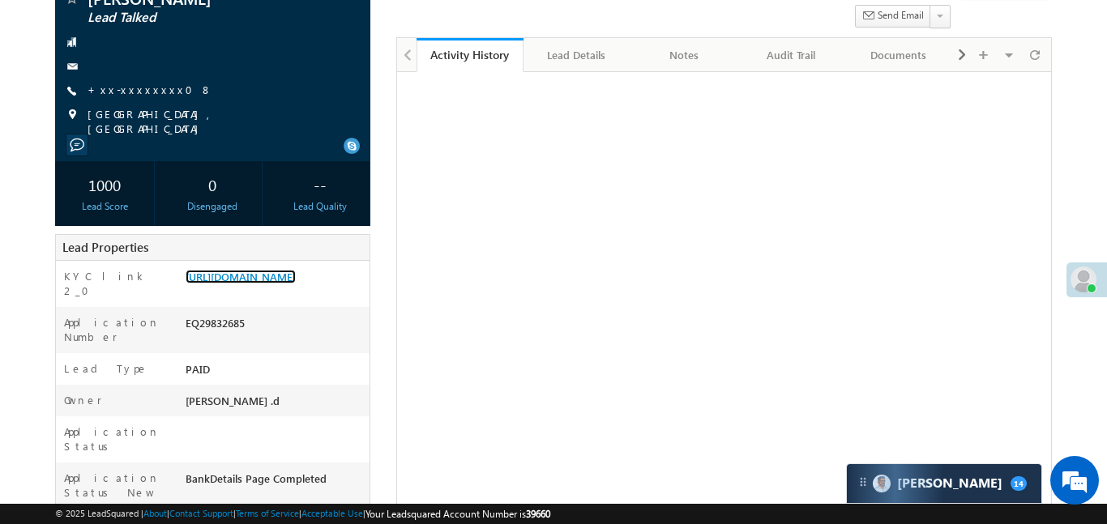
click at [289, 270] on link "[URL][DOMAIN_NAME]" at bounding box center [241, 277] width 110 height 14
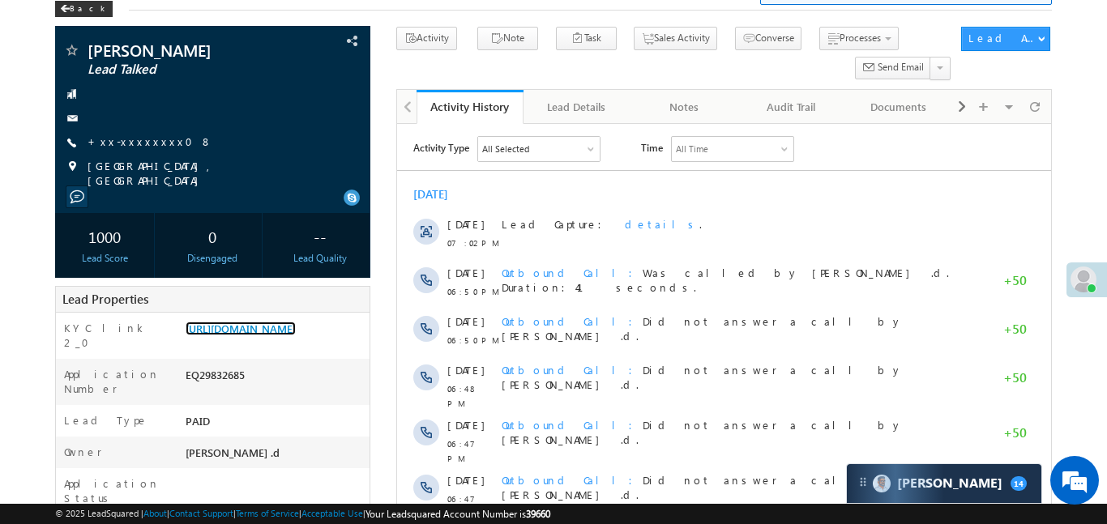
scroll to position [72, 0]
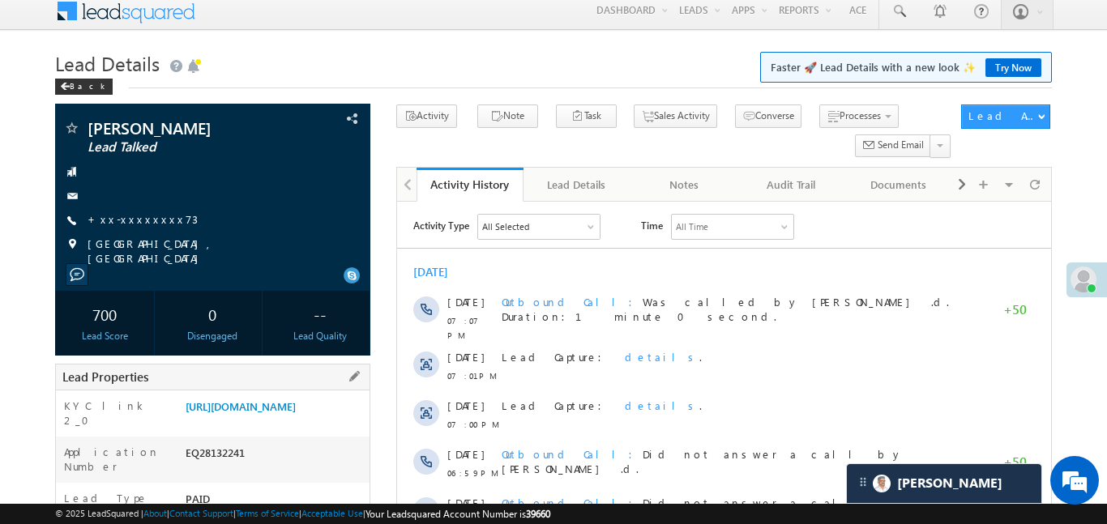
scroll to position [16, 0]
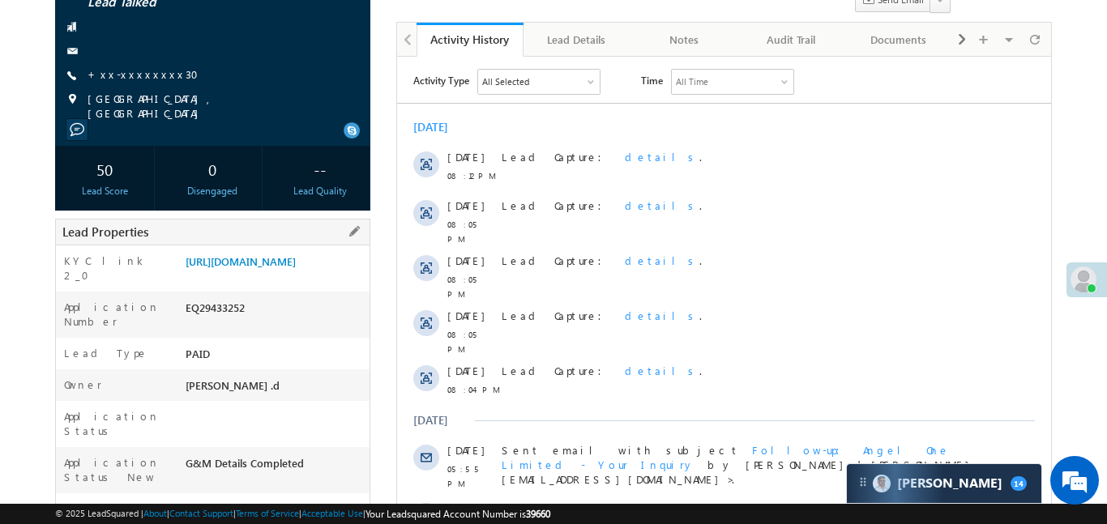
scroll to position [151, 0]
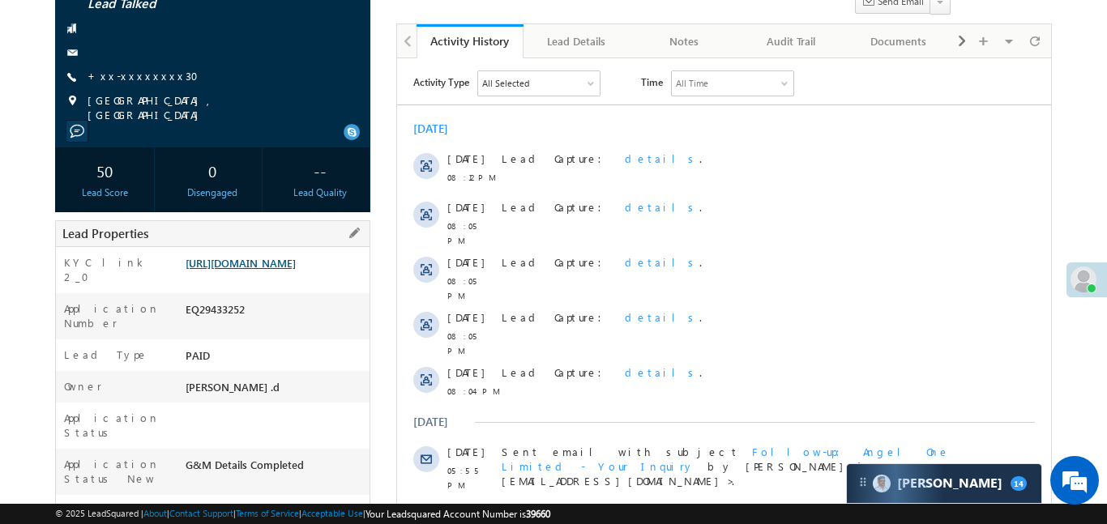
click at [249, 260] on link "[URL][DOMAIN_NAME]" at bounding box center [241, 263] width 110 height 14
click at [277, 270] on link "[URL][DOMAIN_NAME]" at bounding box center [241, 263] width 110 height 14
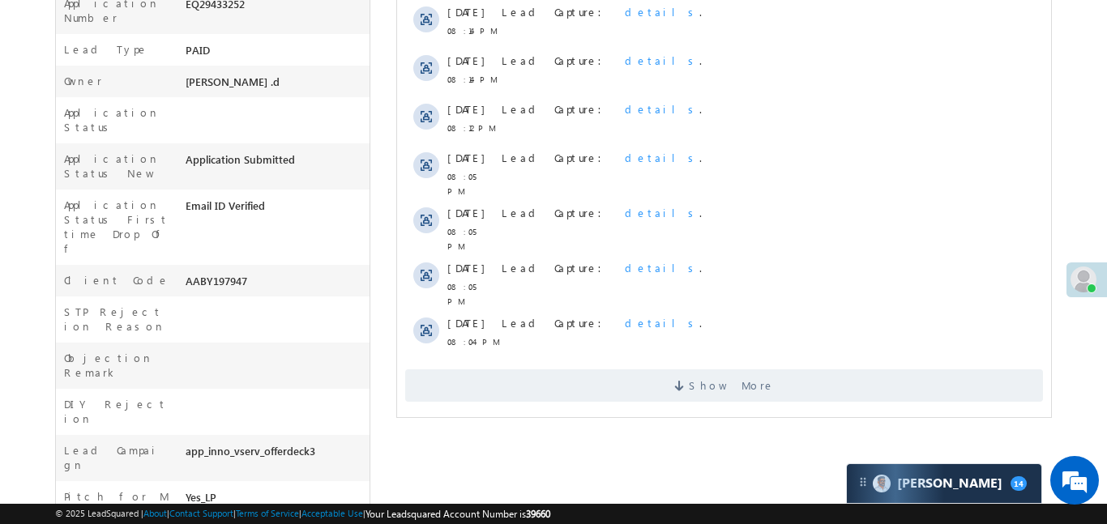
scroll to position [632, 0]
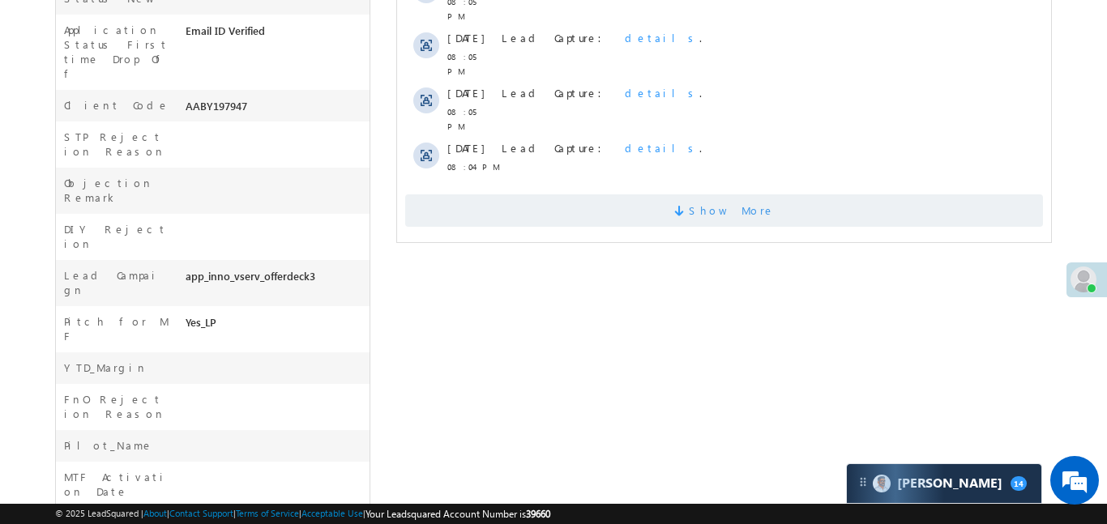
click at [621, 194] on span "Show More" at bounding box center [723, 210] width 638 height 32
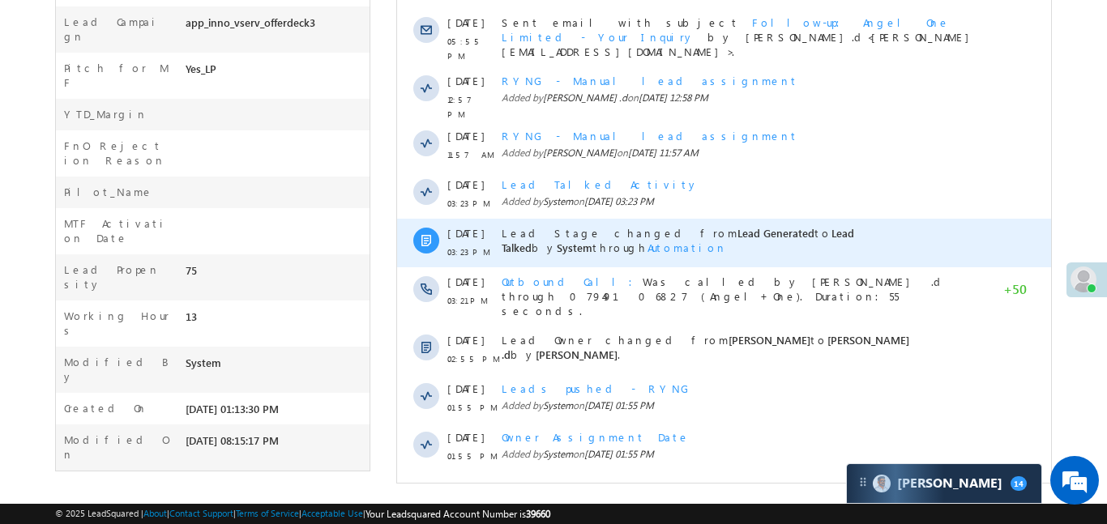
scroll to position [0, 0]
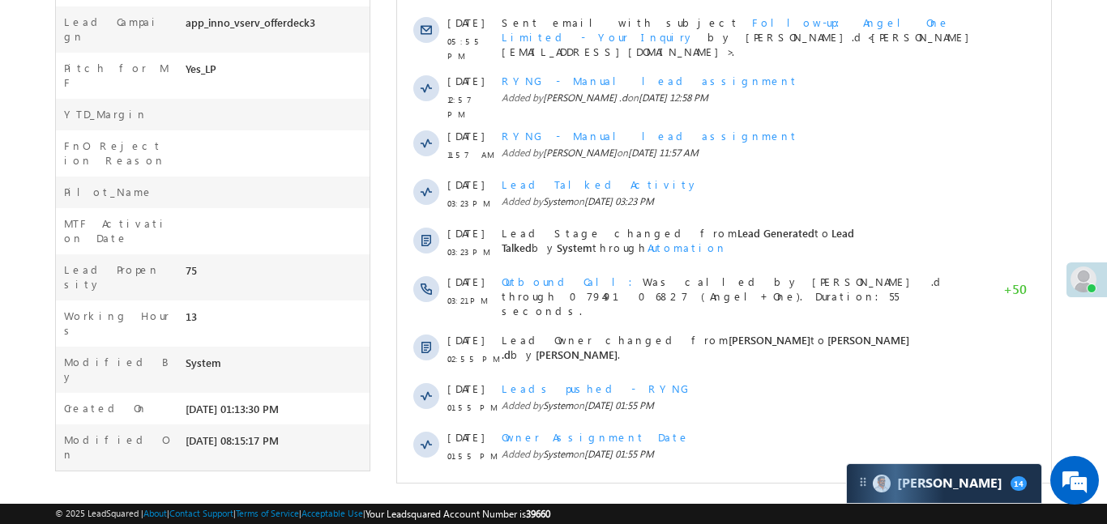
click at [688, 495] on span at bounding box center [680, 502] width 15 height 15
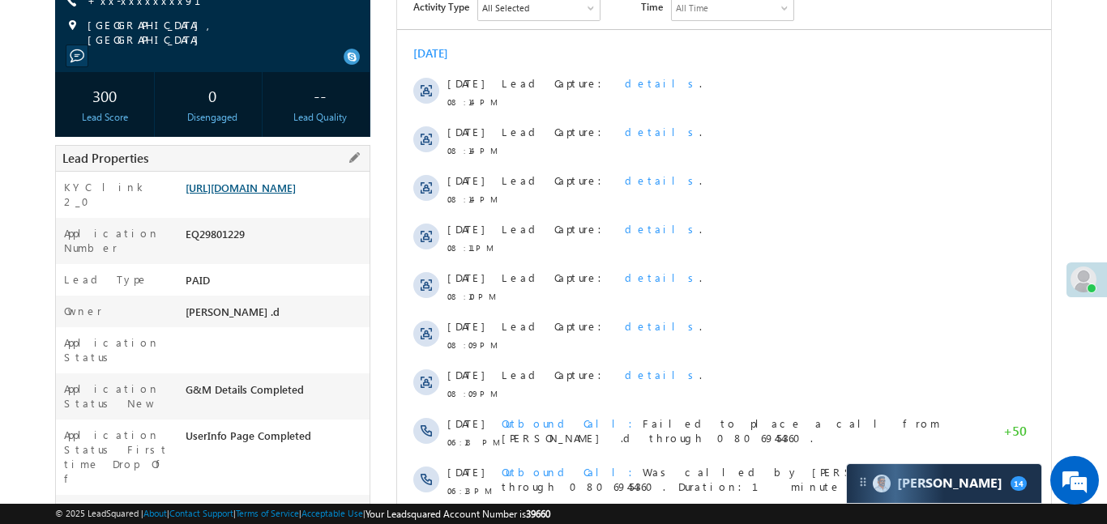
click at [296, 194] on link "[URL][DOMAIN_NAME]" at bounding box center [241, 188] width 110 height 14
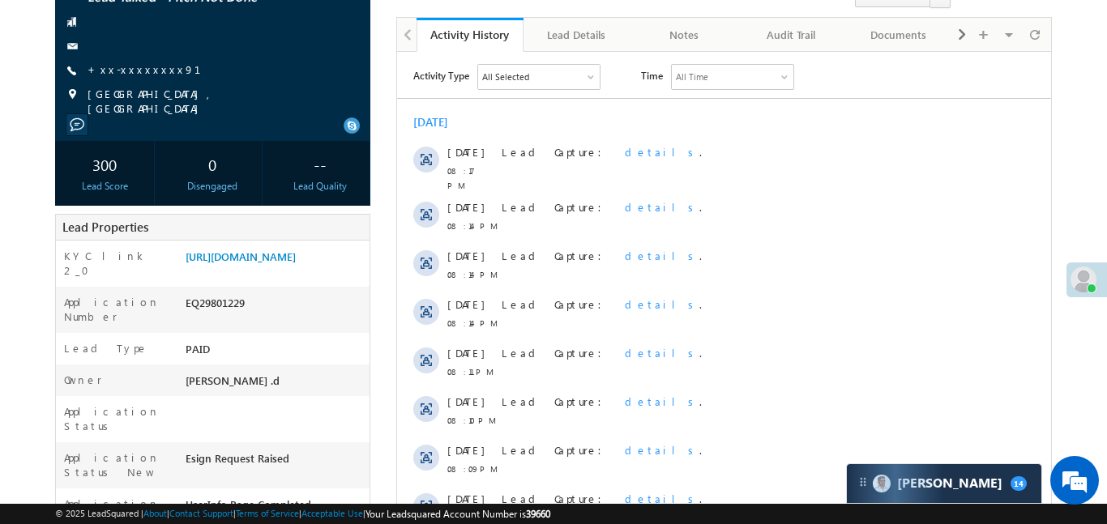
scroll to position [6, 0]
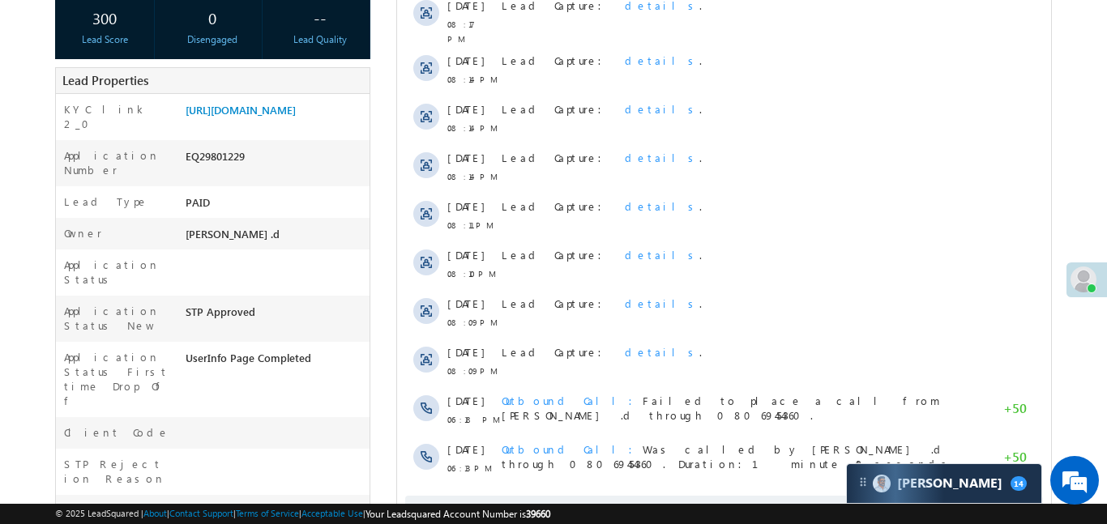
scroll to position [83, 0]
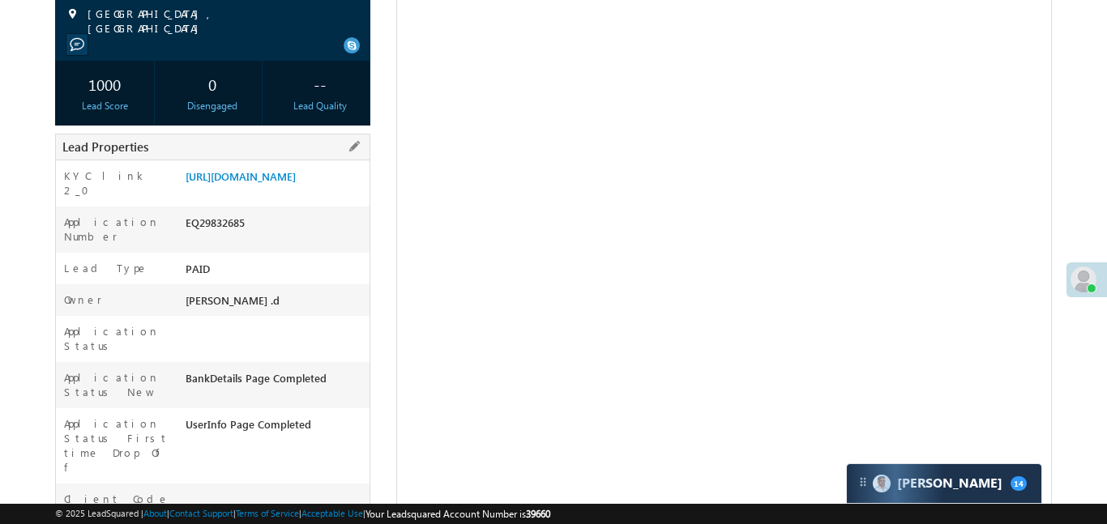
click at [251, 191] on div "https://angelbroking1-pk3em7sa.customui-test.leadsquared.com?leadId=f6178f5b-c0…" at bounding box center [275, 180] width 188 height 23
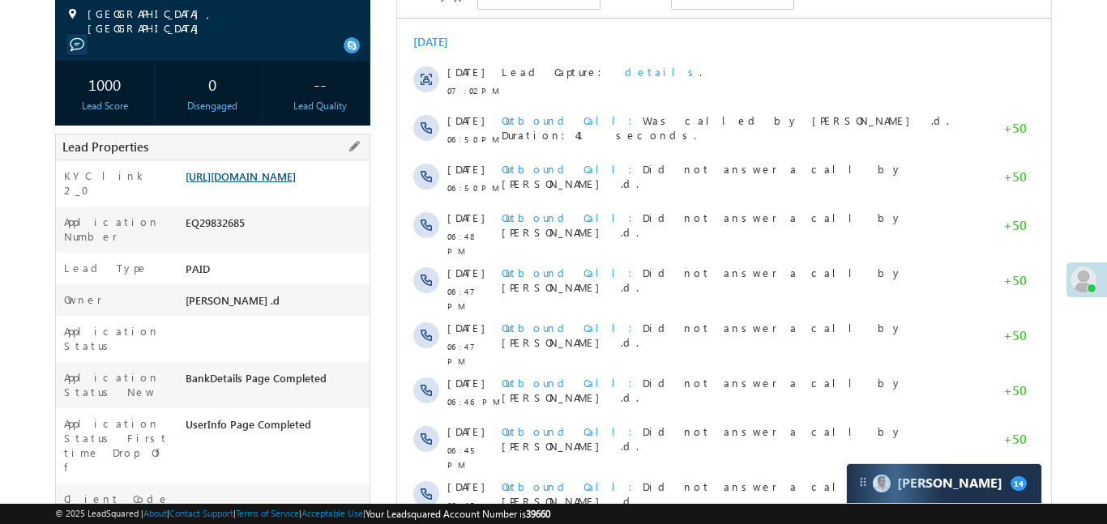
click at [253, 183] on link "https://angelbroking1-pk3em7sa.customui-test.leadsquared.com?leadId=f6178f5b-c0…" at bounding box center [241, 176] width 110 height 14
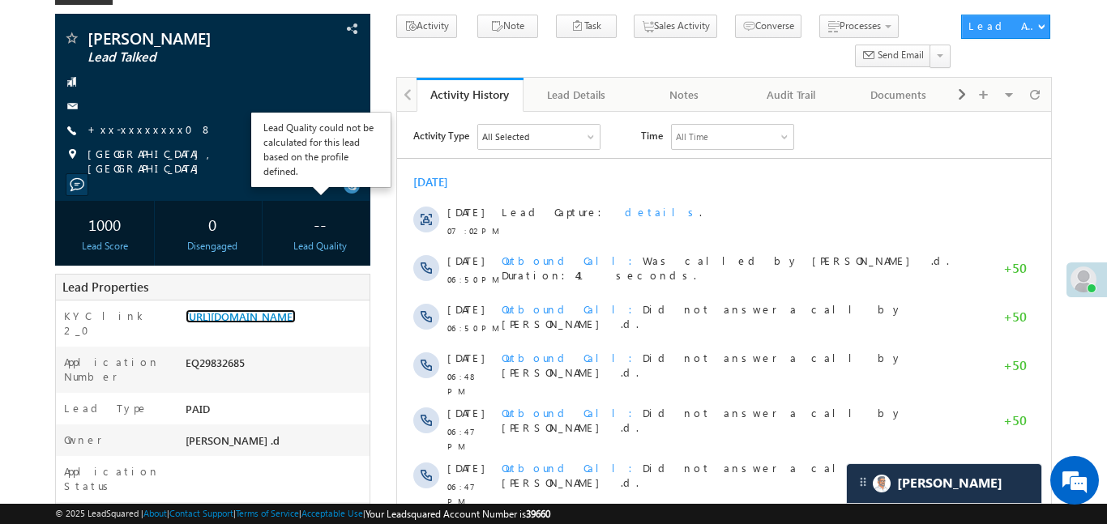
scroll to position [106, 0]
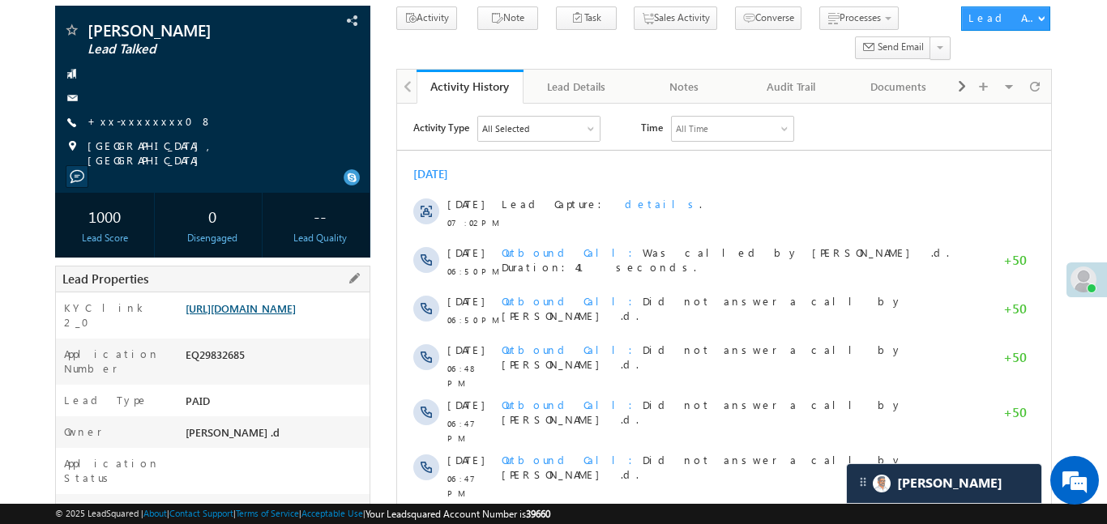
click at [296, 315] on link "https://angelbroking1-pk3em7sa.customui-test.leadsquared.com?leadId=f6178f5b-c0…" at bounding box center [241, 308] width 110 height 14
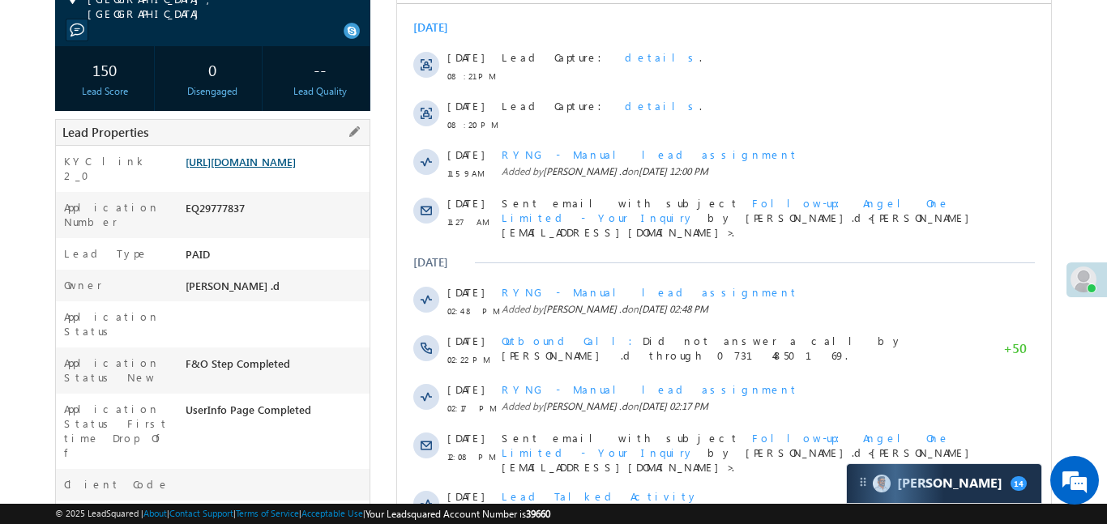
click at [296, 169] on link "[URL][DOMAIN_NAME]" at bounding box center [241, 162] width 110 height 14
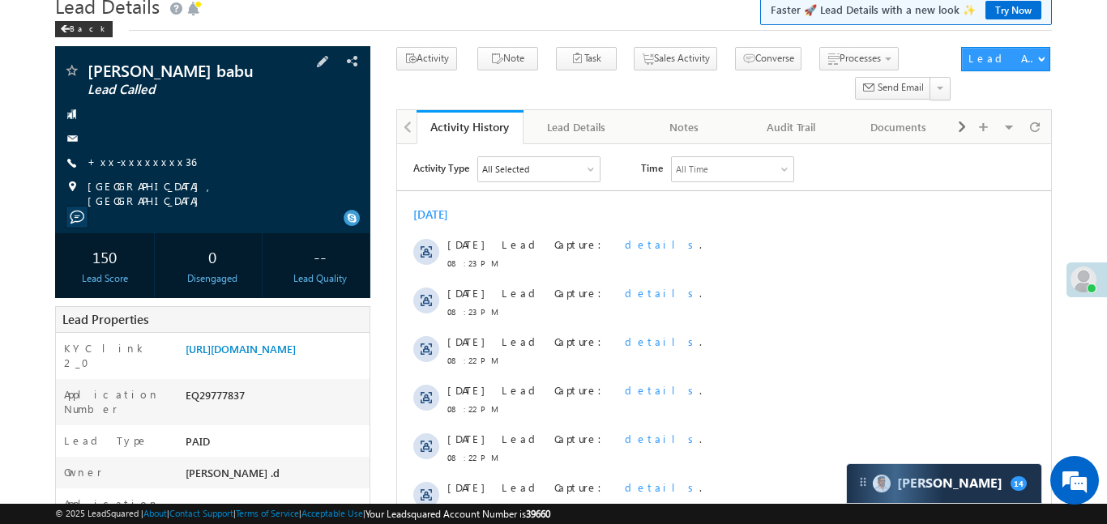
scroll to position [71, 0]
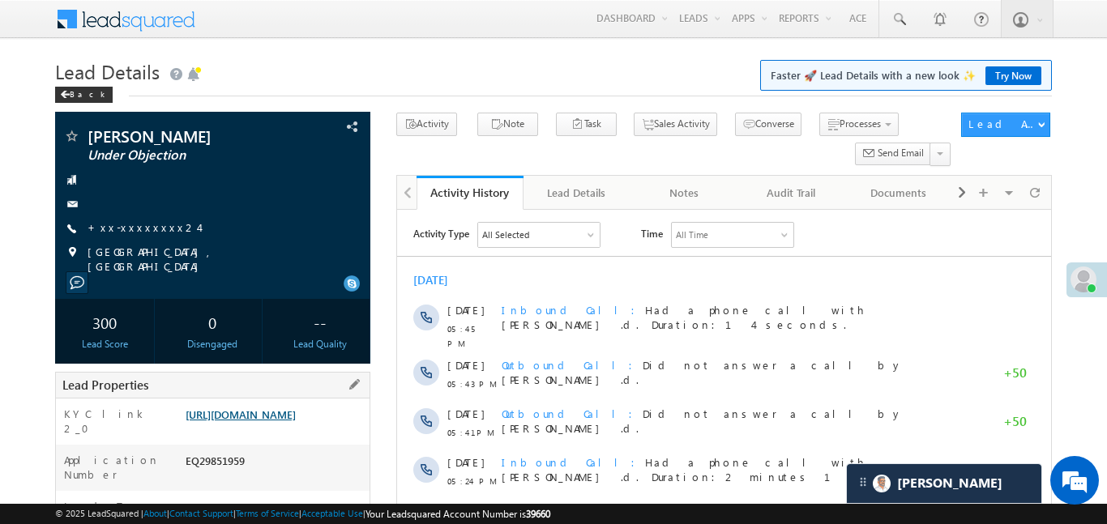
click at [296, 413] on link "[URL][DOMAIN_NAME]" at bounding box center [241, 415] width 110 height 14
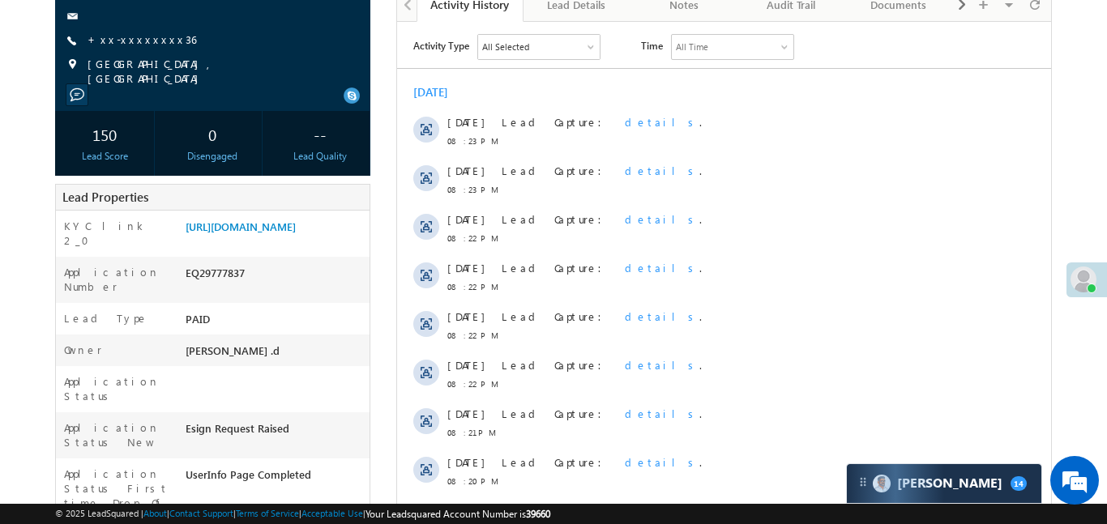
scroll to position [164, 0]
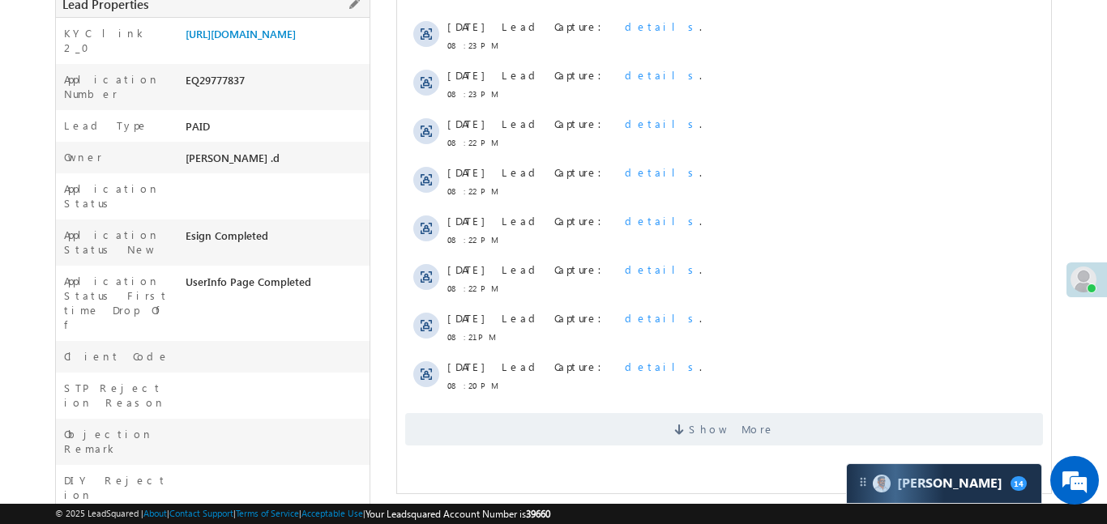
scroll to position [386, 0]
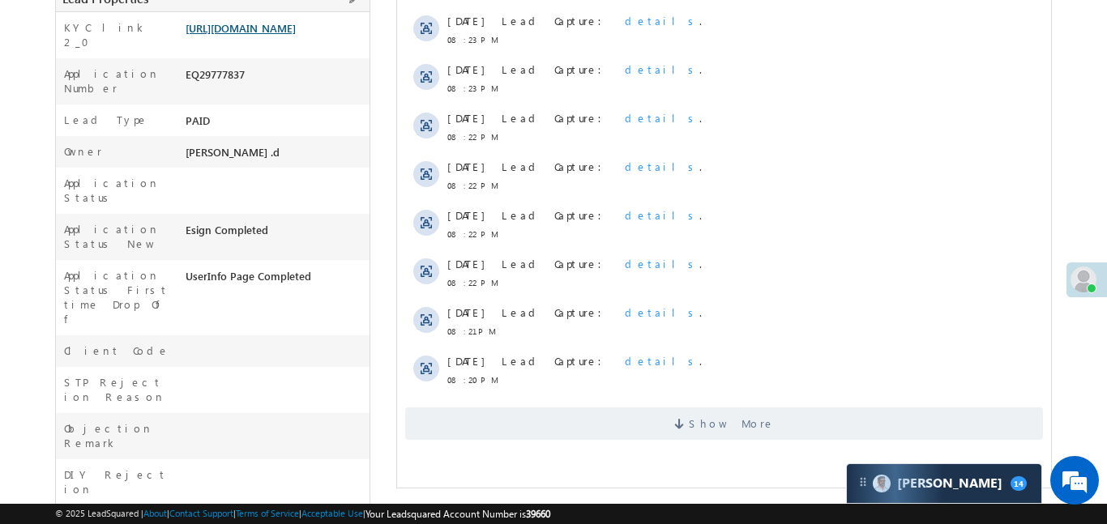
click at [296, 28] on link "[URL][DOMAIN_NAME]" at bounding box center [241, 28] width 110 height 14
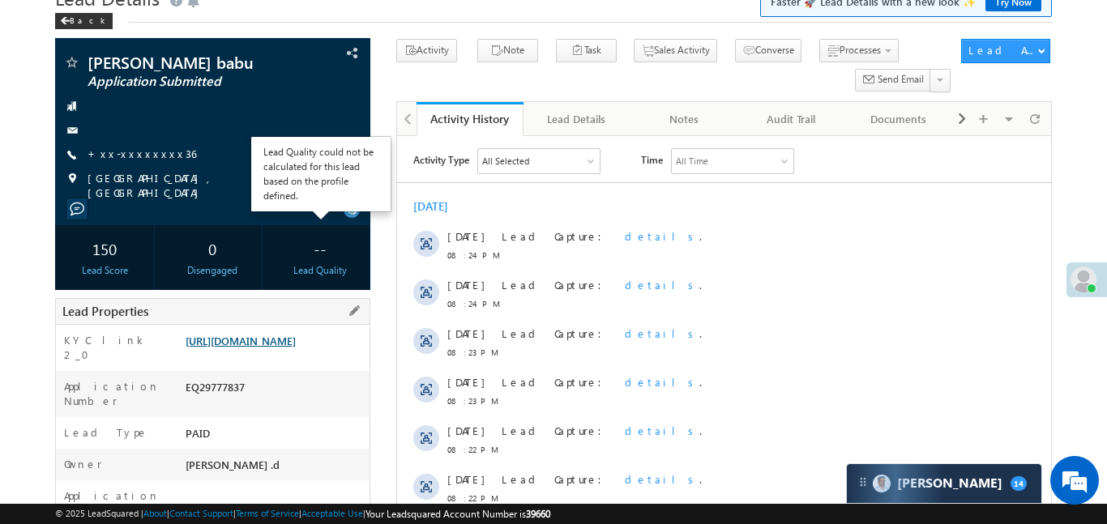
scroll to position [352, 0]
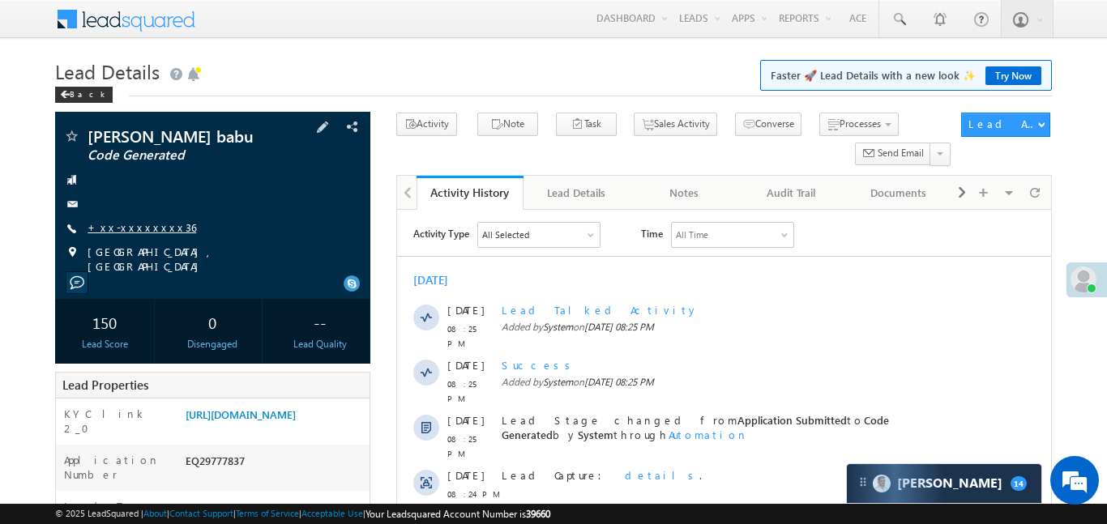
click at [148, 230] on link "+xx-xxxxxxxx36" at bounding box center [141, 227] width 109 height 14
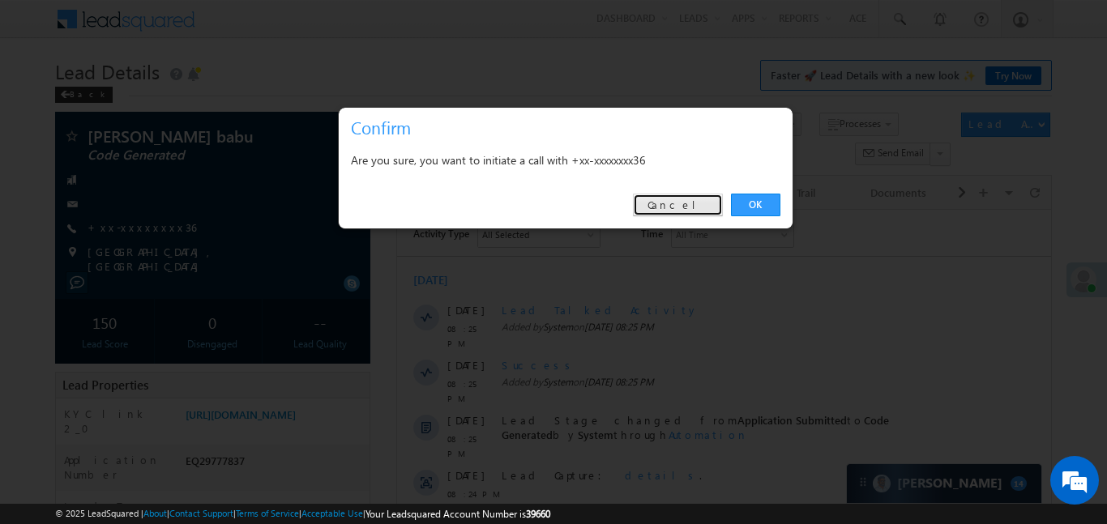
click at [698, 199] on link "Cancel" at bounding box center [678, 205] width 90 height 23
